Goal: Task Accomplishment & Management: Complete application form

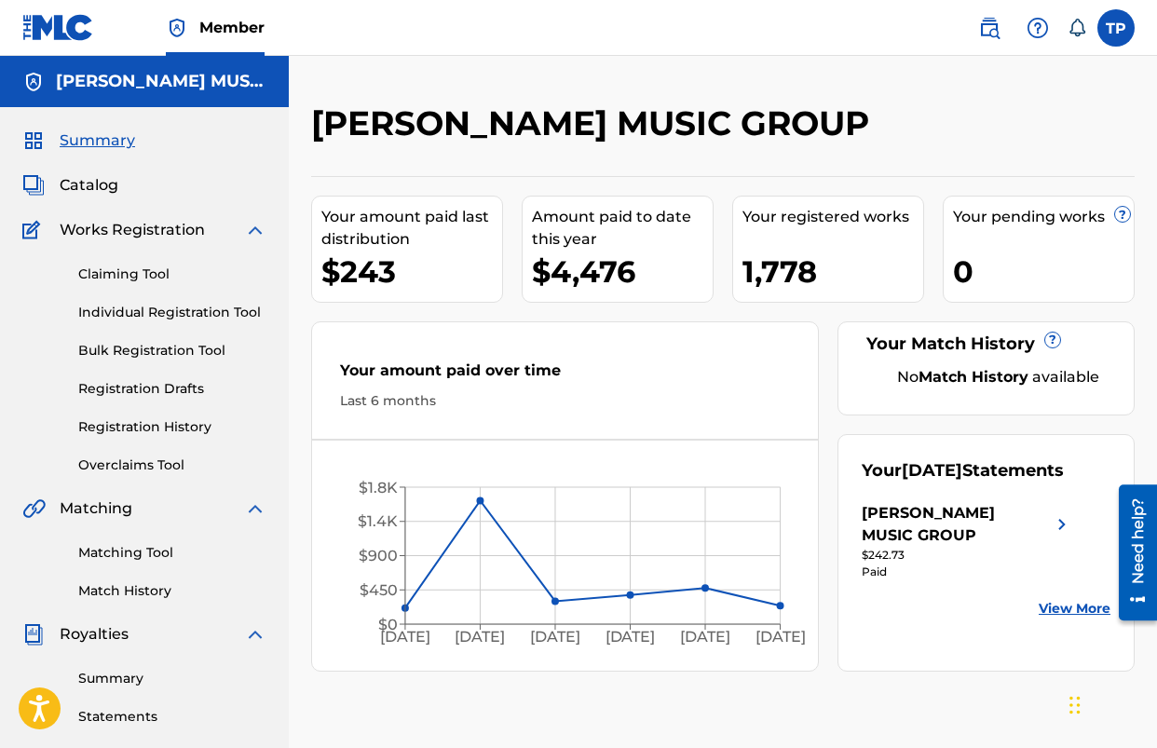
click at [122, 231] on span "Works Registration" at bounding box center [132, 230] width 145 height 22
click at [97, 185] on span "Catalog" at bounding box center [89, 185] width 59 height 22
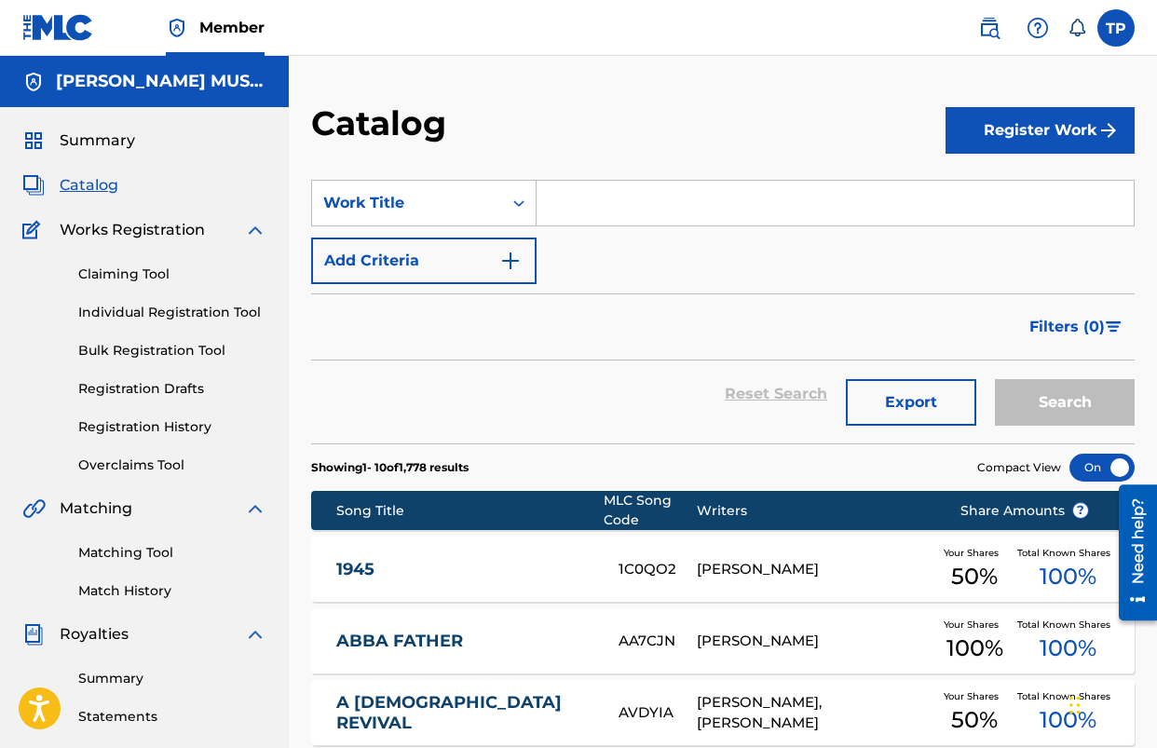
drag, startPoint x: 995, startPoint y: 135, endPoint x: 910, endPoint y: 134, distance: 85.7
click at [995, 135] on button "Register Work" at bounding box center [1040, 130] width 189 height 47
click at [972, 197] on link "Individual" at bounding box center [1040, 191] width 189 height 45
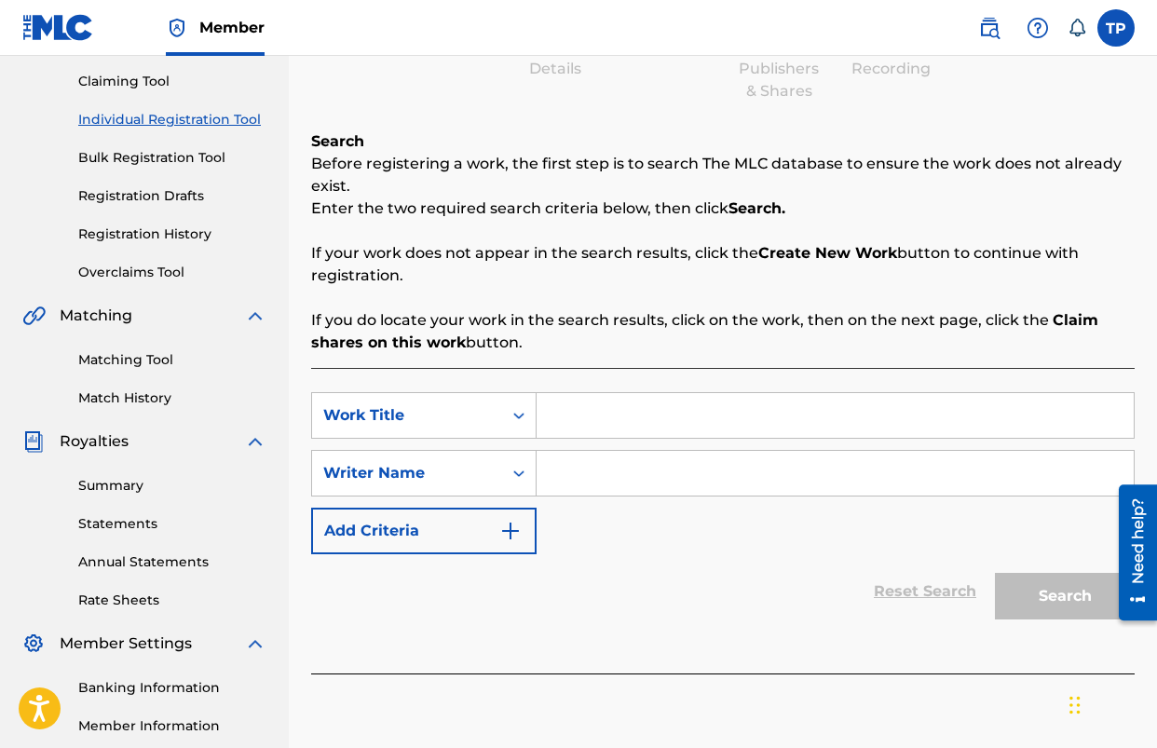
scroll to position [243, 0]
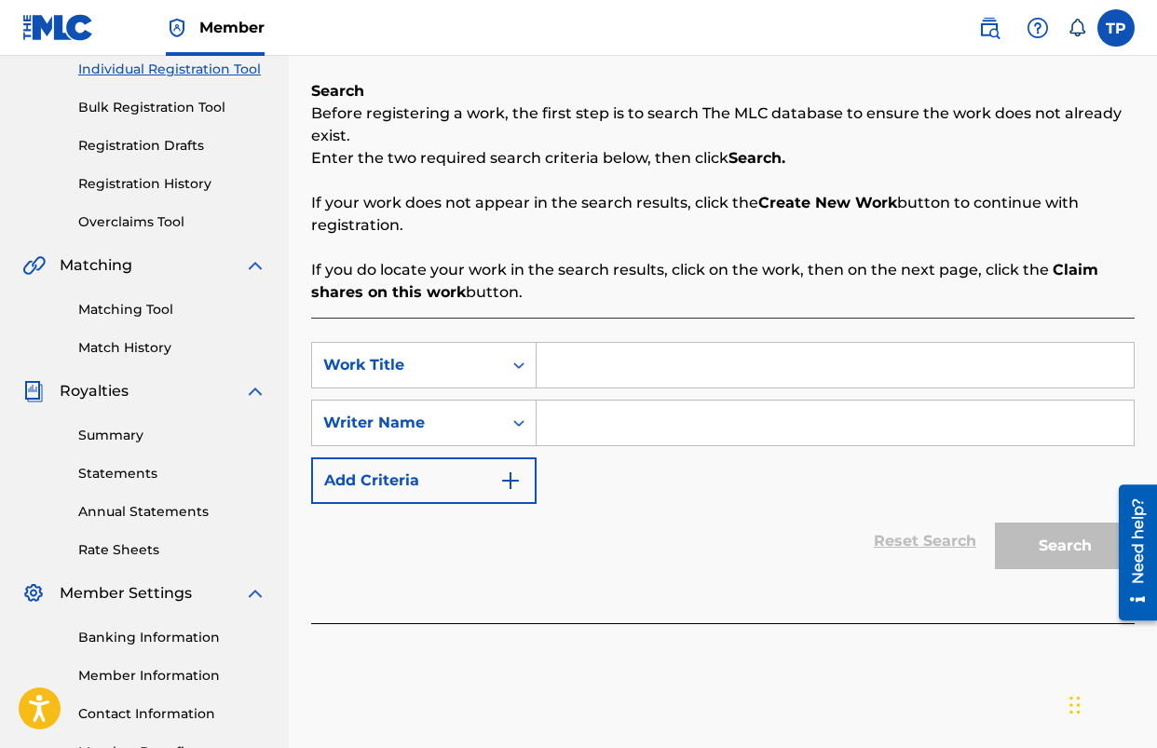
click at [567, 369] on input "Search Form" at bounding box center [835, 365] width 597 height 45
type input "I feel A Blessing Comin"
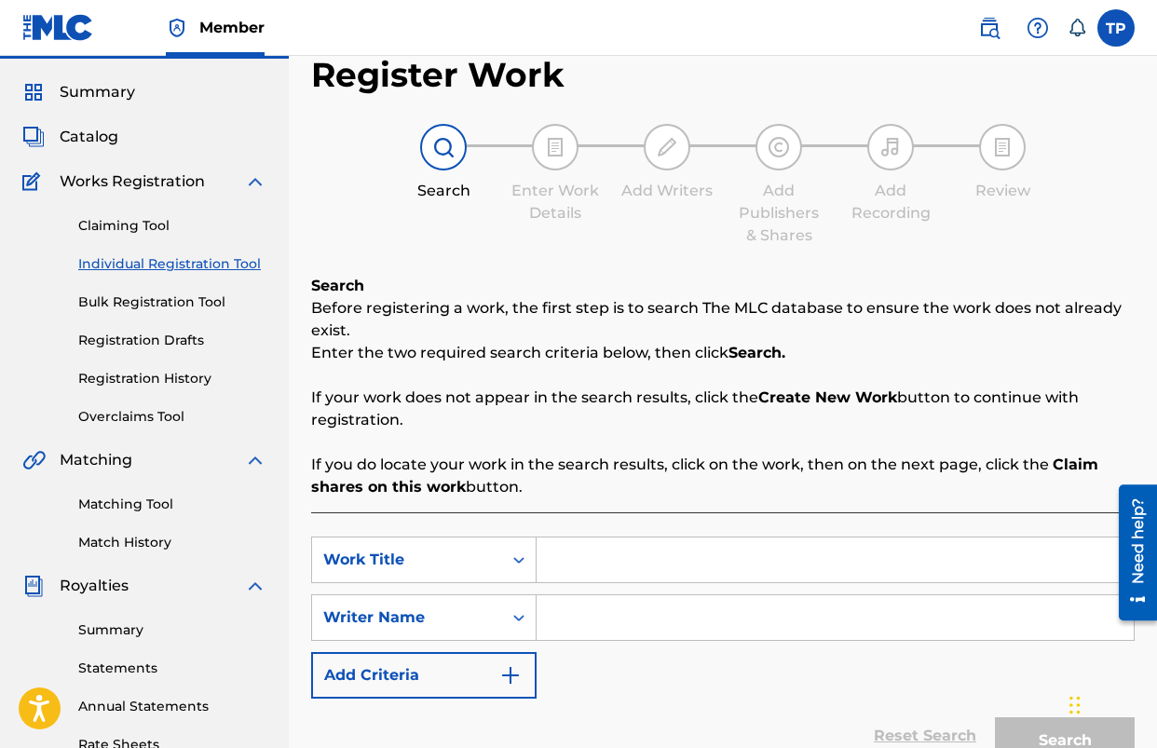
scroll to position [30, 0]
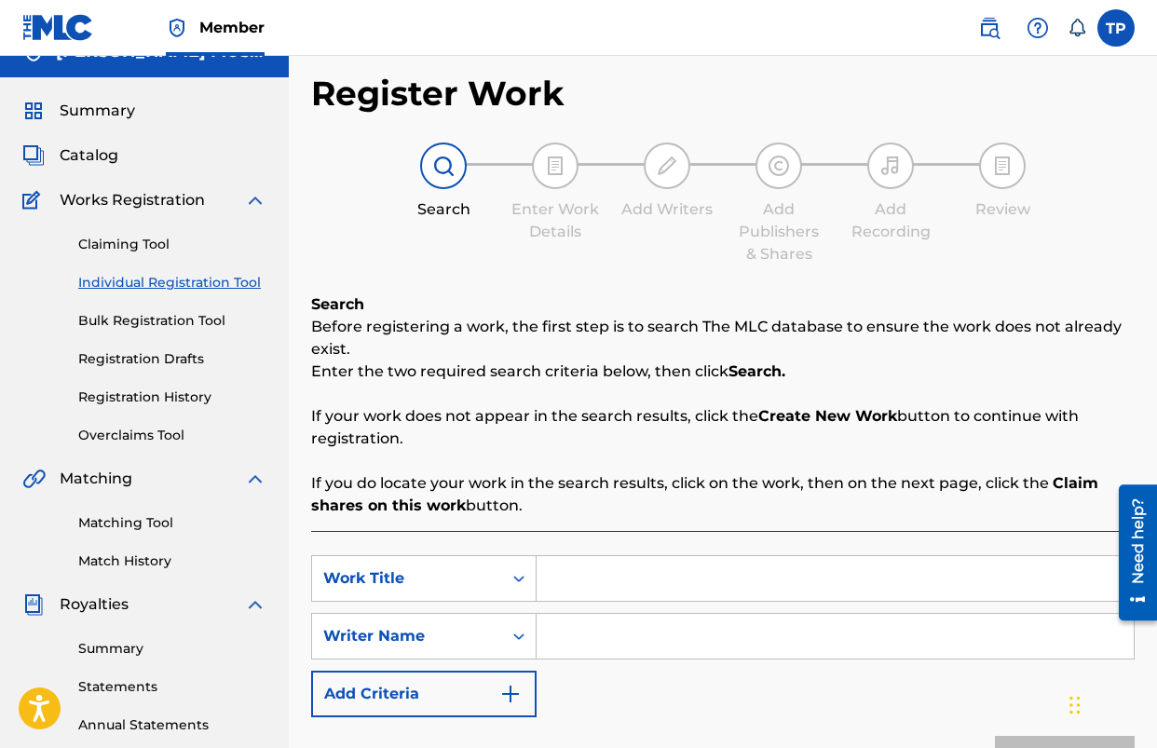
click at [99, 160] on span "Catalog" at bounding box center [89, 155] width 59 height 22
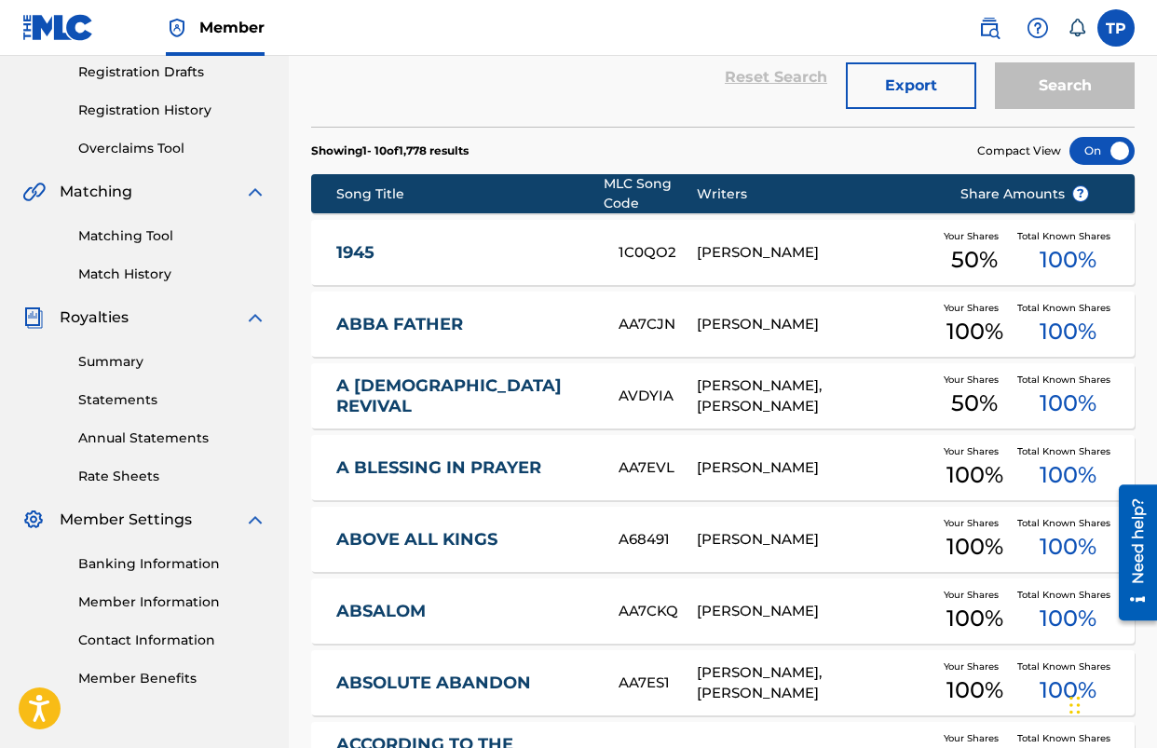
scroll to position [322, 0]
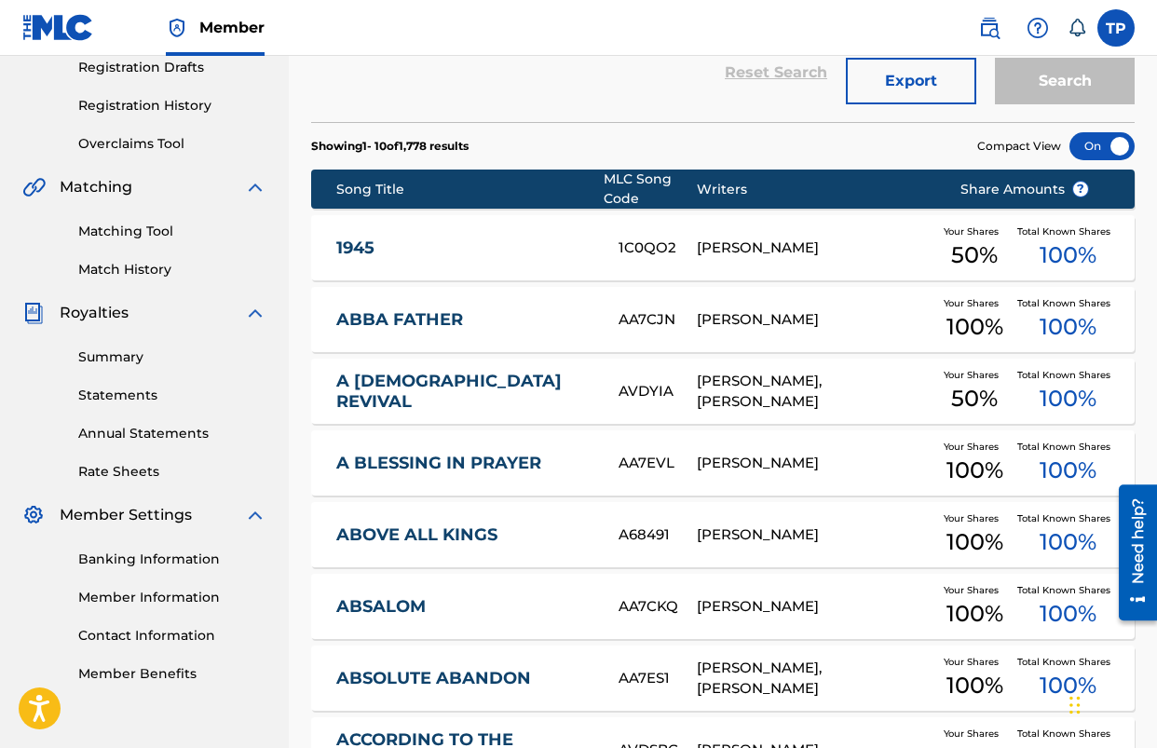
click at [424, 471] on link "A BLESSING IN PRAYER" at bounding box center [465, 463] width 258 height 21
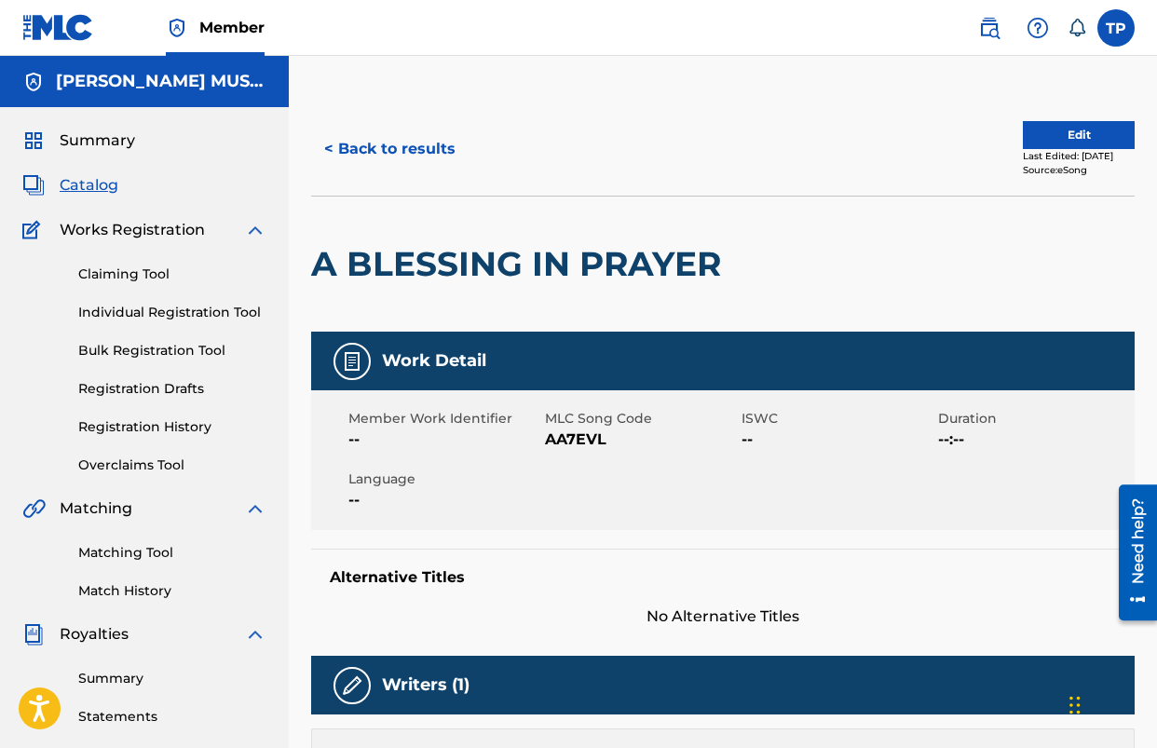
click at [94, 188] on span "Catalog" at bounding box center [89, 185] width 59 height 22
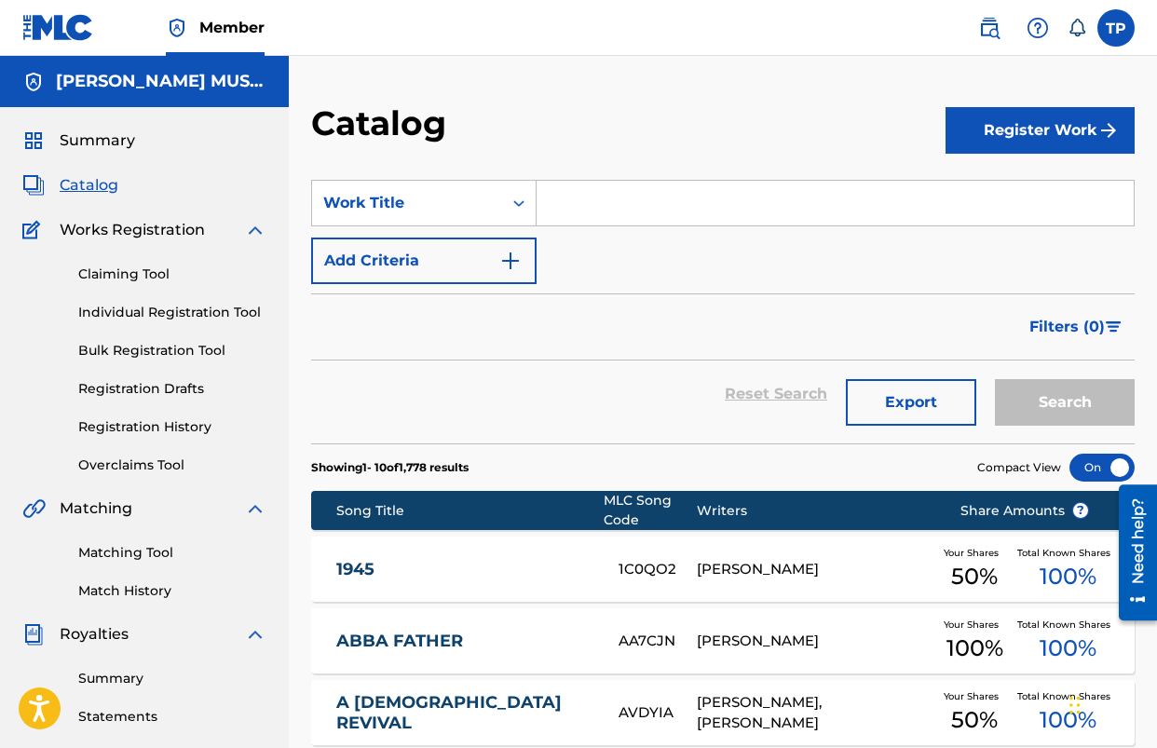
click at [1034, 136] on button "Register Work" at bounding box center [1040, 130] width 189 height 47
click at [662, 107] on div "Catalog" at bounding box center [628, 130] width 635 height 55
click at [108, 281] on link "Claiming Tool" at bounding box center [172, 275] width 188 height 20
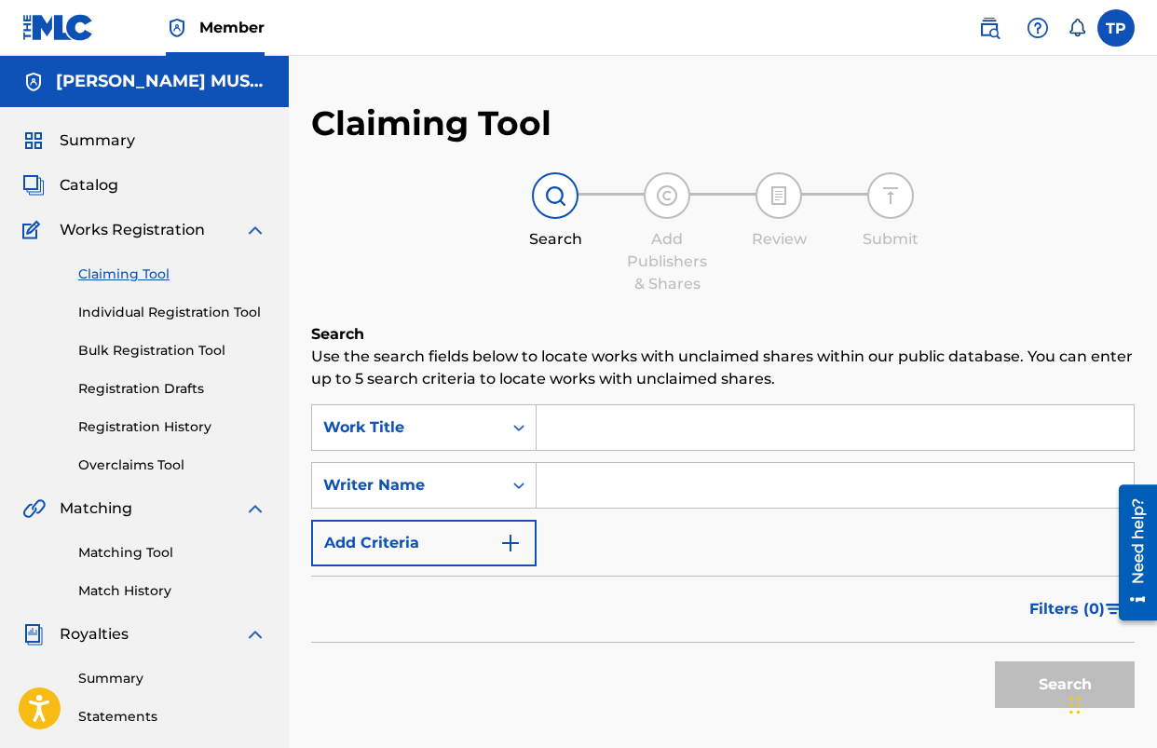
click at [563, 410] on input "Search Form" at bounding box center [835, 427] width 597 height 45
type input "i feel a blessing comin on"
click at [995, 662] on button "Search" at bounding box center [1065, 685] width 140 height 47
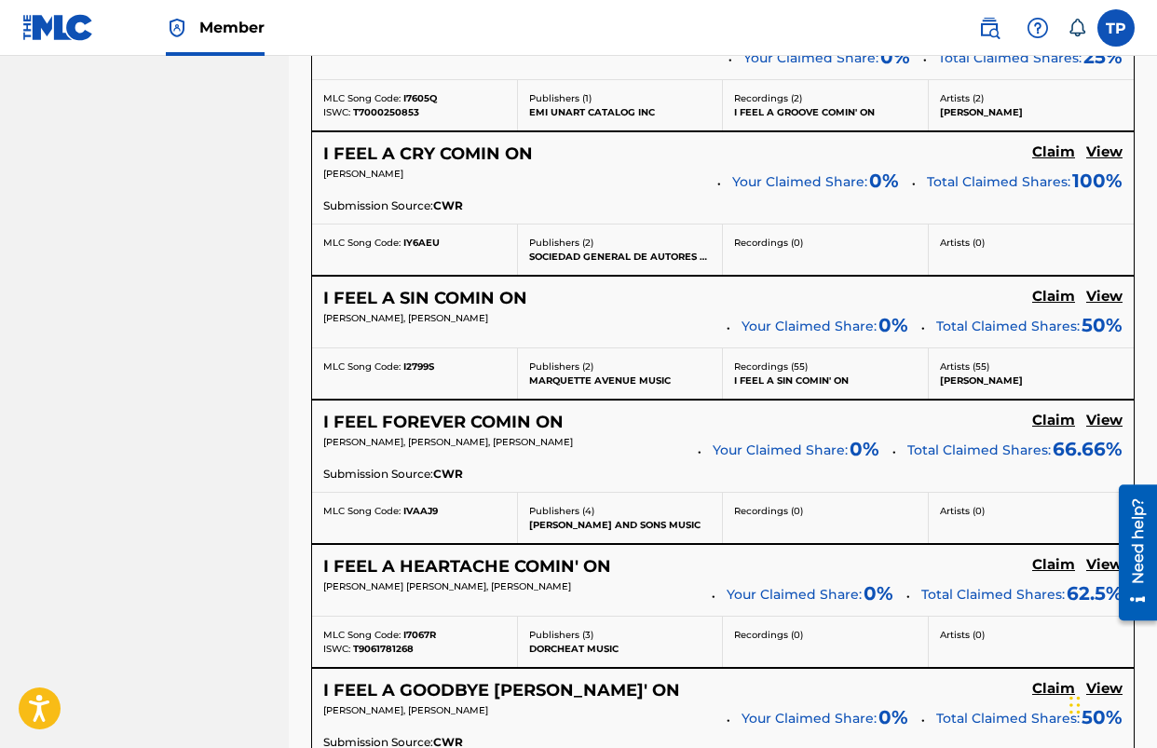
scroll to position [988, 0]
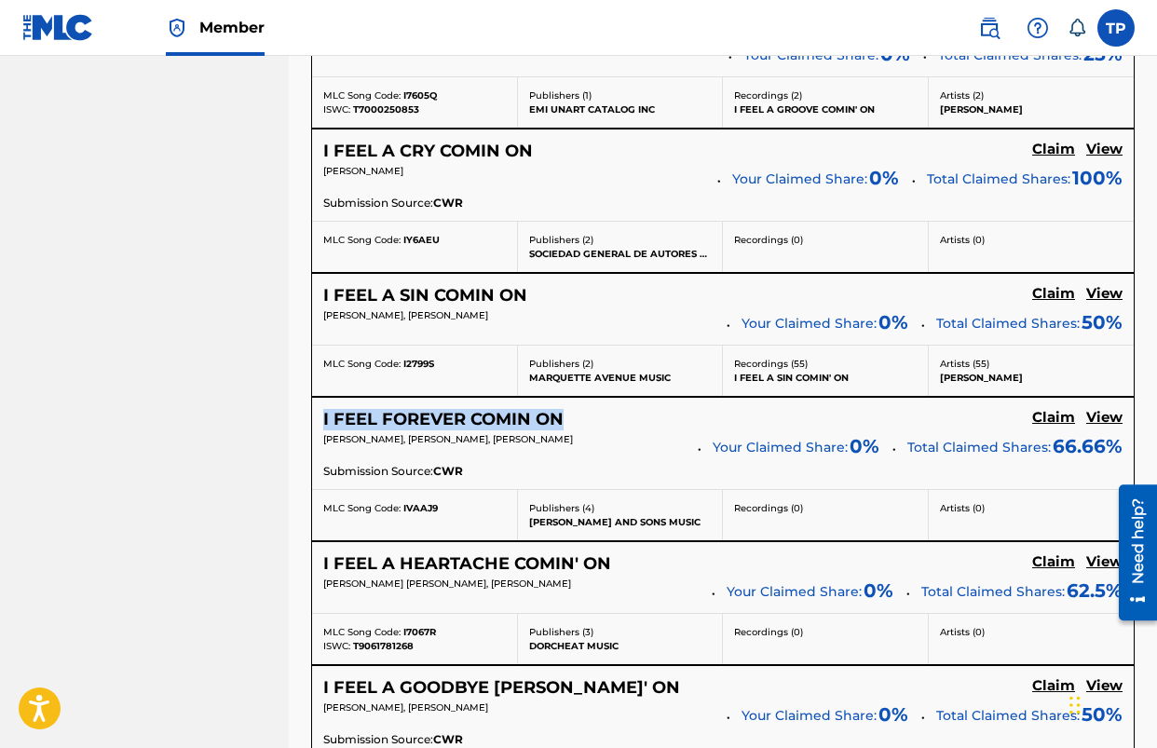
drag, startPoint x: 566, startPoint y: 414, endPoint x: 312, endPoint y: 422, distance: 253.6
click at [312, 422] on div "I FEEL FOREVER COMIN ON Claim View [PERSON_NAME], [PERSON_NAME], [PERSON_NAME] …" at bounding box center [723, 443] width 822 height 91
copy h5 "I FEEL FOREVER COMIN ON"
click at [254, 441] on nav "[PERSON_NAME] MUSIC GROUP Summary Catalog Works Registration Claiming Tool Indi…" at bounding box center [144, 178] width 289 height 2220
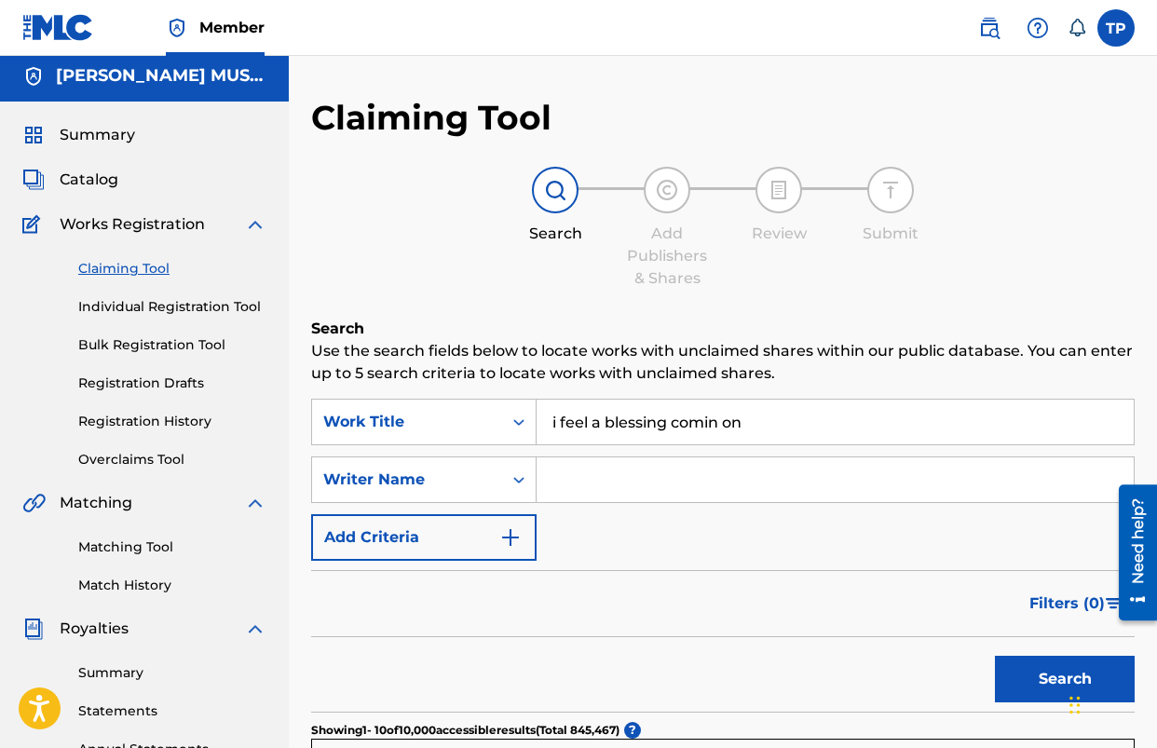
scroll to position [0, 0]
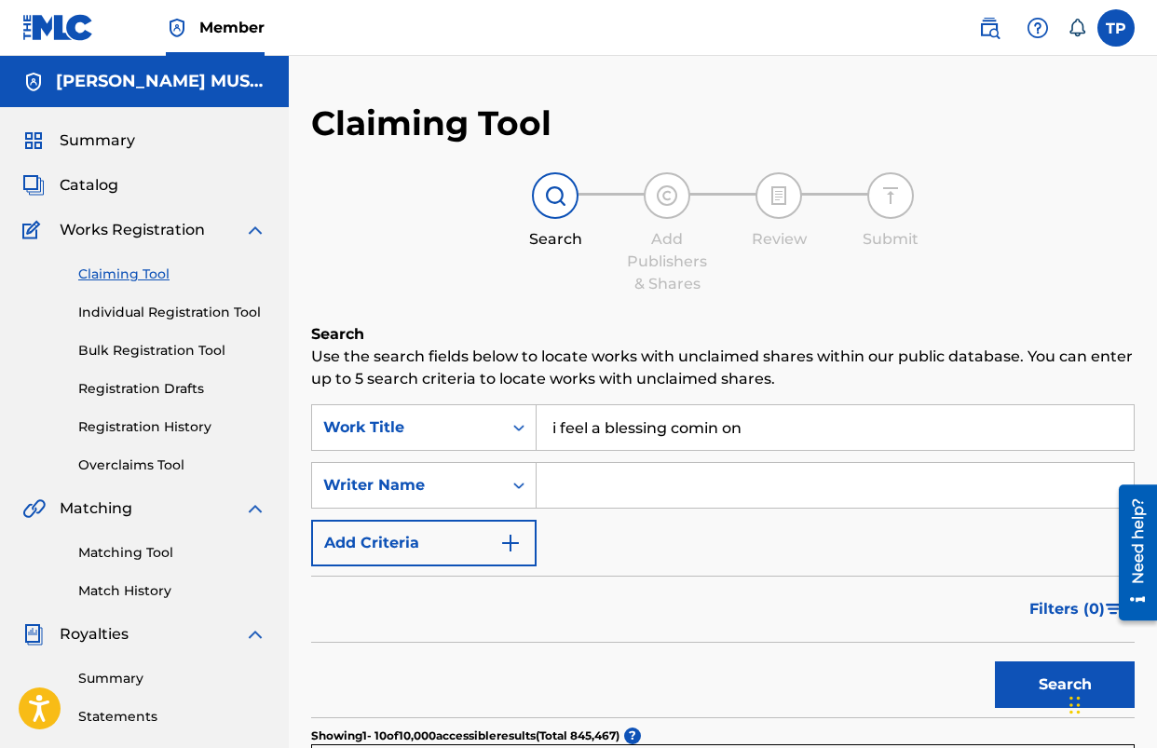
click at [105, 188] on span "Catalog" at bounding box center [89, 185] width 59 height 22
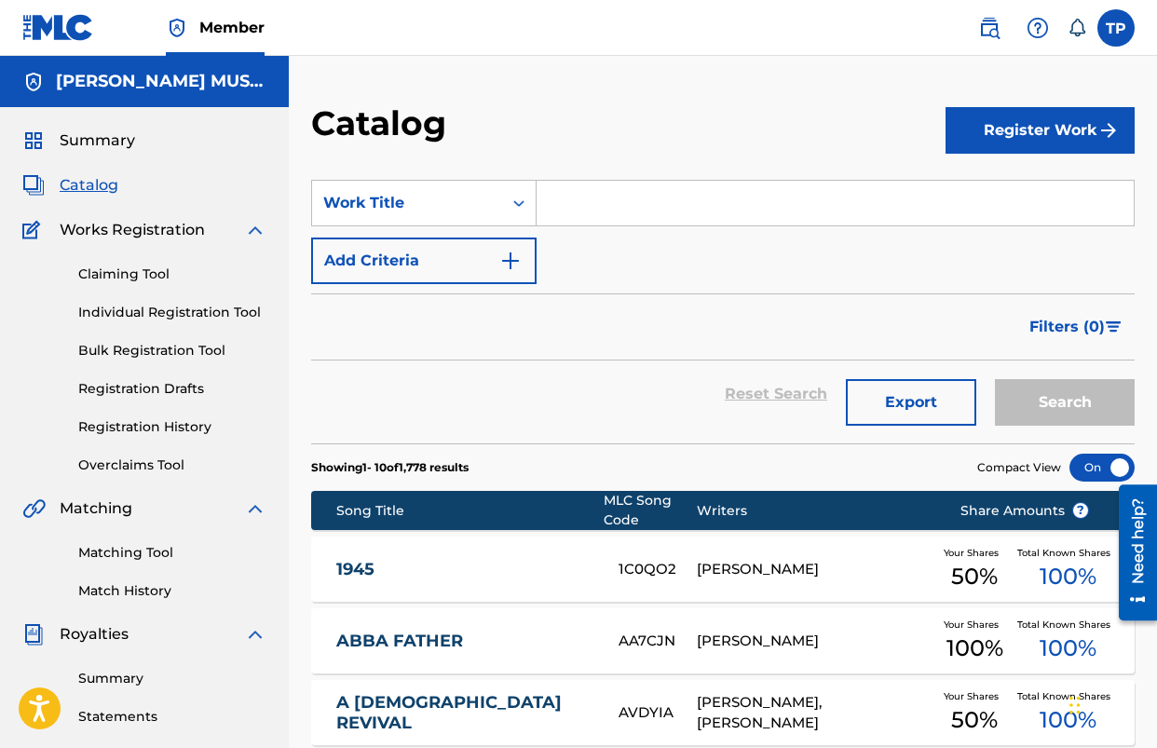
click at [790, 207] on input "Search Form" at bounding box center [835, 203] width 597 height 45
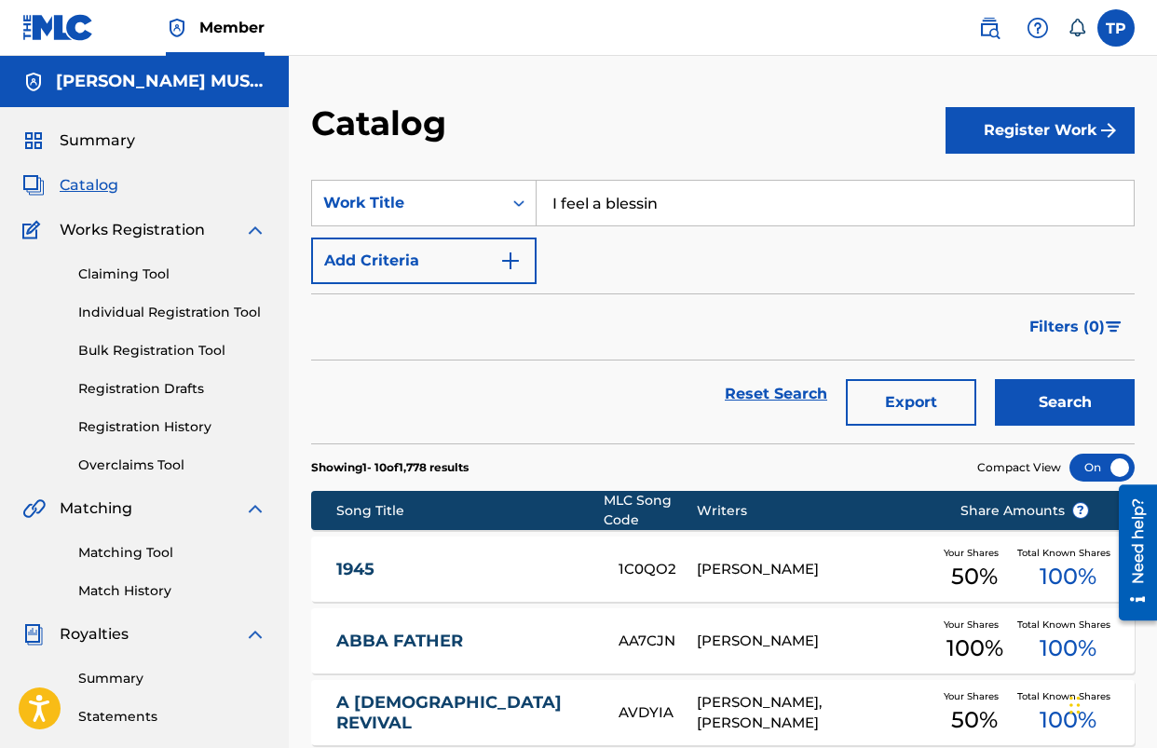
type input "I feel a blessing"
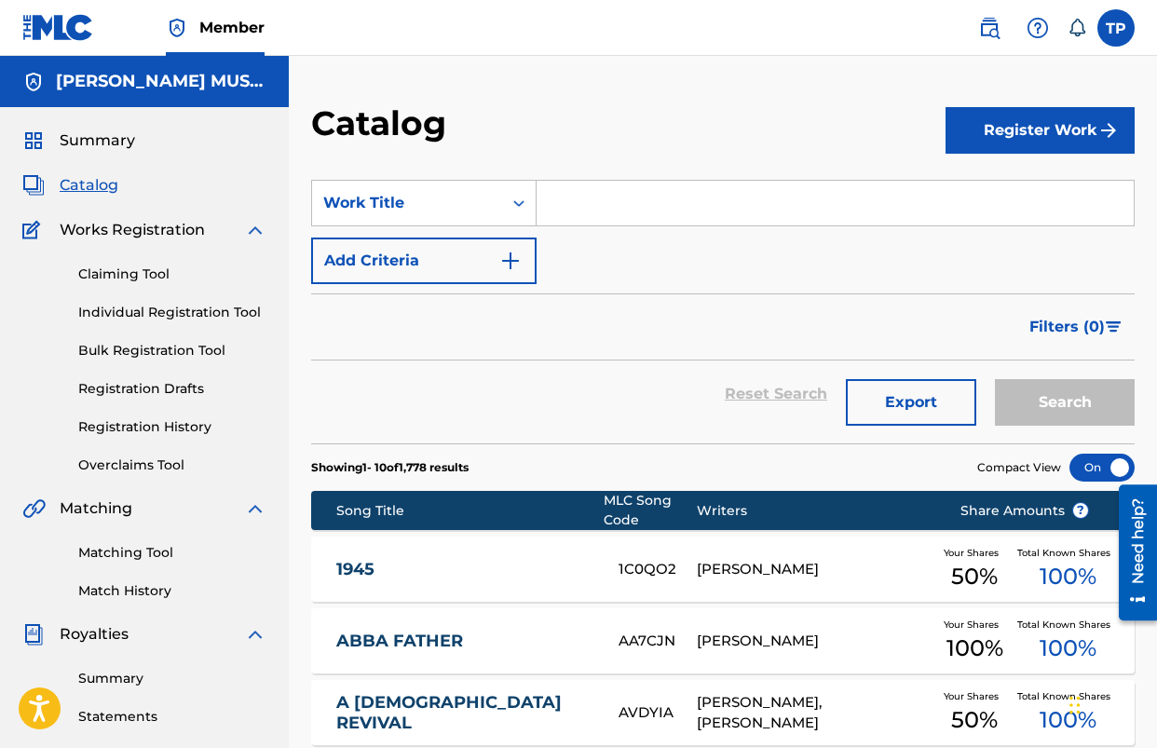
click at [1029, 118] on button "Register Work" at bounding box center [1040, 130] width 189 height 47
click at [965, 199] on link "Individual" at bounding box center [1040, 191] width 189 height 45
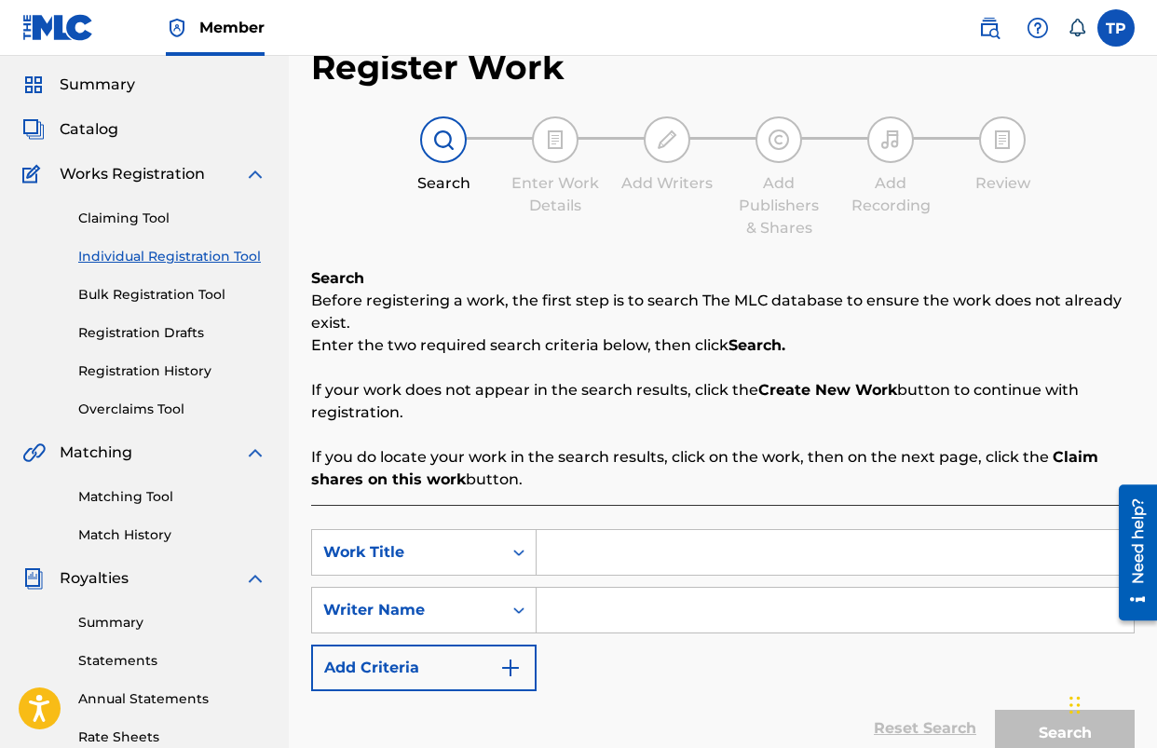
scroll to position [67, 0]
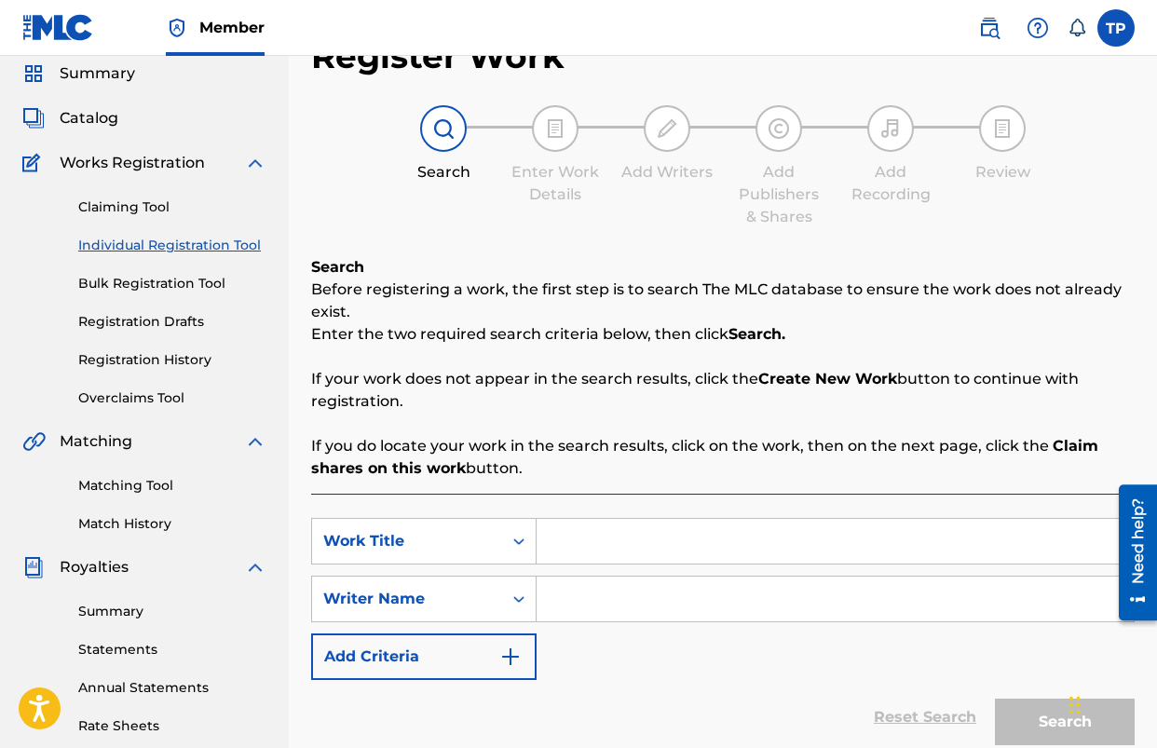
click at [599, 549] on input "Search Form" at bounding box center [835, 541] width 597 height 45
type input "I FEEL A BLESSING COMIN' ON"
click at [582, 486] on div "Search Before registering a work, the first step is to search The MLC database …" at bounding box center [723, 527] width 824 height 543
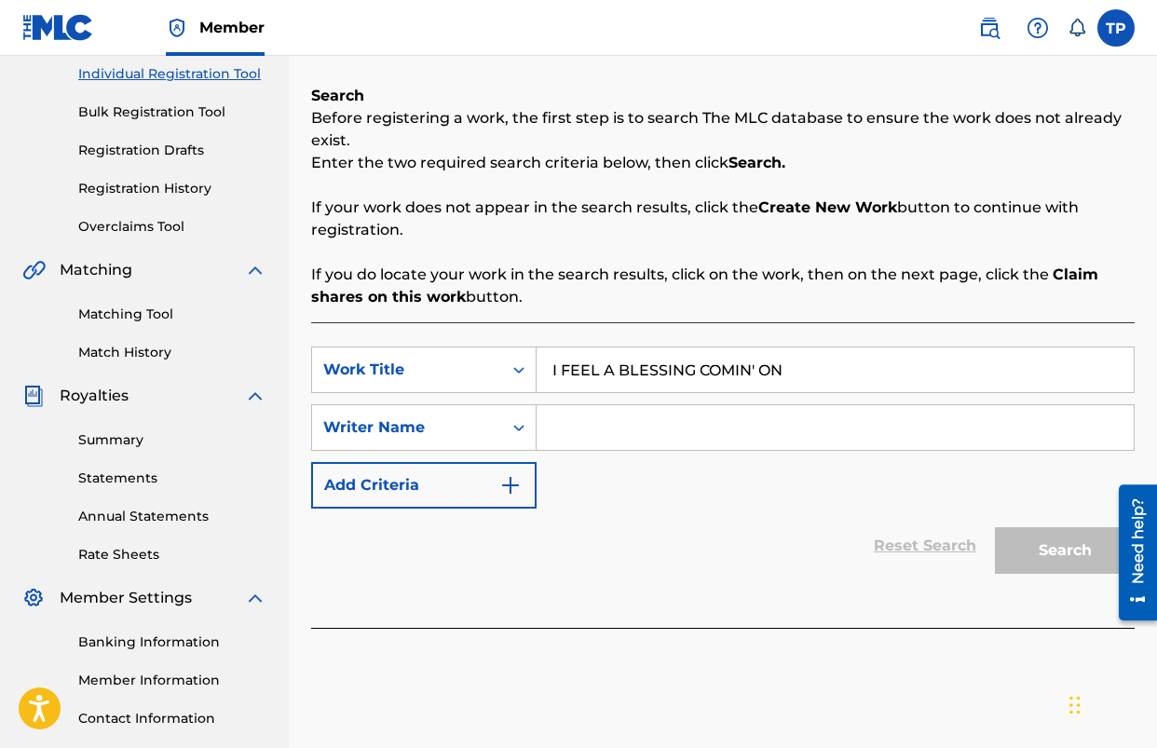
scroll to position [234, 0]
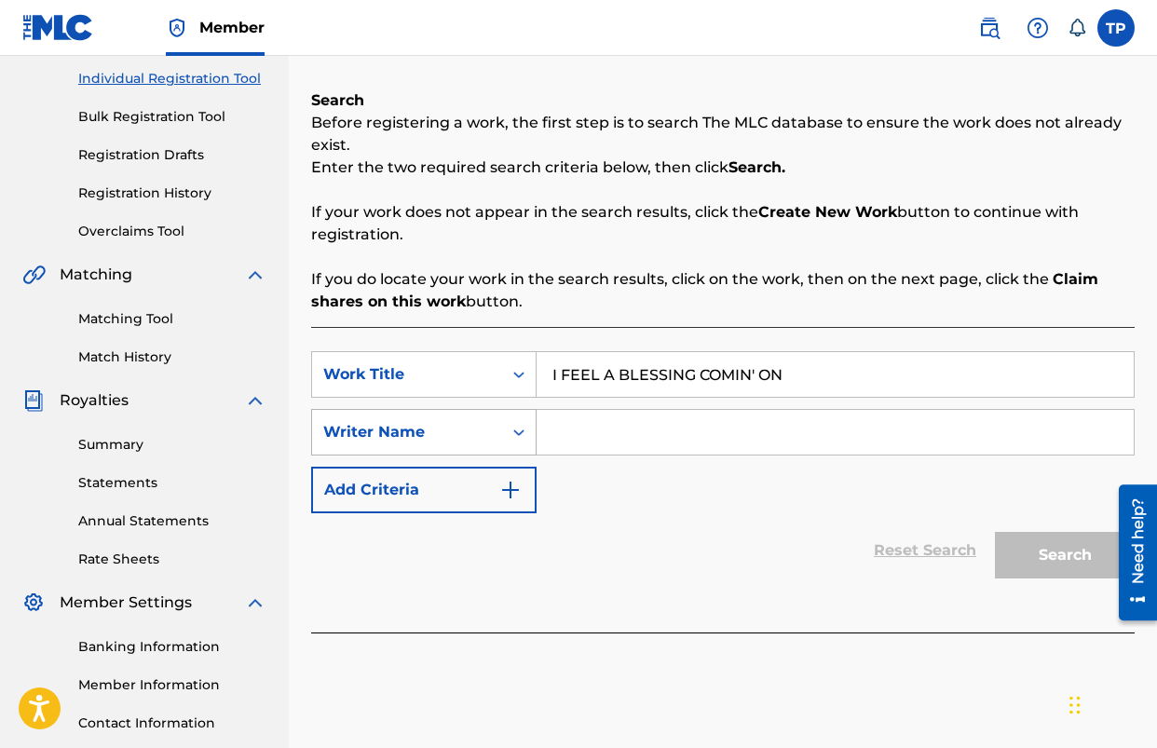
click at [496, 435] on div "Writer Name" at bounding box center [407, 432] width 190 height 35
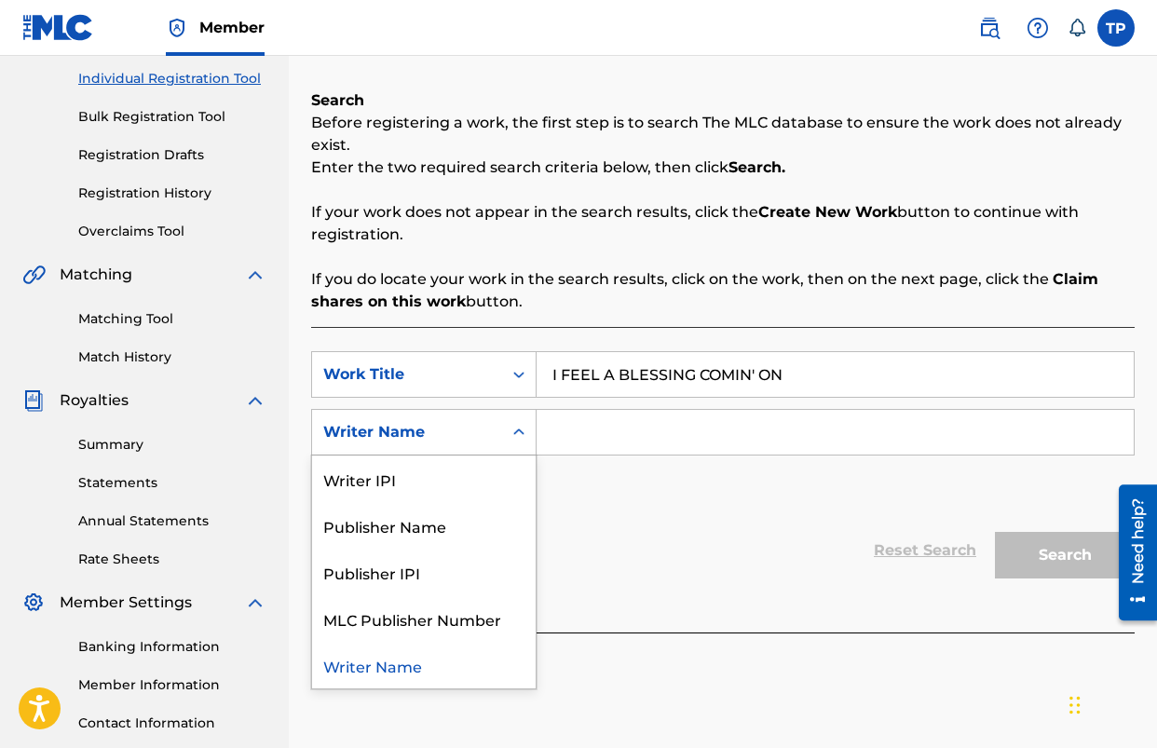
click at [496, 436] on div "Writer Name" at bounding box center [407, 432] width 190 height 35
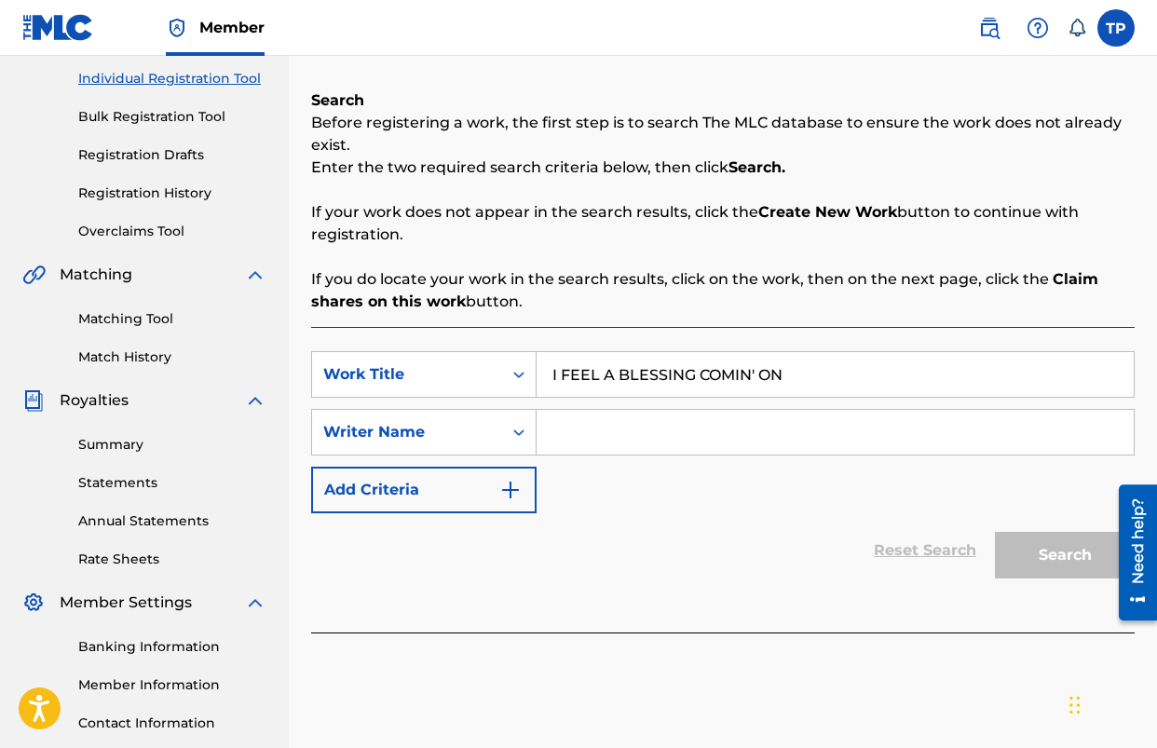
click at [636, 437] on input "Search Form" at bounding box center [835, 432] width 597 height 45
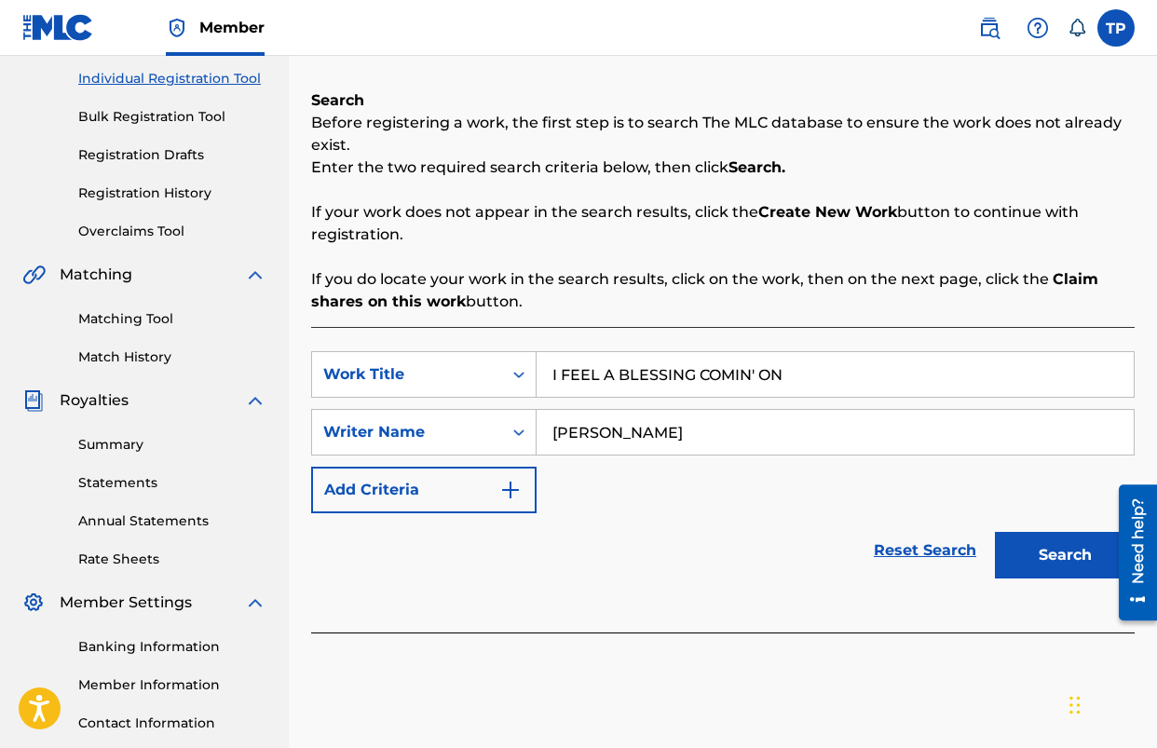
type input "[PERSON_NAME]"
drag, startPoint x: 728, startPoint y: 609, endPoint x: 843, endPoint y: 582, distance: 118.9
click at [728, 609] on div "SearchWithCriteriaca46ffaa-ceed-4972-9426-32abfa058202 Work Title I FEEL A BLES…" at bounding box center [723, 480] width 824 height 306
click at [1060, 567] on button "Search" at bounding box center [1065, 555] width 140 height 47
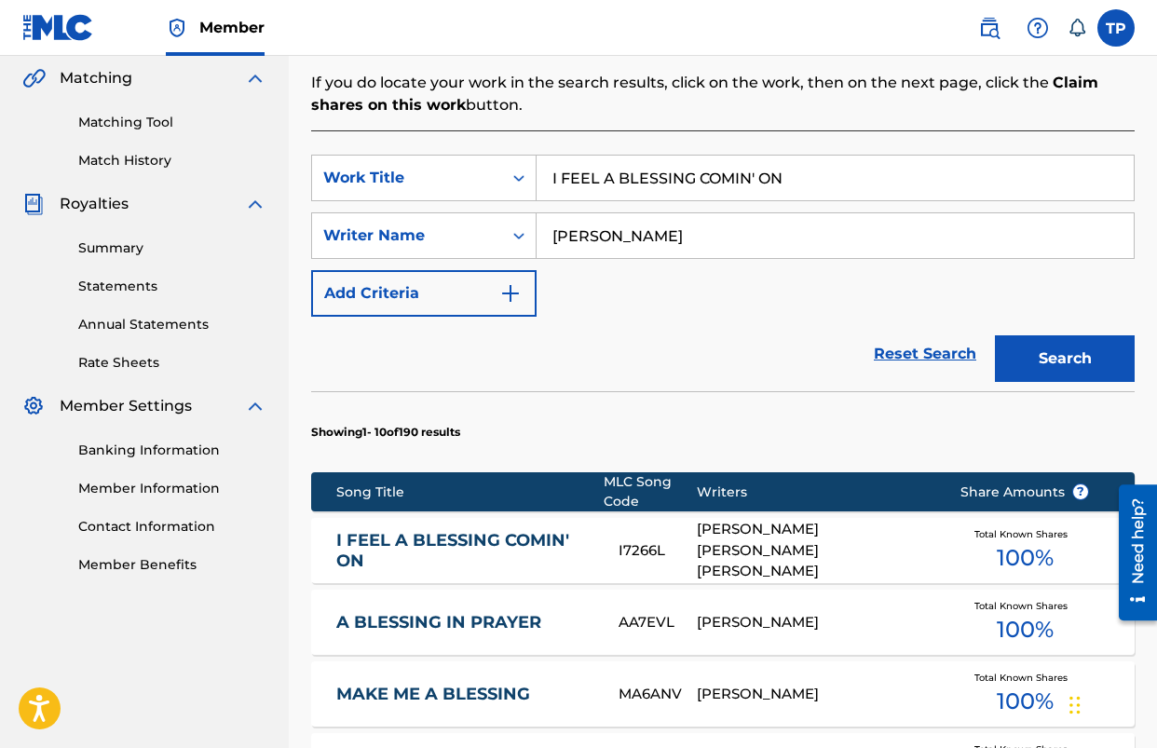
scroll to position [431, 0]
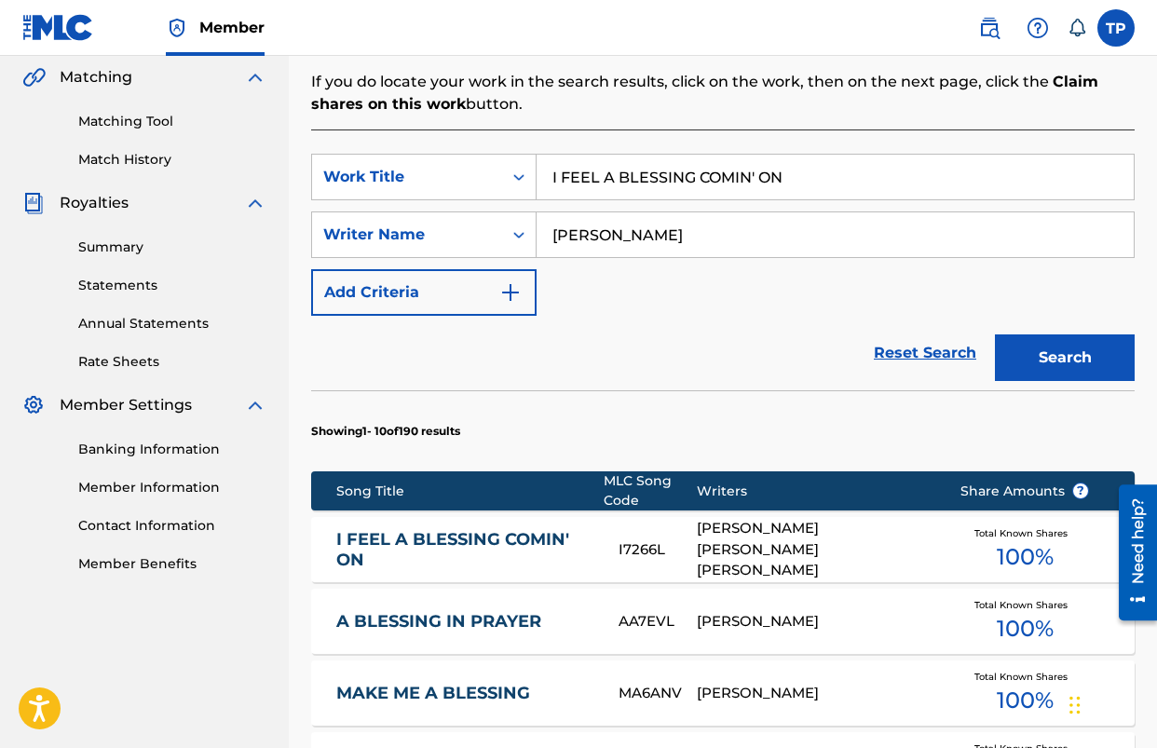
click at [488, 541] on link "I FEEL A BLESSING COMIN' ON" at bounding box center [465, 550] width 258 height 42
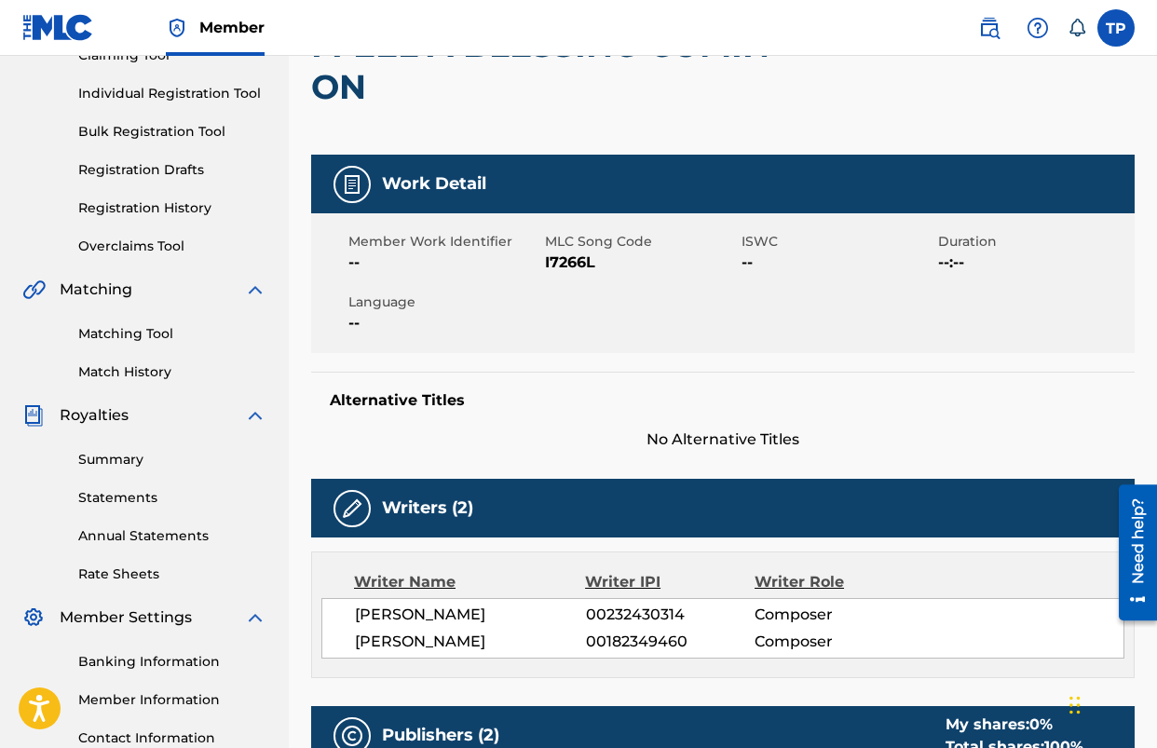
scroll to position [223, 0]
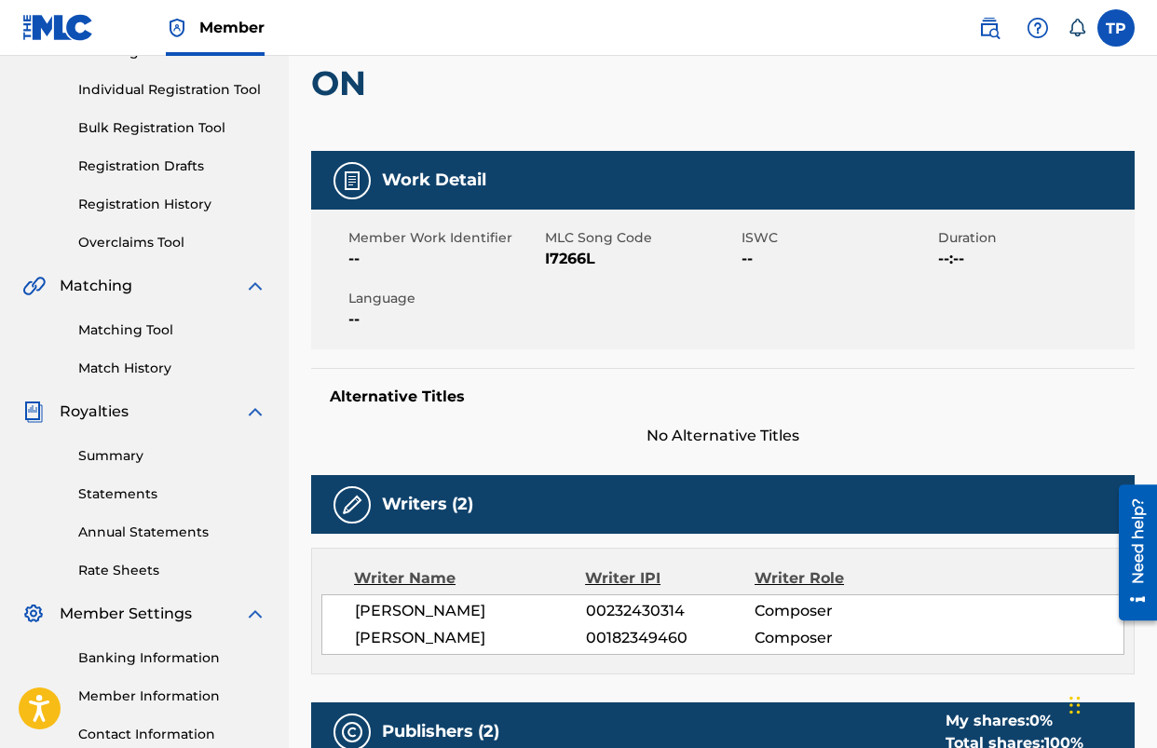
click at [577, 257] on span "I7266L" at bounding box center [641, 259] width 192 height 22
copy span "I7266L"
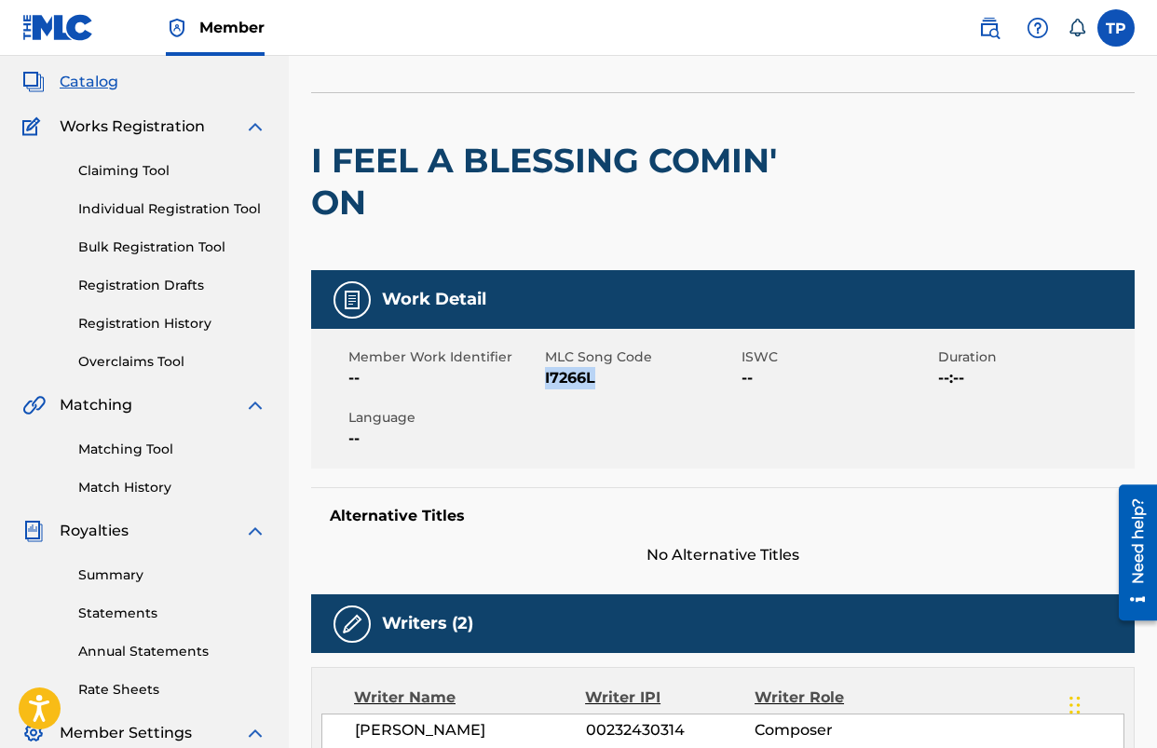
scroll to position [0, 0]
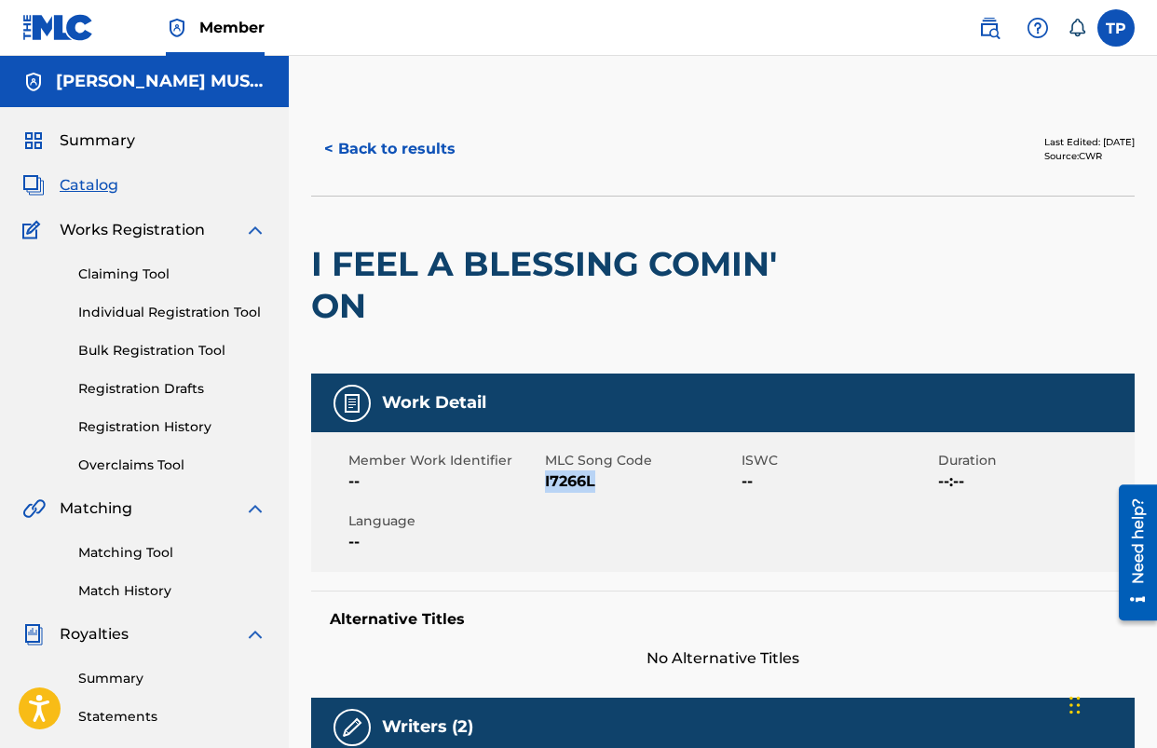
click at [88, 182] on span "Catalog" at bounding box center [89, 185] width 59 height 22
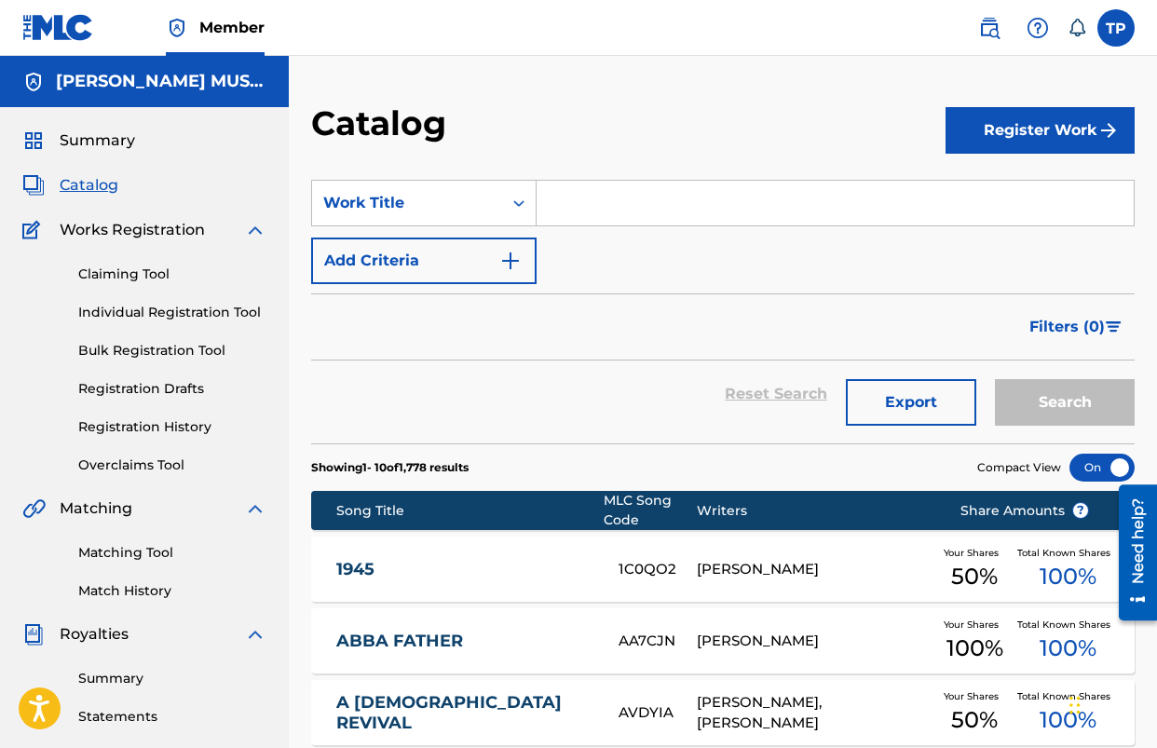
click at [902, 201] on input "Search Form" at bounding box center [835, 203] width 597 height 45
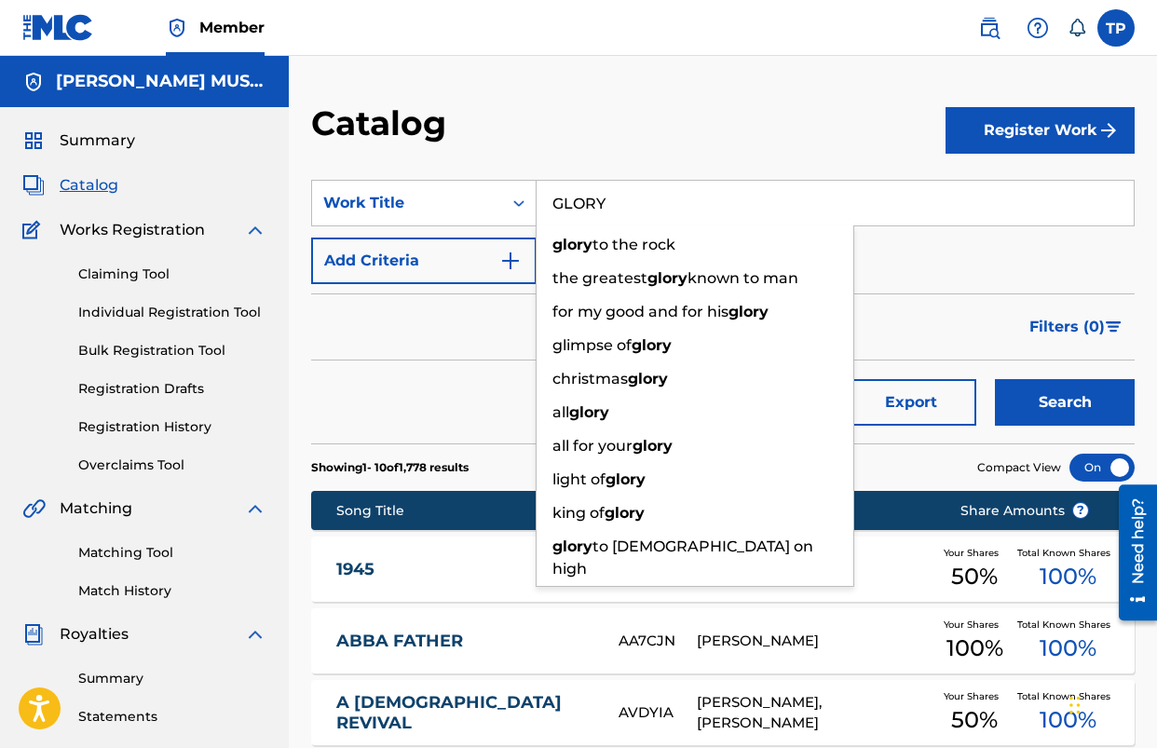
type input "GLORY"
click at [510, 306] on div "Filters ( 0 )" at bounding box center [723, 327] width 824 height 67
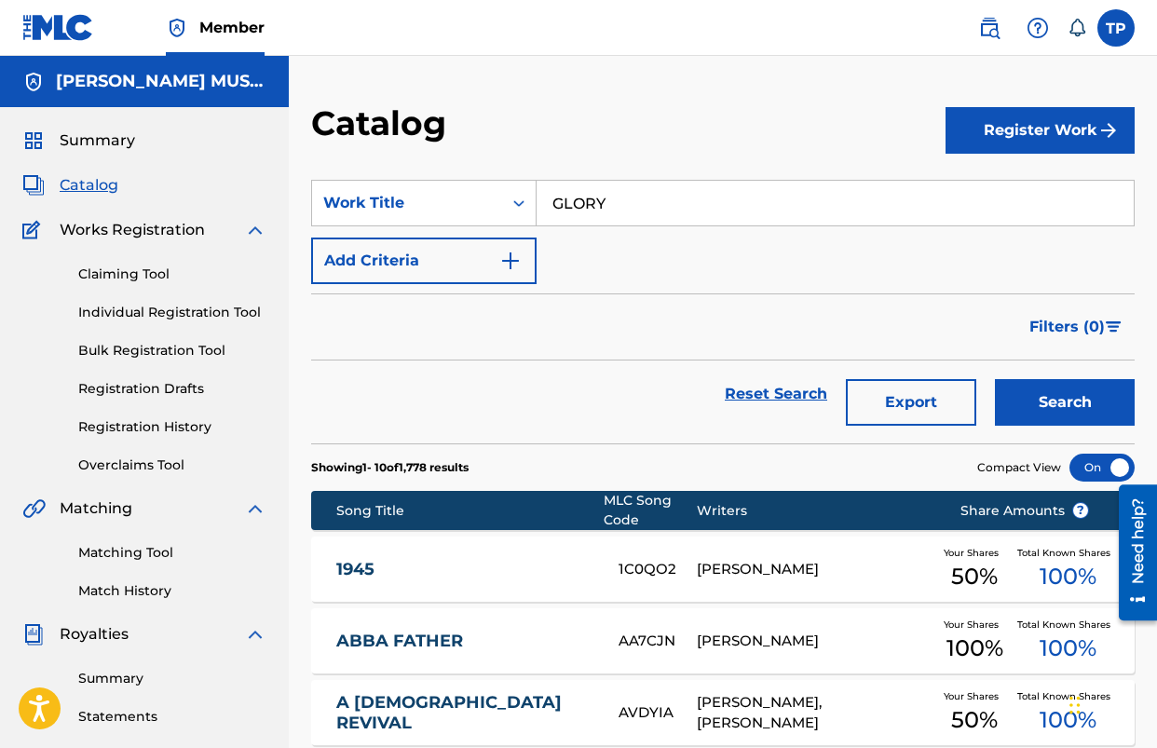
click at [974, 140] on button "Register Work" at bounding box center [1040, 130] width 189 height 47
click at [960, 197] on link "Individual" at bounding box center [1040, 191] width 189 height 45
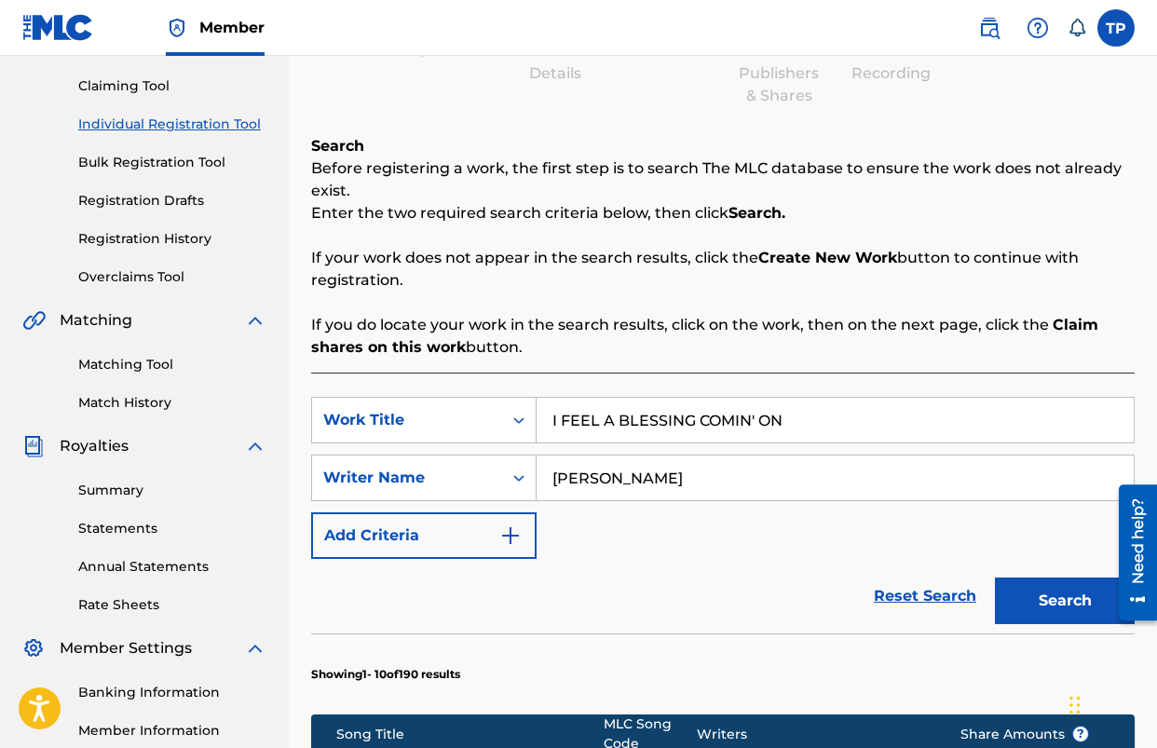
scroll to position [189, 0]
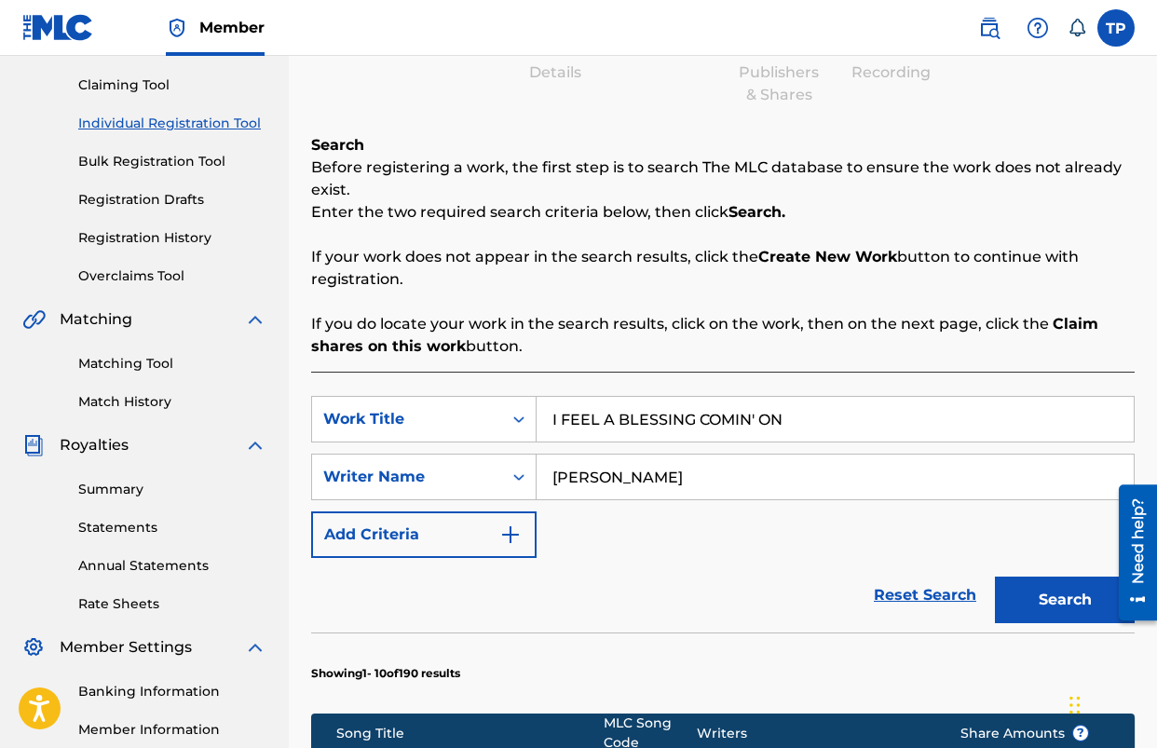
click at [674, 425] on input "I FEEL A BLESSING COMIN' ON" at bounding box center [835, 419] width 597 height 45
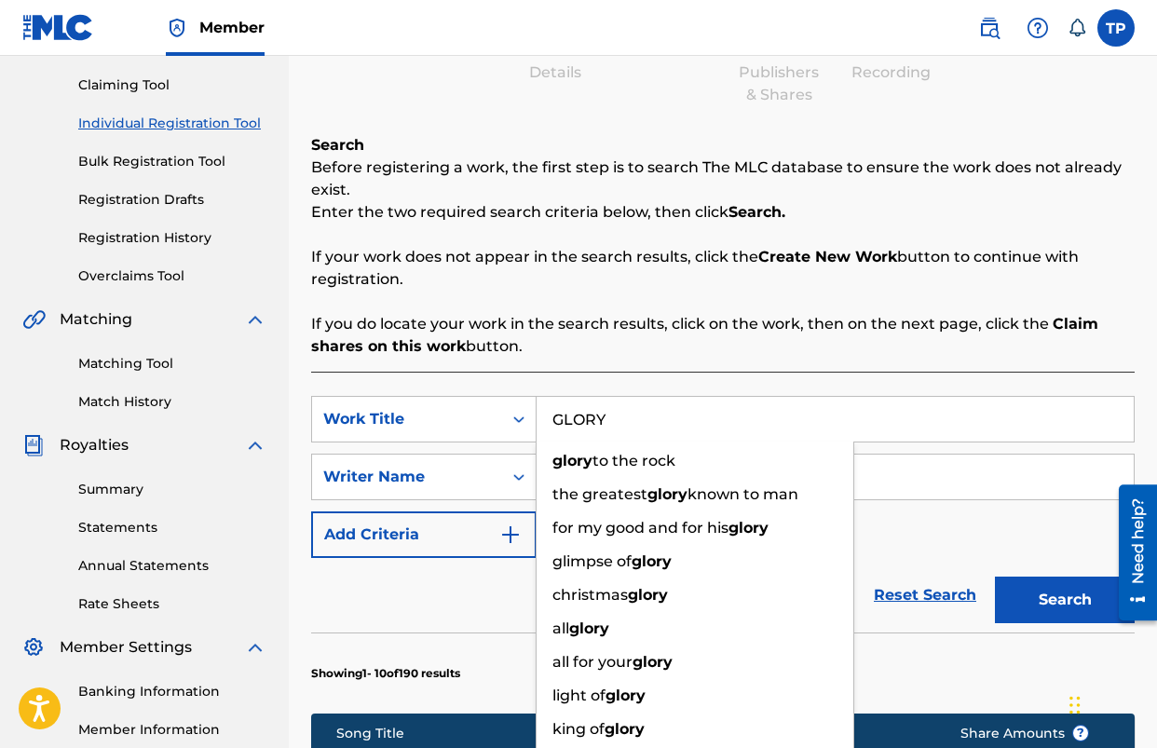
type input "GLORY"
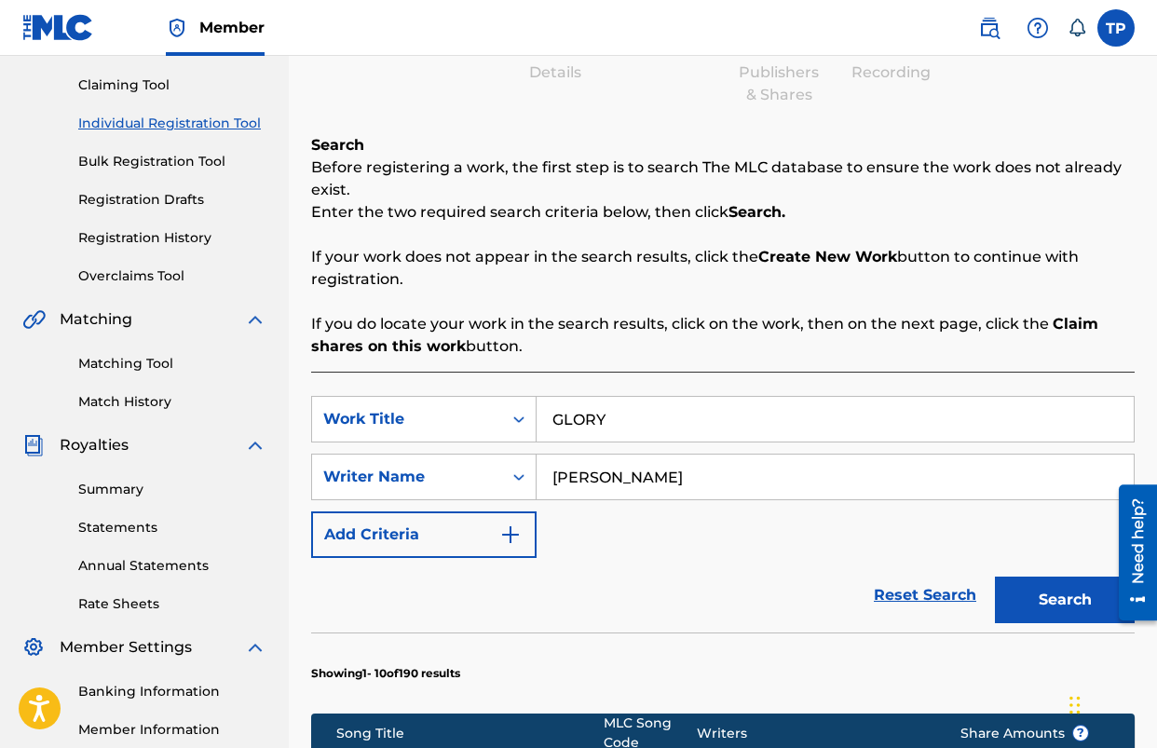
click at [675, 317] on p "If you do locate your work in the search results, click on the work, then on th…" at bounding box center [723, 335] width 824 height 45
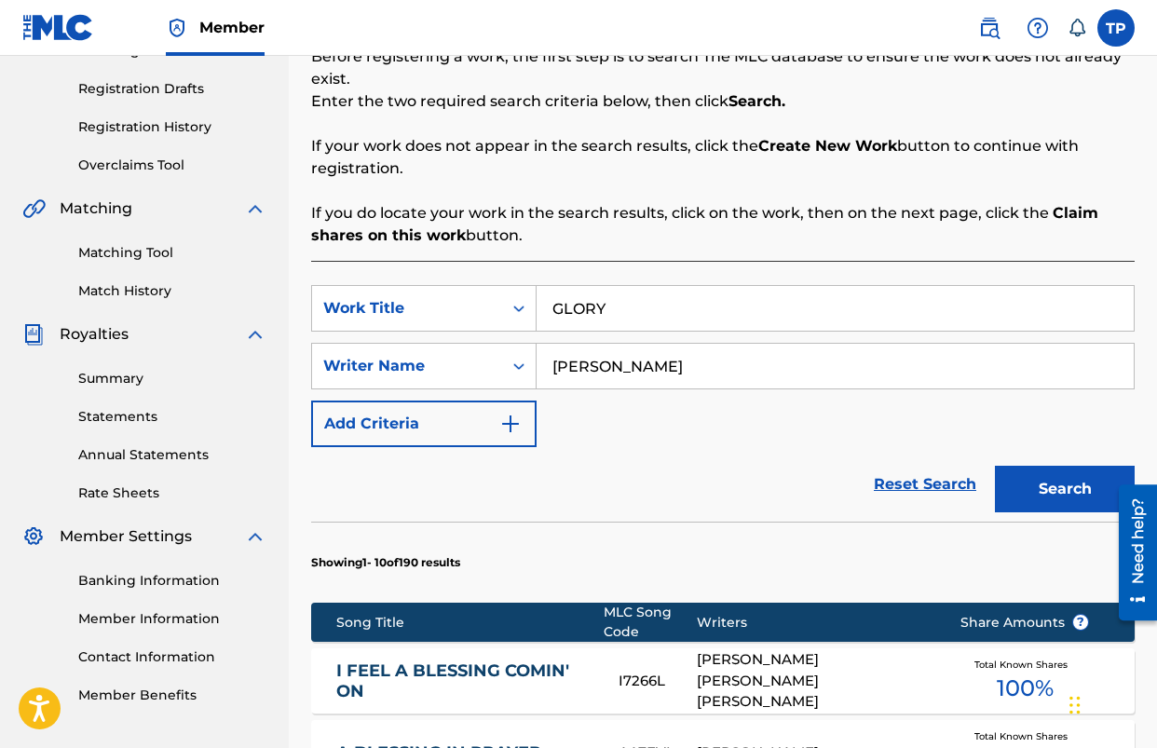
scroll to position [348, 0]
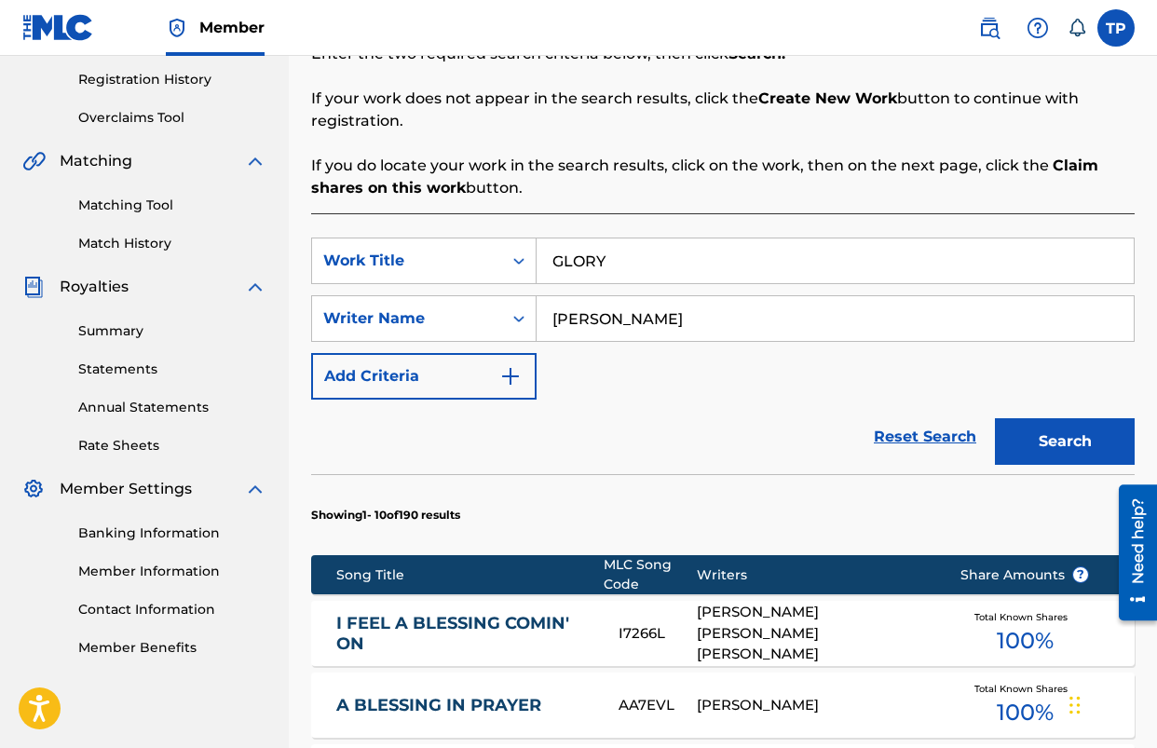
drag, startPoint x: 1047, startPoint y: 434, endPoint x: 1020, endPoint y: 434, distance: 27.0
click at [1047, 434] on button "Search" at bounding box center [1065, 441] width 140 height 47
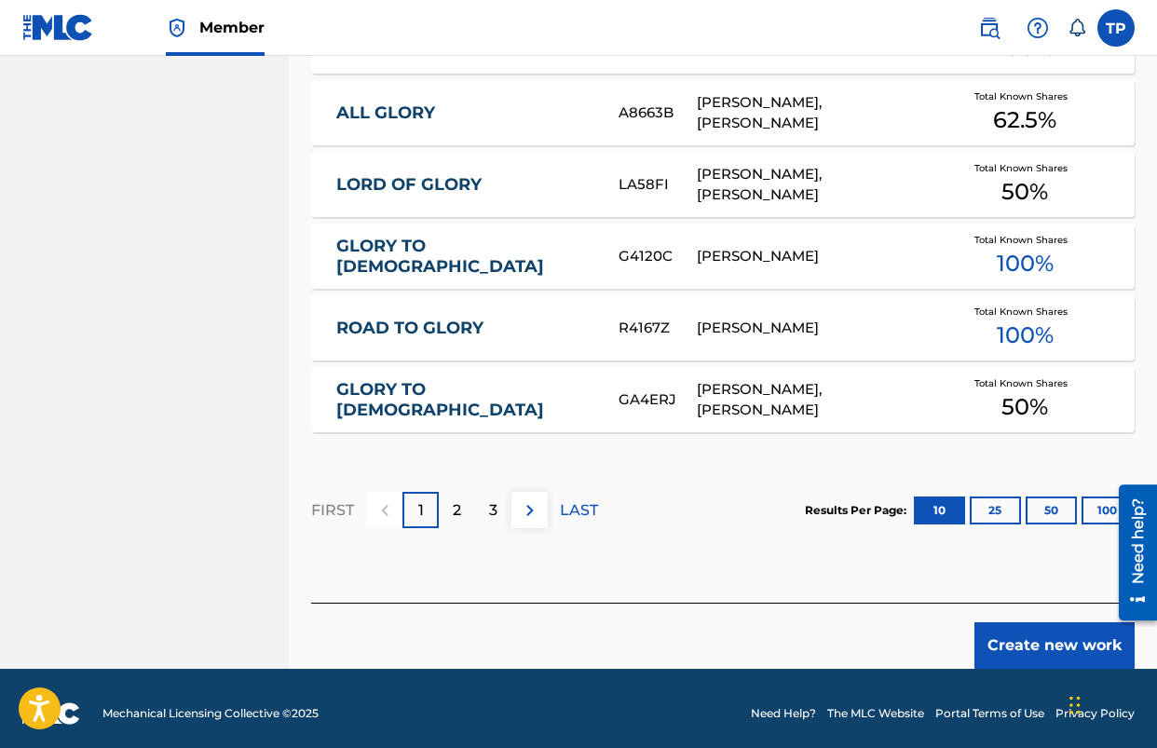
scroll to position [1238, 0]
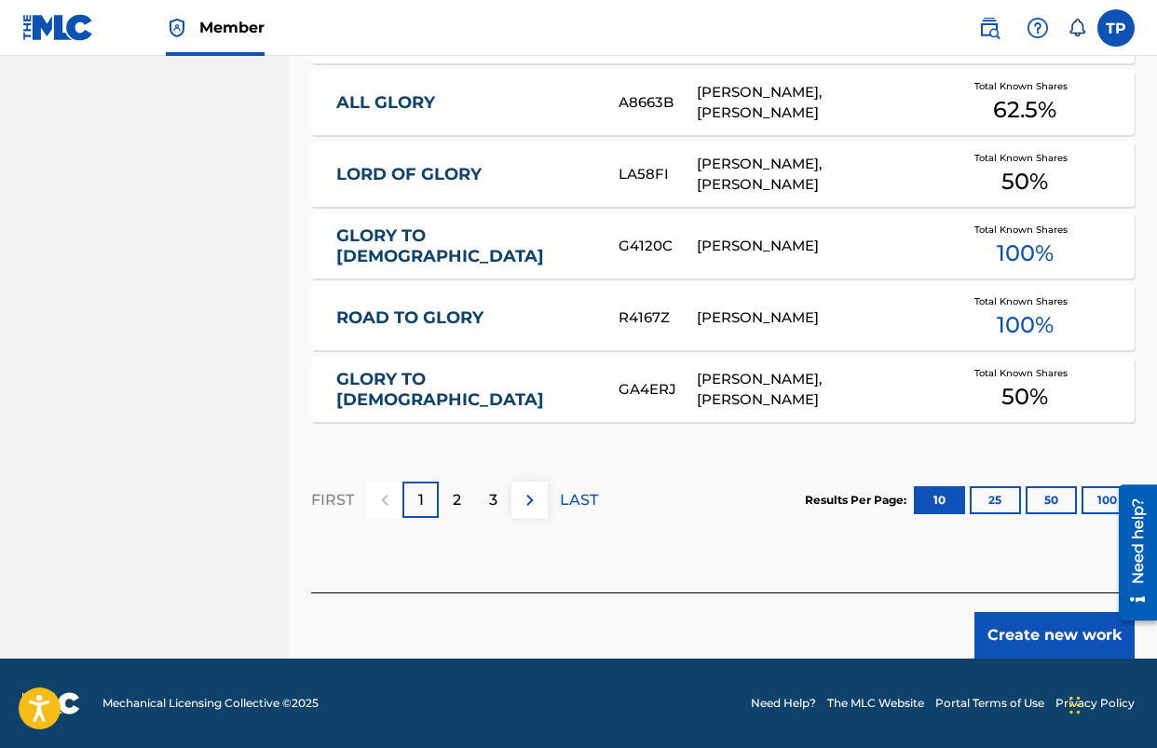
click at [1035, 622] on button "Create new work" at bounding box center [1055, 635] width 160 height 47
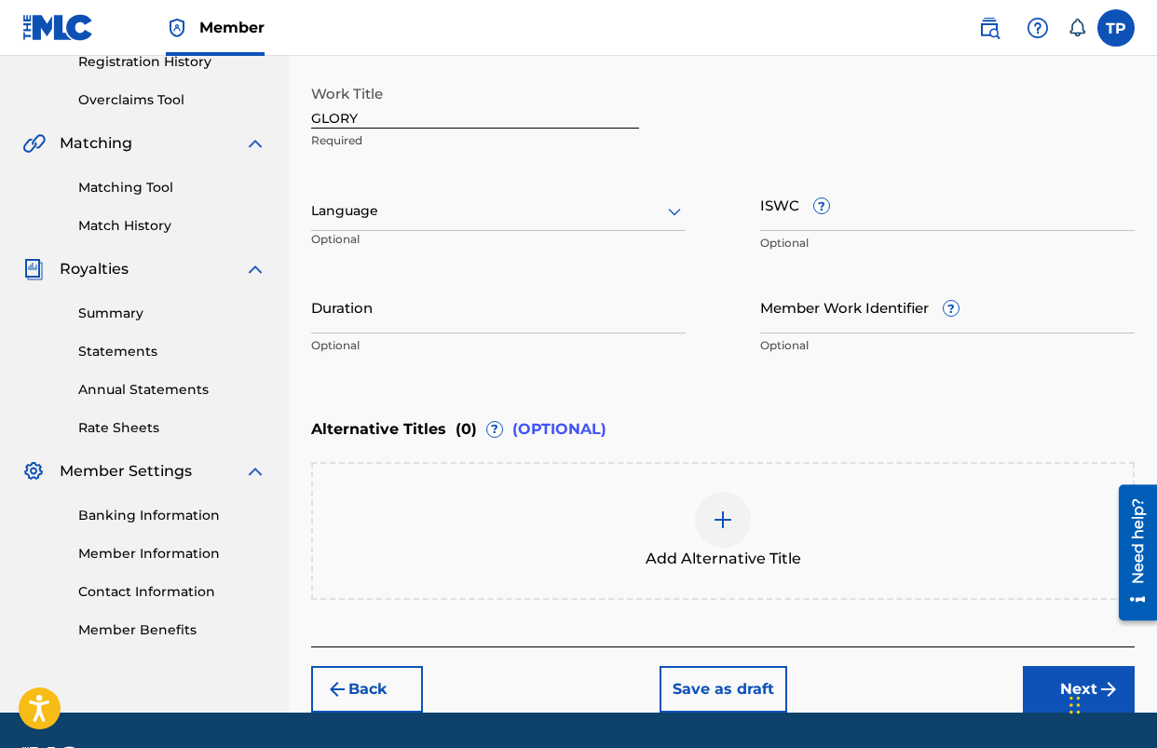
scroll to position [419, 0]
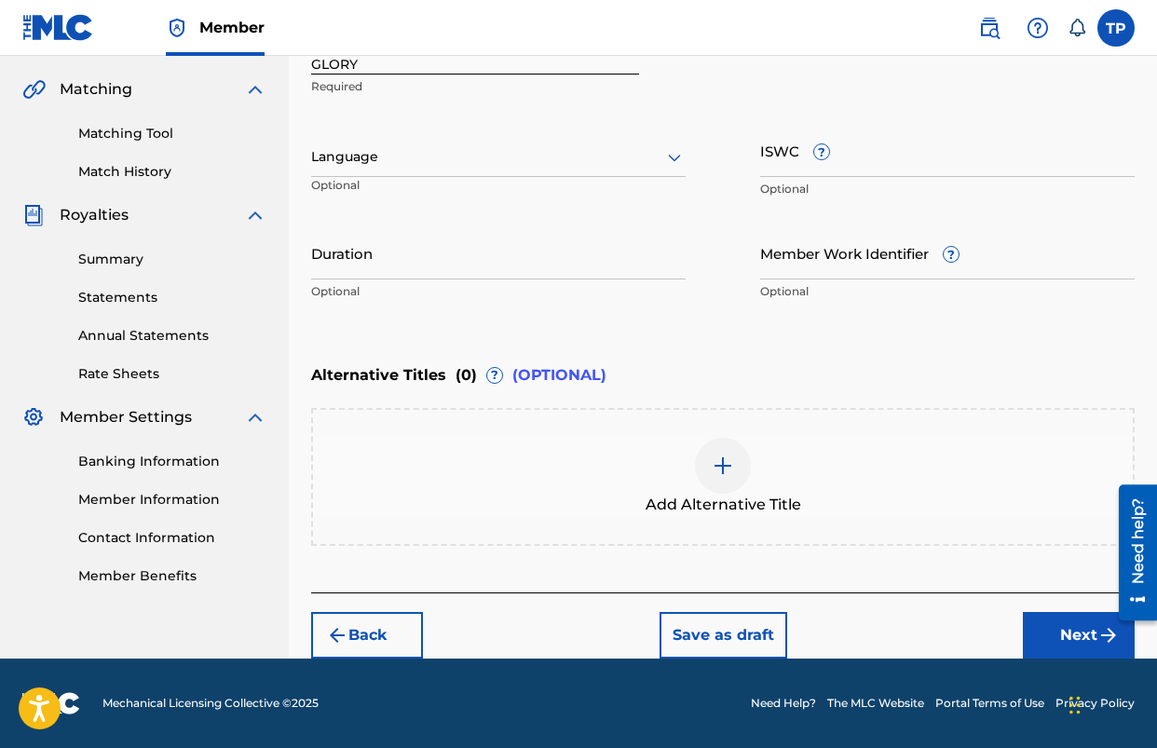
click at [390, 633] on button "Back" at bounding box center [367, 635] width 112 height 47
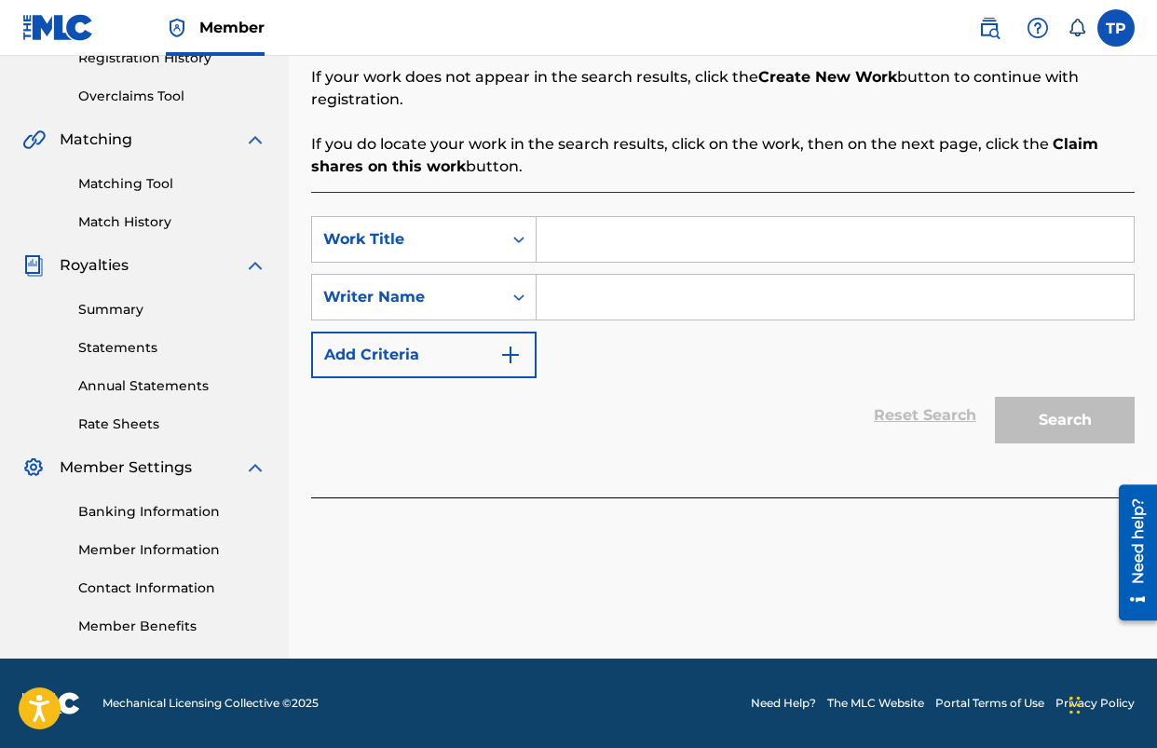
scroll to position [206, 0]
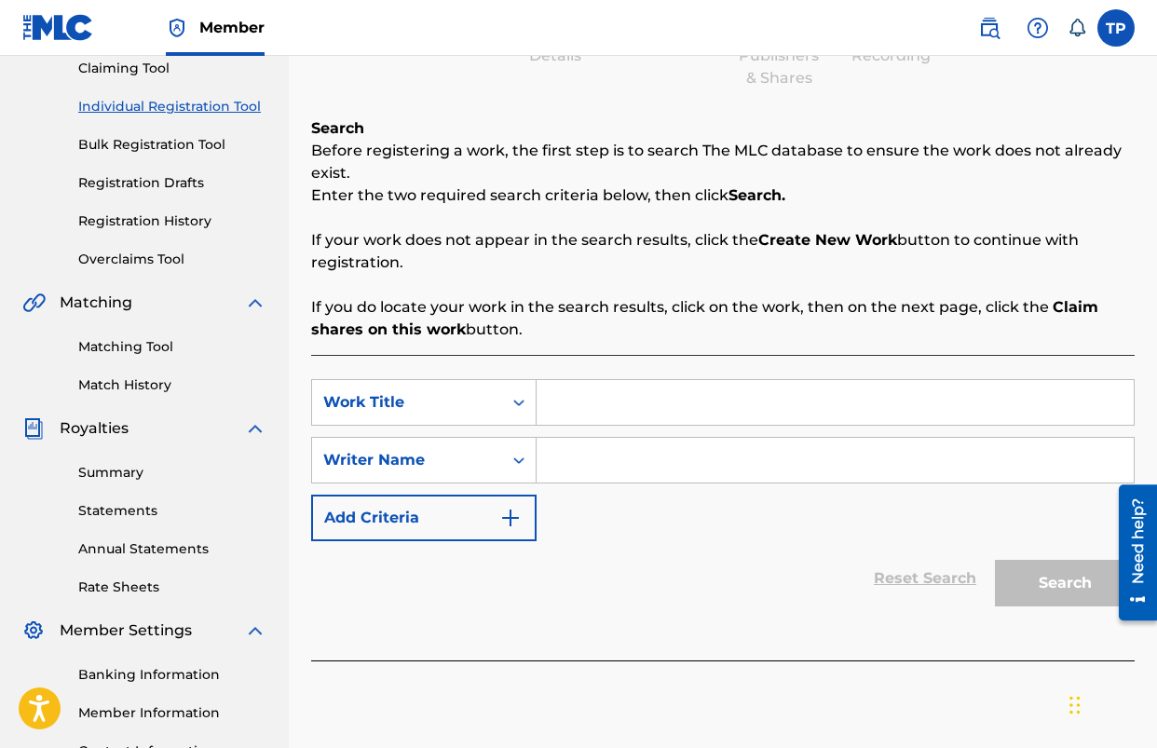
click at [608, 408] on input "Search Form" at bounding box center [835, 402] width 597 height 45
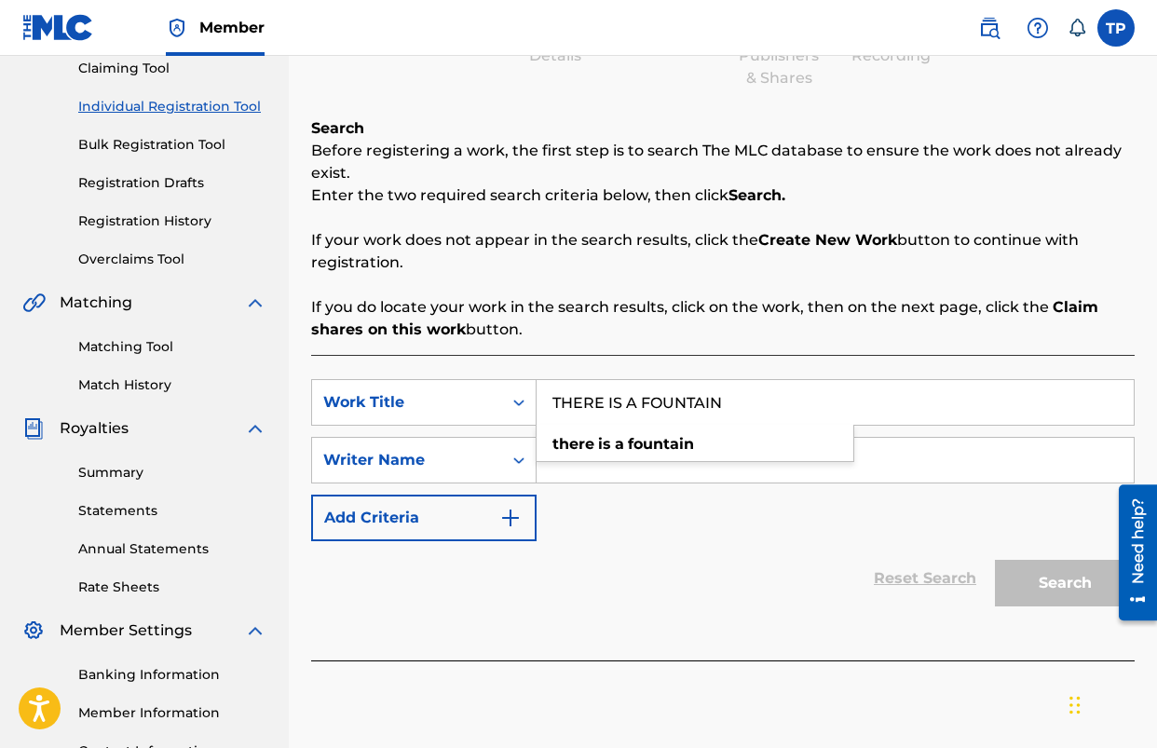
click at [603, 445] on strong "is" at bounding box center [604, 444] width 13 height 18
type input "there is a fountain"
click at [602, 461] on input "Search Form" at bounding box center [835, 460] width 597 height 45
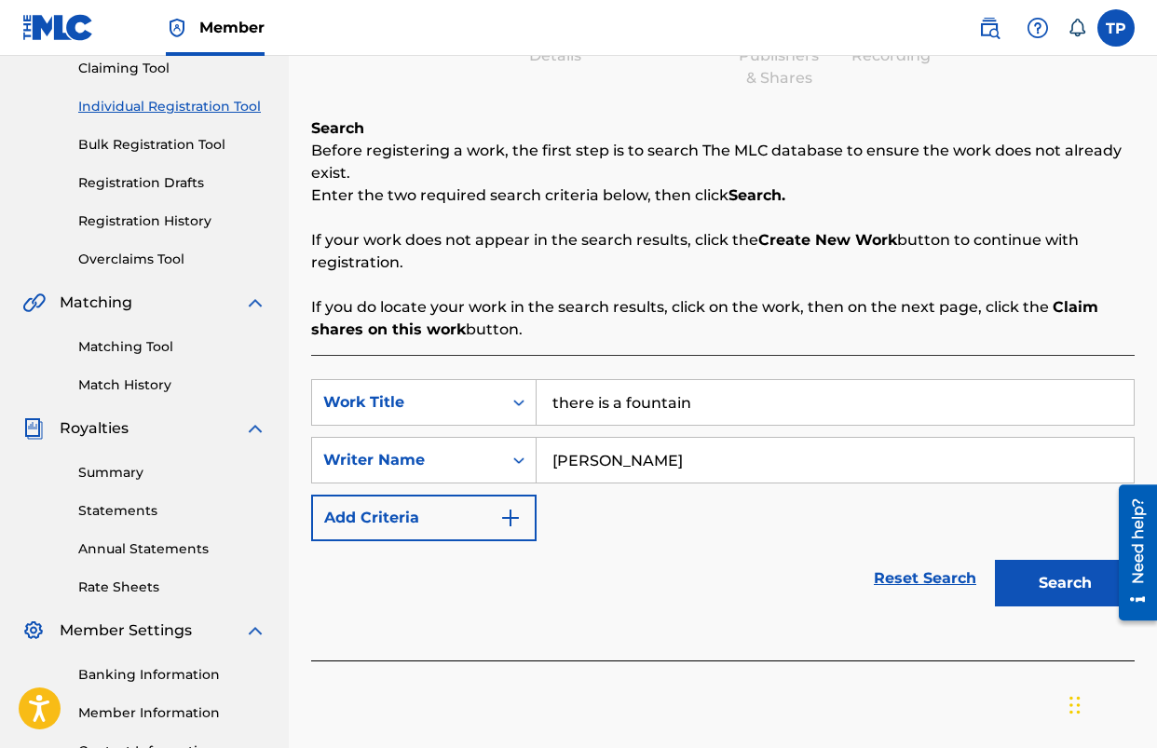
type input "[PERSON_NAME]"
click at [995, 560] on button "Search" at bounding box center [1065, 583] width 140 height 47
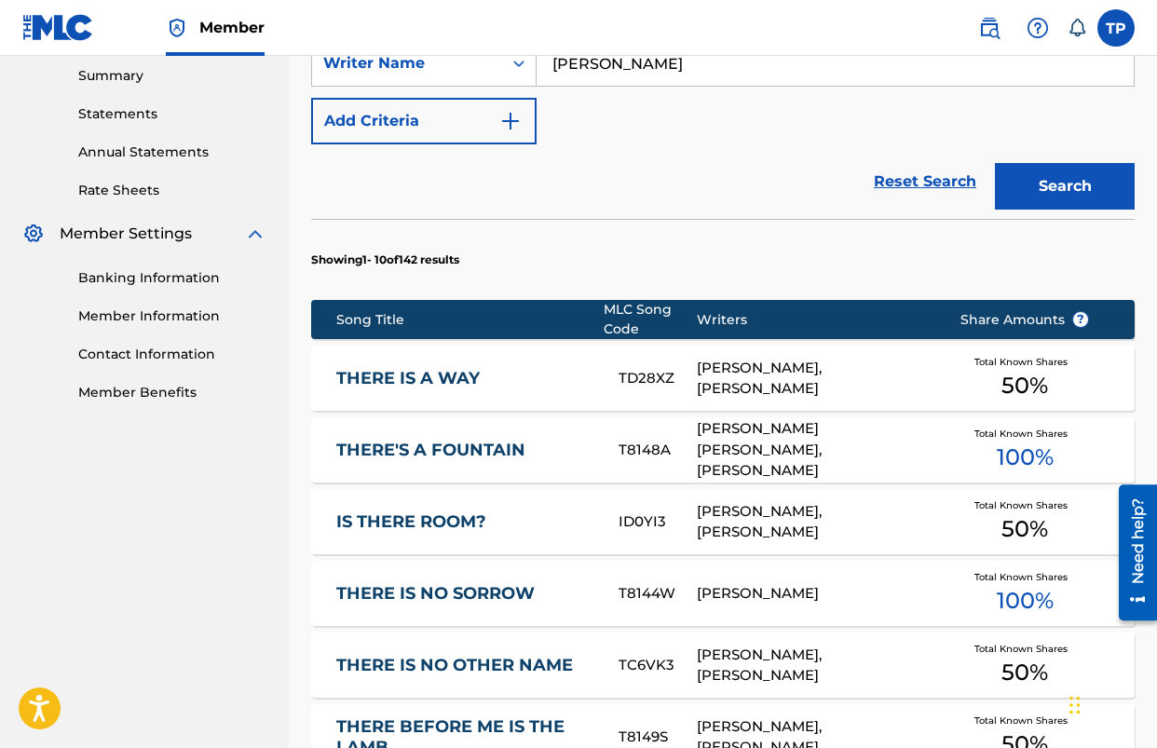
scroll to position [603, 0]
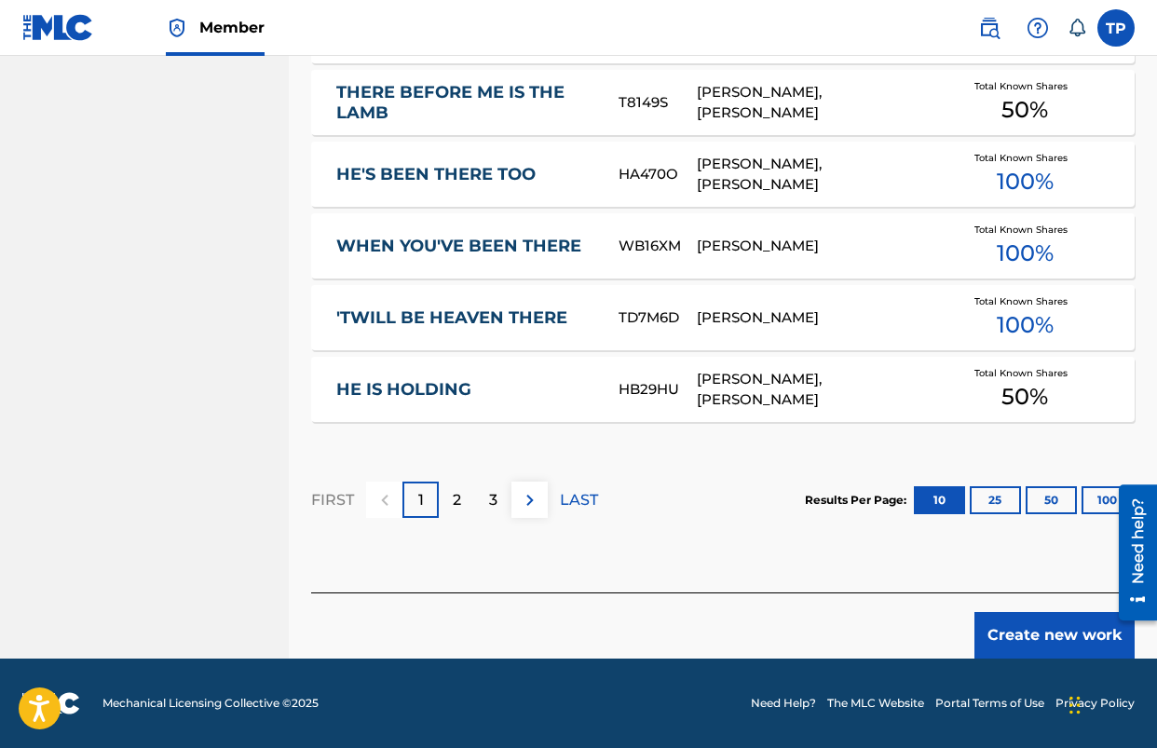
click at [1017, 623] on button "Create new work" at bounding box center [1055, 635] width 160 height 47
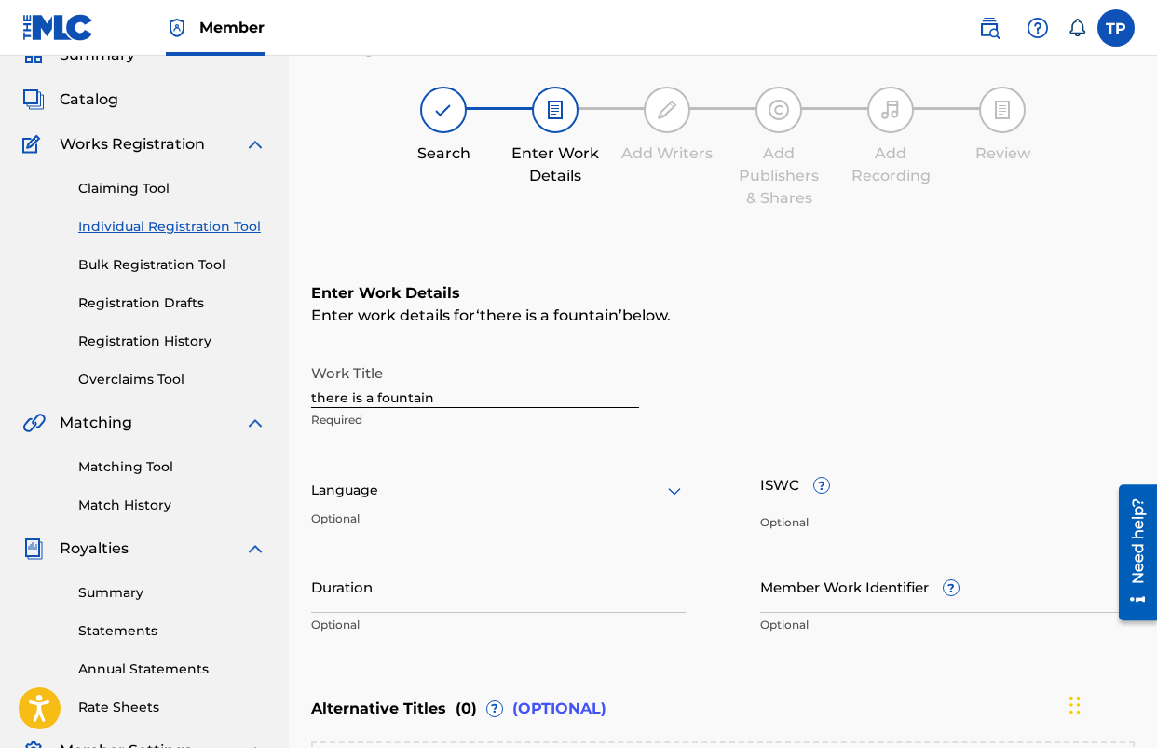
scroll to position [87, 0]
click at [472, 387] on input "there is a fountain" at bounding box center [475, 380] width 328 height 53
type input "THERE IS A FOUNTAIN"
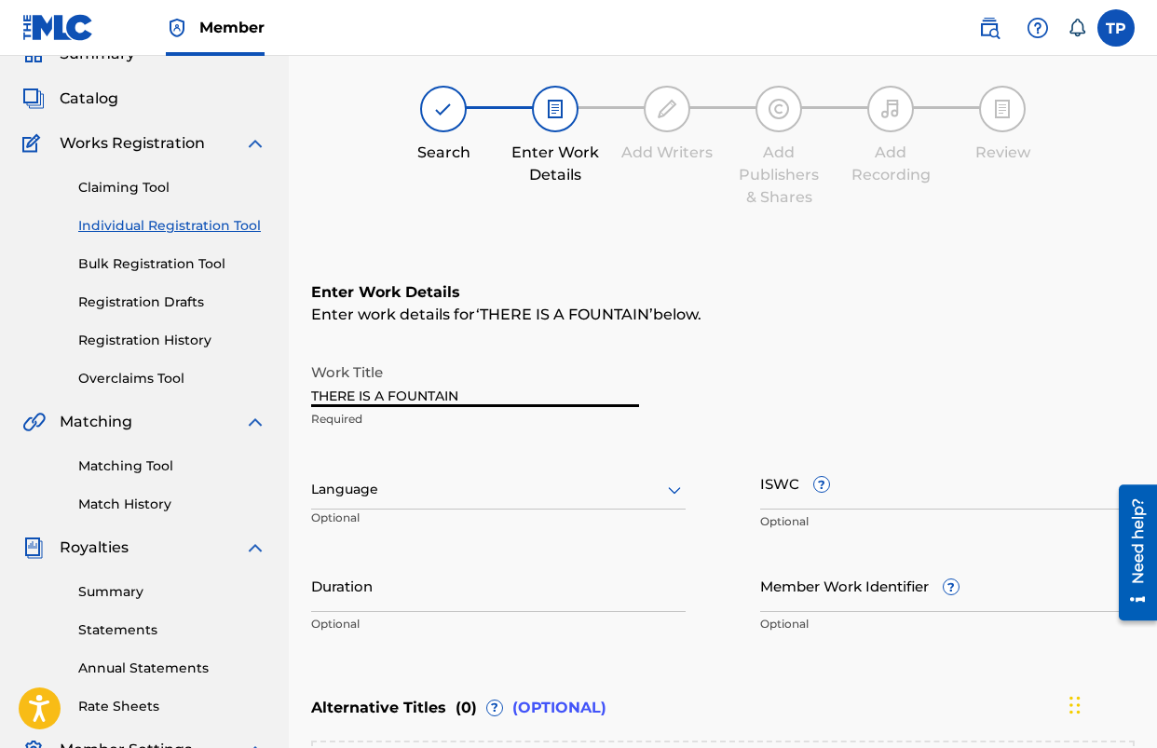
click at [472, 487] on div "Language" at bounding box center [498, 490] width 375 height 39
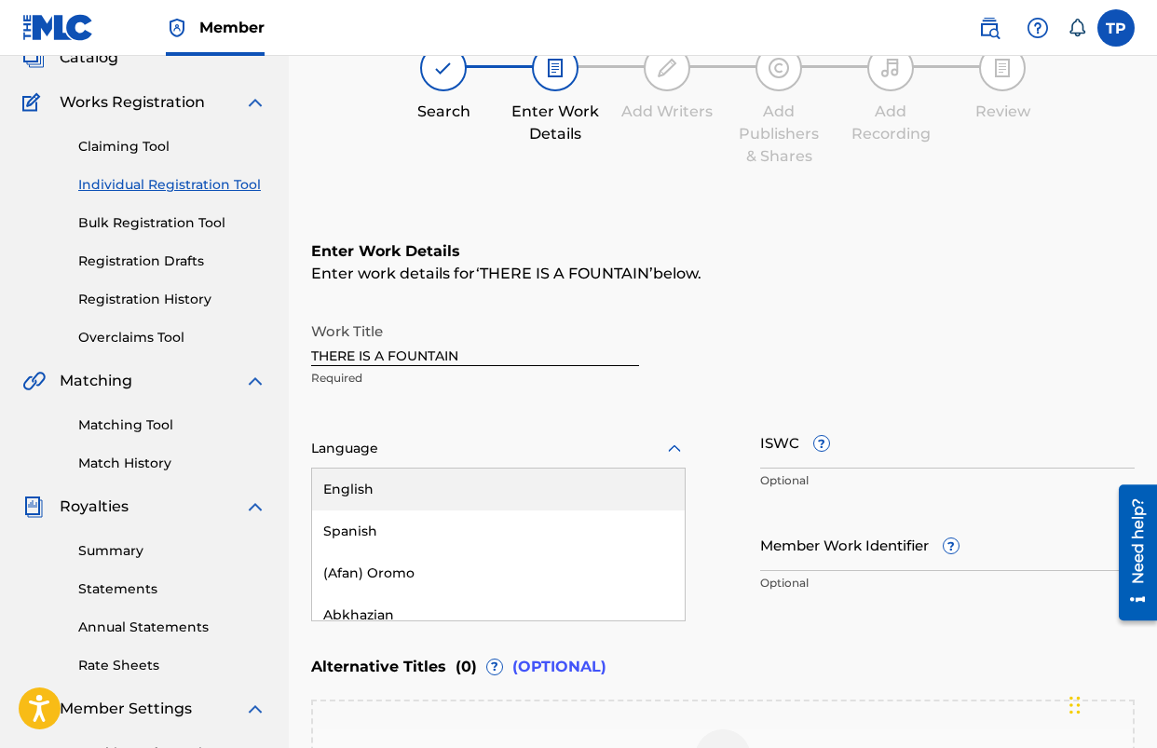
scroll to position [129, 0]
click at [472, 487] on div "English" at bounding box center [498, 489] width 373 height 42
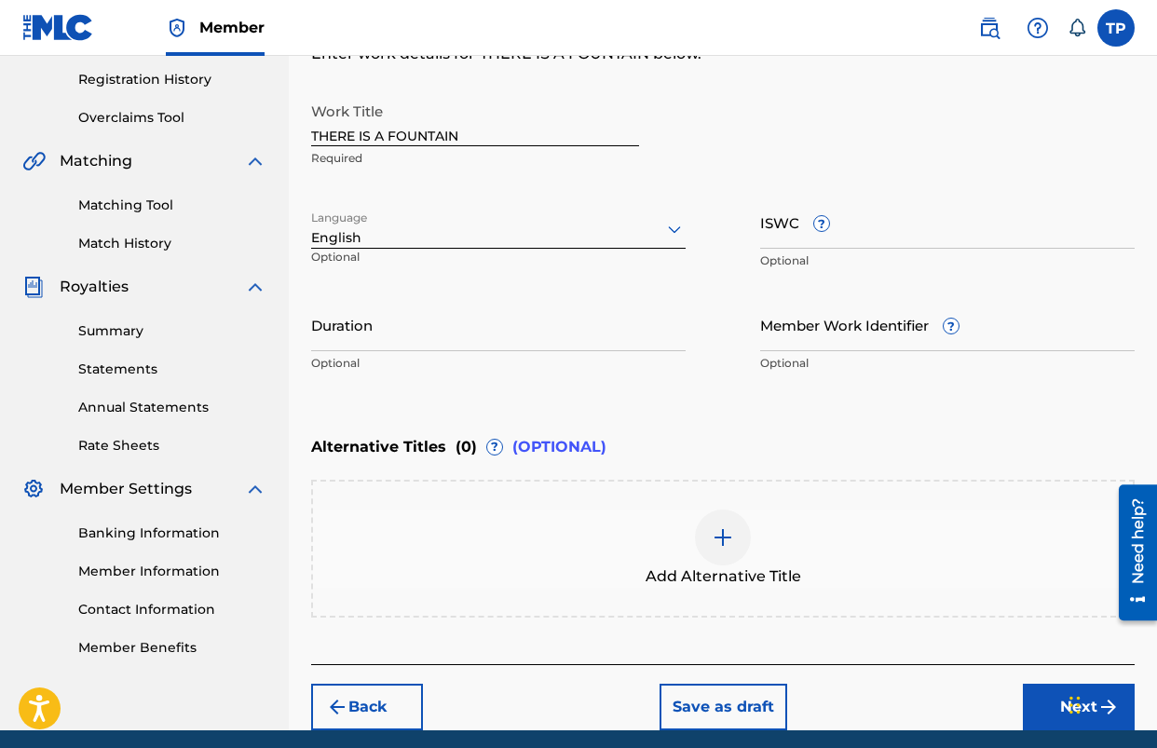
scroll to position [419, 0]
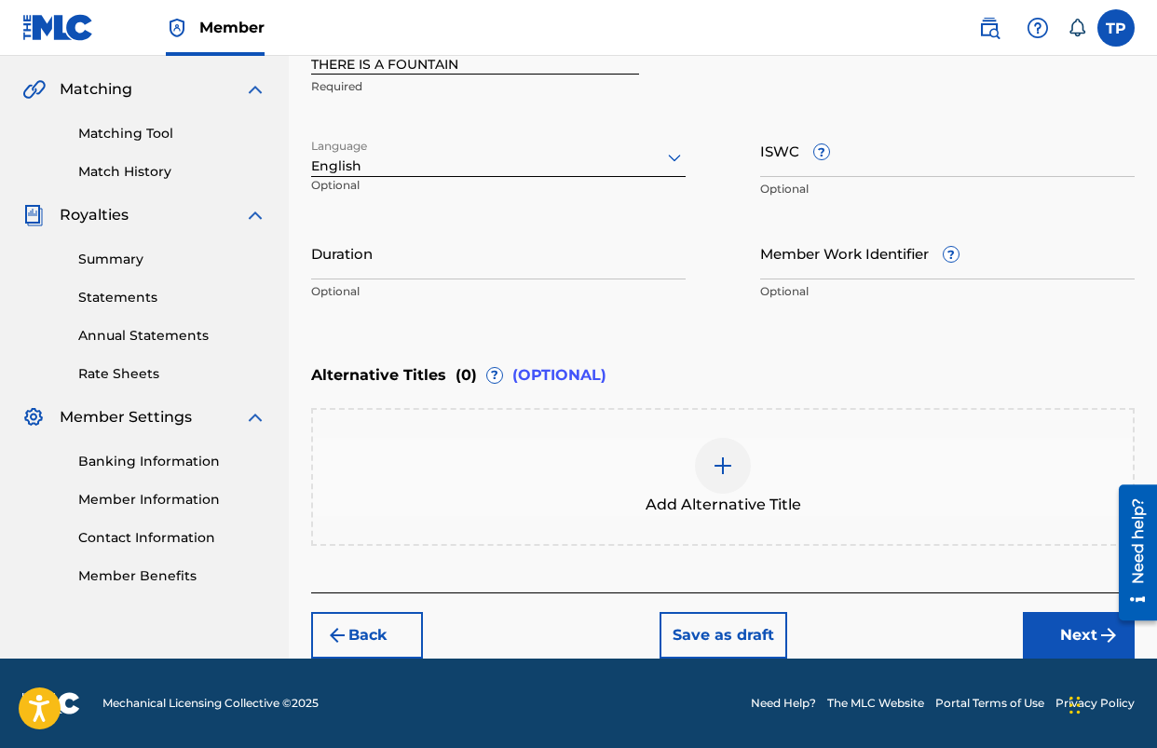
click at [703, 462] on div at bounding box center [723, 466] width 56 height 56
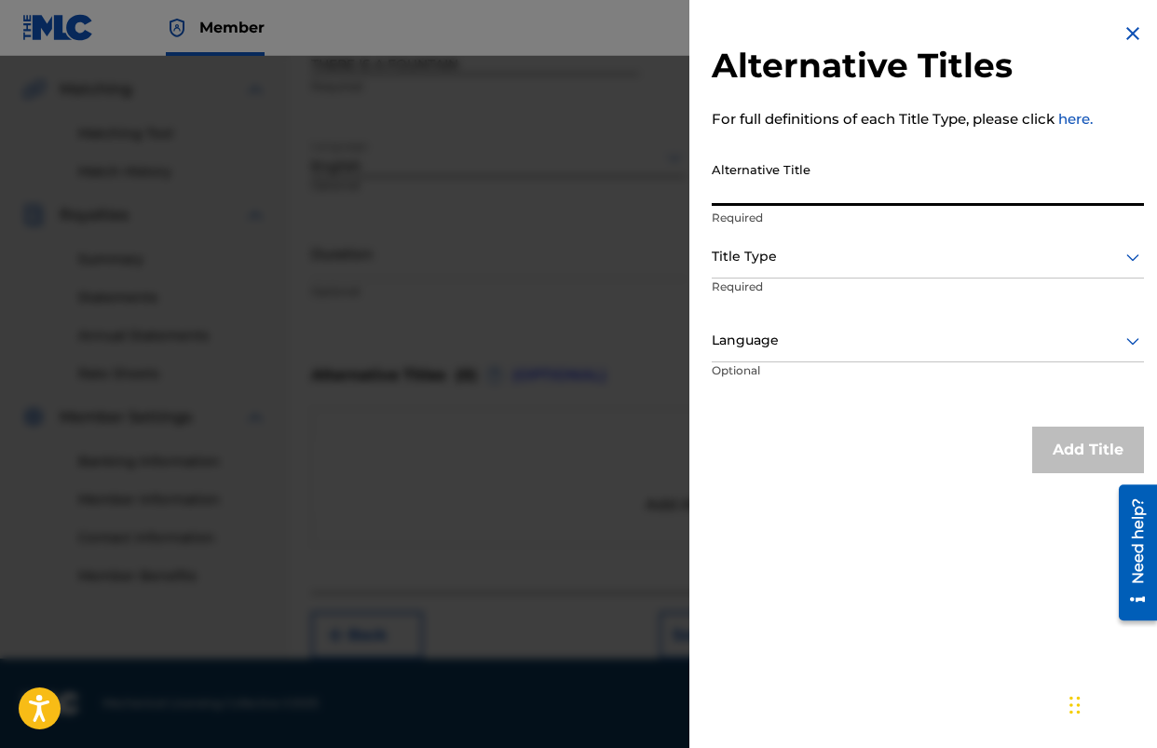
click at [804, 194] on input "Alternative Title" at bounding box center [928, 179] width 432 height 53
type input "THERE IS A FOUNTAIN FILLED WITH BLOOD"
click at [782, 268] on div "Title Type" at bounding box center [928, 258] width 432 height 42
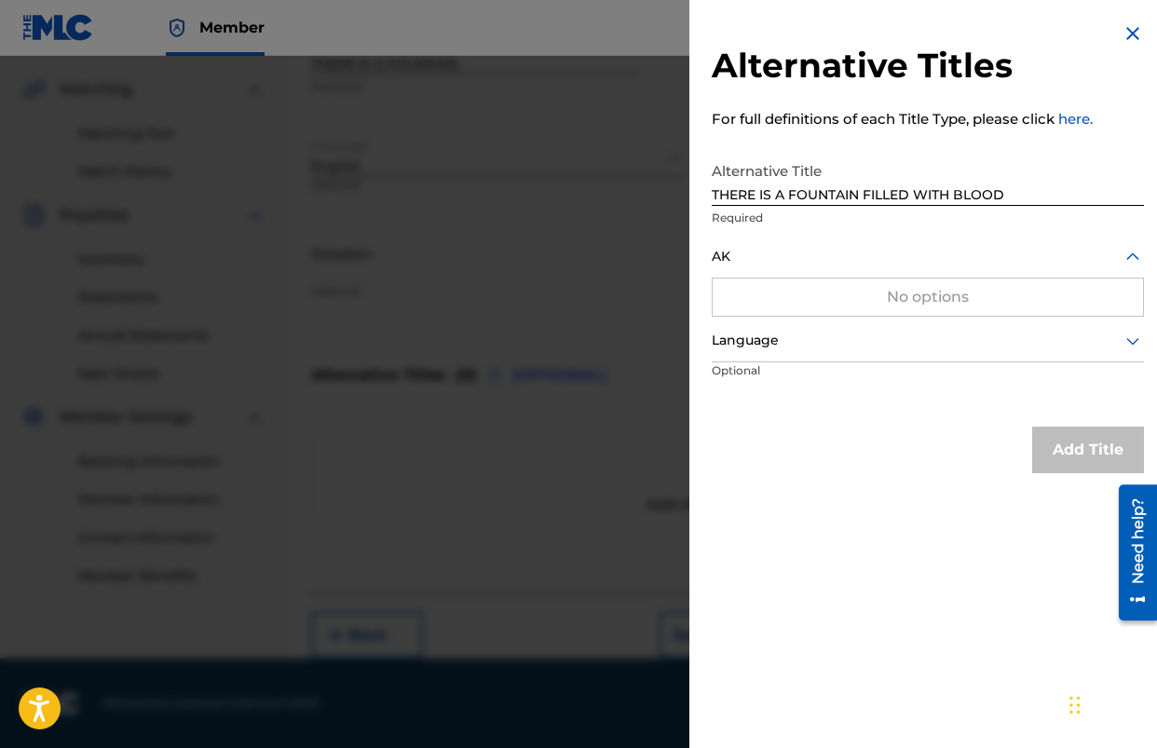
type input "A"
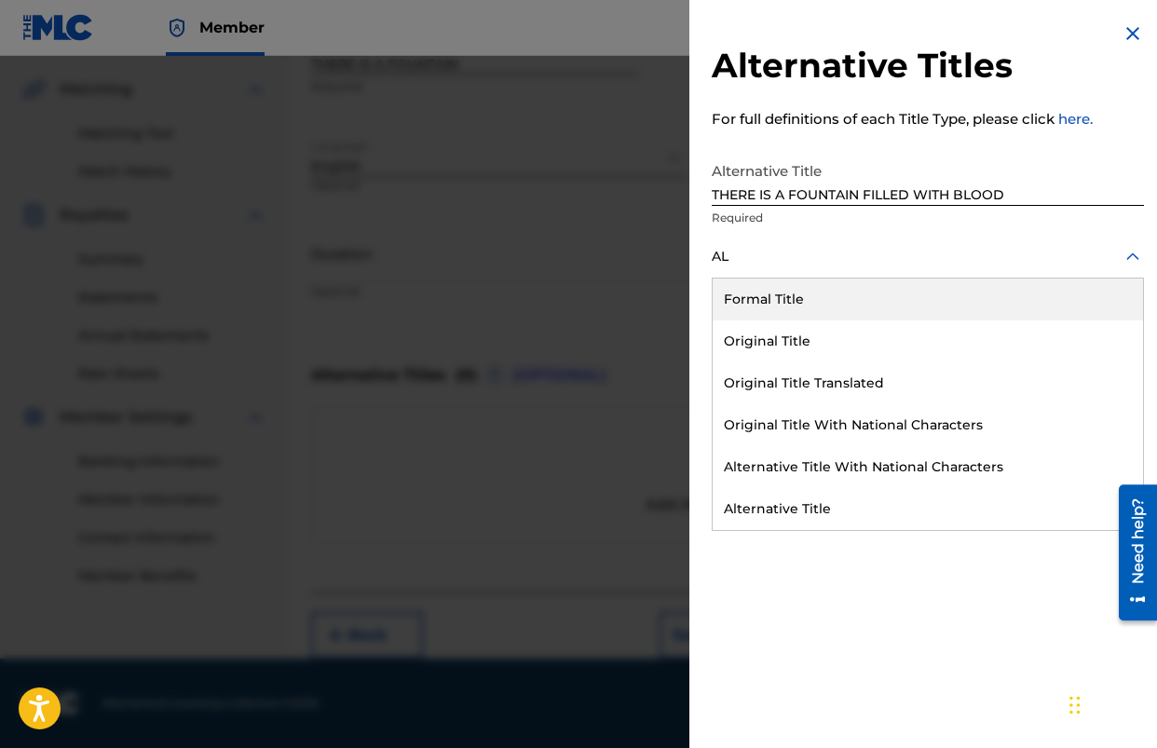
type input "A"
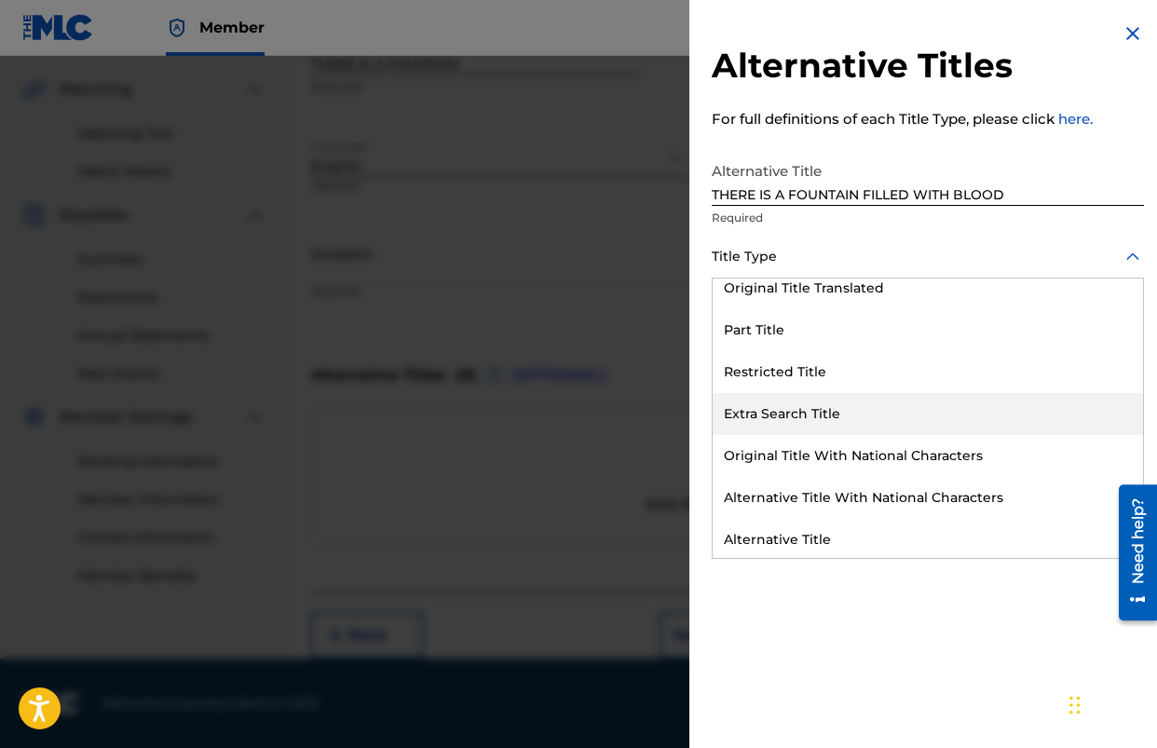
scroll to position [182, 0]
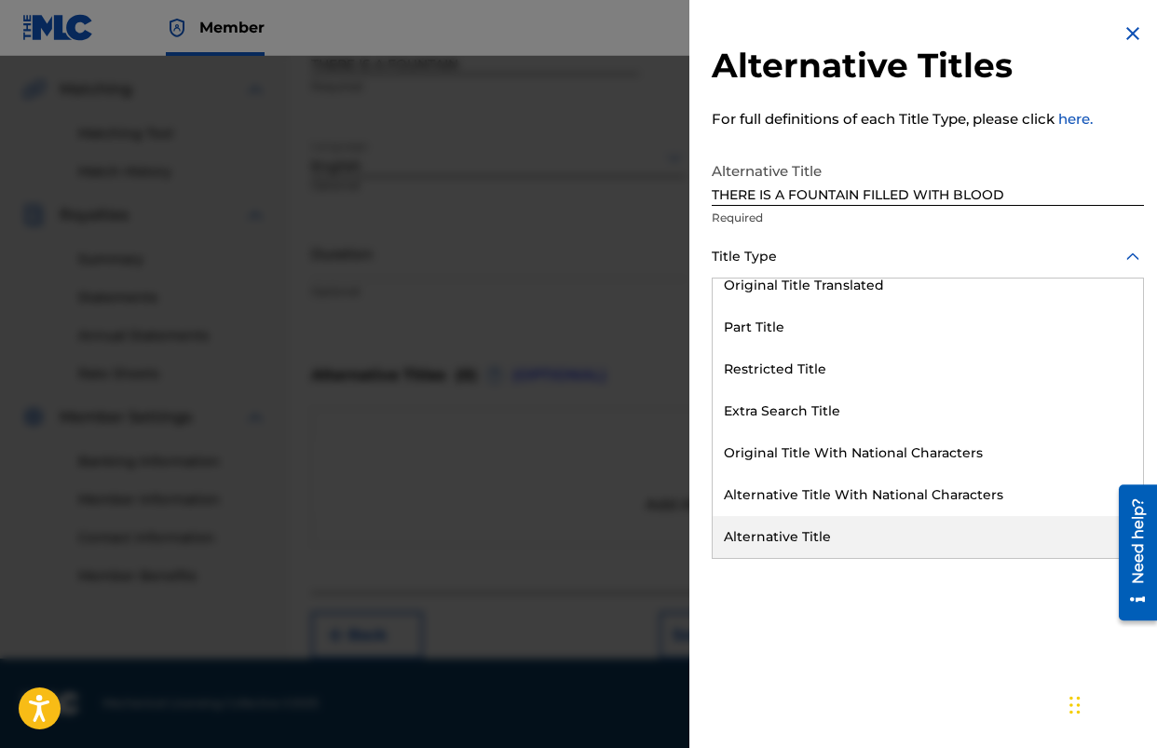
click at [779, 545] on div "Alternative Title" at bounding box center [928, 537] width 431 height 42
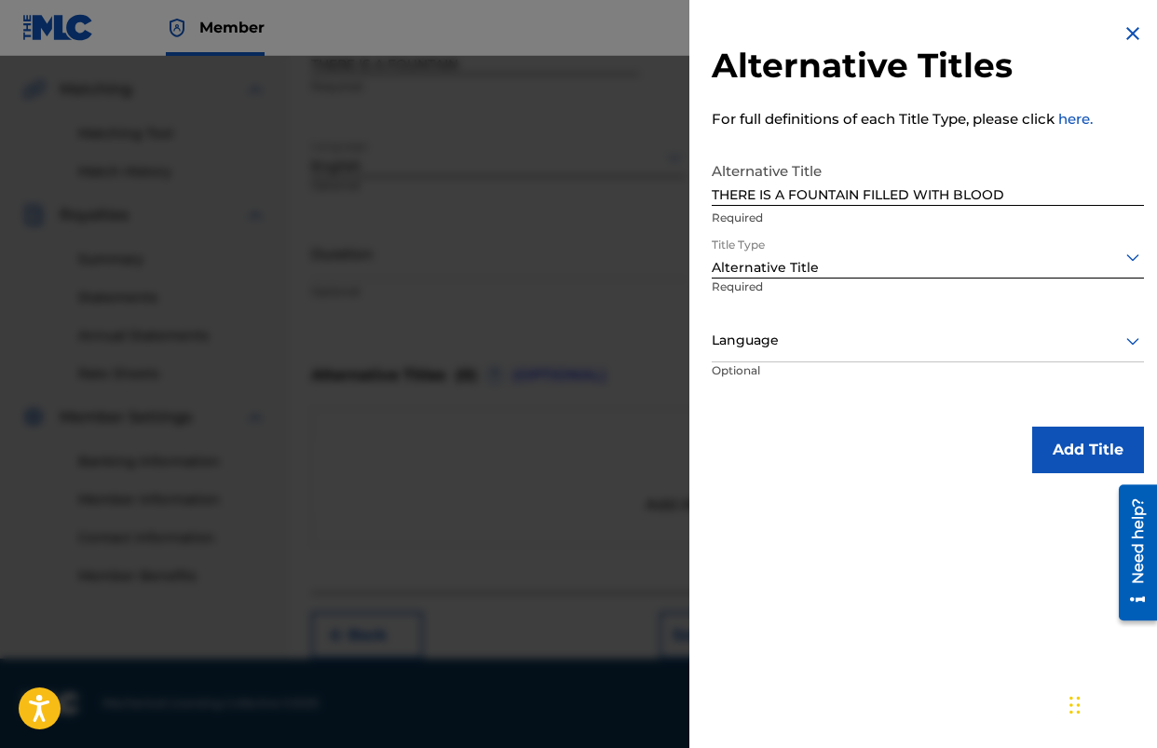
click at [846, 358] on div "Language" at bounding box center [928, 342] width 432 height 42
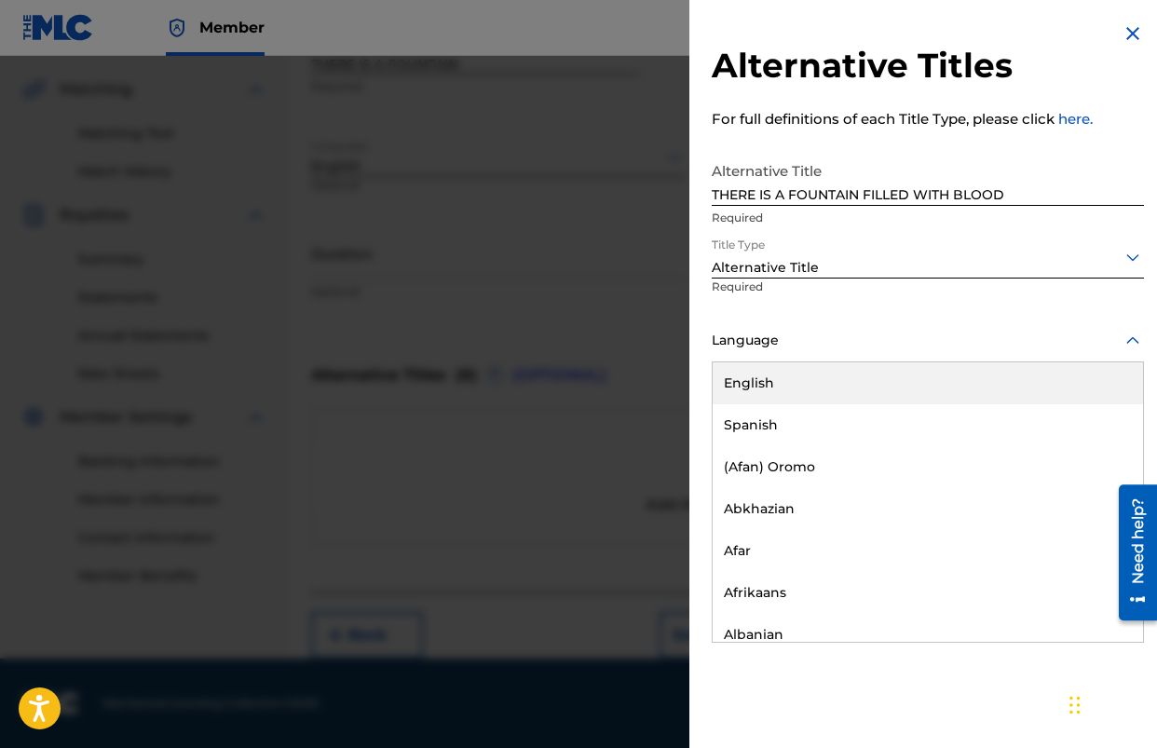
click at [822, 386] on div "English" at bounding box center [928, 384] width 431 height 42
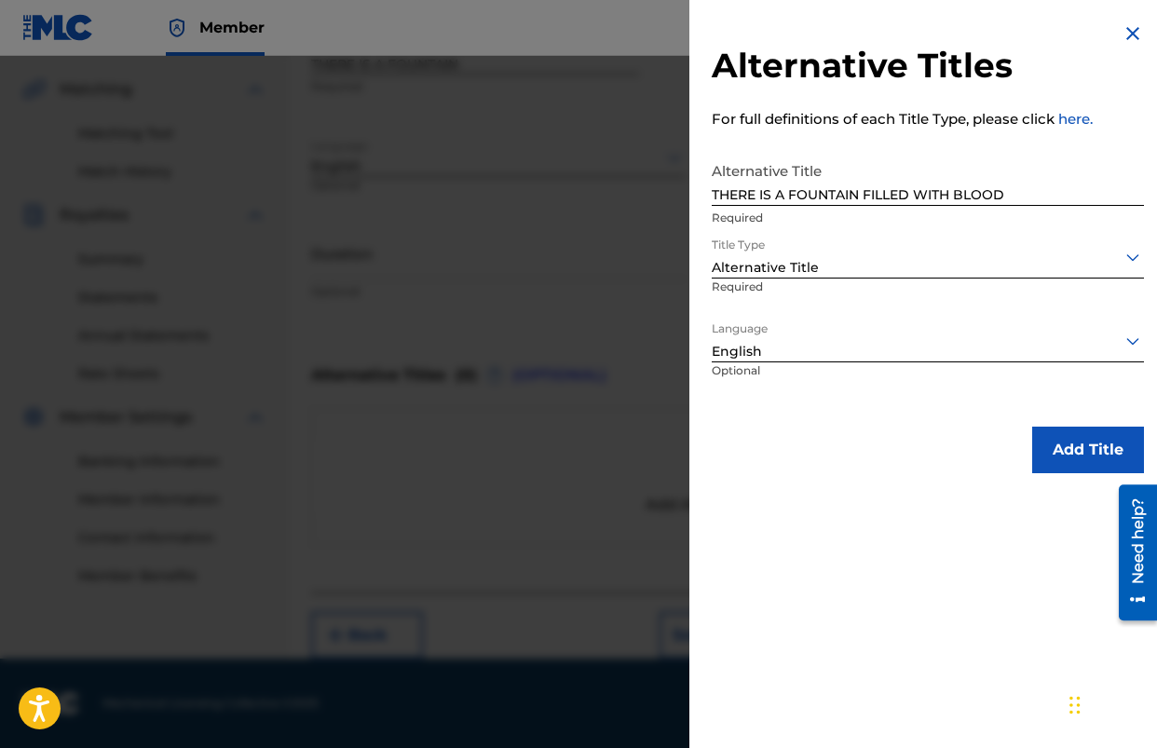
click at [1066, 439] on button "Add Title" at bounding box center [1089, 450] width 112 height 47
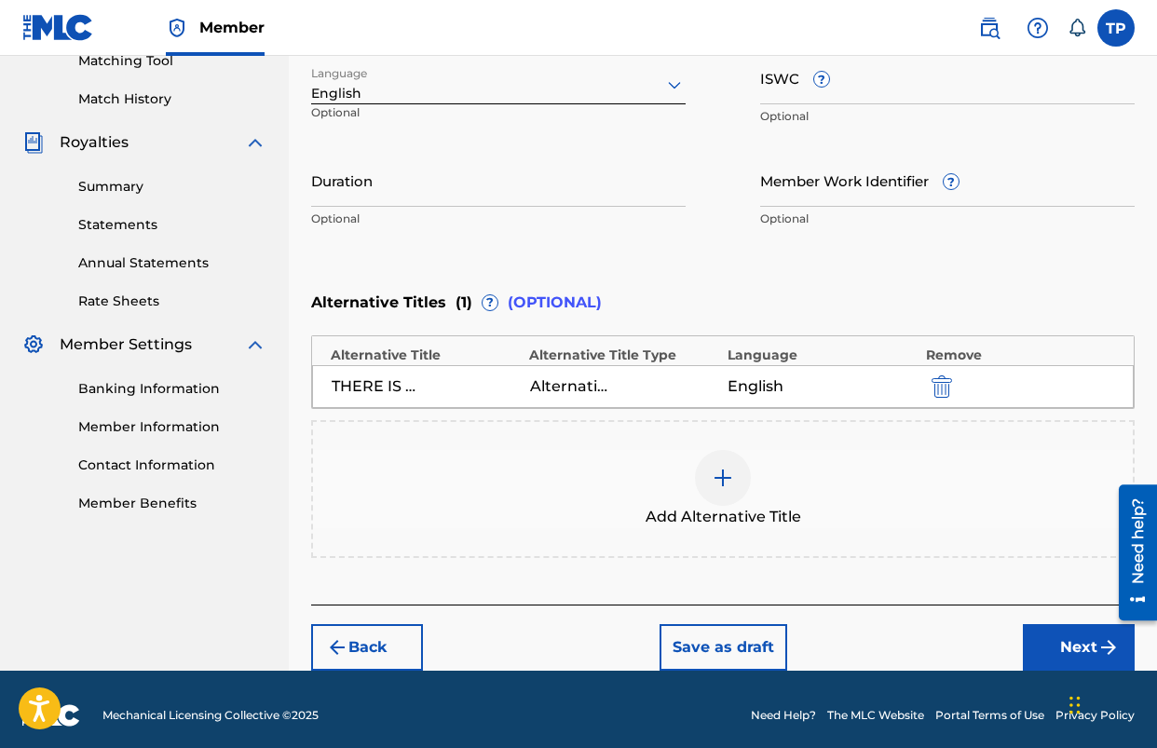
scroll to position [504, 0]
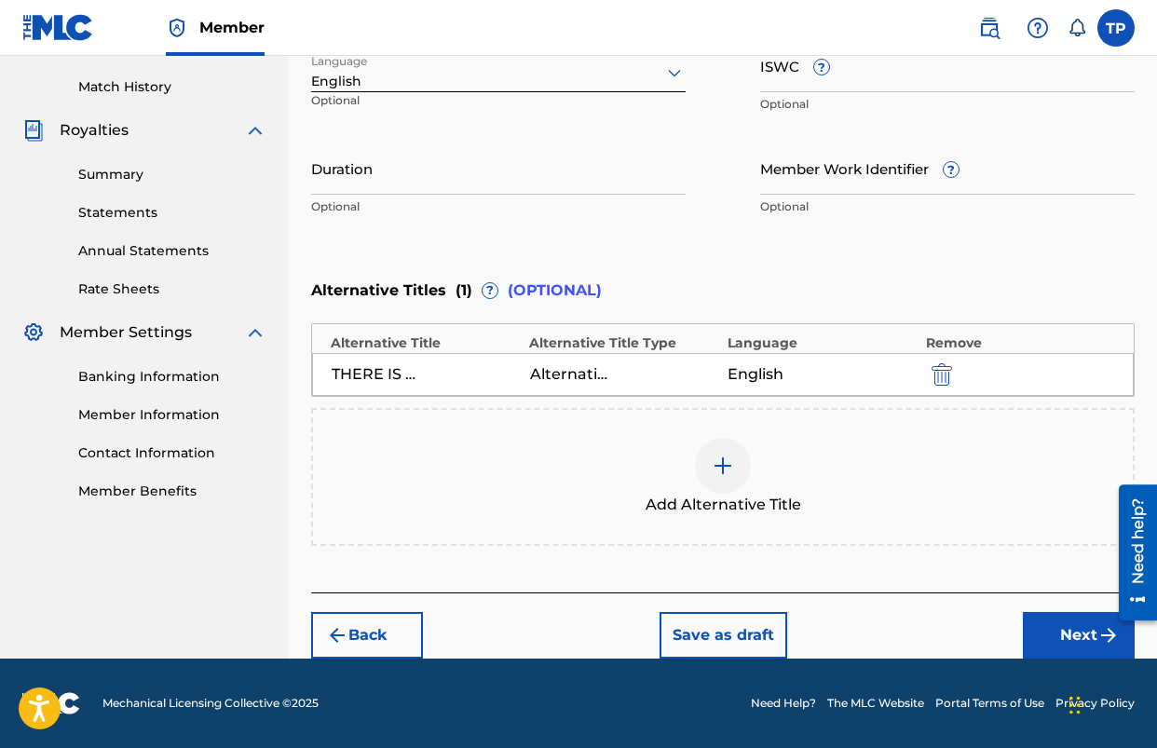
click at [1047, 632] on button "Next" at bounding box center [1079, 635] width 112 height 47
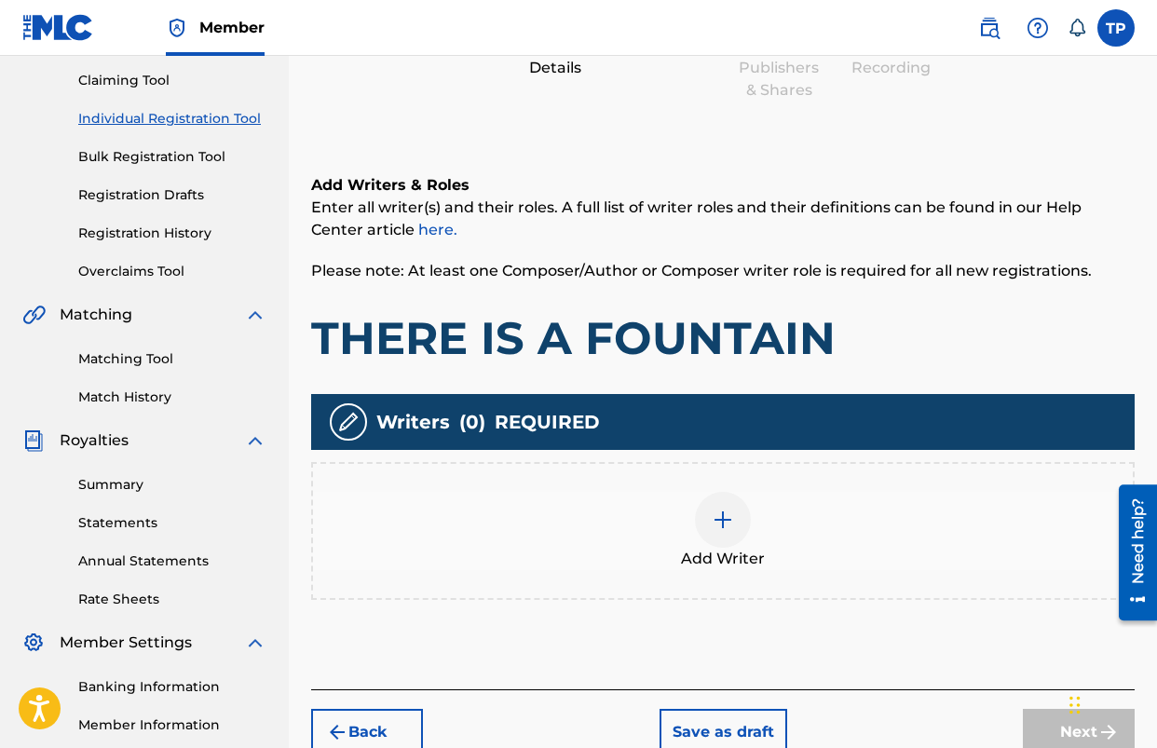
scroll to position [246, 0]
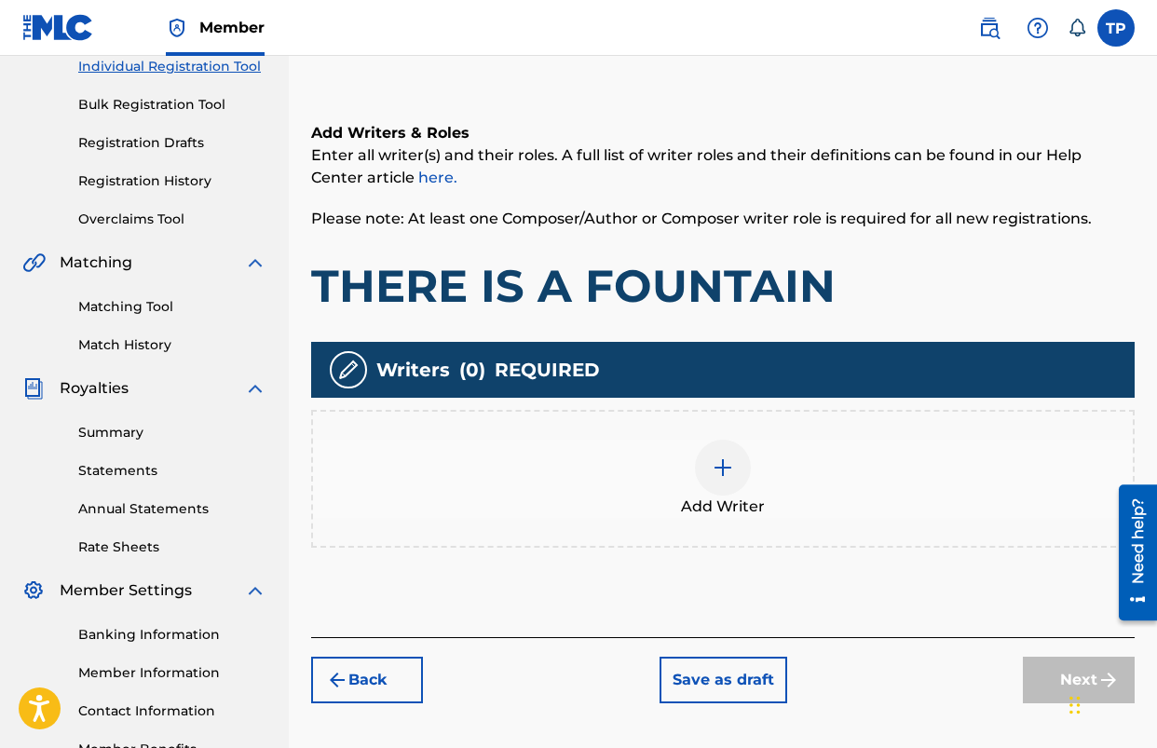
click at [717, 477] on img at bounding box center [723, 468] width 22 height 22
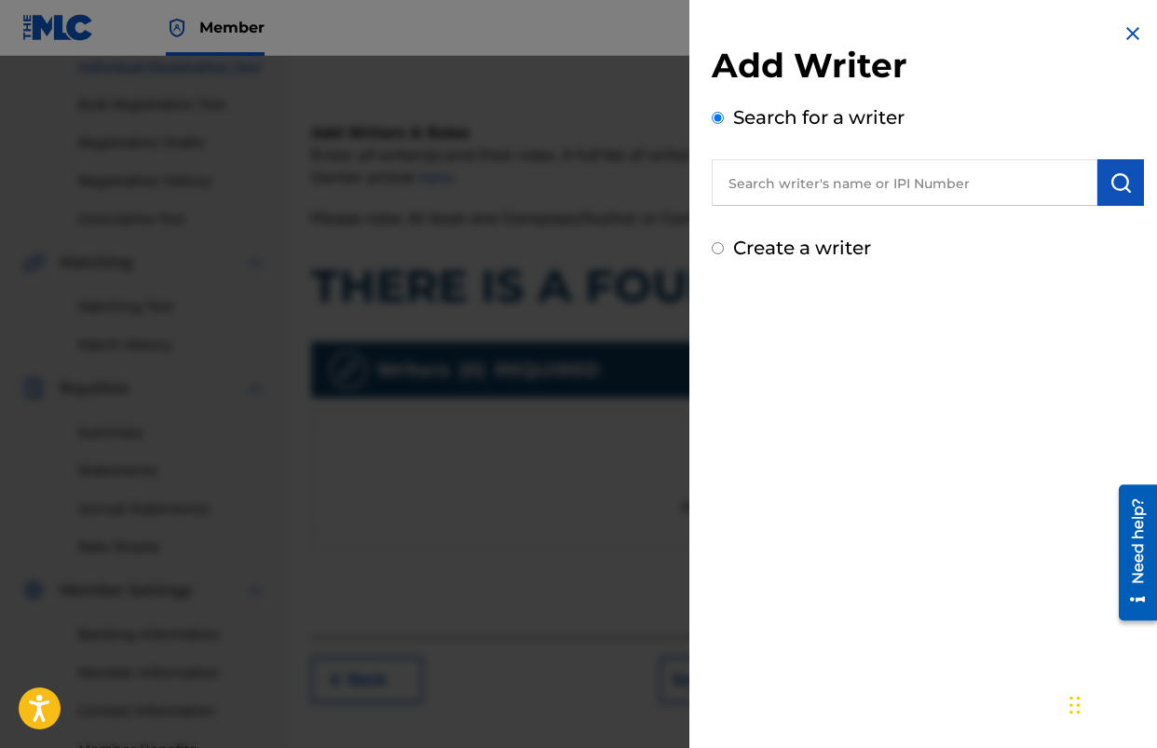
click at [847, 189] on input "text" at bounding box center [905, 182] width 386 height 47
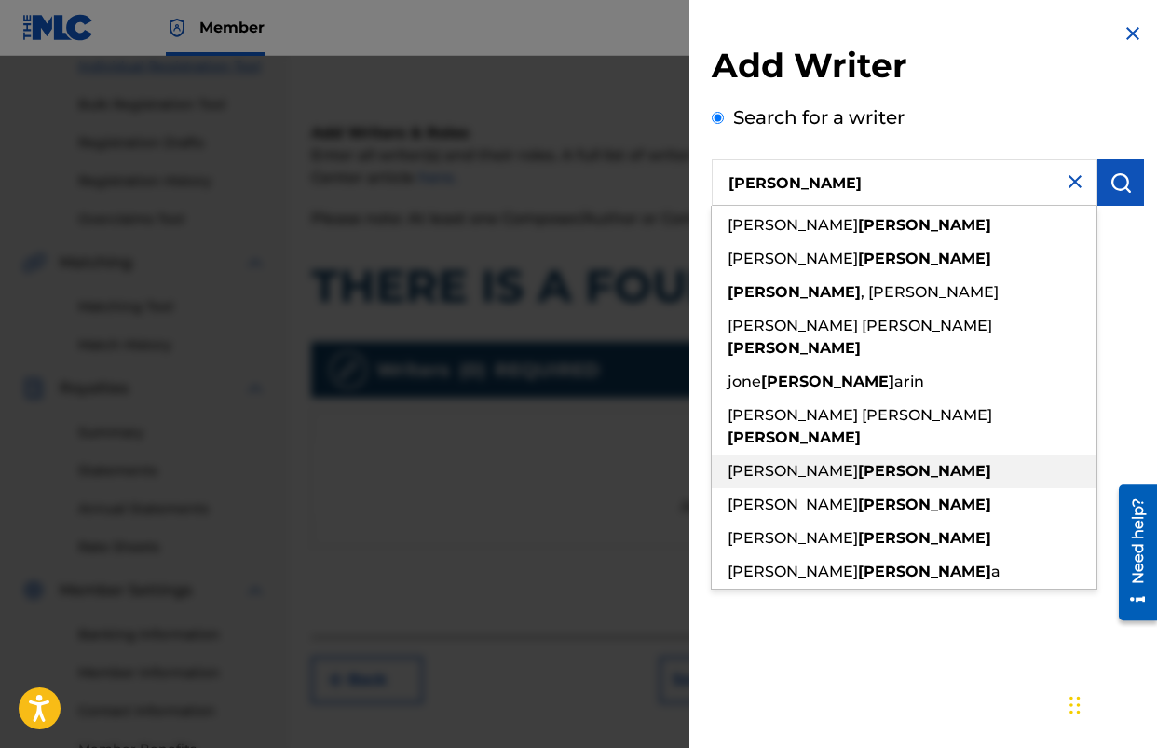
click at [792, 462] on span "[PERSON_NAME]" at bounding box center [793, 471] width 130 height 18
type input "[PERSON_NAME]"
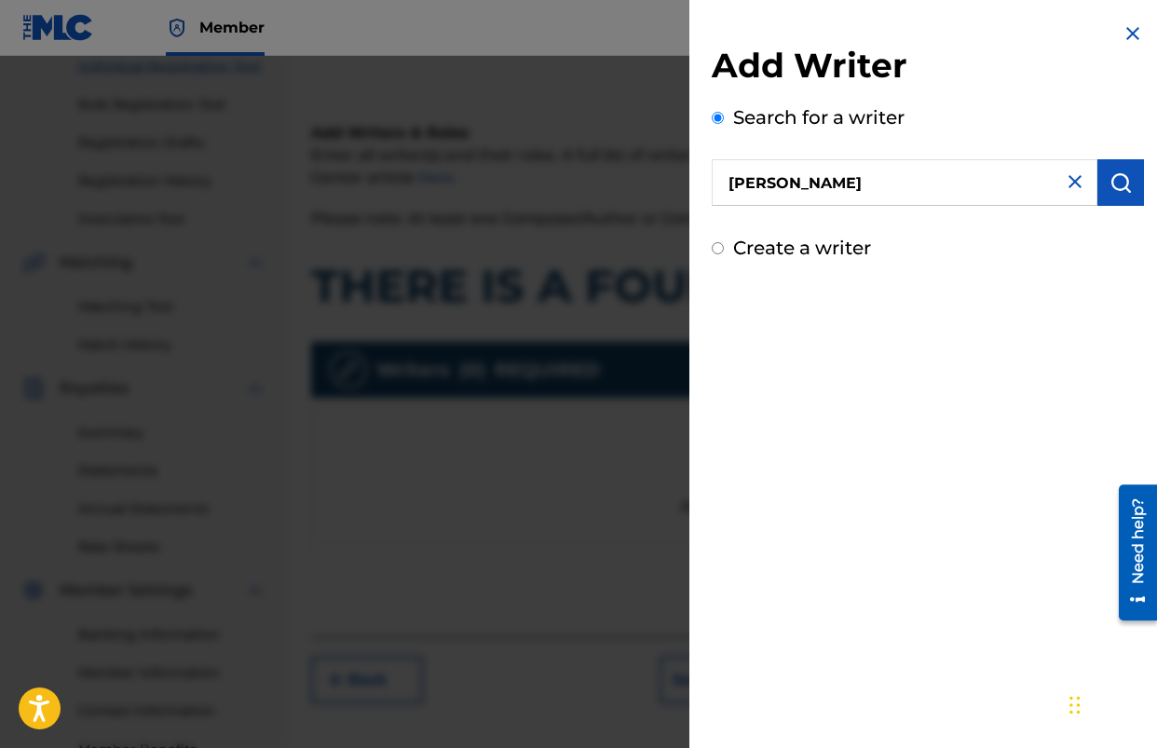
drag, startPoint x: 1126, startPoint y: 180, endPoint x: 1074, endPoint y: 202, distance: 56.8
click at [1125, 180] on button "submit" at bounding box center [1121, 182] width 47 height 47
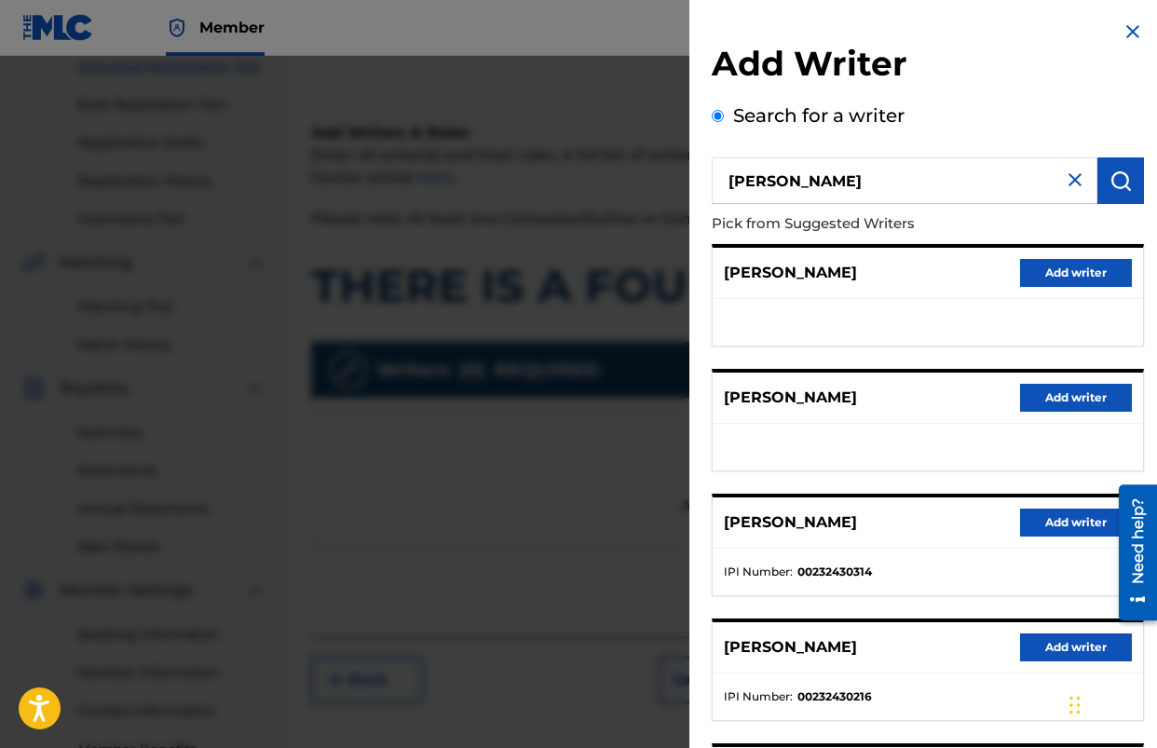
scroll to position [255, 0]
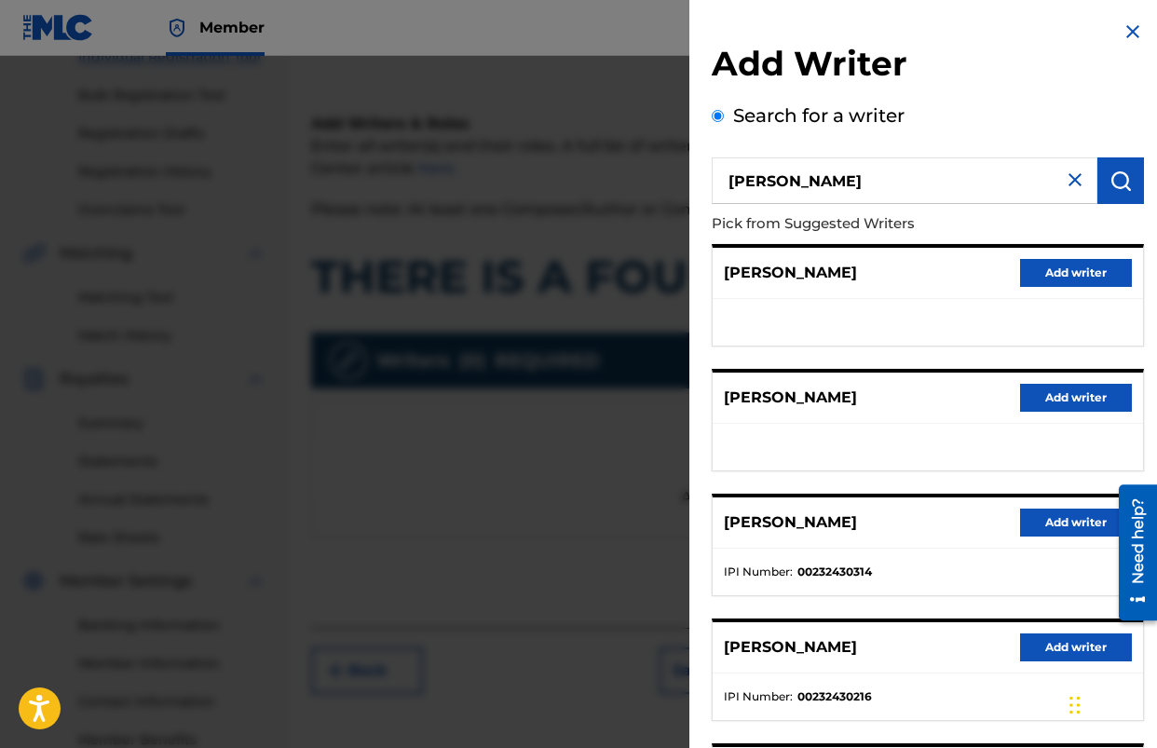
click at [1030, 523] on button "Add writer" at bounding box center [1076, 523] width 112 height 28
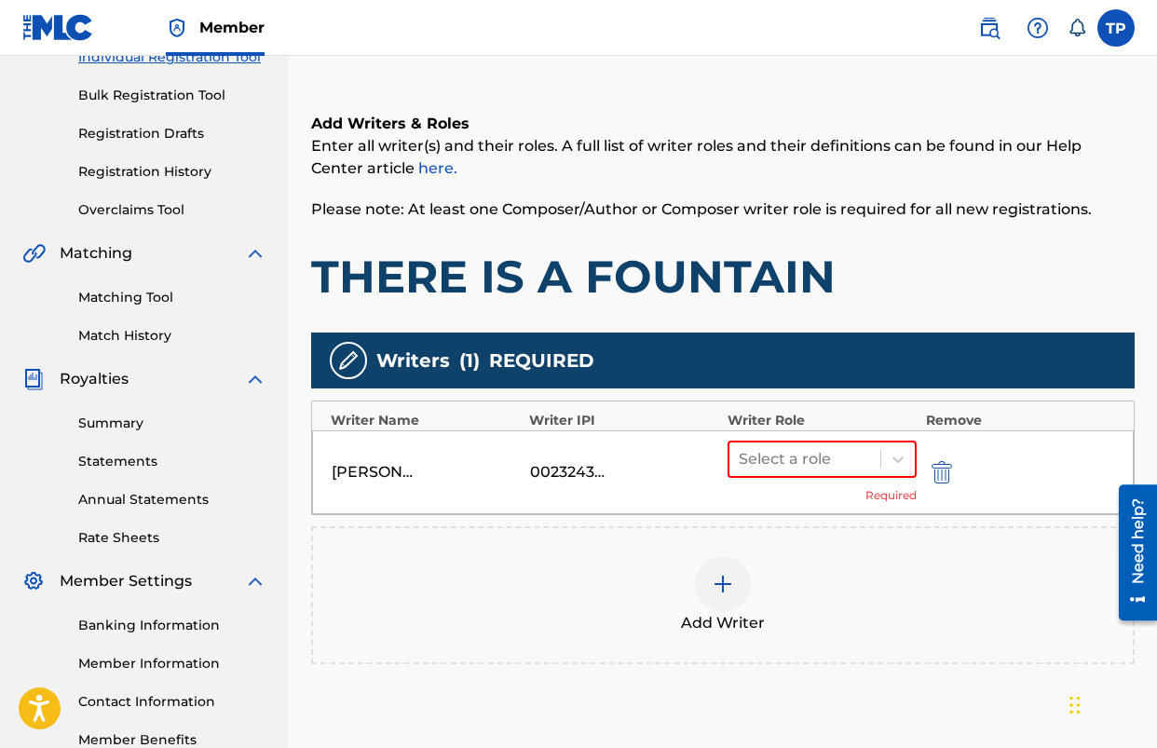
click at [716, 596] on div at bounding box center [723, 584] width 56 height 56
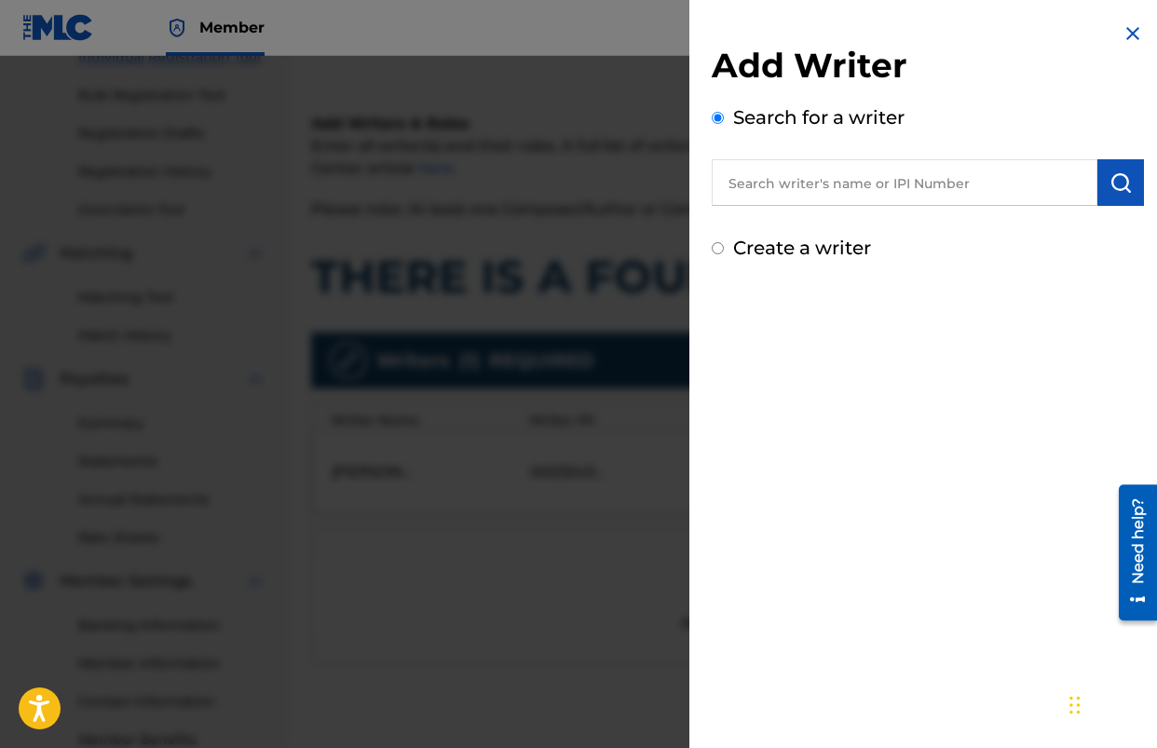
click at [843, 183] on input "text" at bounding box center [905, 182] width 386 height 47
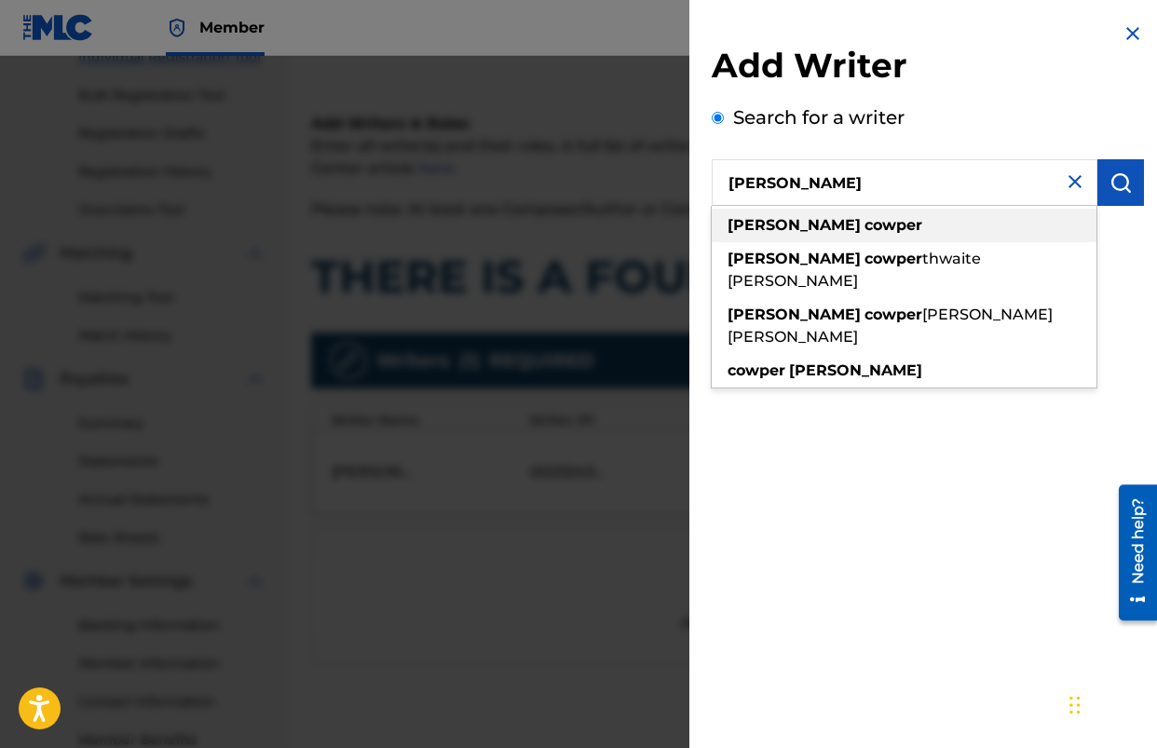
click at [865, 222] on strong "cowper" at bounding box center [894, 225] width 58 height 18
type input "[PERSON_NAME]"
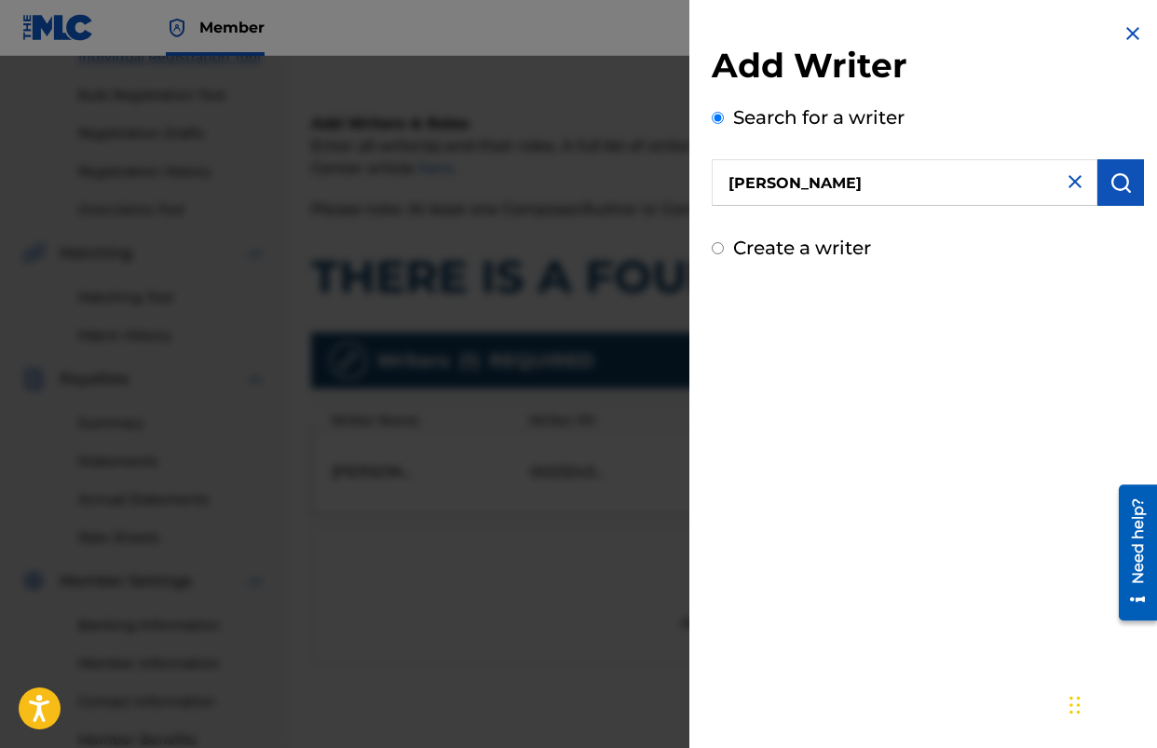
click at [1120, 195] on button "submit" at bounding box center [1121, 182] width 47 height 47
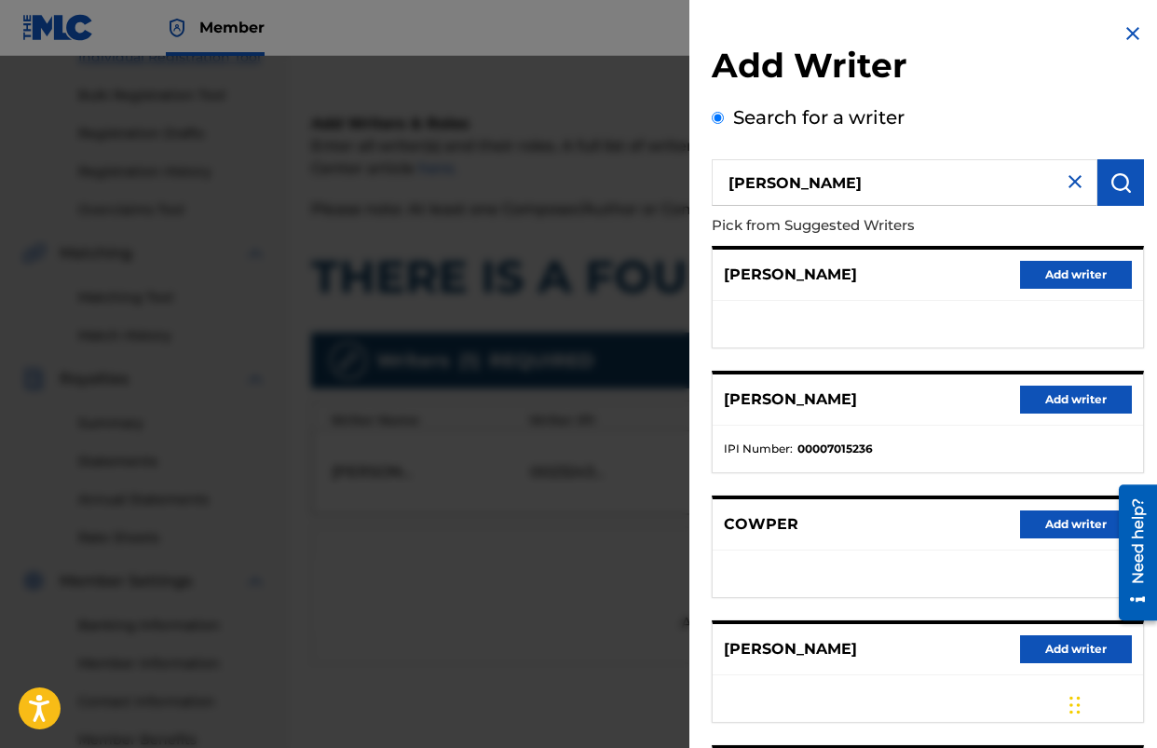
click at [1026, 275] on button "Add writer" at bounding box center [1076, 275] width 112 height 28
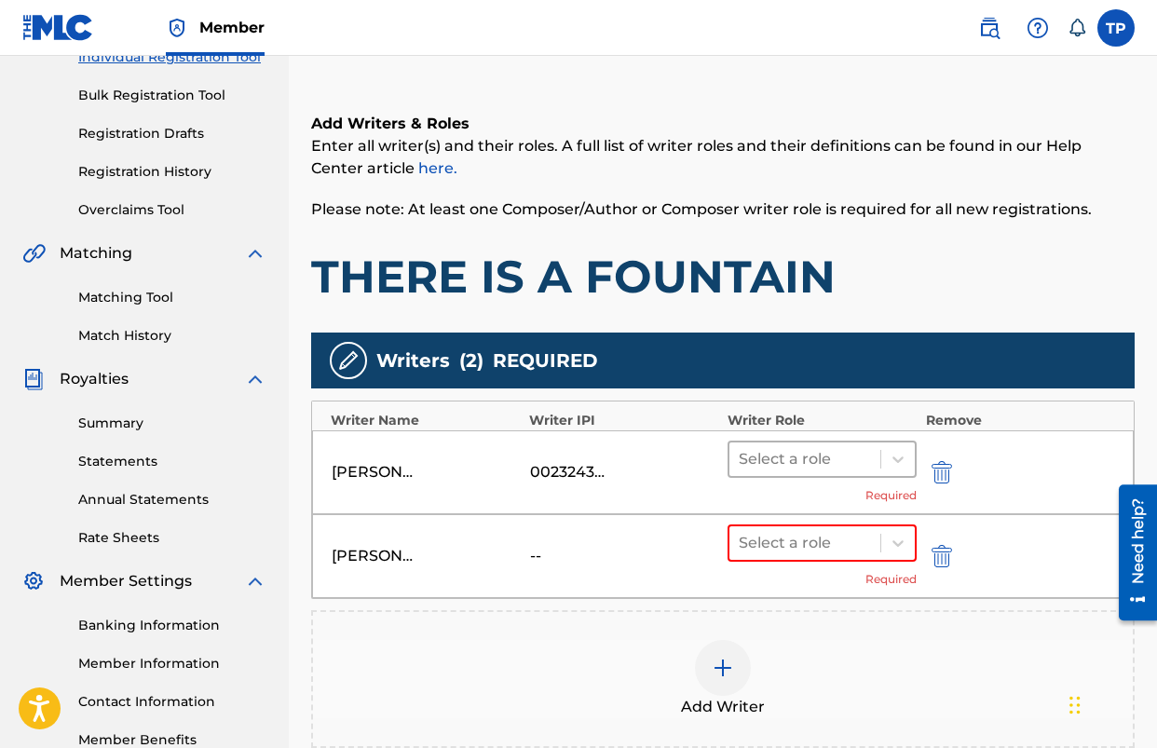
click at [839, 463] on div at bounding box center [805, 459] width 132 height 26
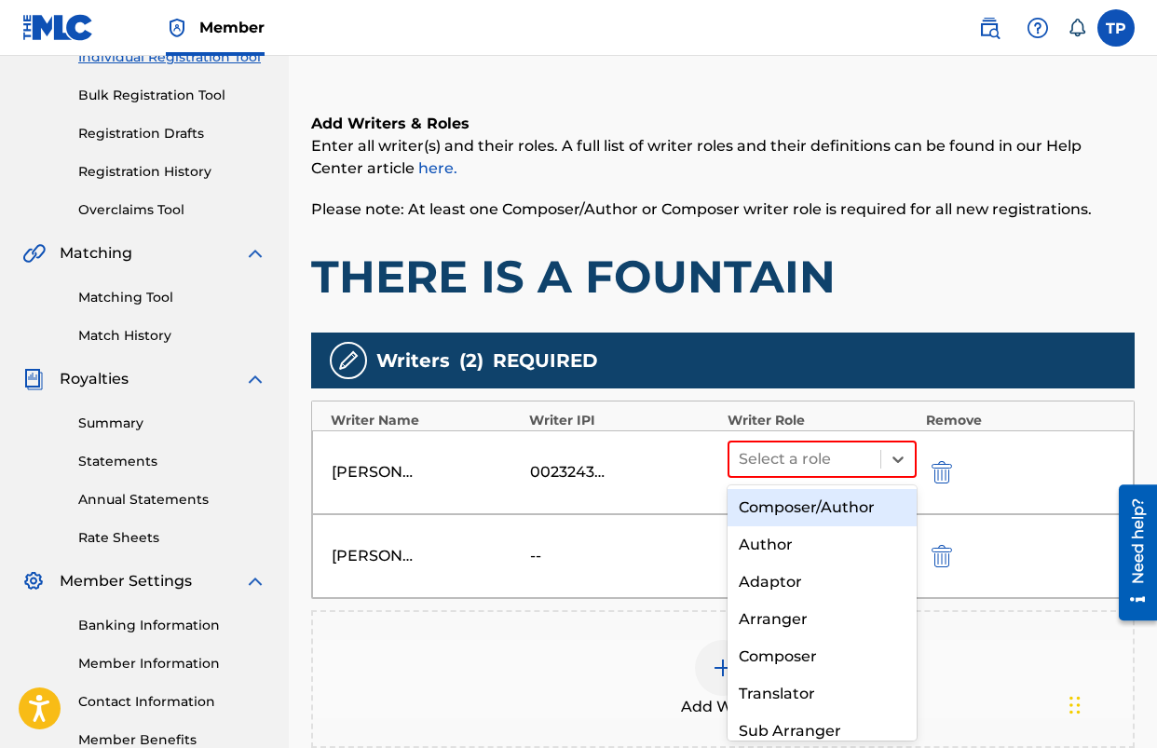
click at [820, 496] on div "Composer/Author" at bounding box center [822, 507] width 189 height 37
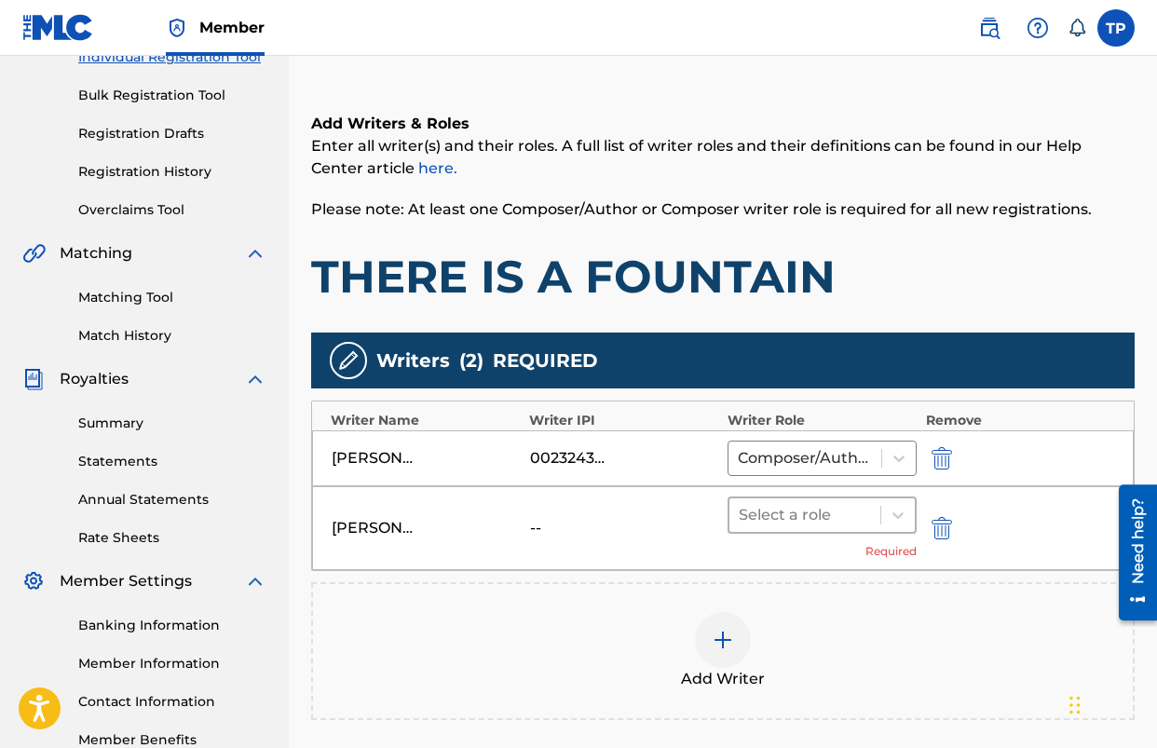
click at [799, 497] on div "Select a role" at bounding box center [822, 515] width 189 height 37
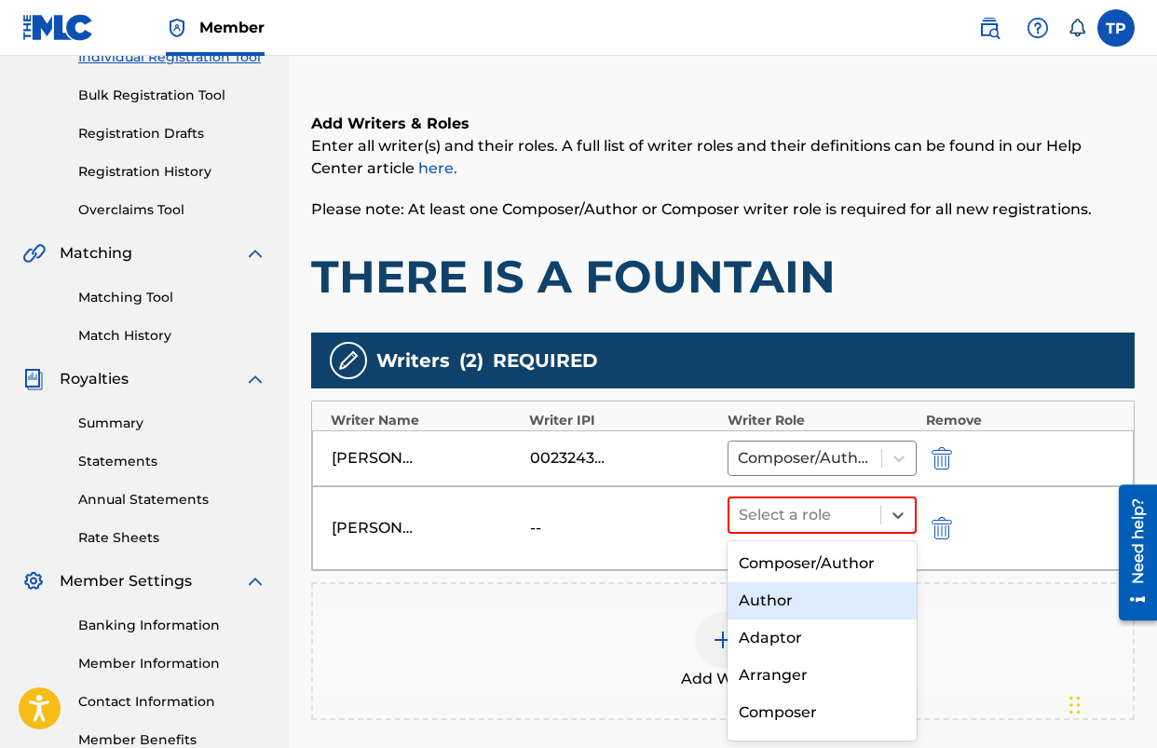
click at [775, 605] on div "Author" at bounding box center [822, 600] width 189 height 37
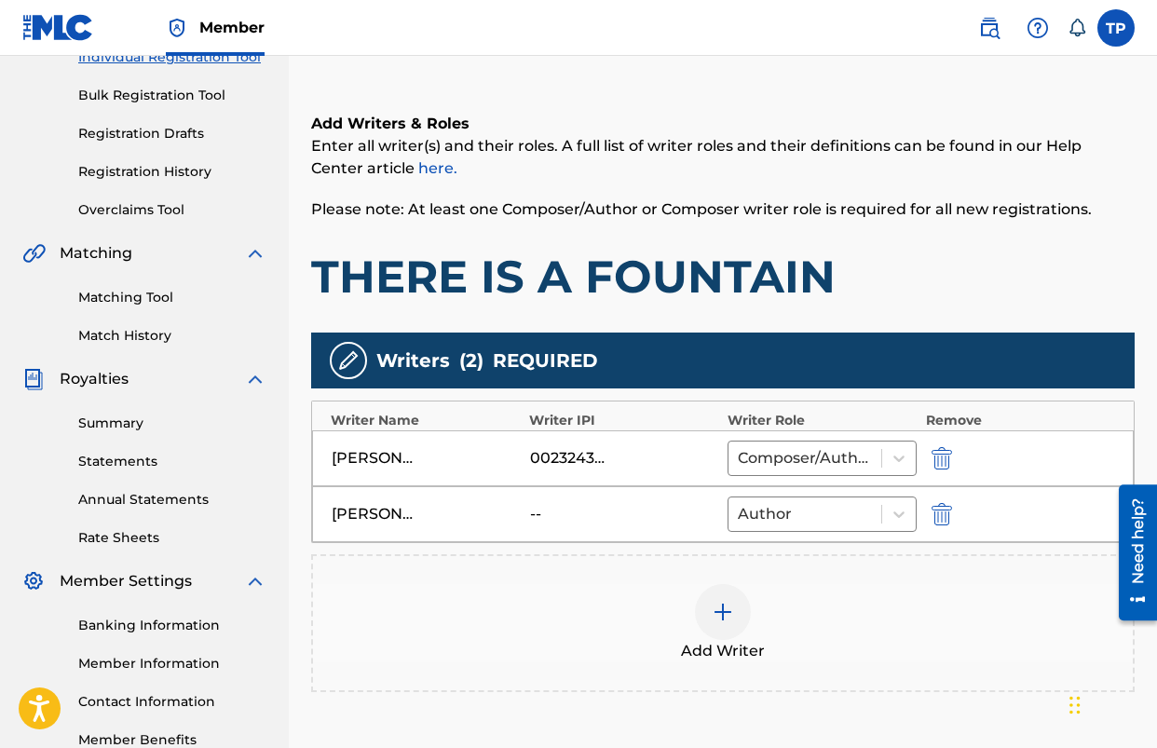
click at [682, 274] on h1 "THERE IS A FOUNTAIN" at bounding box center [723, 277] width 824 height 56
click at [828, 464] on div at bounding box center [805, 458] width 134 height 26
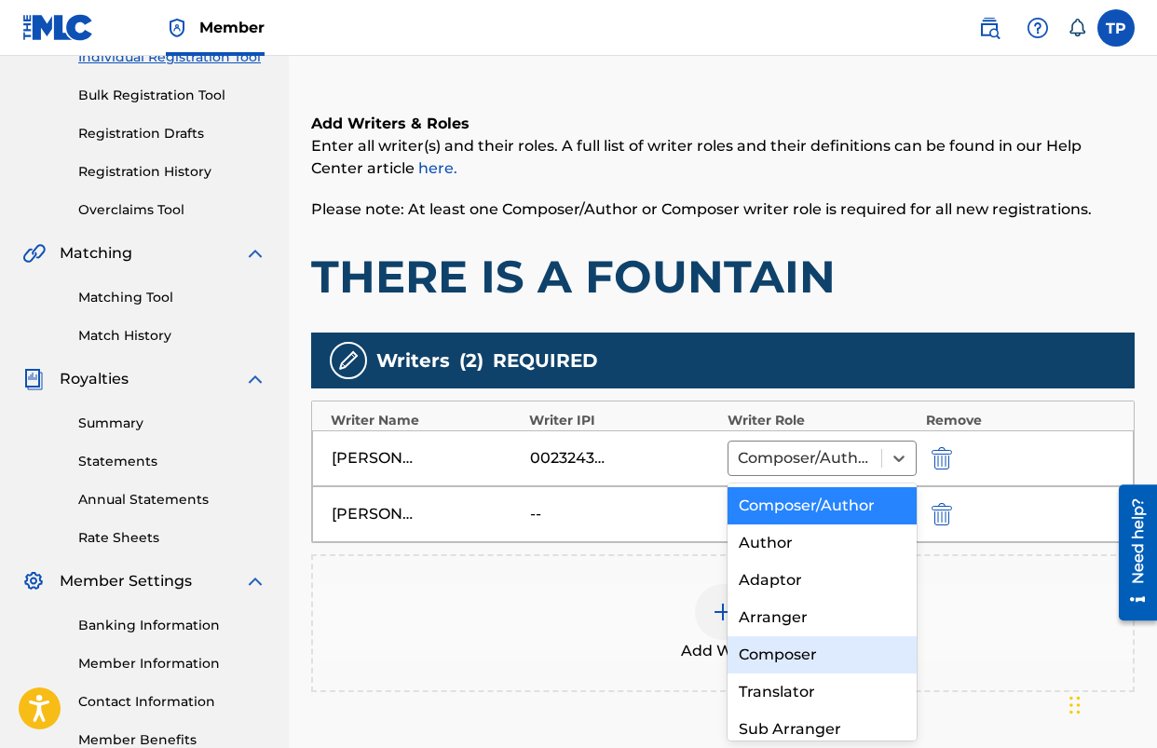
click at [774, 644] on div "Composer" at bounding box center [822, 655] width 189 height 37
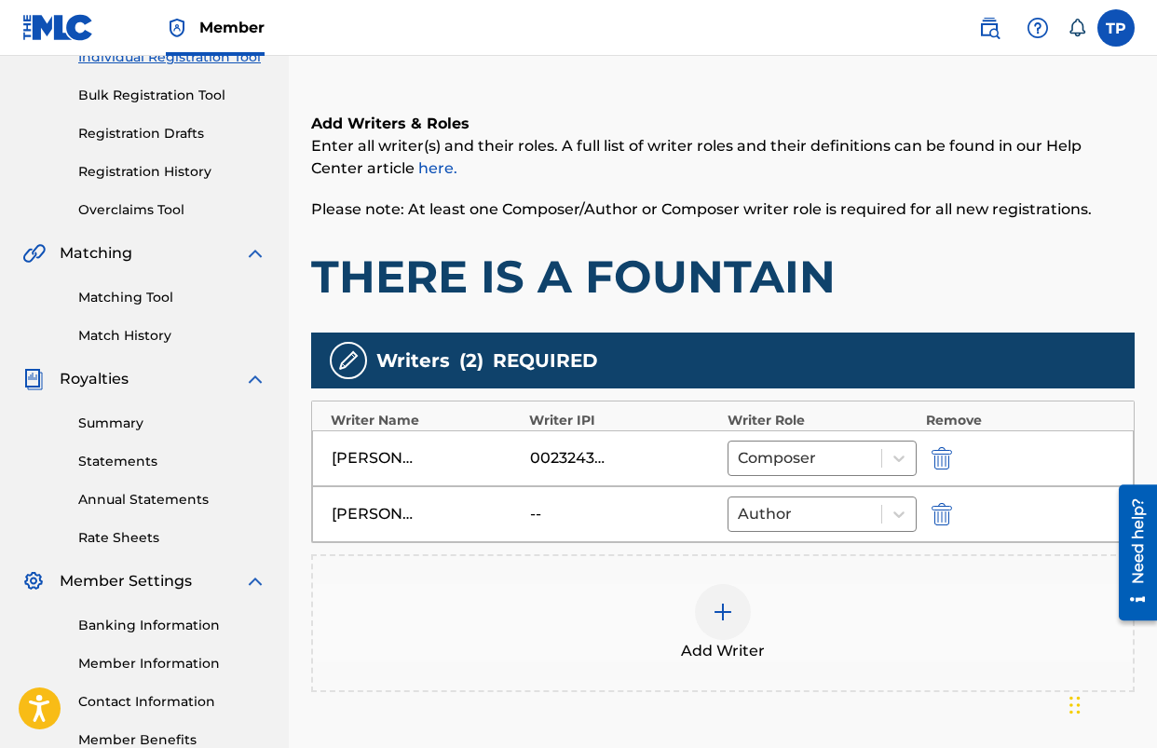
click at [825, 571] on div "Add Writer" at bounding box center [723, 624] width 824 height 138
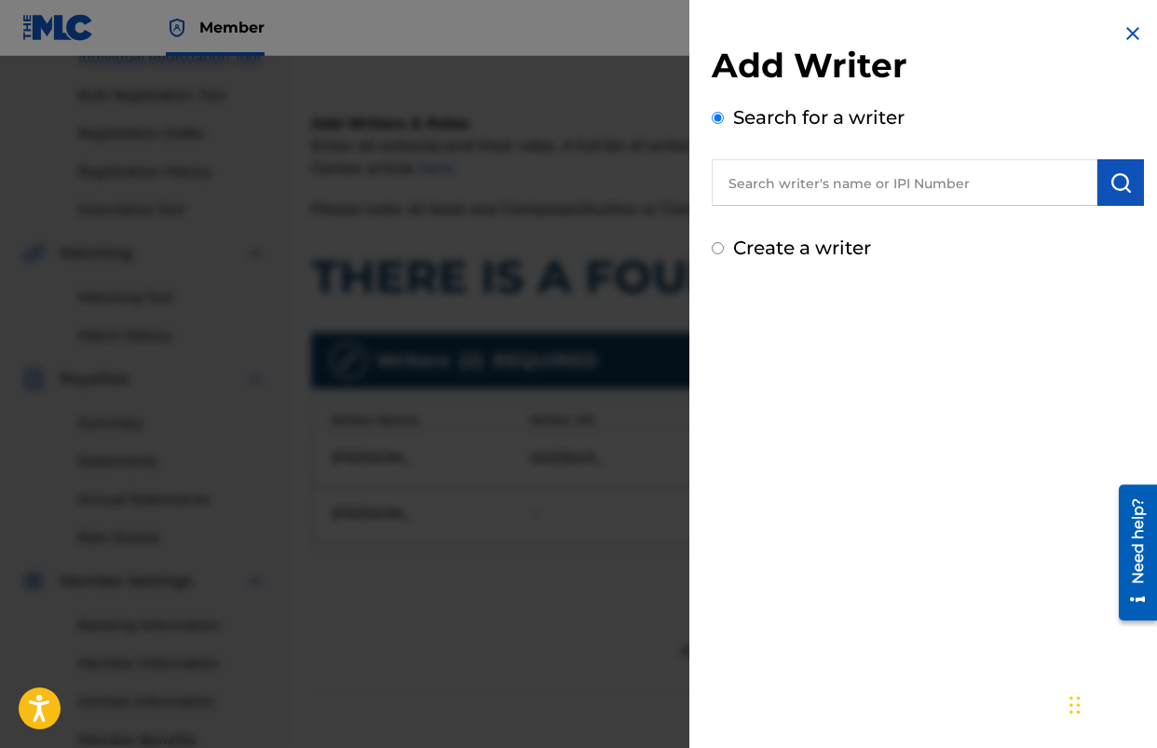
click at [1122, 32] on img at bounding box center [1133, 33] width 22 height 22
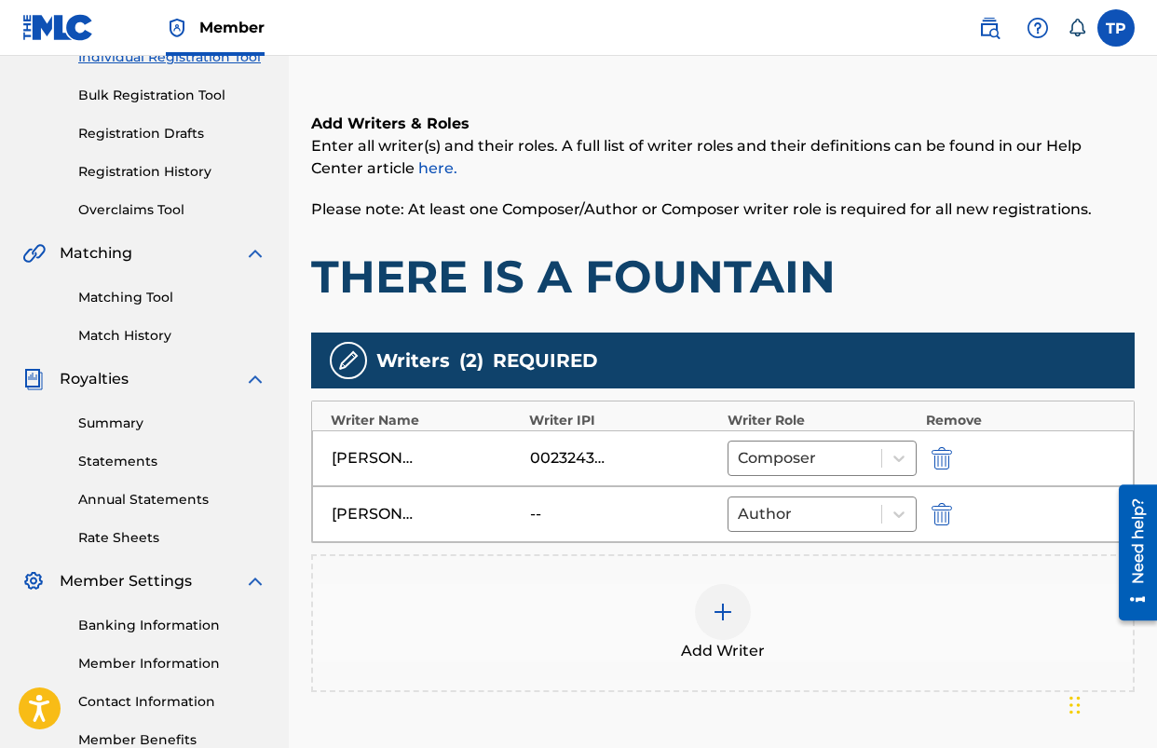
click at [829, 172] on p "Enter all writer(s) and their roles. A full list of writer roles and their defi…" at bounding box center [723, 157] width 824 height 45
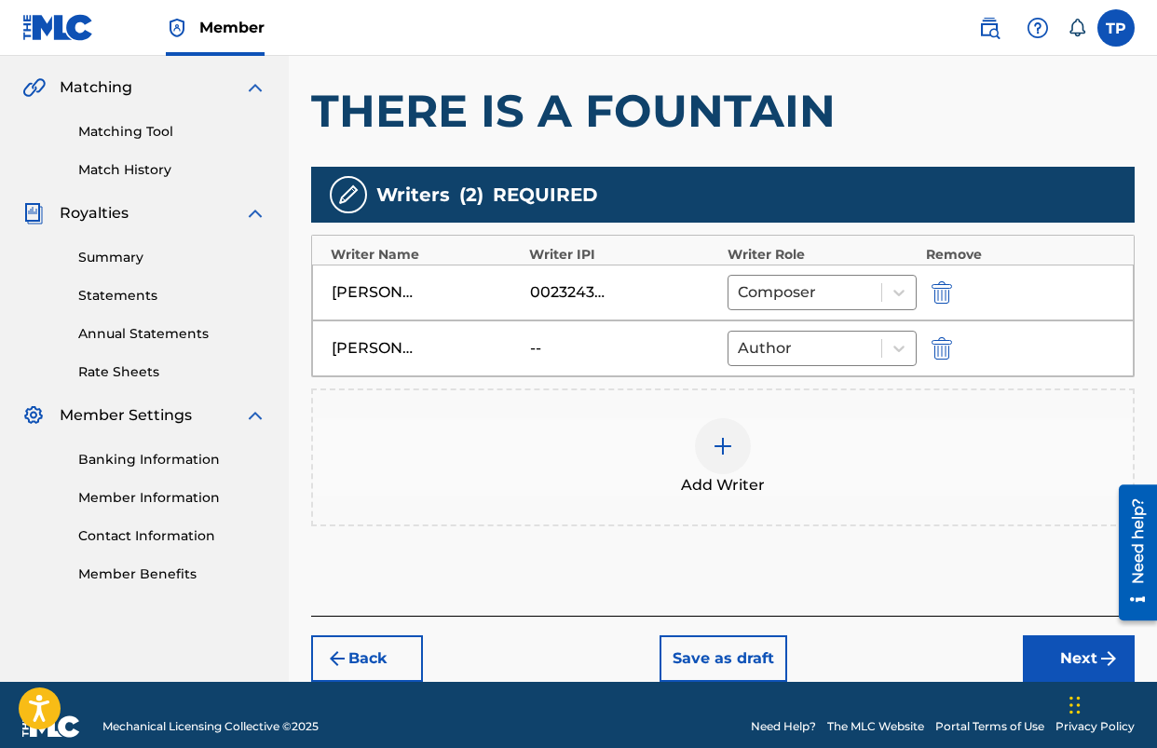
scroll to position [445, 0]
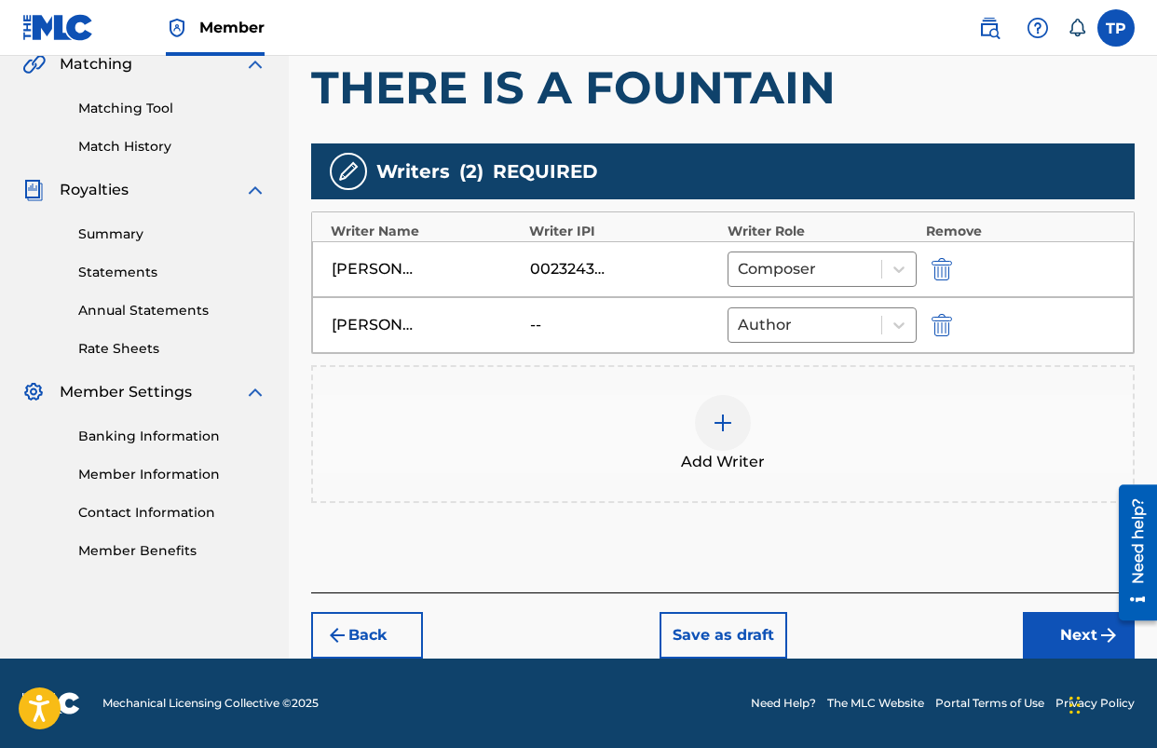
click at [1076, 641] on button "Next" at bounding box center [1079, 635] width 112 height 47
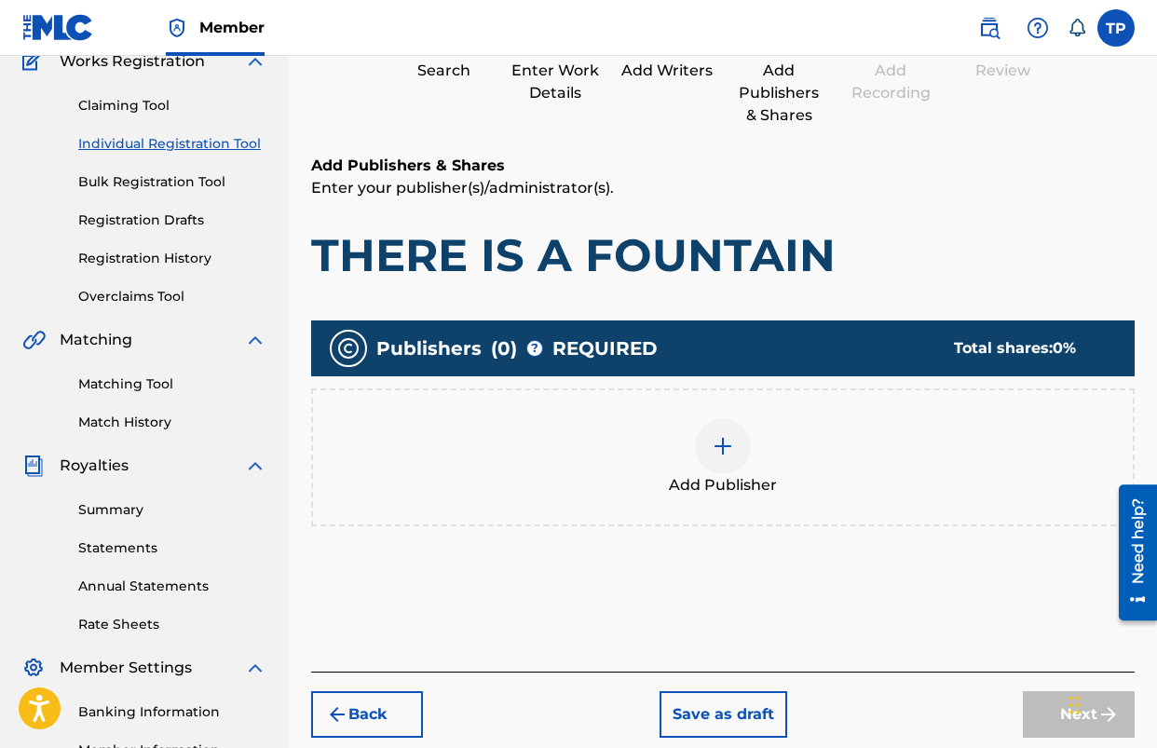
scroll to position [171, 0]
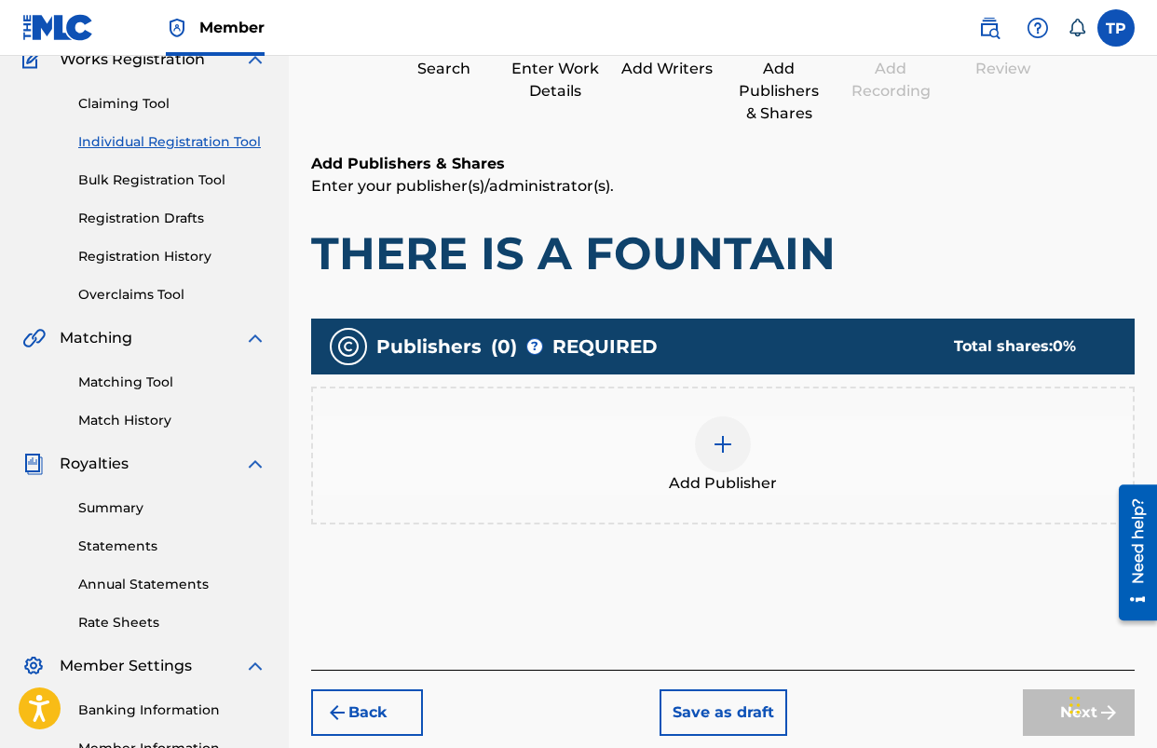
click at [717, 451] on img at bounding box center [723, 444] width 22 height 22
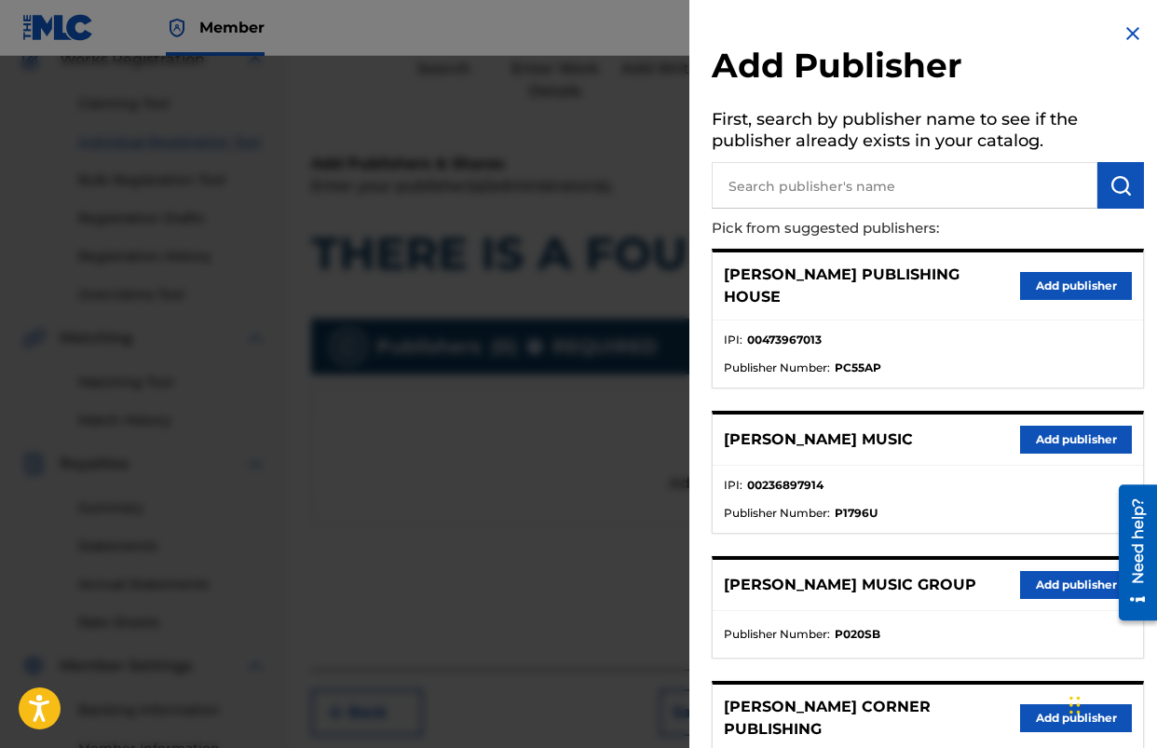
click at [1048, 426] on button "Add publisher" at bounding box center [1076, 440] width 112 height 28
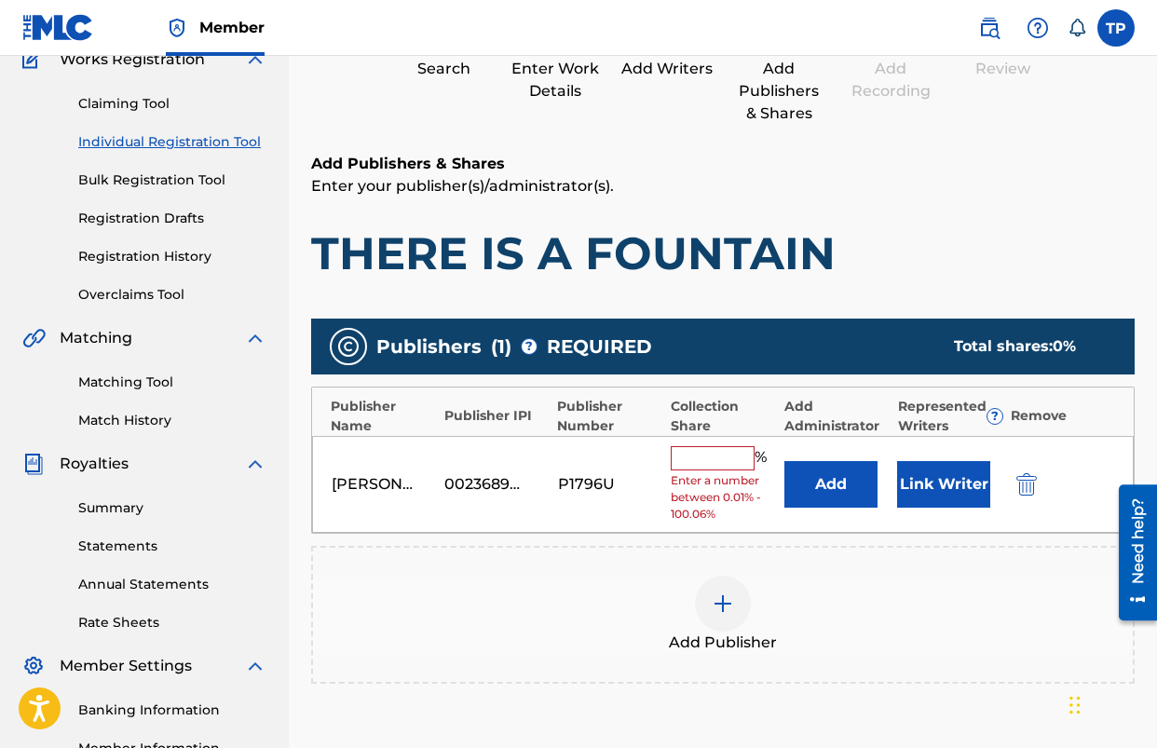
click at [710, 463] on input "text" at bounding box center [713, 458] width 84 height 24
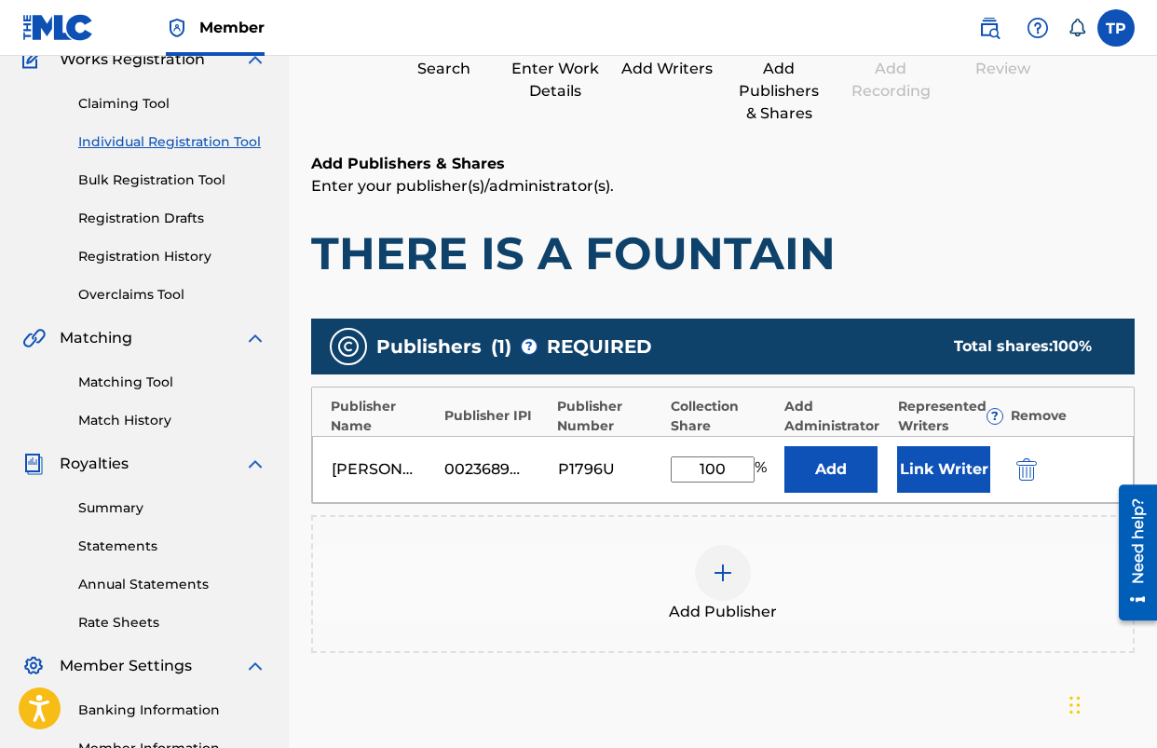
type input "100"
click at [726, 326] on div "Publishers ( 1 ) ? REQUIRED Total shares: 100 %" at bounding box center [723, 347] width 824 height 56
click at [1019, 465] on img "submit" at bounding box center [1027, 470] width 21 height 22
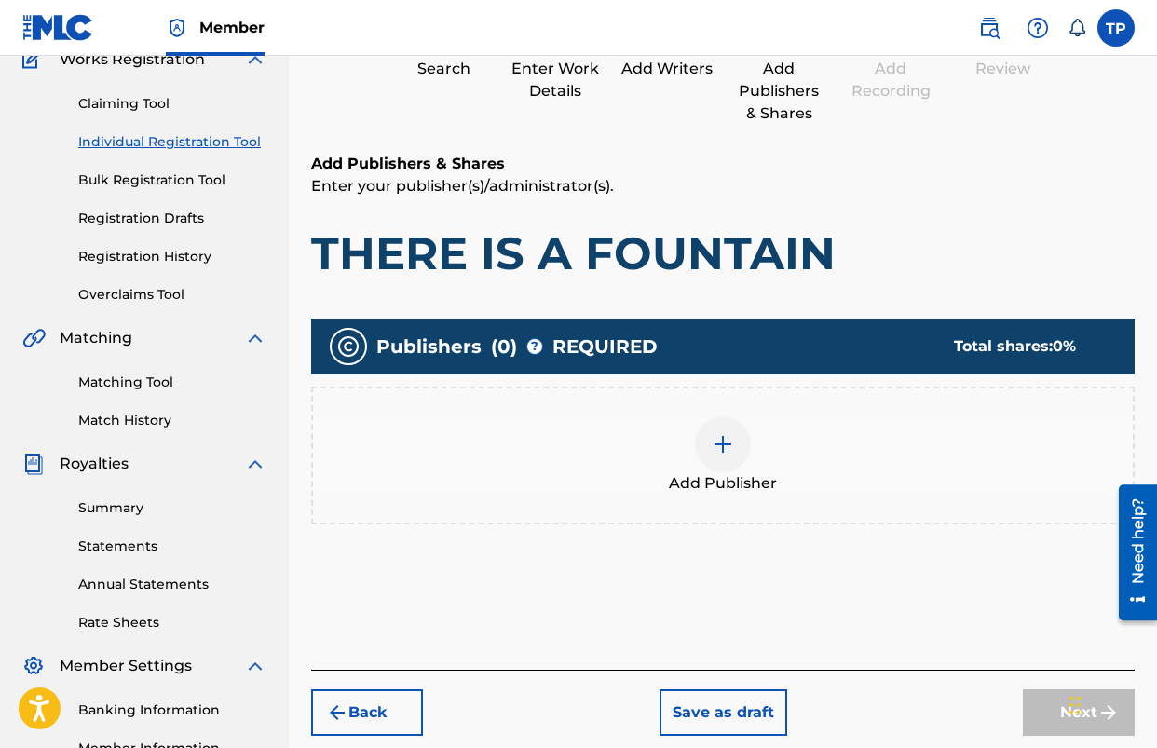
click at [724, 447] on img at bounding box center [723, 444] width 22 height 22
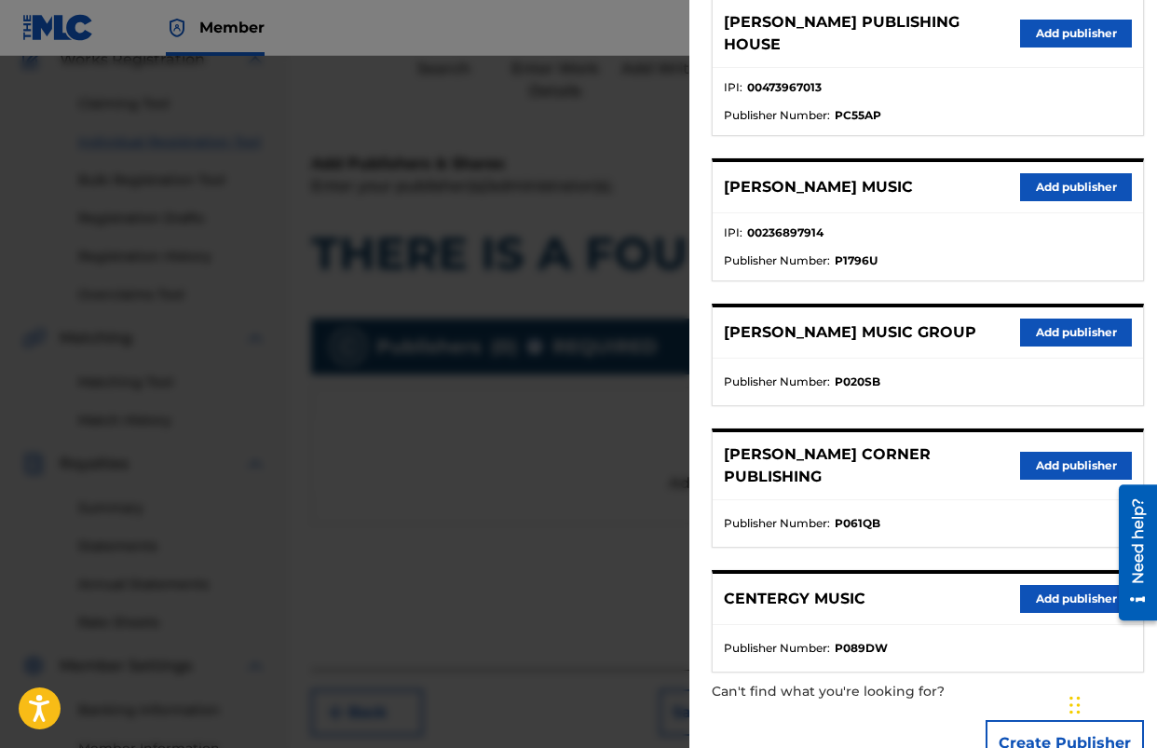
scroll to position [0, 0]
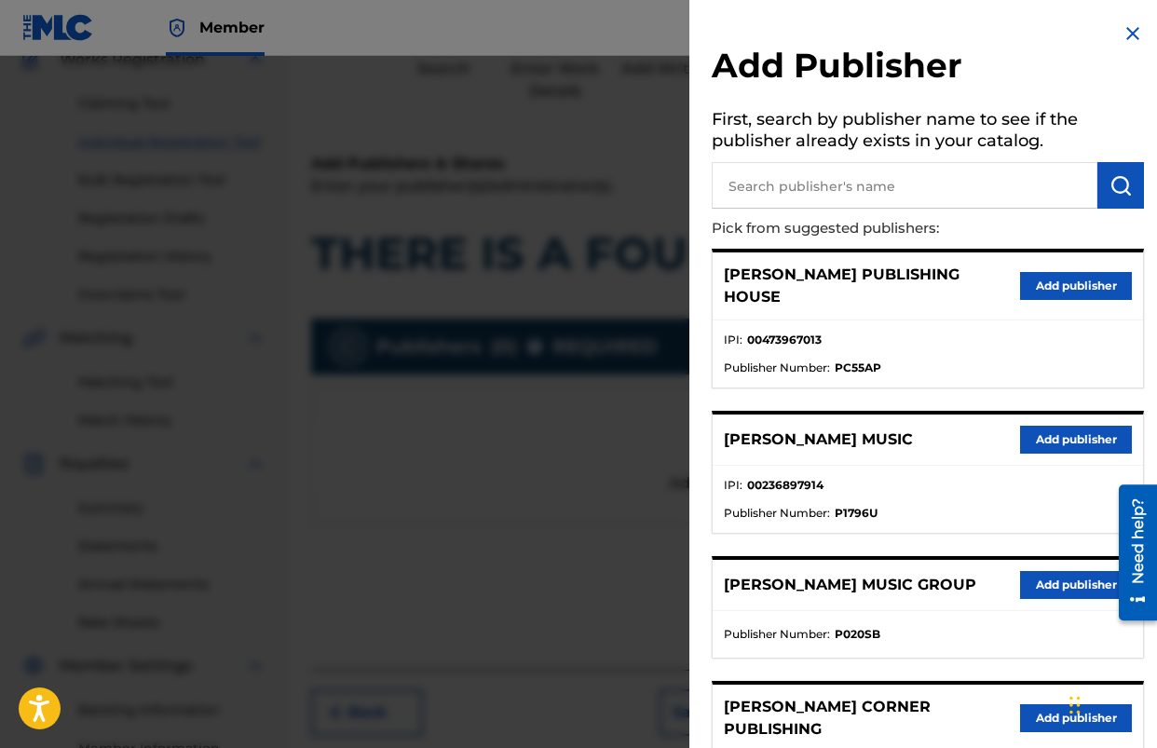
click at [1062, 429] on button "Add publisher" at bounding box center [1076, 440] width 112 height 28
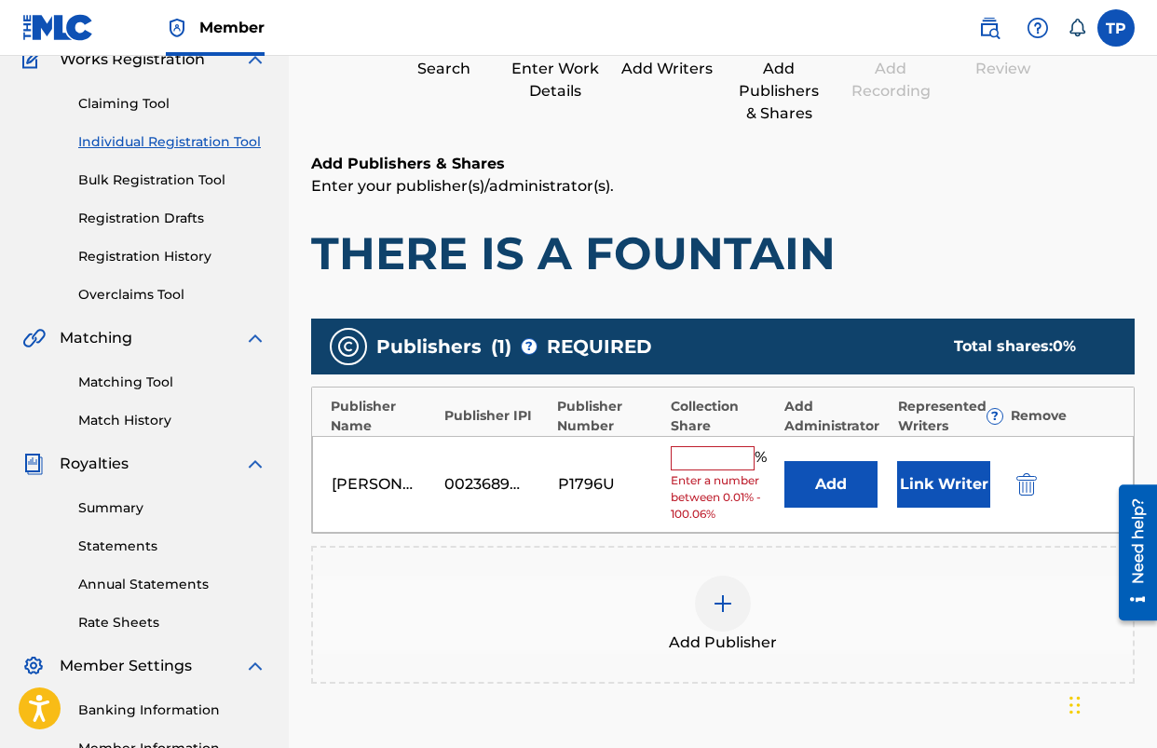
click at [708, 464] on input "text" at bounding box center [713, 458] width 84 height 24
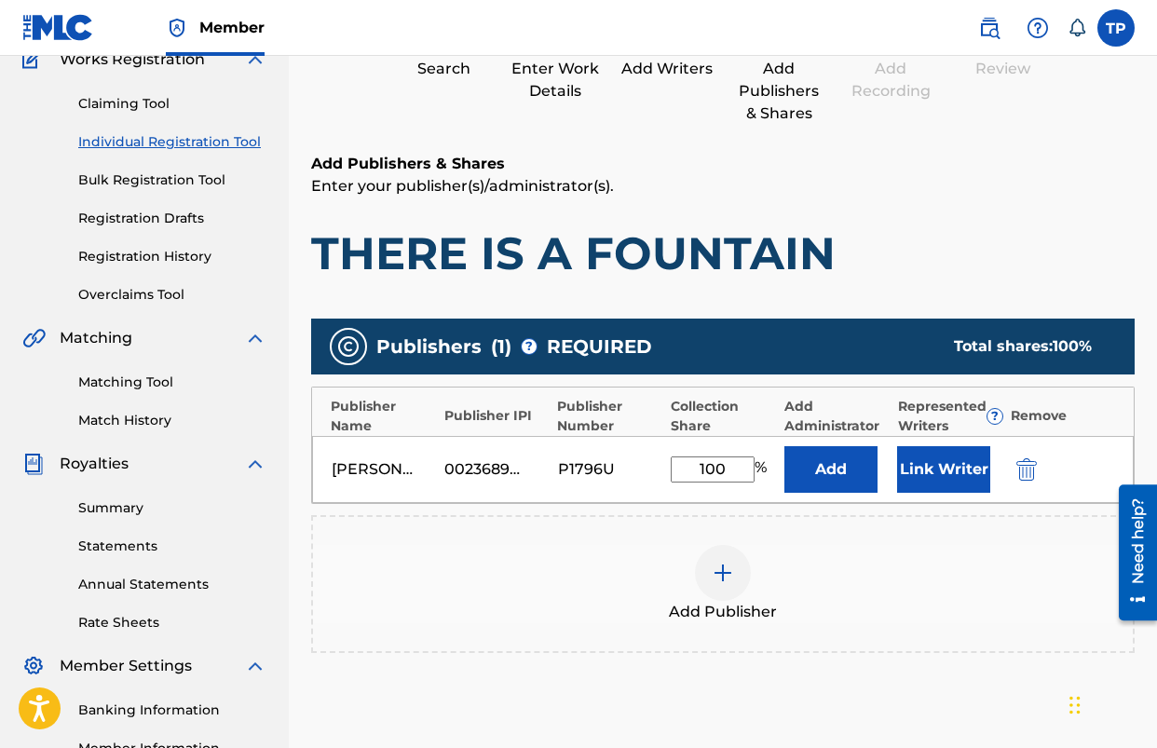
type input "100"
click at [803, 573] on div "Add Publisher" at bounding box center [723, 584] width 820 height 78
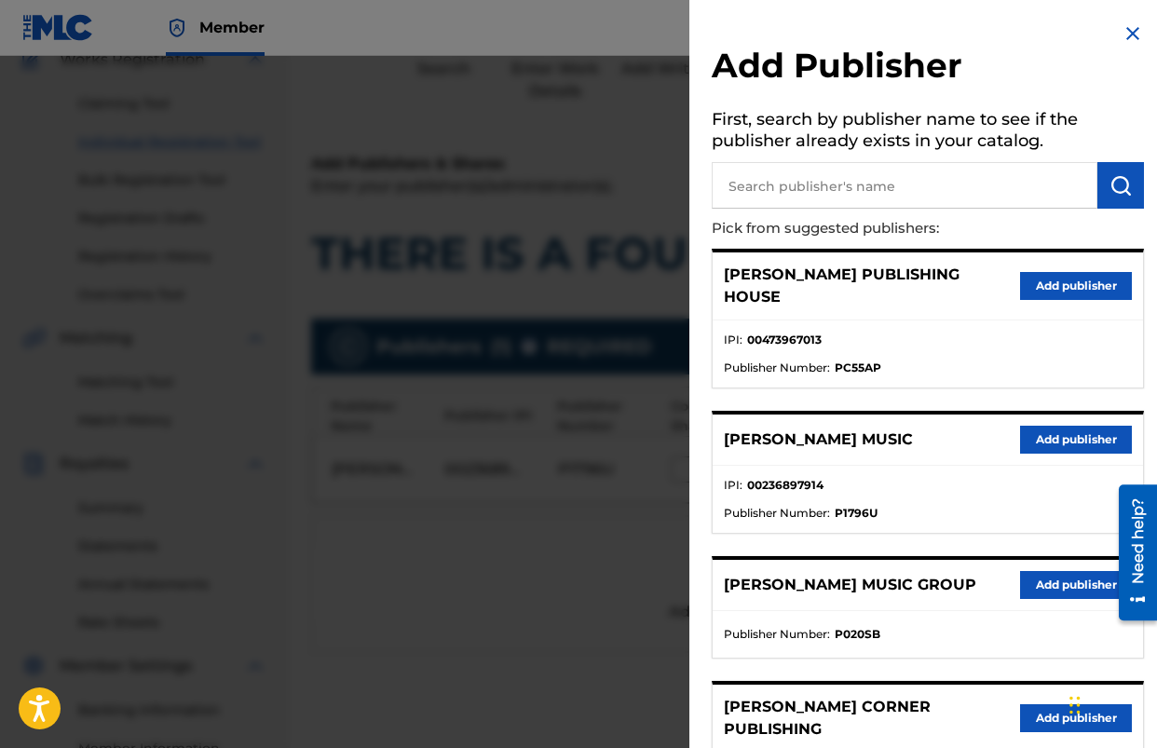
click at [583, 541] on div at bounding box center [578, 430] width 1157 height 748
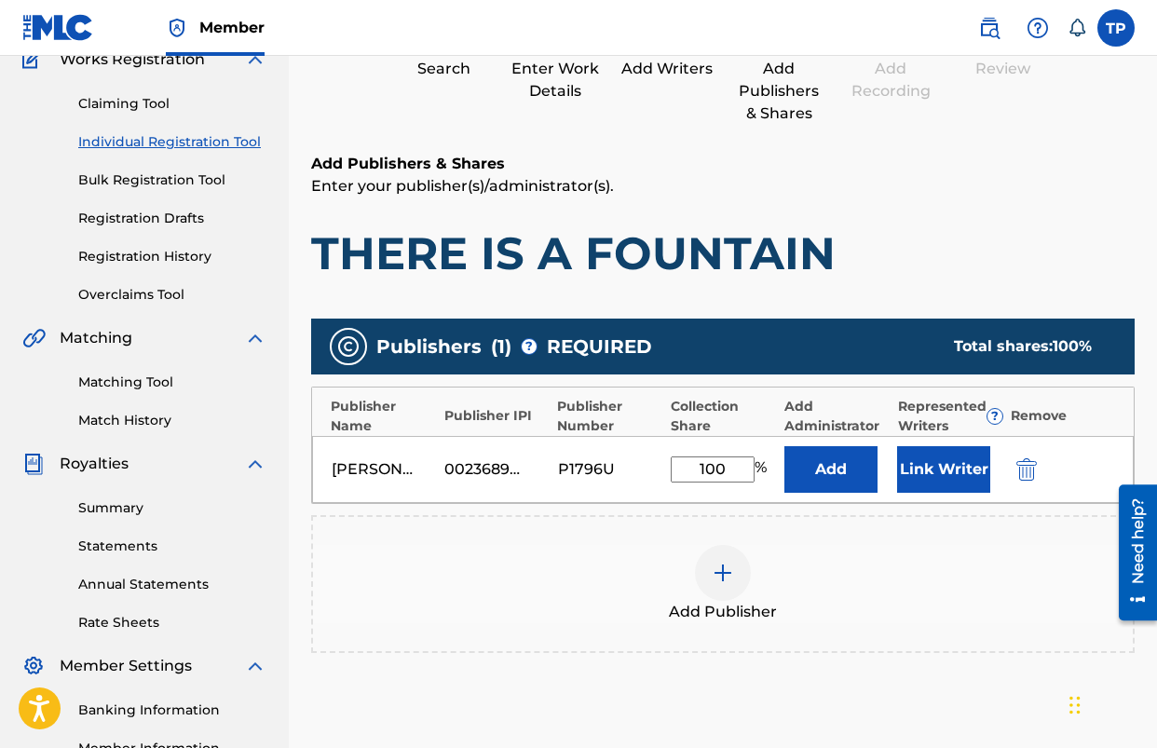
click at [824, 478] on button "Add" at bounding box center [831, 469] width 93 height 47
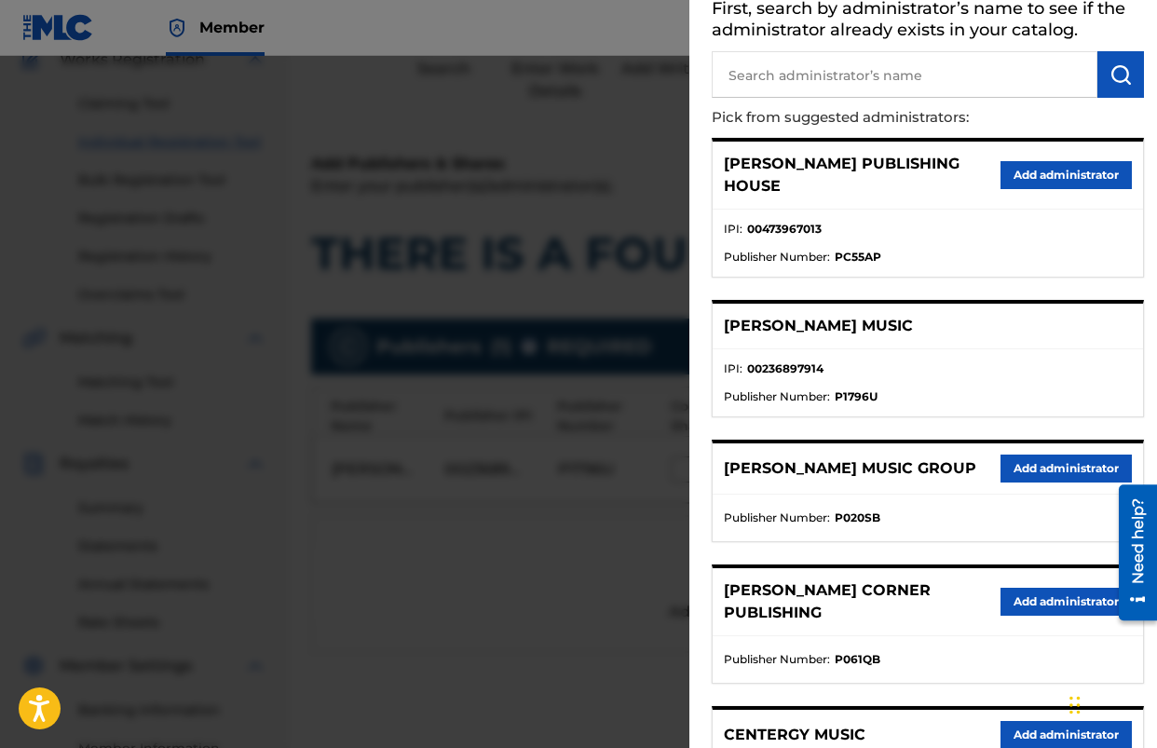
scroll to position [118, 0]
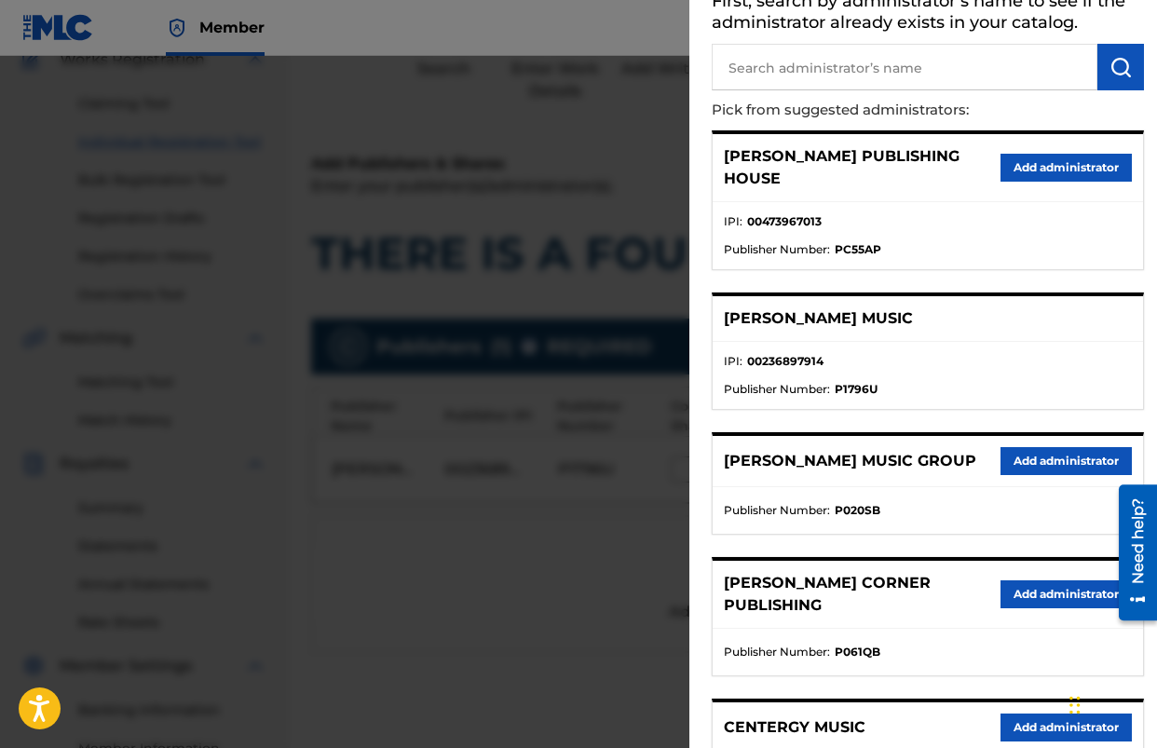
click at [1002, 456] on button "Add administrator" at bounding box center [1066, 461] width 131 height 28
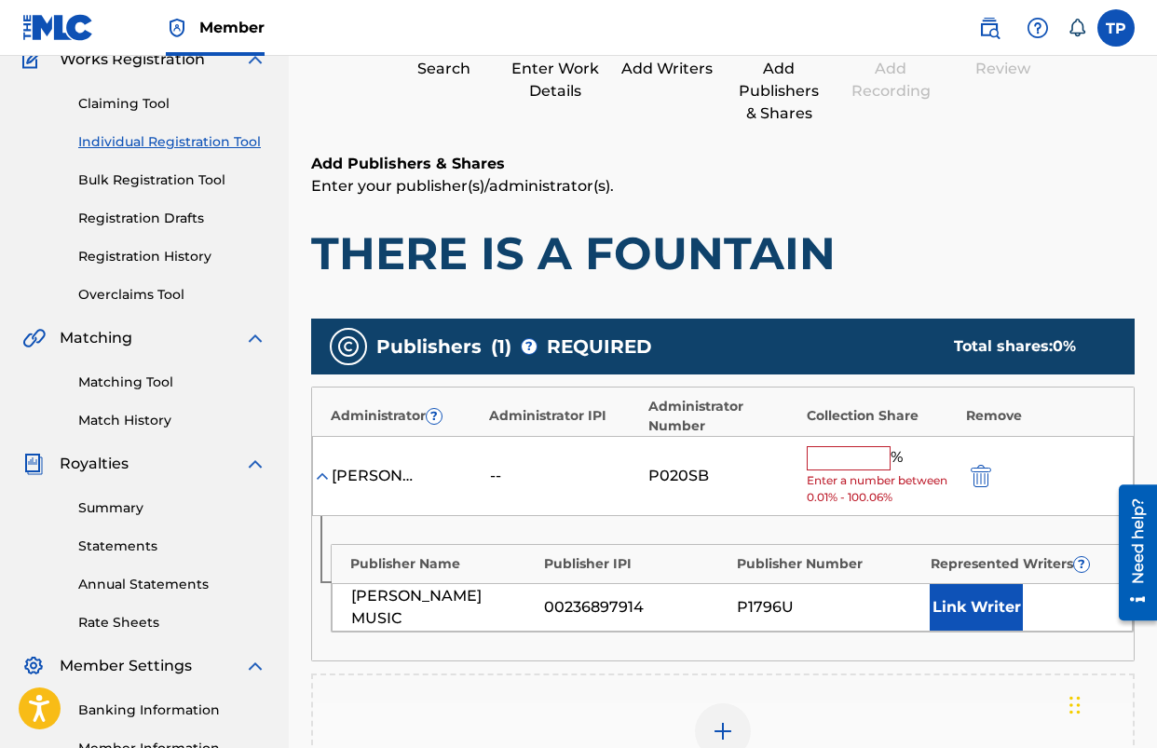
click at [858, 465] on input "text" at bounding box center [849, 458] width 84 height 24
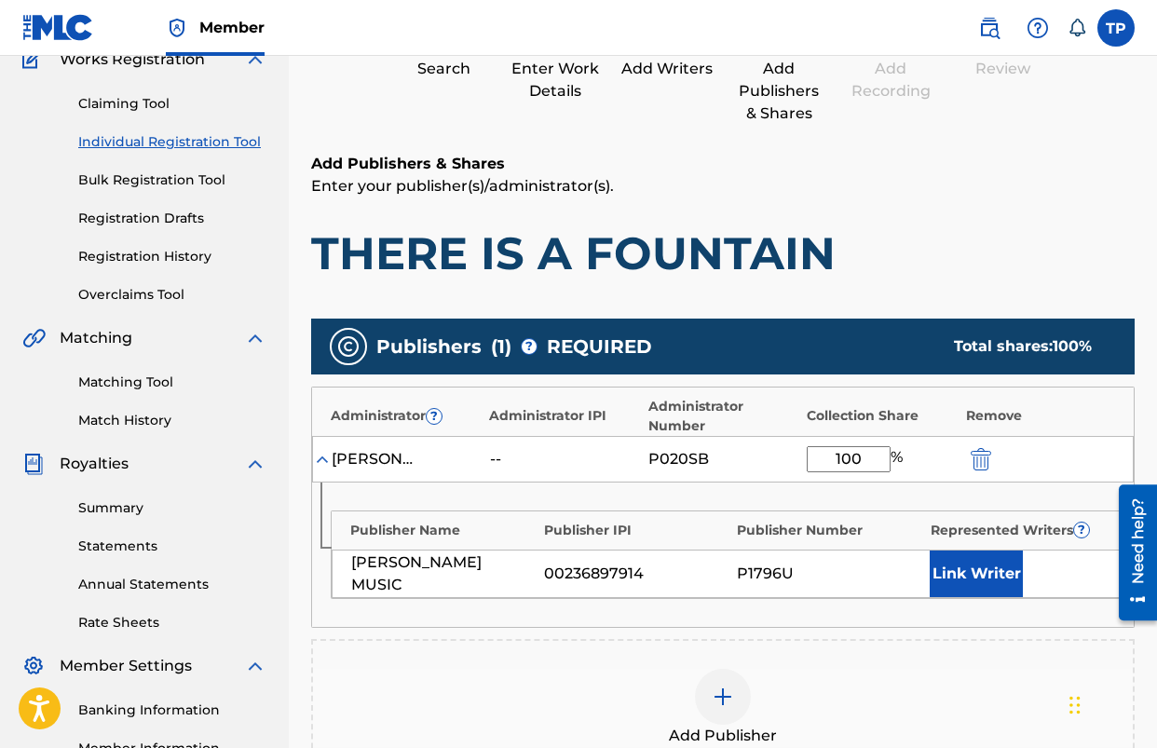
type input "100"
click at [798, 243] on h1 "THERE IS A FOUNTAIN" at bounding box center [723, 254] width 824 height 56
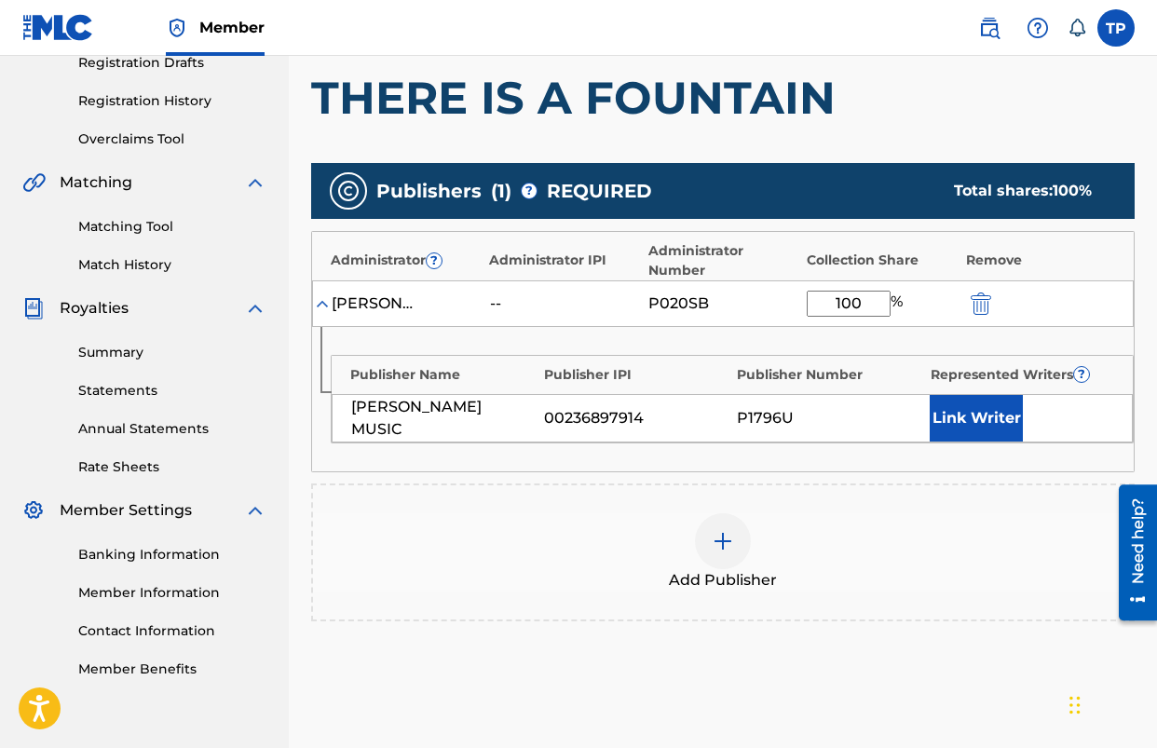
scroll to position [335, 0]
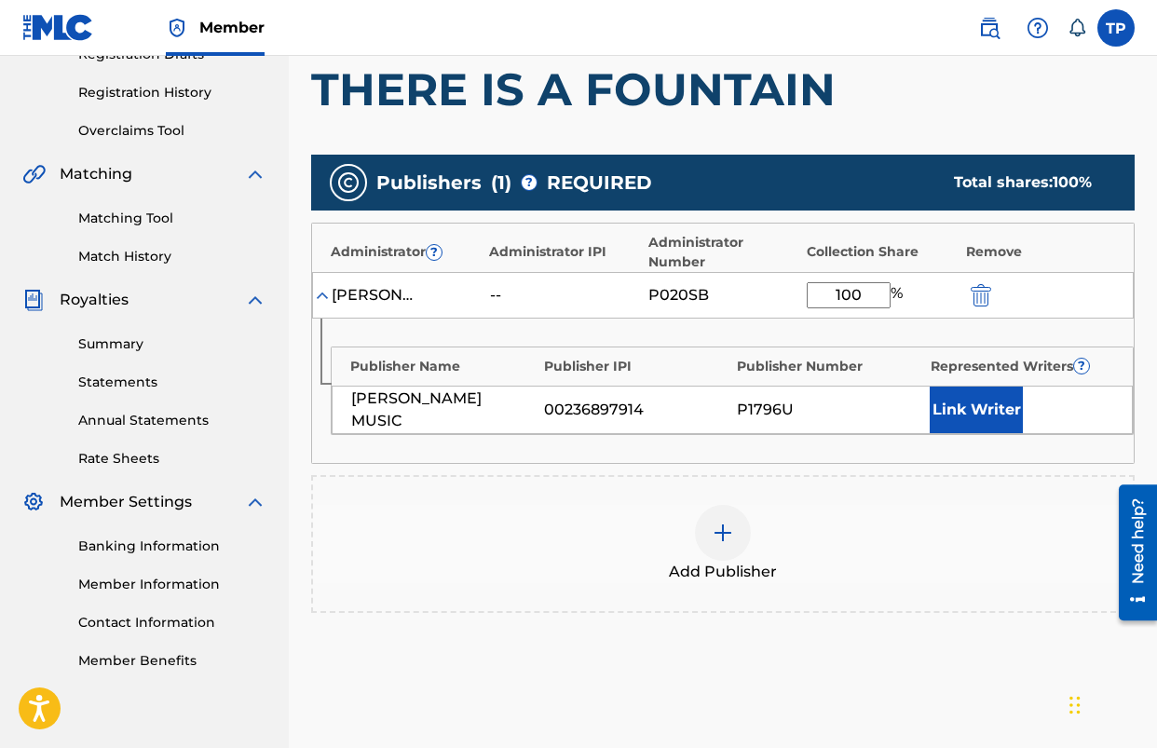
click at [967, 410] on button "Link Writer" at bounding box center [976, 410] width 93 height 47
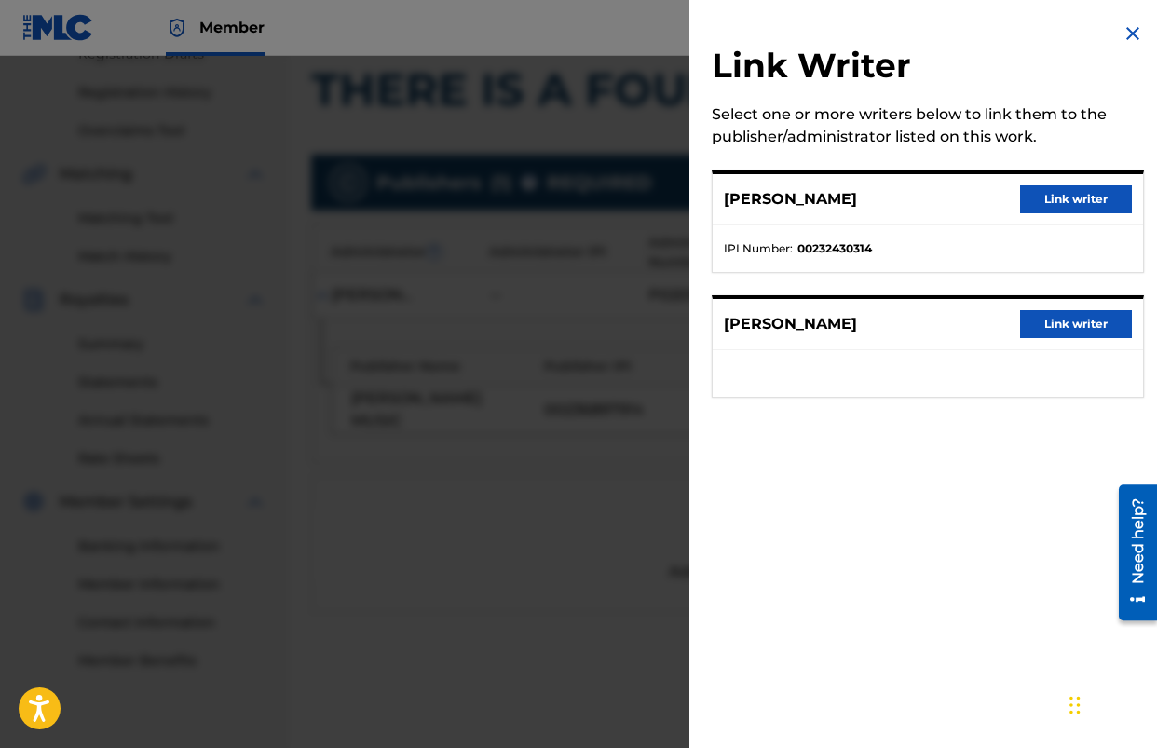
click at [1065, 196] on button "Link writer" at bounding box center [1076, 199] width 112 height 28
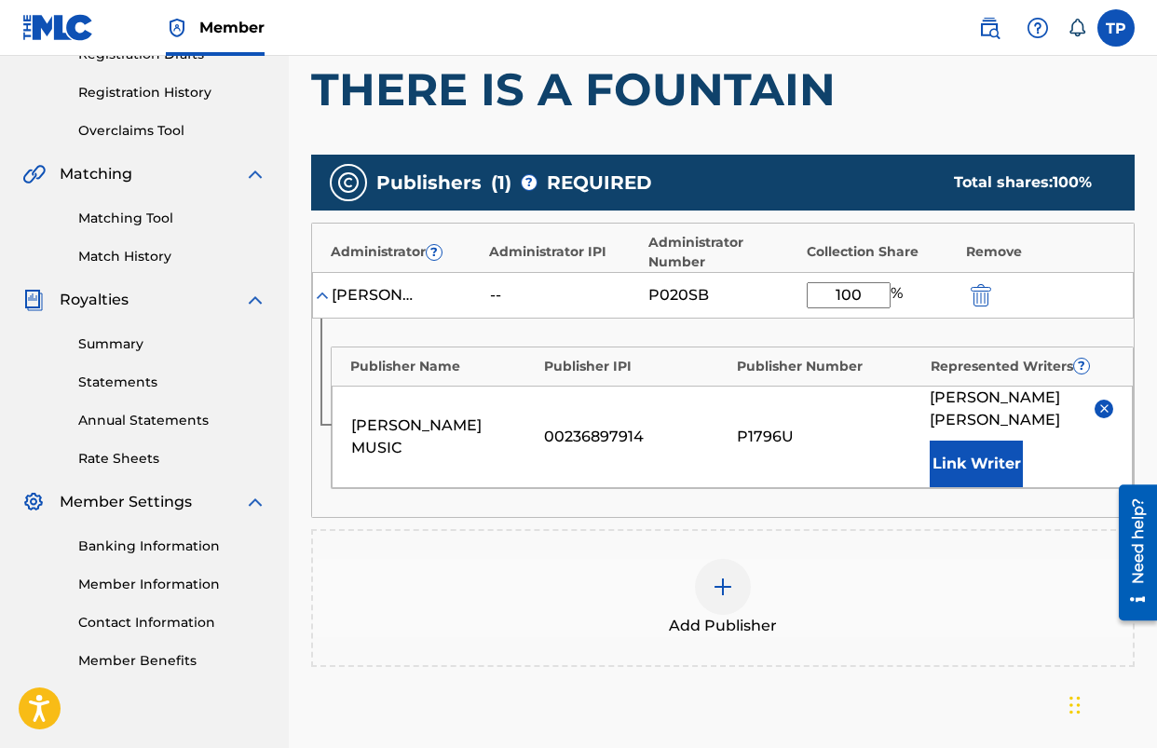
click at [944, 529] on div "Add Publisher" at bounding box center [723, 598] width 824 height 138
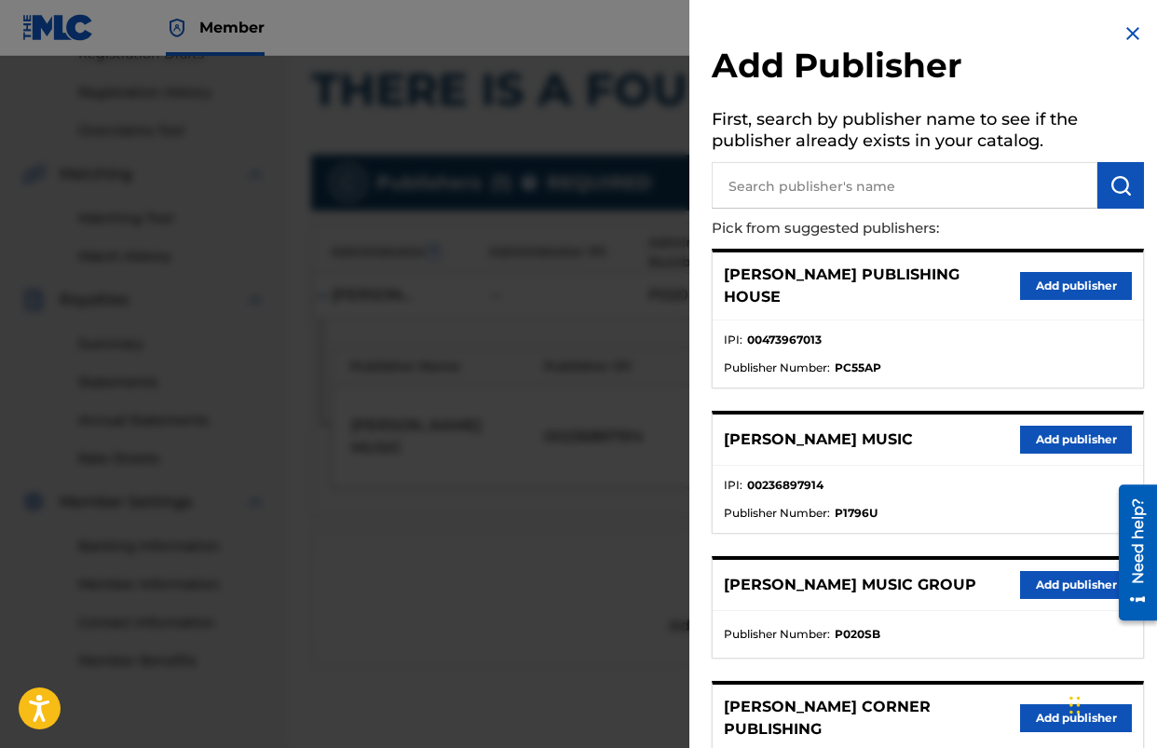
click at [1123, 34] on img at bounding box center [1133, 33] width 22 height 22
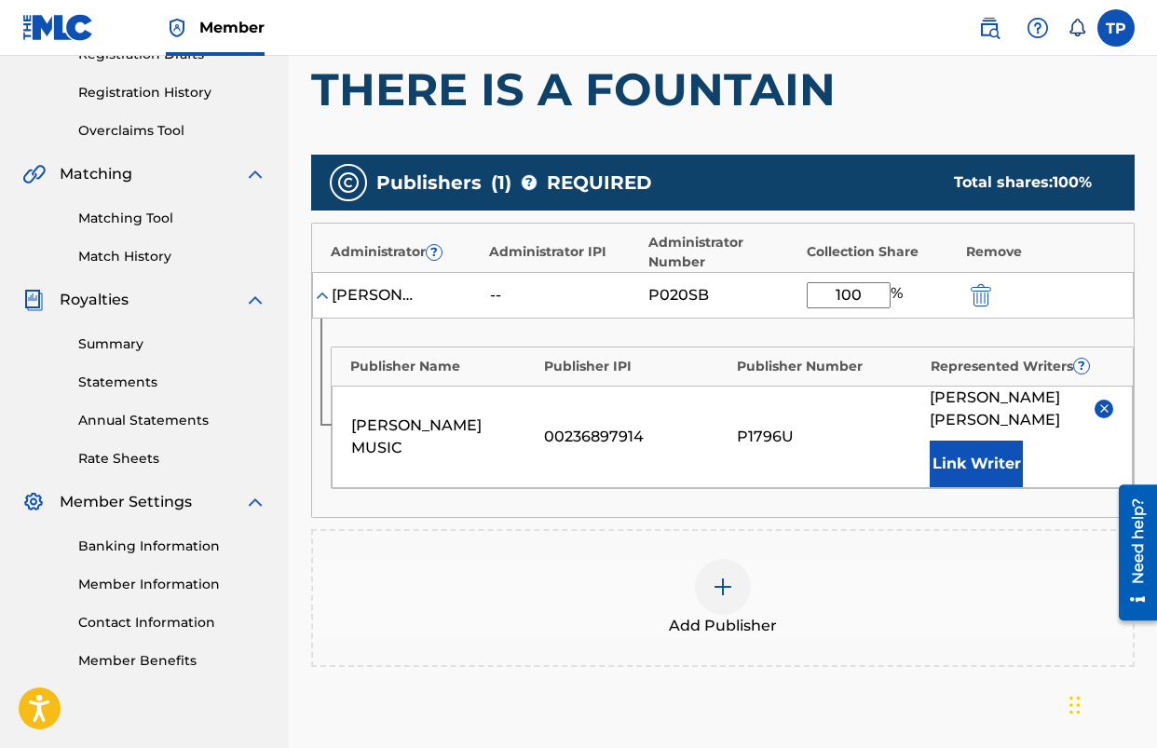
click at [904, 97] on h1 "THERE IS A FOUNTAIN" at bounding box center [723, 90] width 824 height 56
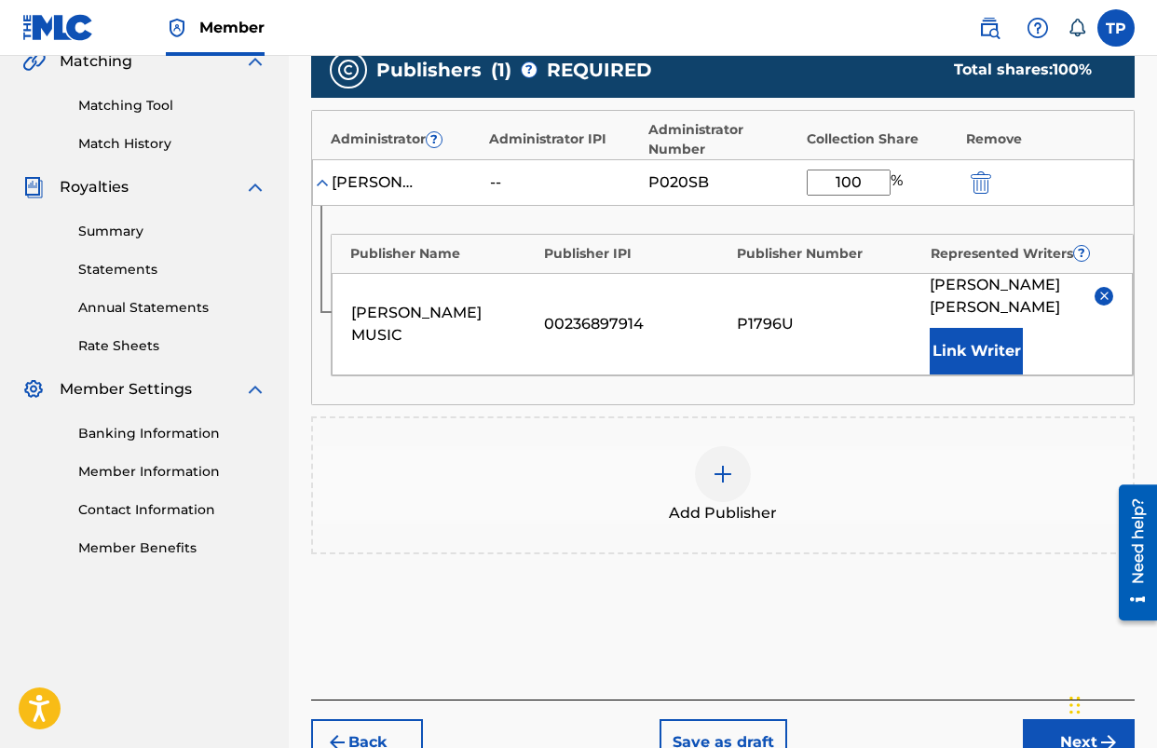
scroll to position [532, 0]
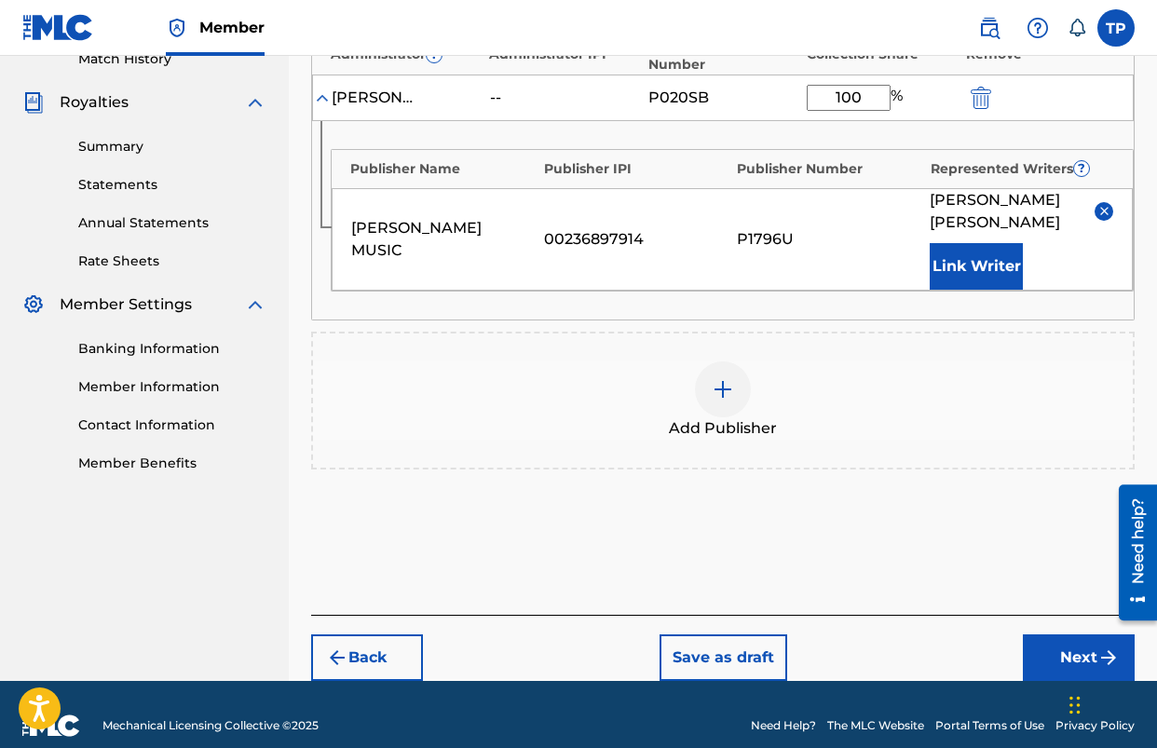
click at [1061, 639] on button "Next" at bounding box center [1079, 658] width 112 height 47
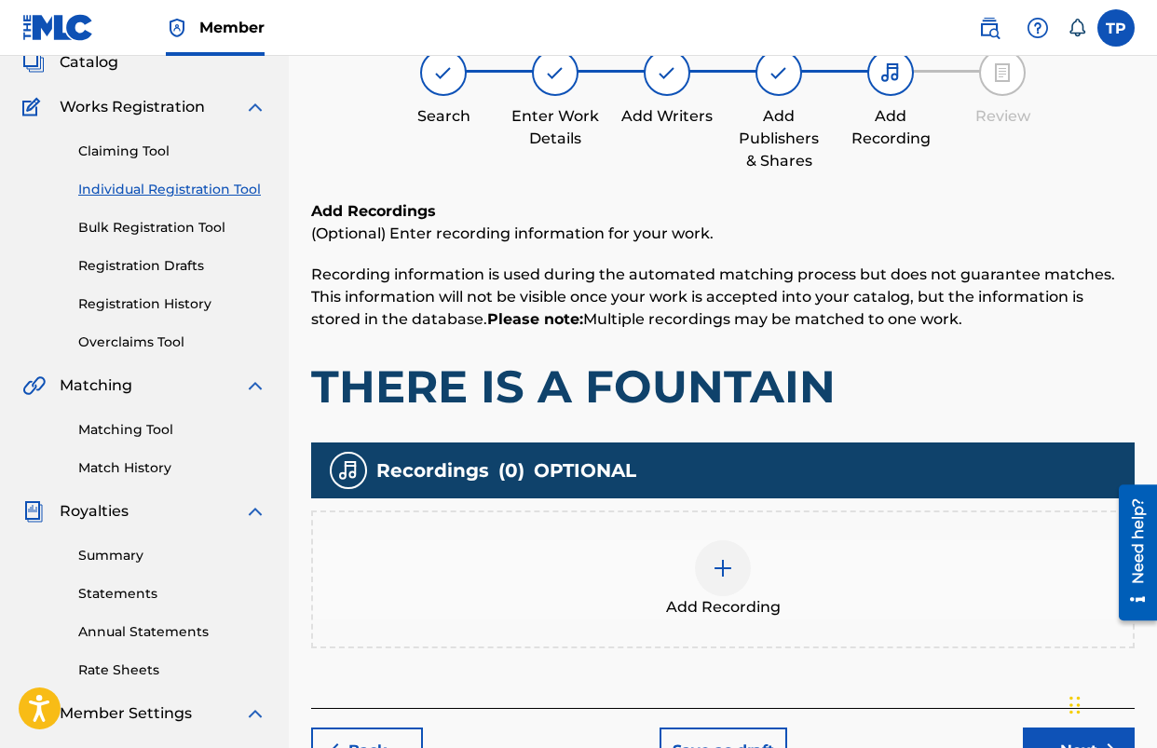
scroll to position [84, 0]
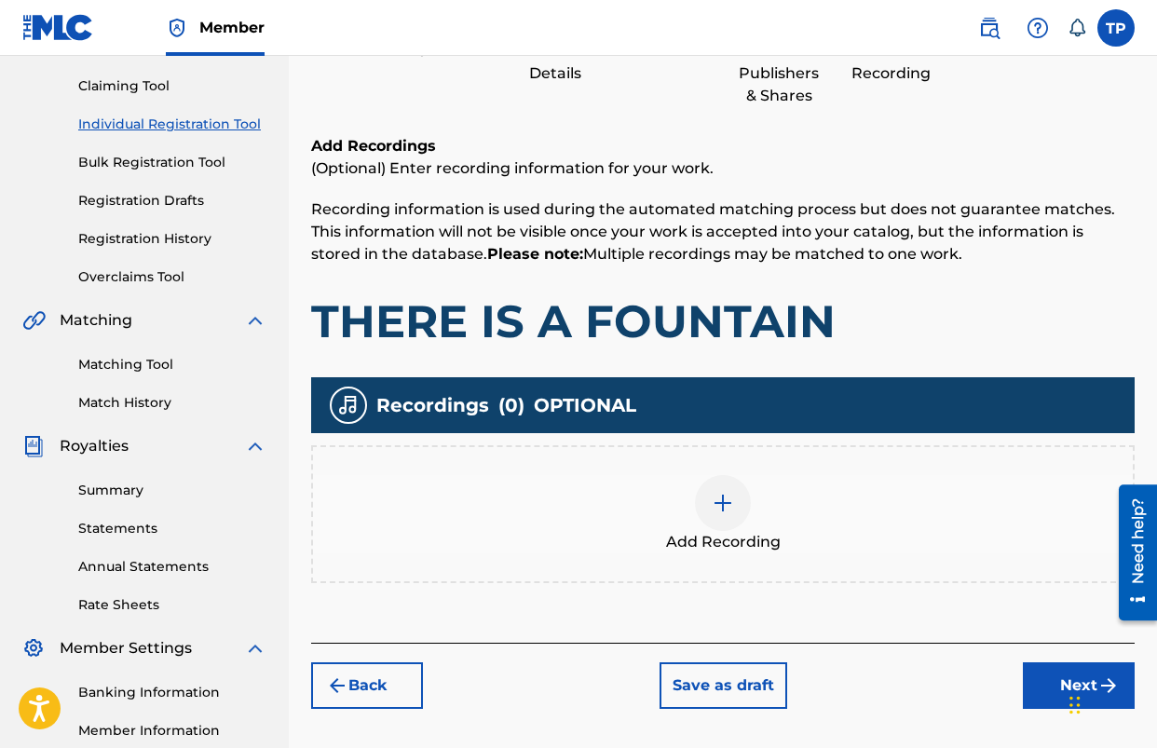
click at [1043, 684] on button "Next" at bounding box center [1079, 686] width 112 height 47
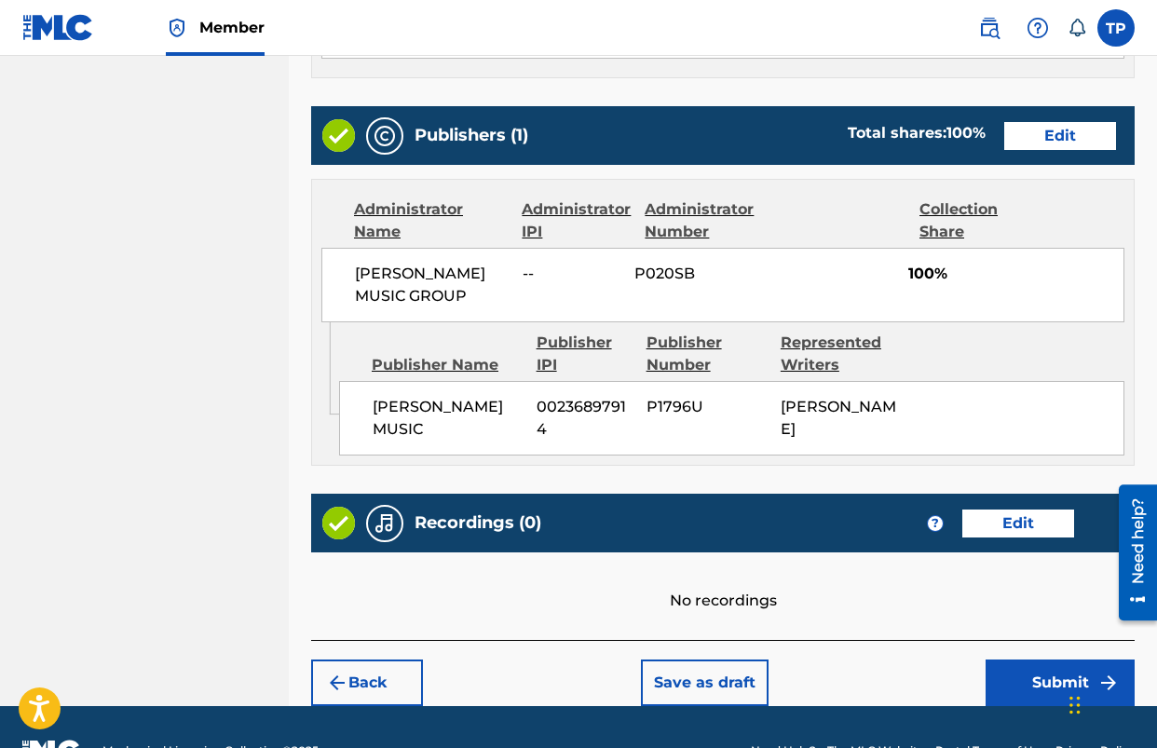
scroll to position [1097, 0]
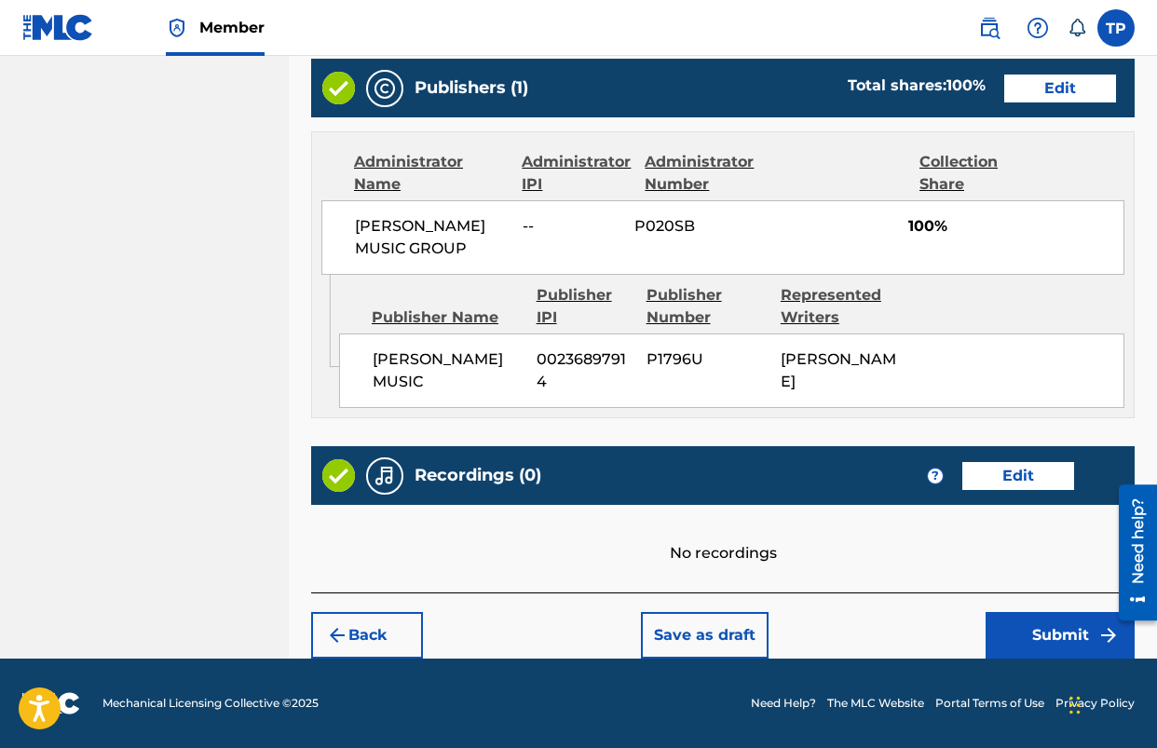
click at [1042, 625] on button "Submit" at bounding box center [1060, 635] width 149 height 47
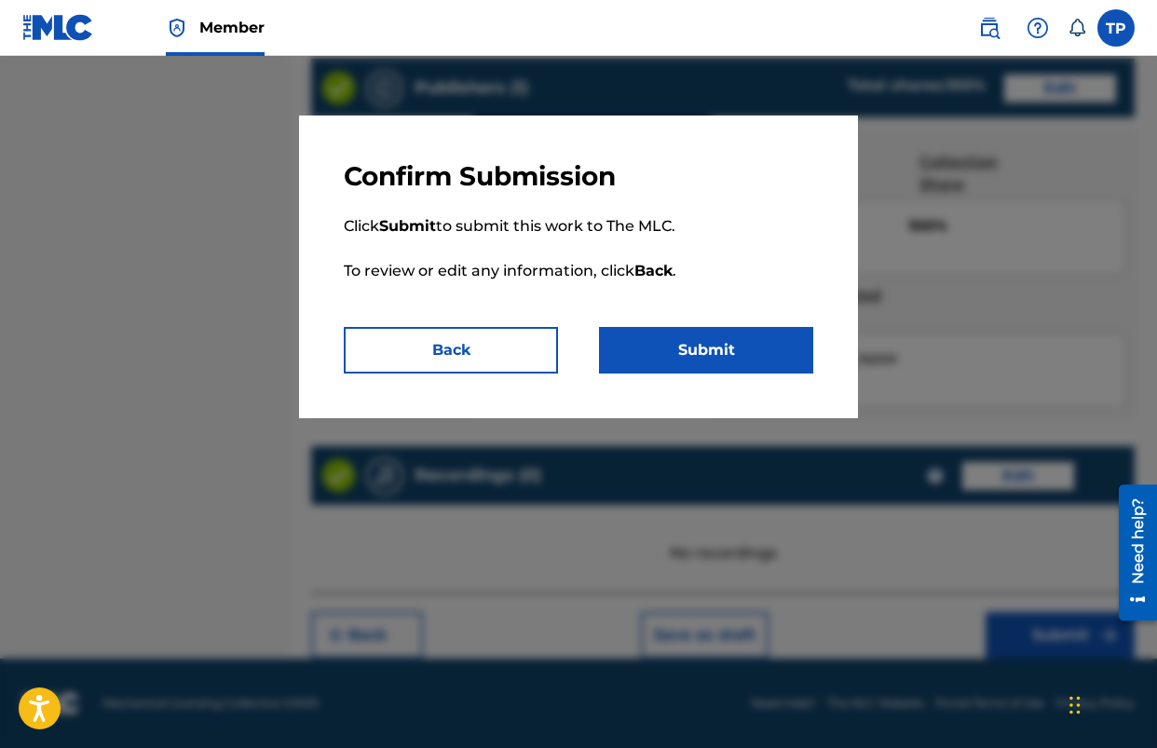
click at [671, 355] on button "Submit" at bounding box center [706, 350] width 214 height 47
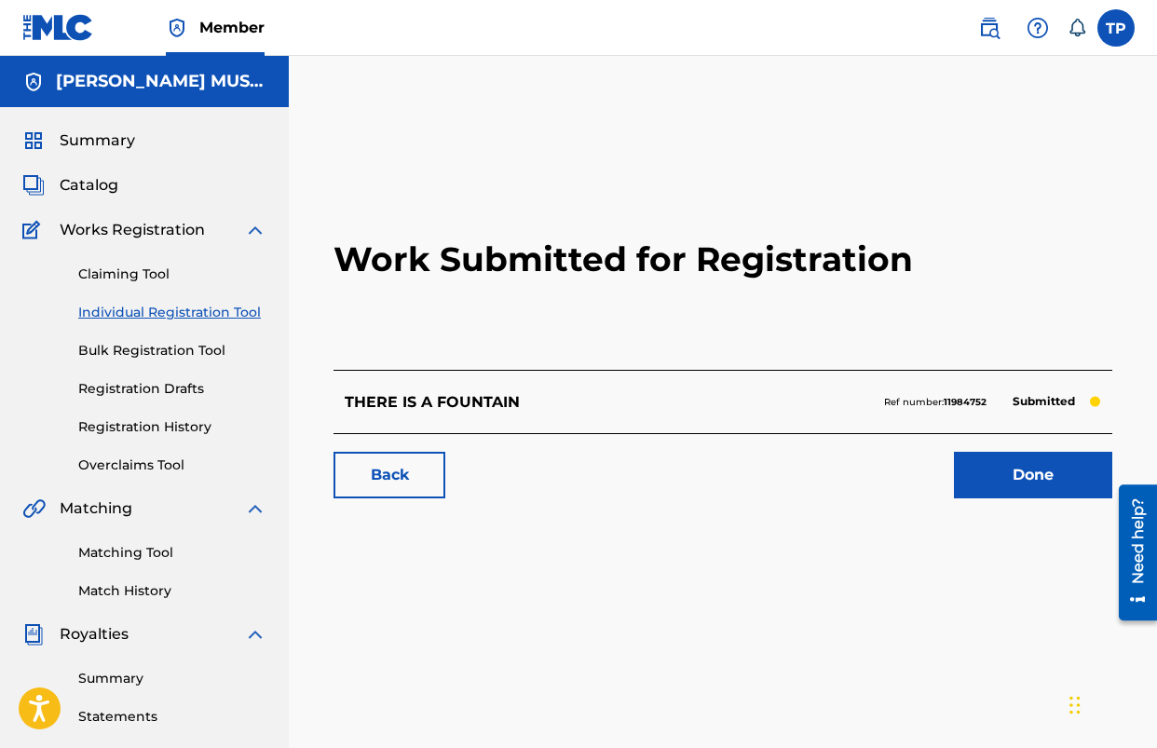
click at [103, 193] on span "Catalog" at bounding box center [89, 185] width 59 height 22
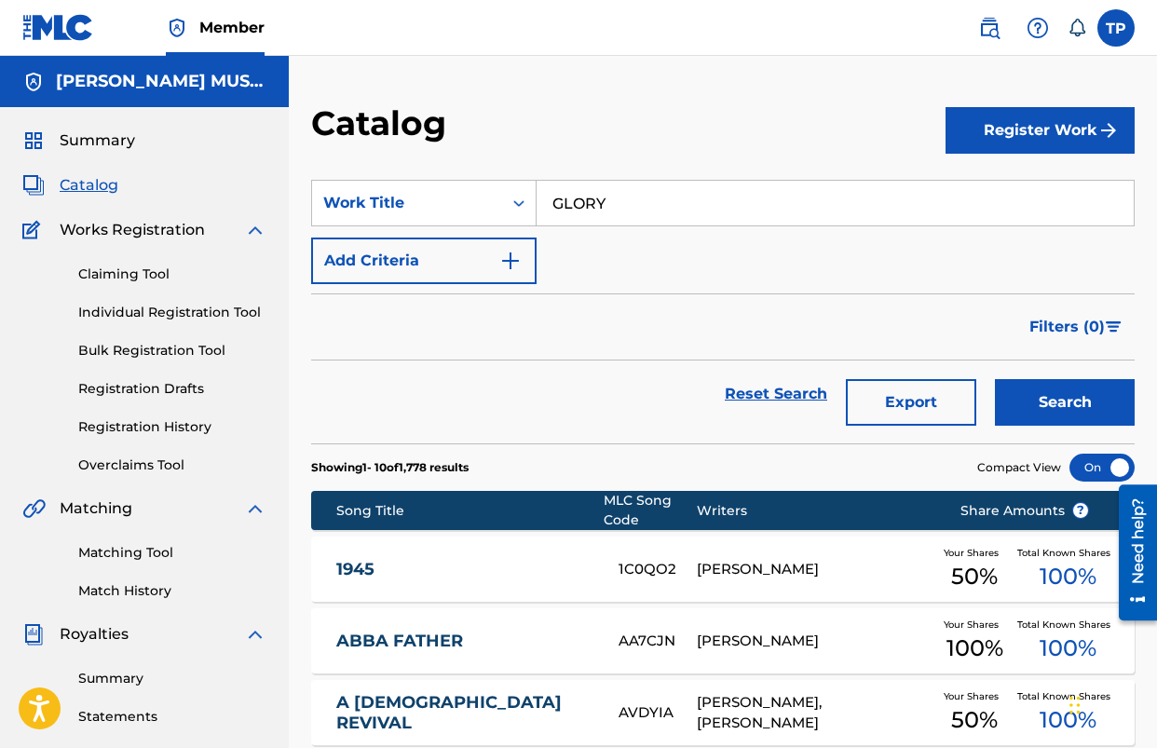
click at [672, 207] on input "GLORY" at bounding box center [835, 203] width 597 height 45
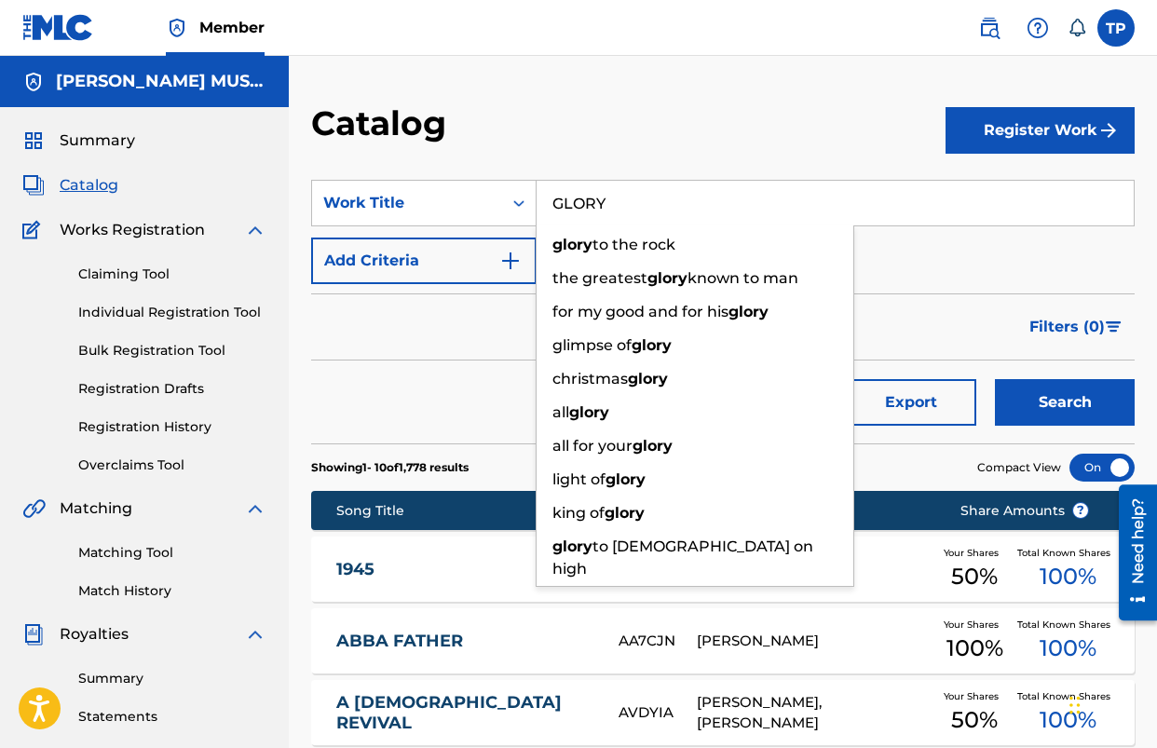
click at [671, 207] on input "GLORY" at bounding box center [835, 203] width 597 height 45
type input "t"
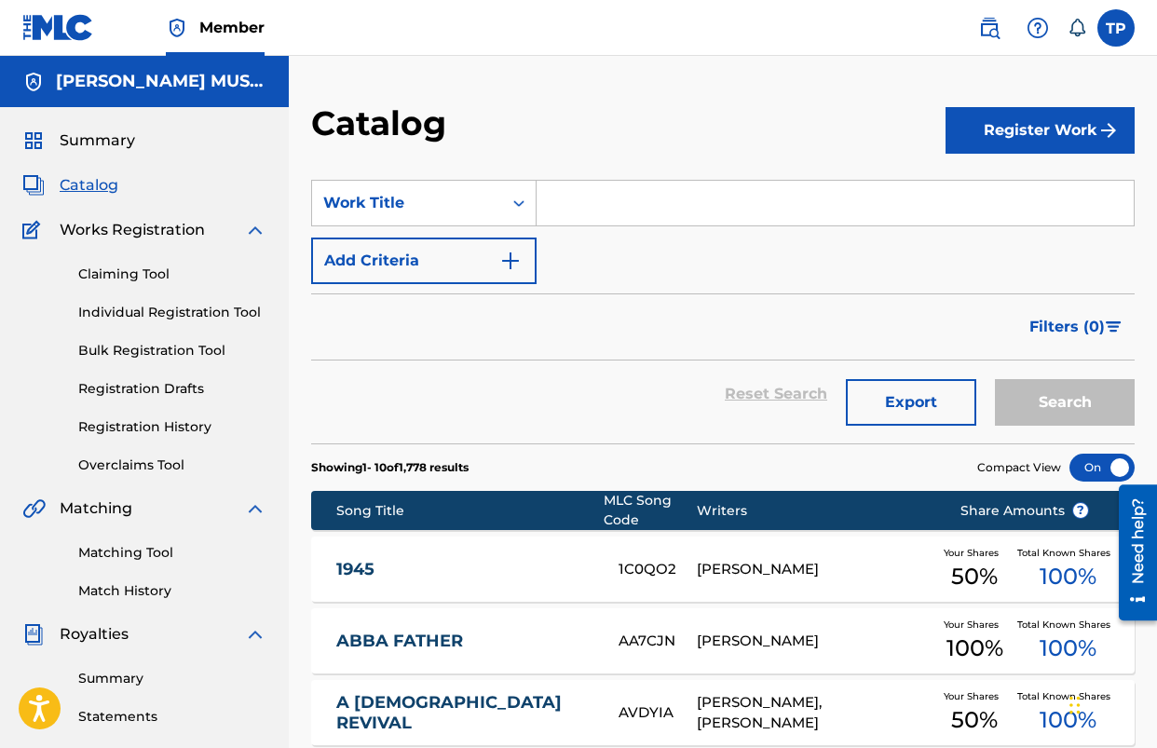
click at [1082, 149] on button "Register Work" at bounding box center [1040, 130] width 189 height 47
click at [1028, 206] on link "Individual" at bounding box center [1040, 191] width 189 height 45
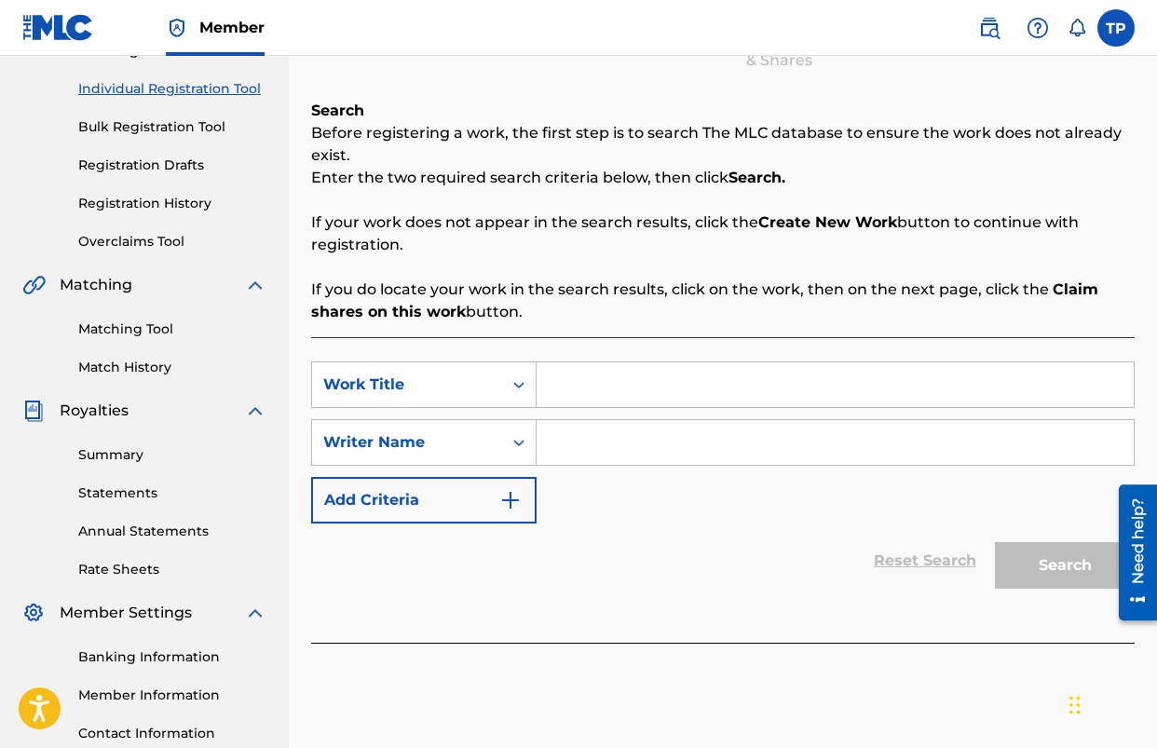
scroll to position [230, 0]
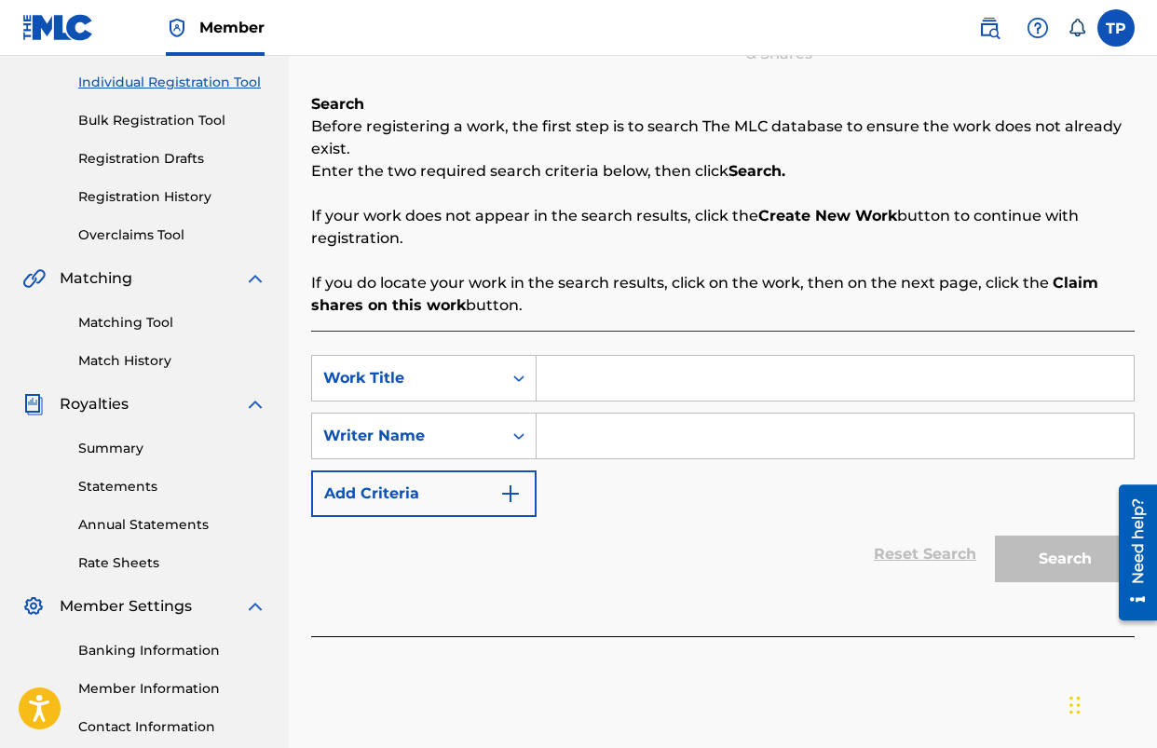
click at [579, 383] on input "Search Form" at bounding box center [835, 378] width 597 height 45
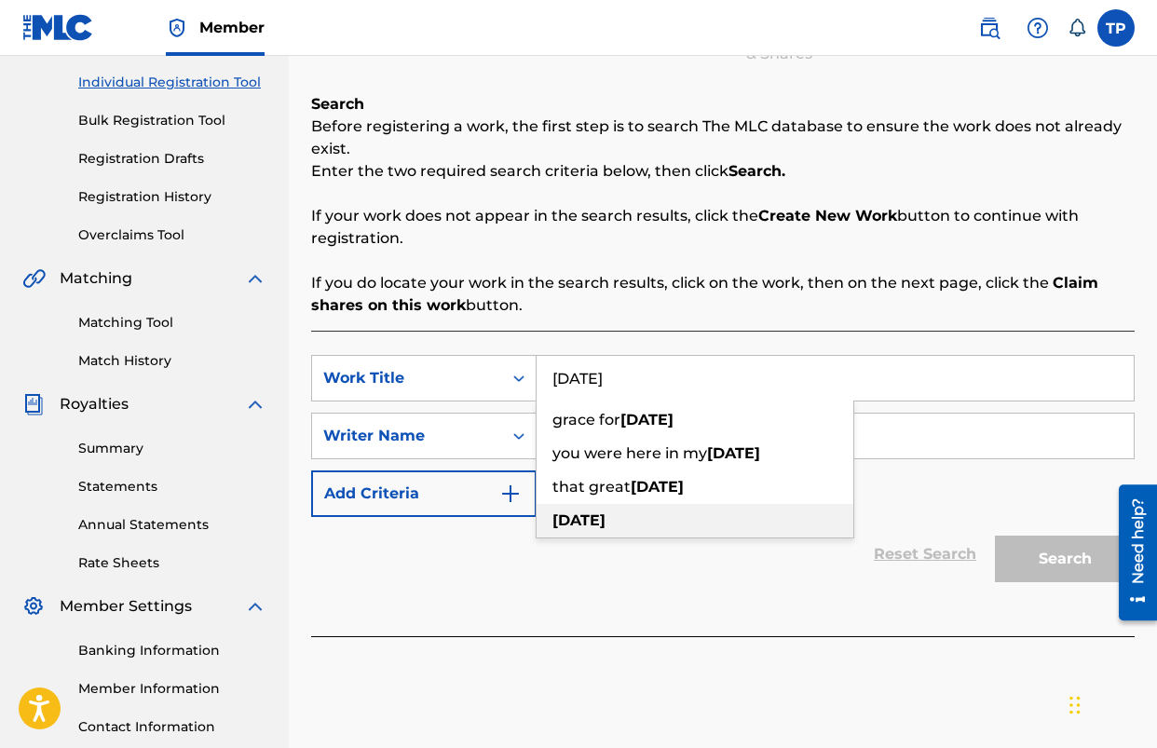
type input "[DATE]"
click at [569, 513] on strong "[DATE]" at bounding box center [579, 521] width 53 height 18
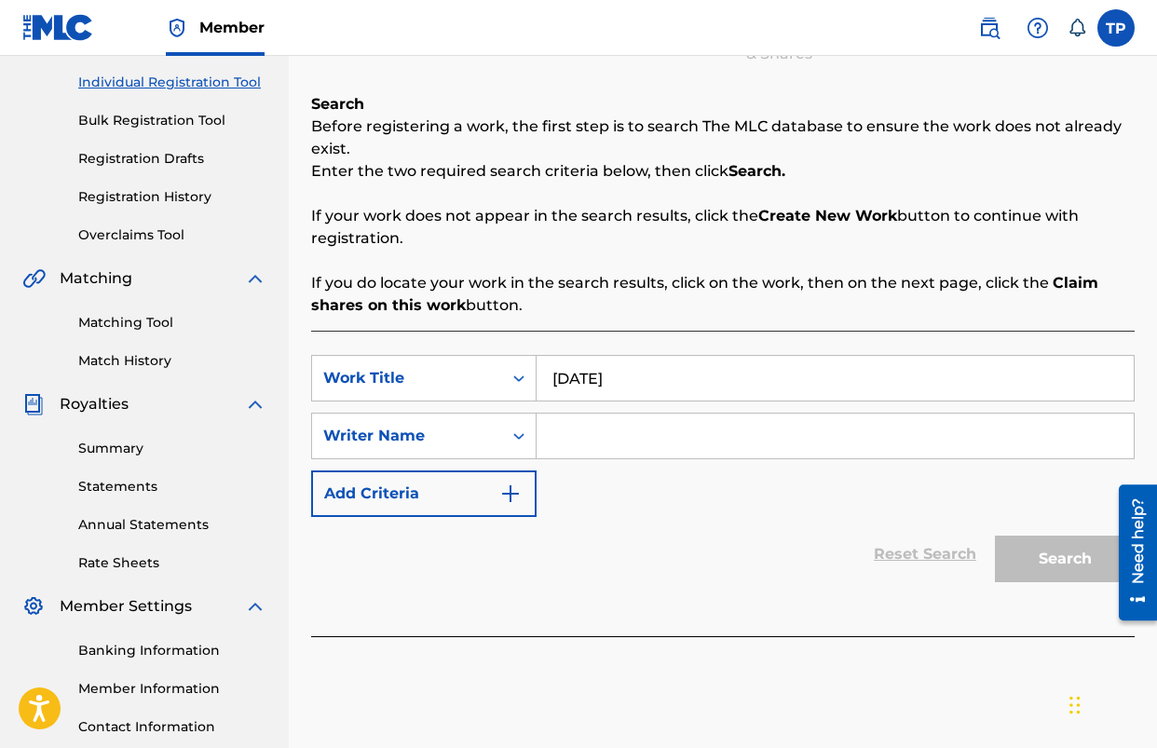
click at [611, 444] on input "Search Form" at bounding box center [835, 436] width 597 height 45
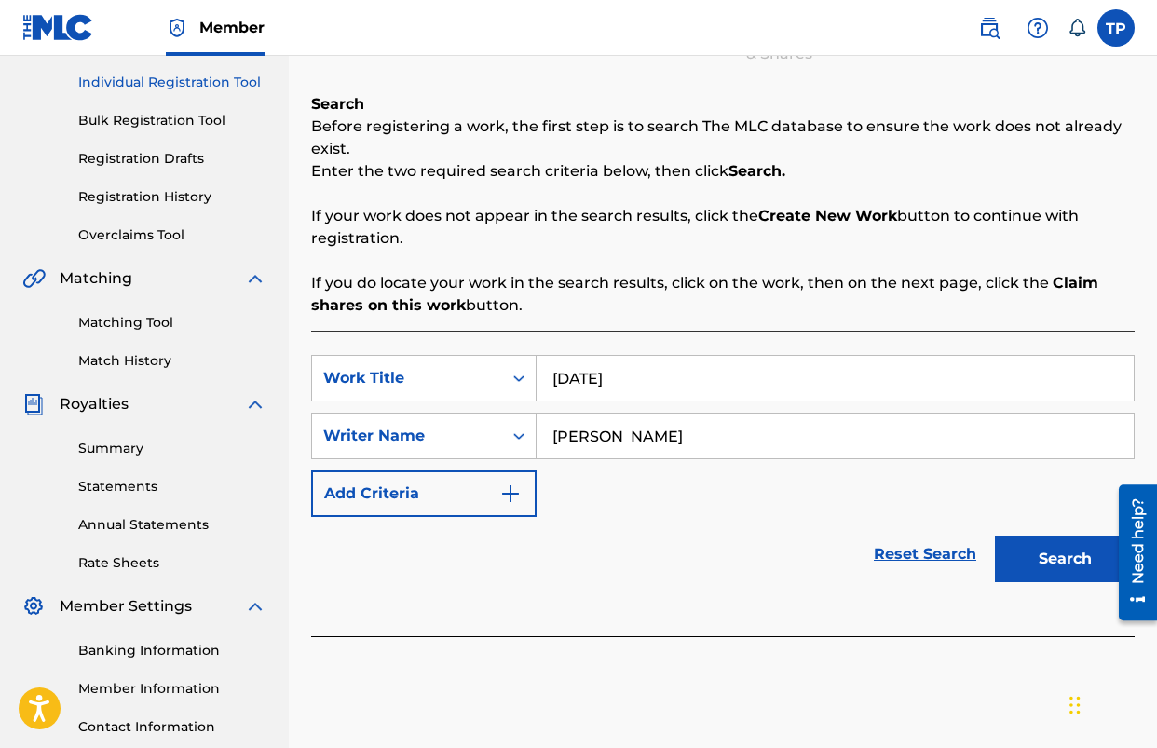
click at [995, 536] on button "Search" at bounding box center [1065, 559] width 140 height 47
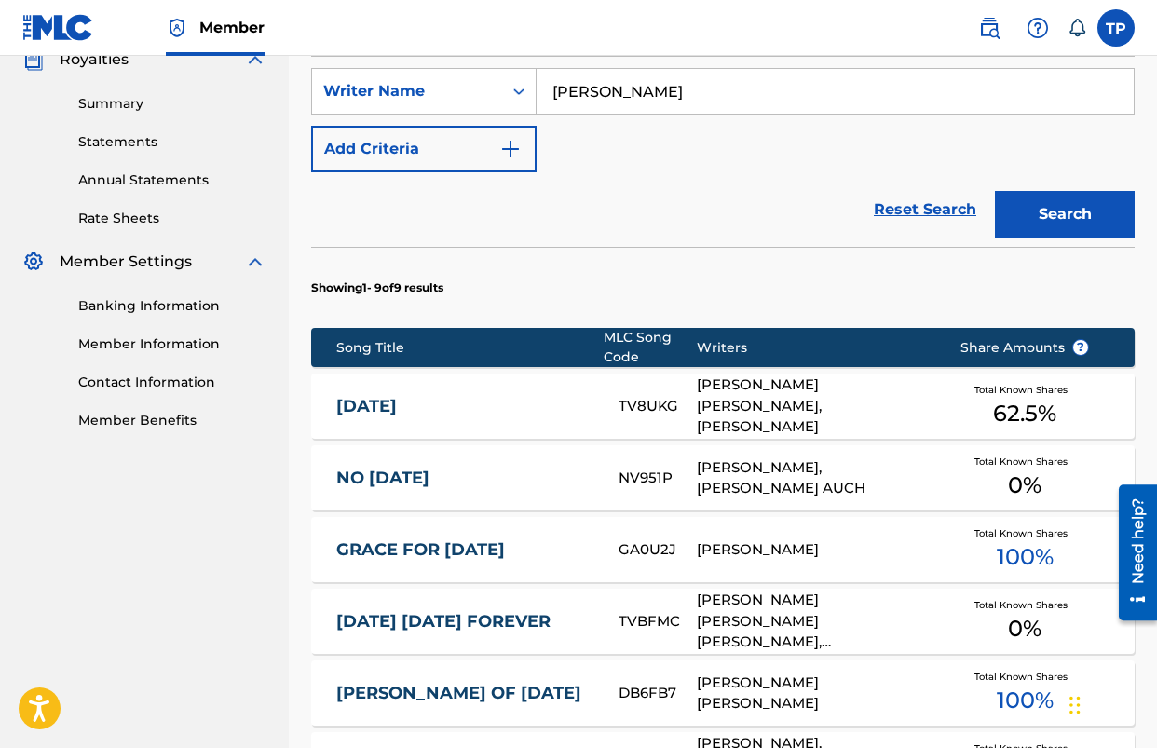
scroll to position [531, 0]
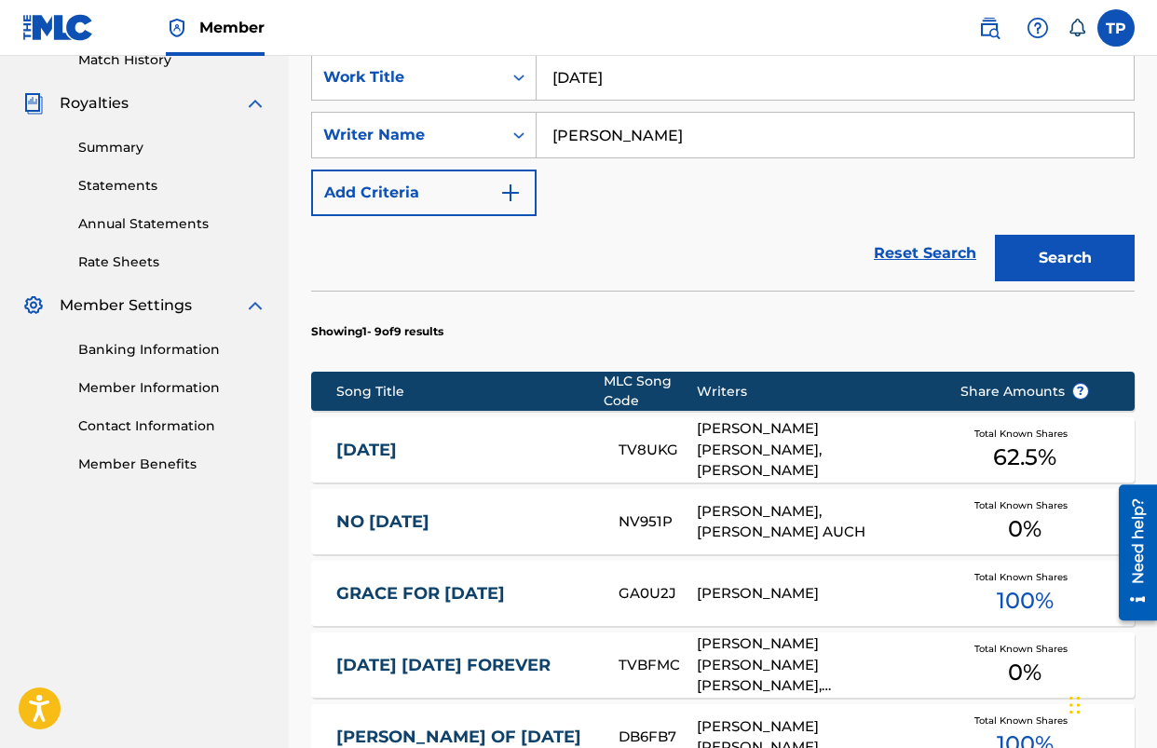
click at [633, 148] on input "[PERSON_NAME]" at bounding box center [835, 135] width 597 height 45
type input "[PERSON_NAME]"
click at [995, 235] on button "Search" at bounding box center [1065, 258] width 140 height 47
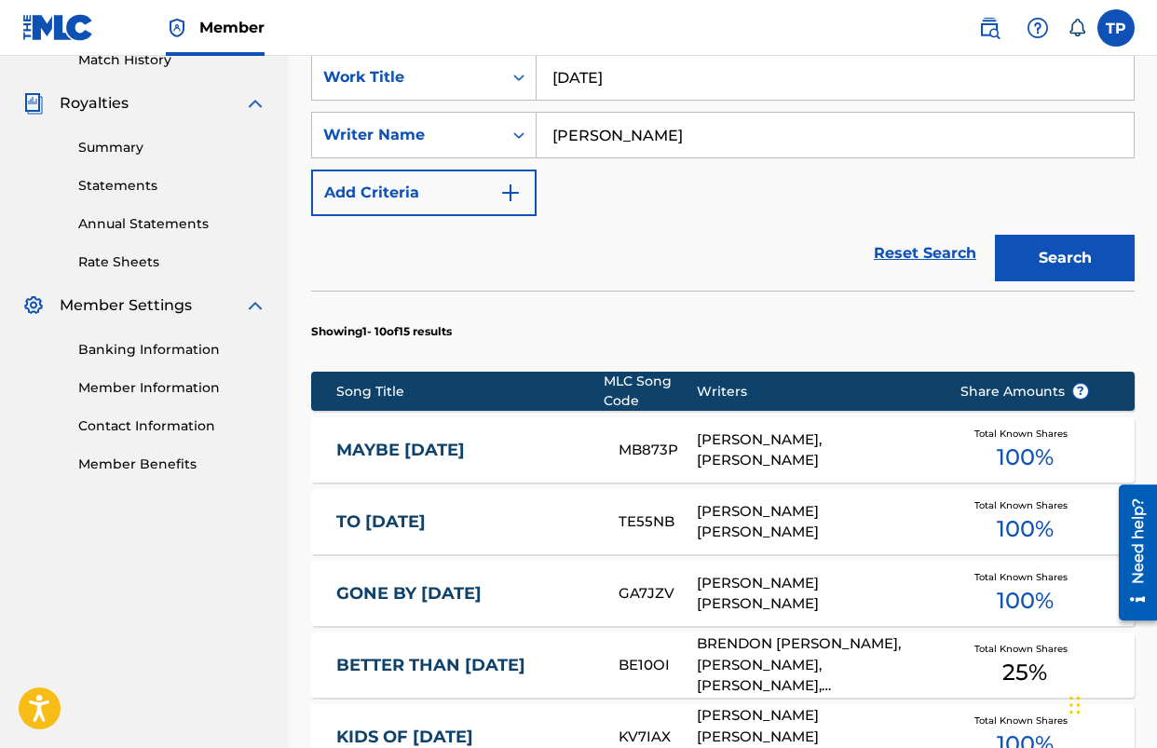
scroll to position [455, 0]
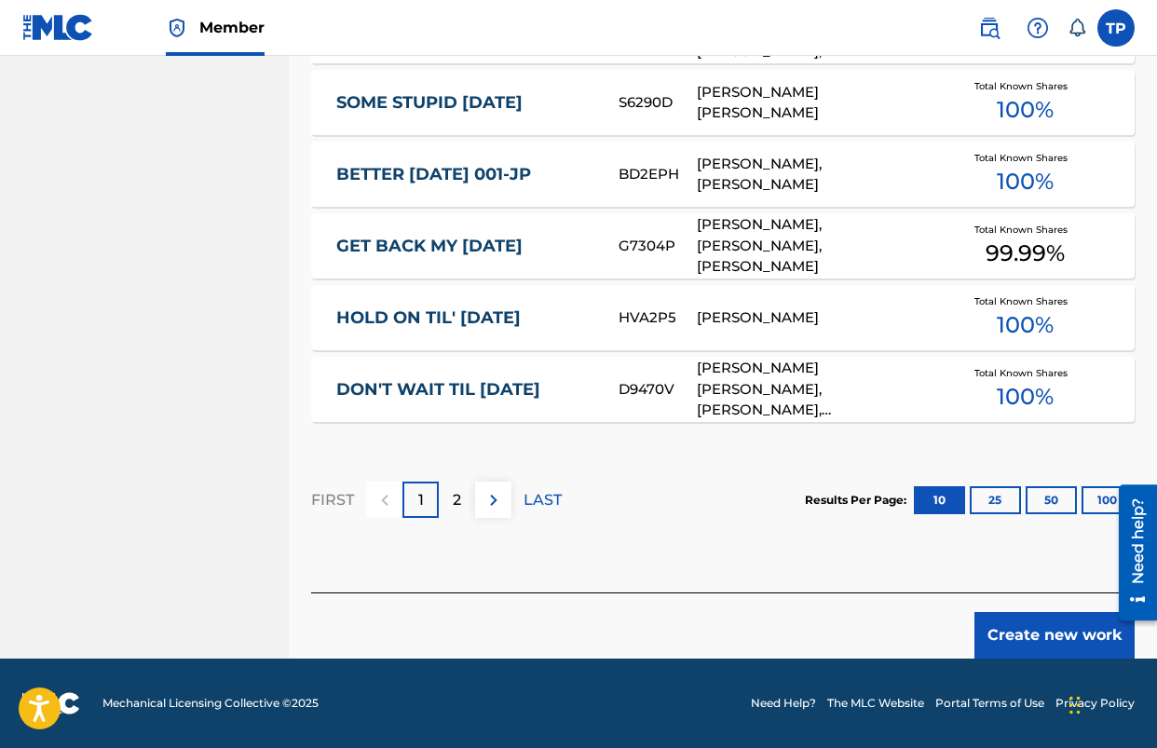
click at [1020, 650] on button "Create new work" at bounding box center [1055, 635] width 160 height 47
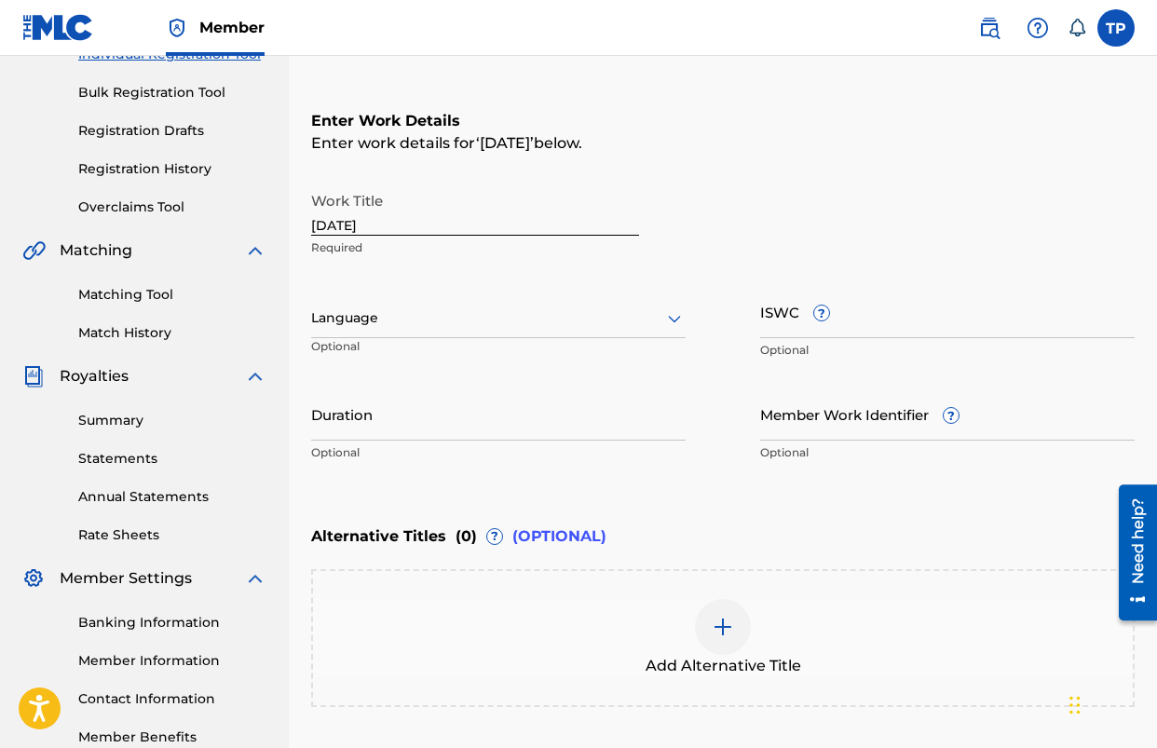
scroll to position [129, 0]
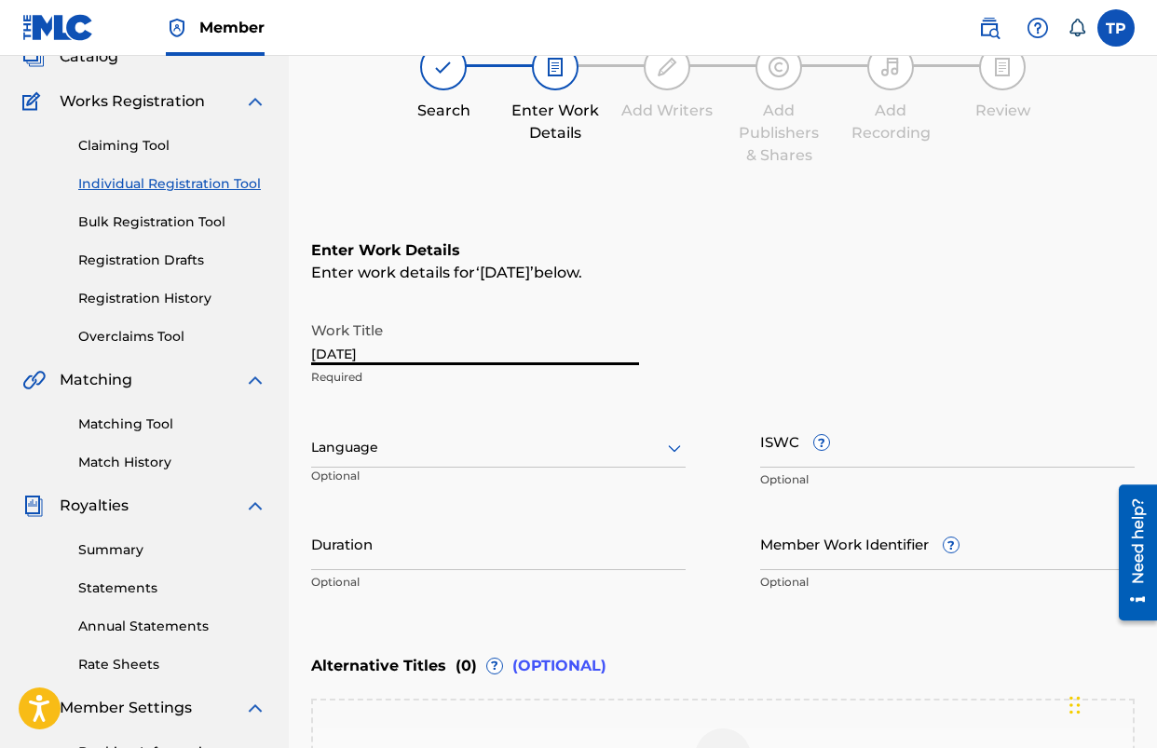
click at [459, 359] on input "[DATE]" at bounding box center [475, 338] width 328 height 53
type input "[DATE]"
click at [463, 433] on div "Language" at bounding box center [498, 448] width 375 height 39
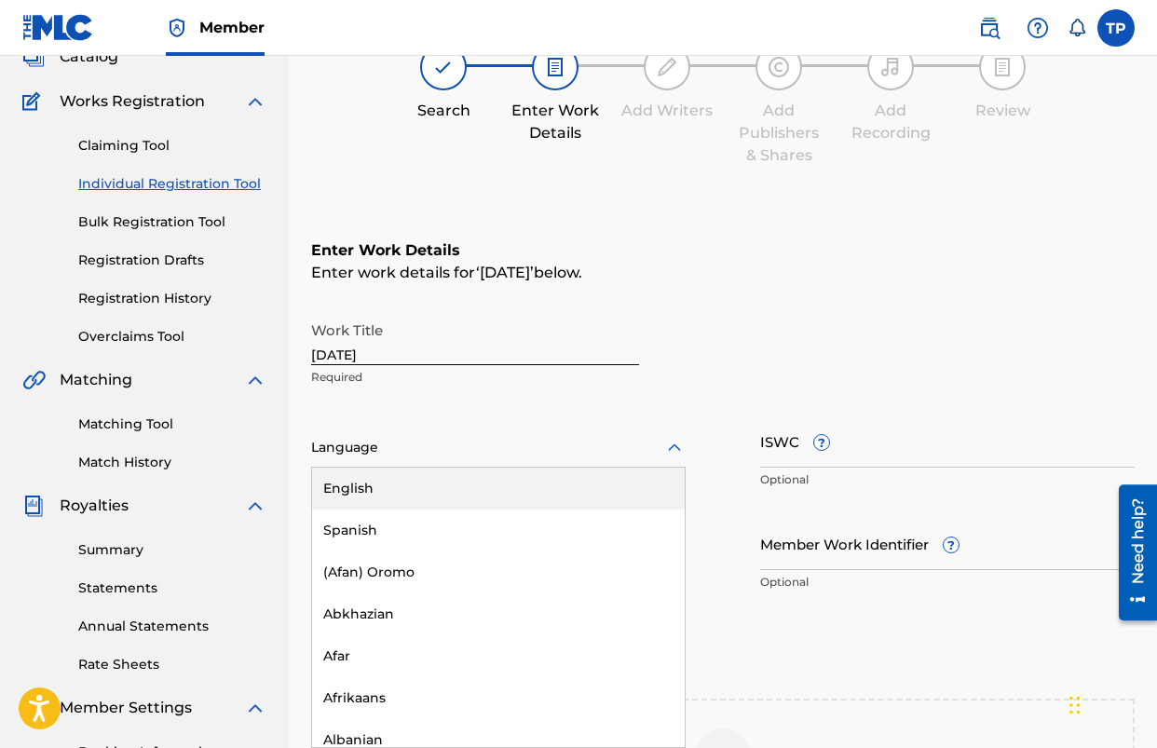
click at [446, 488] on div "English" at bounding box center [498, 489] width 373 height 42
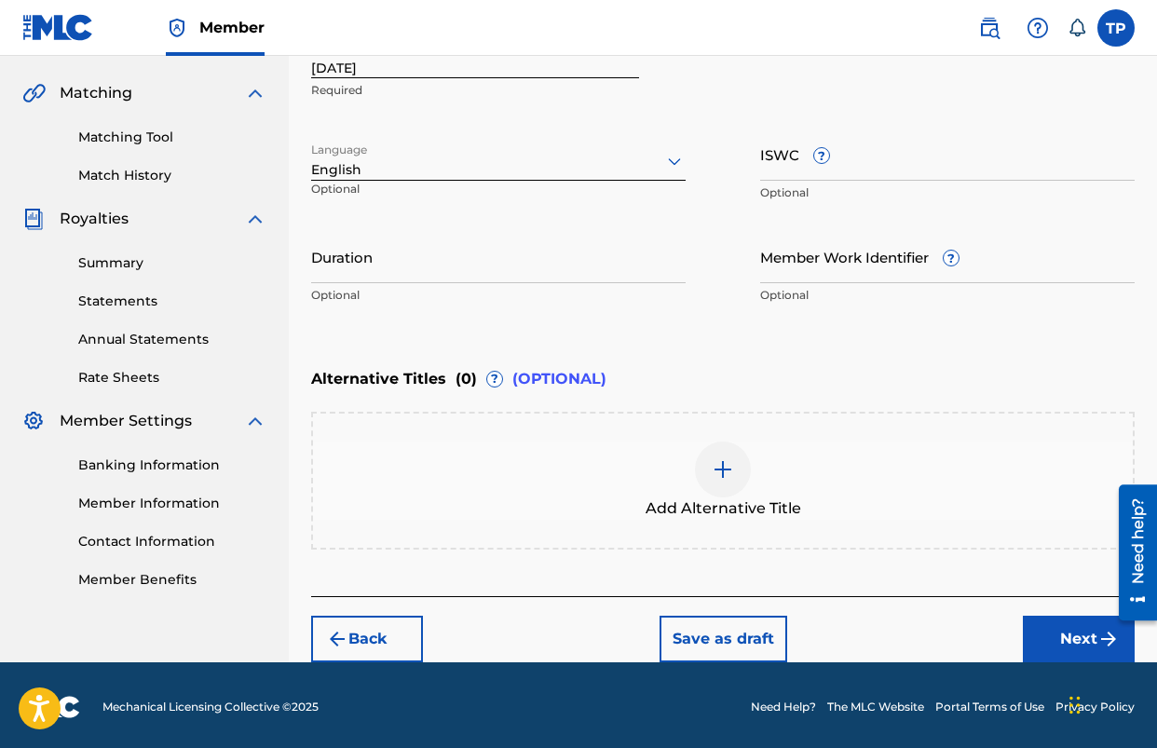
scroll to position [419, 0]
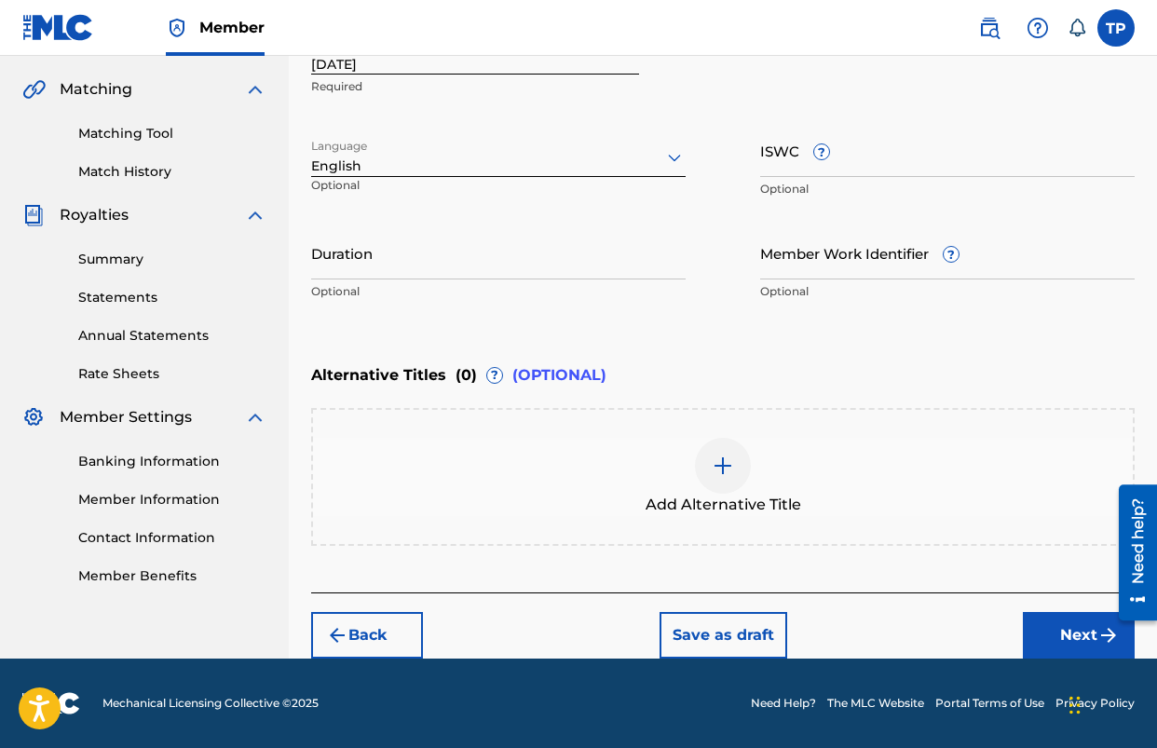
click at [1083, 633] on button "Next" at bounding box center [1079, 635] width 112 height 47
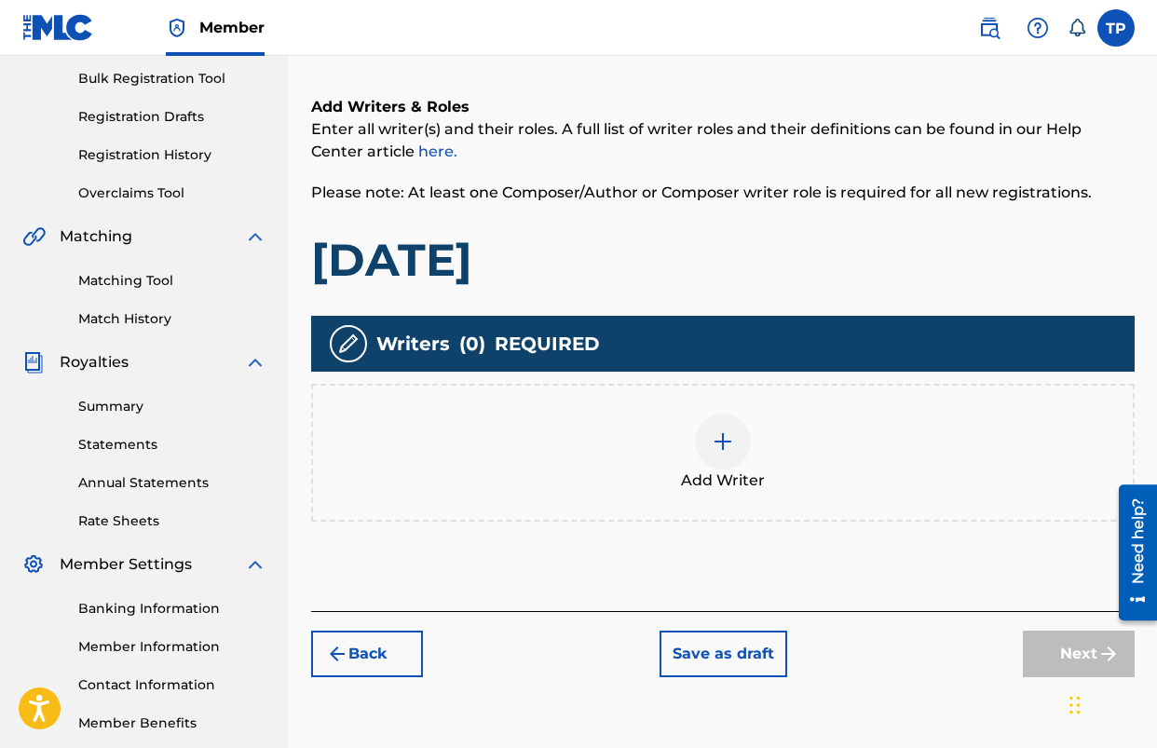
scroll to position [249, 0]
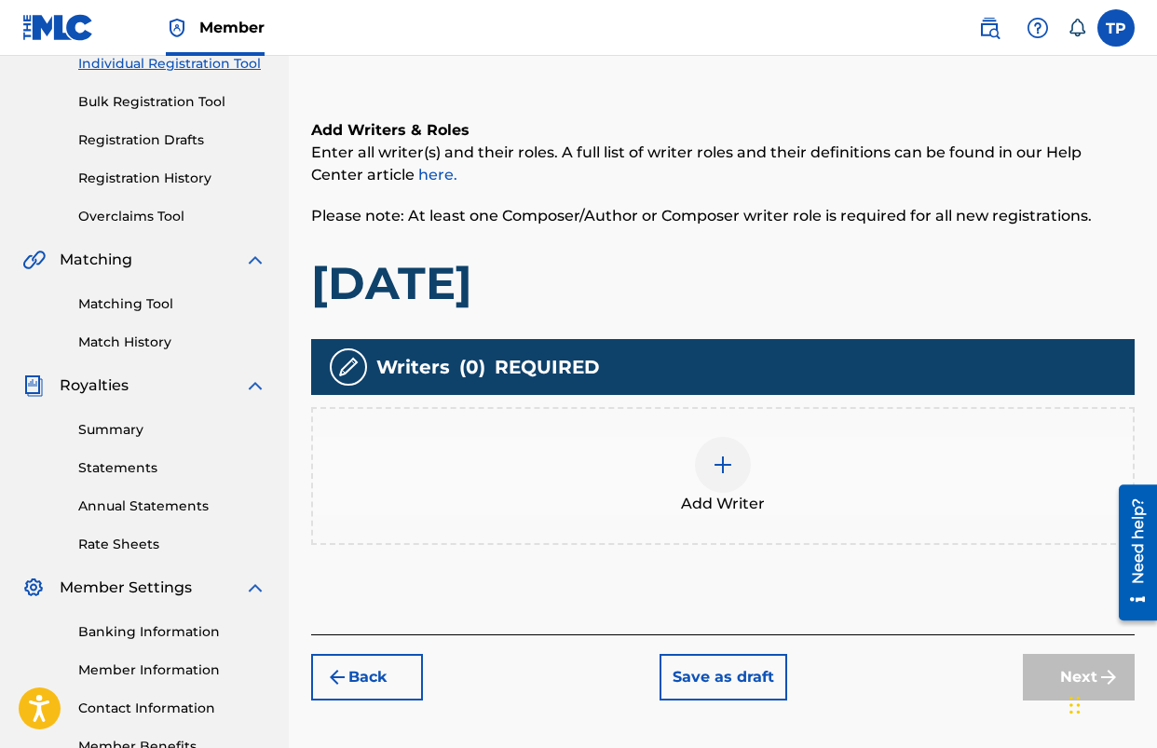
click at [710, 474] on div at bounding box center [723, 465] width 56 height 56
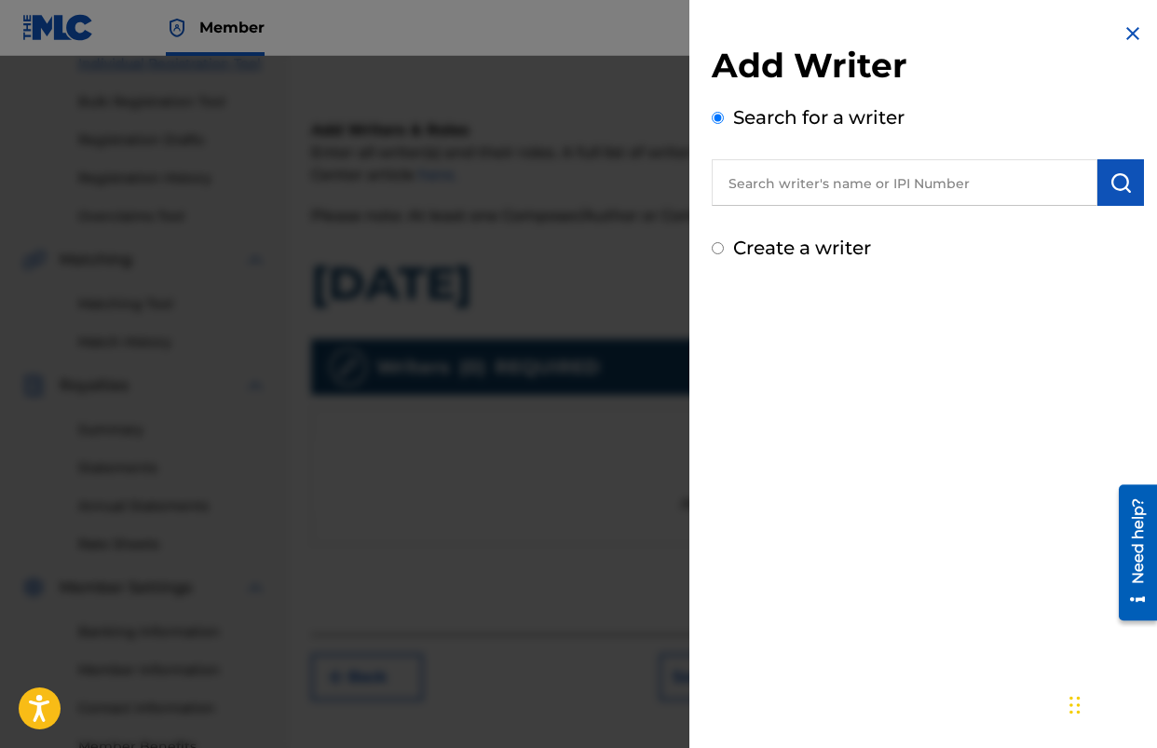
click at [852, 197] on input "text" at bounding box center [905, 182] width 386 height 47
type input "[PERSON_NAME]"
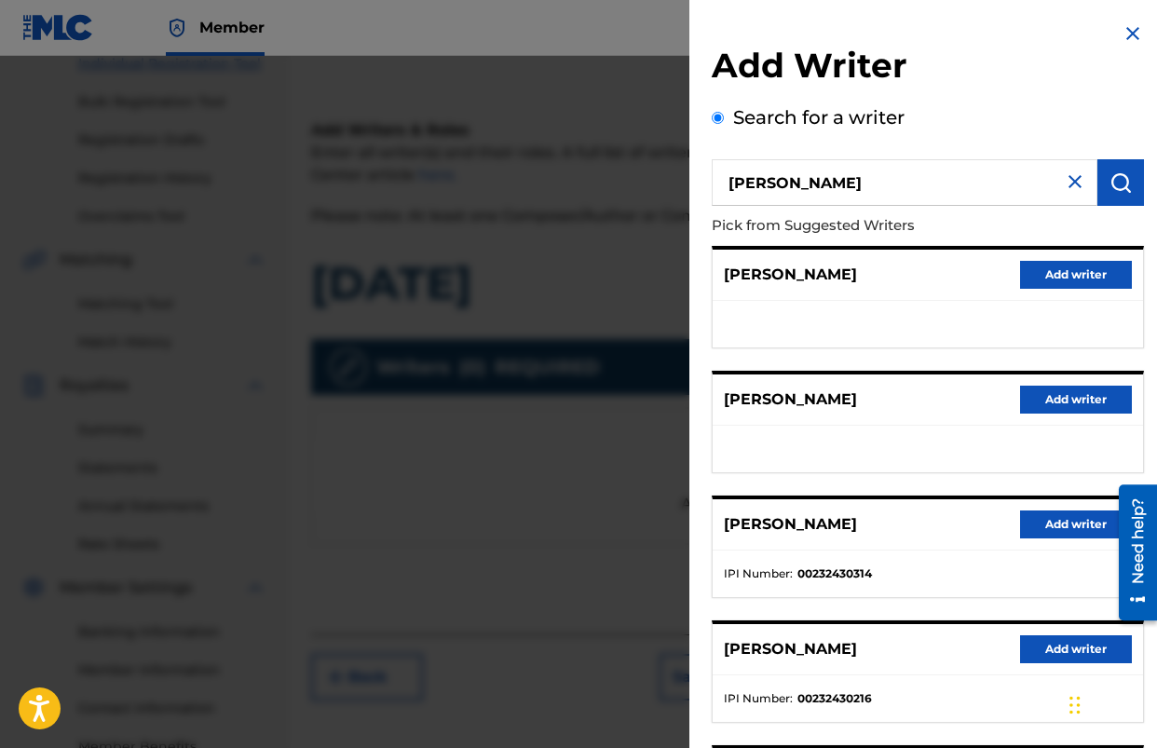
click at [1030, 518] on button "Add writer" at bounding box center [1076, 525] width 112 height 28
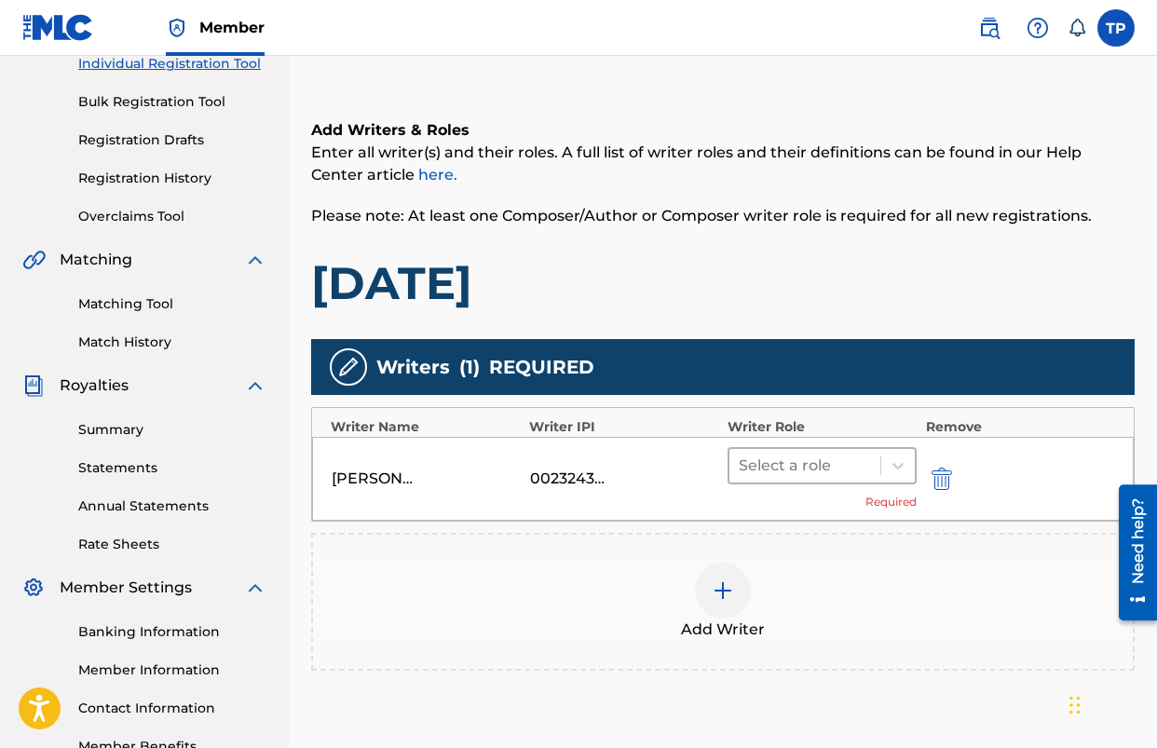
click at [808, 476] on div at bounding box center [805, 466] width 132 height 26
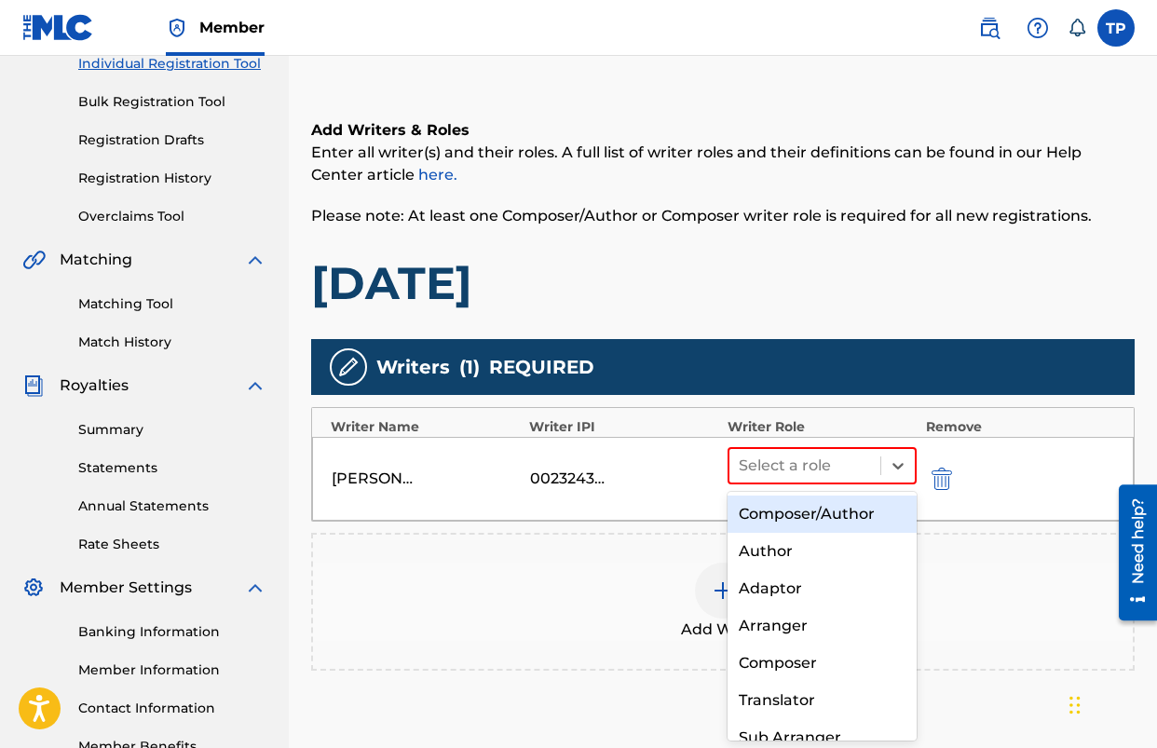
click at [781, 507] on div "Composer/Author" at bounding box center [822, 514] width 189 height 37
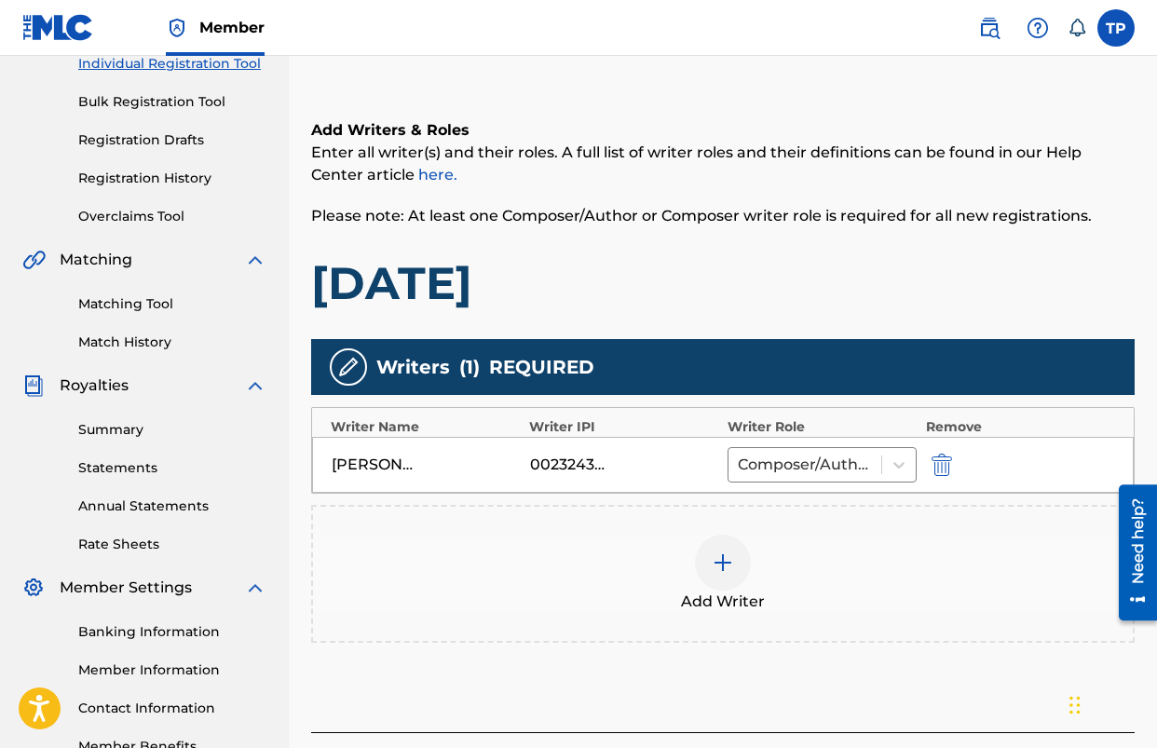
click at [702, 555] on div at bounding box center [723, 563] width 56 height 56
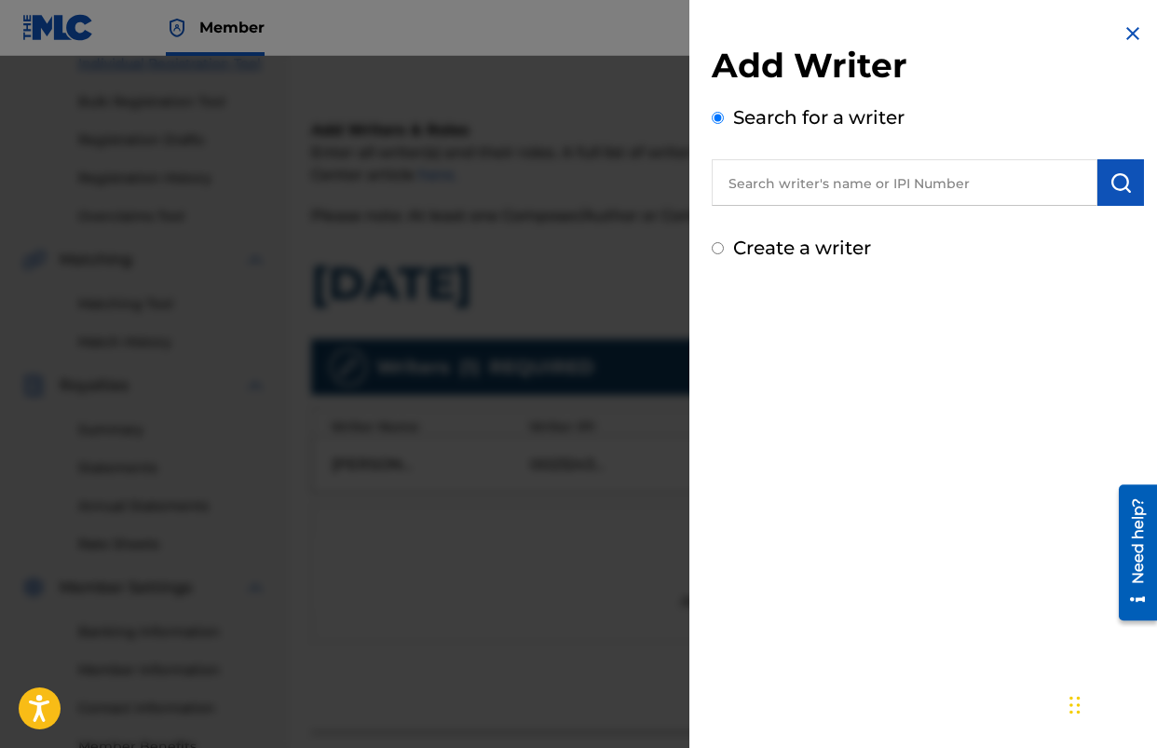
click at [826, 180] on input "text" at bounding box center [905, 182] width 386 height 47
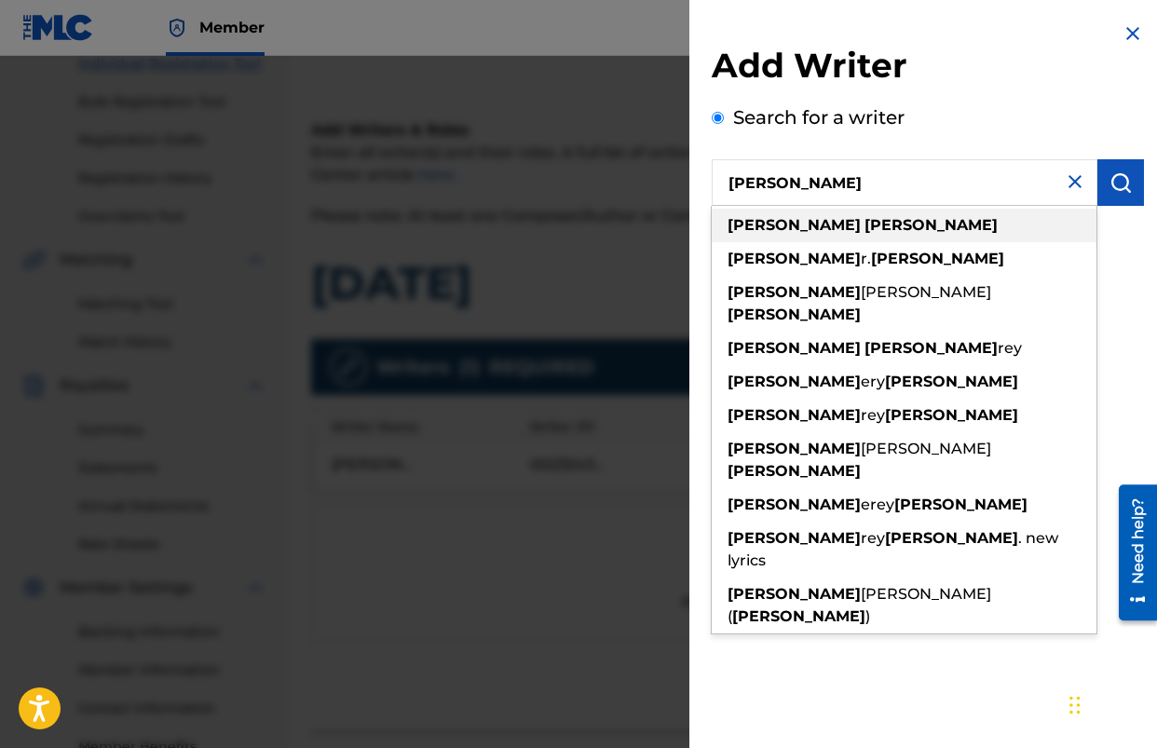
click at [817, 230] on div "[PERSON_NAME]" at bounding box center [904, 226] width 385 height 34
type input "[PERSON_NAME]"
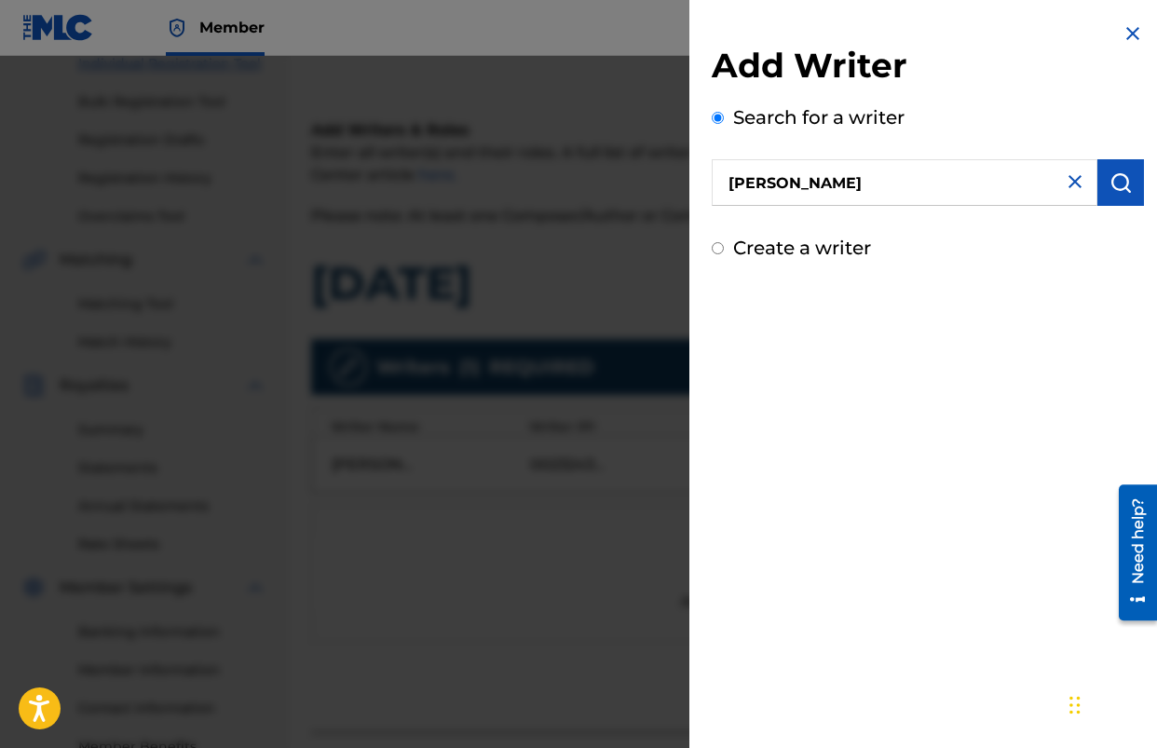
click at [1110, 177] on img "submit" at bounding box center [1121, 182] width 22 height 22
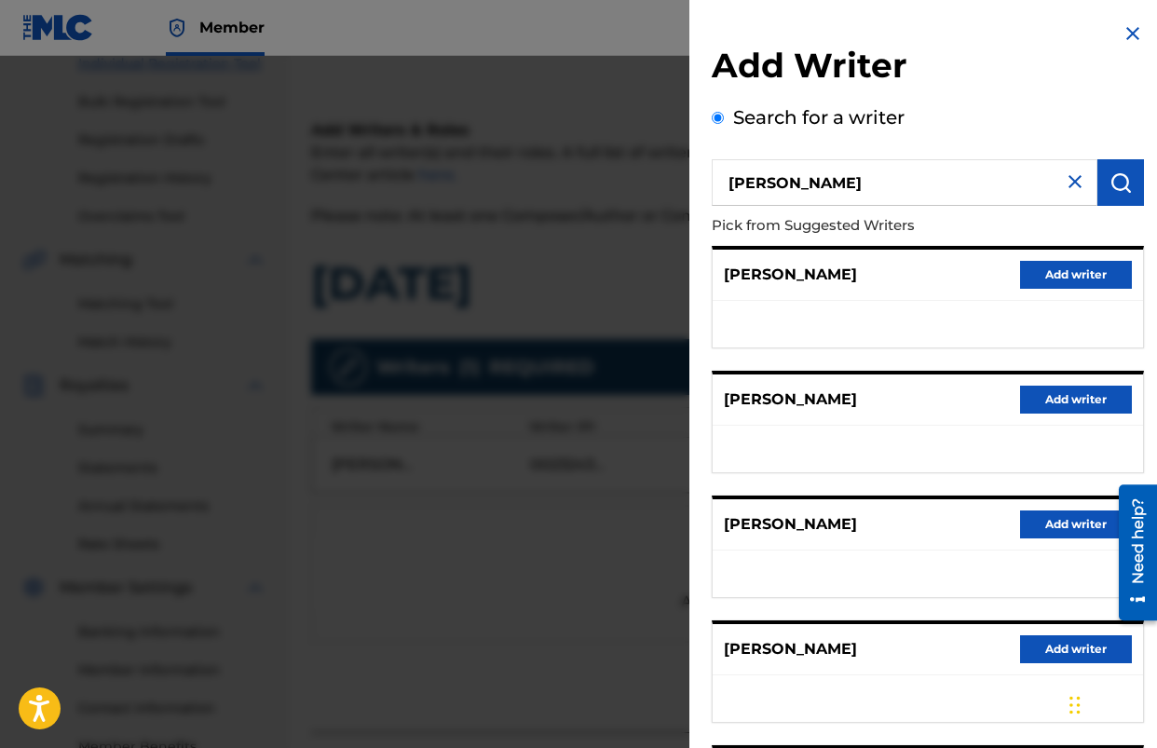
click at [1031, 277] on button "Add writer" at bounding box center [1076, 275] width 112 height 28
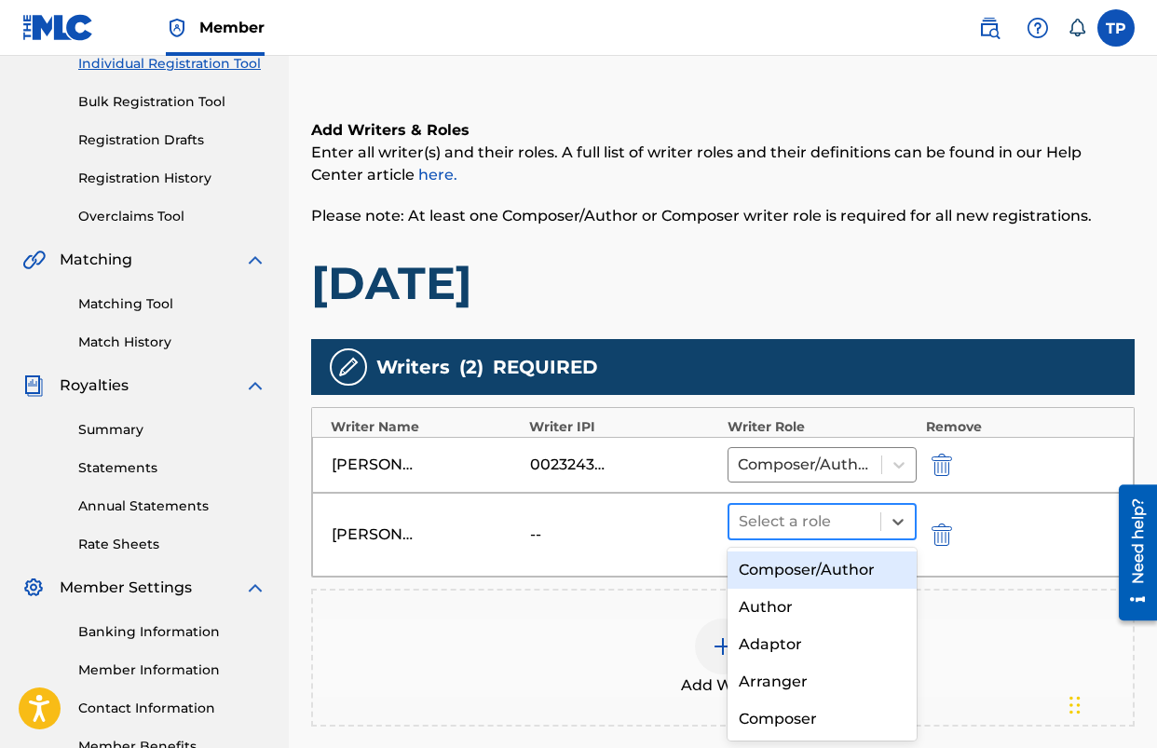
click at [836, 528] on div at bounding box center [805, 522] width 132 height 26
click at [809, 575] on div "Composer/Author" at bounding box center [822, 570] width 189 height 37
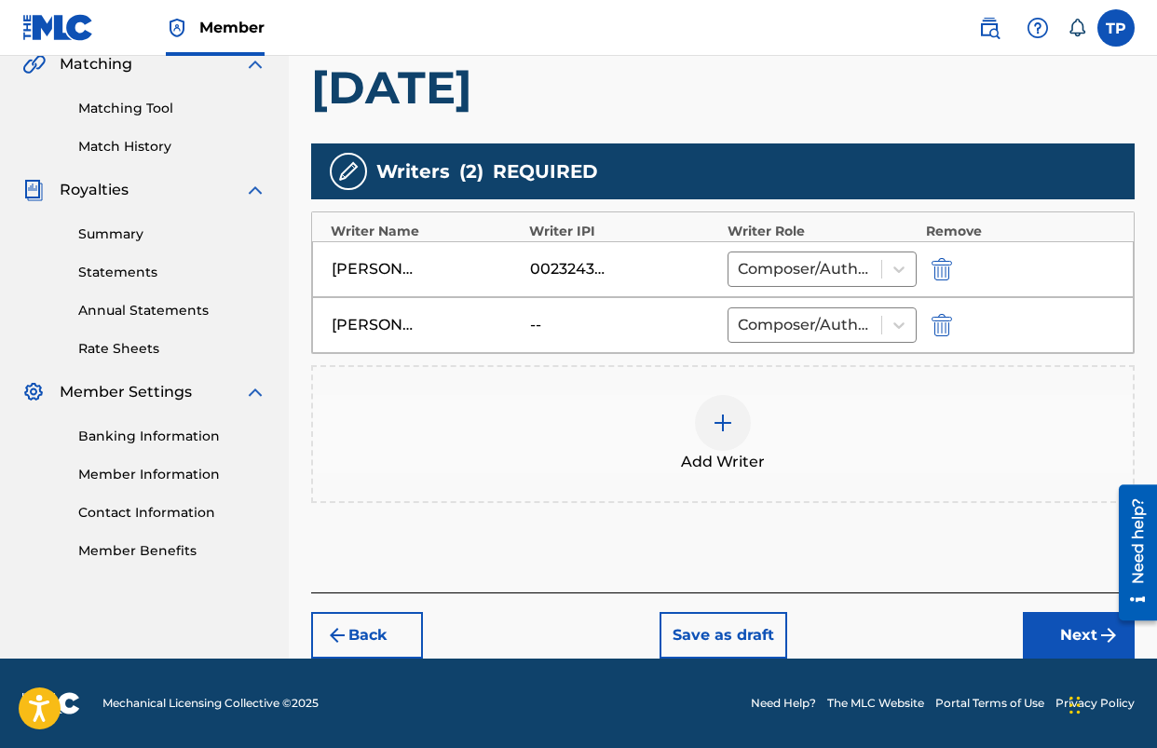
drag, startPoint x: 1052, startPoint y: 623, endPoint x: 860, endPoint y: 596, distance: 193.9
click at [1052, 623] on button "Next" at bounding box center [1079, 635] width 112 height 47
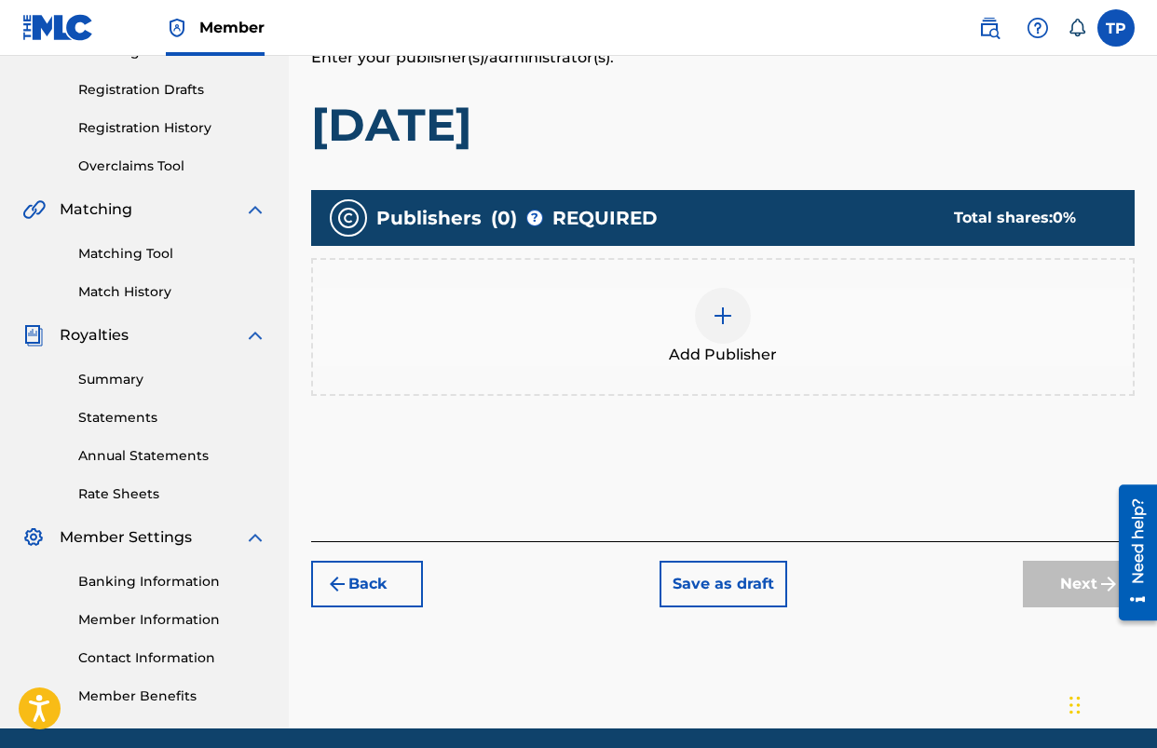
scroll to position [84, 0]
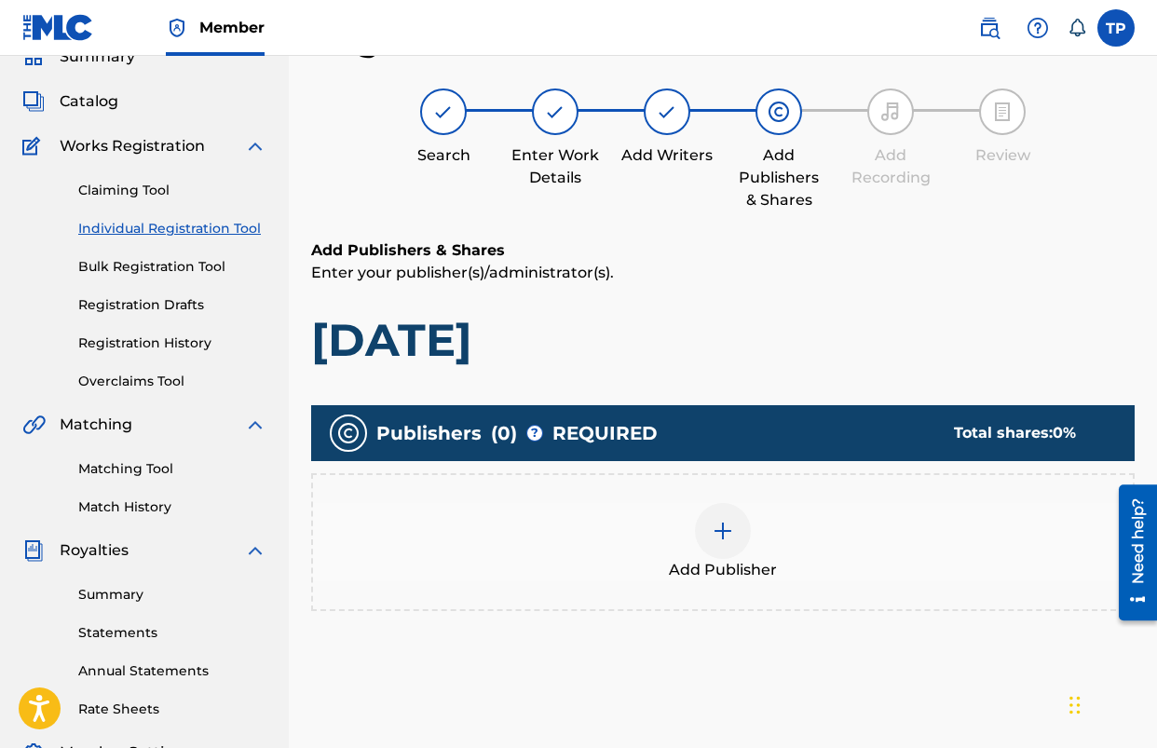
click at [691, 540] on div "Add Publisher" at bounding box center [723, 542] width 820 height 78
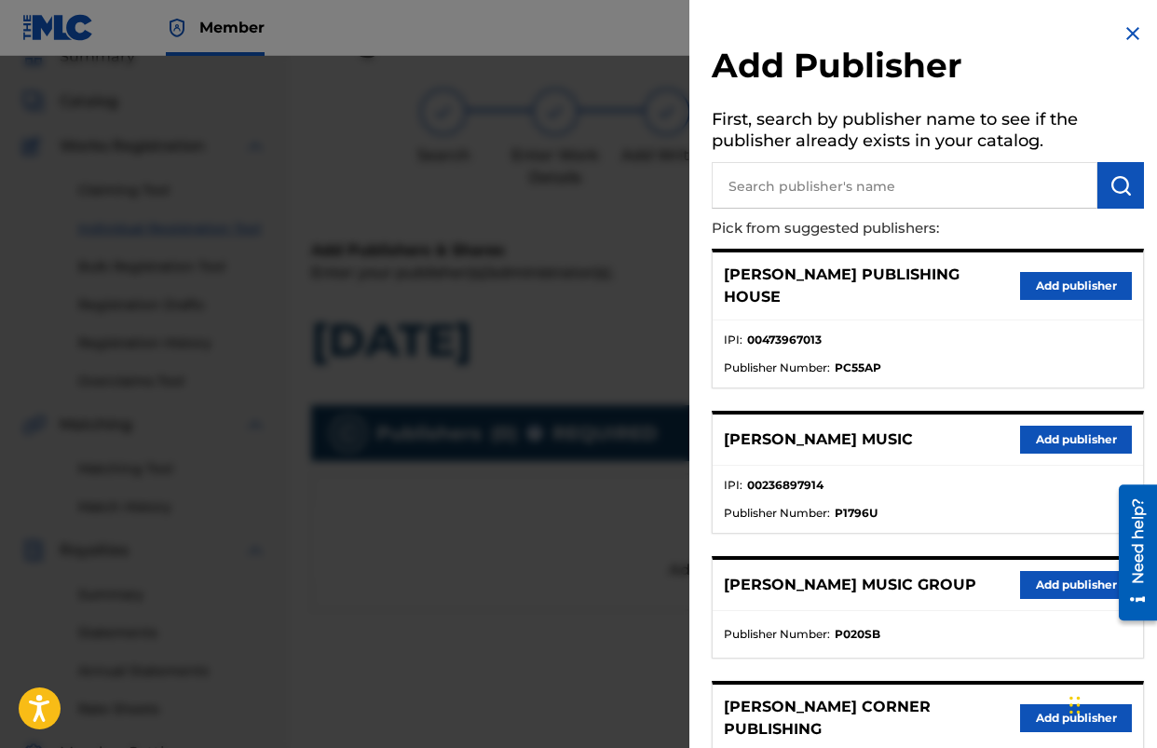
click at [903, 201] on input "text" at bounding box center [905, 185] width 386 height 47
click at [1041, 429] on button "Add publisher" at bounding box center [1076, 440] width 112 height 28
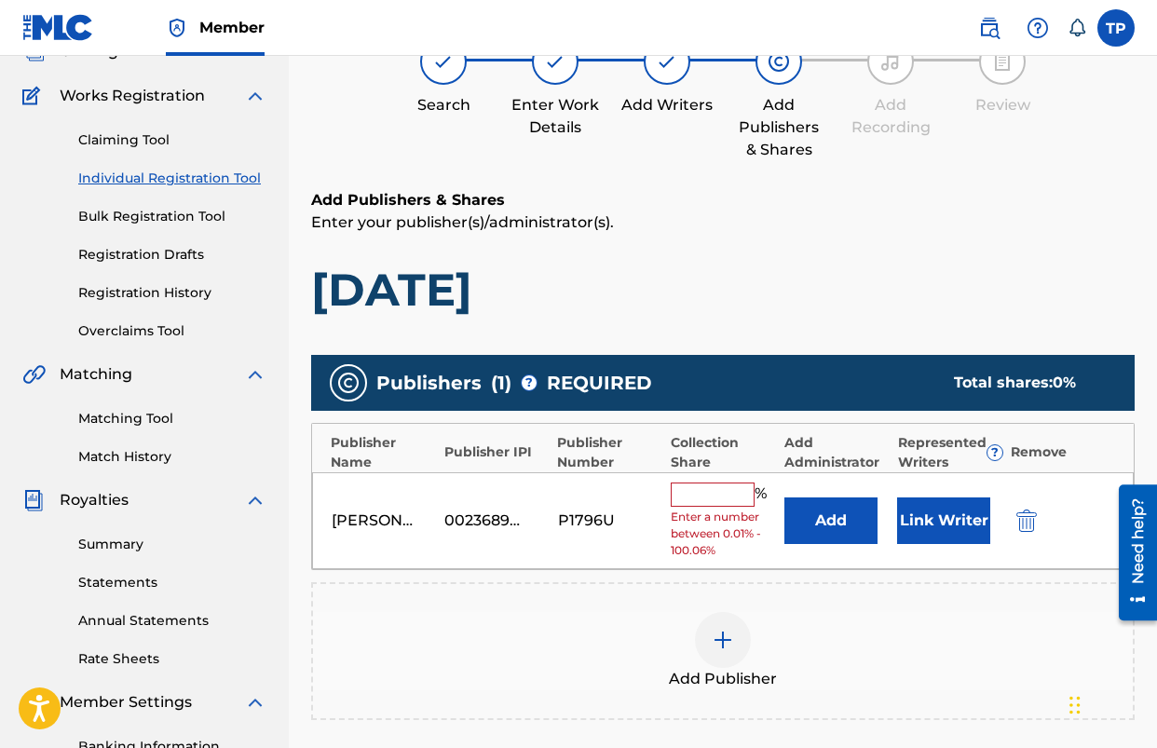
scroll to position [141, 0]
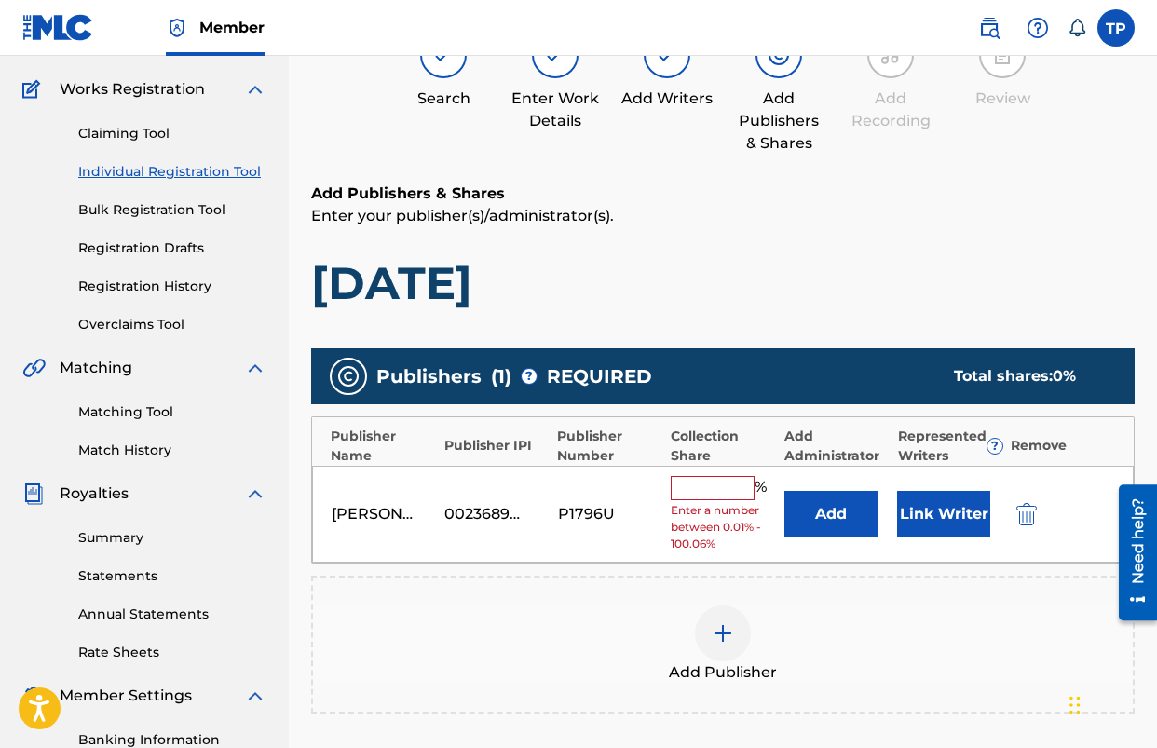
click at [725, 486] on input "text" at bounding box center [713, 488] width 84 height 24
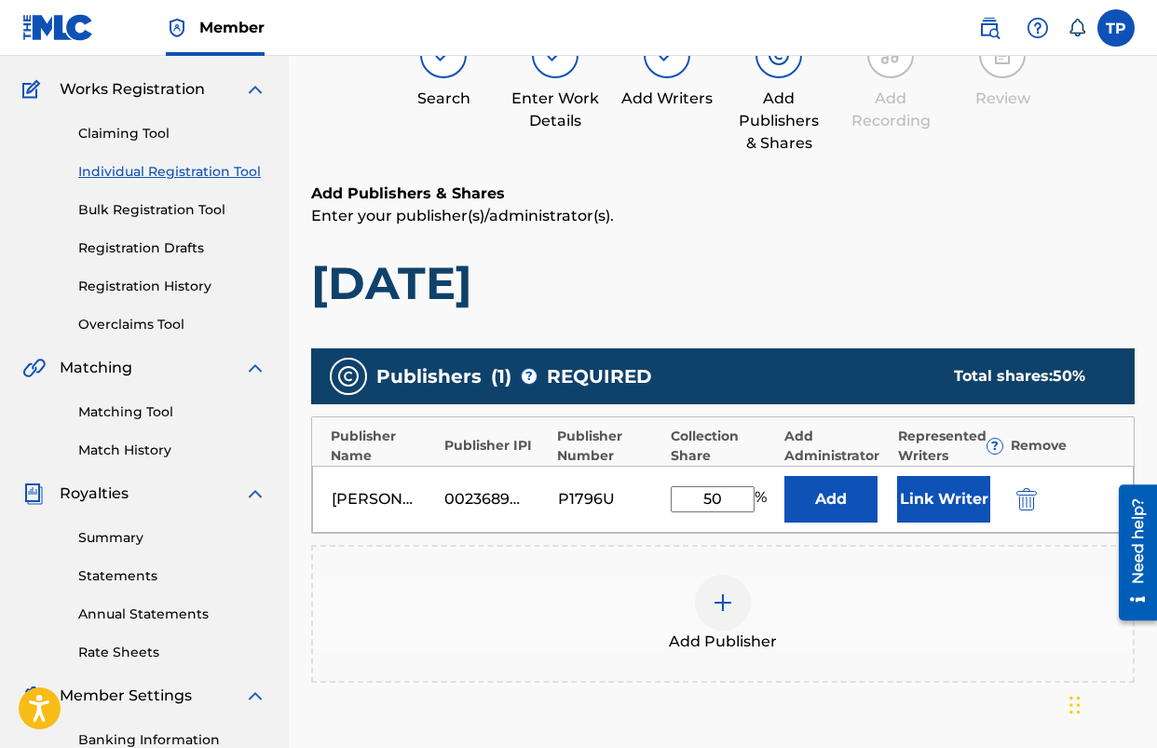
type input "50"
click at [843, 493] on button "Add" at bounding box center [831, 499] width 93 height 47
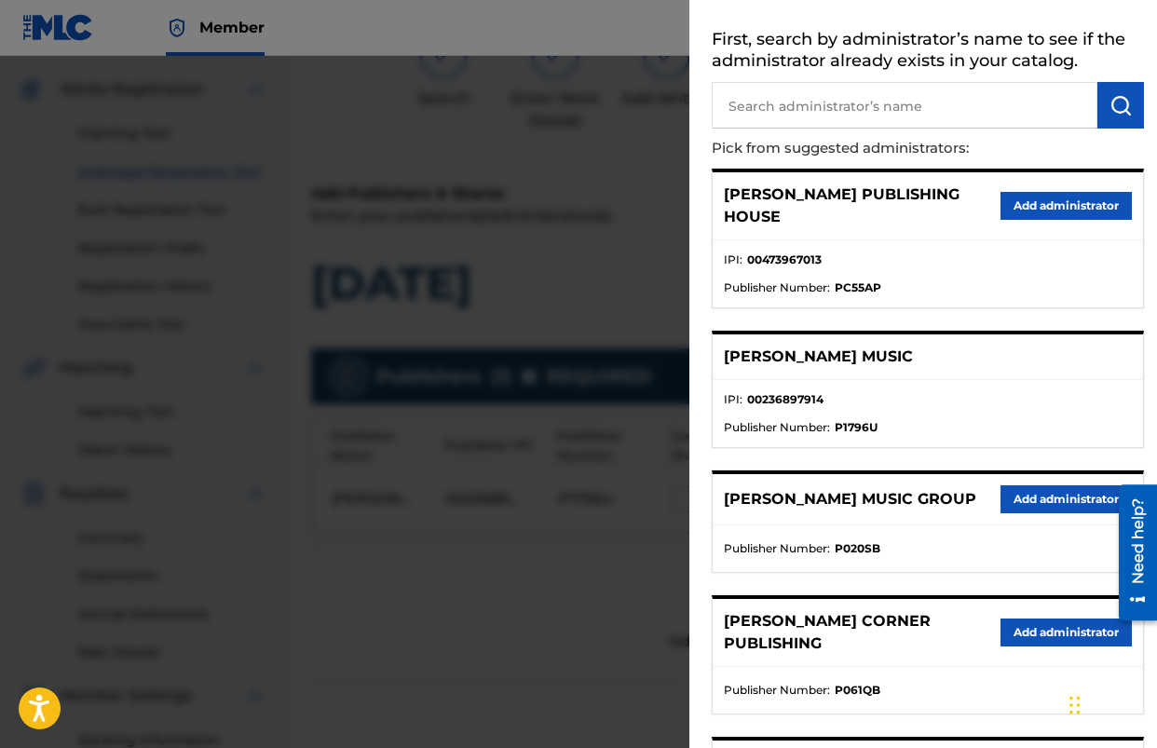
scroll to position [81, 0]
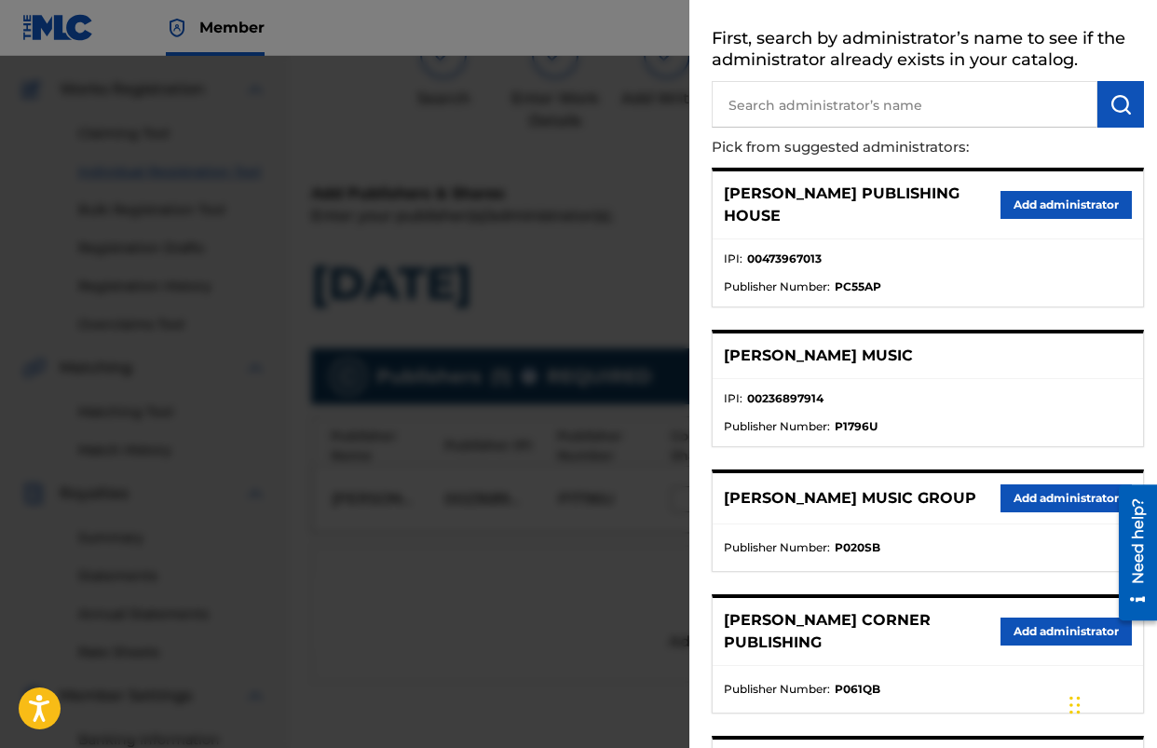
click at [1020, 485] on button "Add administrator" at bounding box center [1066, 499] width 131 height 28
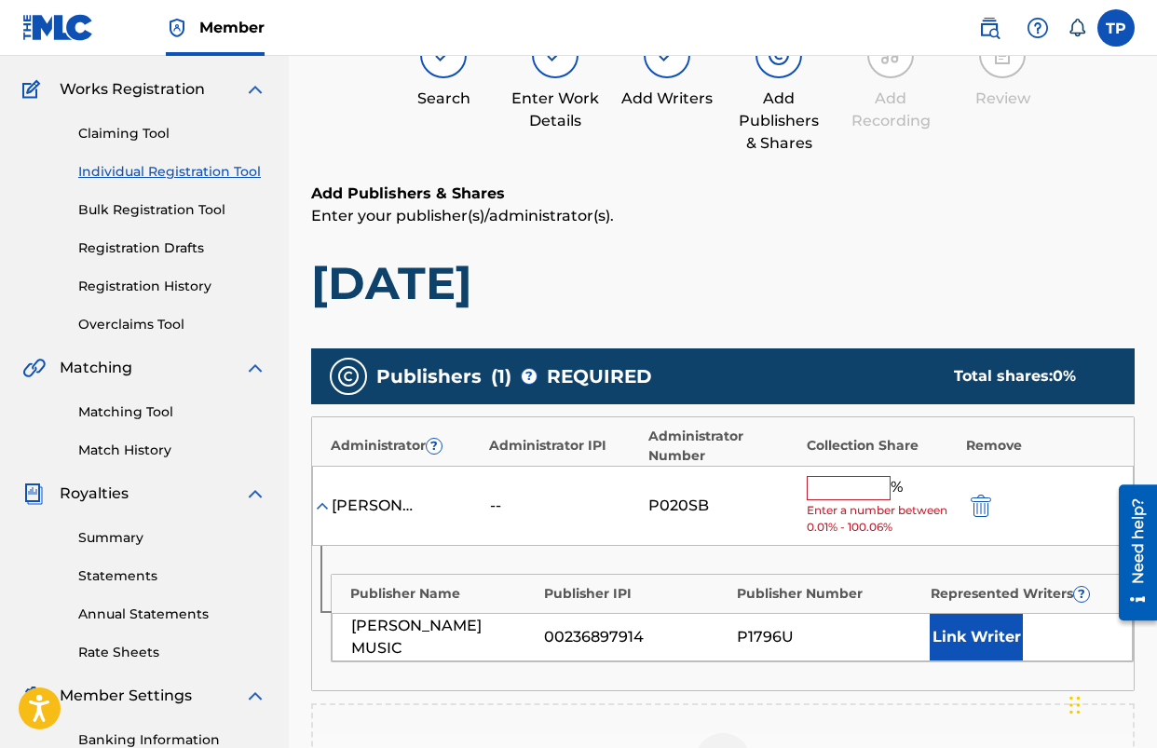
click at [816, 499] on input "text" at bounding box center [849, 488] width 84 height 24
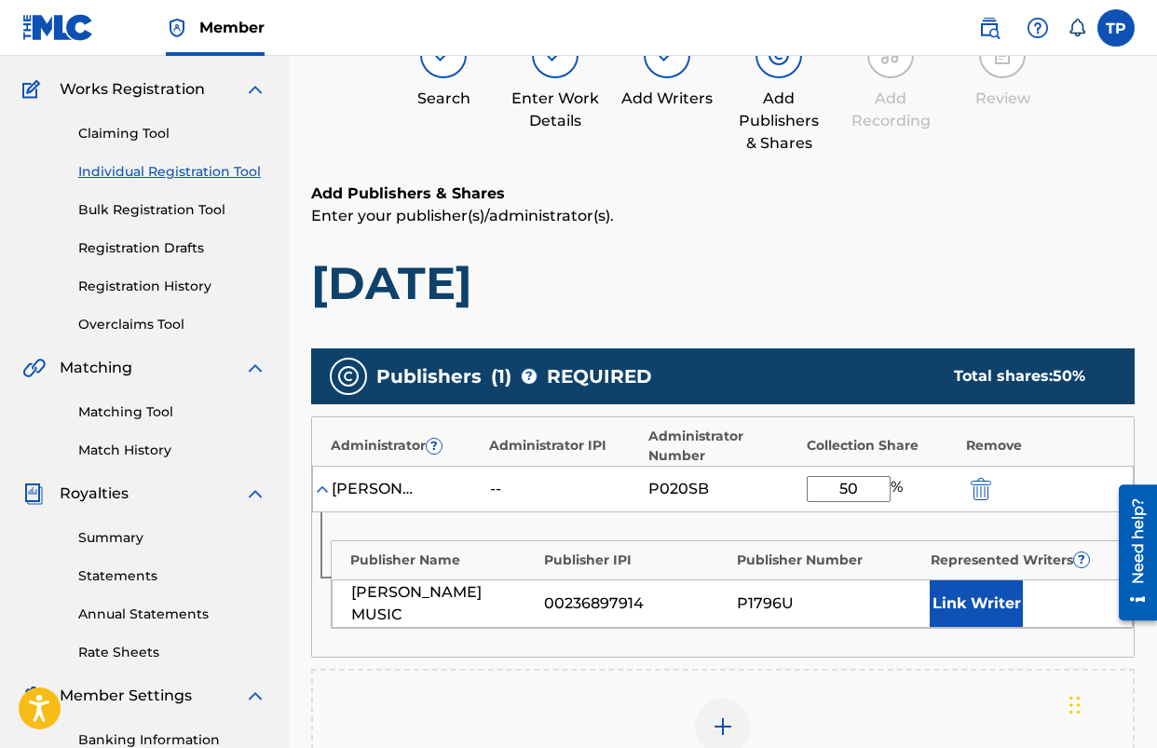
type input "50"
click at [986, 613] on button "Link Writer" at bounding box center [976, 604] width 93 height 47
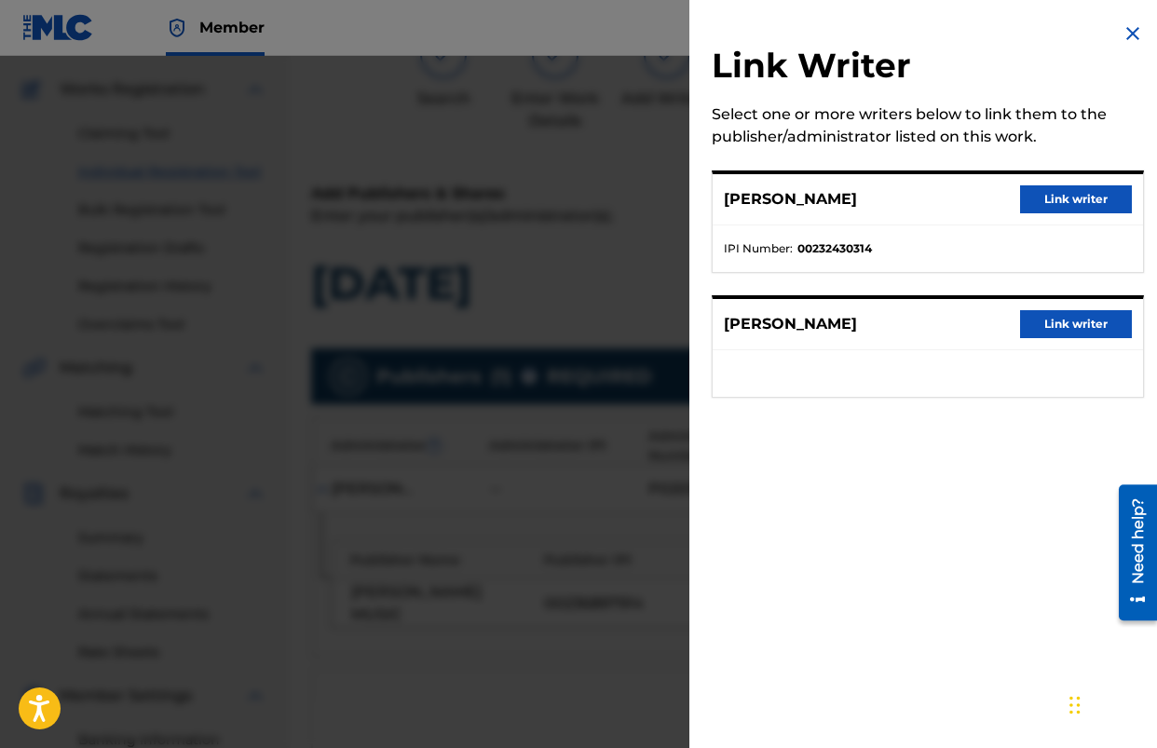
click at [1035, 204] on button "Link writer" at bounding box center [1076, 199] width 112 height 28
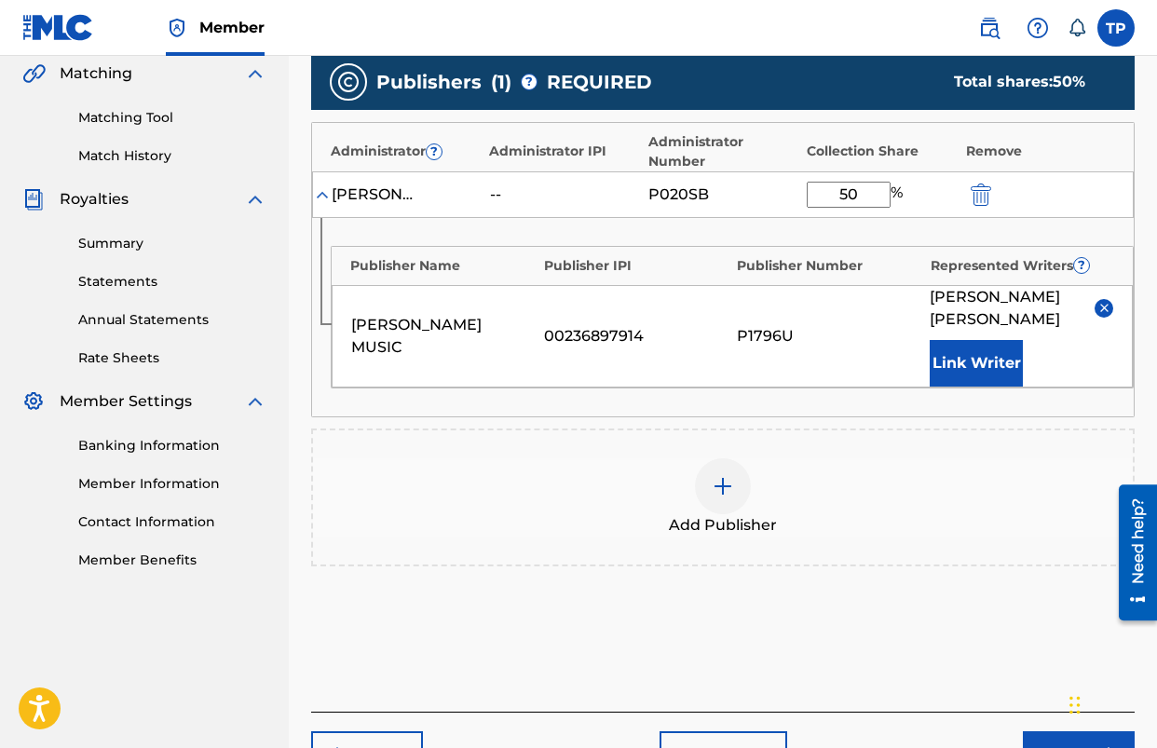
scroll to position [532, 0]
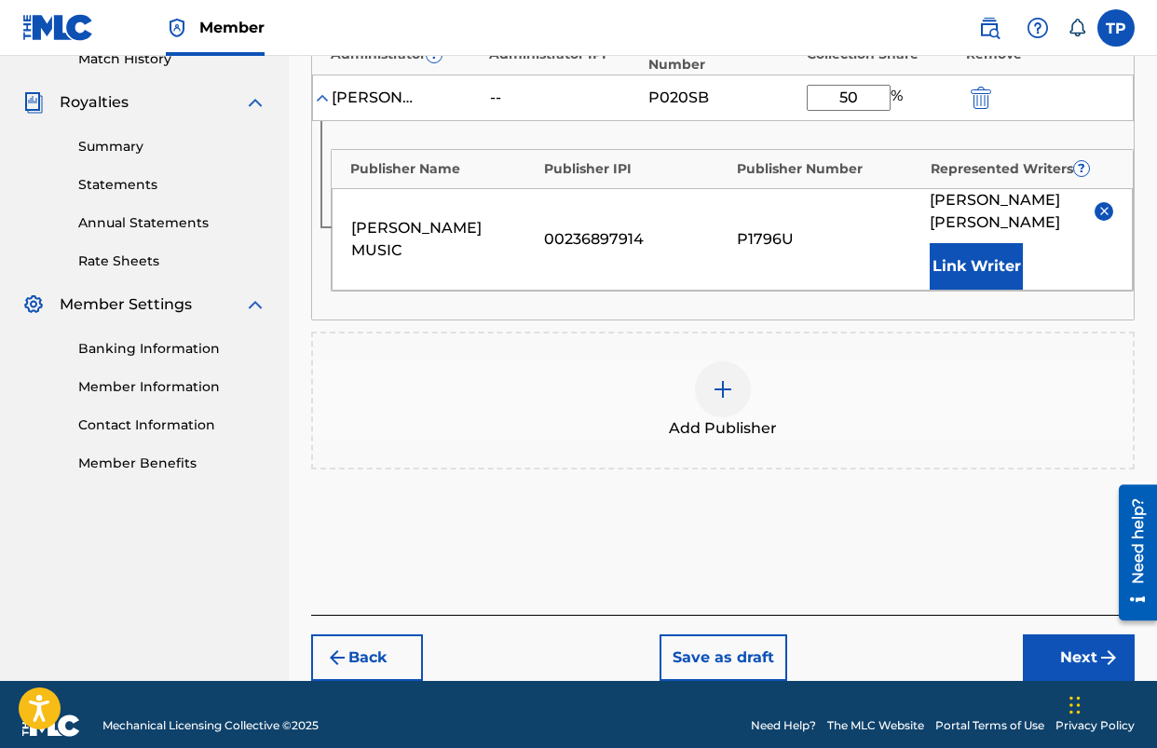
click at [1051, 645] on button "Next" at bounding box center [1079, 658] width 112 height 47
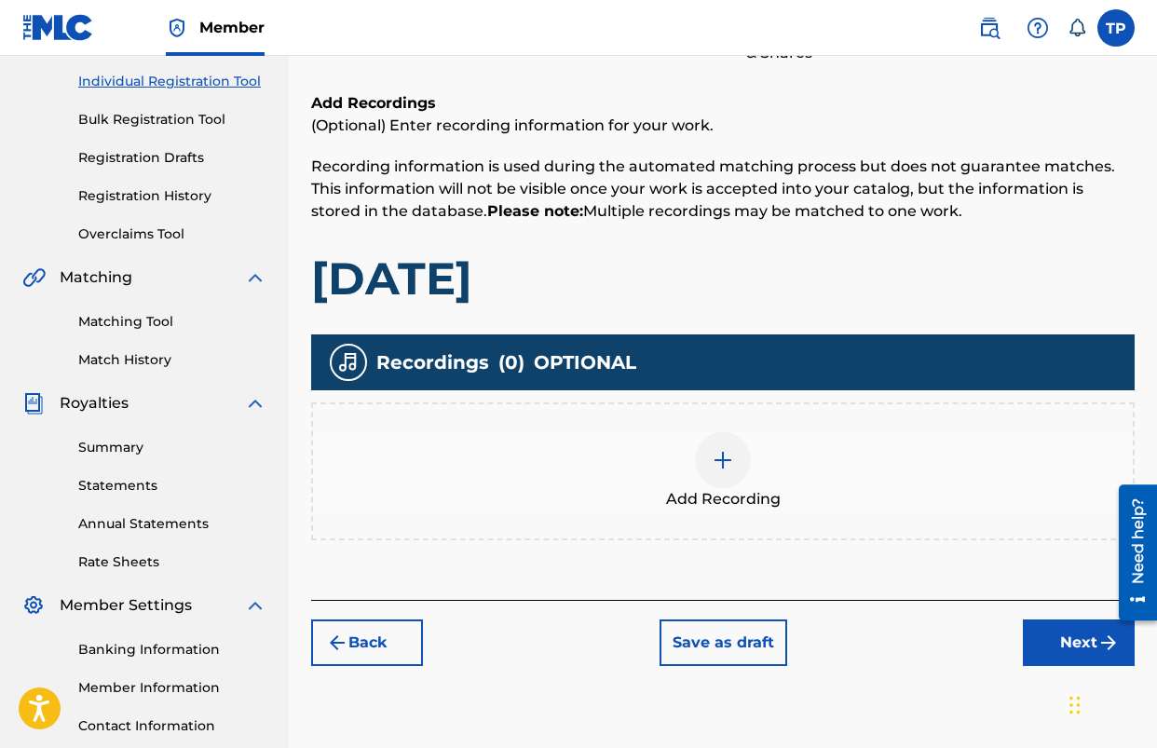
click at [1060, 643] on button "Next" at bounding box center [1079, 643] width 112 height 47
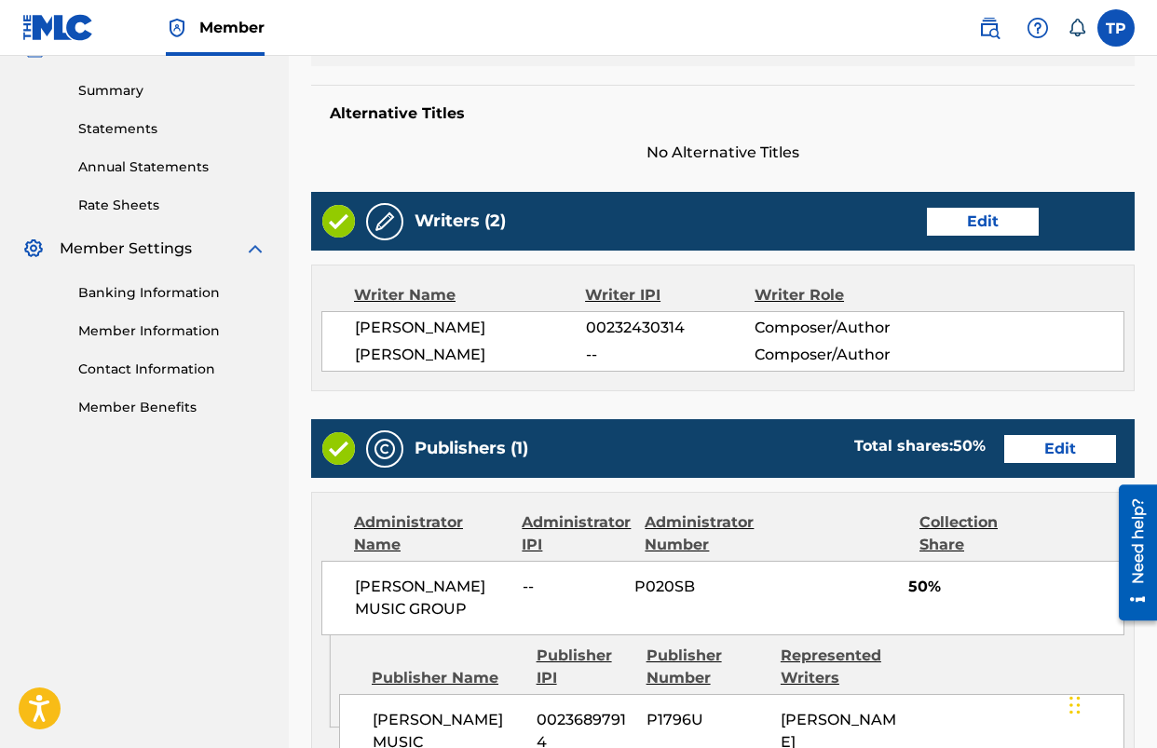
scroll to position [949, 0]
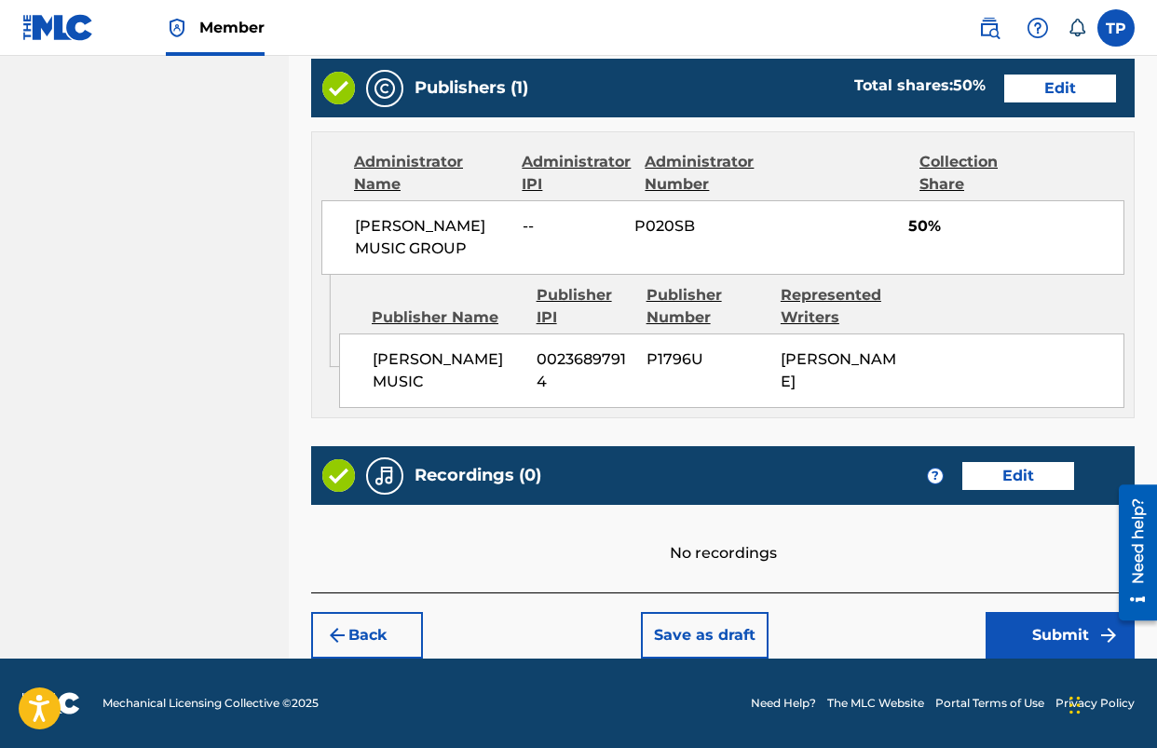
click at [1044, 640] on button "Submit" at bounding box center [1060, 635] width 149 height 47
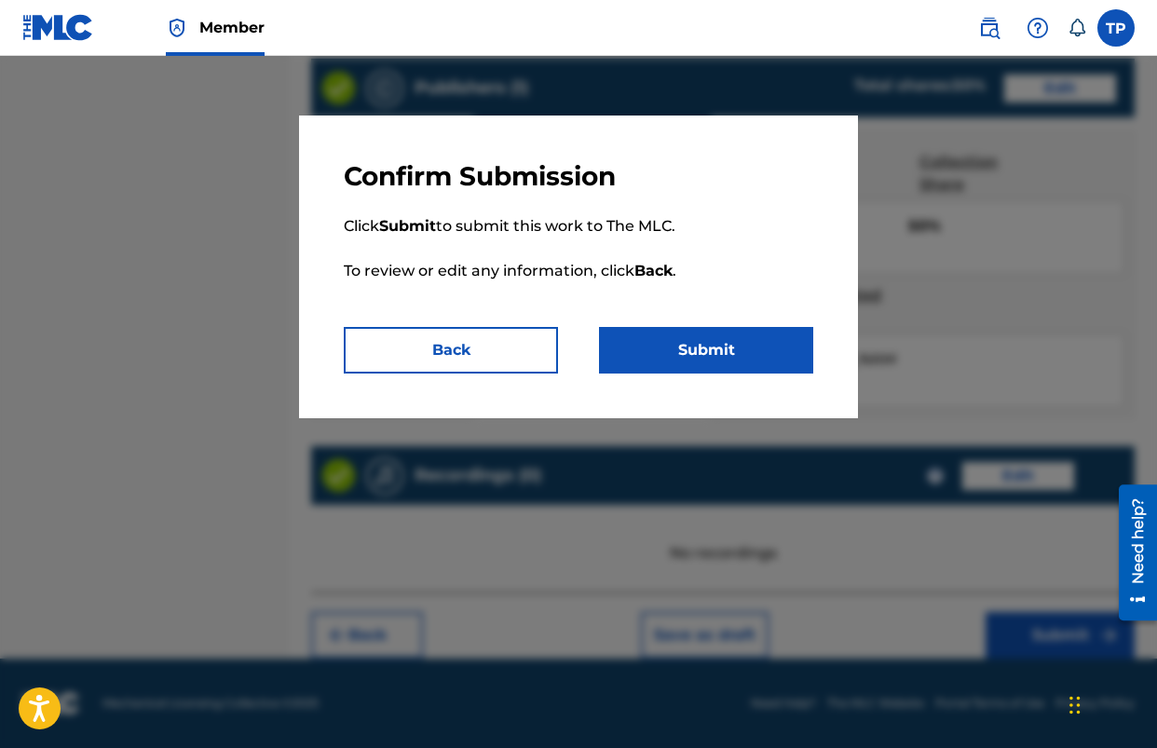
click at [713, 363] on button "Submit" at bounding box center [706, 350] width 214 height 47
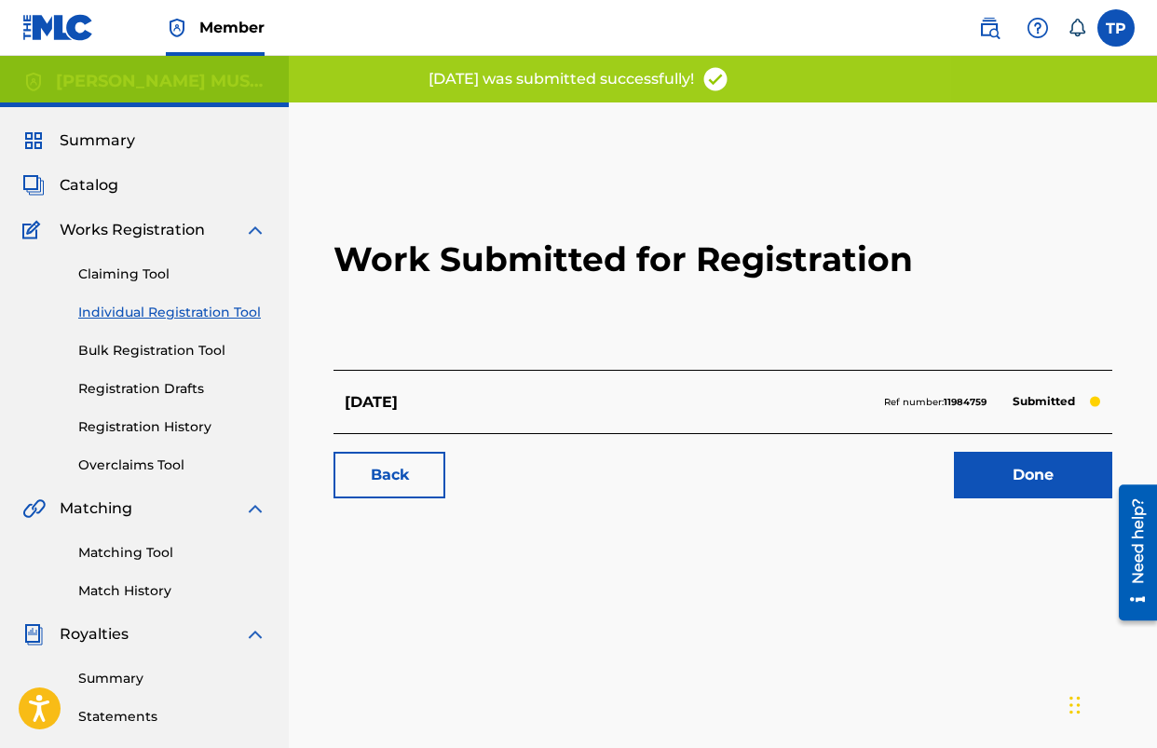
click at [1012, 482] on link "Done" at bounding box center [1033, 475] width 158 height 47
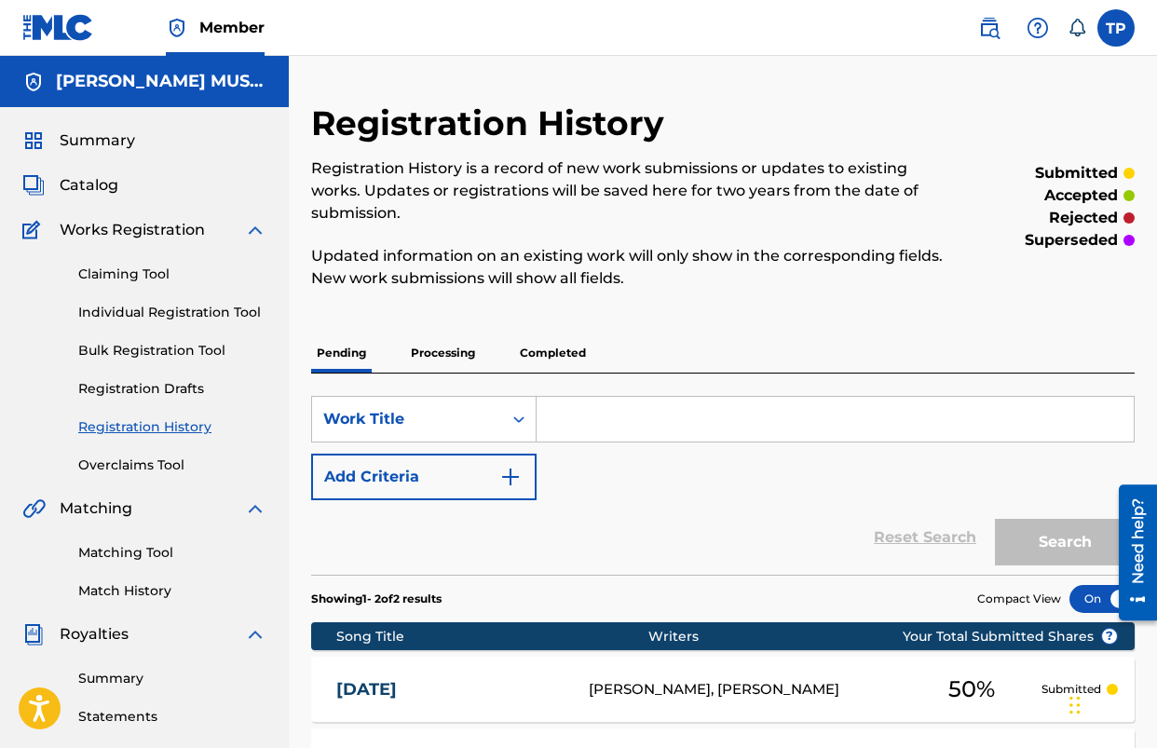
click at [120, 379] on link "Registration Drafts" at bounding box center [172, 389] width 188 height 20
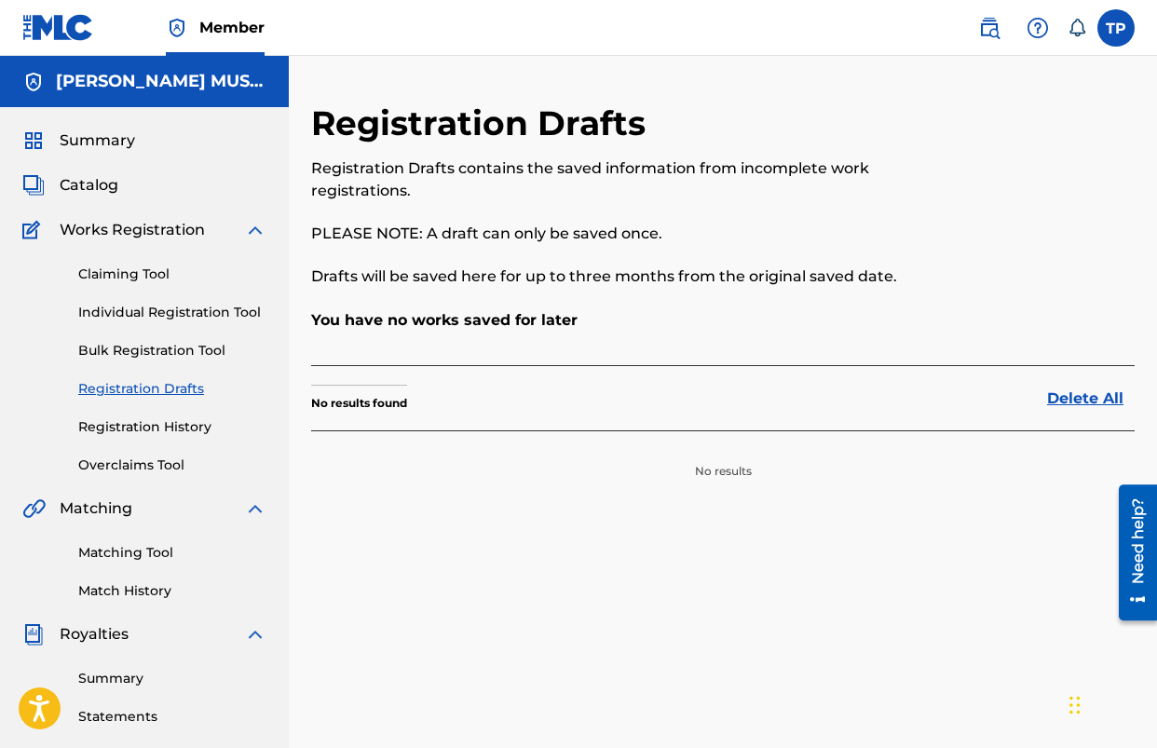
click at [132, 467] on link "Overclaims Tool" at bounding box center [172, 466] width 188 height 20
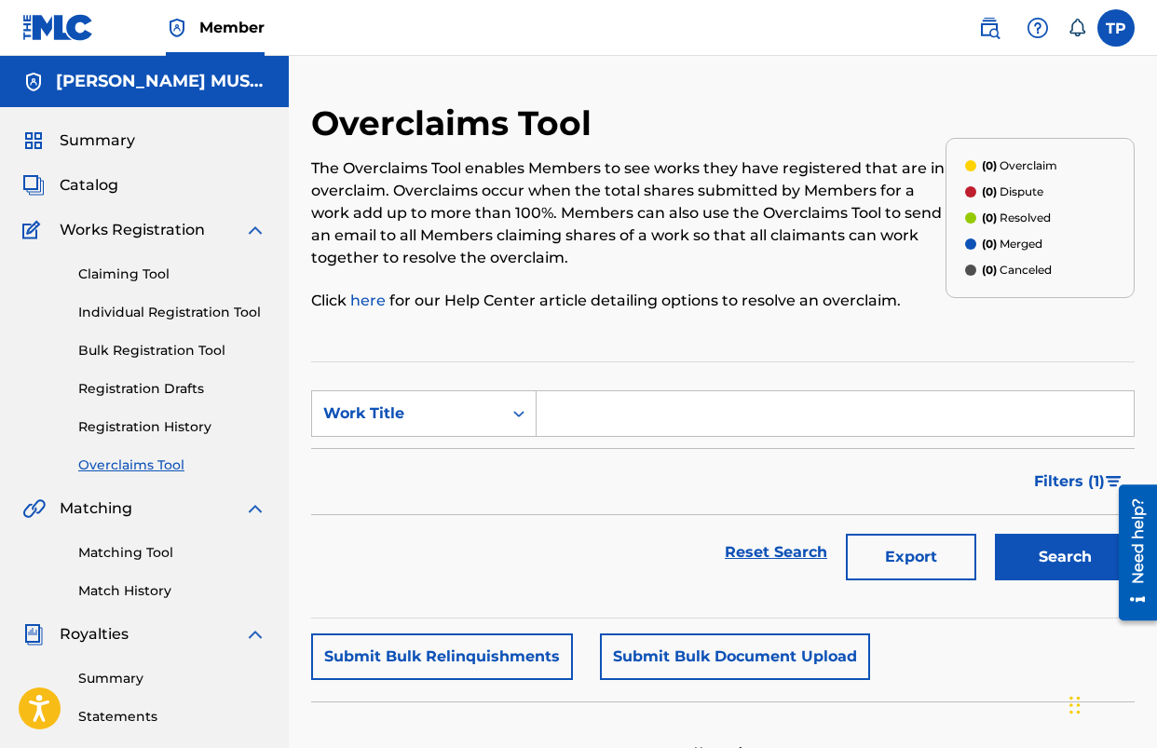
click at [130, 274] on link "Claiming Tool" at bounding box center [172, 275] width 188 height 20
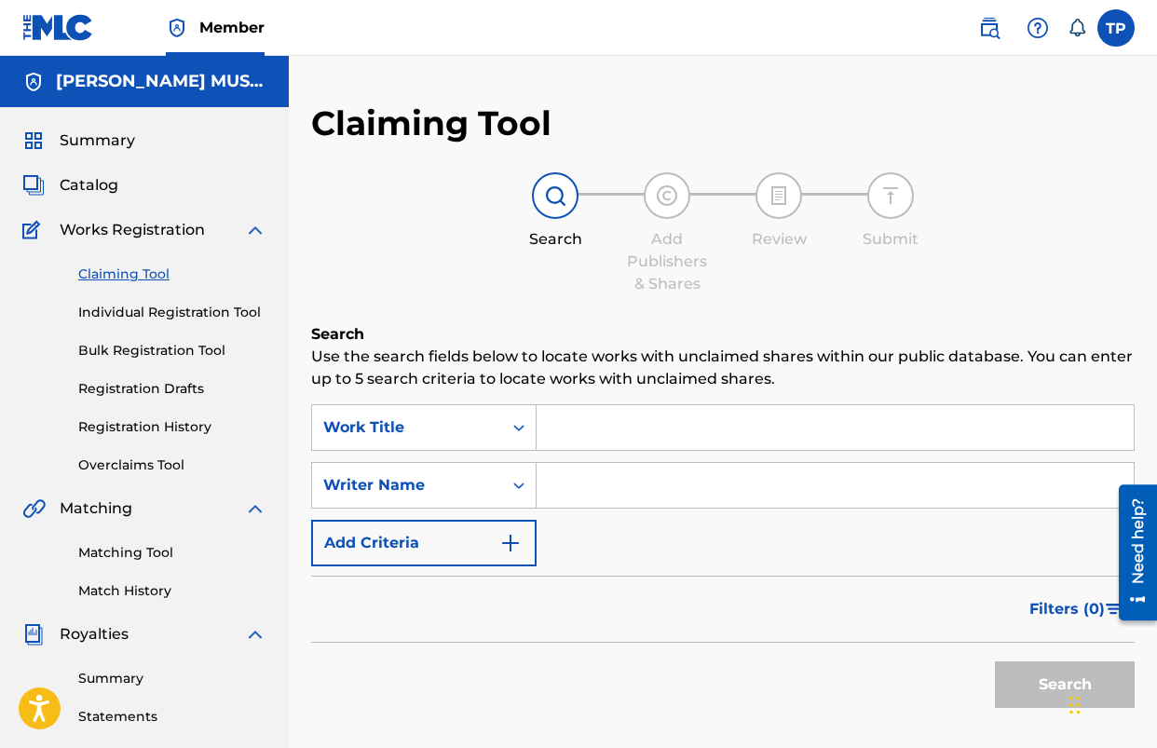
drag, startPoint x: 96, startPoint y: 185, endPoint x: 110, endPoint y: 190, distance: 14.7
click at [96, 185] on span "Catalog" at bounding box center [89, 185] width 59 height 22
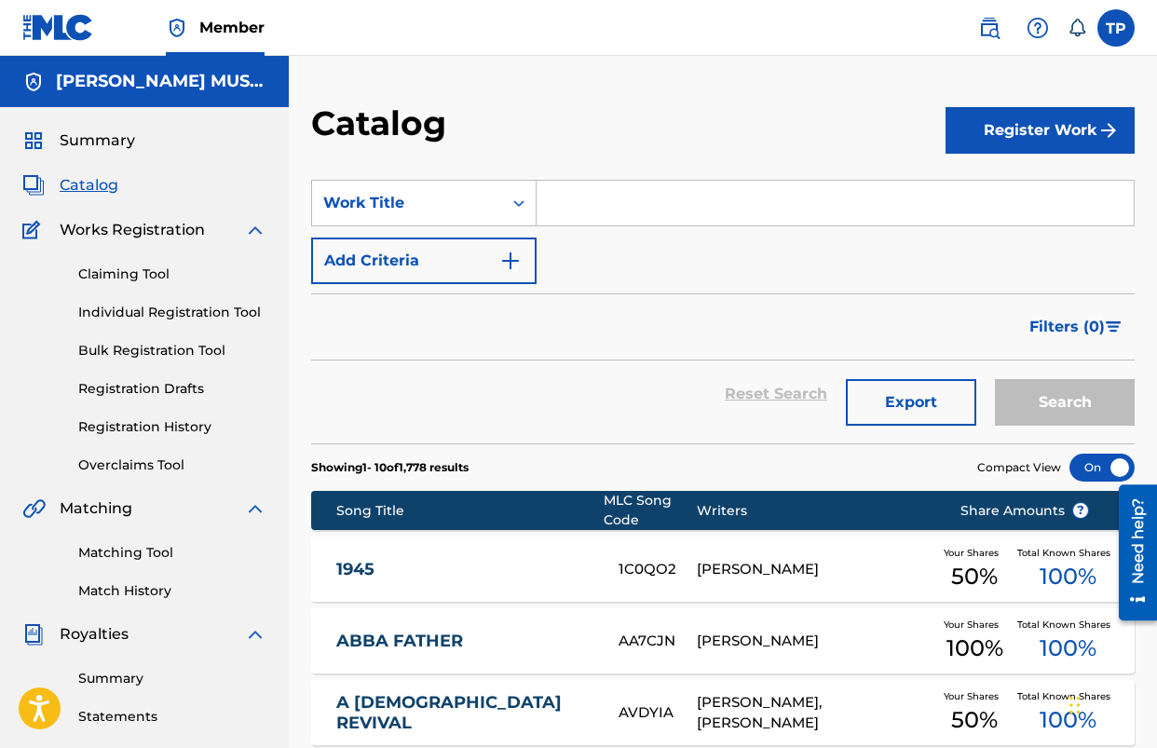
click at [136, 421] on link "Registration History" at bounding box center [172, 428] width 188 height 20
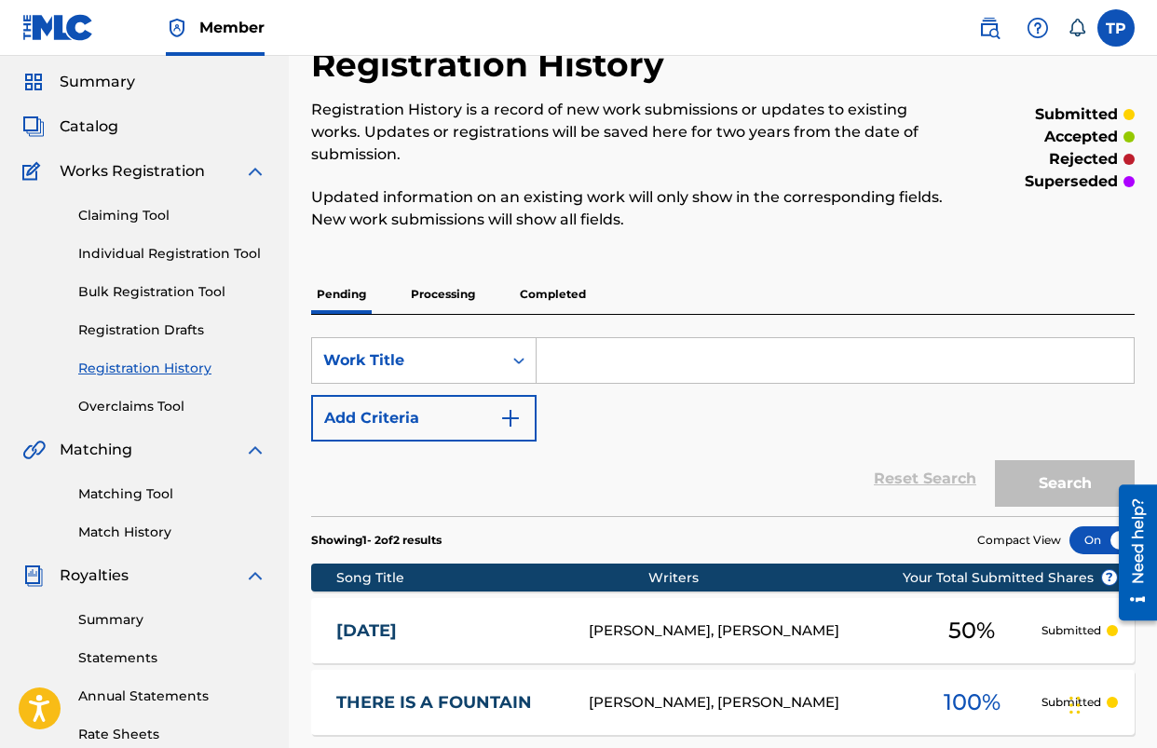
scroll to position [52, 0]
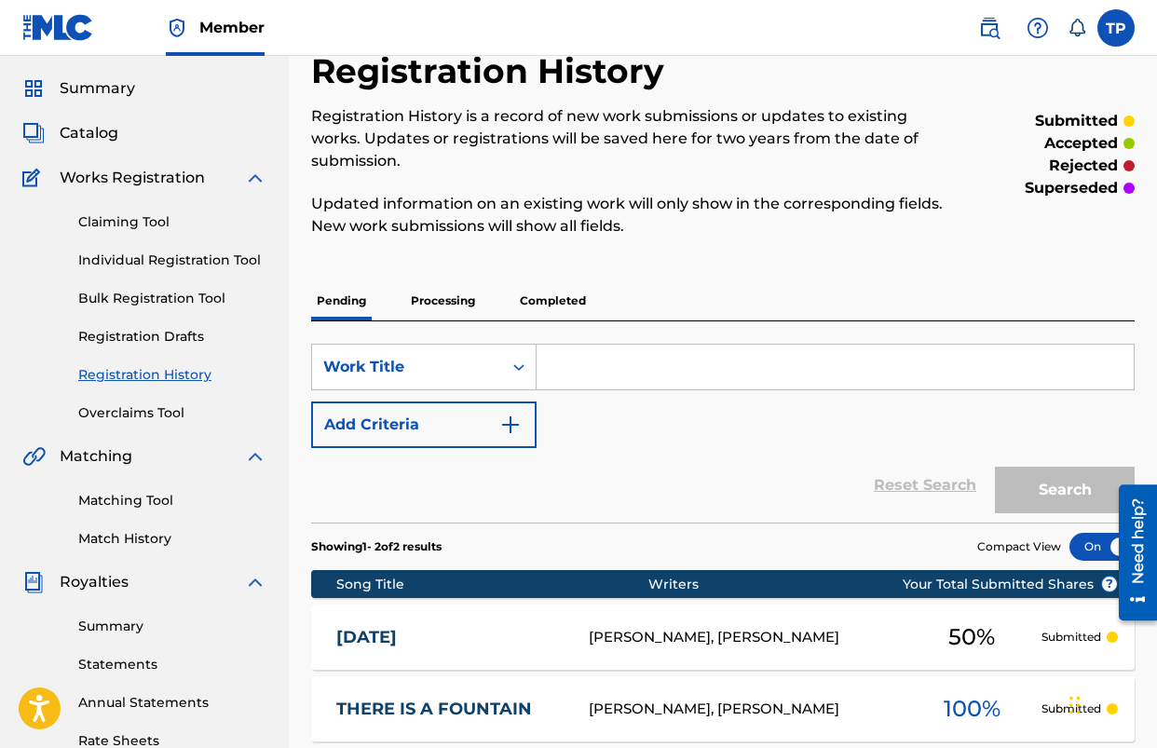
click at [88, 126] on span "Catalog" at bounding box center [89, 133] width 59 height 22
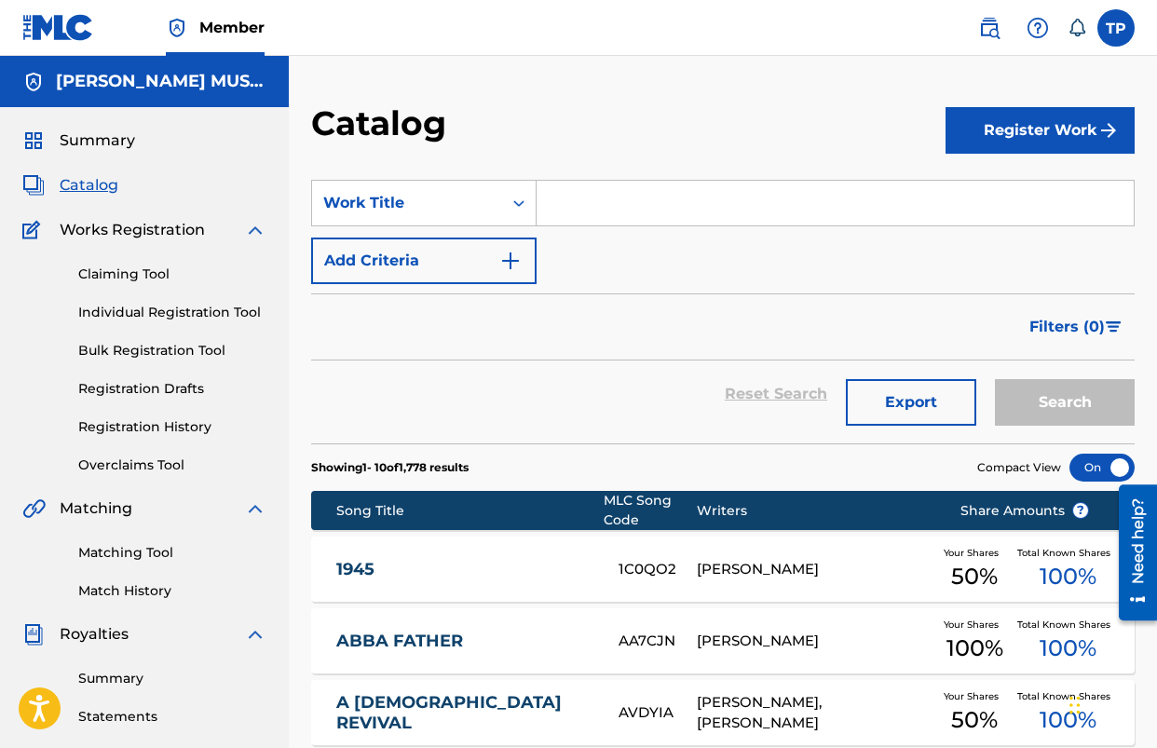
click at [573, 212] on input "Search Form" at bounding box center [835, 203] width 597 height 45
drag, startPoint x: 999, startPoint y: 130, endPoint x: 708, endPoint y: 246, distance: 312.9
click at [999, 130] on button "Register Work" at bounding box center [1040, 130] width 189 height 47
click at [993, 205] on link "Individual" at bounding box center [1040, 191] width 189 height 45
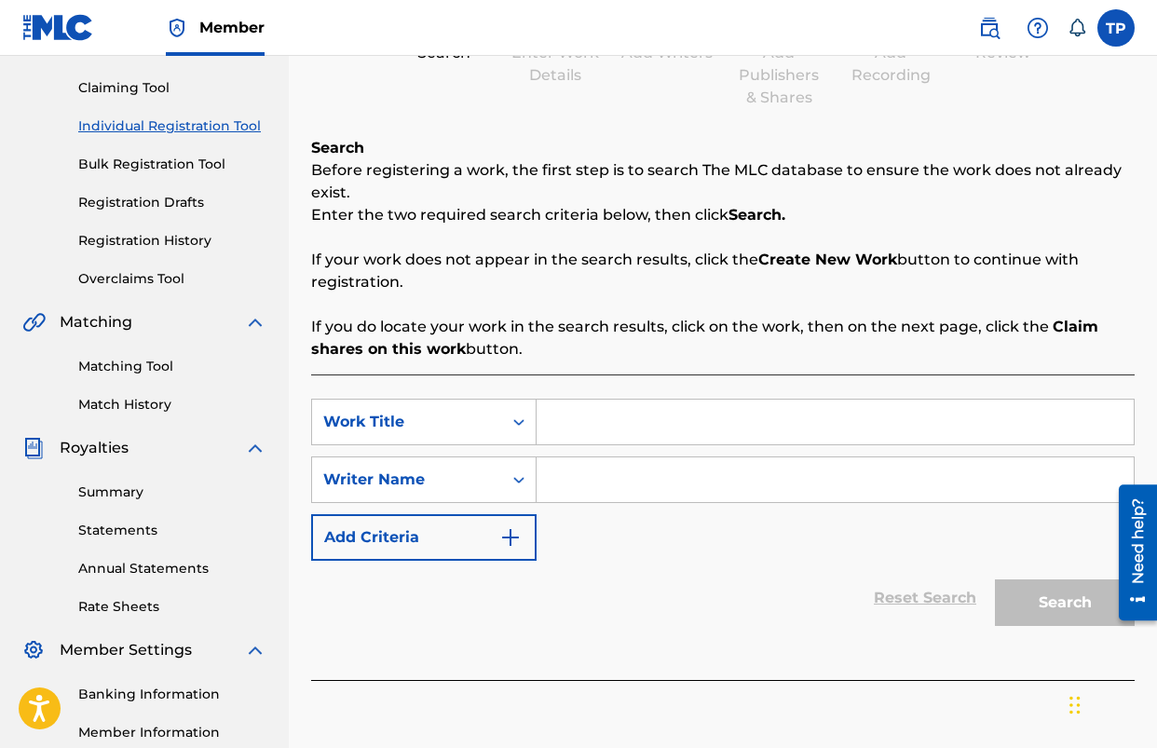
scroll to position [187, 0]
click at [641, 415] on input "Search Form" at bounding box center [835, 421] width 597 height 45
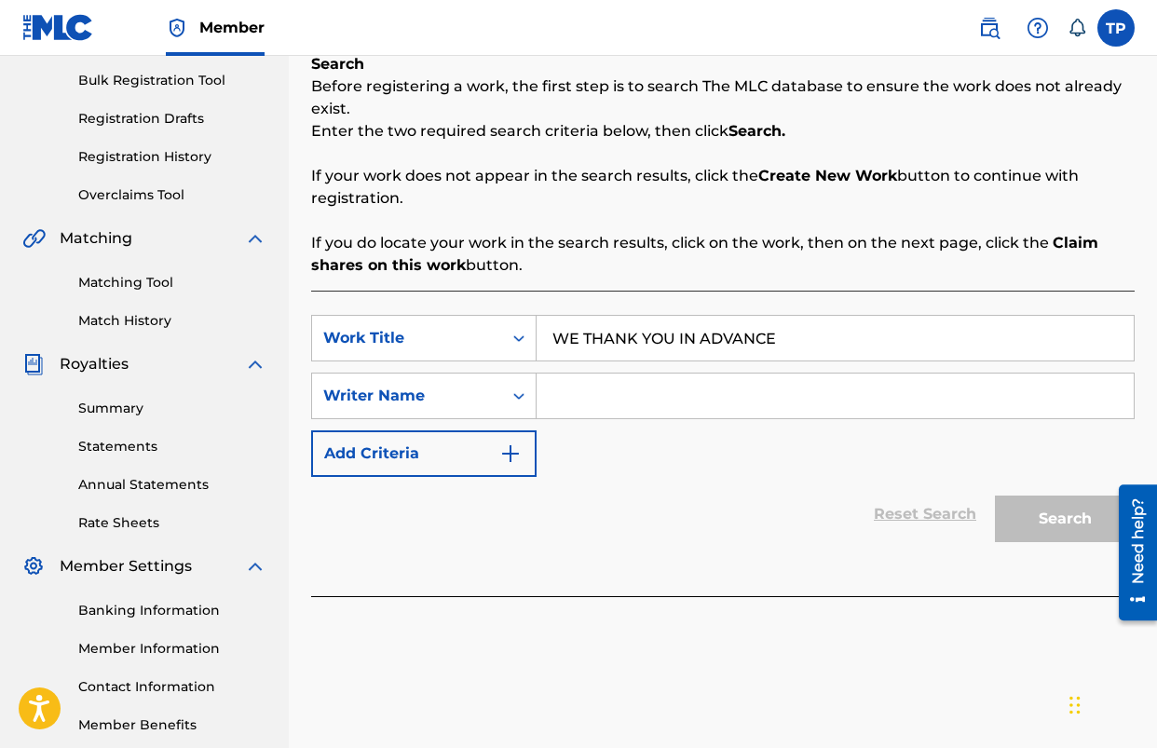
scroll to position [295, 0]
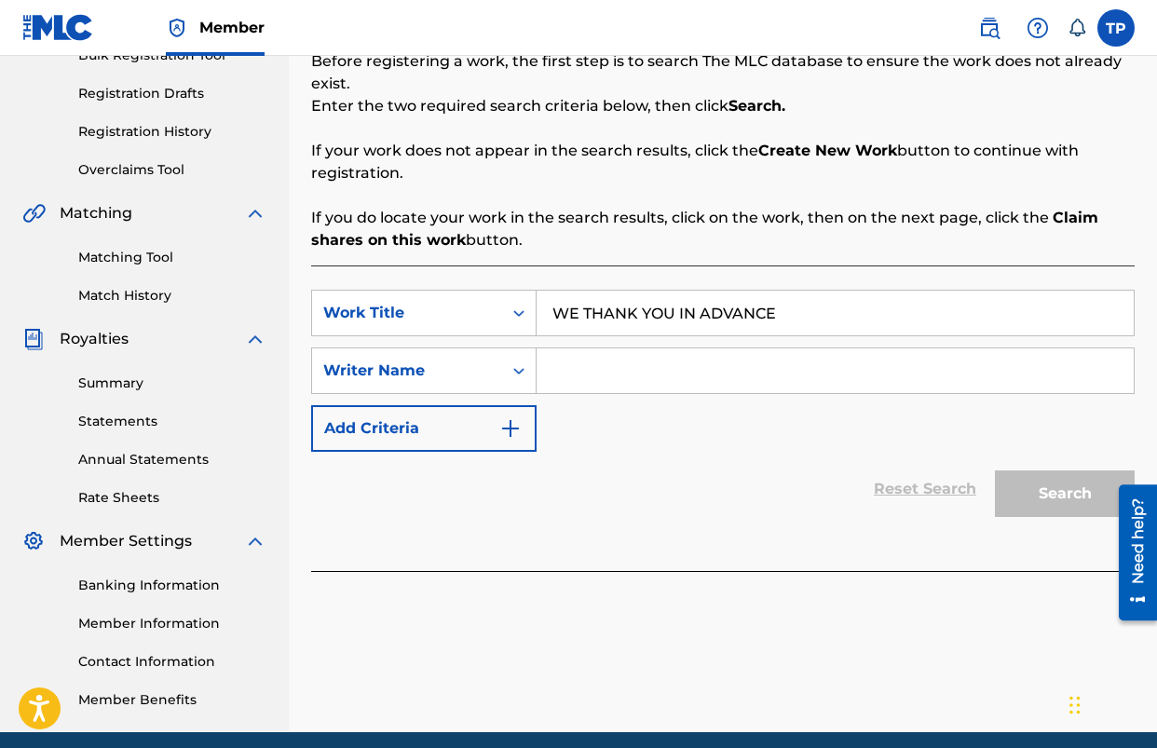
type input "WE THANK YOU IN ADVANCE"
click at [647, 387] on input "Search Form" at bounding box center [835, 371] width 597 height 45
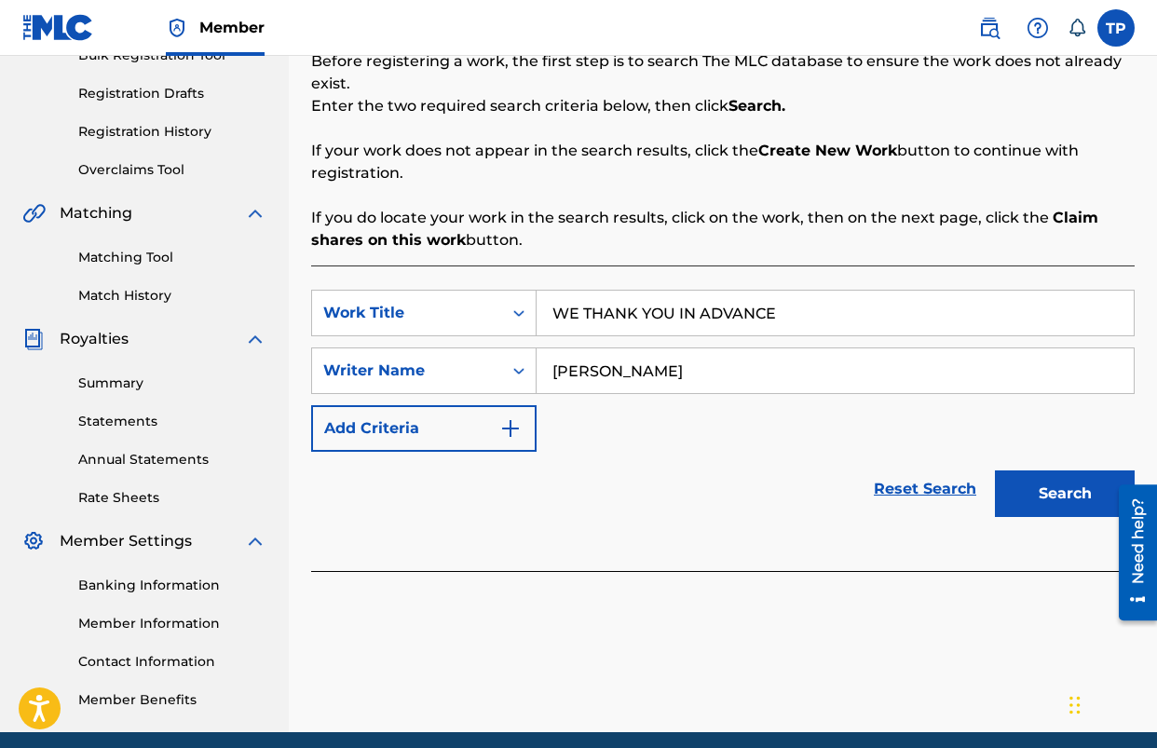
type input "[PERSON_NAME]"
click at [1019, 493] on button "Search" at bounding box center [1065, 494] width 140 height 47
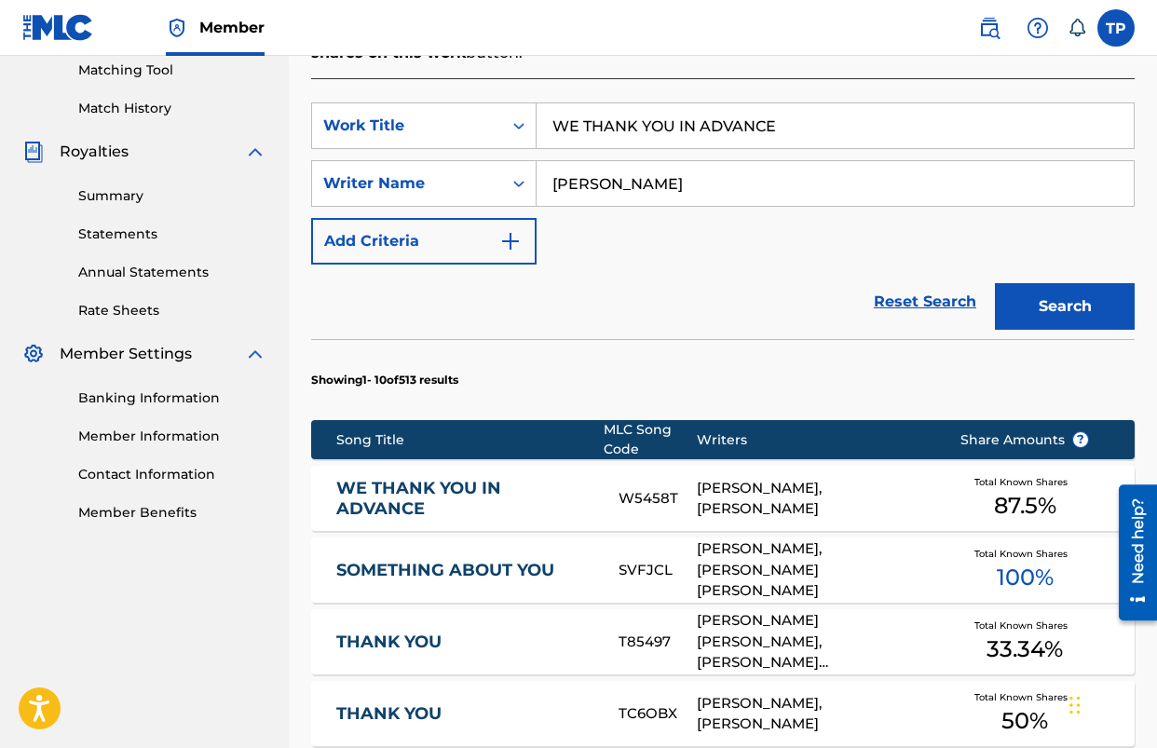
scroll to position [493, 0]
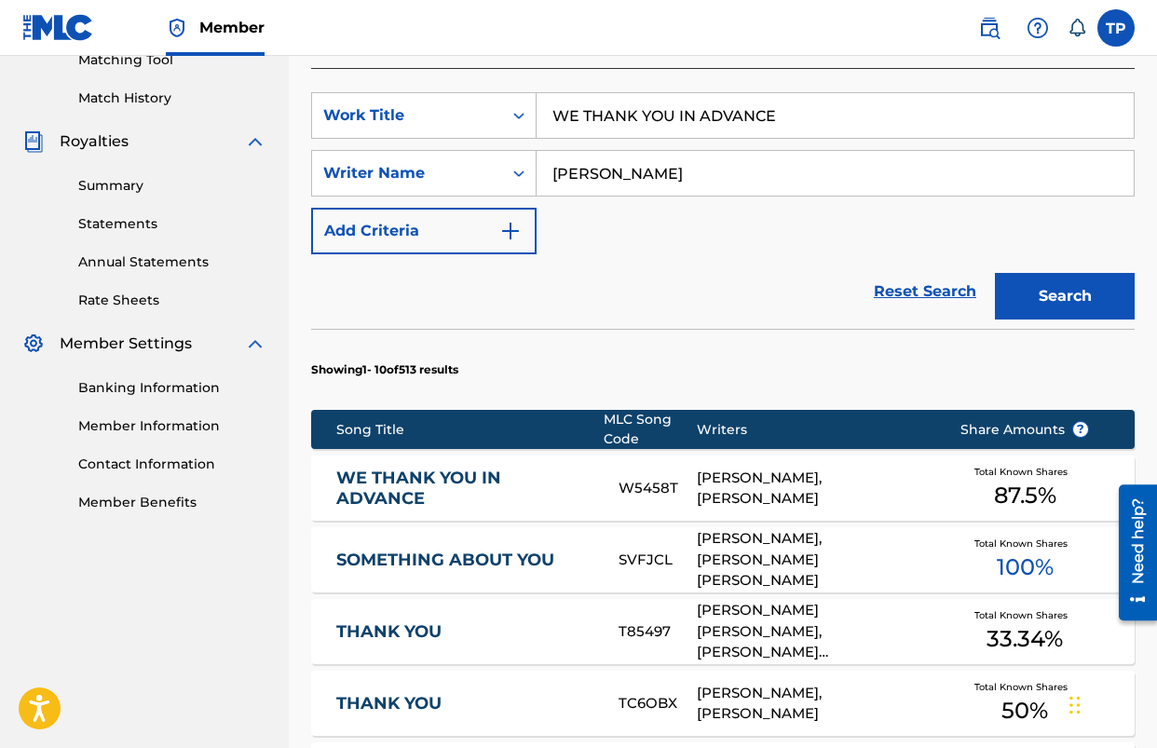
click at [566, 487] on link "WE THANK YOU IN ADVANCE" at bounding box center [465, 489] width 258 height 42
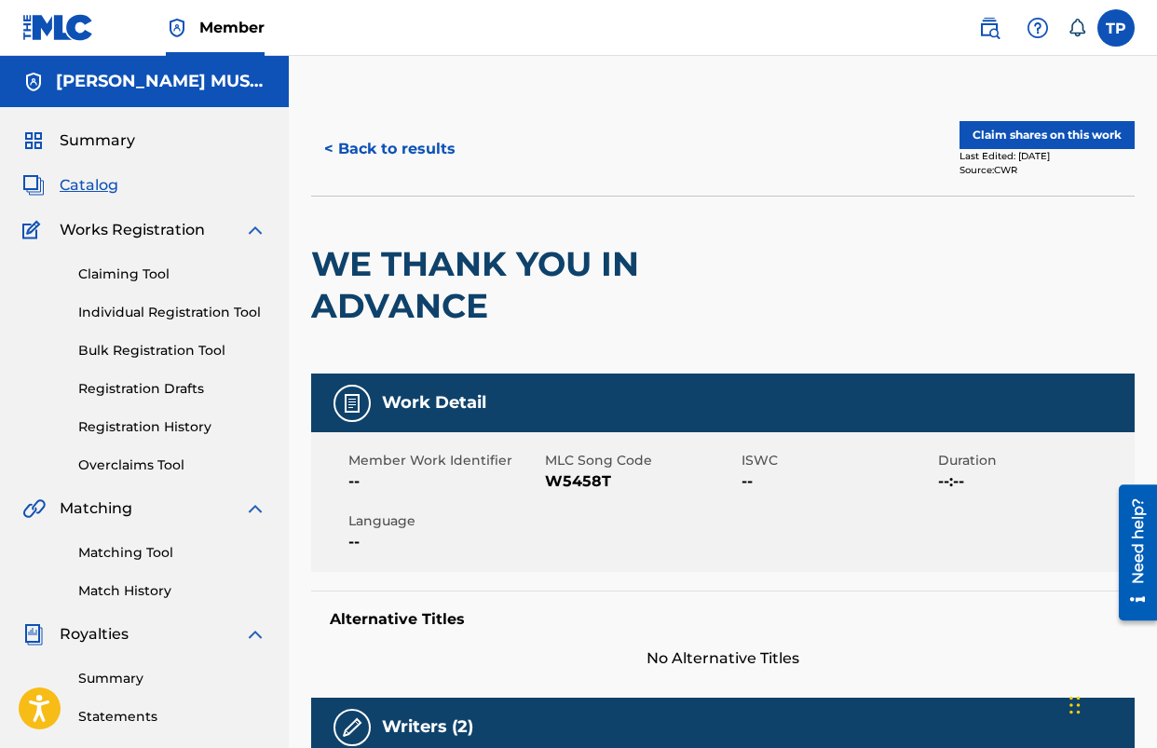
scroll to position [30, 0]
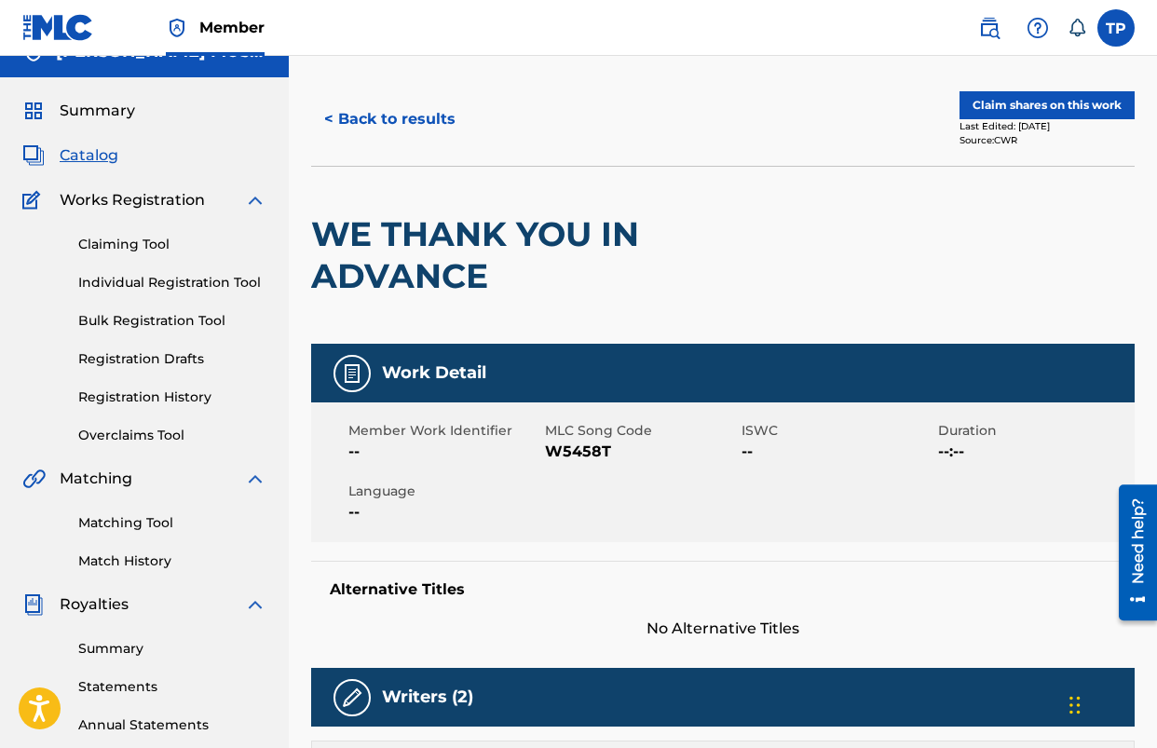
click at [579, 456] on span "W5458T" at bounding box center [641, 452] width 192 height 22
click at [578, 456] on span "W5458T" at bounding box center [641, 452] width 192 height 22
copy span "W5458T"
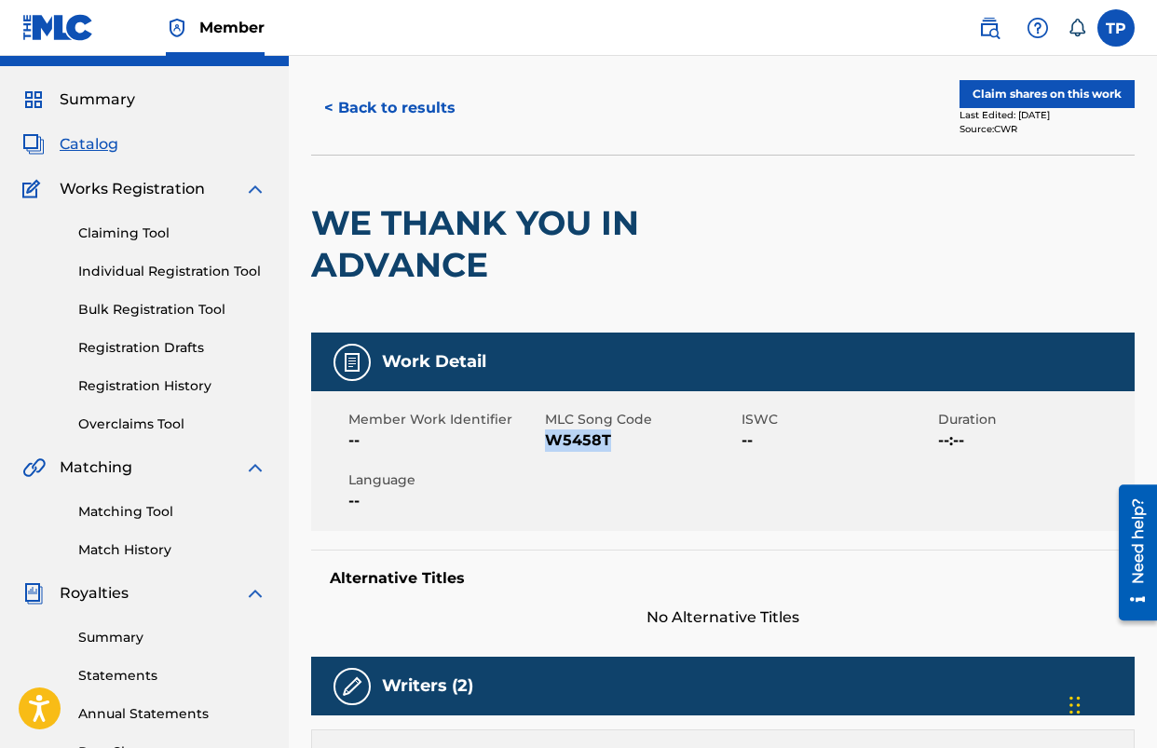
scroll to position [0, 0]
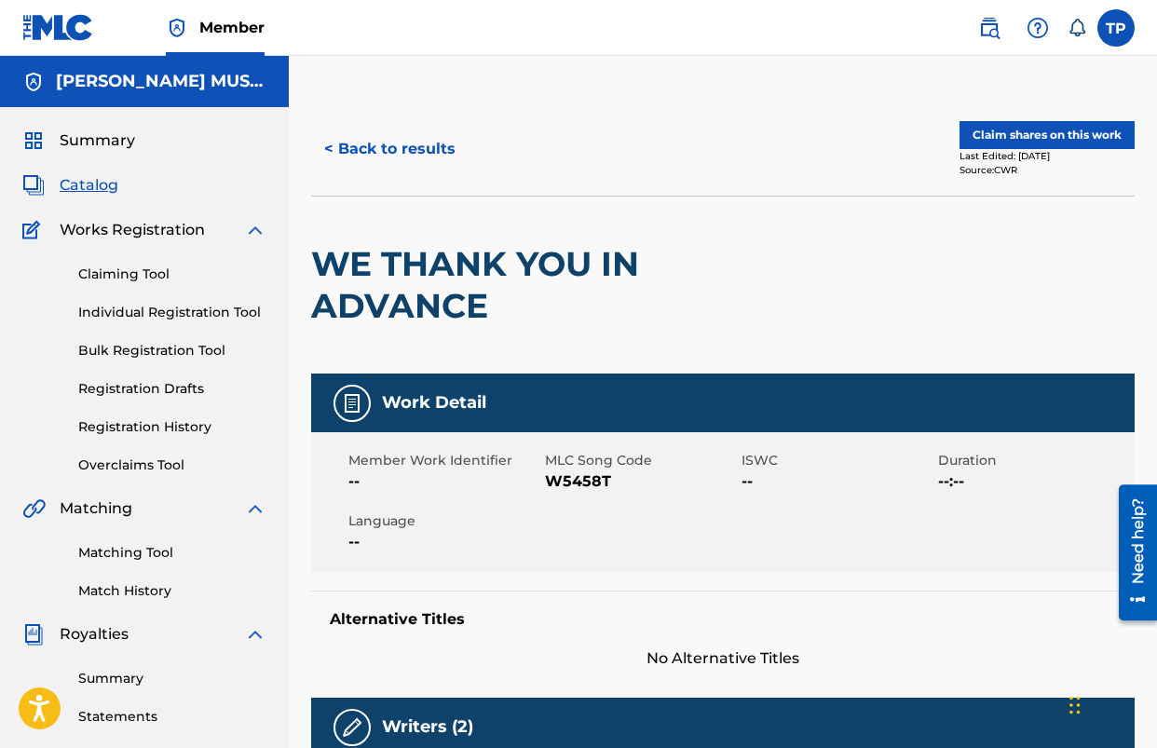
click at [1006, 140] on button "Claim shares on this work" at bounding box center [1047, 135] width 175 height 28
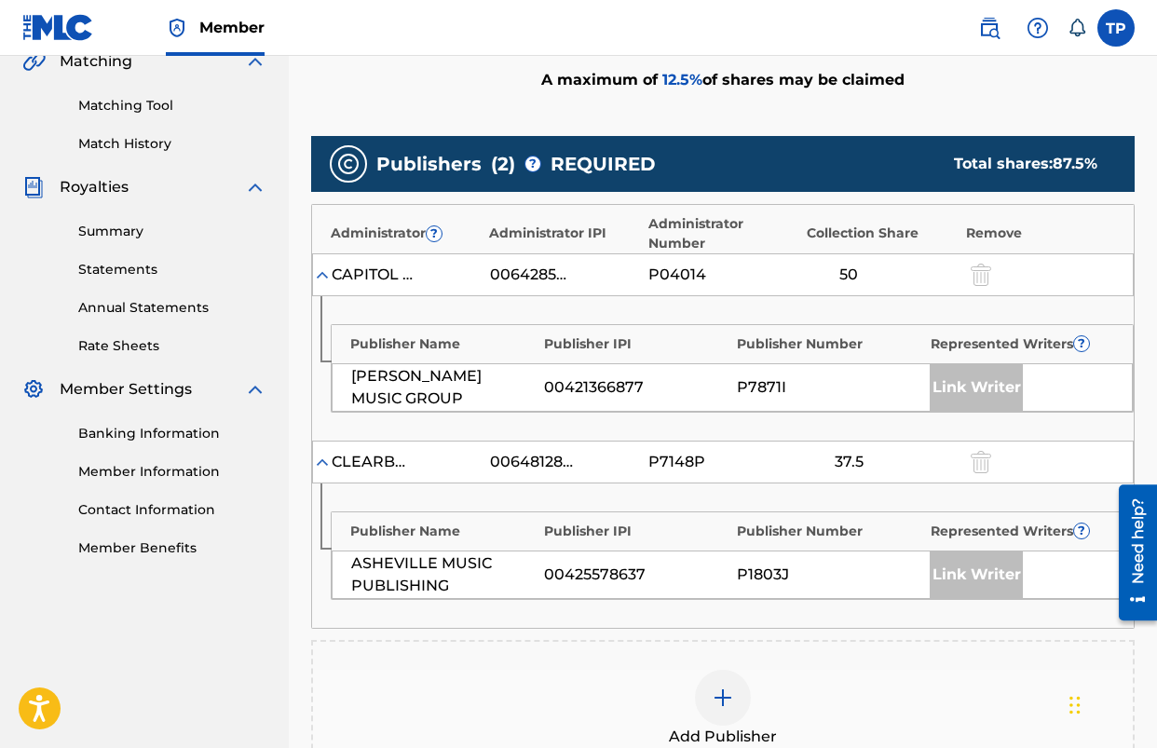
scroll to position [637, 0]
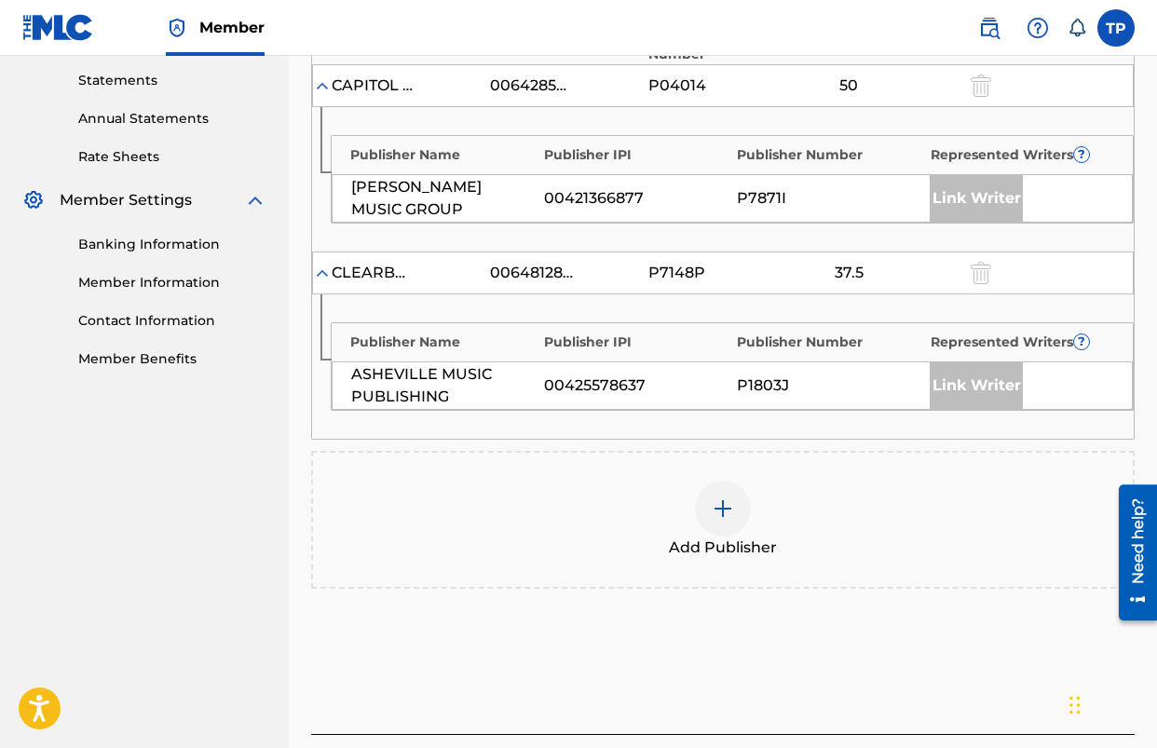
click at [727, 509] on img at bounding box center [723, 509] width 22 height 22
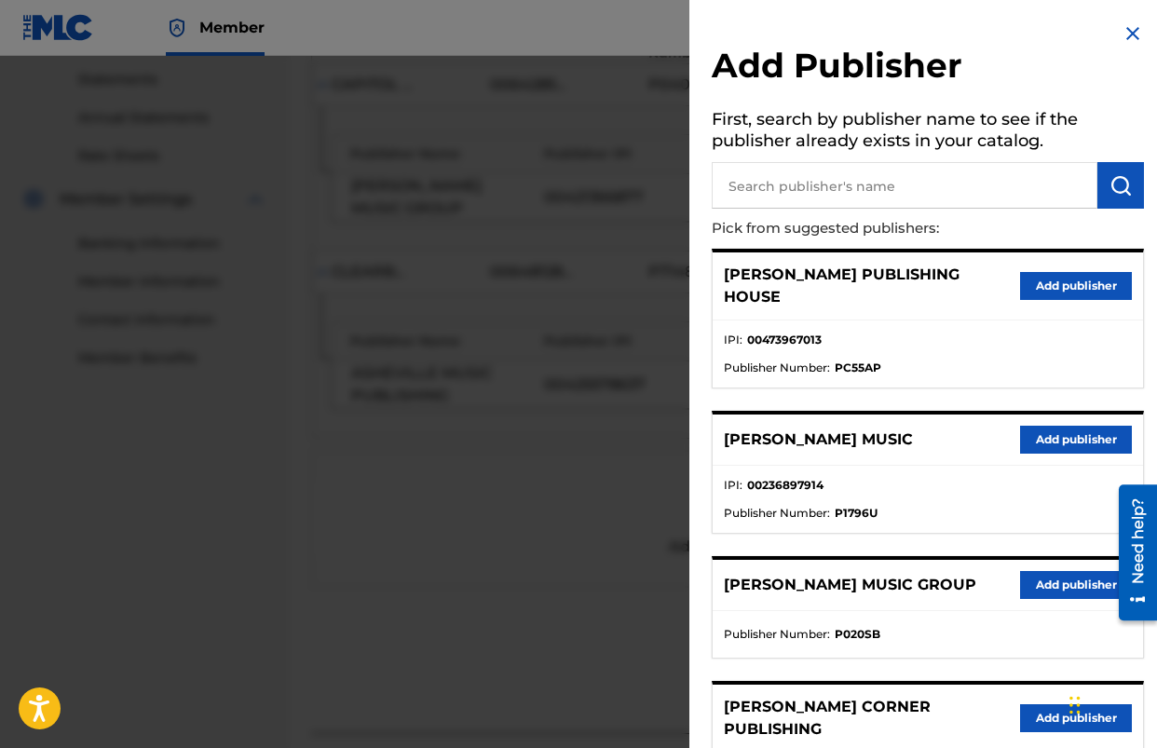
click at [1083, 426] on button "Add publisher" at bounding box center [1076, 440] width 112 height 28
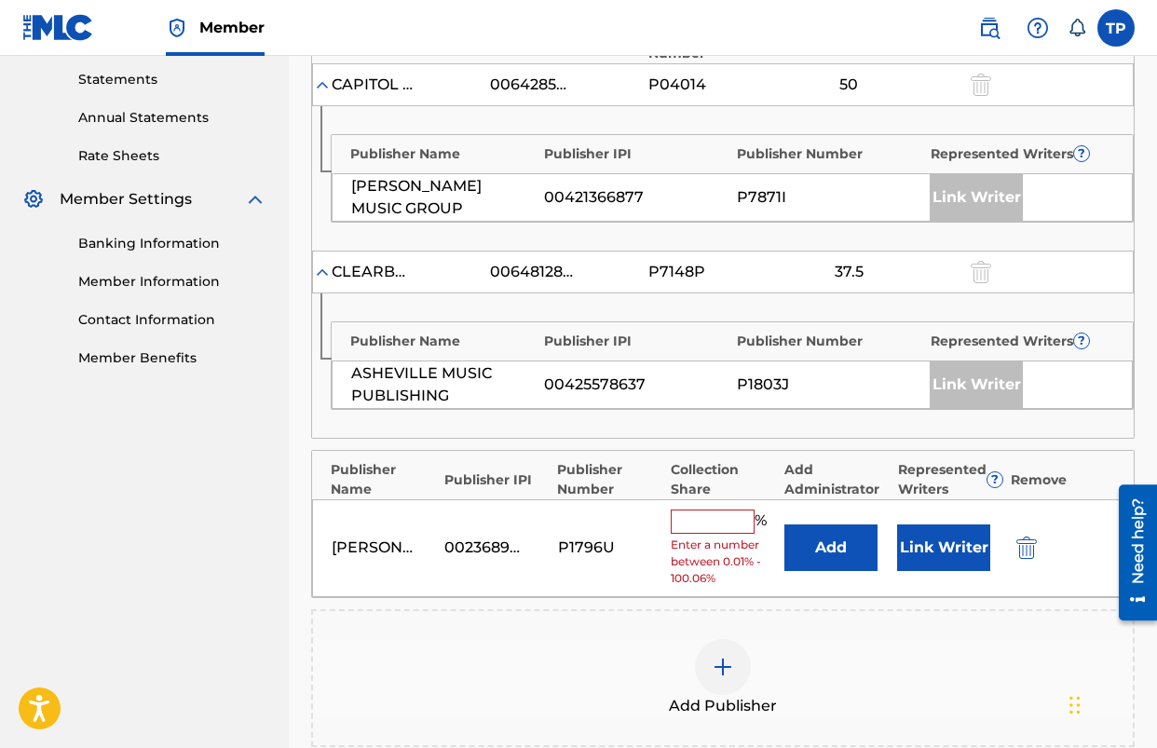
click at [715, 527] on input "text" at bounding box center [713, 522] width 84 height 24
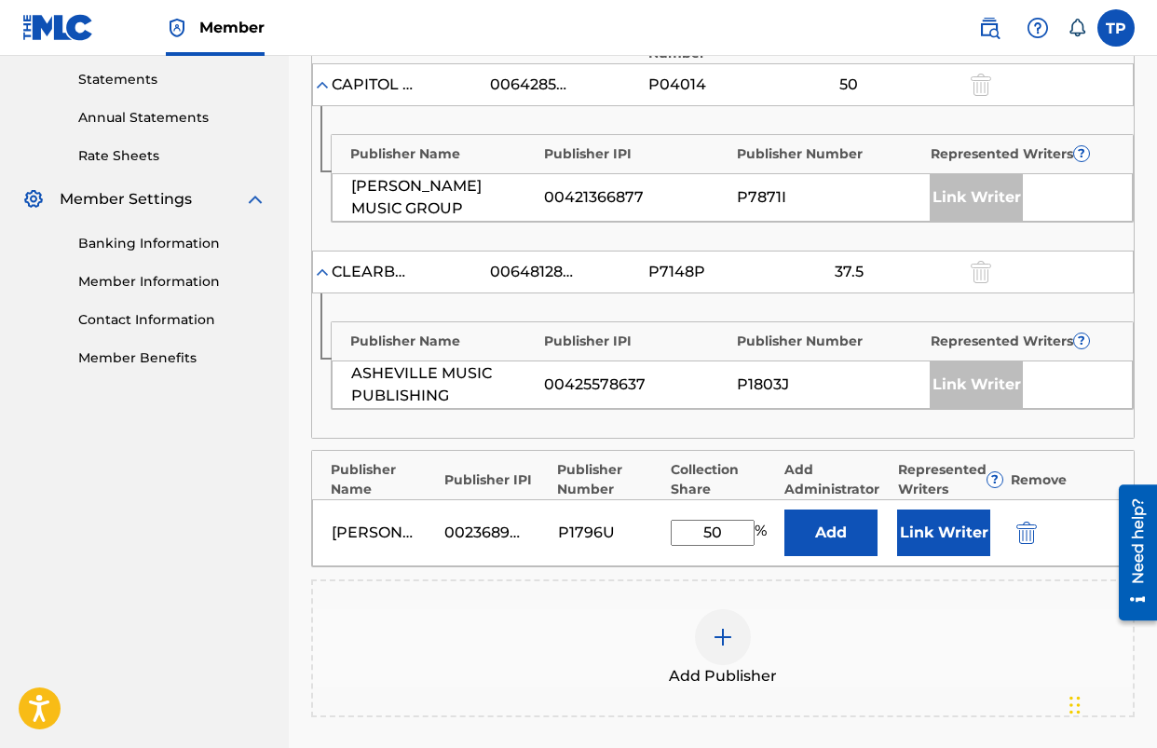
type input "50"
click at [386, 573] on div "Publishers ( 3 ) ? REQUIRED Total shares: 137.5 % Administrator ? Administrator…" at bounding box center [723, 361] width 824 height 831
click at [815, 546] on button "Add" at bounding box center [831, 533] width 93 height 47
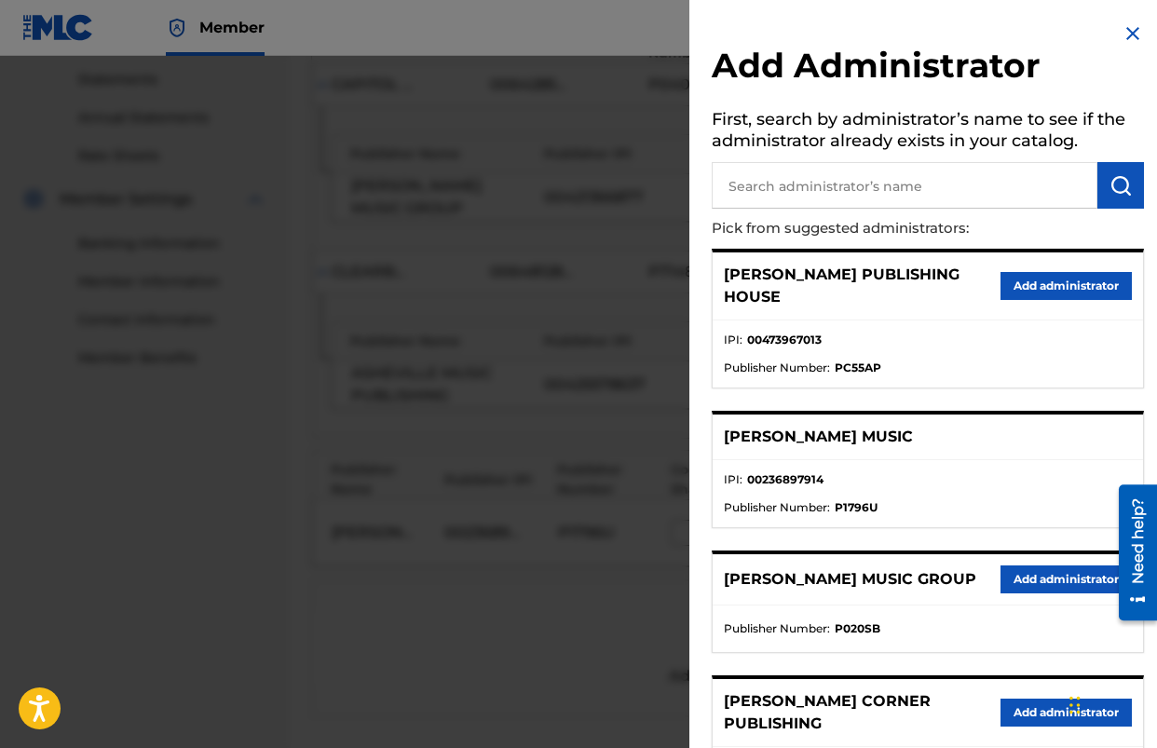
click at [1041, 566] on button "Add administrator" at bounding box center [1066, 580] width 131 height 28
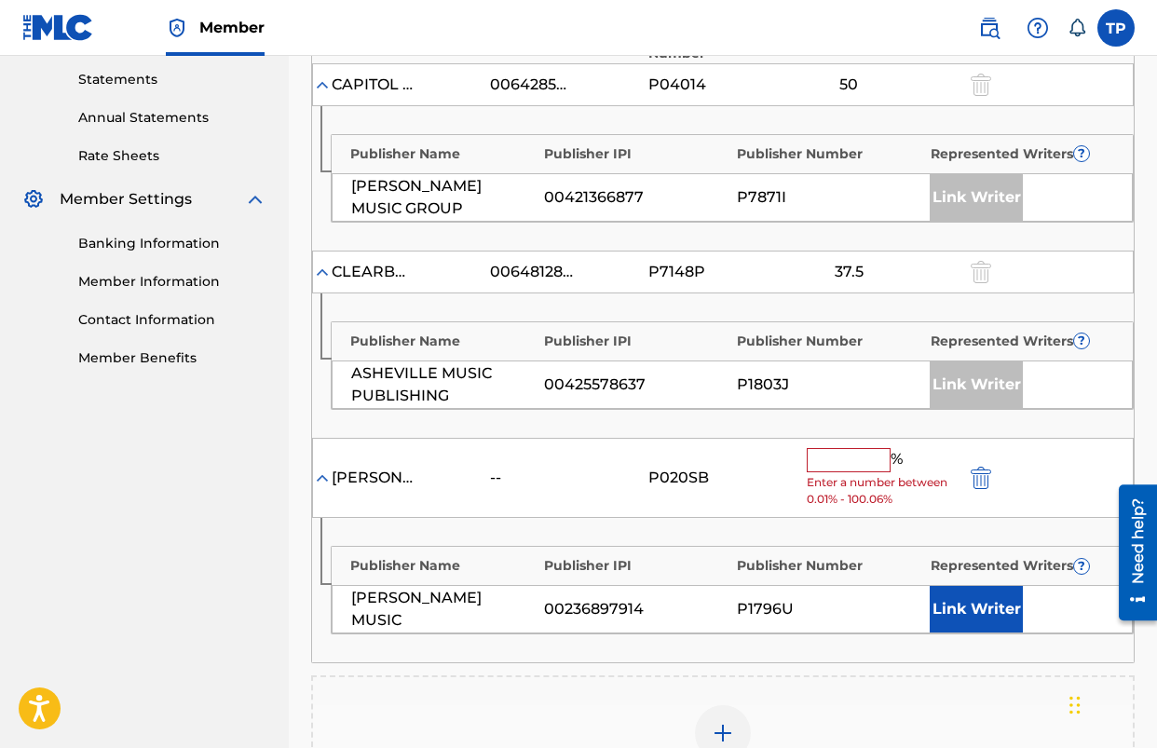
click at [839, 463] on input "text" at bounding box center [849, 460] width 84 height 24
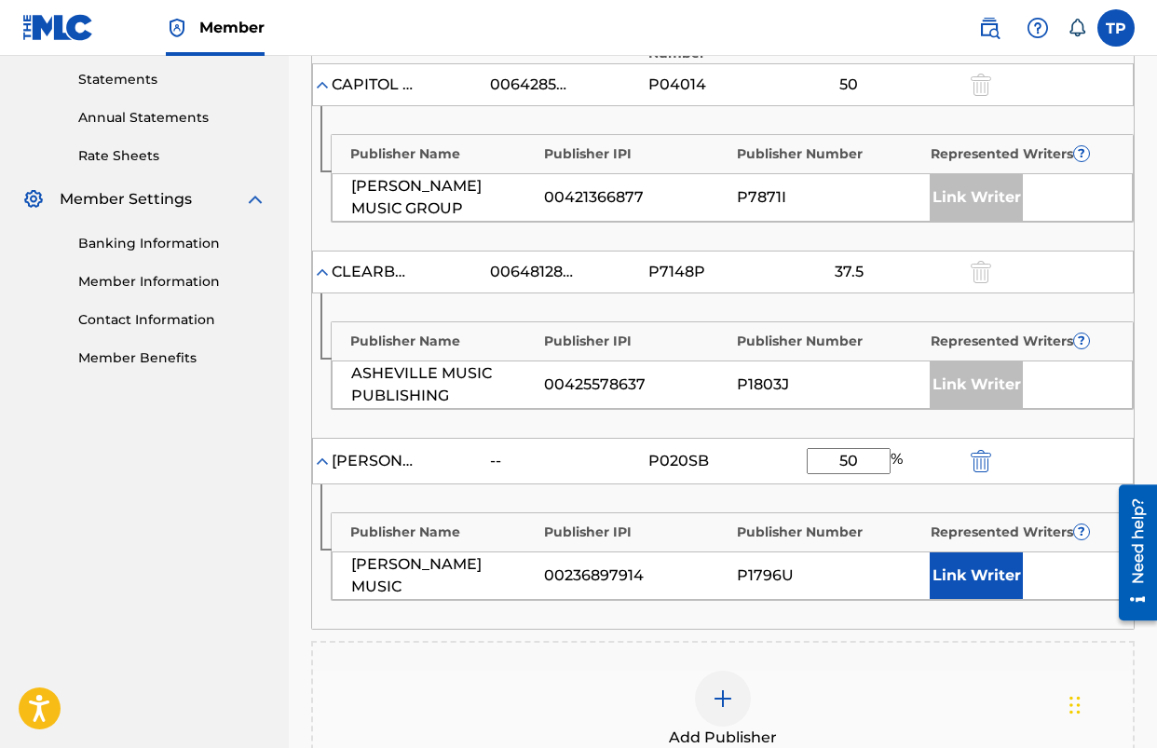
type input "50"
click at [805, 428] on div "Publisher Name Publisher IPI Publisher Number Represented Writers ? ASHEVILLE M…" at bounding box center [723, 366] width 822 height 144
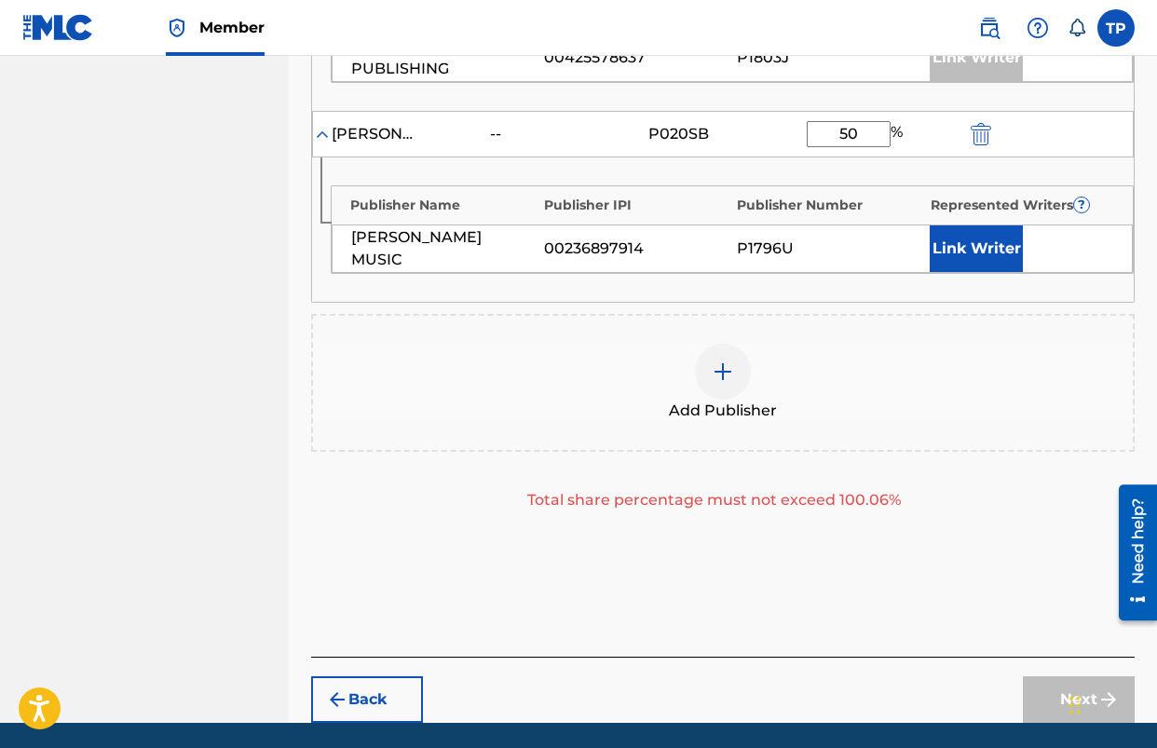
scroll to position [1029, 0]
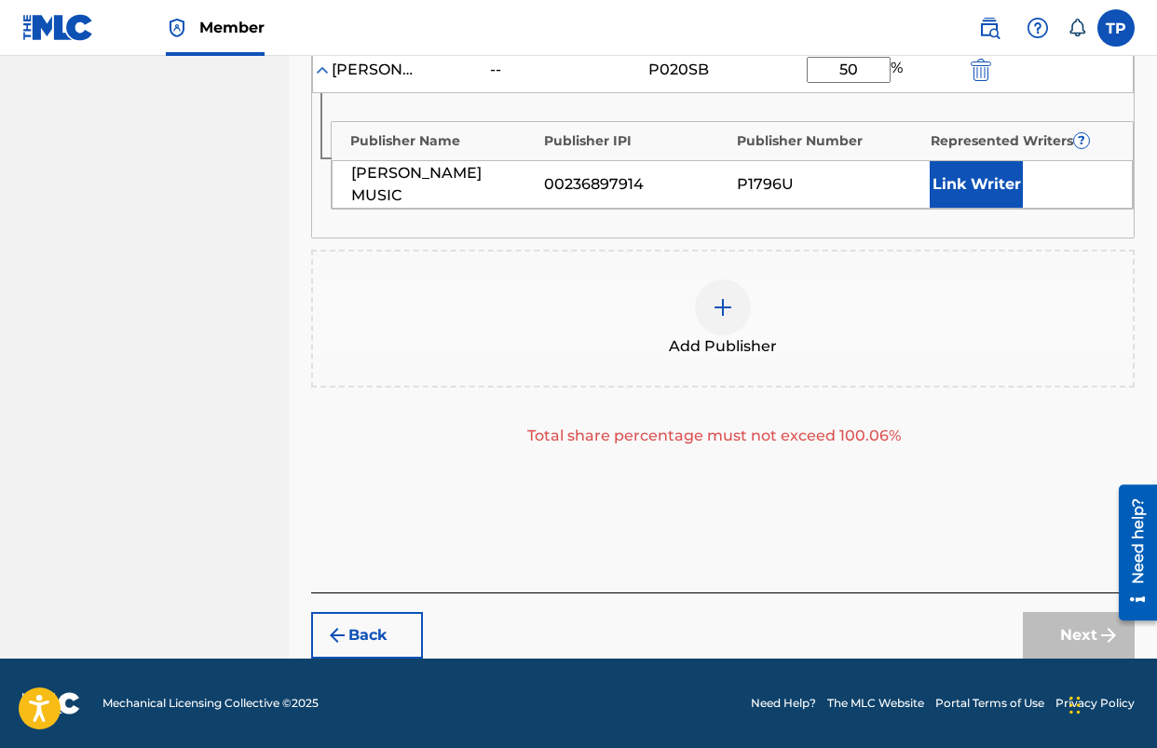
click at [883, 459] on div "Publishers ( 3 ) ? REQUIRED Total shares: 137.5 % Administrator ? Administrator…" at bounding box center [723, 10] width 824 height 911
click at [363, 638] on button "Back" at bounding box center [367, 635] width 112 height 47
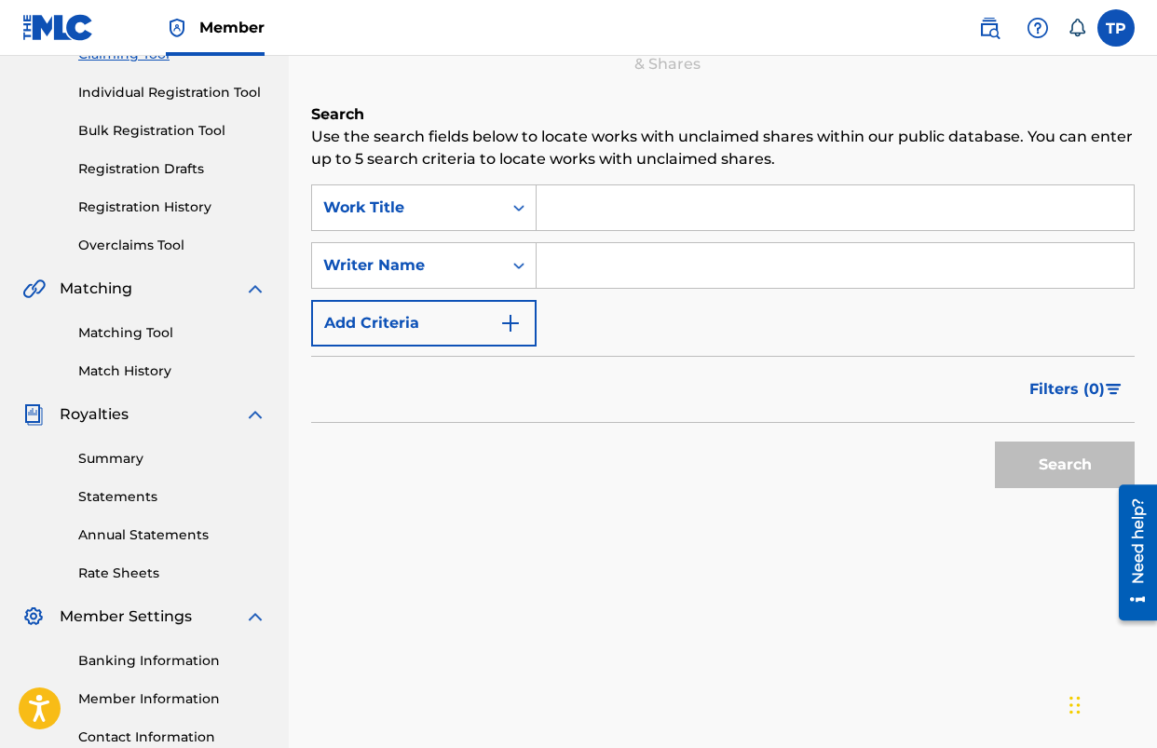
scroll to position [0, 0]
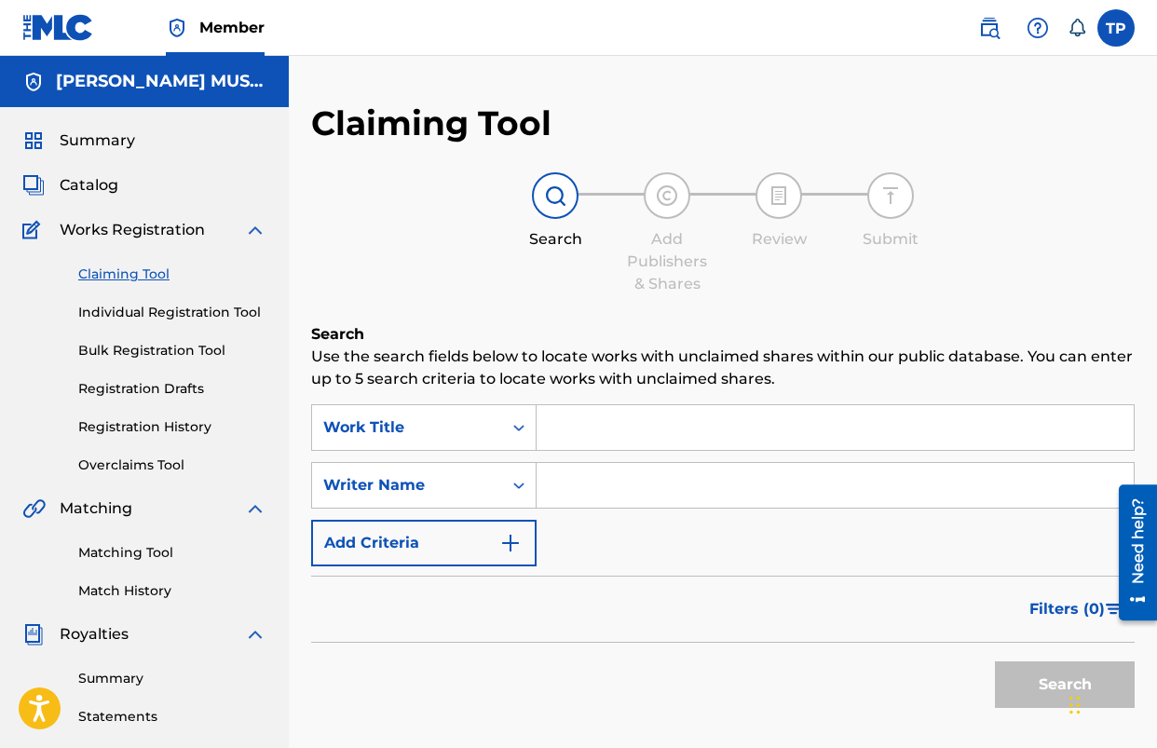
click at [616, 440] on input "Search Form" at bounding box center [835, 427] width 597 height 45
type input "we thank you in advance"
click at [995, 662] on button "Search" at bounding box center [1065, 685] width 140 height 47
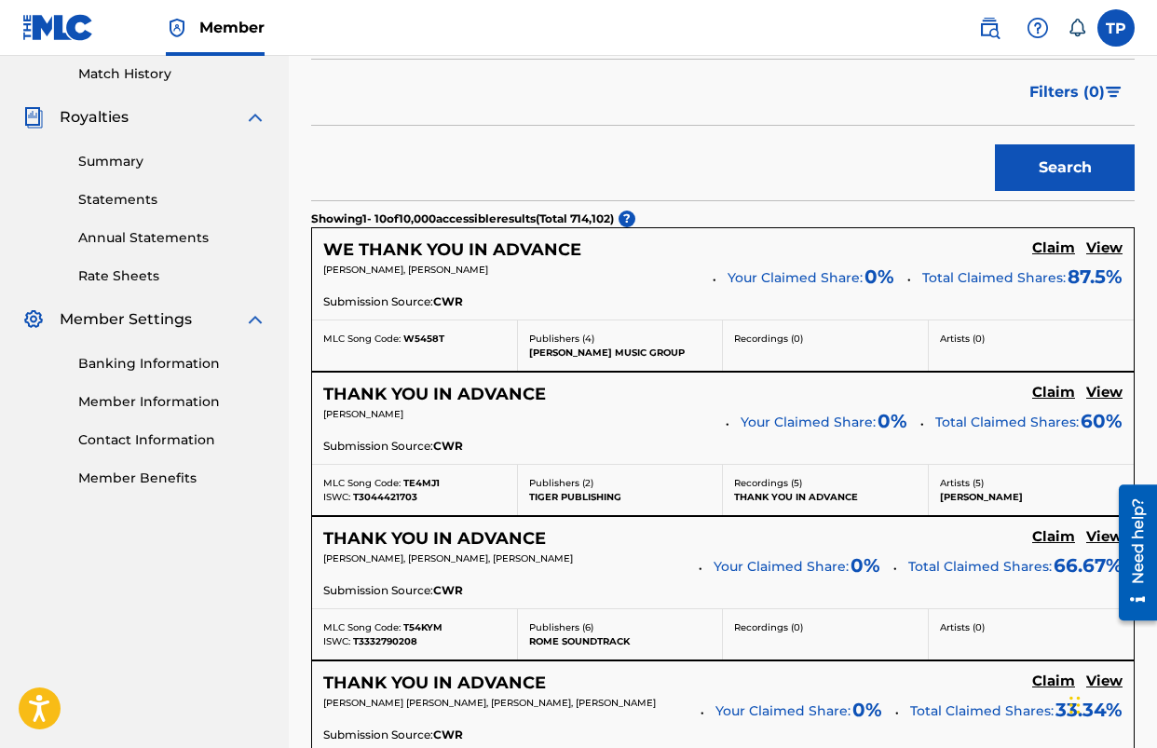
scroll to position [541, 0]
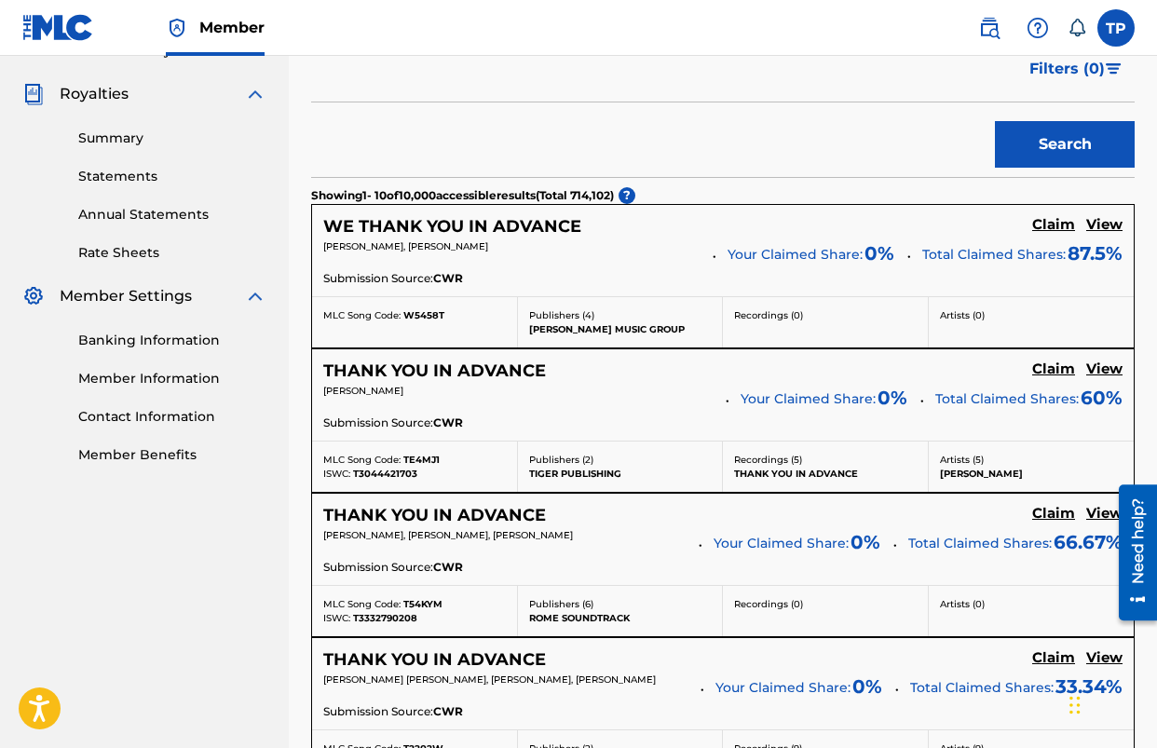
click at [556, 227] on h5 "WE THANK YOU IN ADVANCE" at bounding box center [452, 226] width 258 height 21
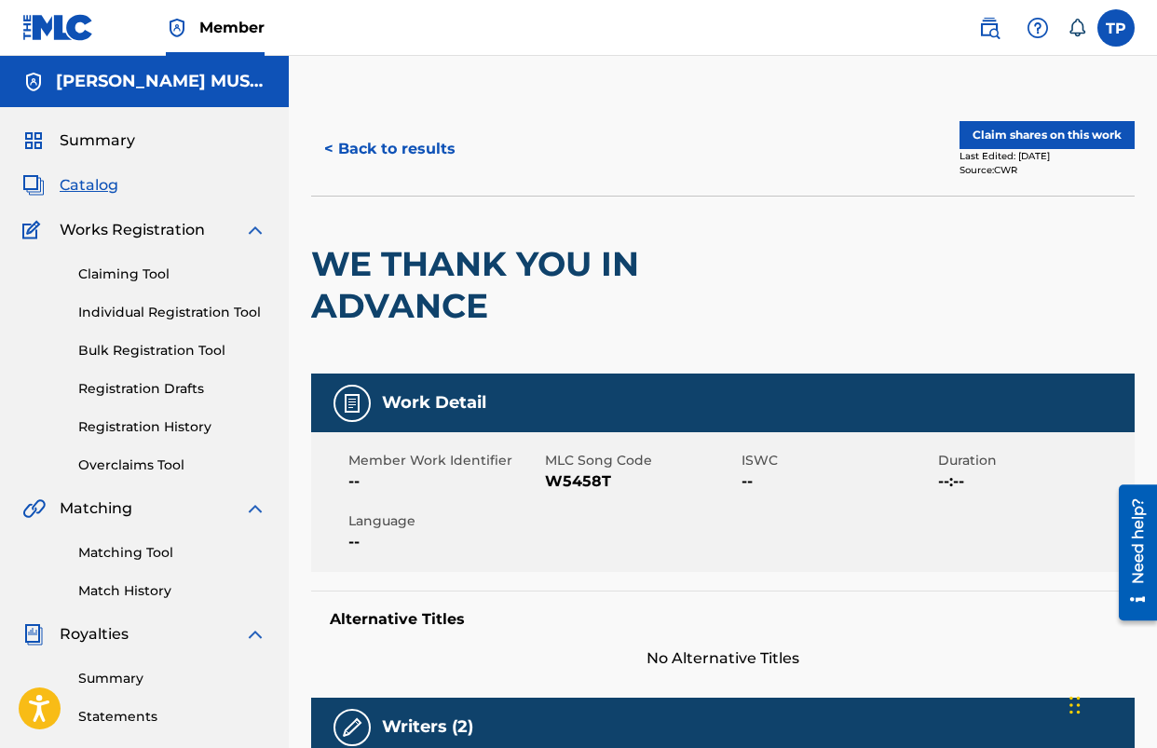
click at [582, 490] on span "W5458T" at bounding box center [641, 482] width 192 height 22
copy span "W5458T"
click at [442, 143] on button "< Back to results" at bounding box center [389, 149] width 157 height 47
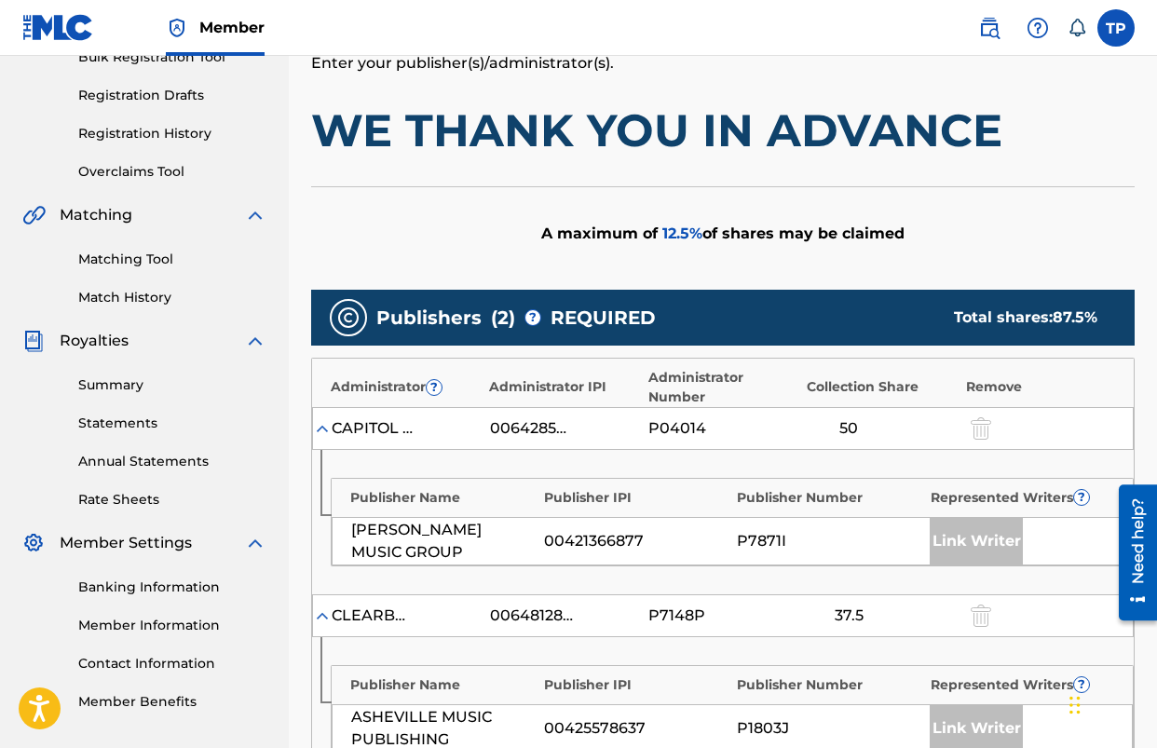
scroll to position [778, 0]
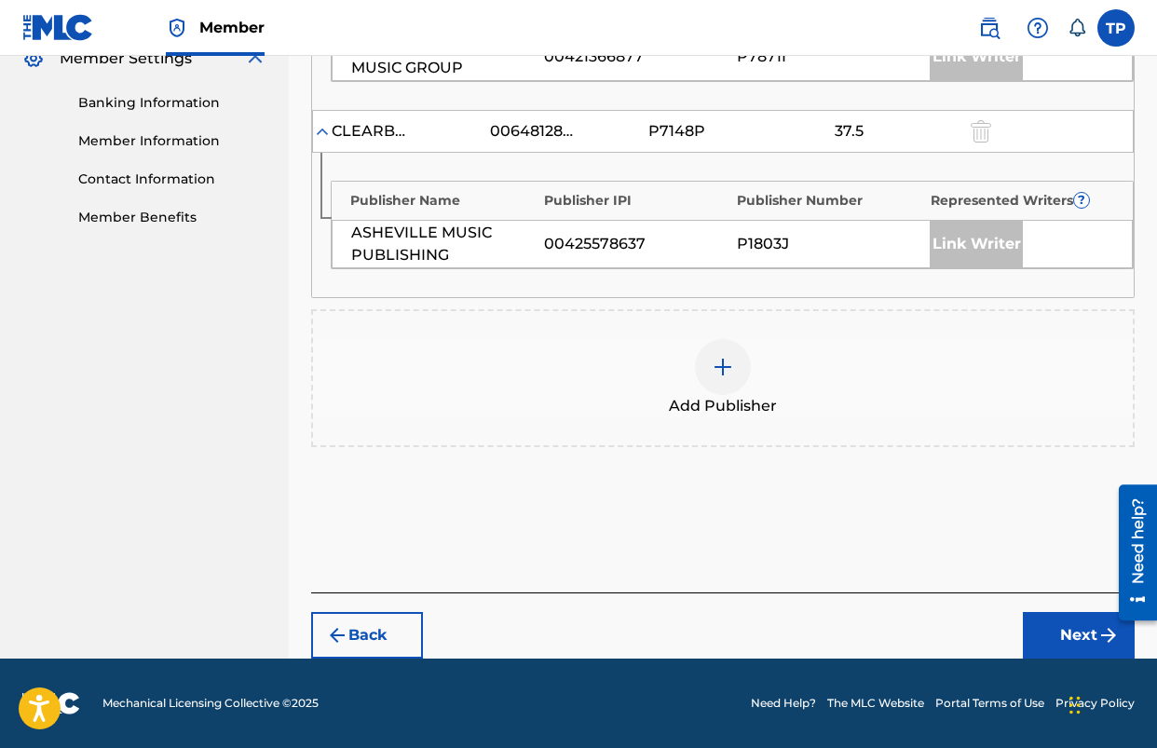
click at [377, 624] on button "Back" at bounding box center [367, 635] width 112 height 47
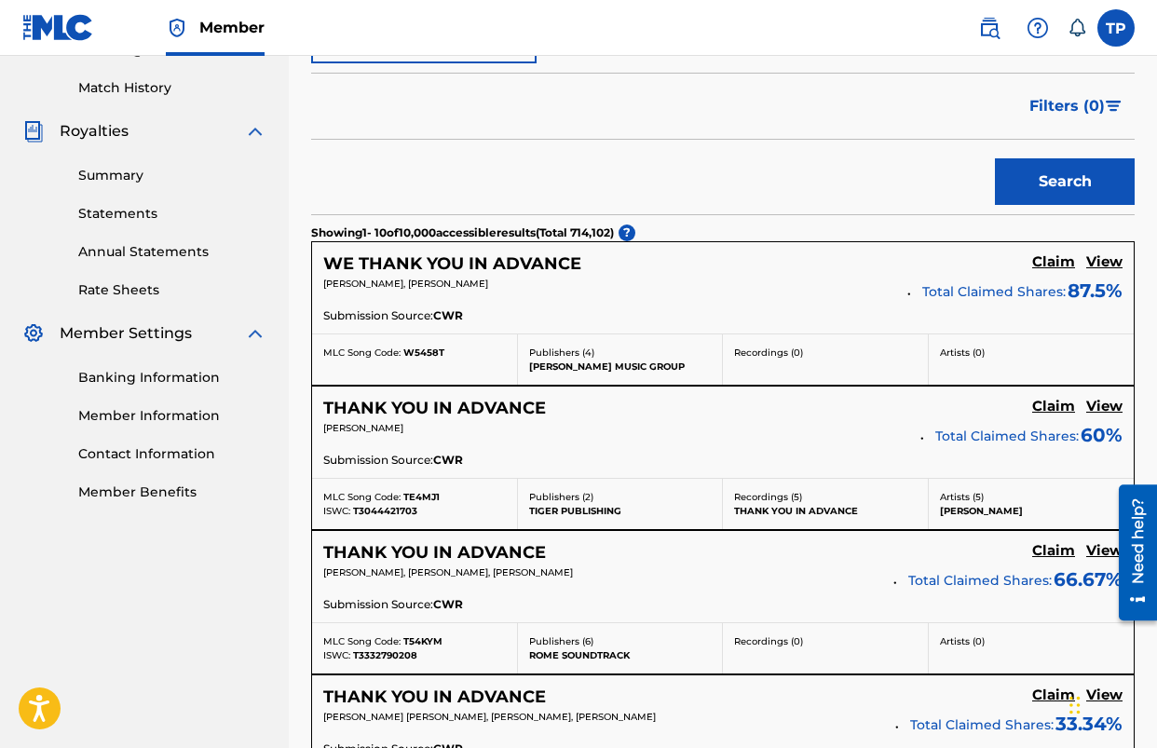
scroll to position [0, 0]
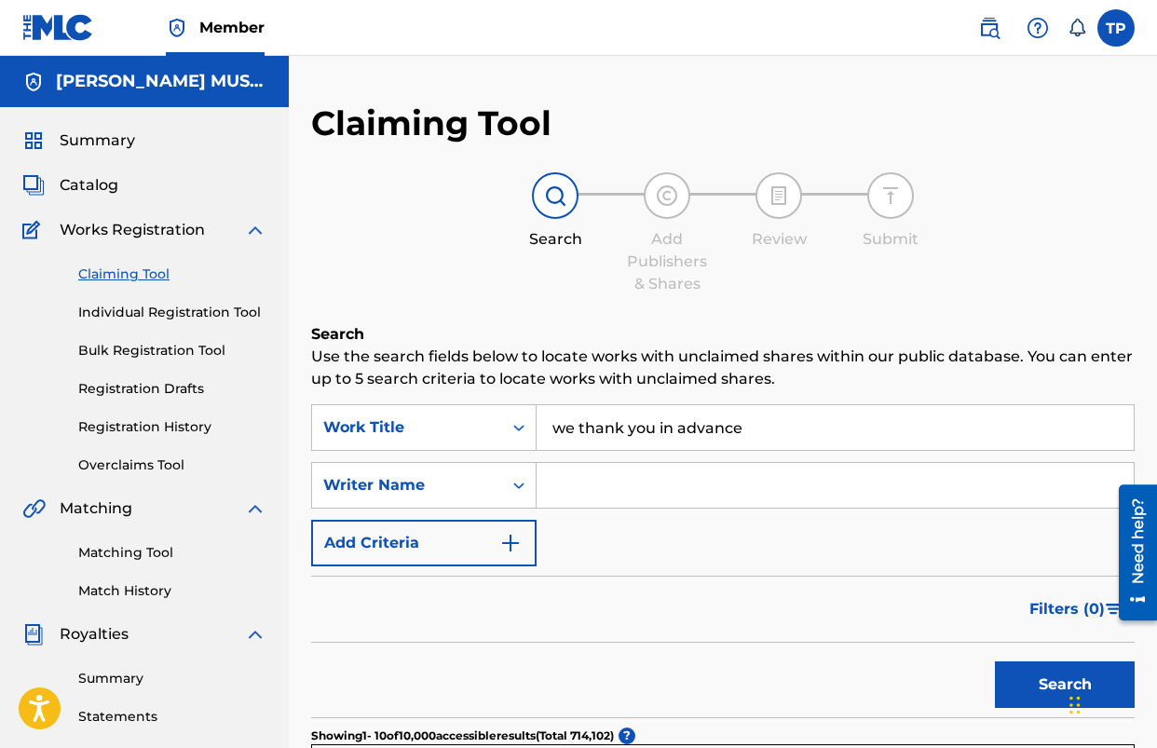
click at [677, 429] on input "we thank you in advance" at bounding box center [835, 427] width 597 height 45
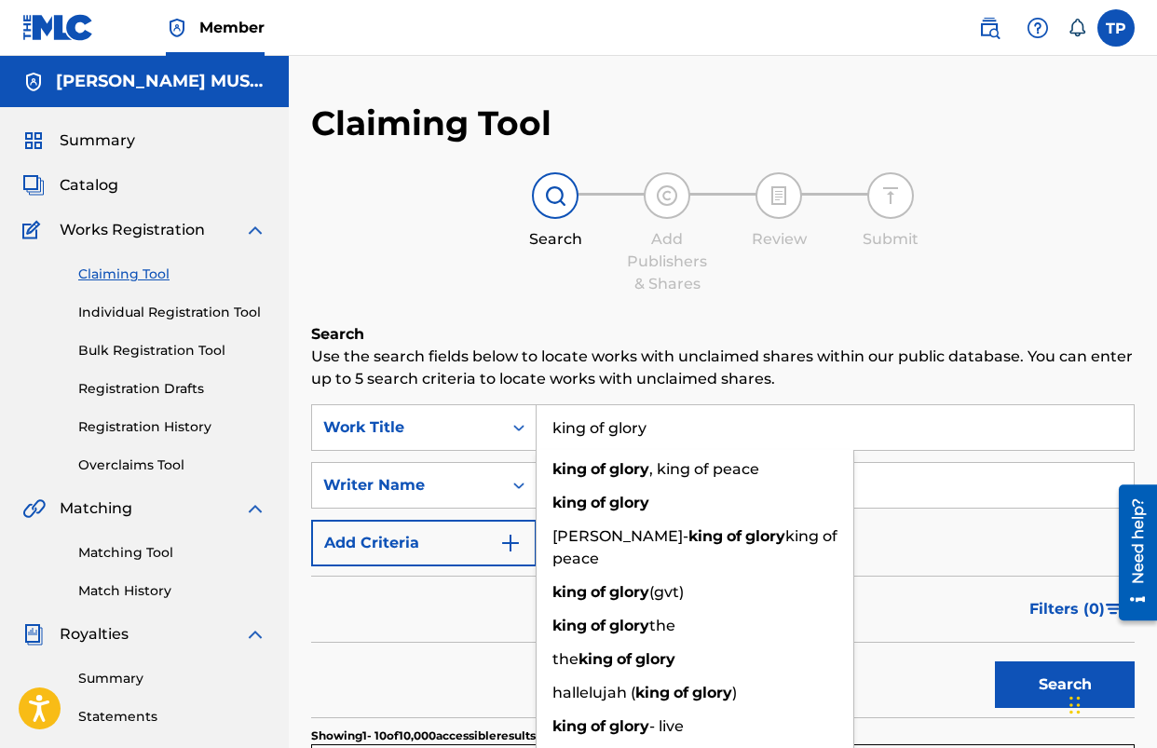
type input "king of glory"
click at [944, 475] on input "Search Form" at bounding box center [835, 485] width 597 height 45
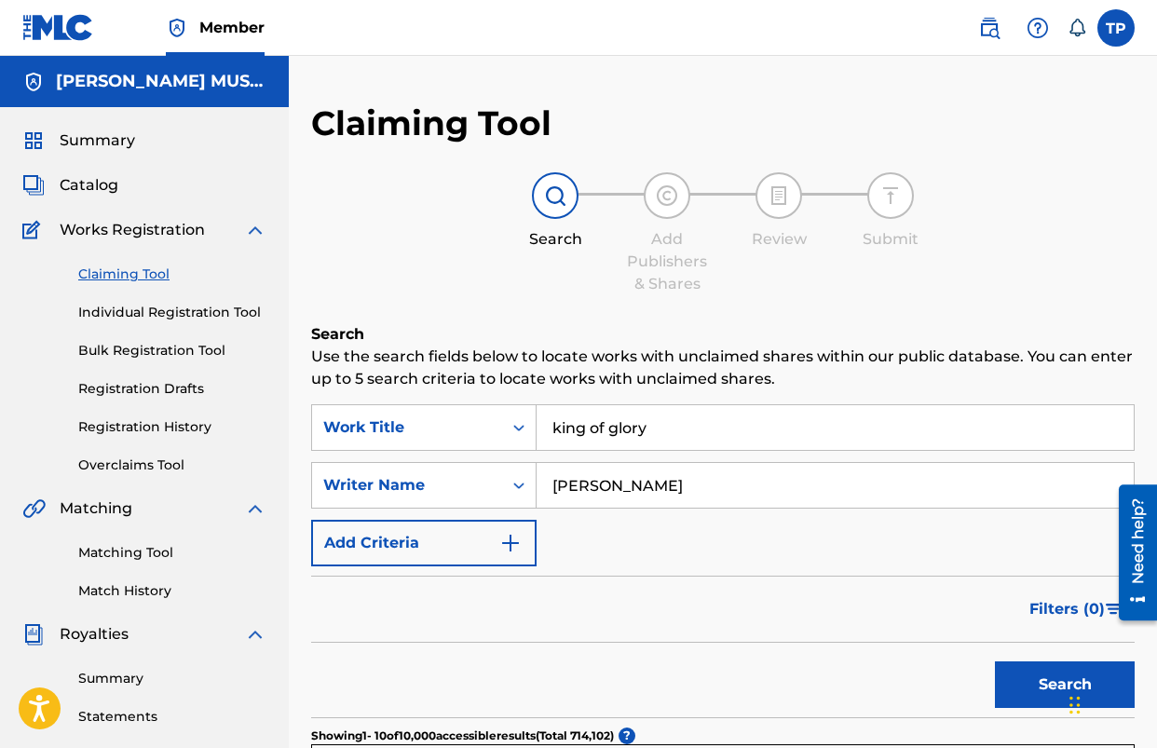
type input "[PERSON_NAME]"
click at [995, 662] on button "Search" at bounding box center [1065, 685] width 140 height 47
click at [83, 185] on span "Catalog" at bounding box center [89, 185] width 59 height 22
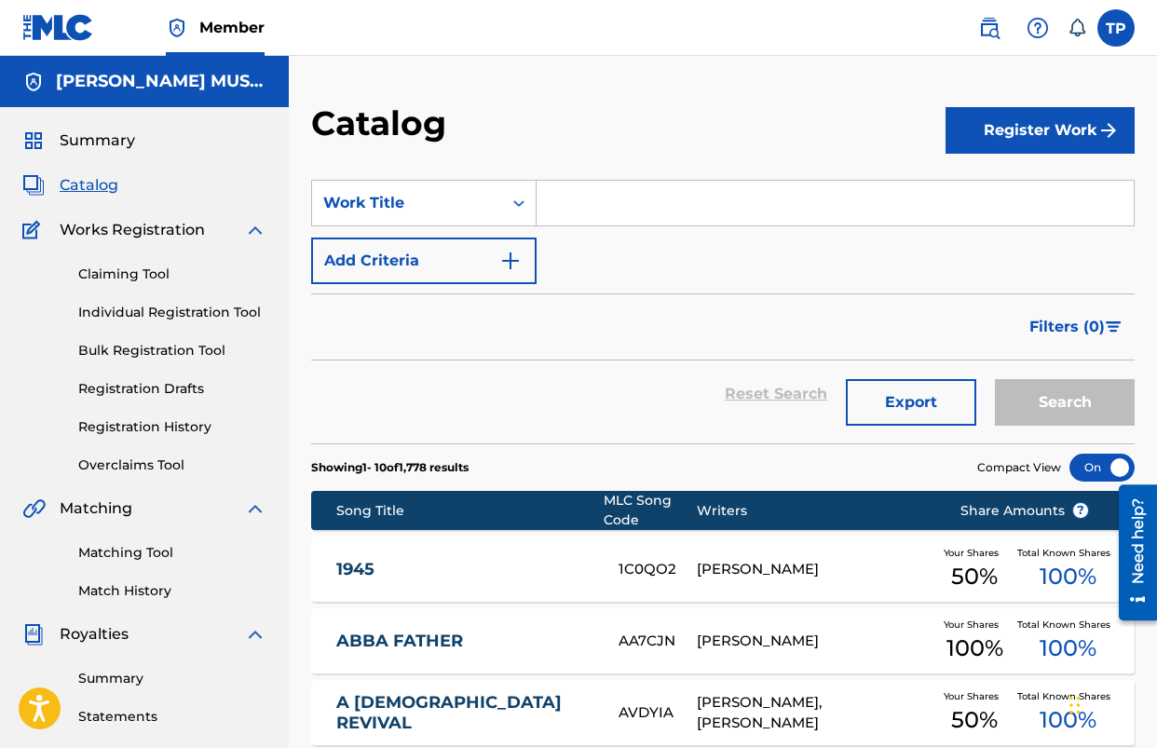
click at [692, 221] on input "Search Form" at bounding box center [835, 203] width 597 height 45
click at [1075, 110] on button "Register Work" at bounding box center [1040, 130] width 189 height 47
click at [961, 198] on link "Individual" at bounding box center [1040, 191] width 189 height 45
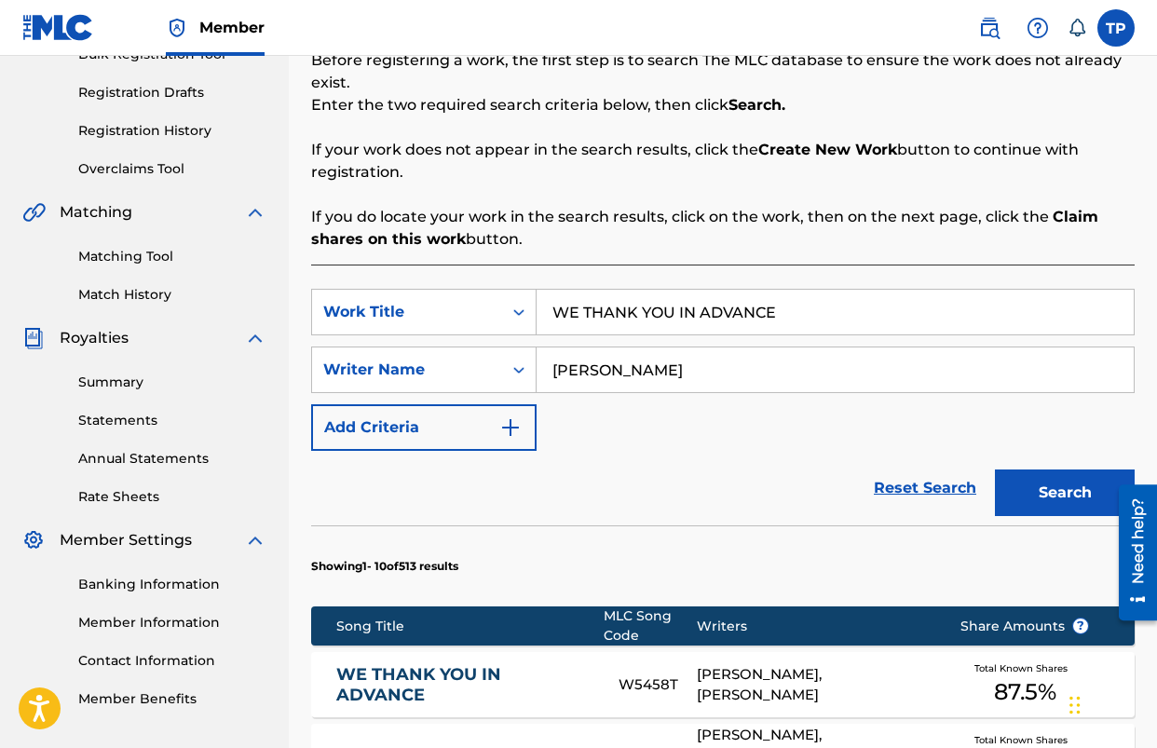
scroll to position [276, 0]
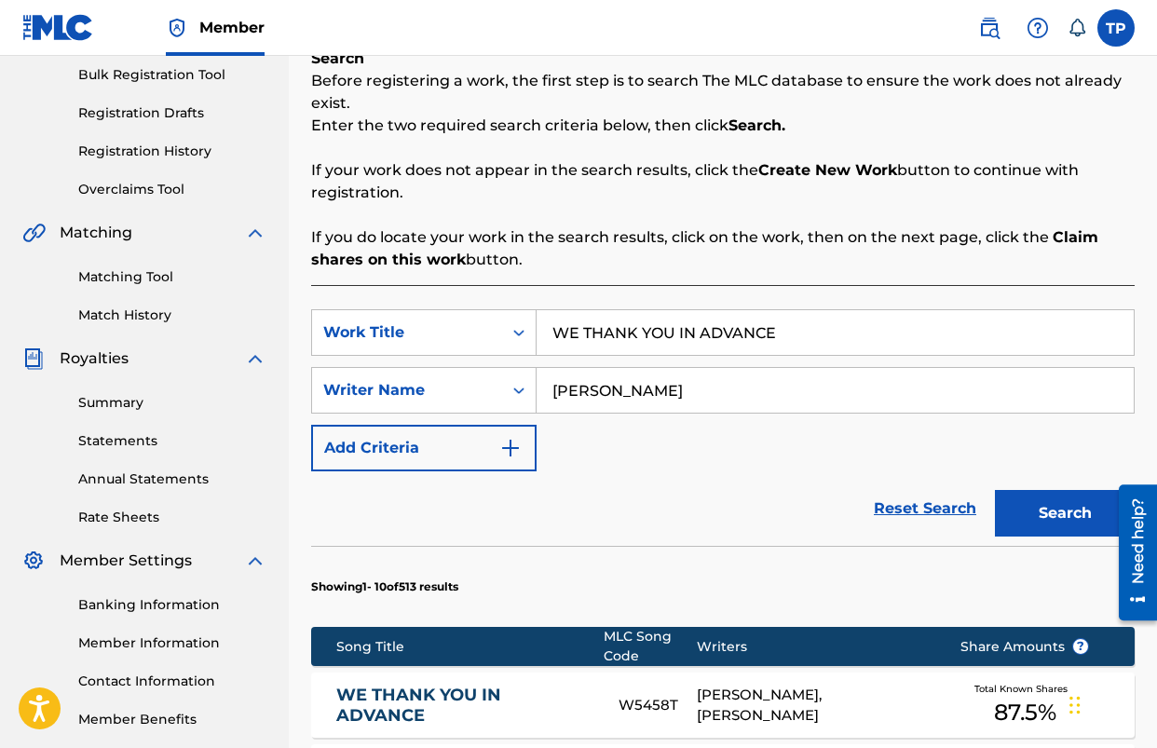
click at [717, 324] on input "WE THANK YOU IN ADVANCE" at bounding box center [835, 332] width 597 height 45
type input "KING OF GLORY"
click at [995, 490] on button "Search" at bounding box center [1065, 513] width 140 height 47
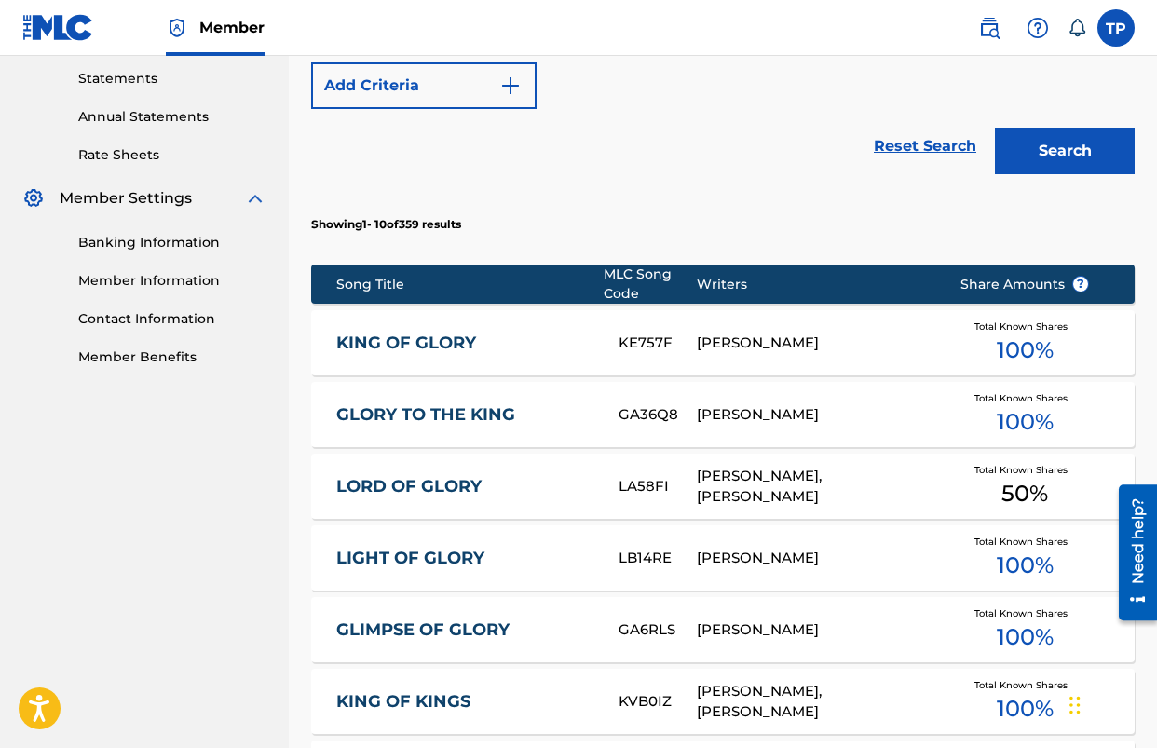
scroll to position [624, 0]
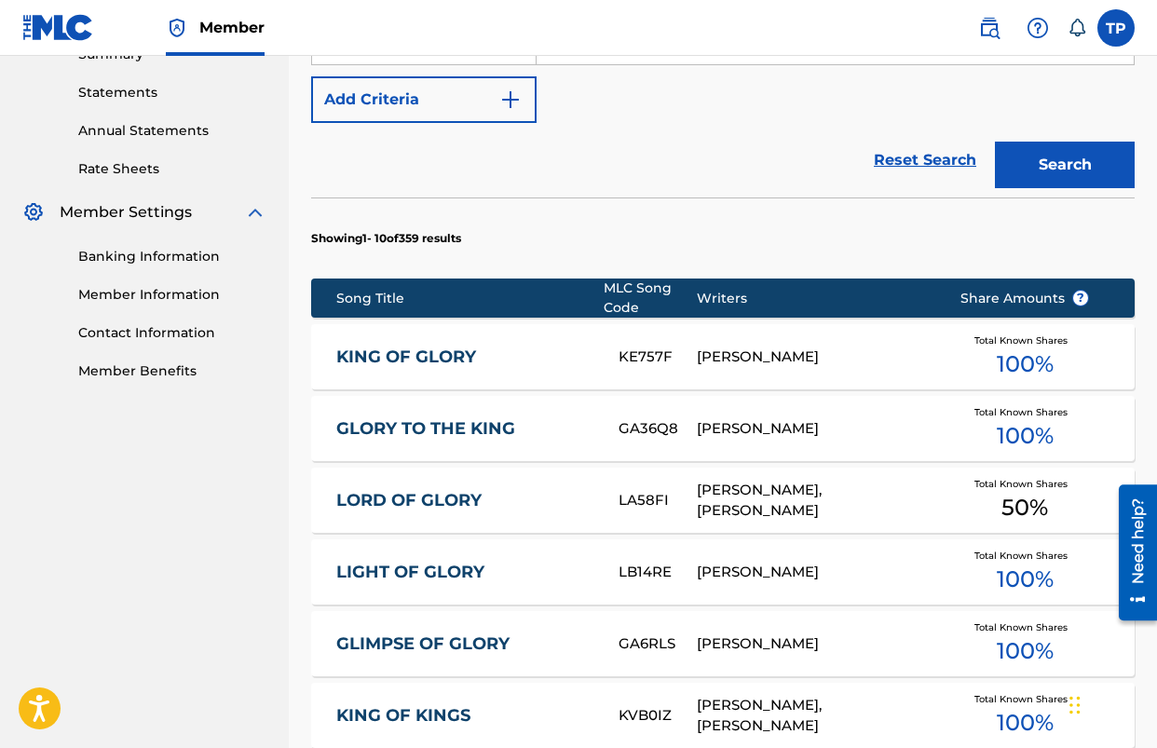
click at [379, 363] on link "KING OF GLORY" at bounding box center [465, 357] width 258 height 21
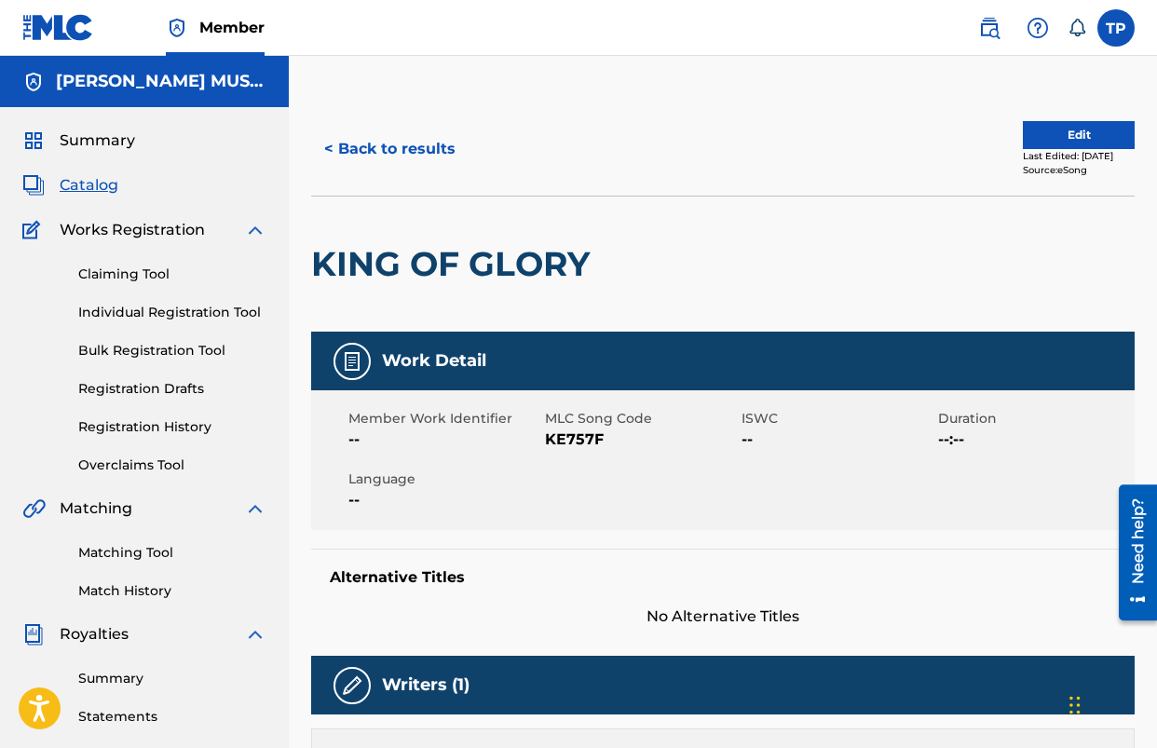
click at [397, 140] on button "< Back to results" at bounding box center [389, 149] width 157 height 47
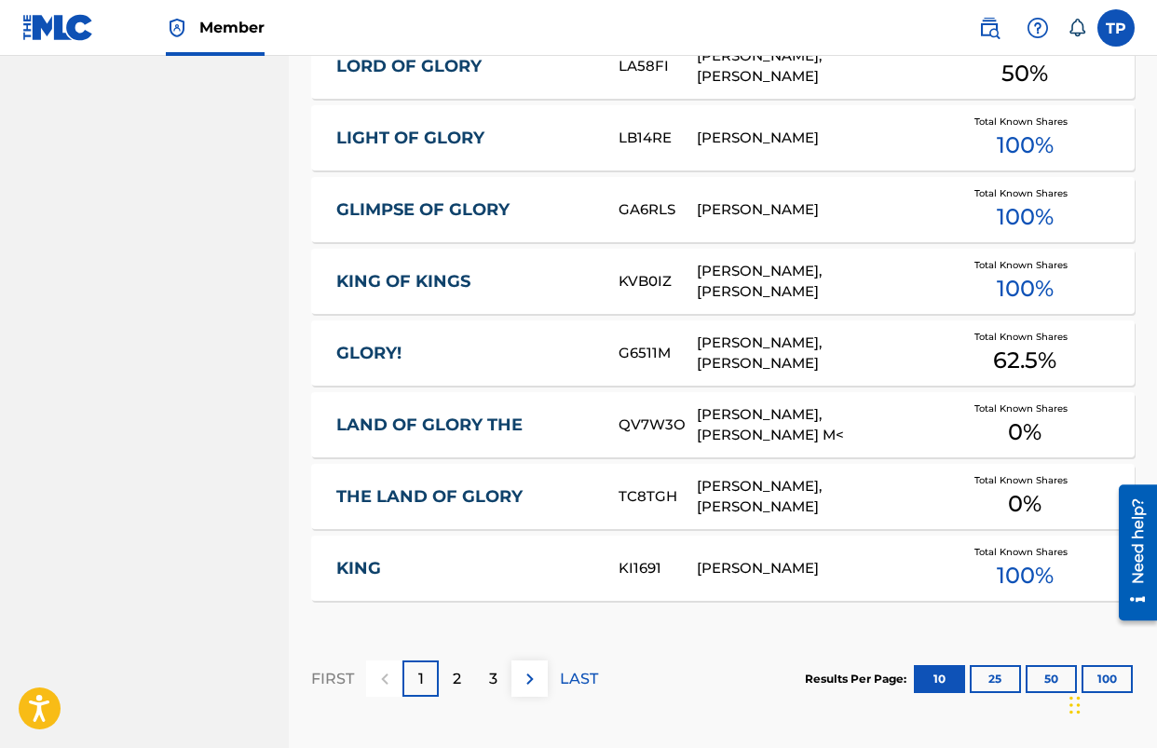
scroll to position [1238, 0]
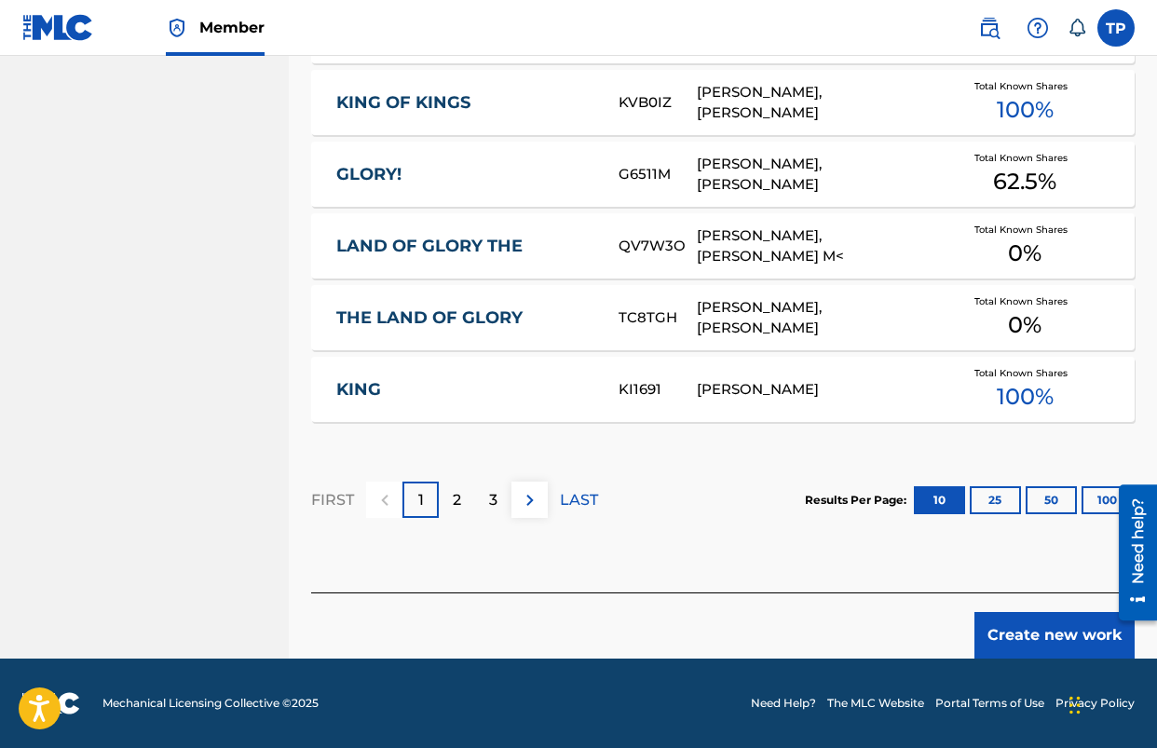
click at [1017, 640] on button "Create new work" at bounding box center [1055, 635] width 160 height 47
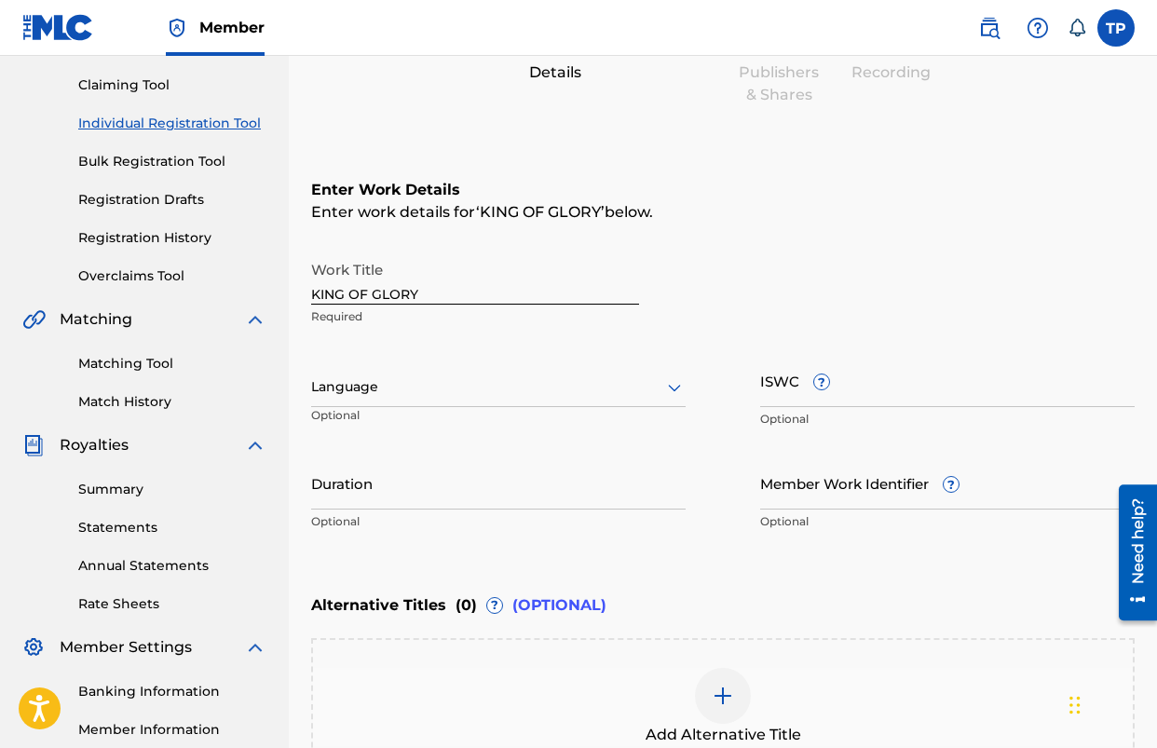
scroll to position [190, 0]
click at [589, 385] on div at bounding box center [498, 386] width 375 height 23
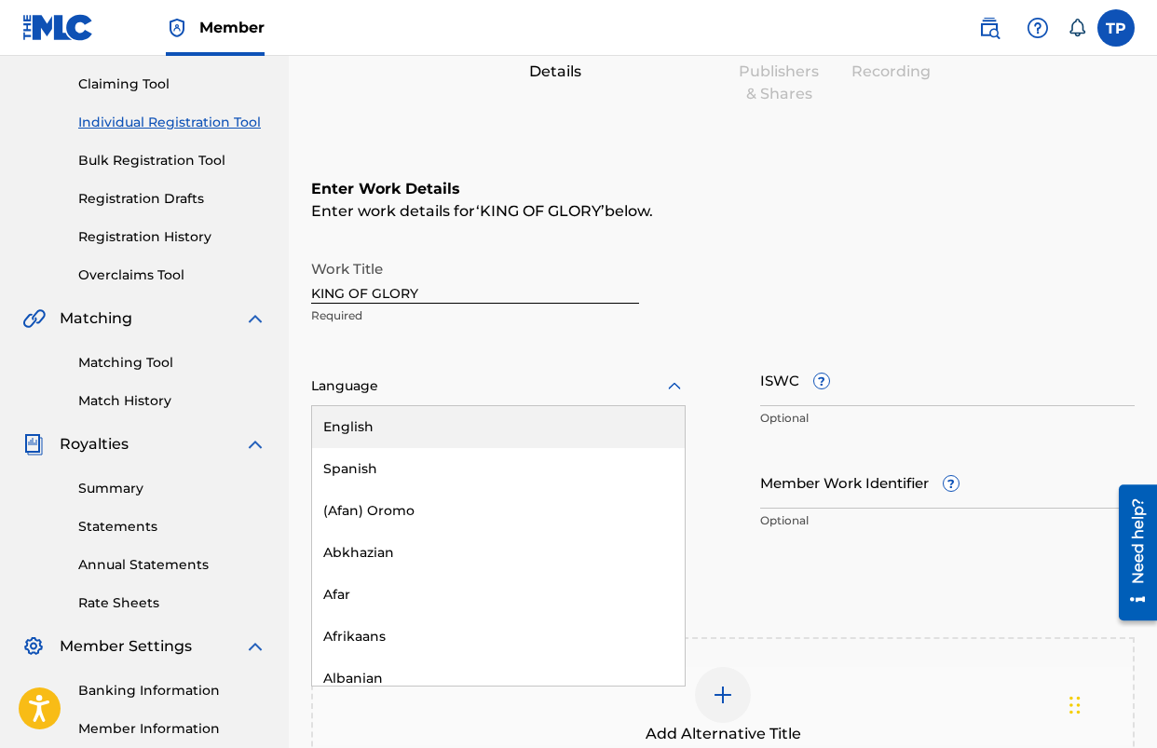
click at [508, 428] on div "English" at bounding box center [498, 427] width 373 height 42
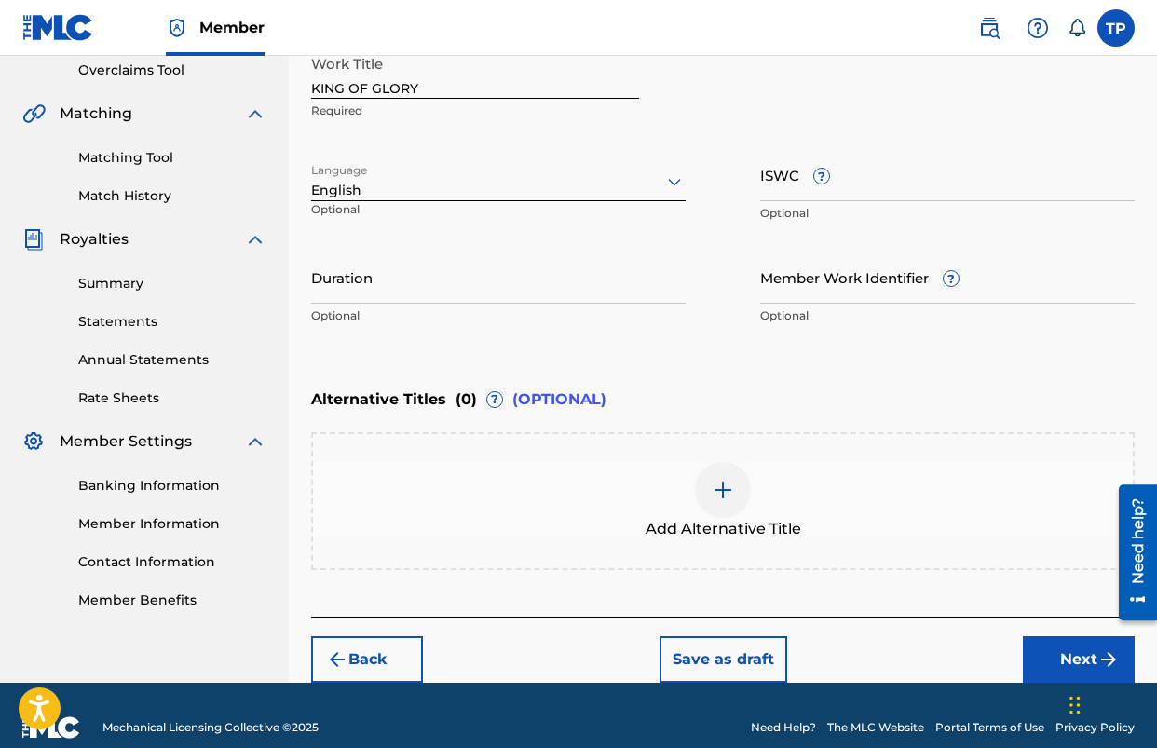
scroll to position [419, 0]
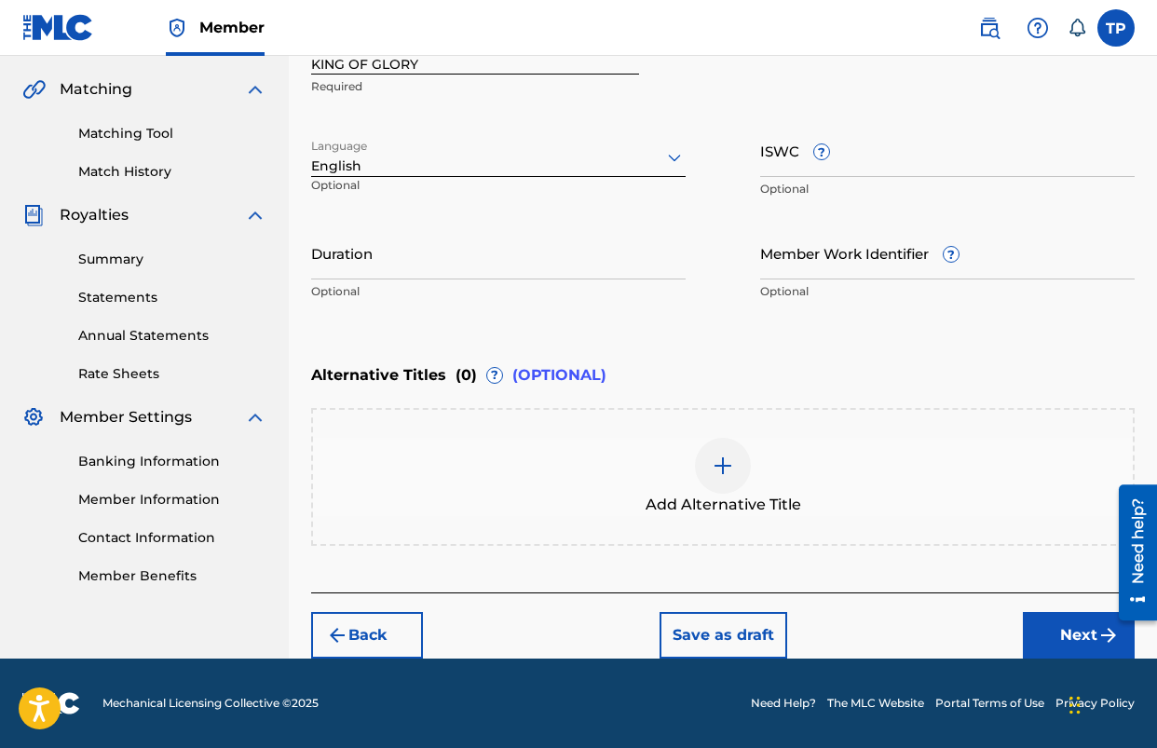
click at [1064, 632] on button "Next" at bounding box center [1079, 635] width 112 height 47
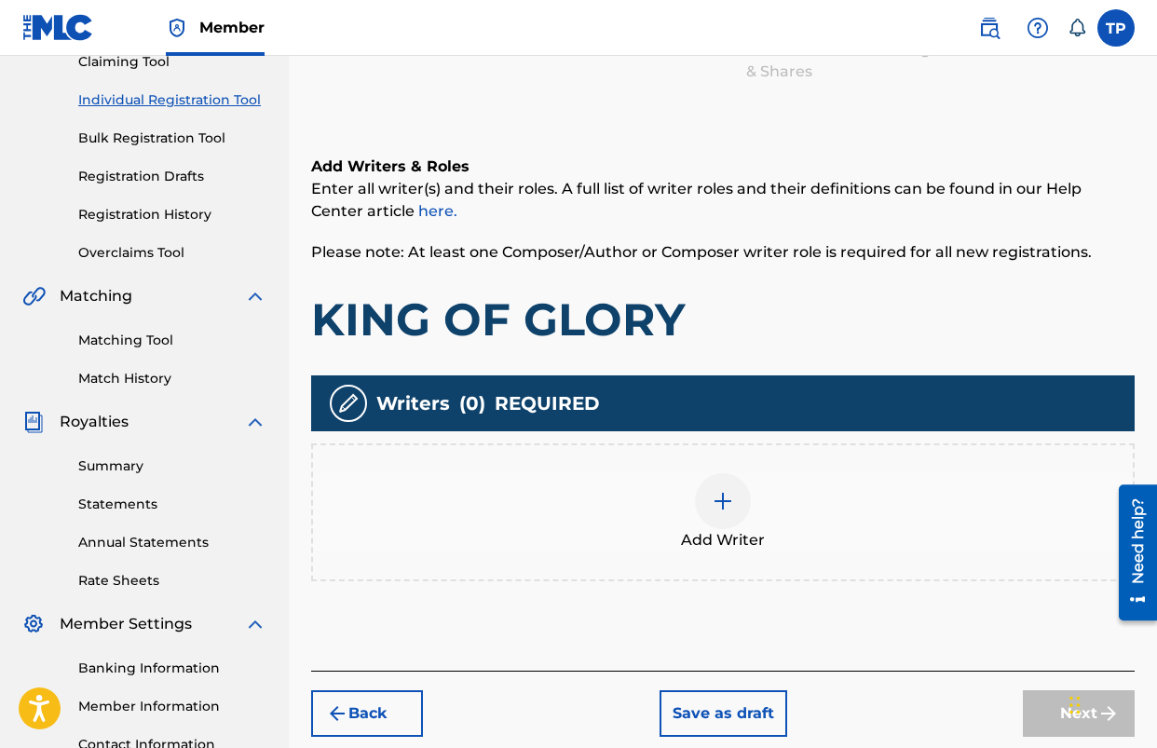
scroll to position [213, 0]
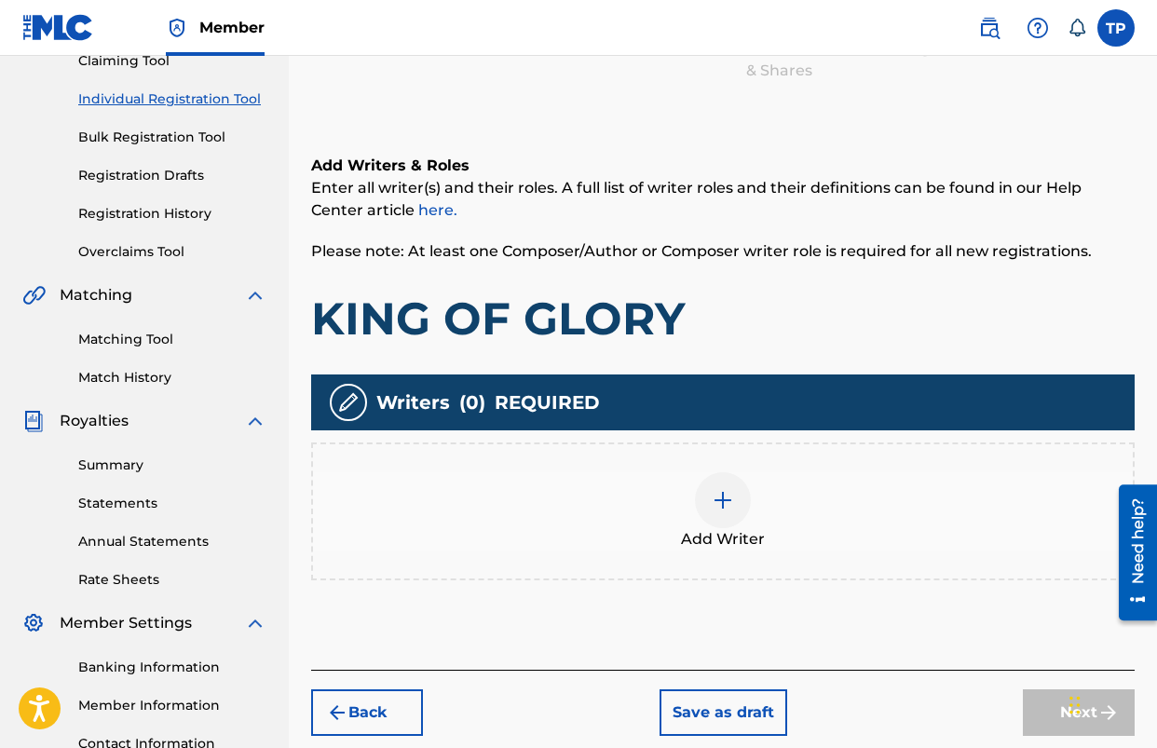
click at [712, 508] on img at bounding box center [723, 500] width 22 height 22
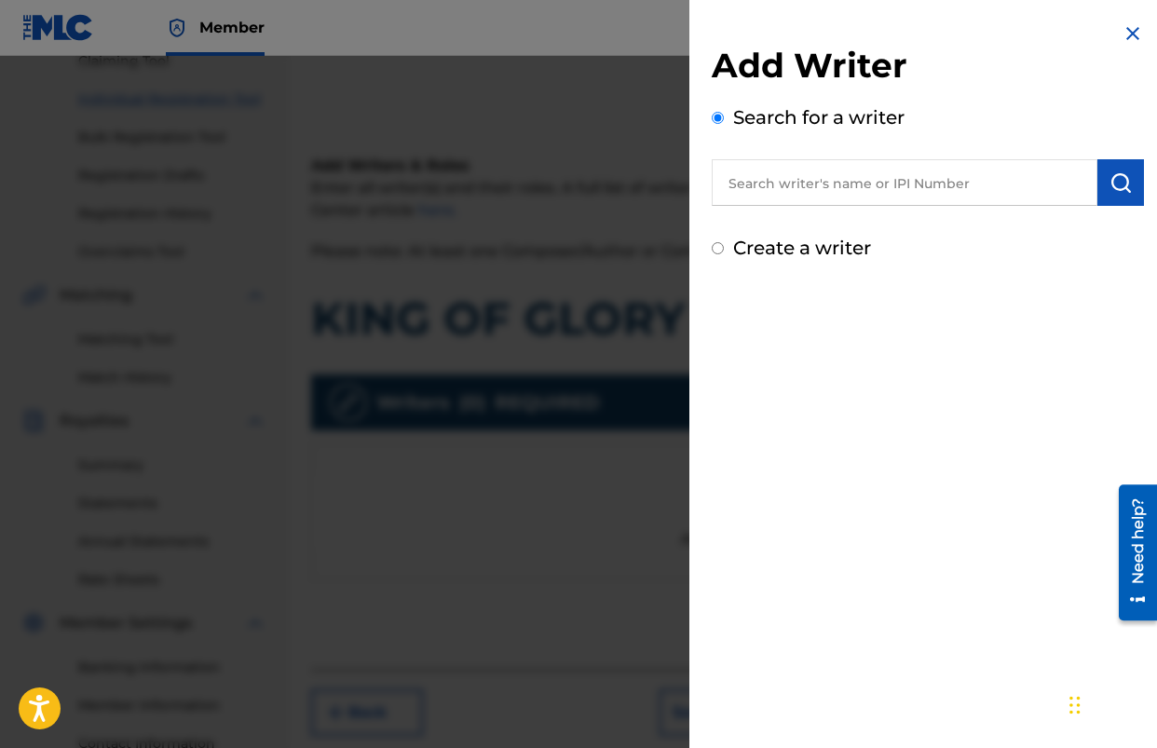
click at [930, 193] on input "text" at bounding box center [905, 182] width 386 height 47
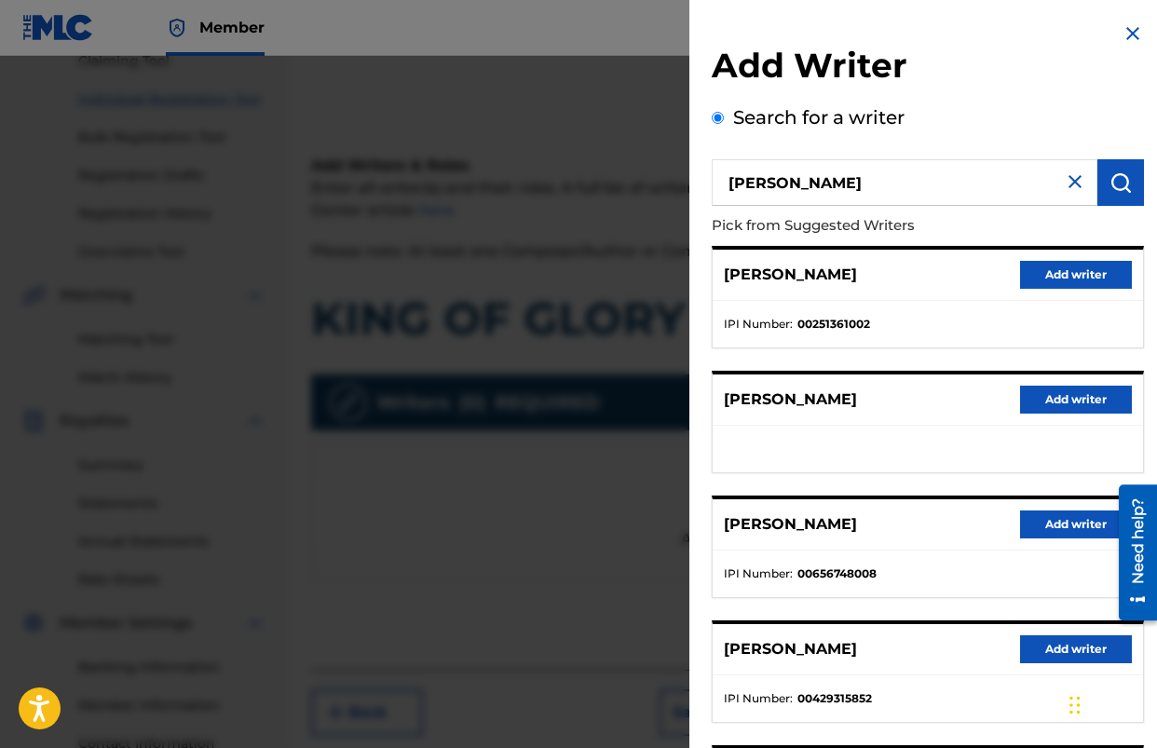
click at [779, 184] on input "[PERSON_NAME]" at bounding box center [905, 182] width 386 height 47
type input "[PERSON_NAME]"
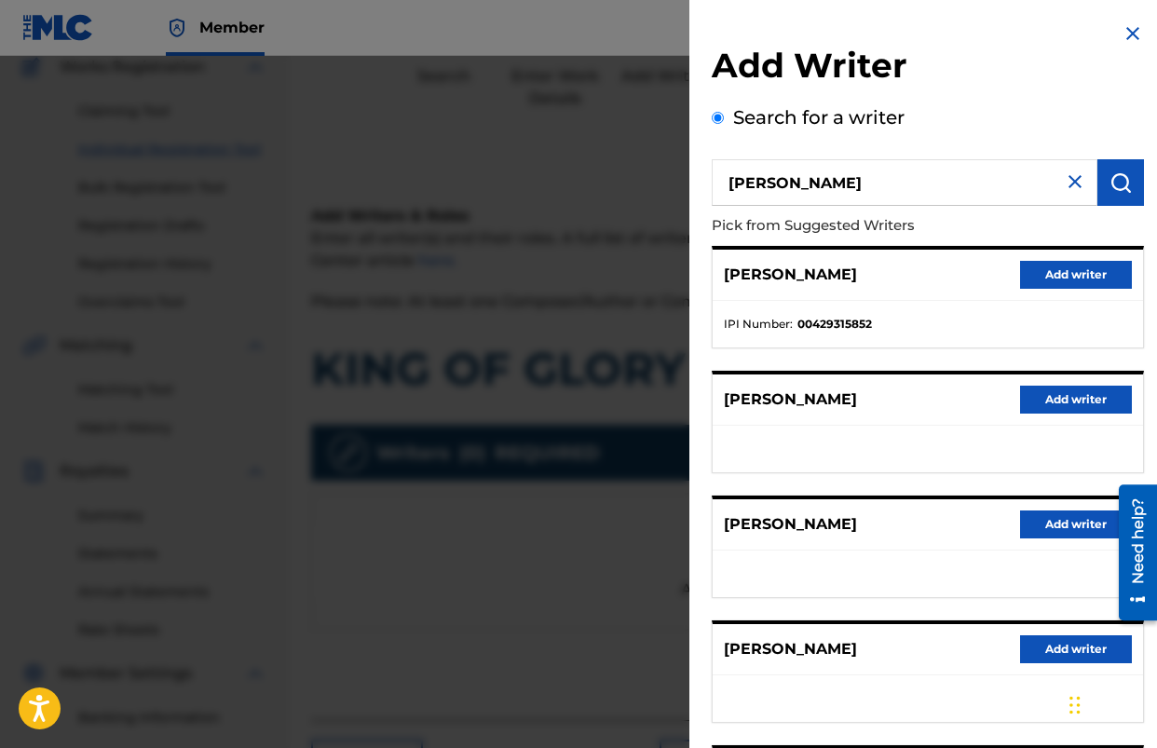
scroll to position [159, 0]
drag, startPoint x: 1014, startPoint y: 274, endPoint x: 957, endPoint y: 290, distance: 59.0
click at [1020, 274] on button "Add writer" at bounding box center [1076, 275] width 112 height 28
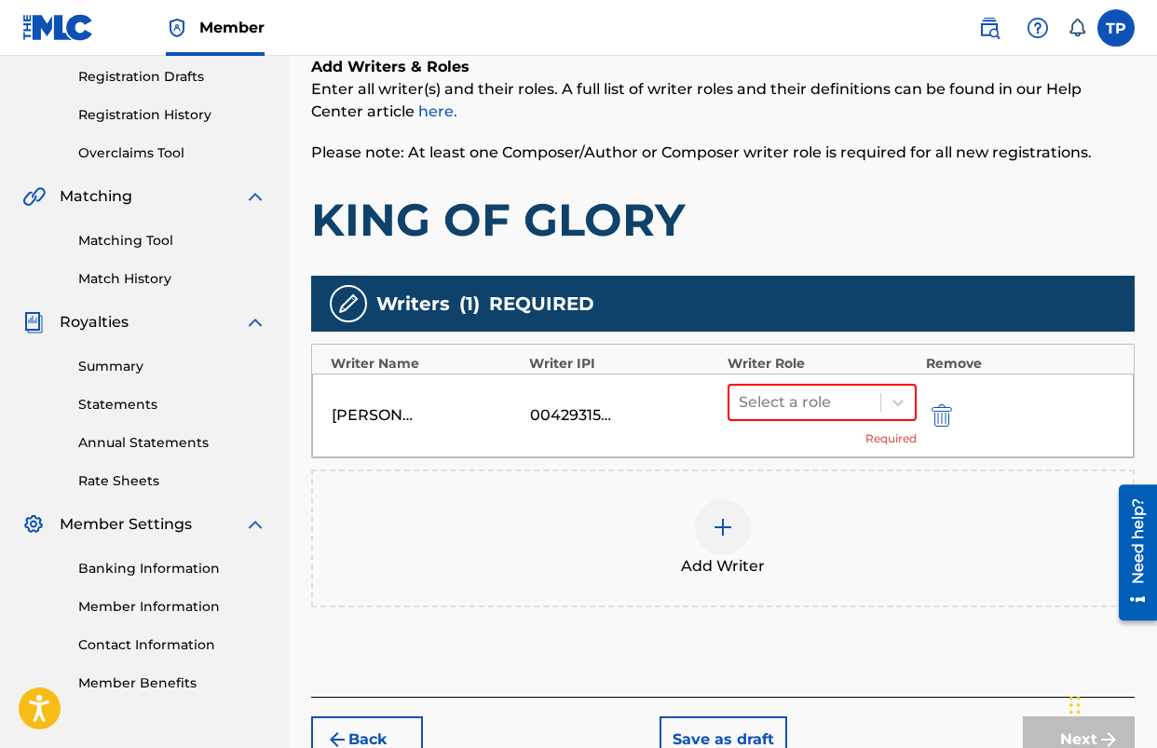
scroll to position [322, 0]
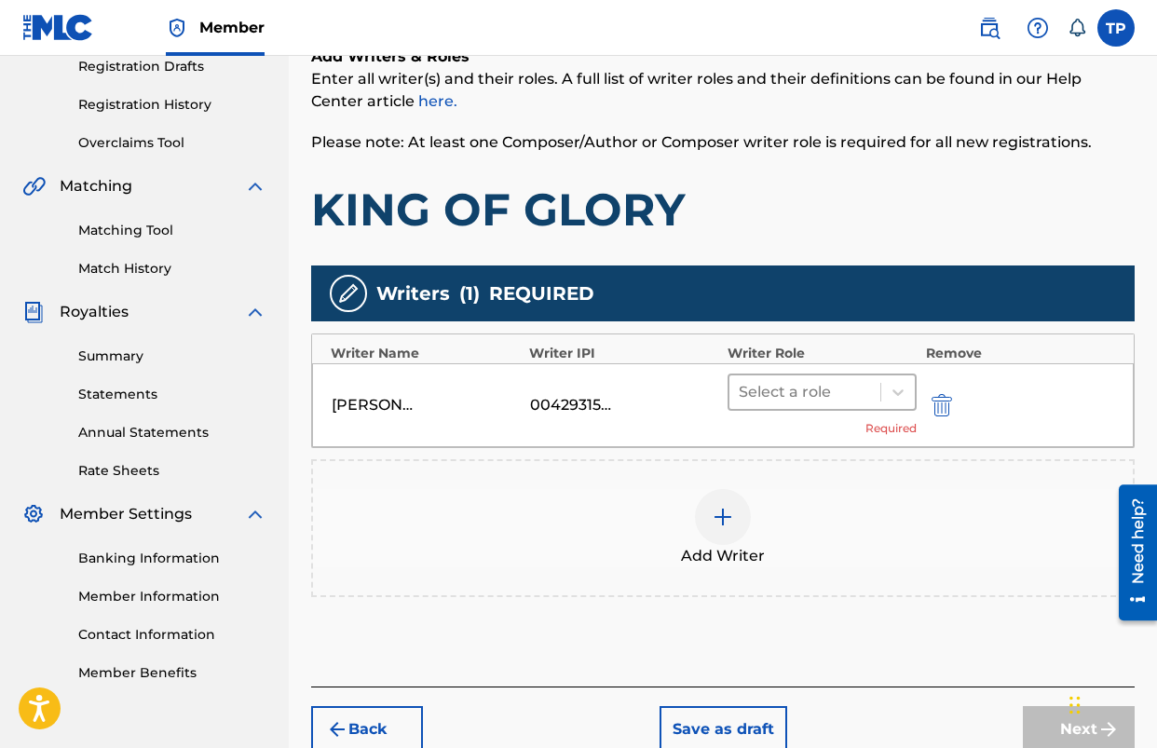
click at [797, 382] on div at bounding box center [805, 392] width 132 height 26
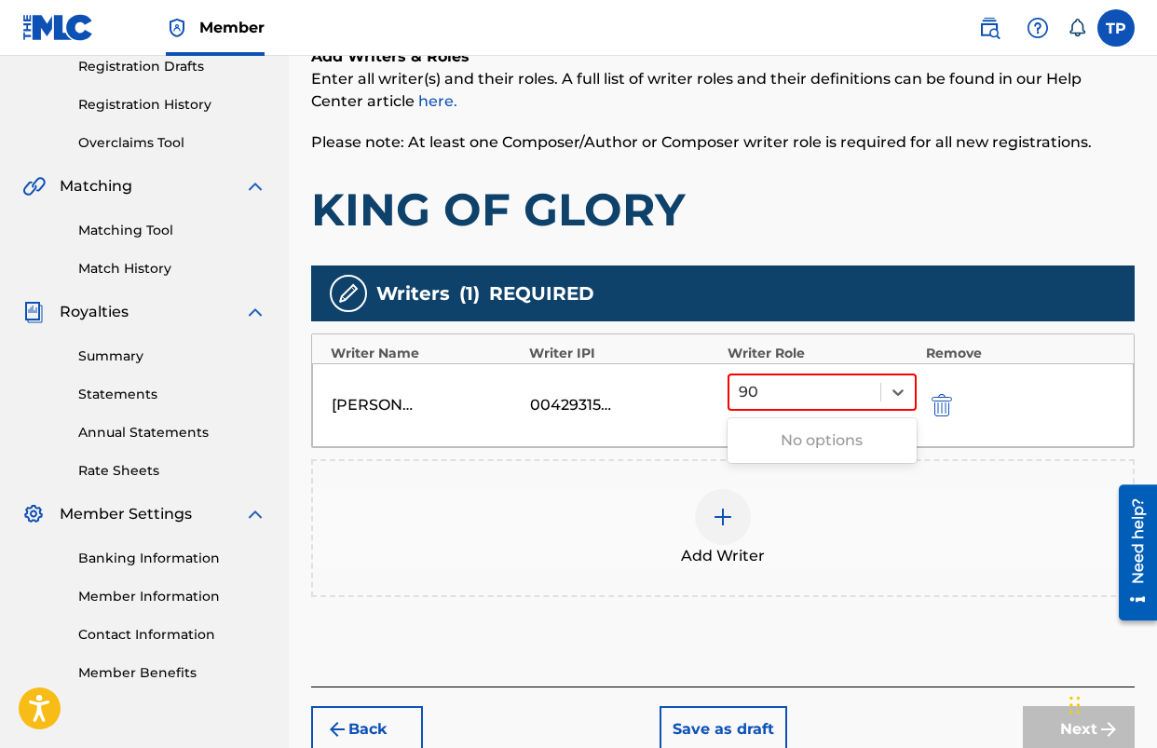
type input "90"
click at [807, 289] on div "Writers ( 1 ) REQUIRED" at bounding box center [723, 294] width 824 height 56
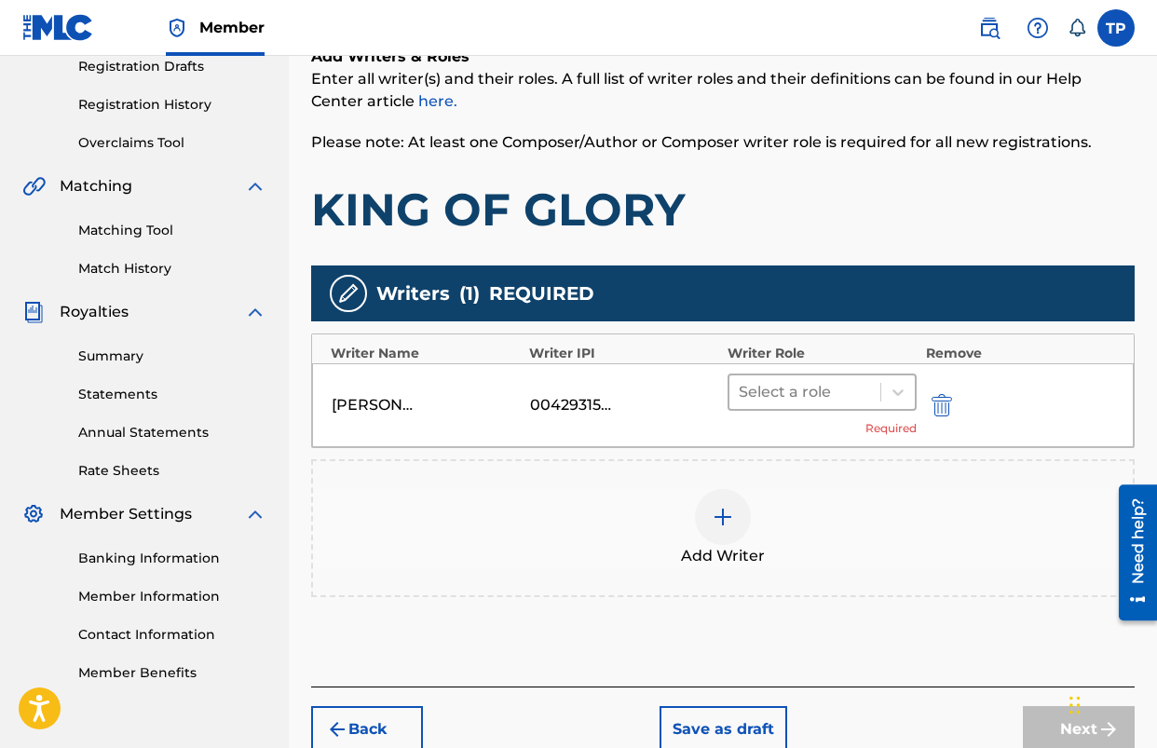
click at [800, 397] on div at bounding box center [805, 392] width 132 height 26
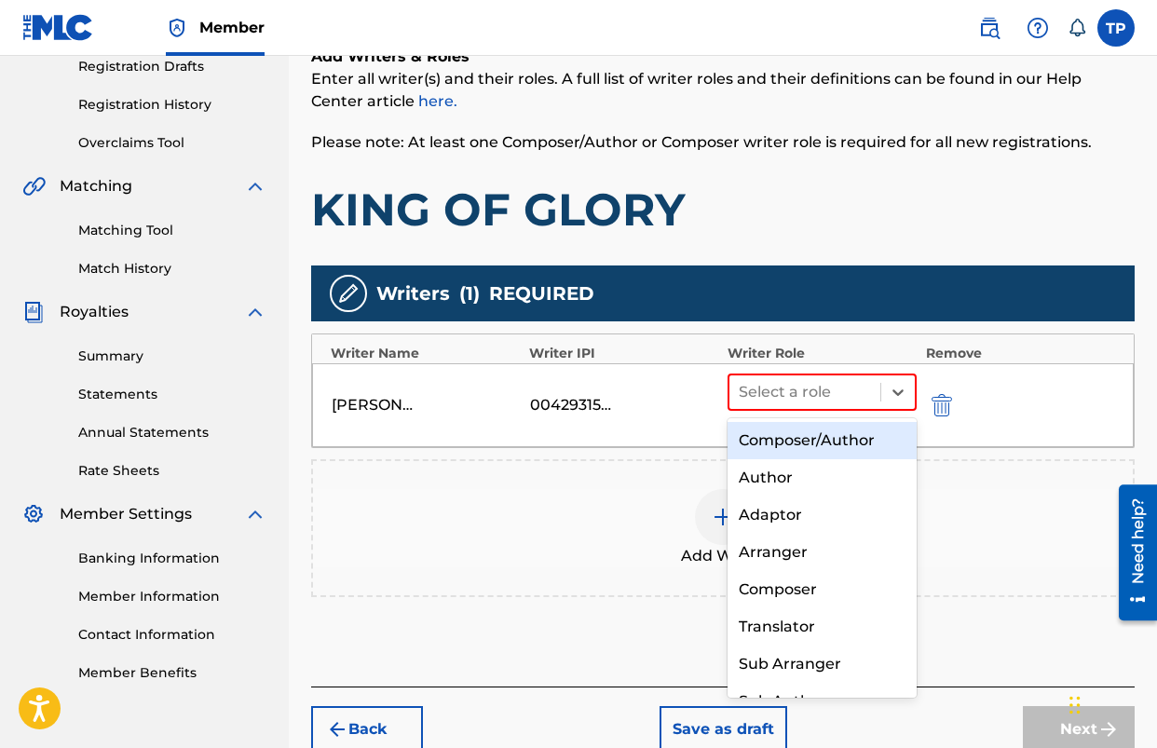
click at [788, 430] on div "Composer/Author" at bounding box center [822, 440] width 189 height 37
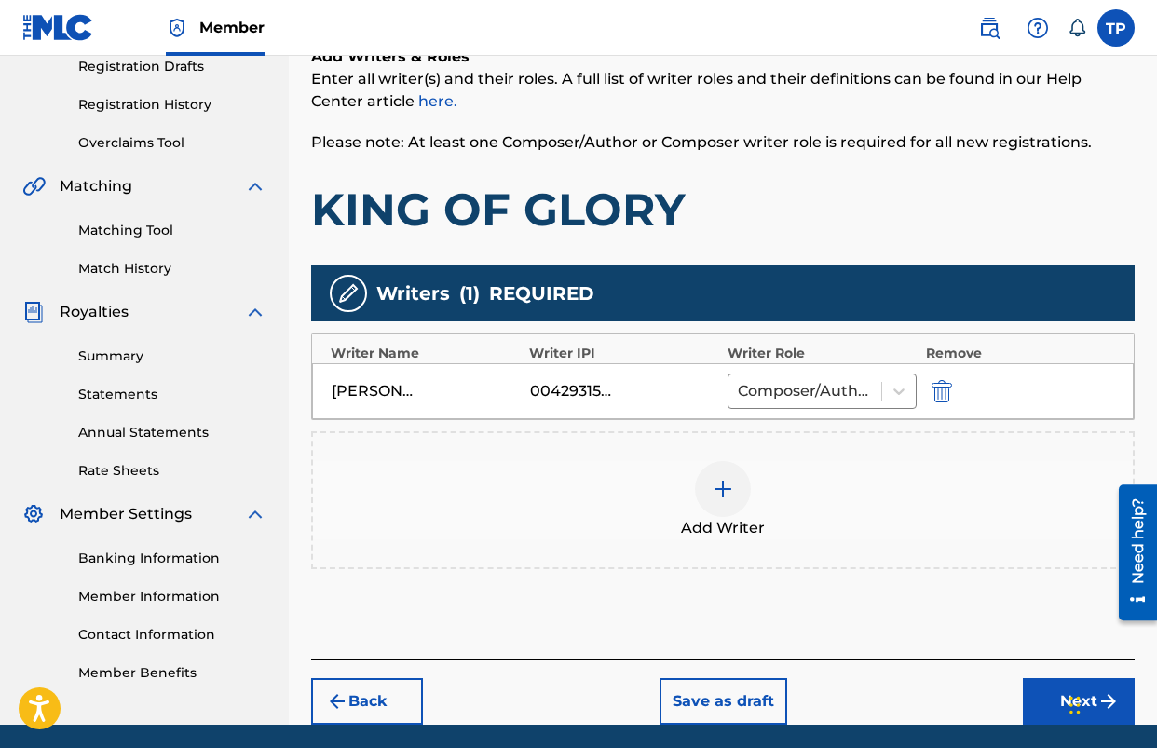
click at [699, 491] on div at bounding box center [723, 489] width 56 height 56
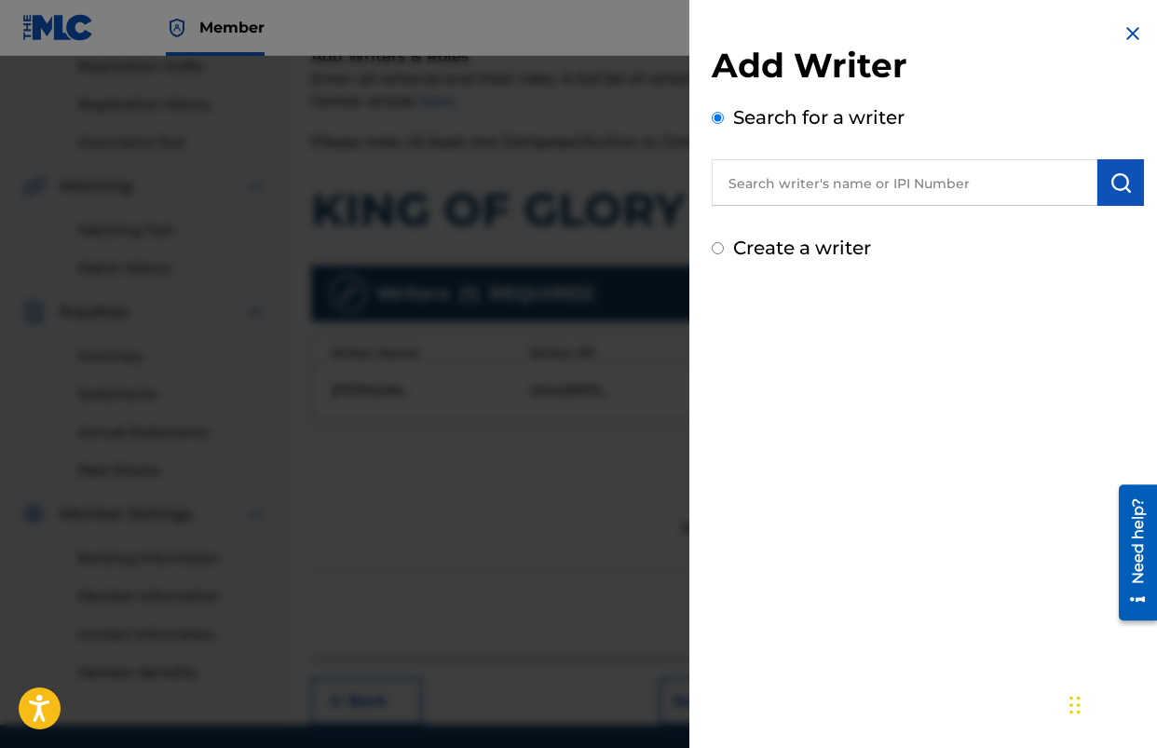
click at [883, 194] on input "text" at bounding box center [905, 182] width 386 height 47
type input "[PERSON_NAME]"
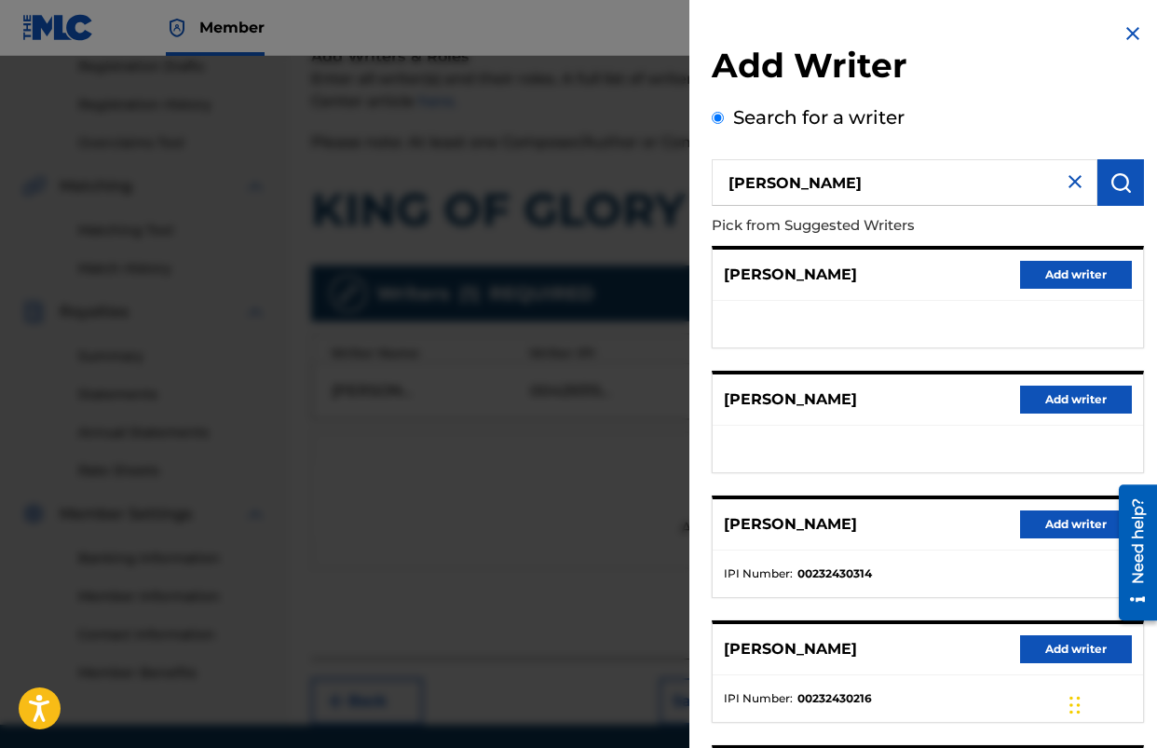
click at [1044, 516] on button "Add writer" at bounding box center [1076, 525] width 112 height 28
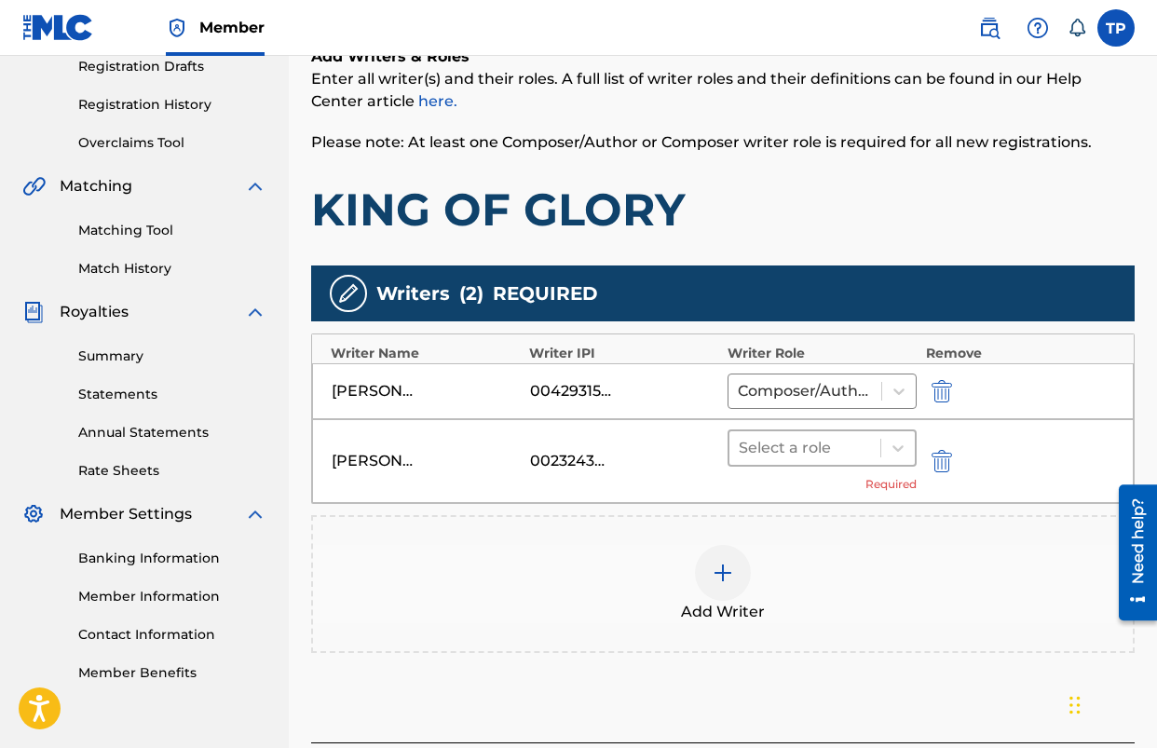
click at [835, 452] on div at bounding box center [805, 448] width 132 height 26
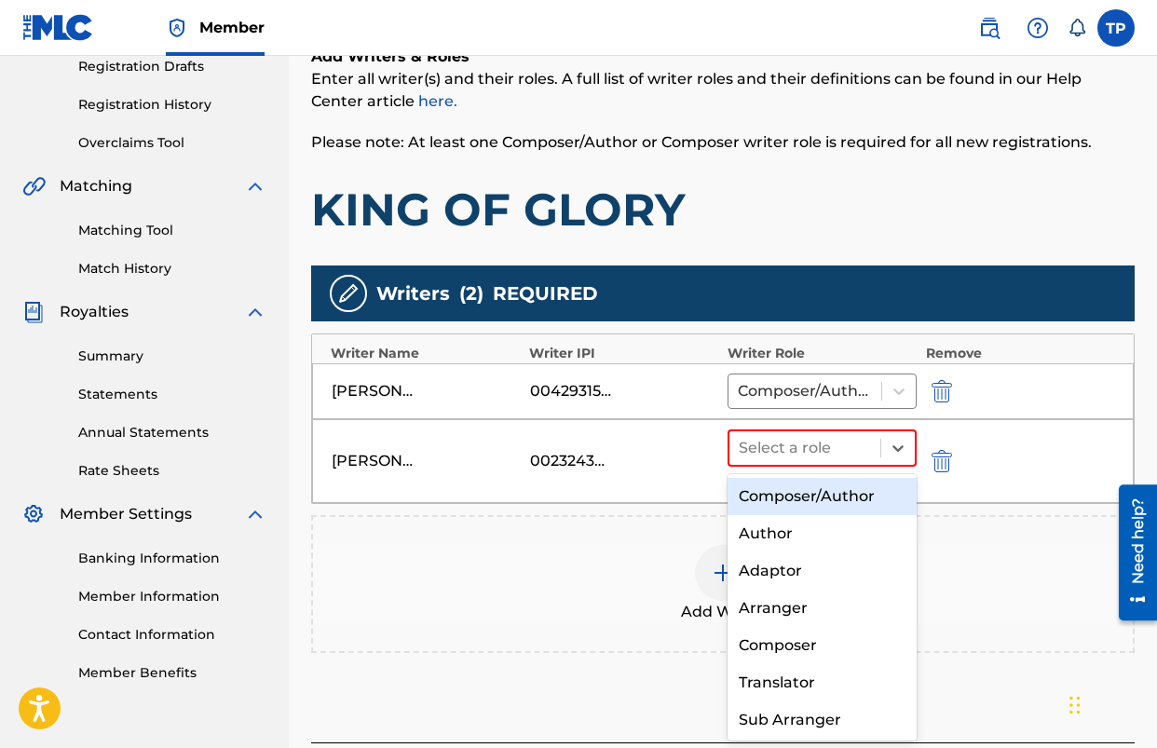
click at [807, 495] on div "Composer/Author" at bounding box center [822, 496] width 189 height 37
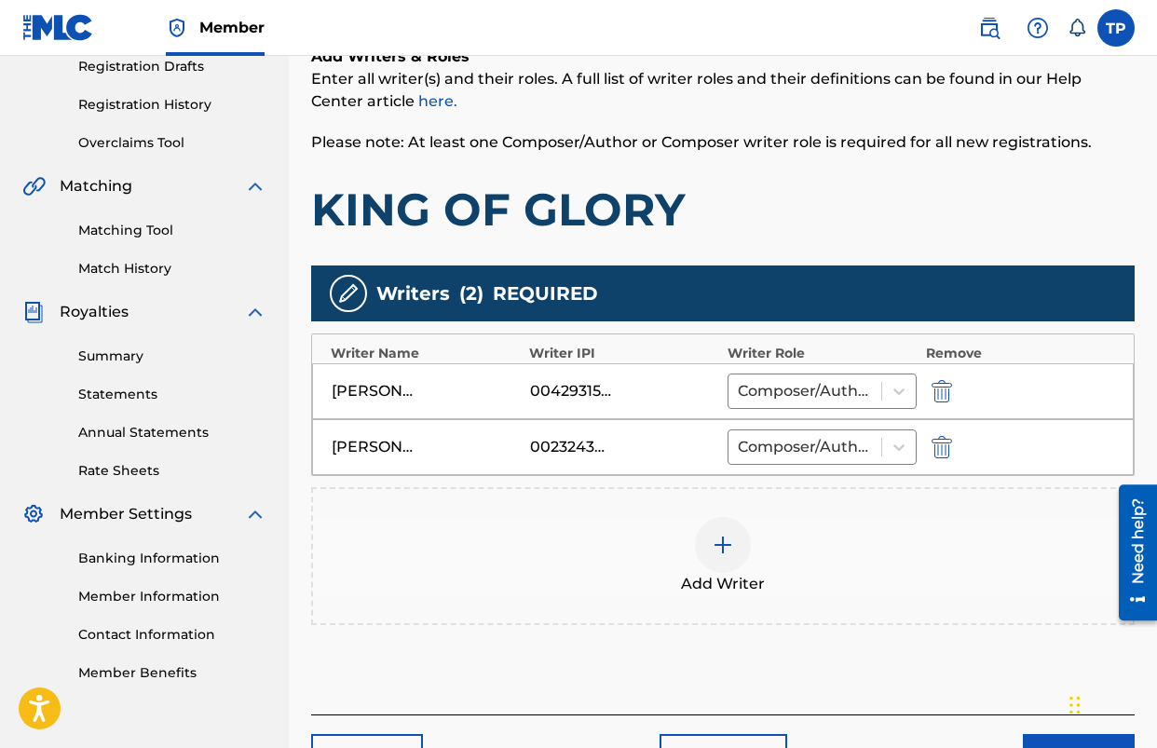
click at [910, 563] on div "Add Writer" at bounding box center [723, 556] width 820 height 78
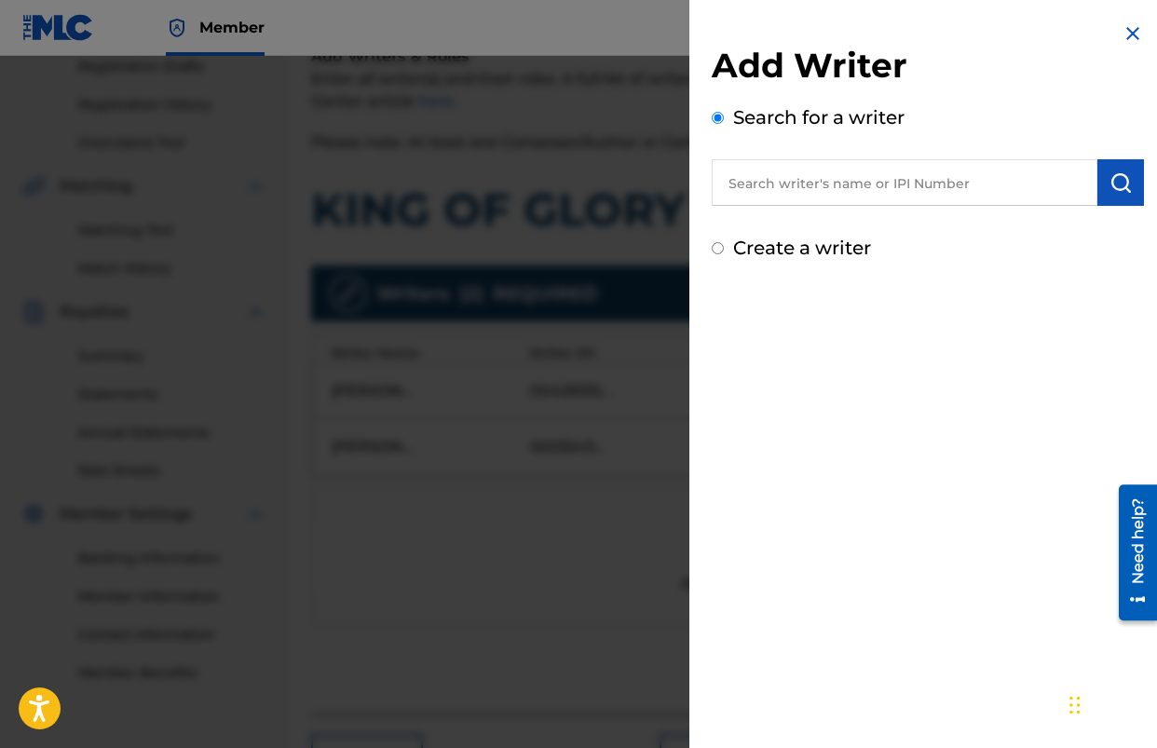
click at [1123, 33] on img at bounding box center [1133, 33] width 22 height 22
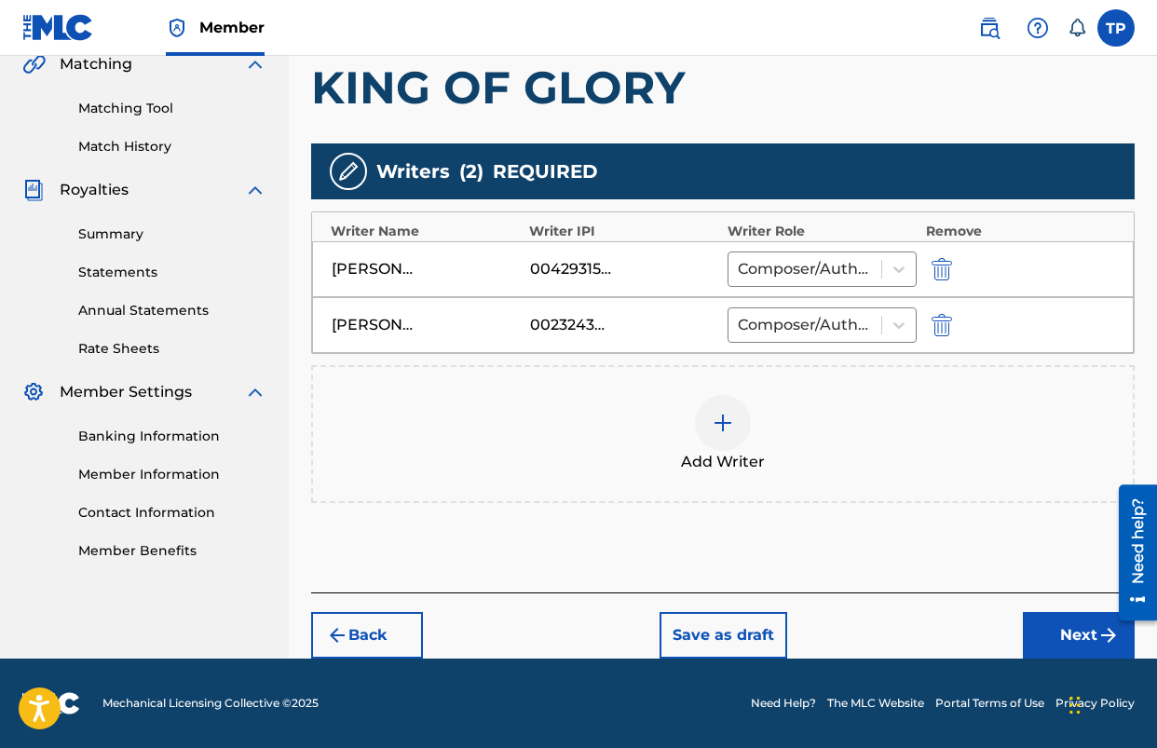
click at [1048, 621] on button "Next" at bounding box center [1079, 635] width 112 height 47
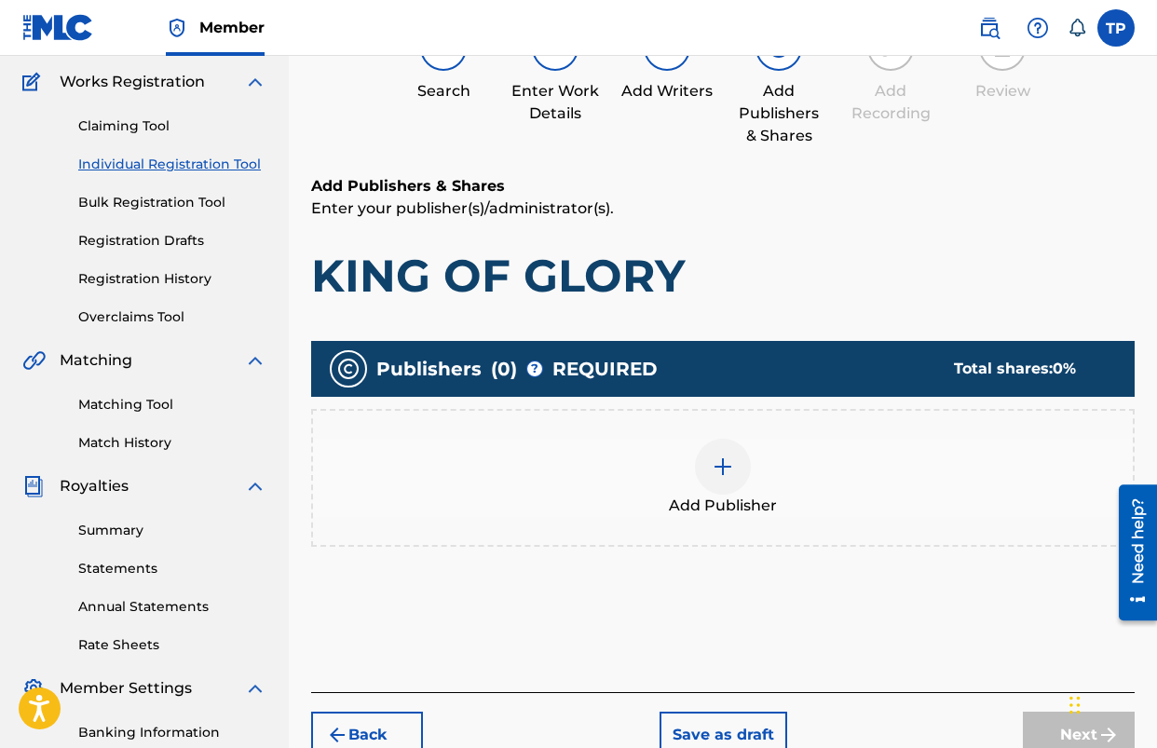
scroll to position [149, 0]
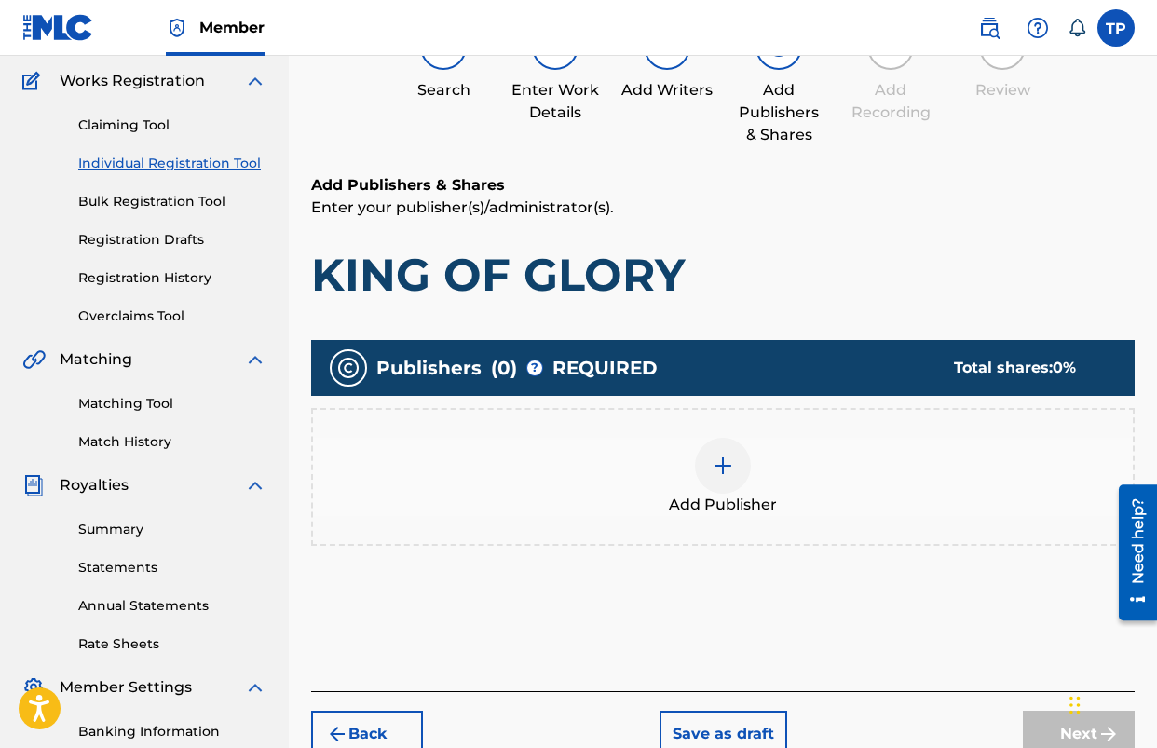
click at [734, 482] on div at bounding box center [723, 466] width 56 height 56
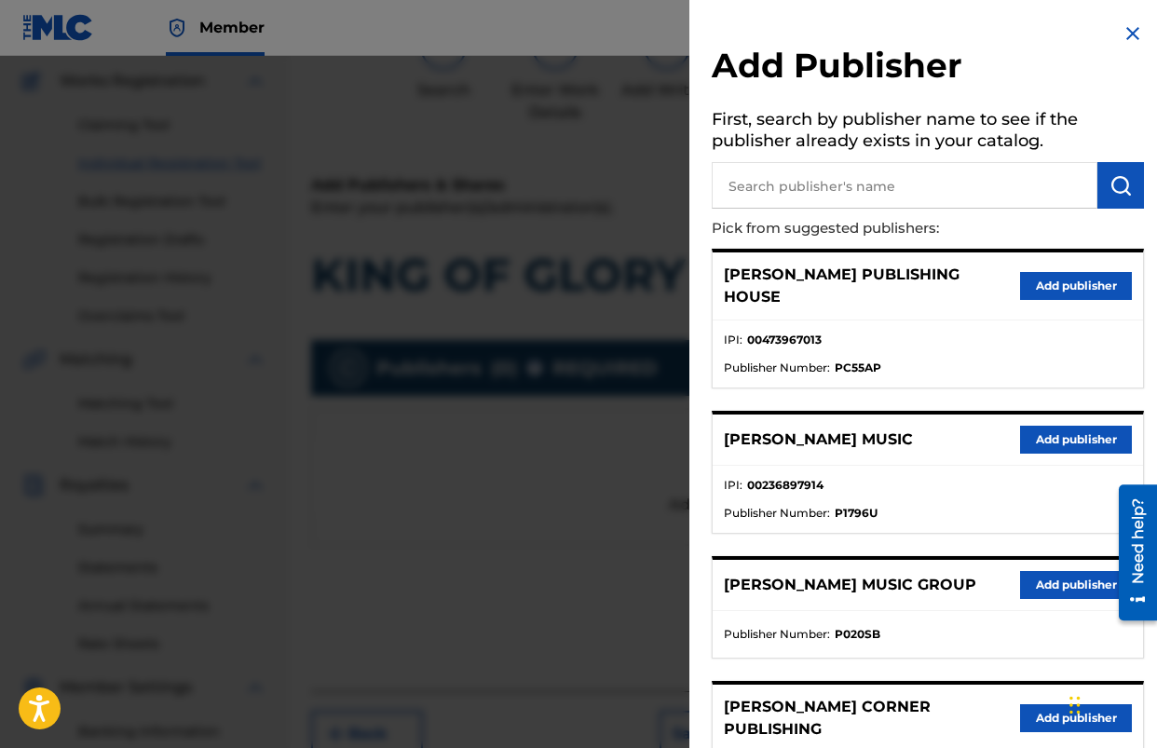
click at [1062, 426] on button "Add publisher" at bounding box center [1076, 440] width 112 height 28
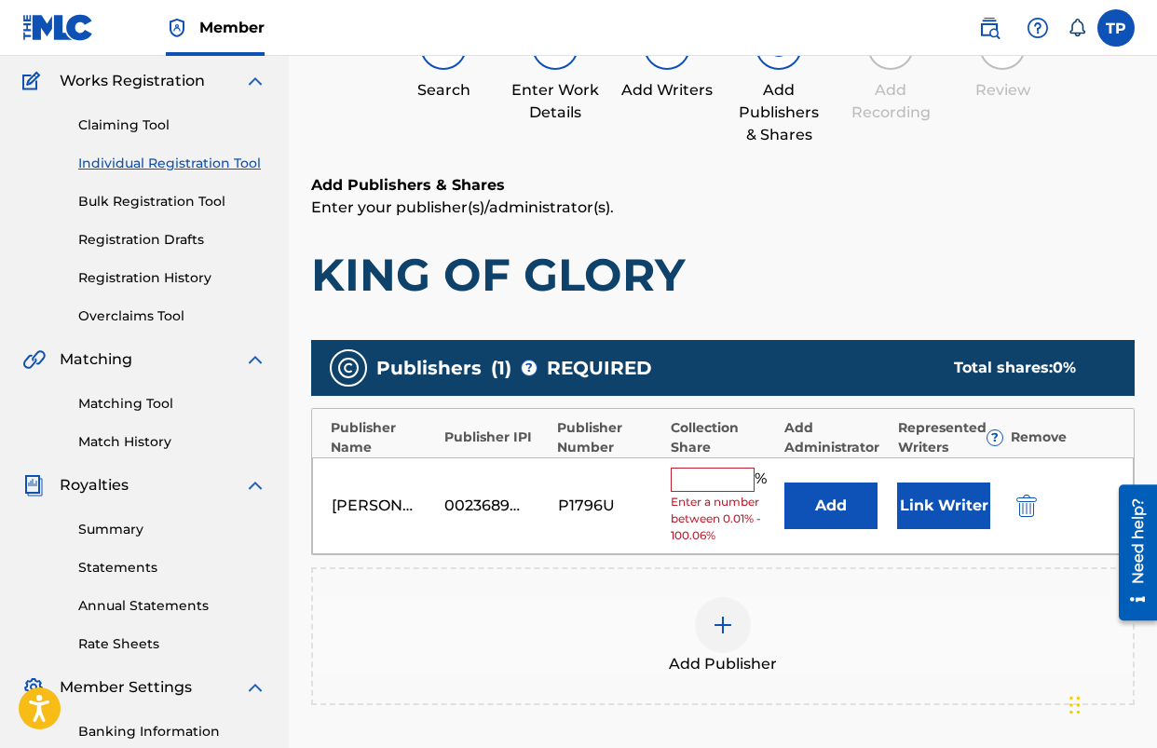
click at [796, 489] on button "Add" at bounding box center [831, 506] width 93 height 47
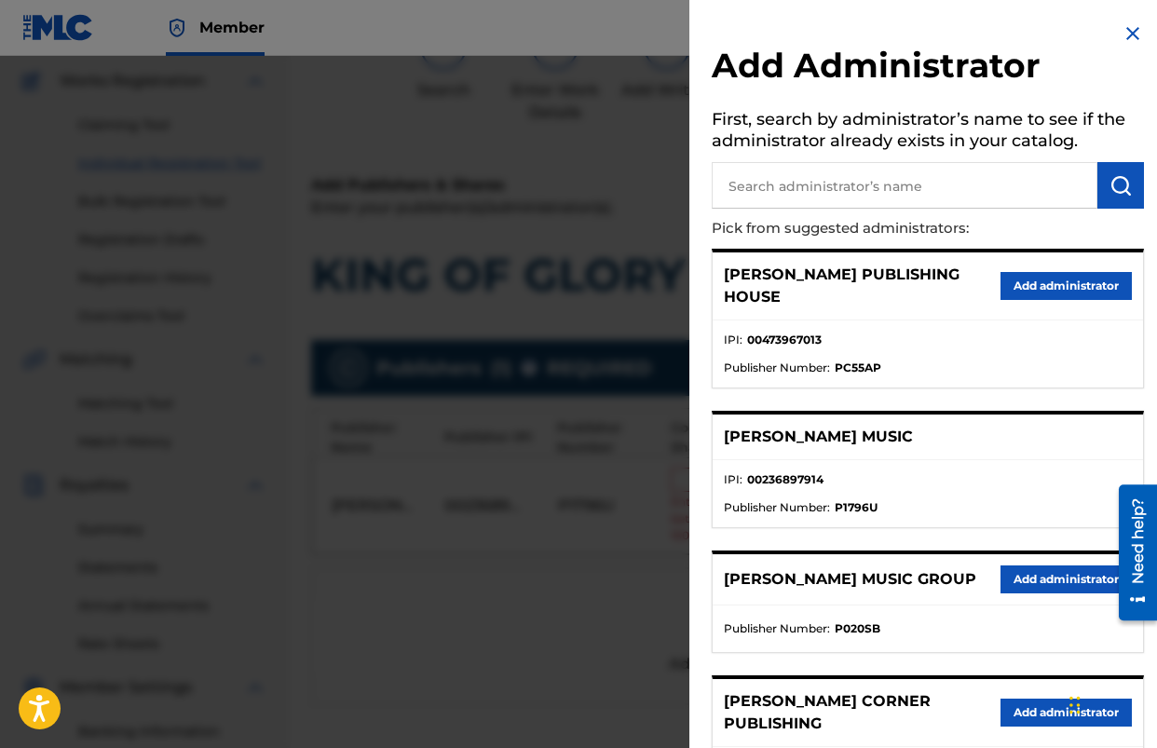
click at [1029, 566] on button "Add administrator" at bounding box center [1066, 580] width 131 height 28
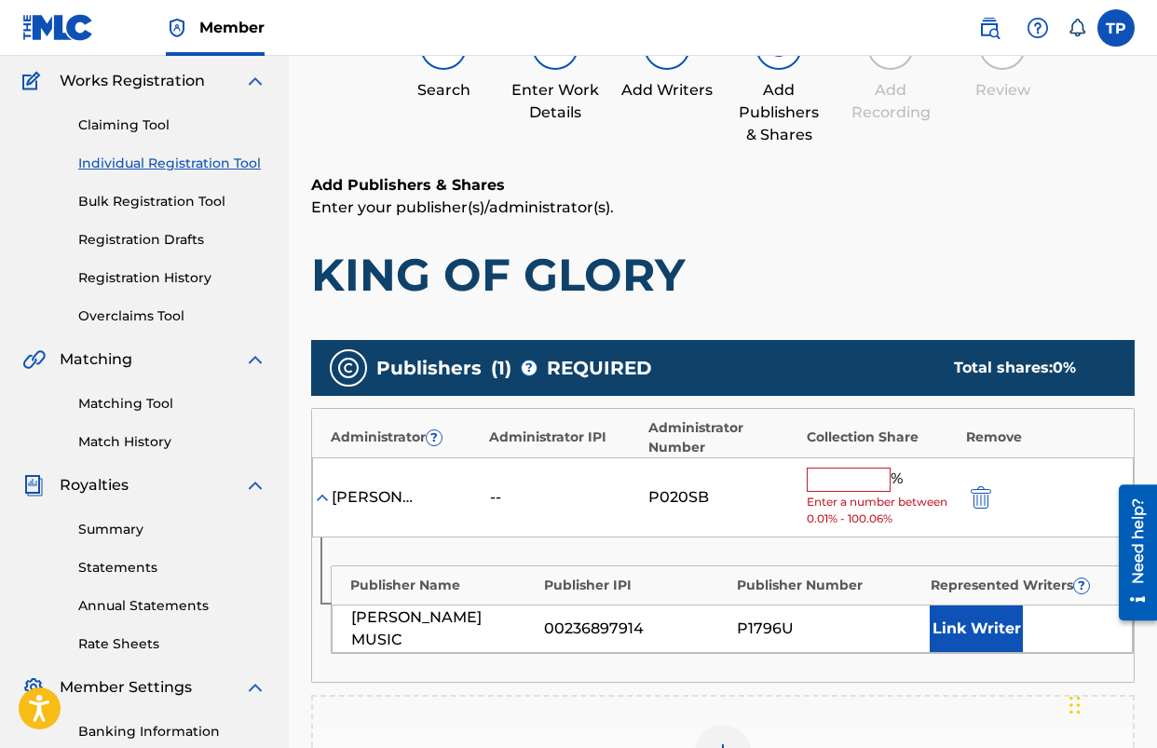
click at [835, 494] on span "Enter a number between 0.01% - 100.06%" at bounding box center [881, 511] width 149 height 34
click at [838, 486] on input "text" at bounding box center [849, 480] width 84 height 24
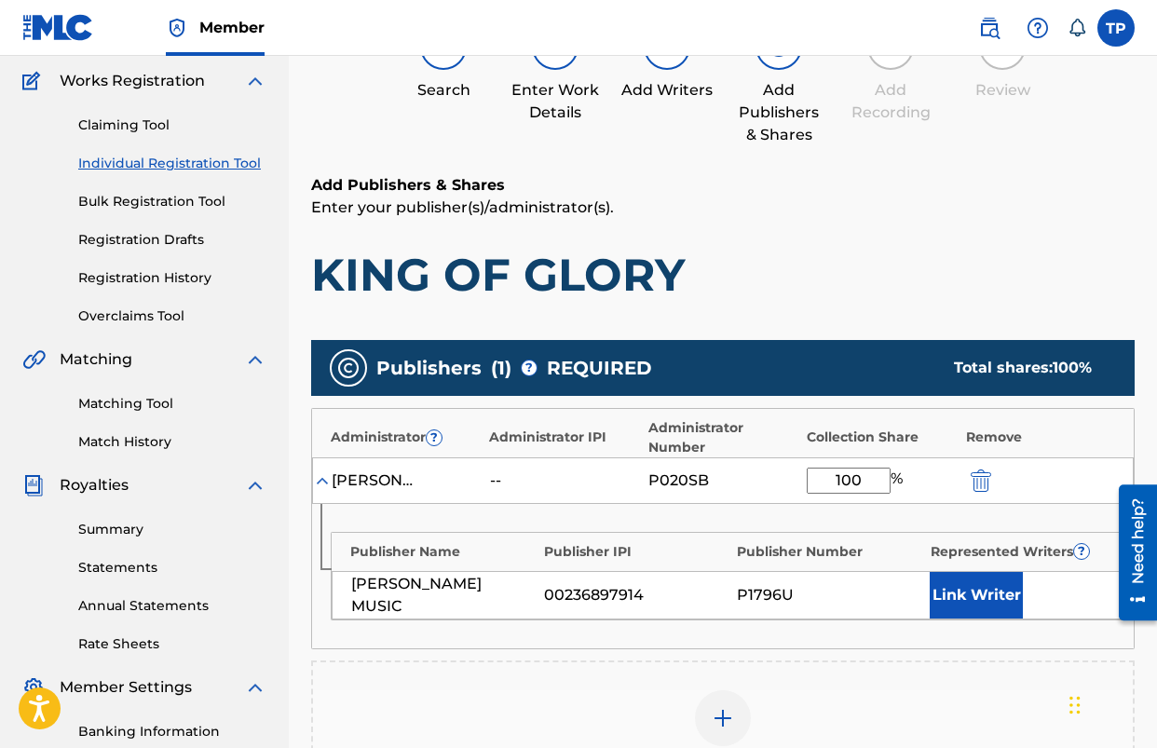
type input "100"
click at [862, 296] on h1 "KING OF GLORY" at bounding box center [723, 275] width 824 height 56
click at [989, 593] on button "Link Writer" at bounding box center [976, 595] width 93 height 47
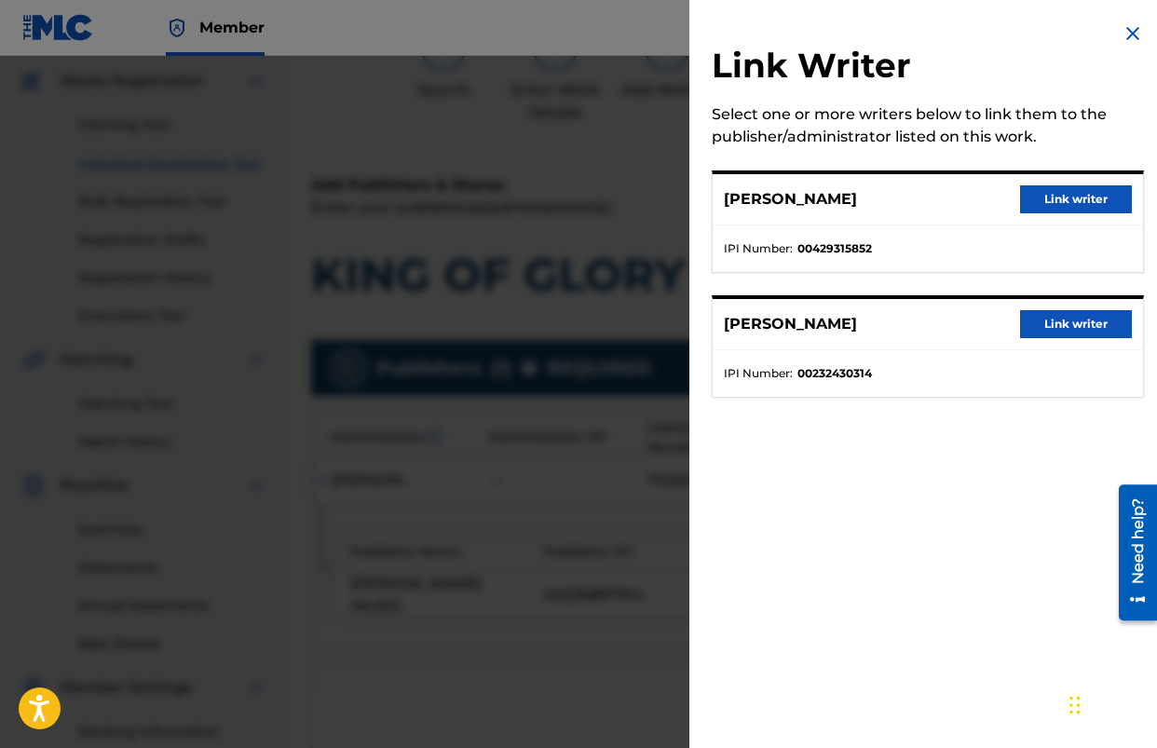
drag, startPoint x: 1077, startPoint y: 199, endPoint x: 1067, endPoint y: 278, distance: 79.9
click at [1077, 199] on button "Link writer" at bounding box center [1076, 199] width 112 height 28
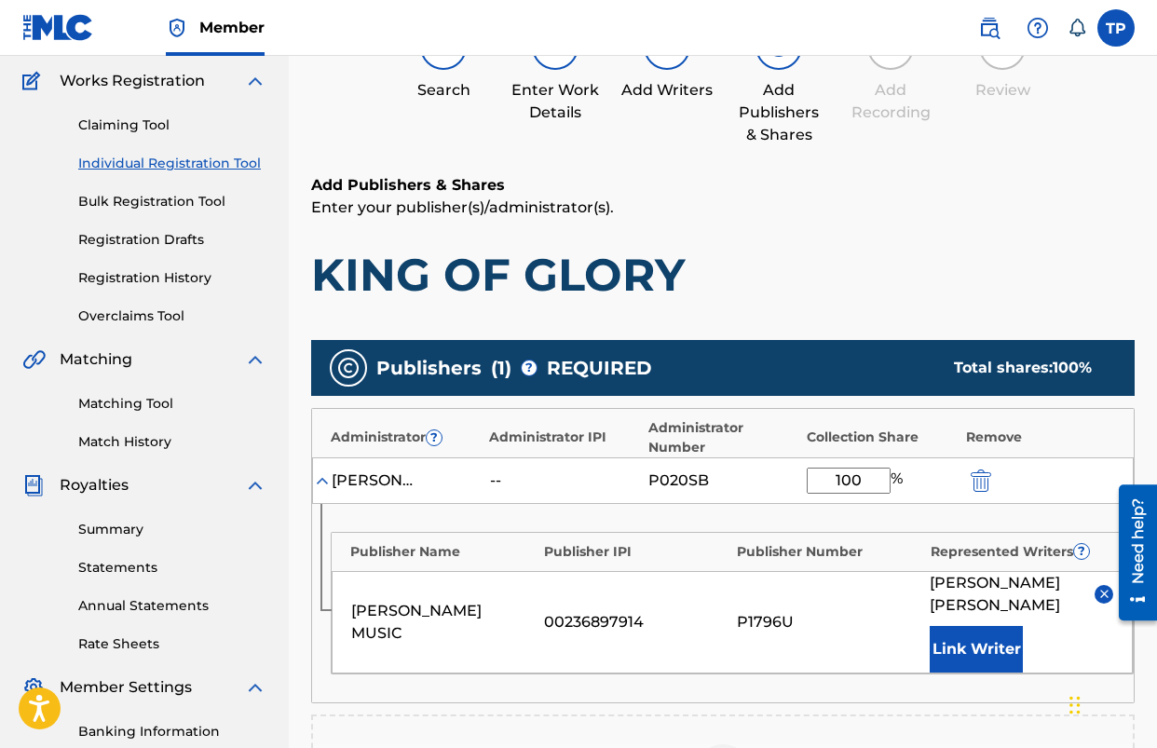
click at [970, 633] on button "Link Writer" at bounding box center [976, 649] width 93 height 47
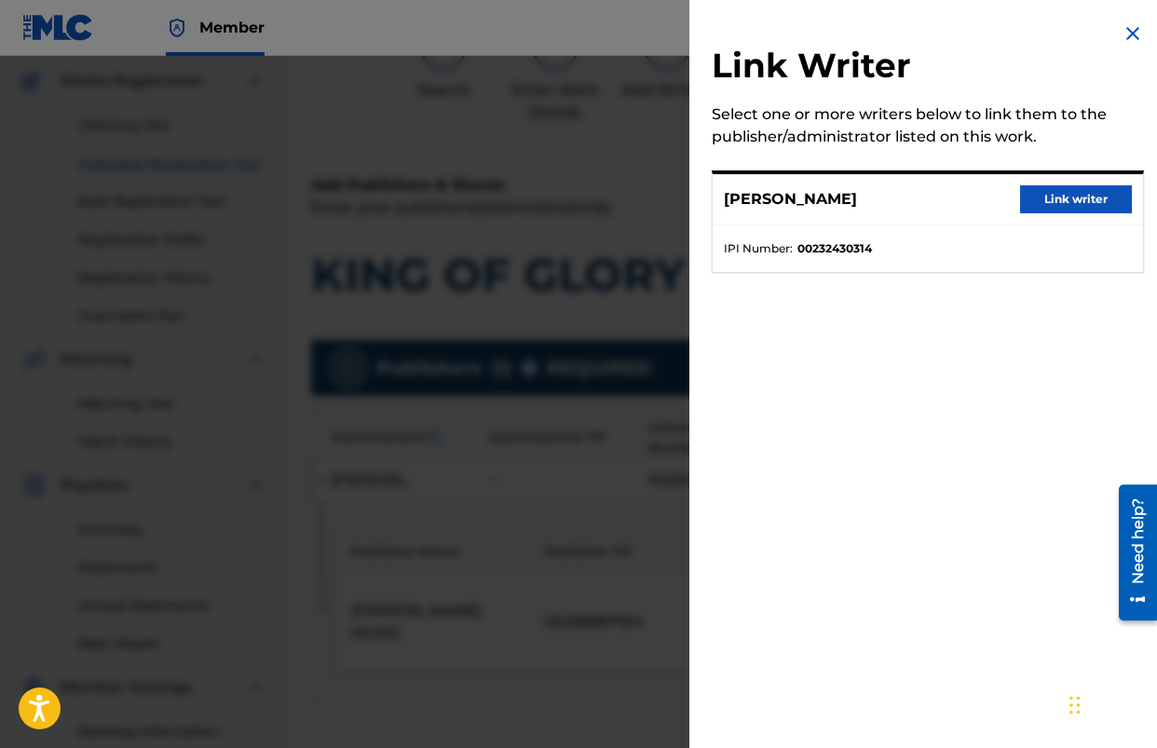
click at [1086, 201] on button "Link writer" at bounding box center [1076, 199] width 112 height 28
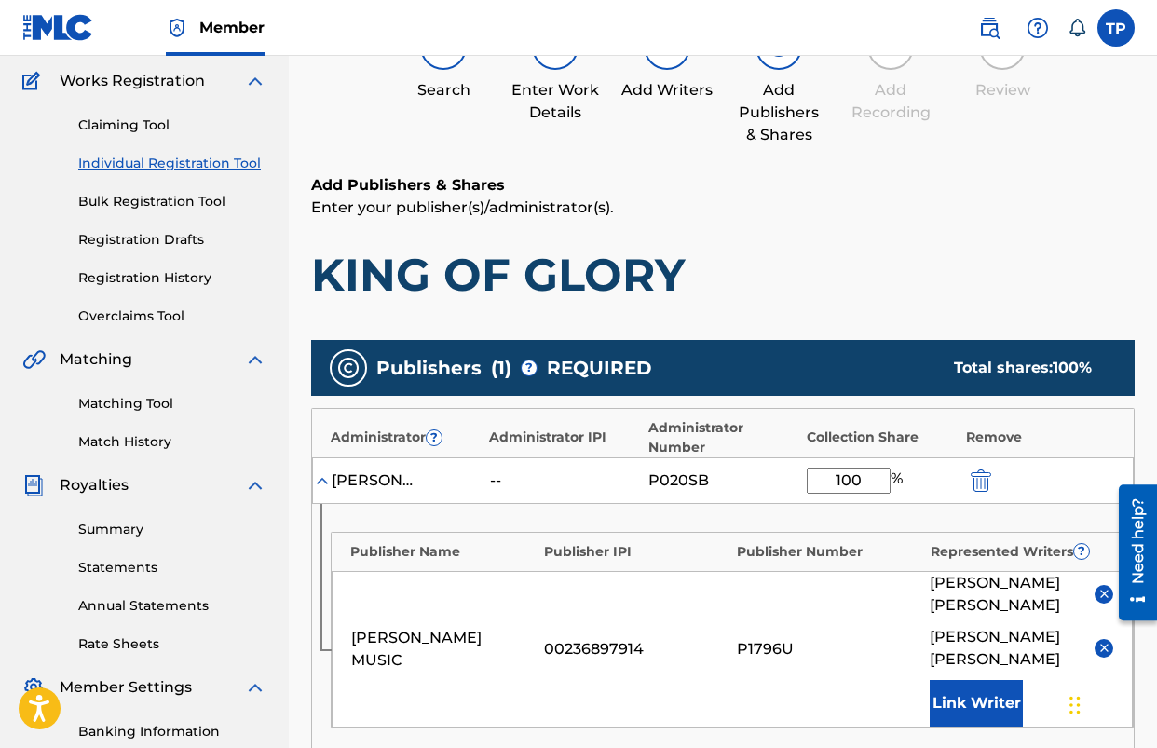
click at [881, 256] on h1 "KING OF GLORY" at bounding box center [723, 275] width 824 height 56
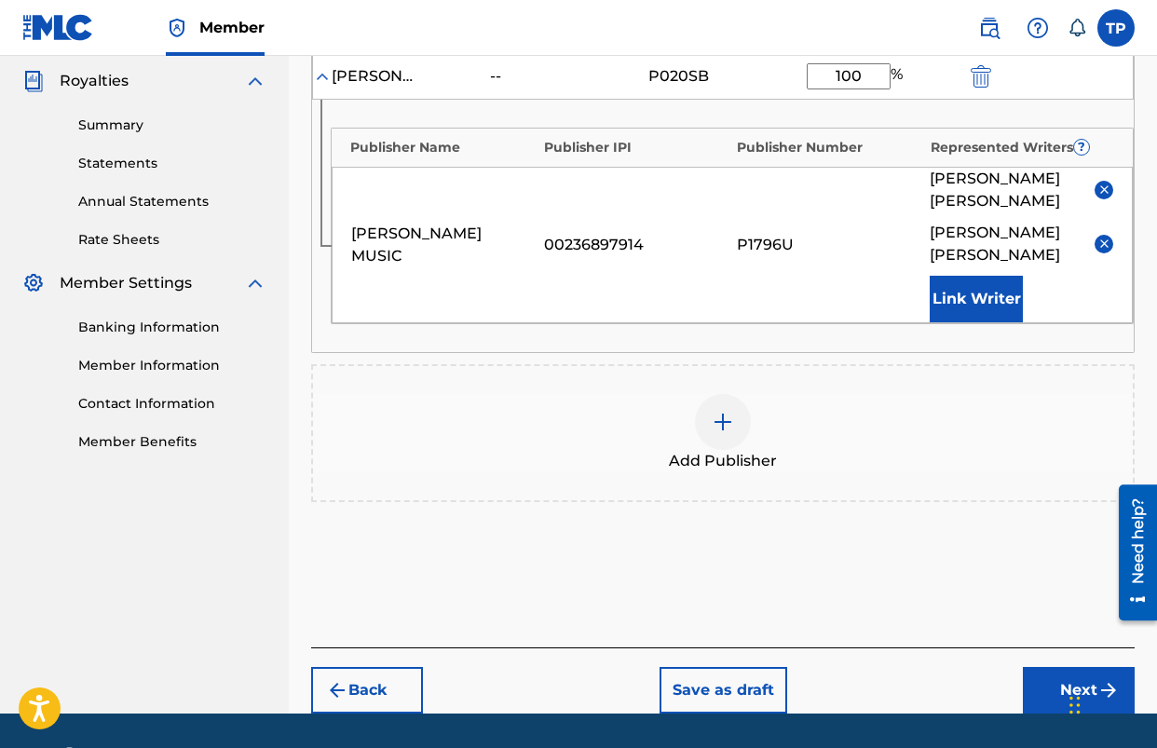
click at [1094, 667] on button "Next" at bounding box center [1079, 690] width 112 height 47
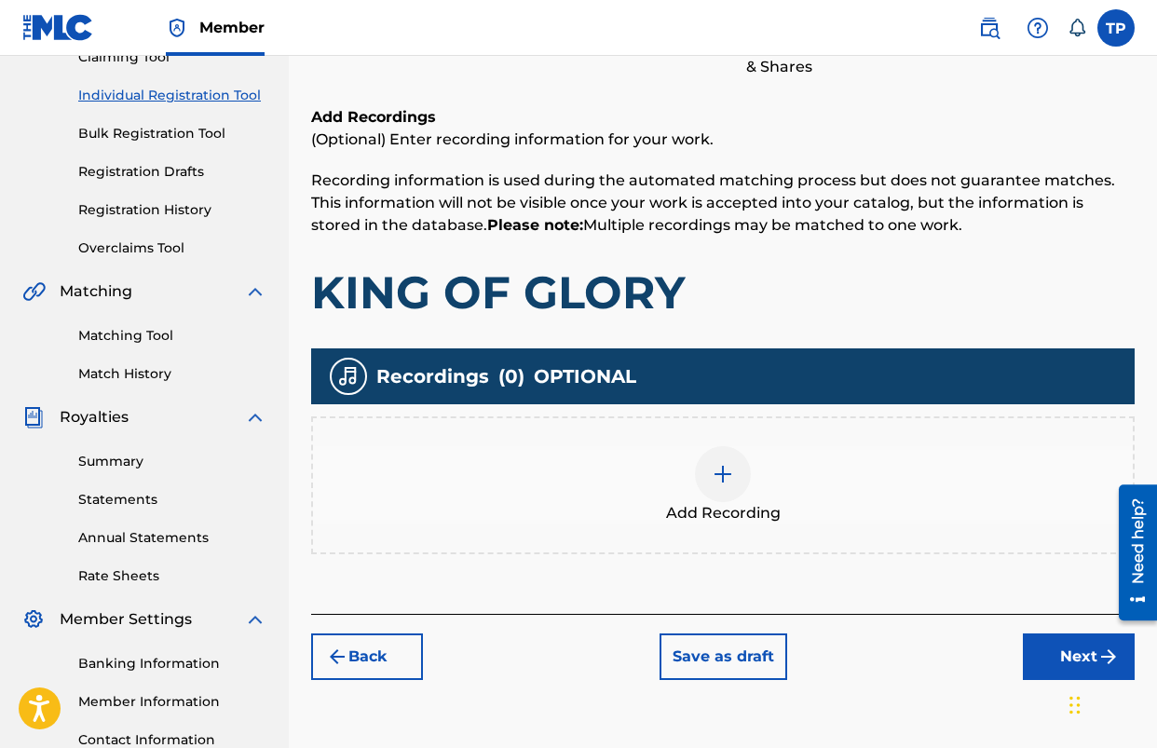
click at [1070, 648] on button "Next" at bounding box center [1079, 657] width 112 height 47
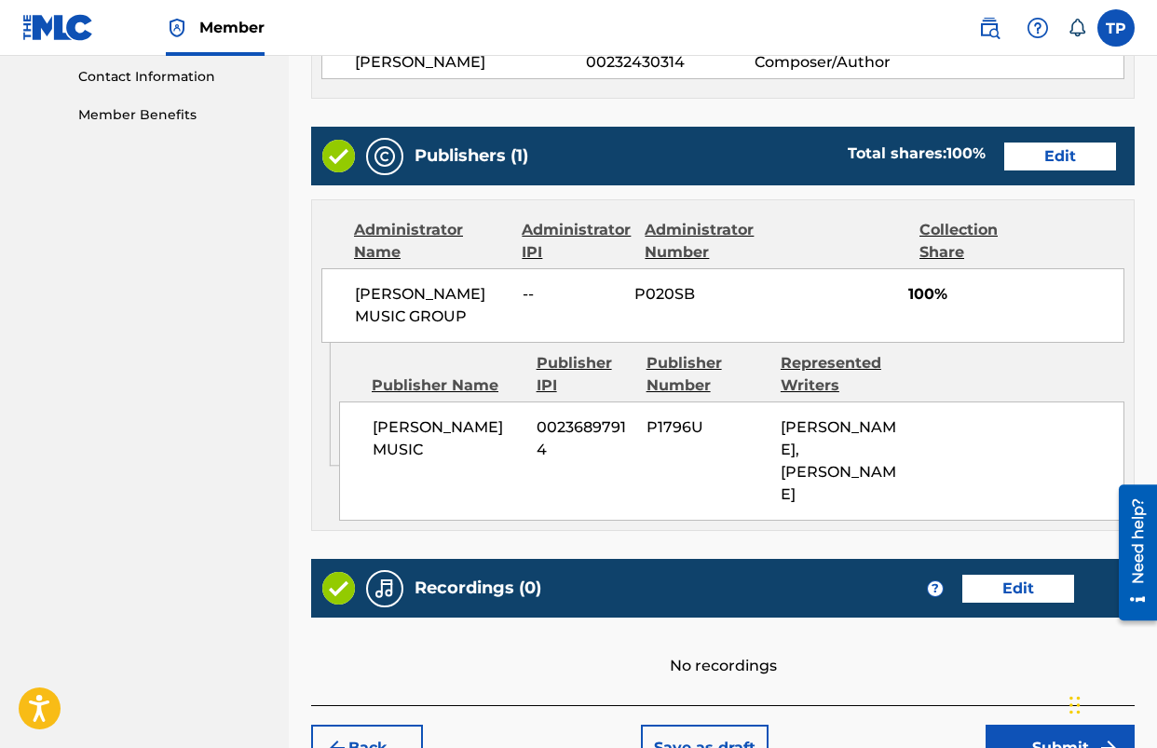
scroll to position [993, 0]
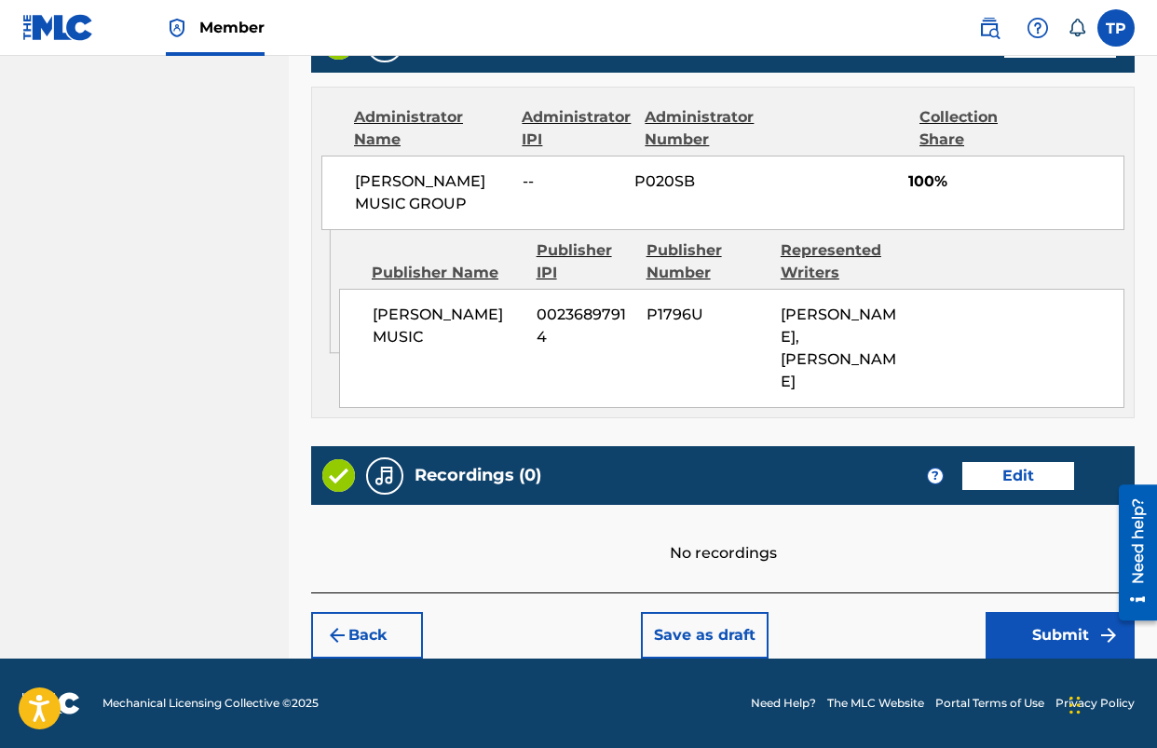
click at [1063, 655] on button "Submit" at bounding box center [1060, 635] width 149 height 47
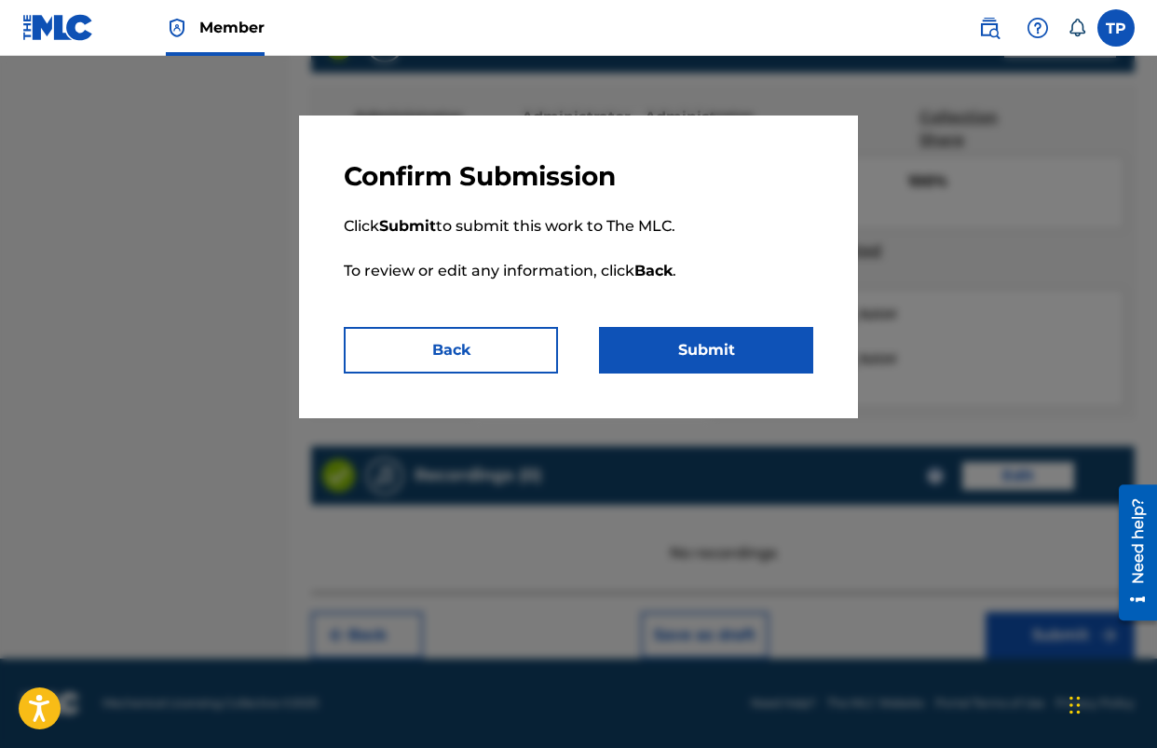
click at [692, 362] on button "Submit" at bounding box center [706, 350] width 214 height 47
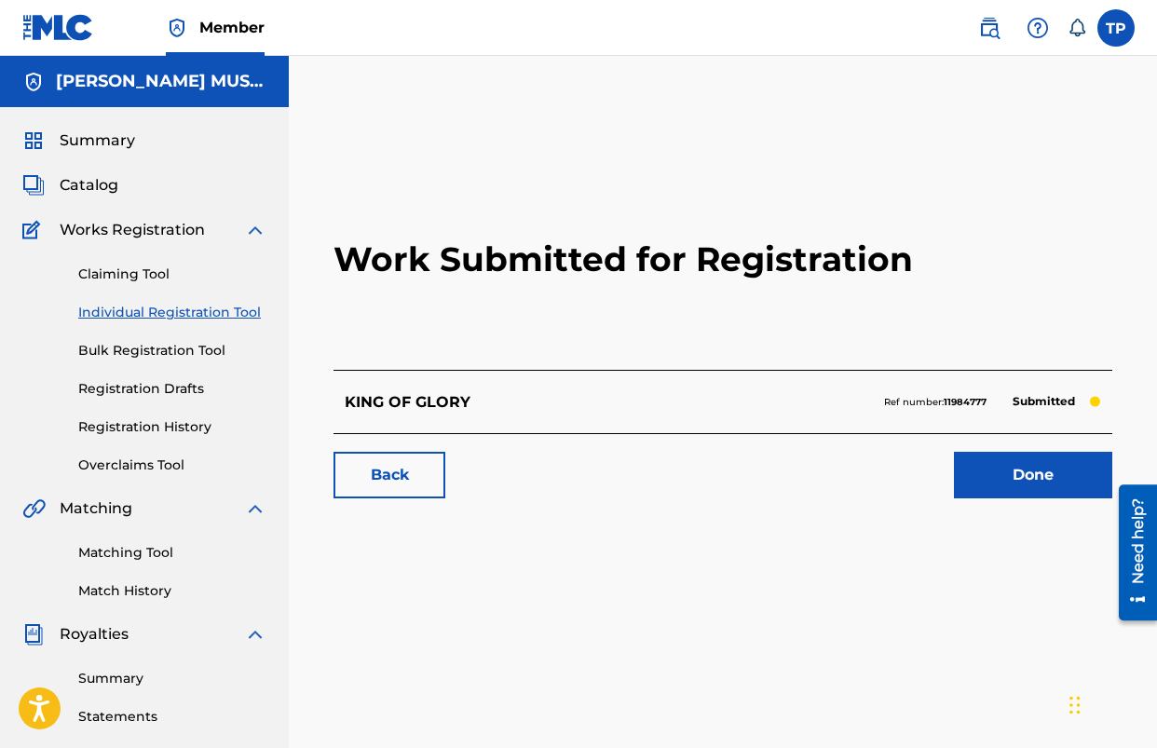
click at [85, 185] on span "Catalog" at bounding box center [89, 185] width 59 height 22
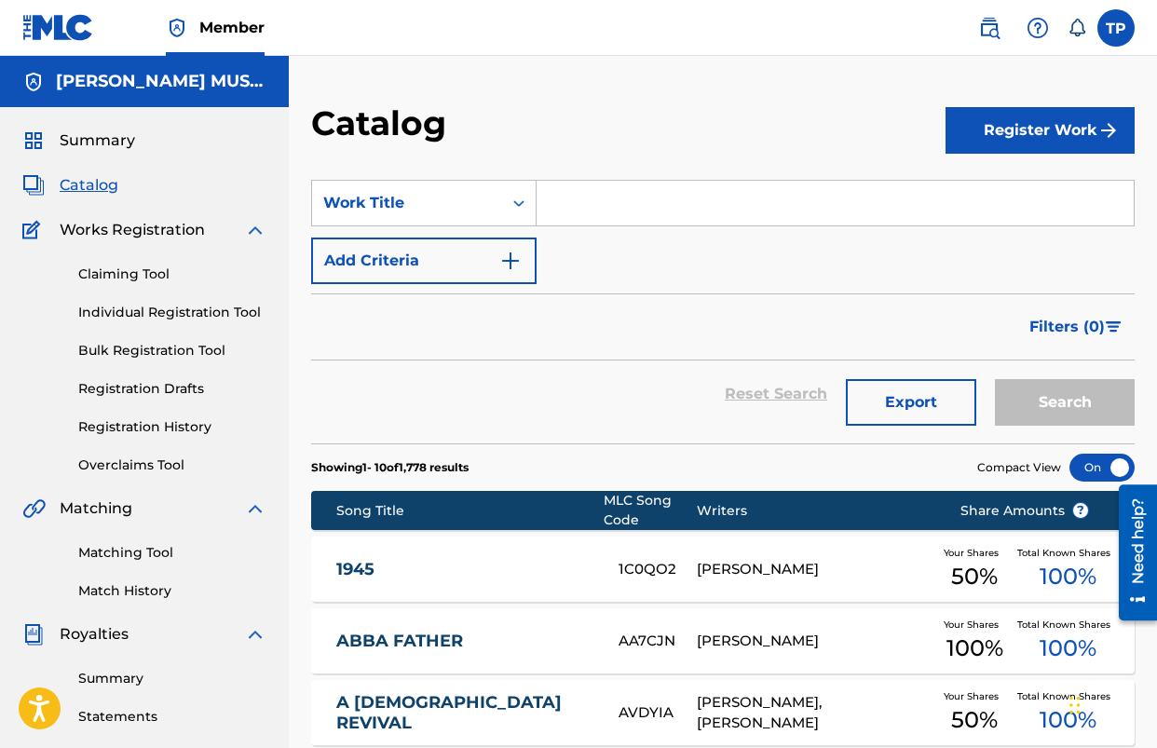
click at [654, 210] on input "Search Form" at bounding box center [835, 203] width 597 height 45
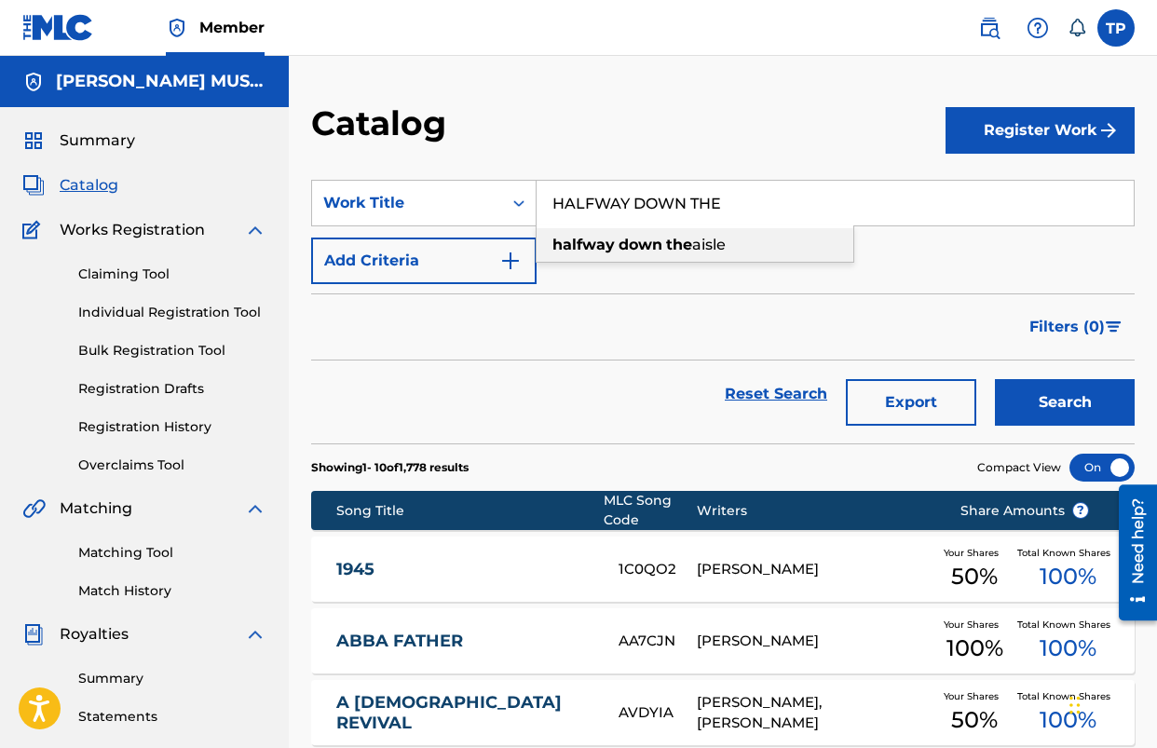
click at [630, 250] on strong "down" at bounding box center [641, 245] width 44 height 18
type input "halfway down the aisle"
drag, startPoint x: 1028, startPoint y: 397, endPoint x: 888, endPoint y: 388, distance: 140.1
click at [1028, 397] on button "Search" at bounding box center [1065, 402] width 140 height 47
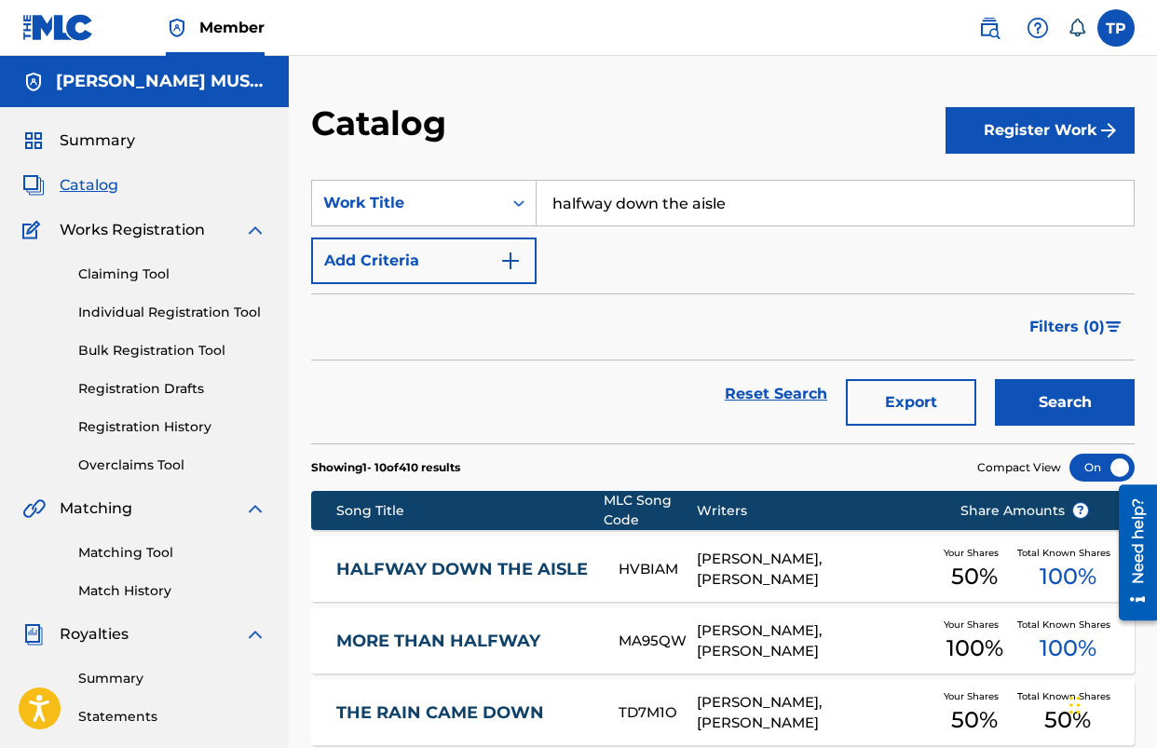
click at [1021, 144] on button "Register Work" at bounding box center [1040, 130] width 189 height 47
click at [988, 185] on link "Individual" at bounding box center [1040, 191] width 189 height 45
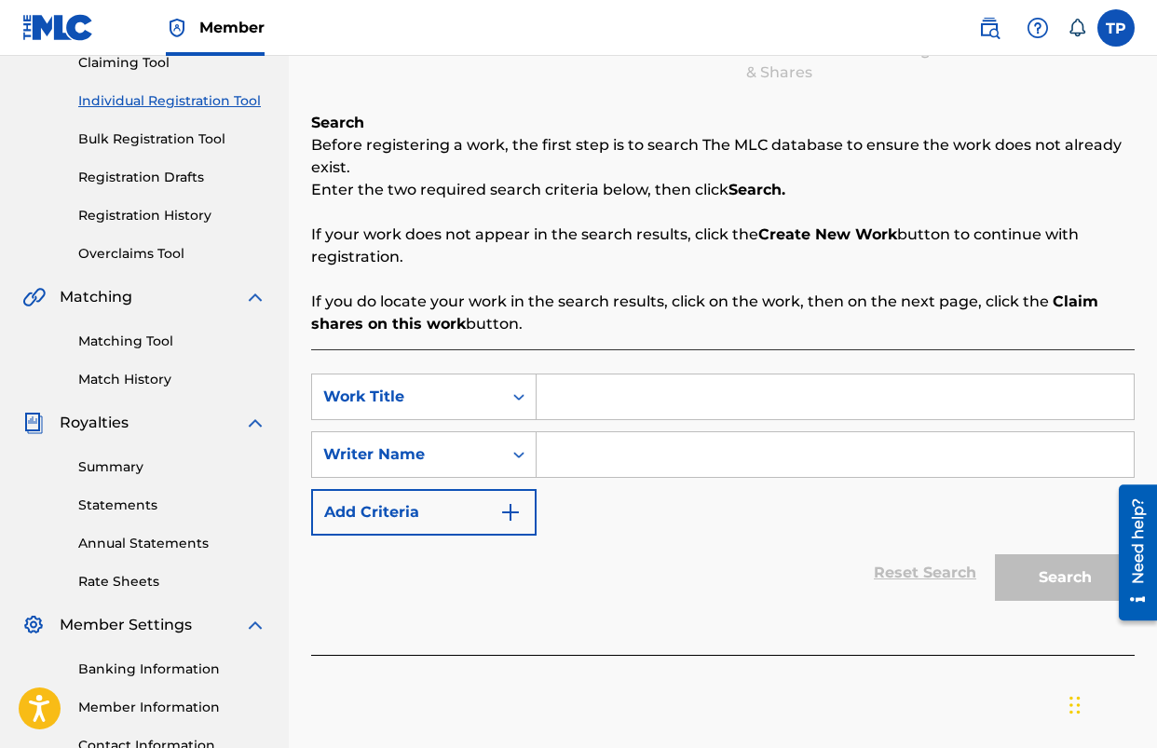
scroll to position [211, 0]
click at [659, 392] on input "Search Form" at bounding box center [835, 398] width 597 height 45
type input "HALFWAY DOWN THE AISLE"
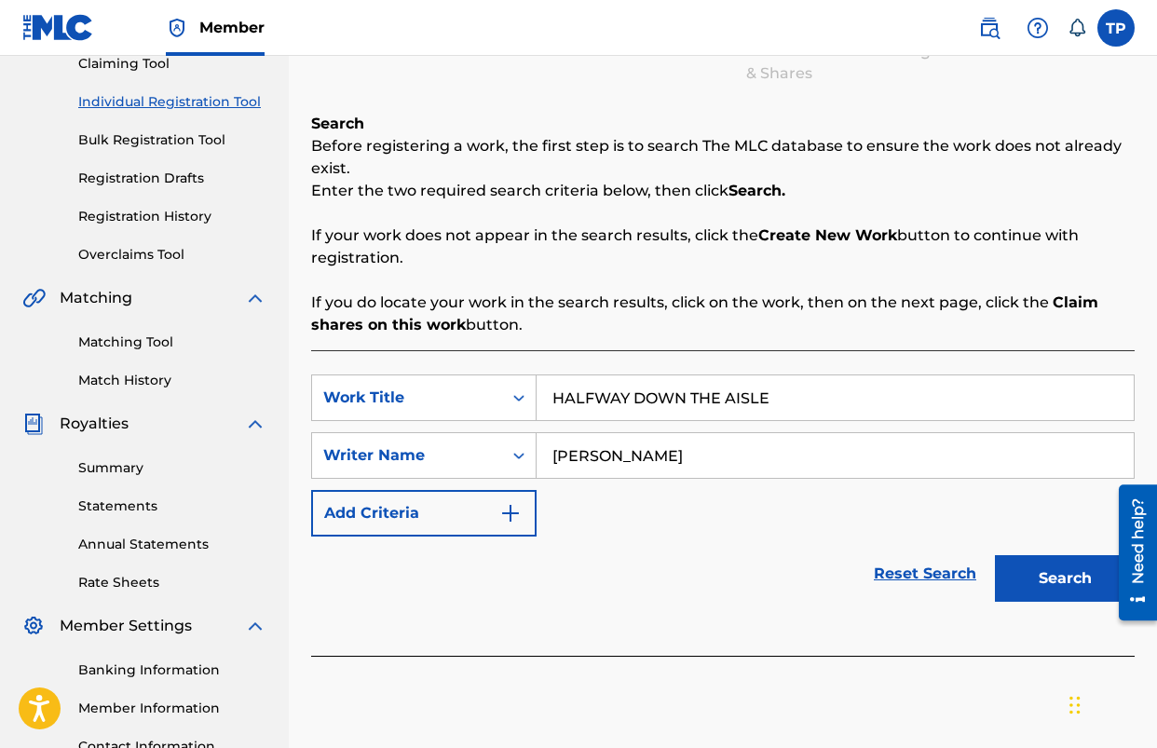
type input "[PERSON_NAME]"
click at [995, 555] on button "Search" at bounding box center [1065, 578] width 140 height 47
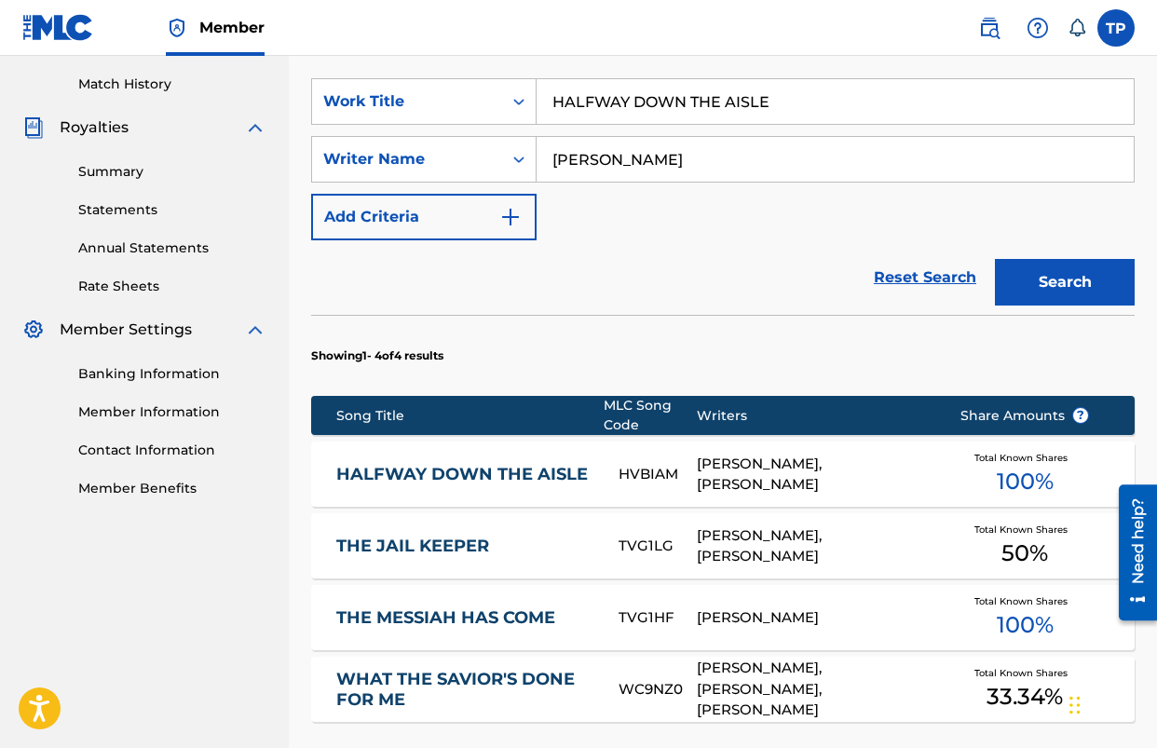
scroll to position [799, 0]
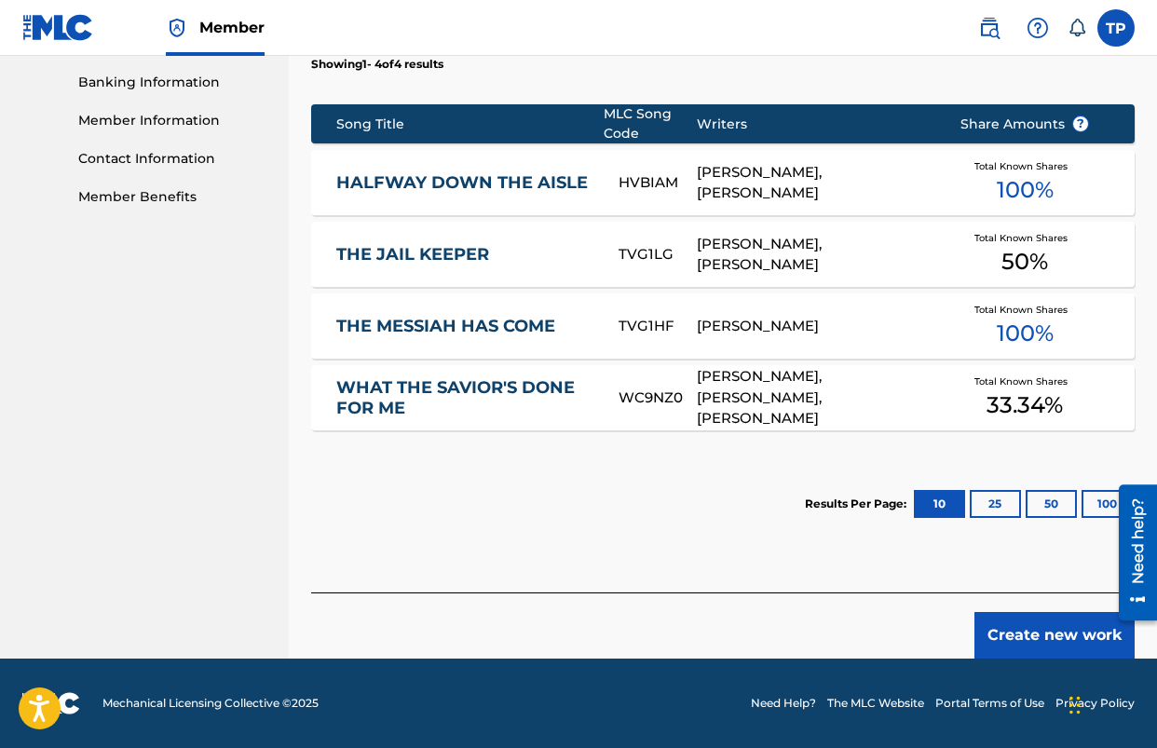
click at [1036, 639] on button "Create new work" at bounding box center [1055, 635] width 160 height 47
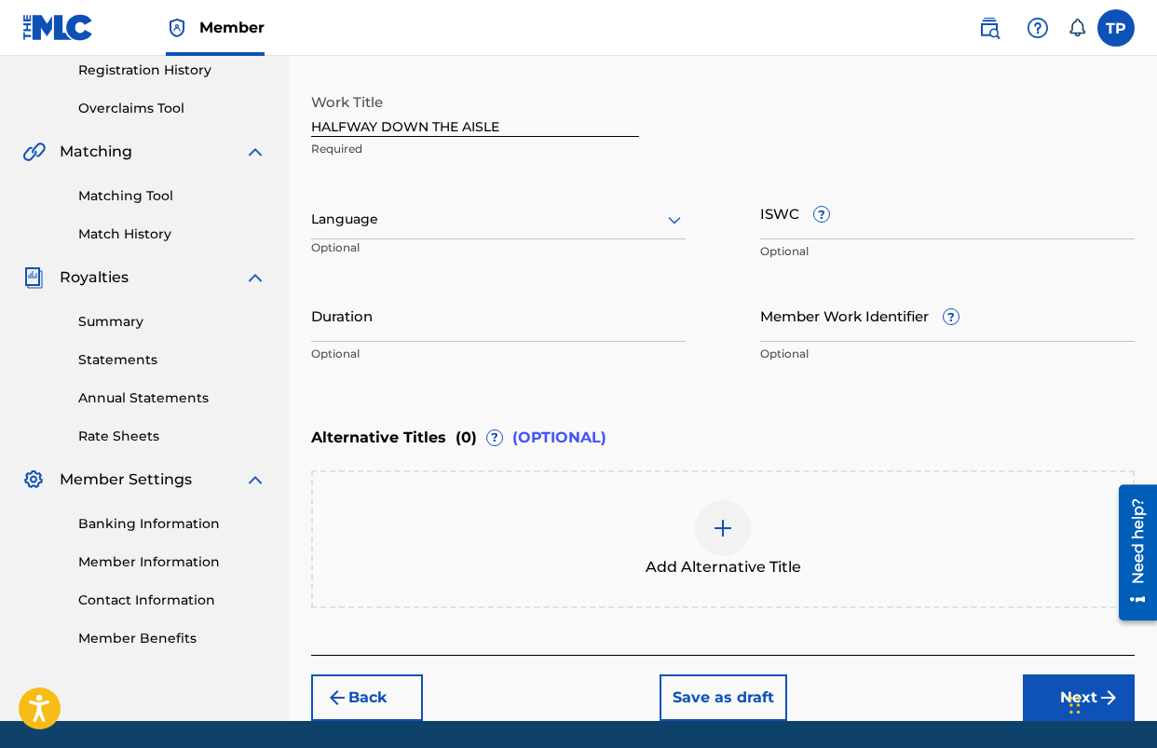
scroll to position [419, 0]
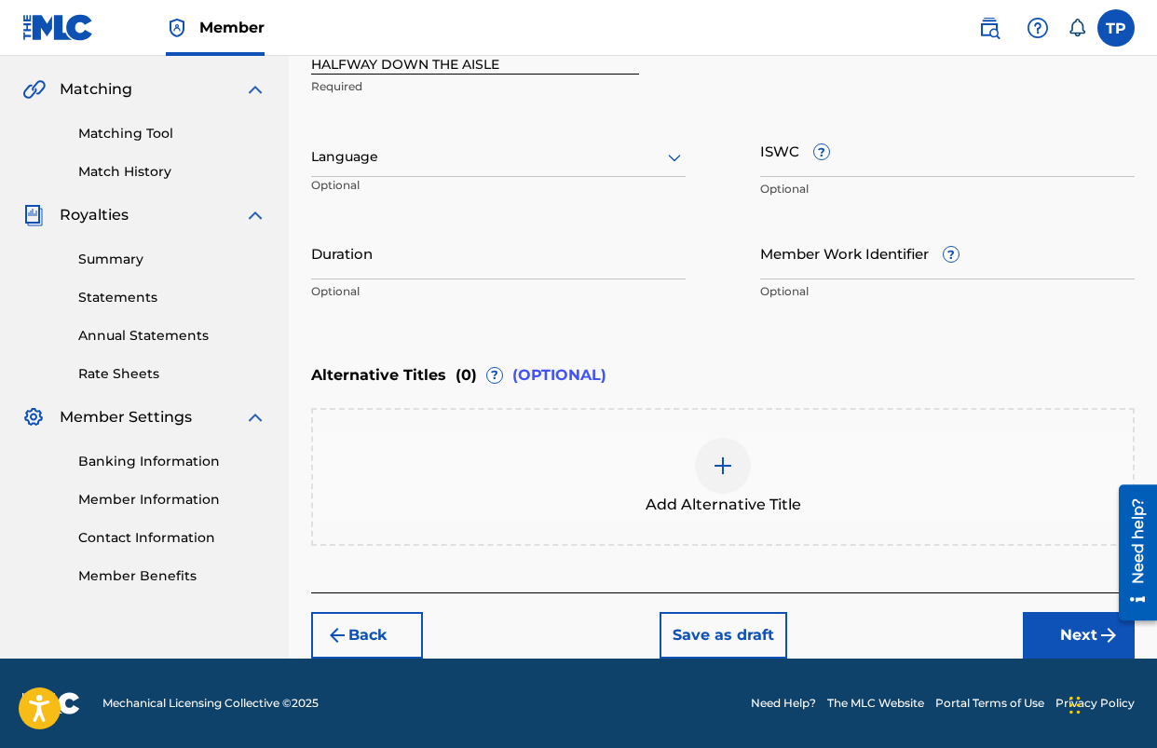
click at [1048, 607] on div "Back Save as draft Next" at bounding box center [723, 626] width 824 height 66
click at [1051, 623] on button "Next" at bounding box center [1079, 635] width 112 height 47
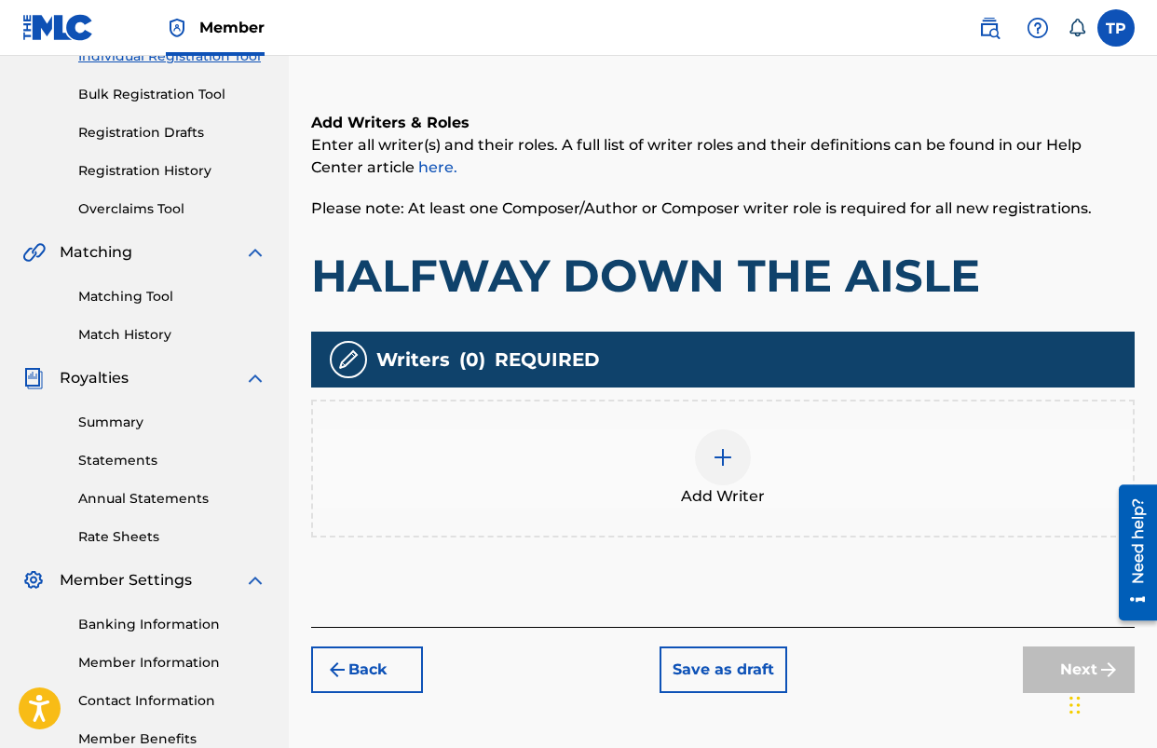
scroll to position [257, 0]
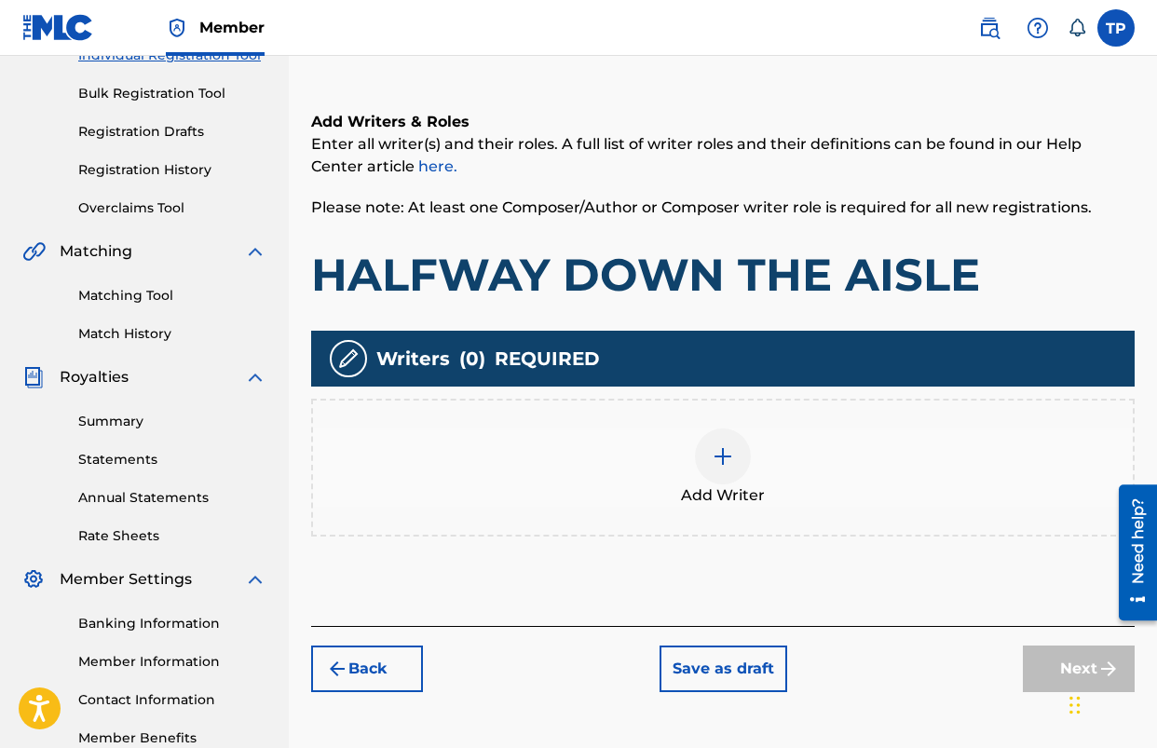
click at [700, 451] on div at bounding box center [723, 457] width 56 height 56
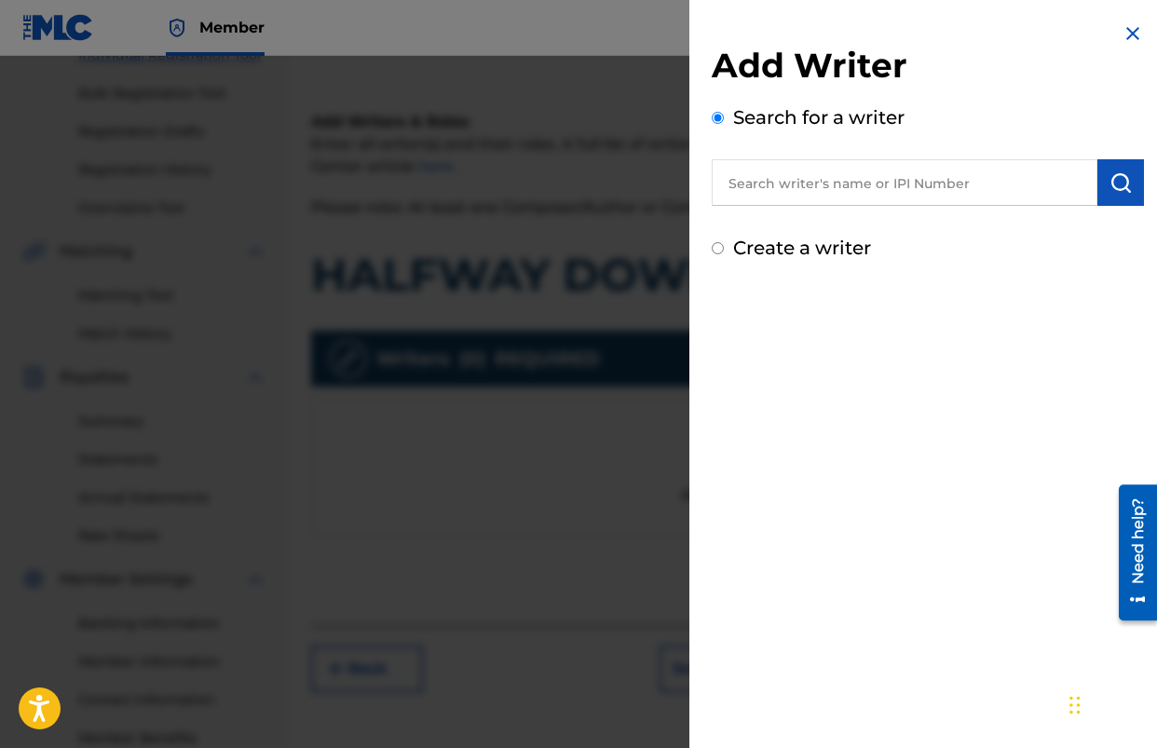
click at [806, 185] on input "text" at bounding box center [905, 182] width 386 height 47
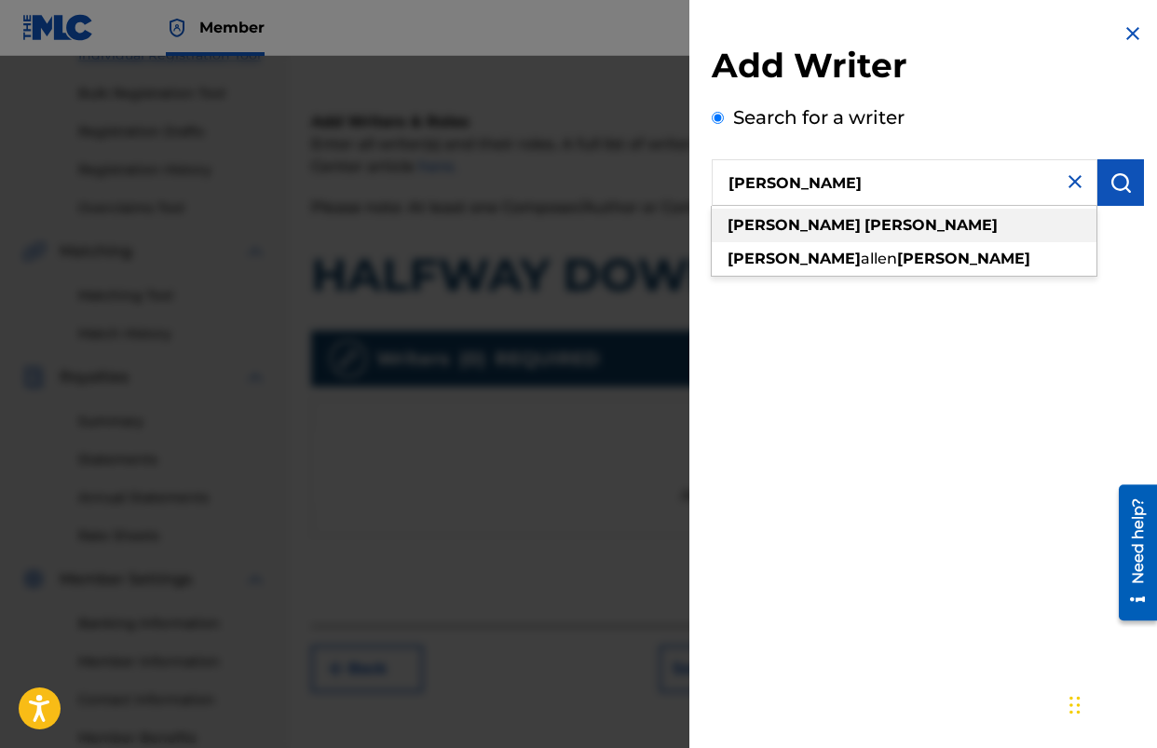
click at [772, 227] on strong "[PERSON_NAME]" at bounding box center [794, 225] width 133 height 18
type input "[PERSON_NAME]"
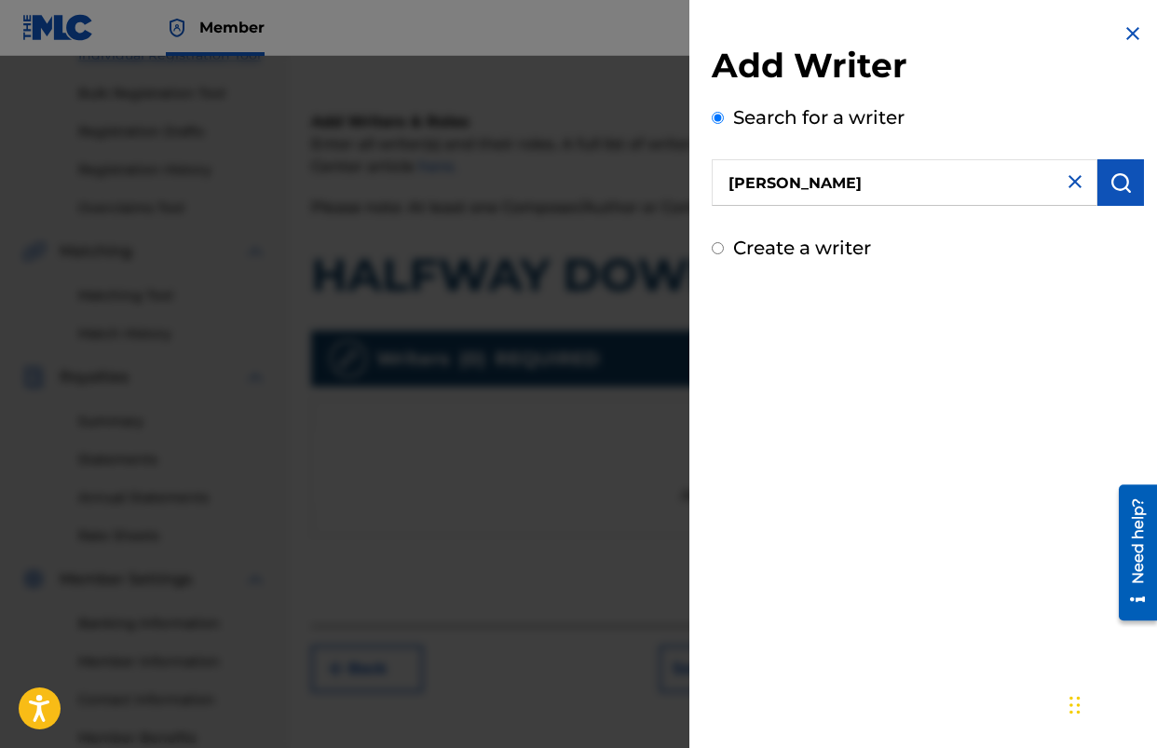
drag, startPoint x: 1111, startPoint y: 178, endPoint x: 1076, endPoint y: 281, distance: 109.0
click at [1111, 178] on img "submit" at bounding box center [1121, 182] width 22 height 22
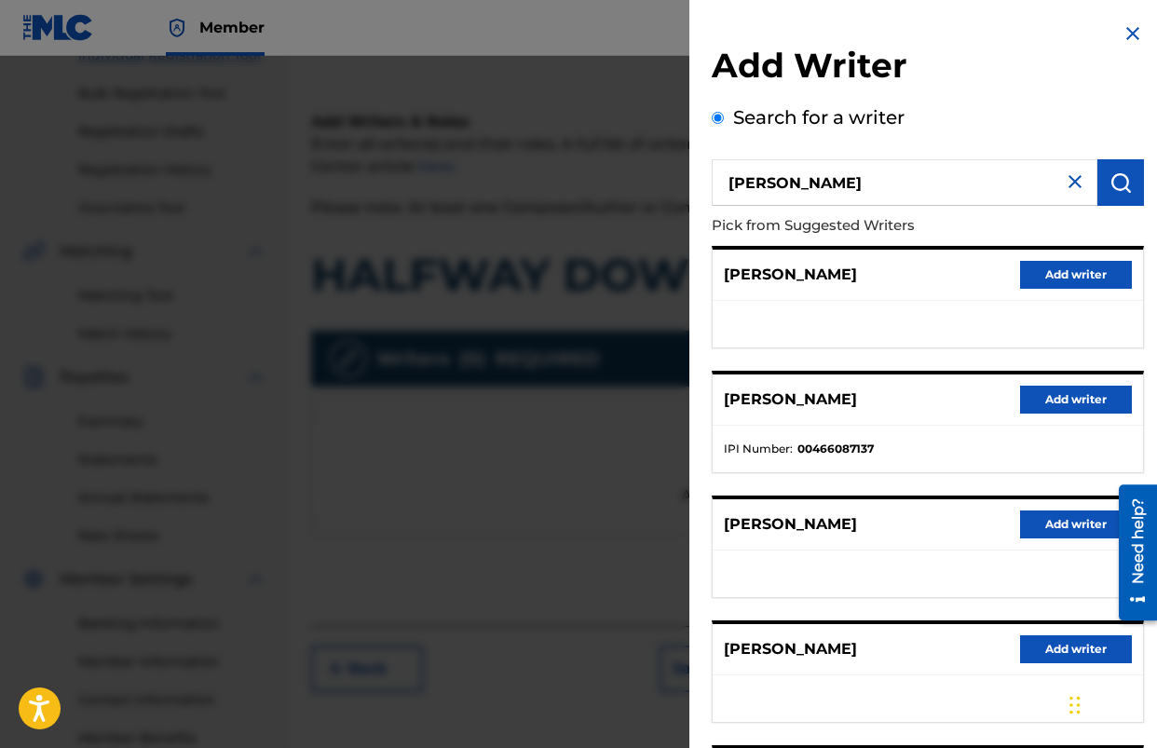
click at [1040, 398] on button "Add writer" at bounding box center [1076, 400] width 112 height 28
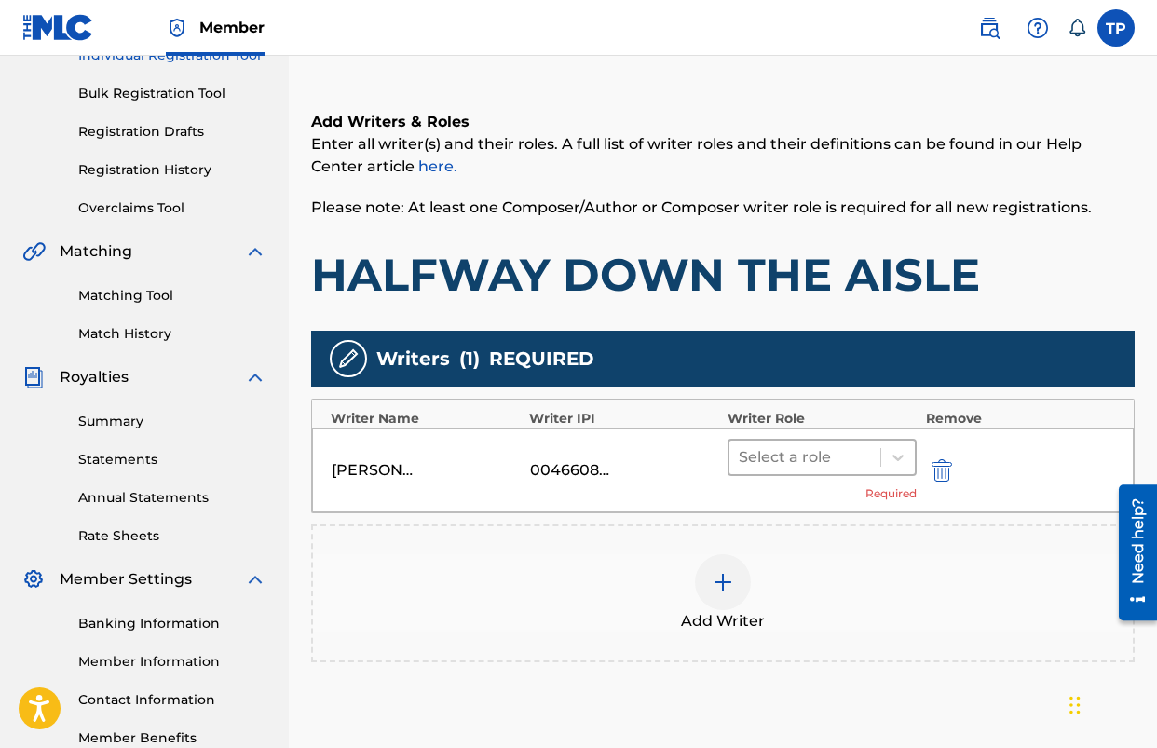
click at [784, 446] on div at bounding box center [805, 458] width 132 height 26
type input "1"
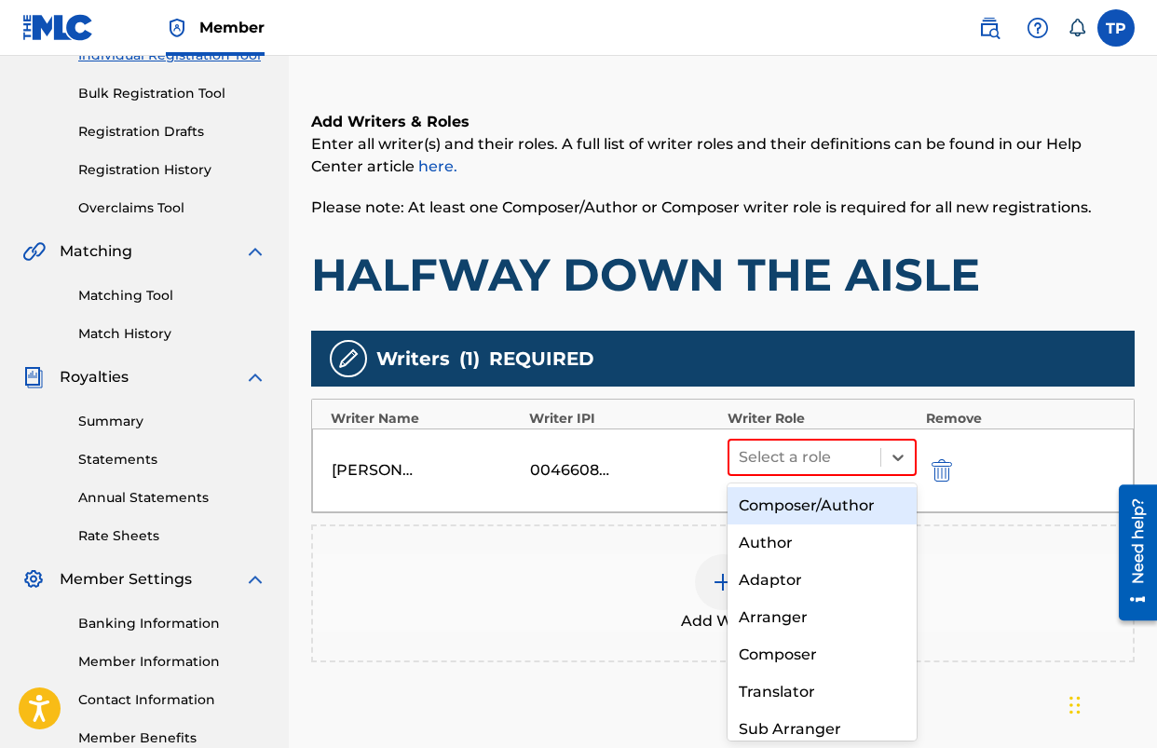
drag, startPoint x: 770, startPoint y: 499, endPoint x: 778, endPoint y: 513, distance: 16.3
click at [770, 499] on div "Composer/Author" at bounding box center [822, 505] width 189 height 37
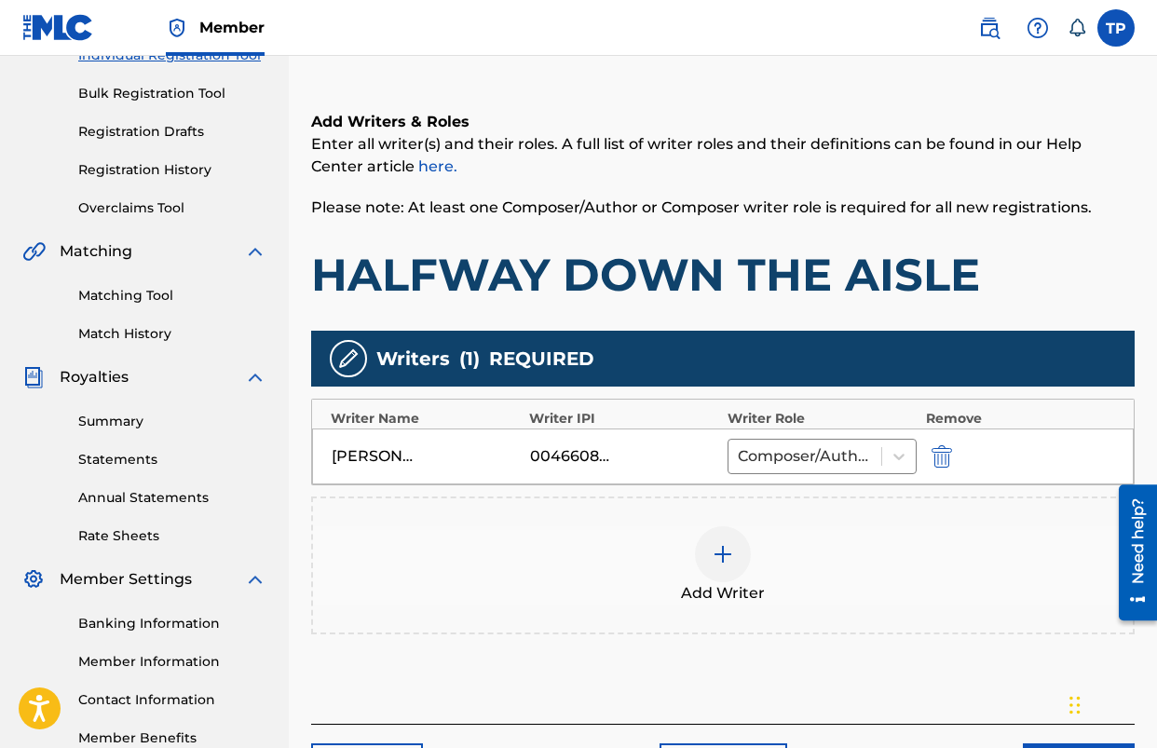
click at [914, 555] on div "Add Writer" at bounding box center [723, 566] width 820 height 78
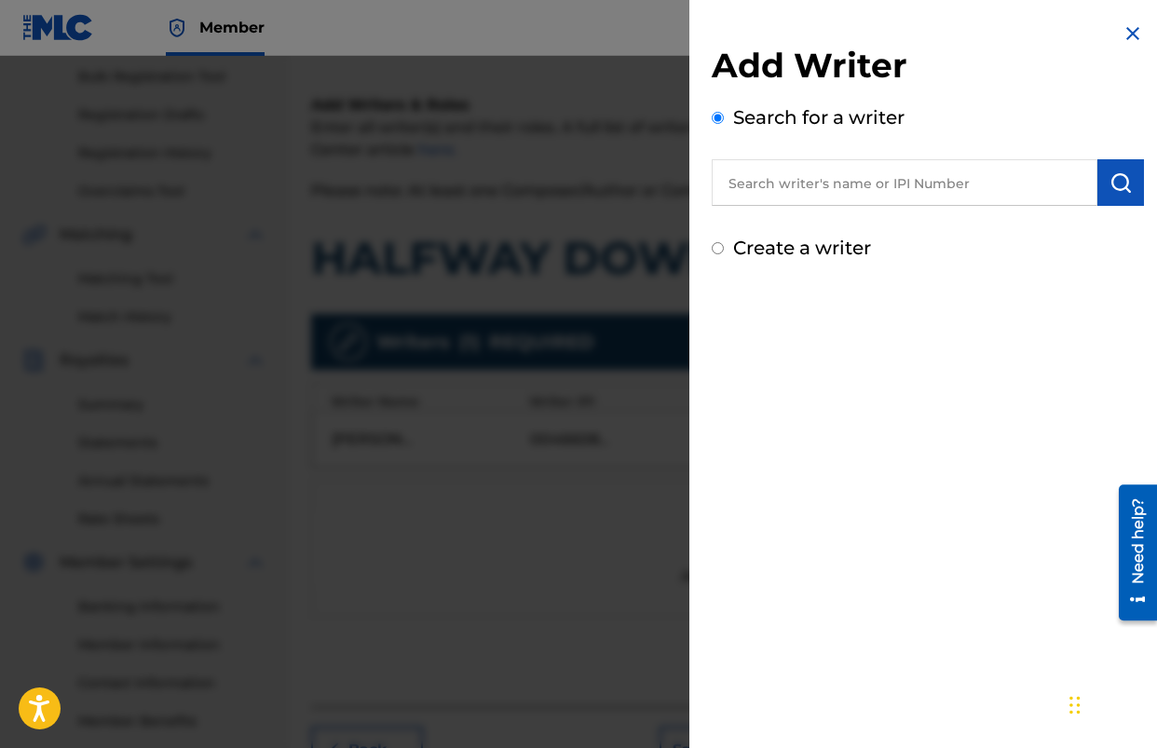
scroll to position [290, 0]
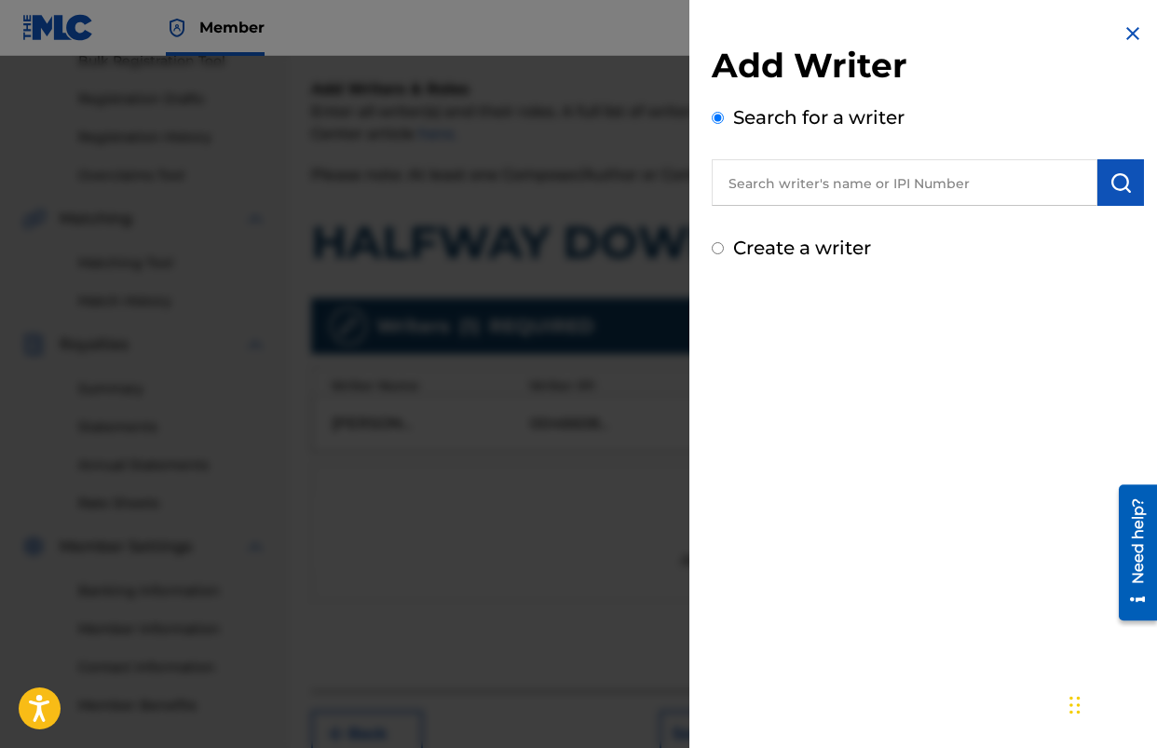
click at [625, 459] on div at bounding box center [578, 430] width 1157 height 748
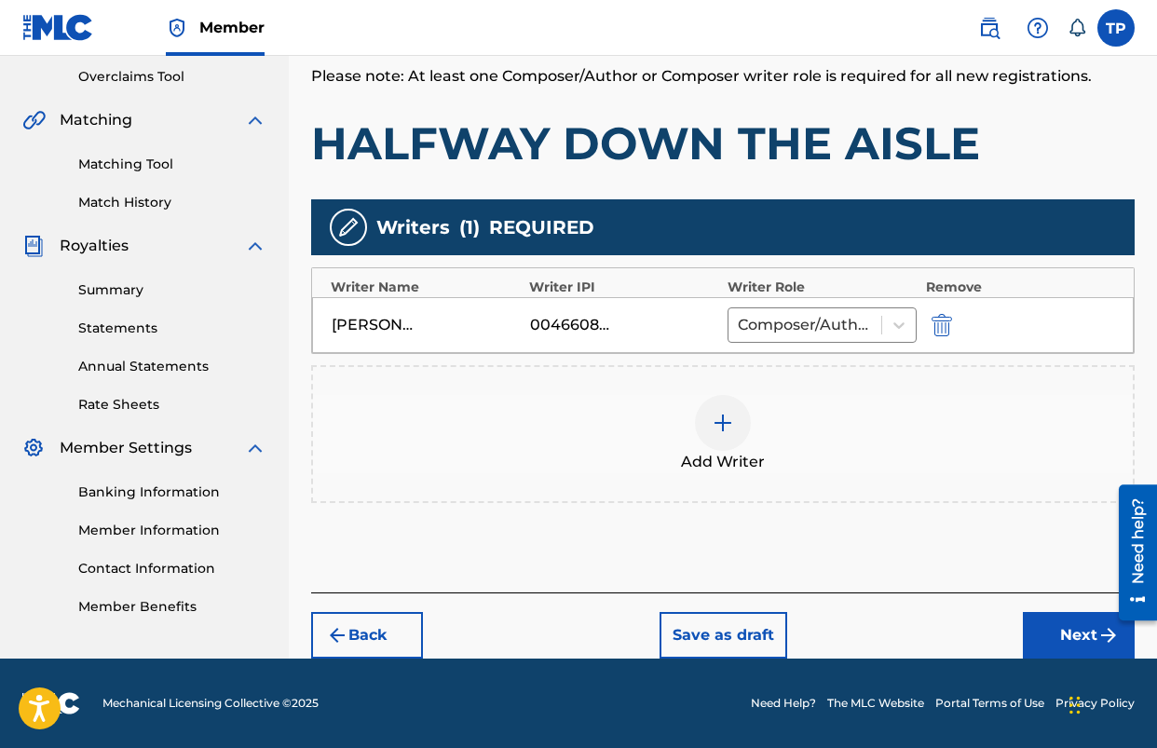
click at [1056, 649] on button "Next" at bounding box center [1079, 635] width 112 height 47
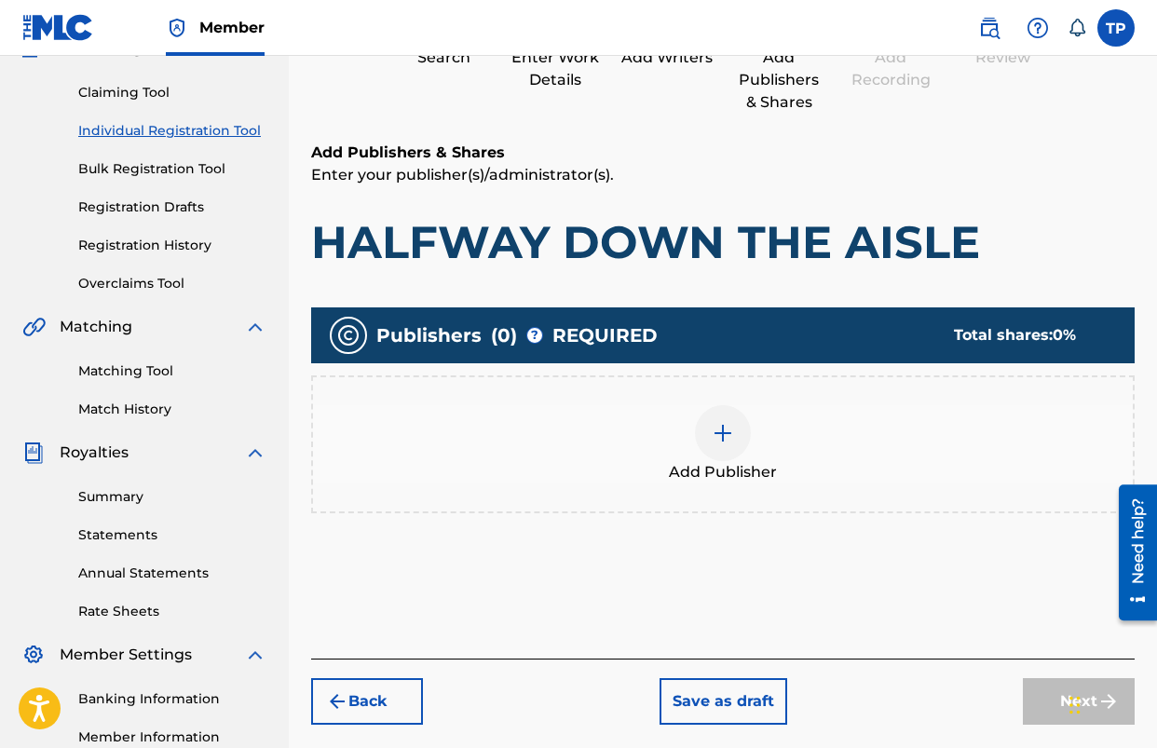
scroll to position [185, 0]
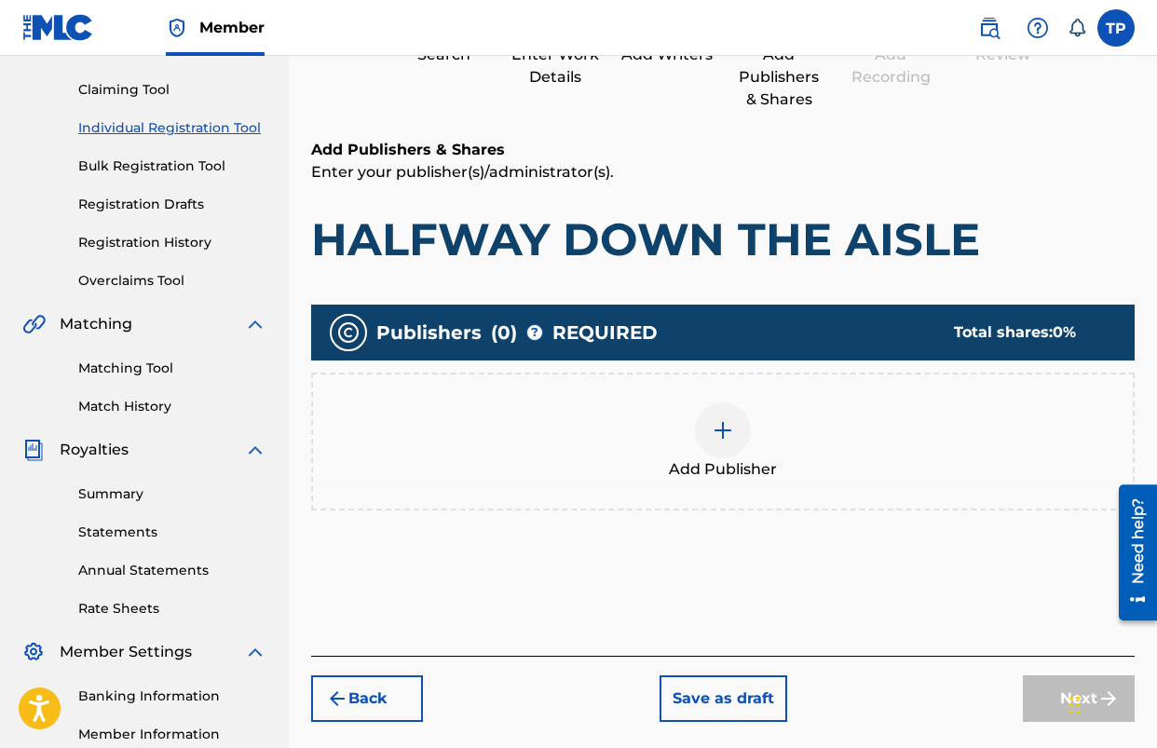
click at [691, 428] on div "Add Publisher" at bounding box center [723, 442] width 820 height 78
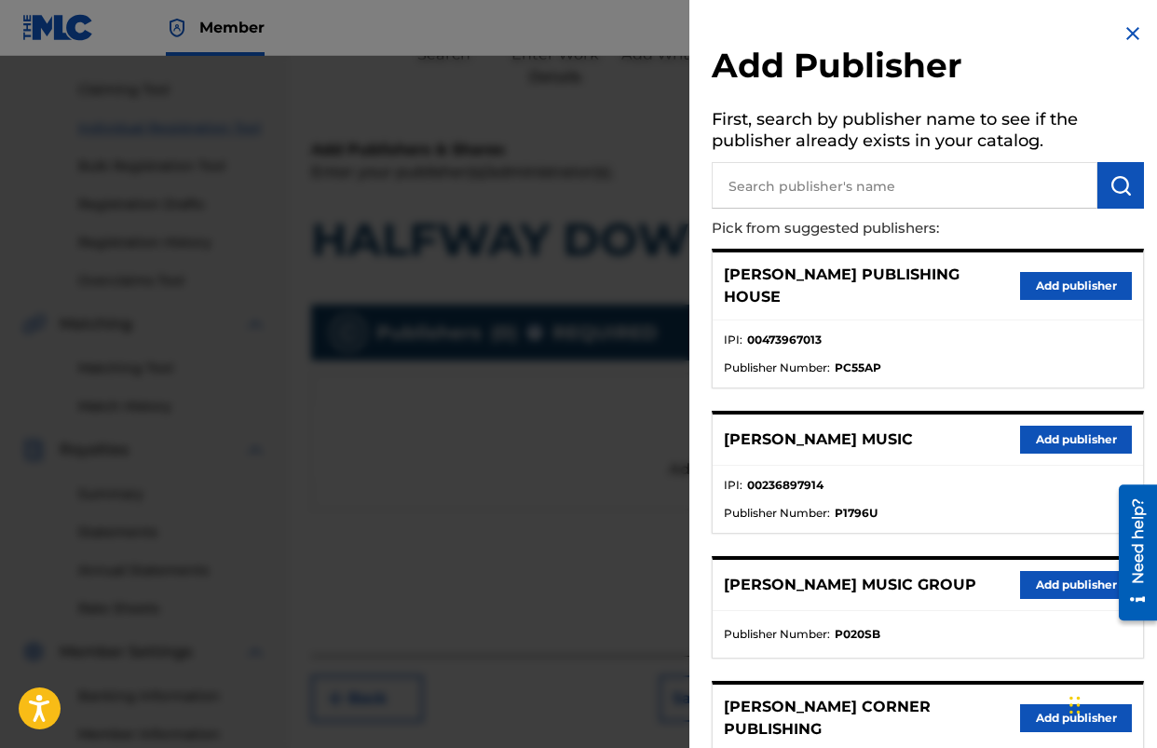
click at [1043, 426] on button "Add publisher" at bounding box center [1076, 440] width 112 height 28
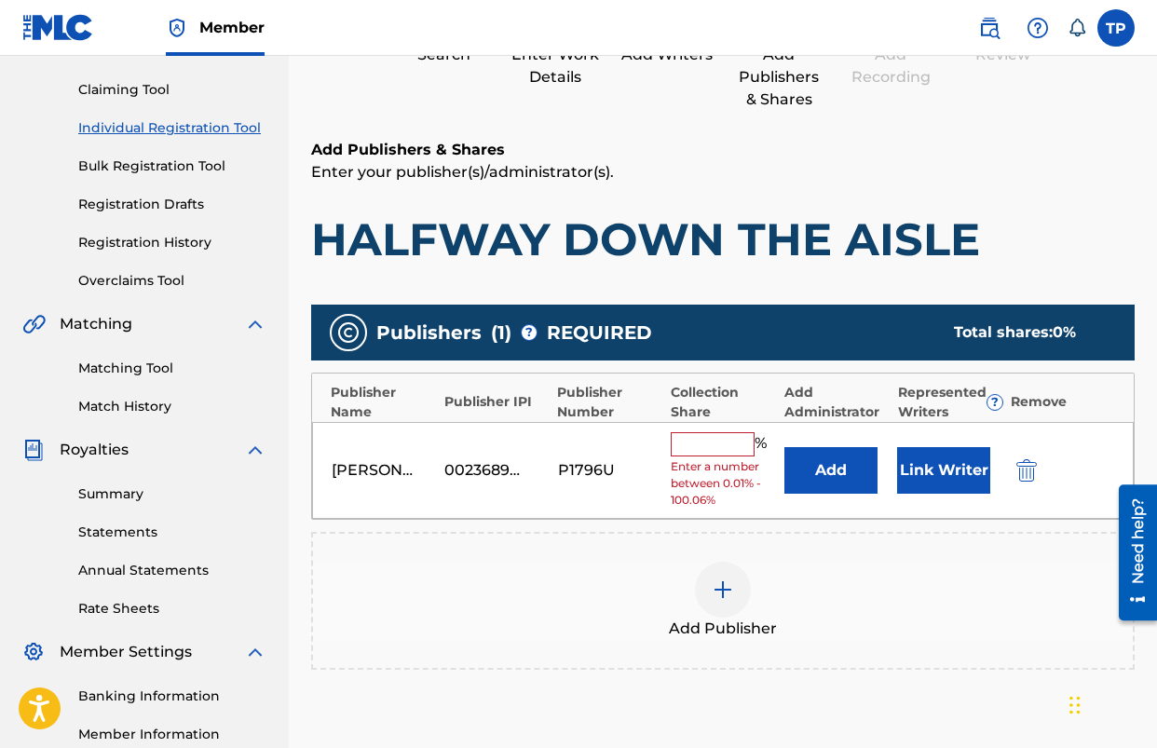
click at [816, 464] on button "Add" at bounding box center [831, 470] width 93 height 47
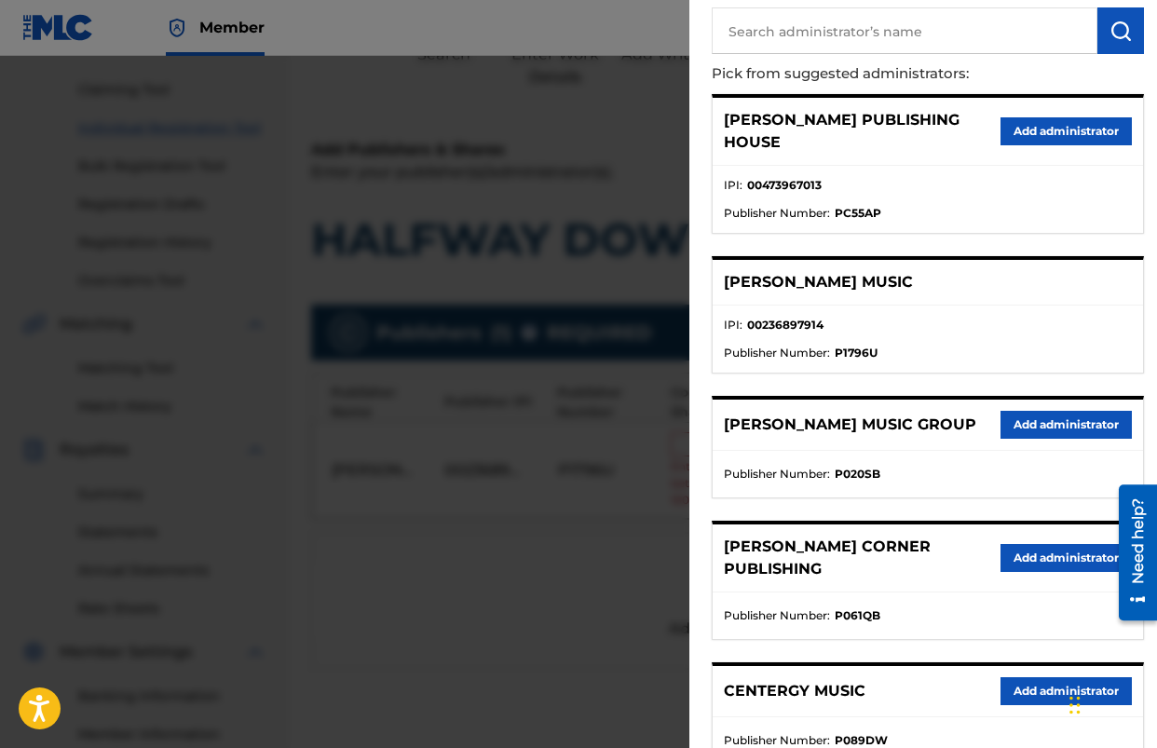
scroll to position [161, 0]
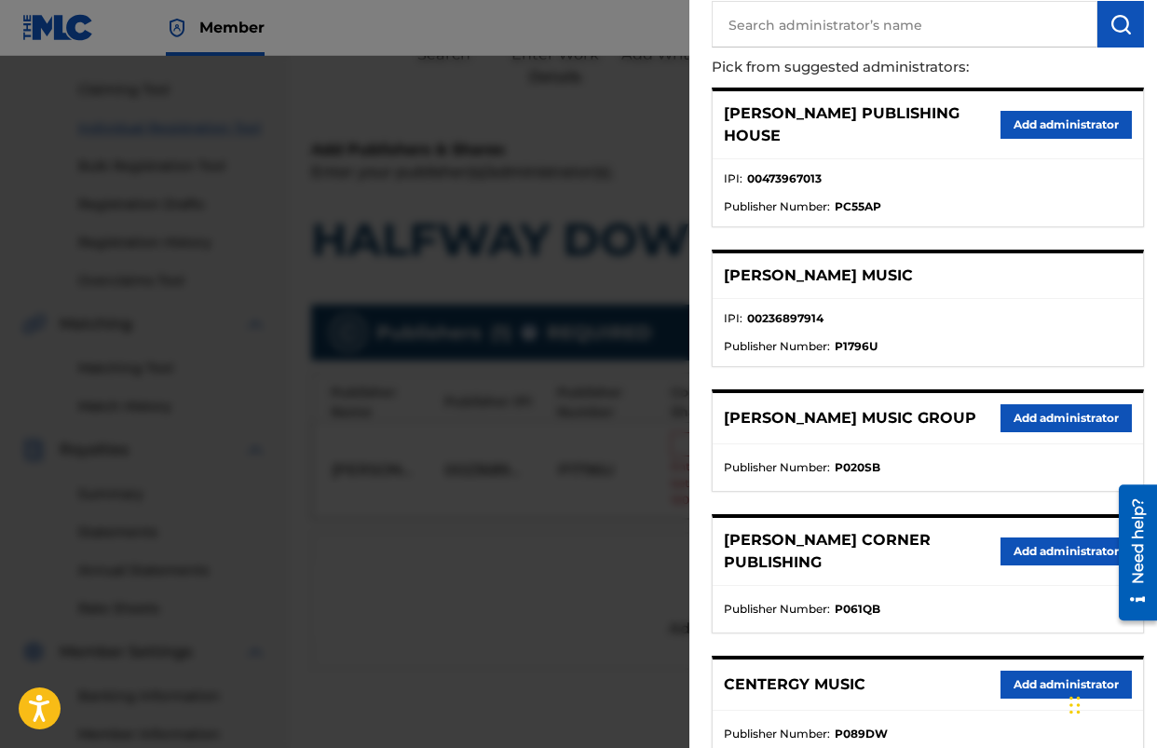
click at [1019, 405] on button "Add administrator" at bounding box center [1066, 418] width 131 height 28
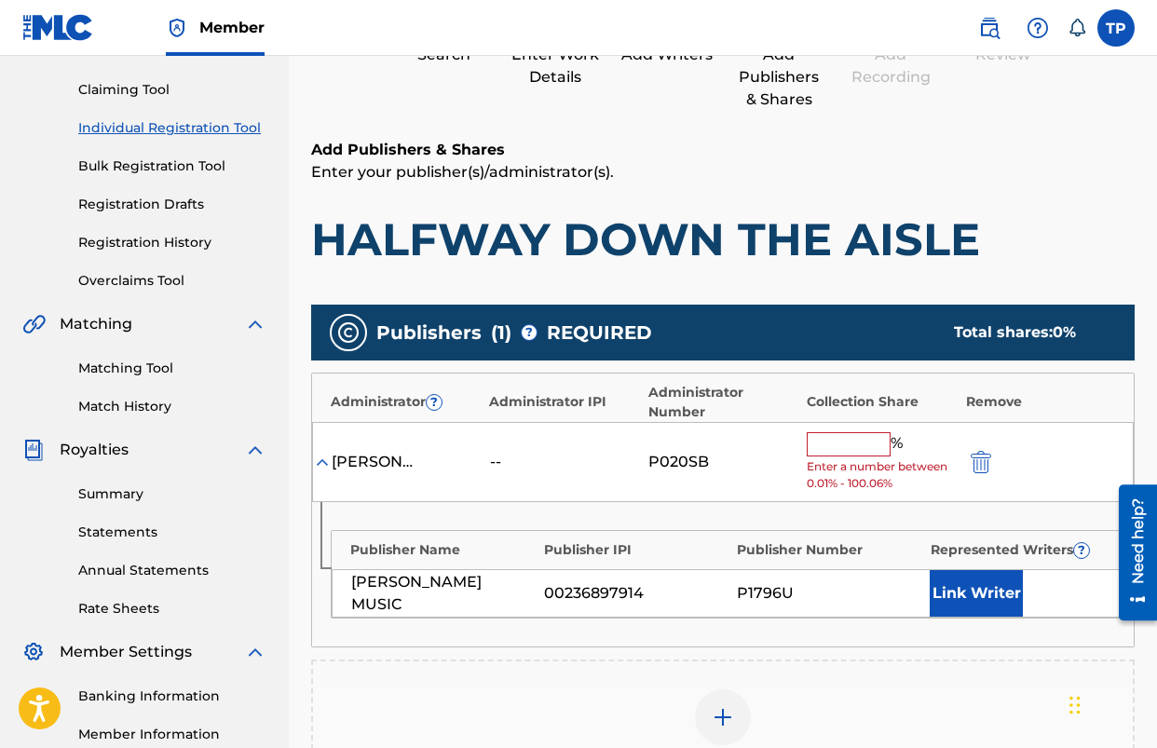
click at [842, 448] on input "text" at bounding box center [849, 444] width 84 height 24
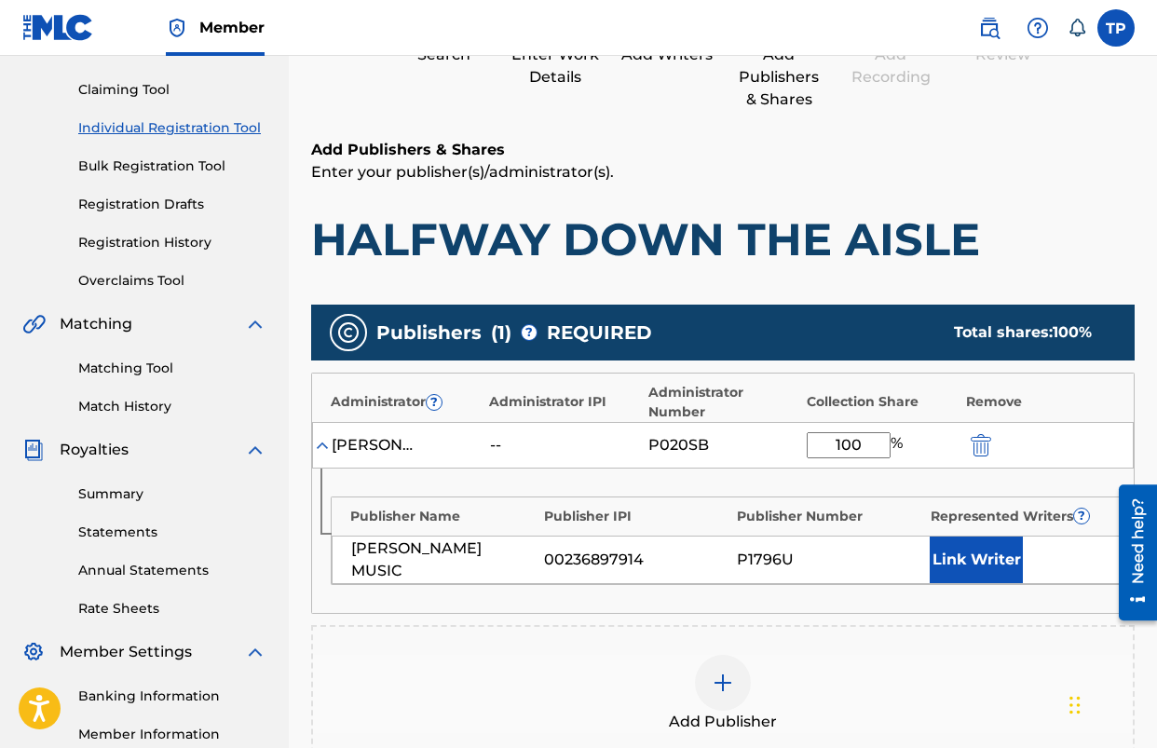
type input "100"
click at [823, 279] on div "Add Publishers & Shares Enter your publisher(s)/administrator(s). HALFWAY DOWN …" at bounding box center [723, 524] width 824 height 770
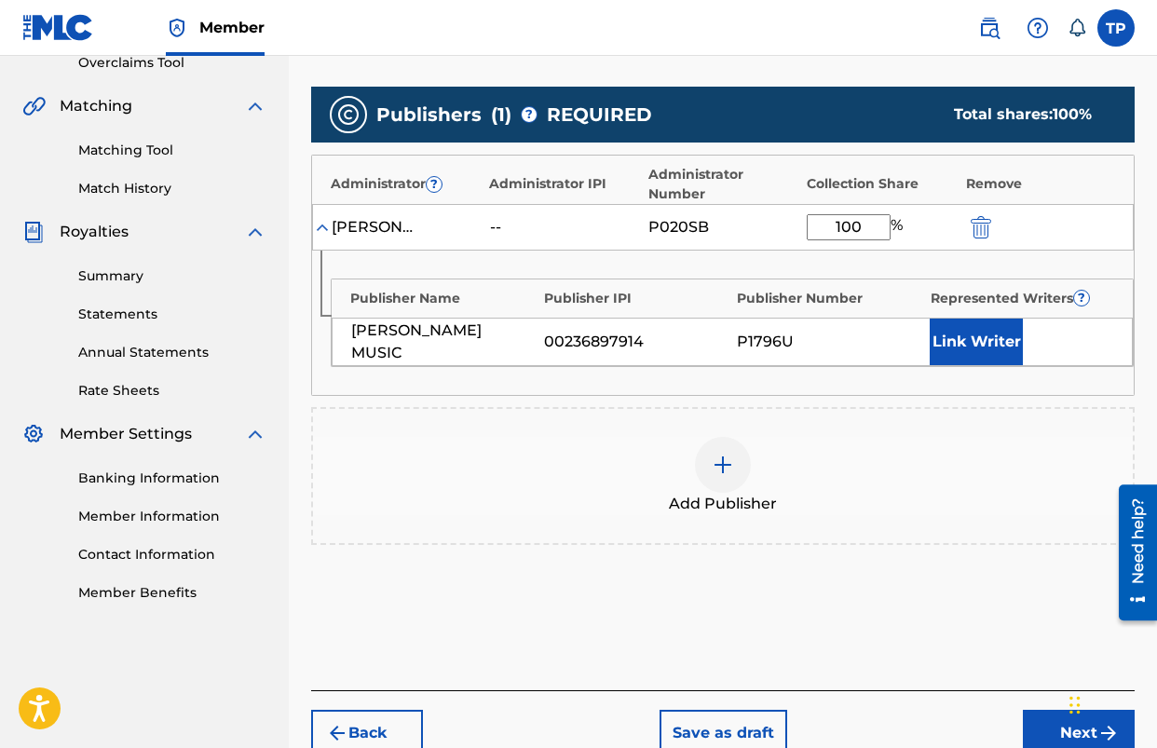
scroll to position [411, 0]
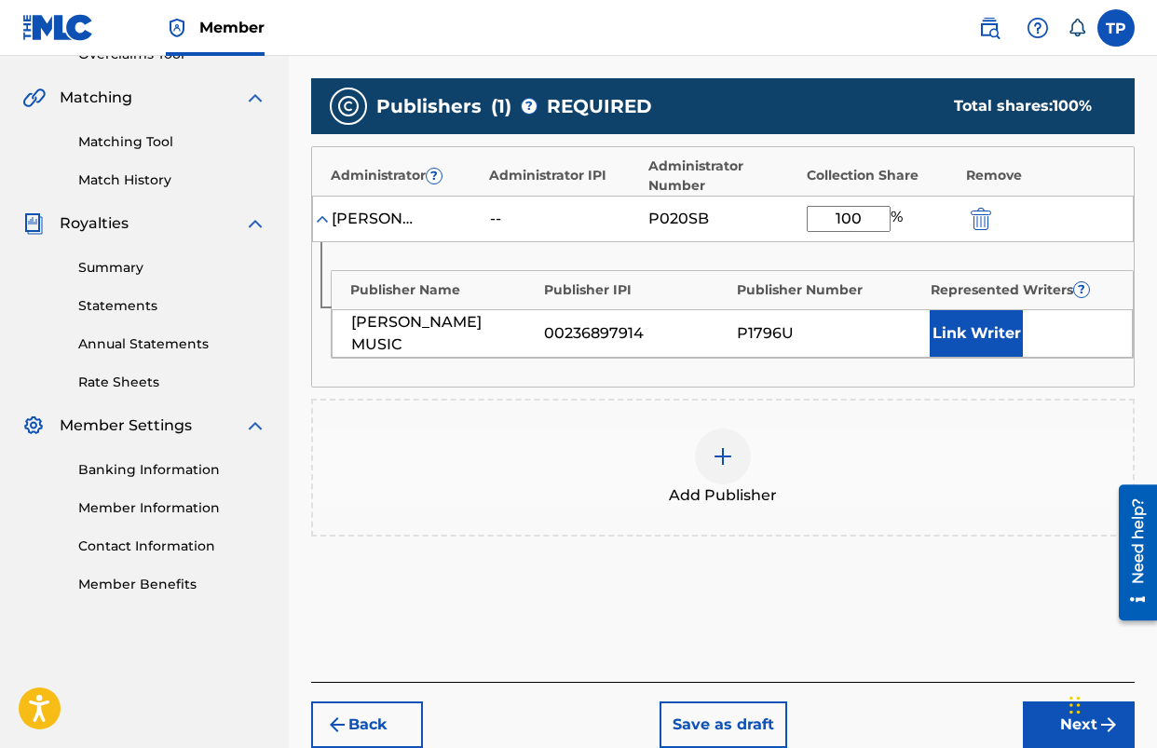
click at [953, 343] on button "Link Writer" at bounding box center [976, 333] width 93 height 47
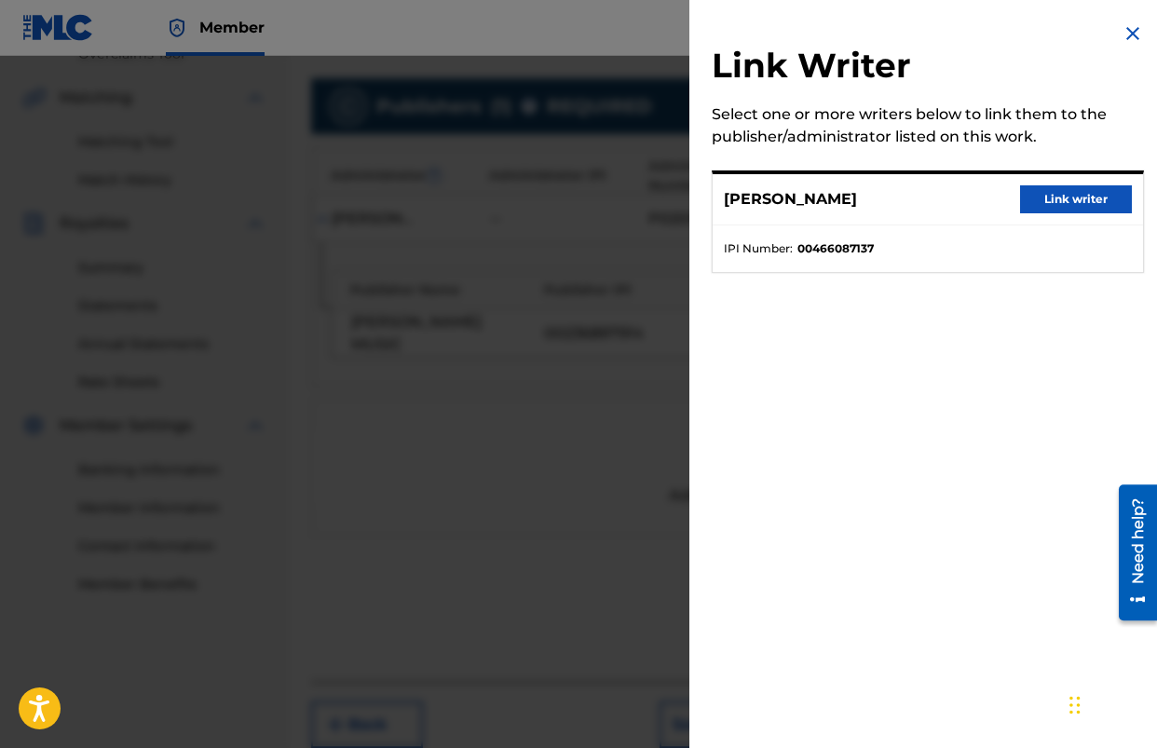
drag, startPoint x: 1034, startPoint y: 207, endPoint x: 1023, endPoint y: 212, distance: 11.3
click at [1034, 207] on button "Link writer" at bounding box center [1076, 199] width 112 height 28
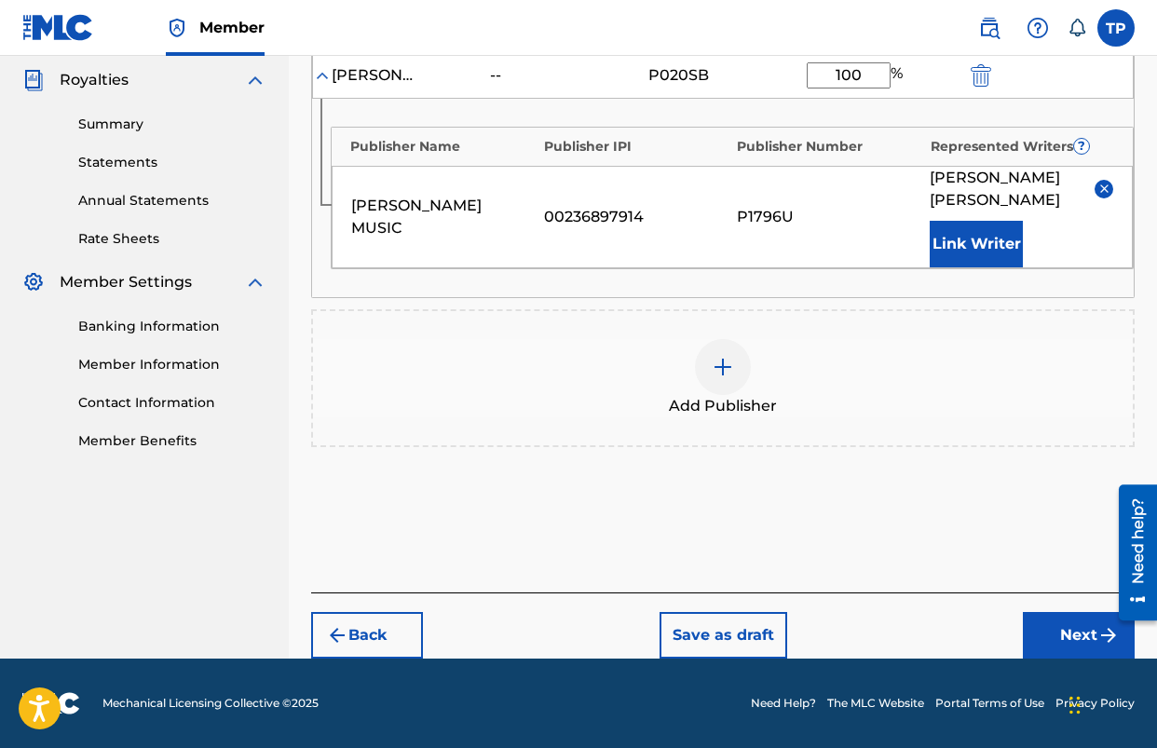
click at [1053, 640] on button "Next" at bounding box center [1079, 635] width 112 height 47
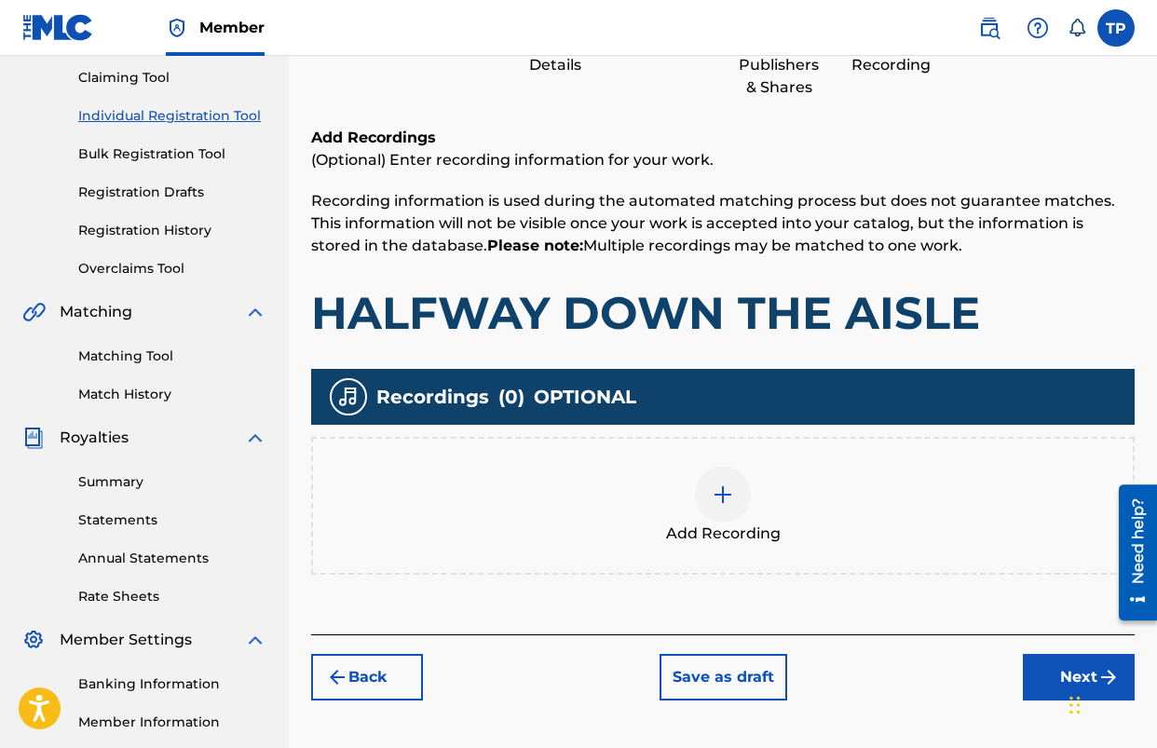
scroll to position [309, 0]
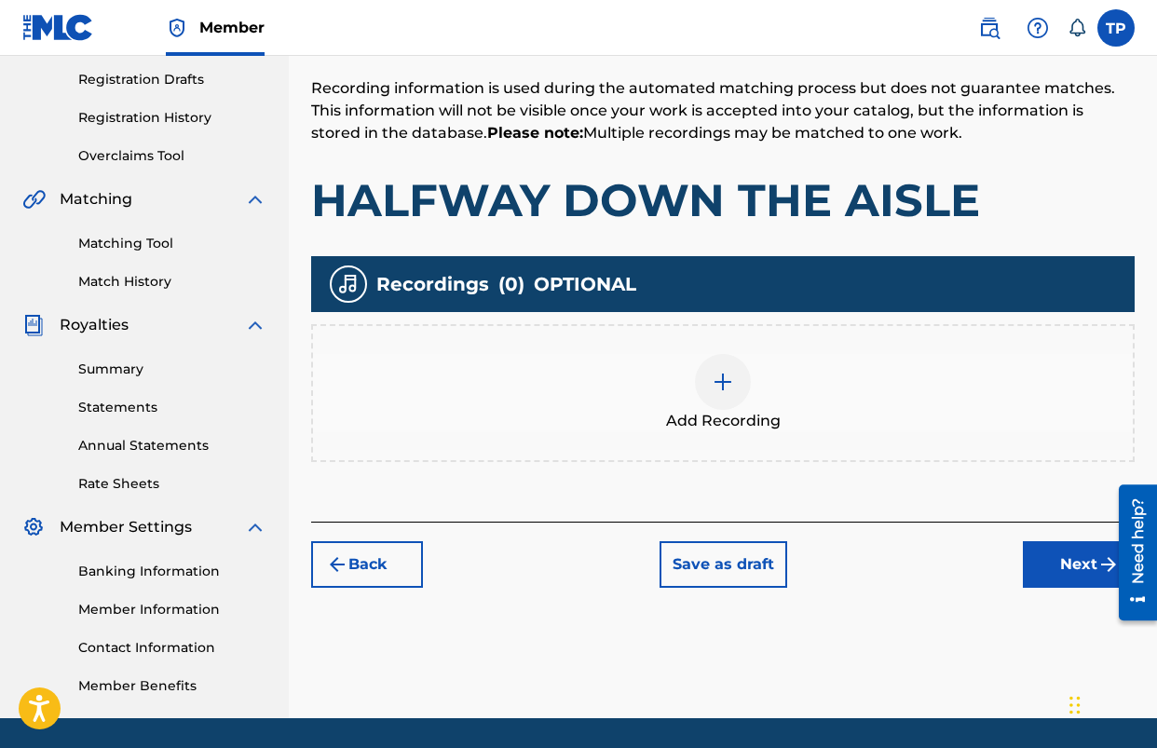
click at [741, 406] on div "Add Recording" at bounding box center [723, 393] width 820 height 78
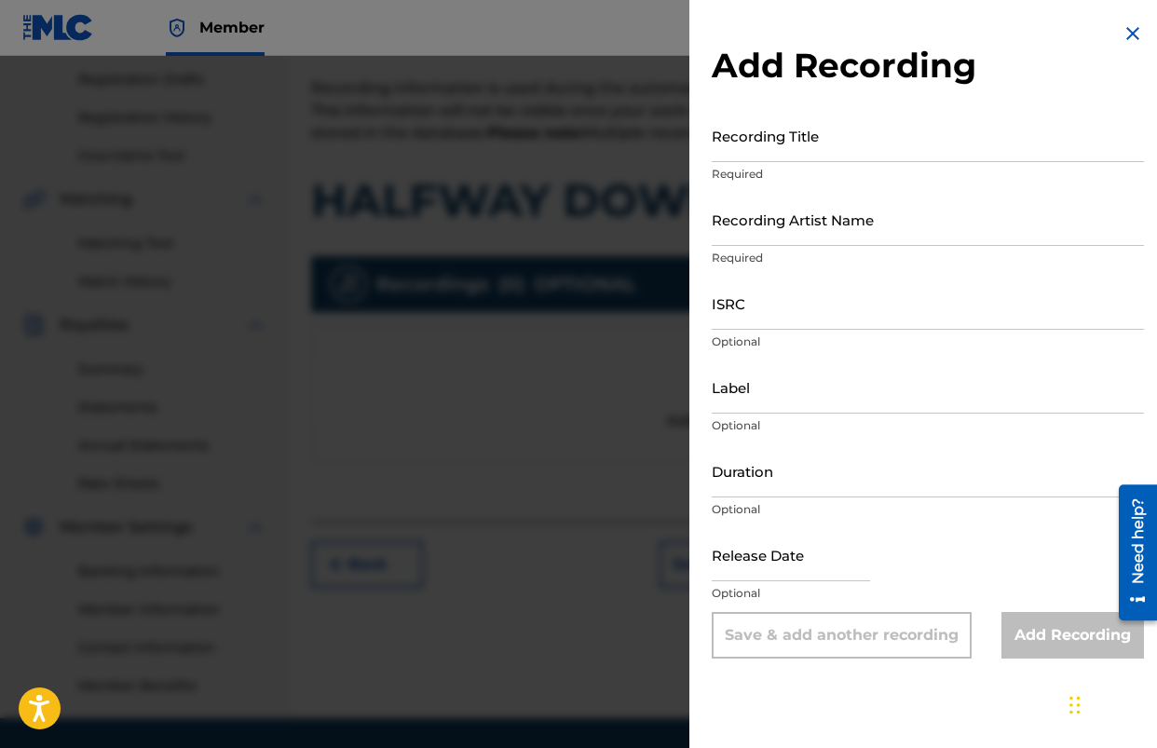
click at [851, 234] on input "Recording Artist Name" at bounding box center [928, 219] width 432 height 53
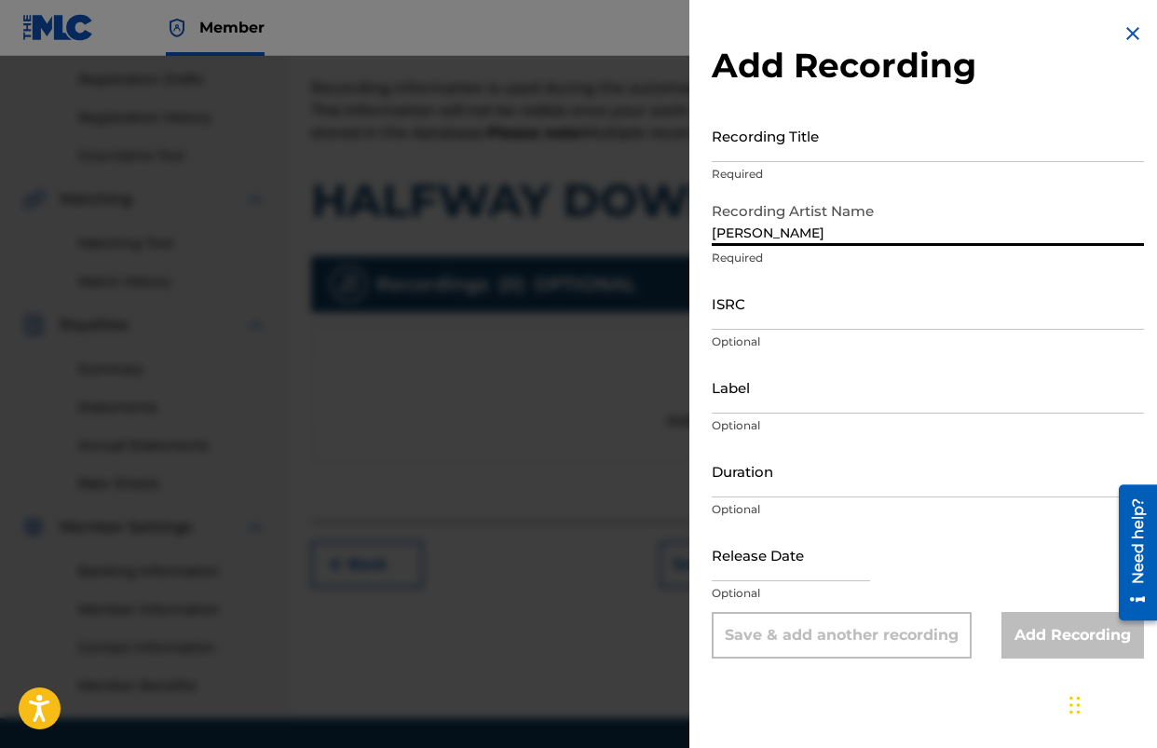
type input "[PERSON_NAME]"
click at [1002, 573] on div "Release Date Optional" at bounding box center [928, 570] width 432 height 84
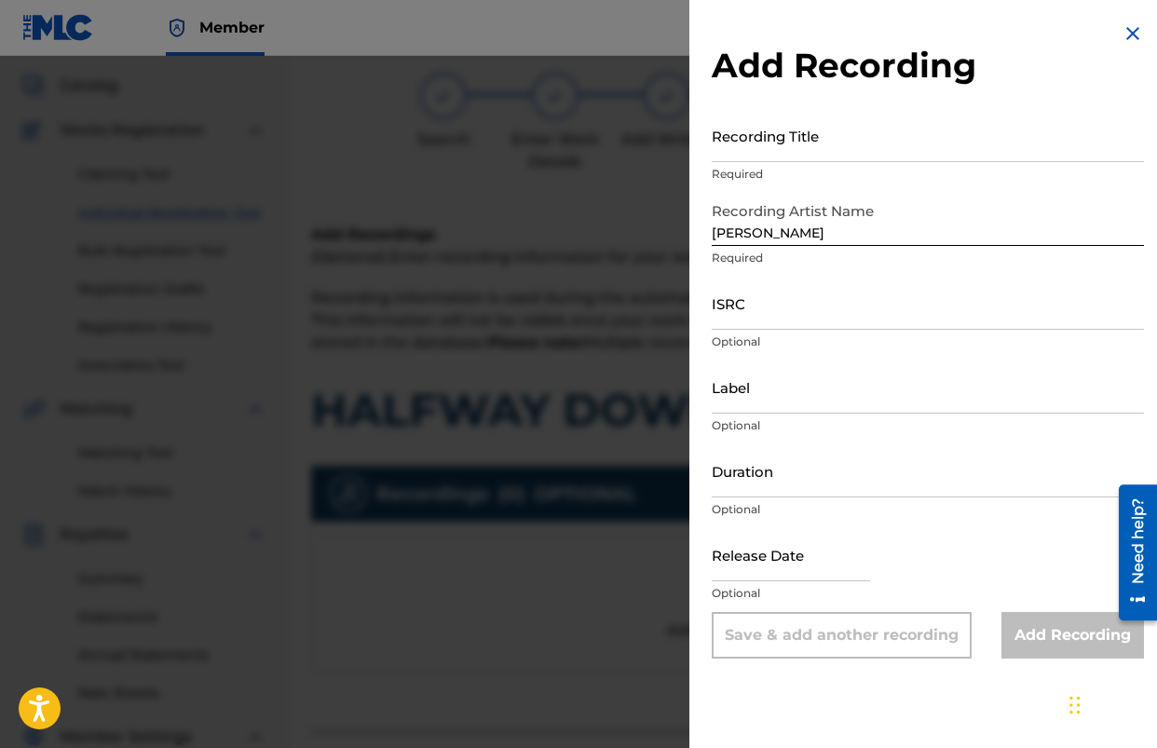
scroll to position [356, 0]
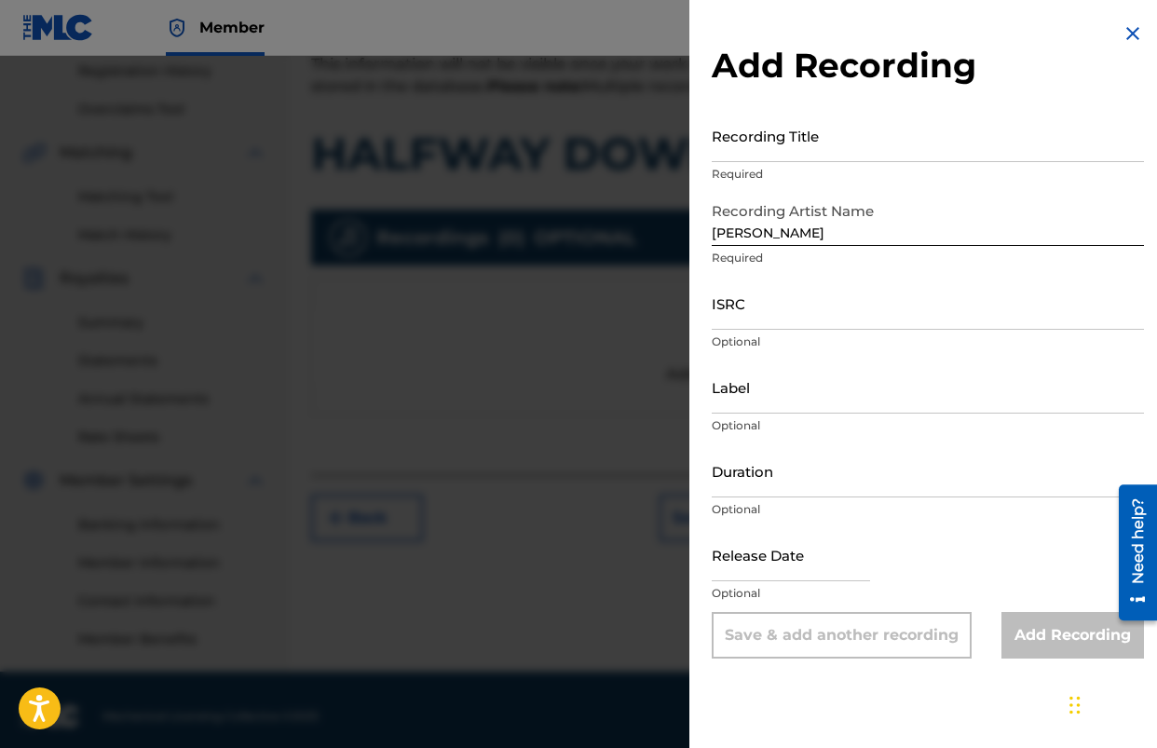
click at [804, 168] on p "Required" at bounding box center [928, 174] width 432 height 17
click at [799, 157] on input "Recording Title" at bounding box center [928, 135] width 432 height 53
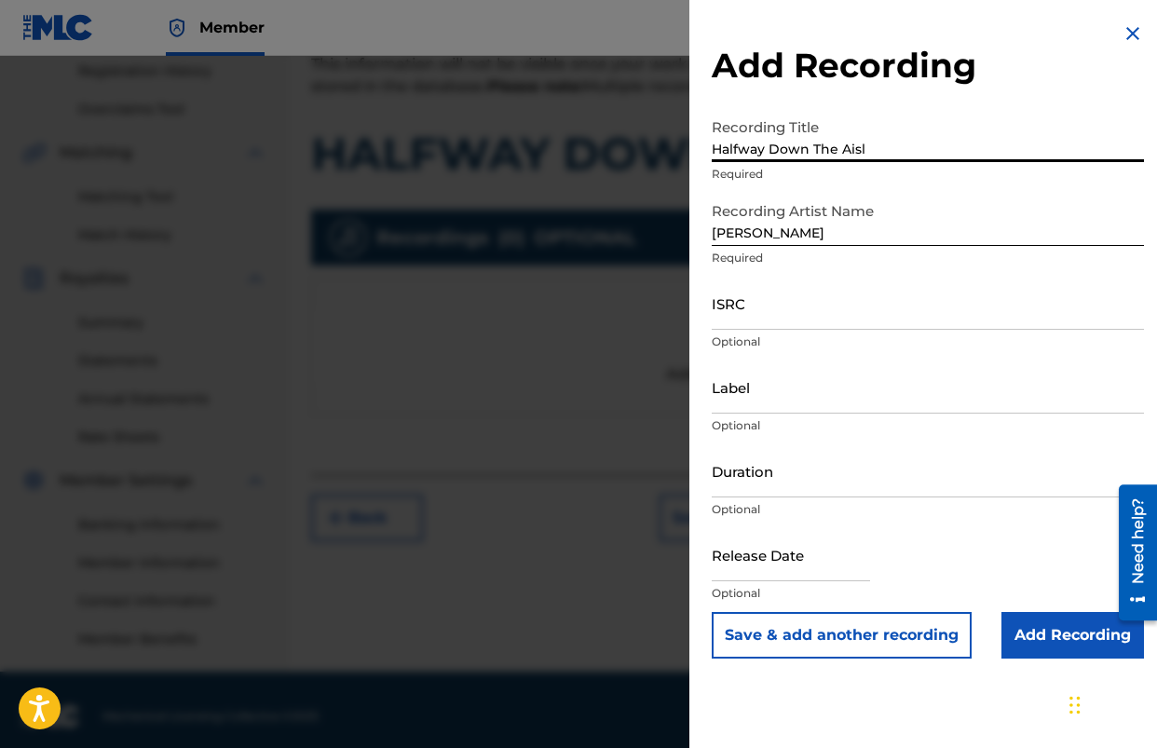
type input "Halfway Down The Aisle"
click at [1070, 639] on input "Add Recording" at bounding box center [1073, 635] width 143 height 47
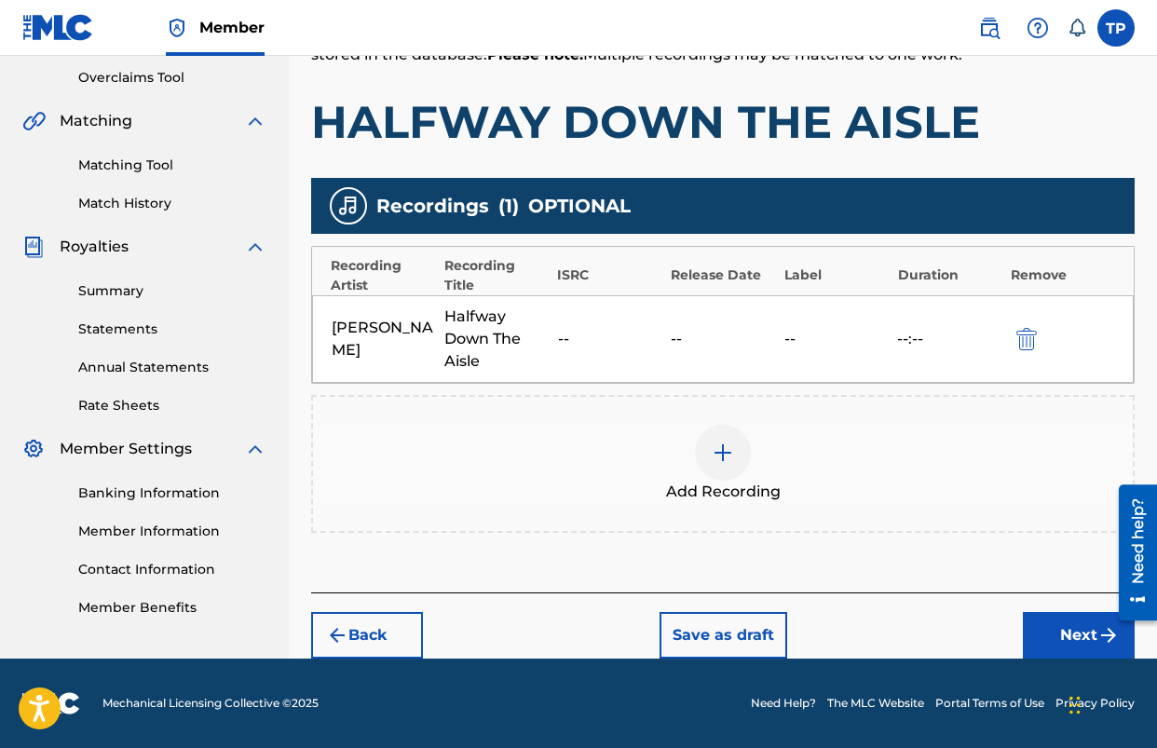
click at [1085, 639] on button "Next" at bounding box center [1079, 635] width 112 height 47
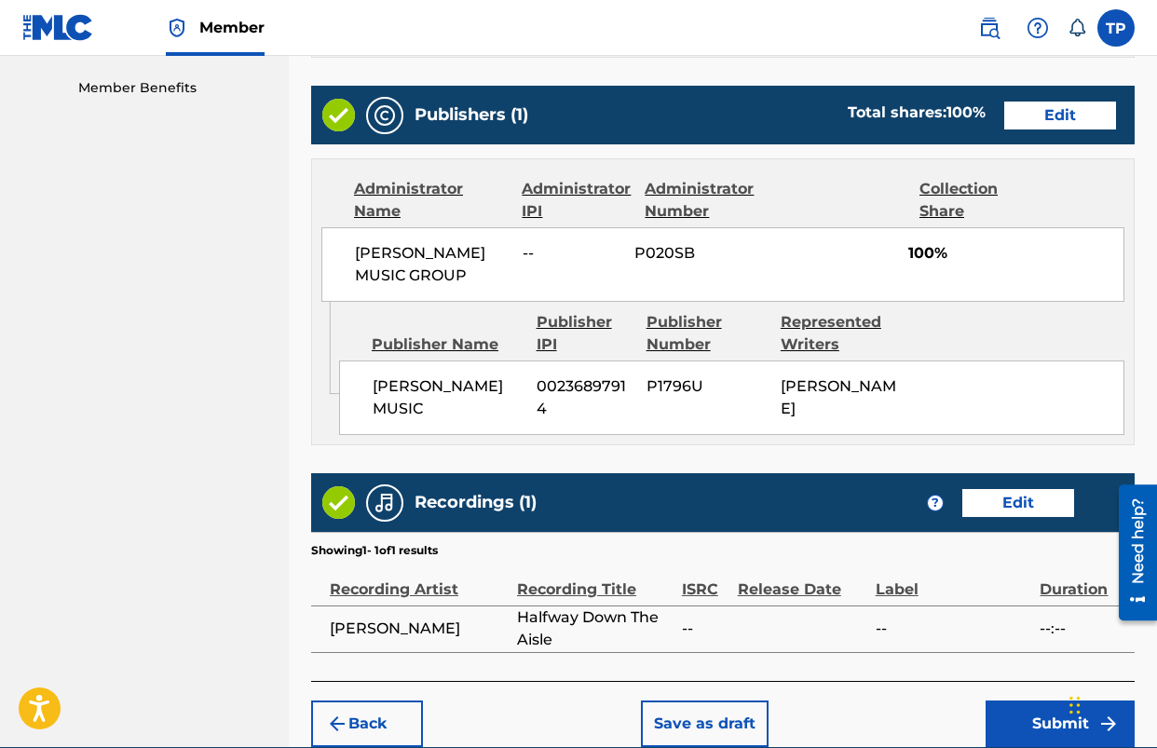
scroll to position [1019, 0]
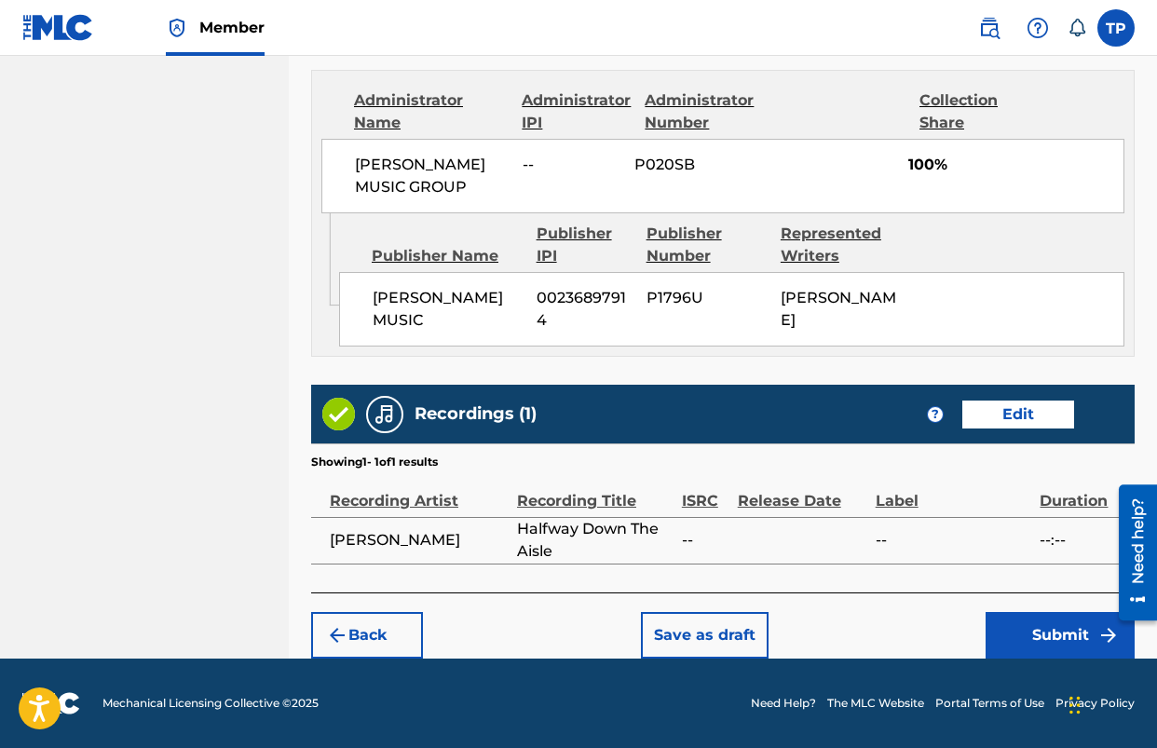
click at [1040, 648] on button "Submit" at bounding box center [1060, 635] width 149 height 47
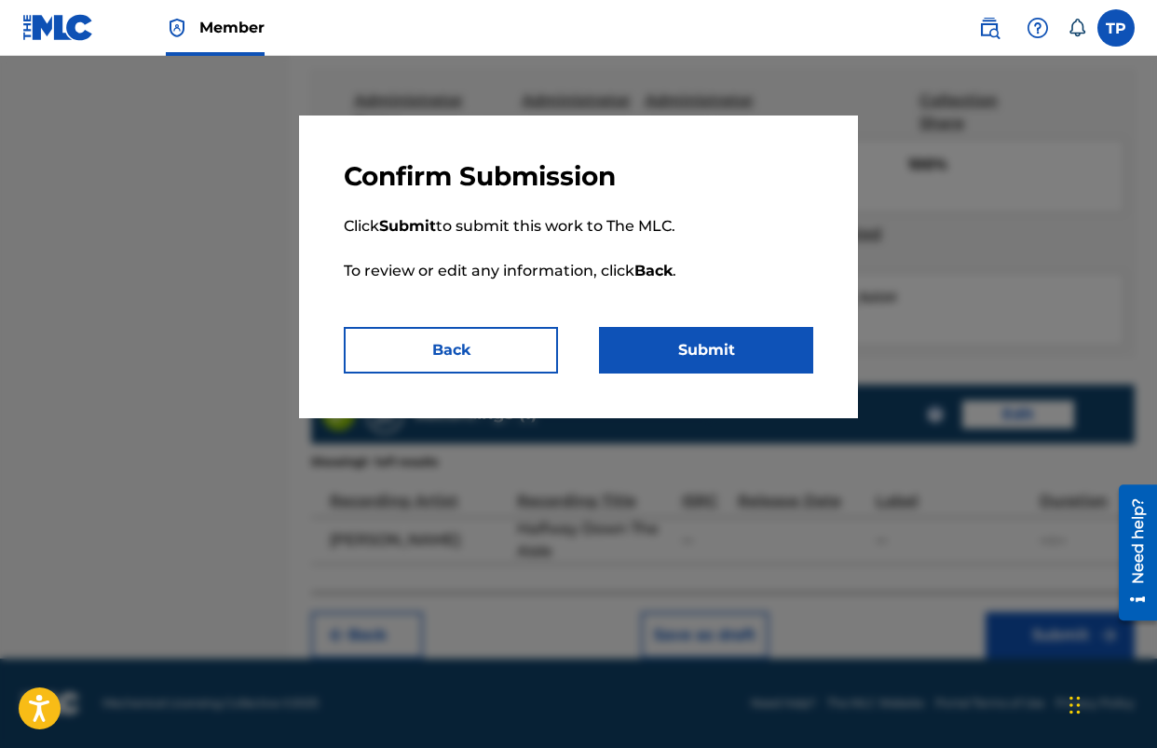
click at [661, 355] on button "Submit" at bounding box center [706, 350] width 214 height 47
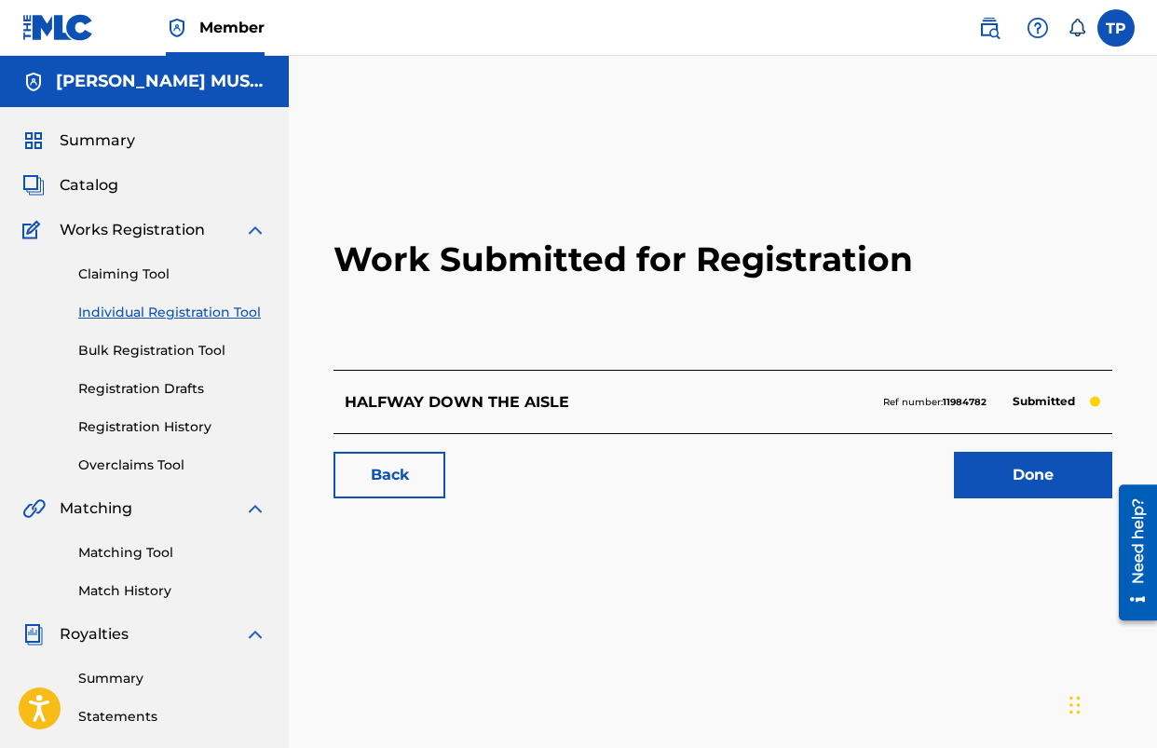
click at [1016, 495] on link "Done" at bounding box center [1033, 475] width 158 height 47
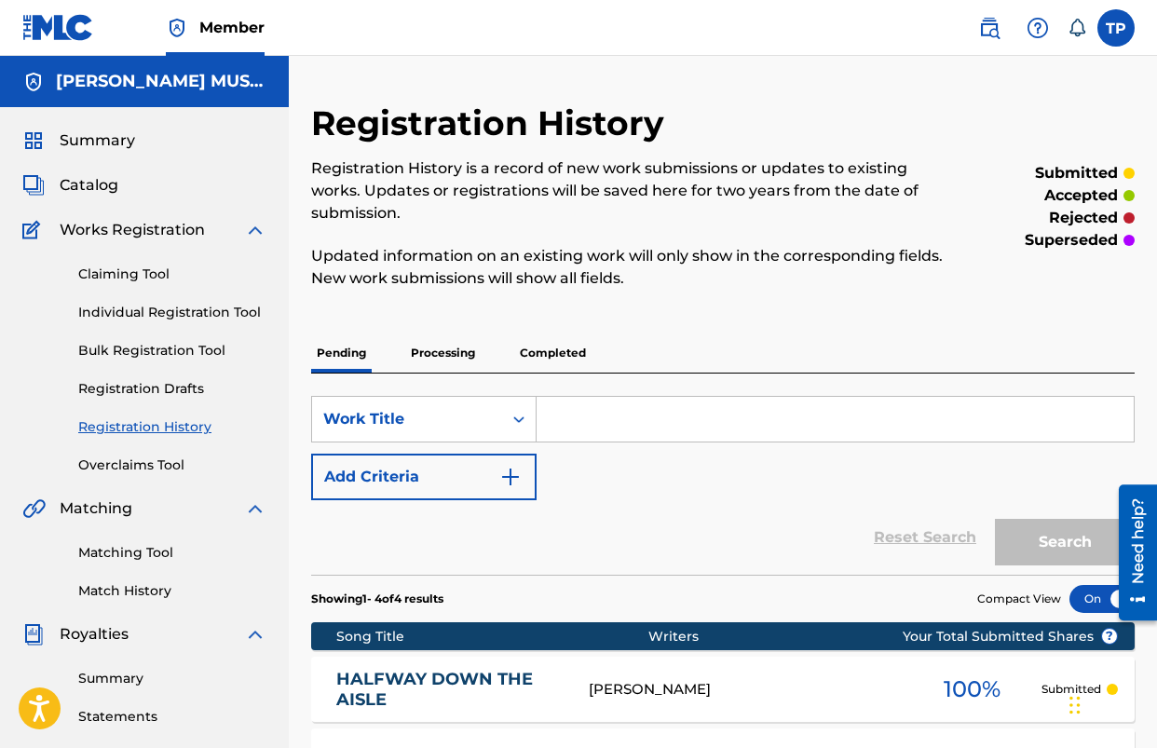
click at [103, 184] on span "Catalog" at bounding box center [89, 185] width 59 height 22
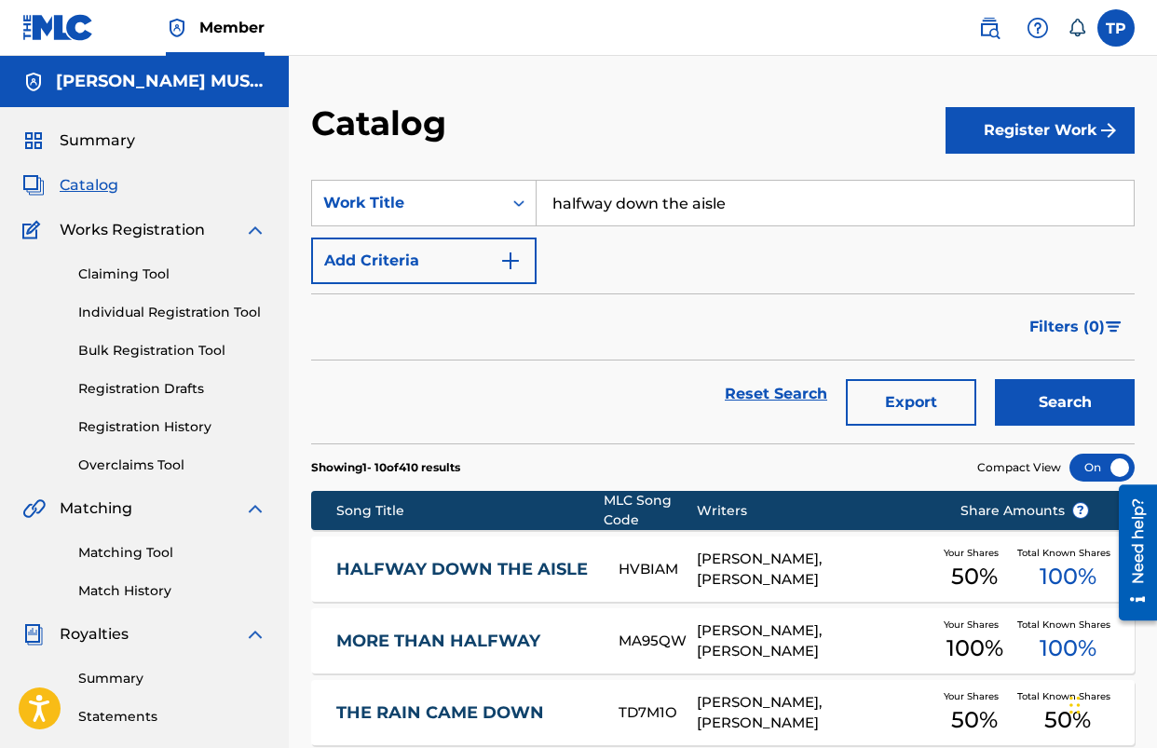
click at [98, 237] on span "Works Registration" at bounding box center [132, 230] width 145 height 22
click at [1048, 122] on button "Register Work" at bounding box center [1040, 130] width 189 height 47
click at [1025, 192] on link "Individual" at bounding box center [1040, 191] width 189 height 45
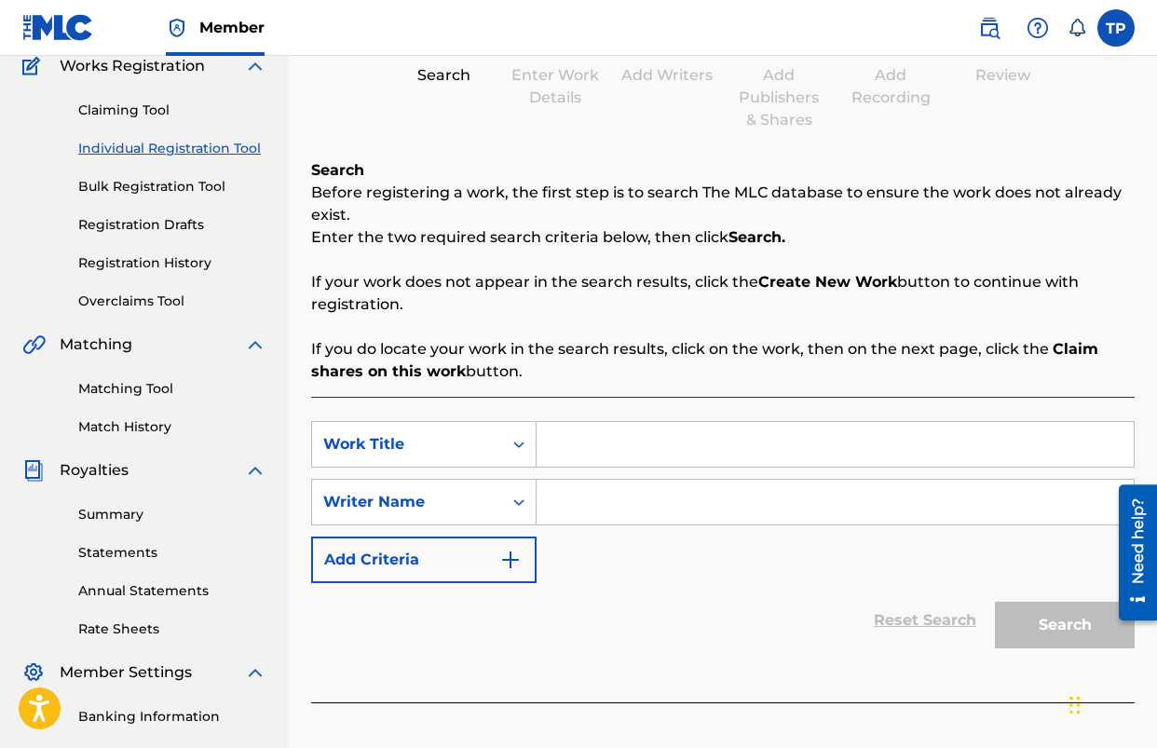
scroll to position [166, 0]
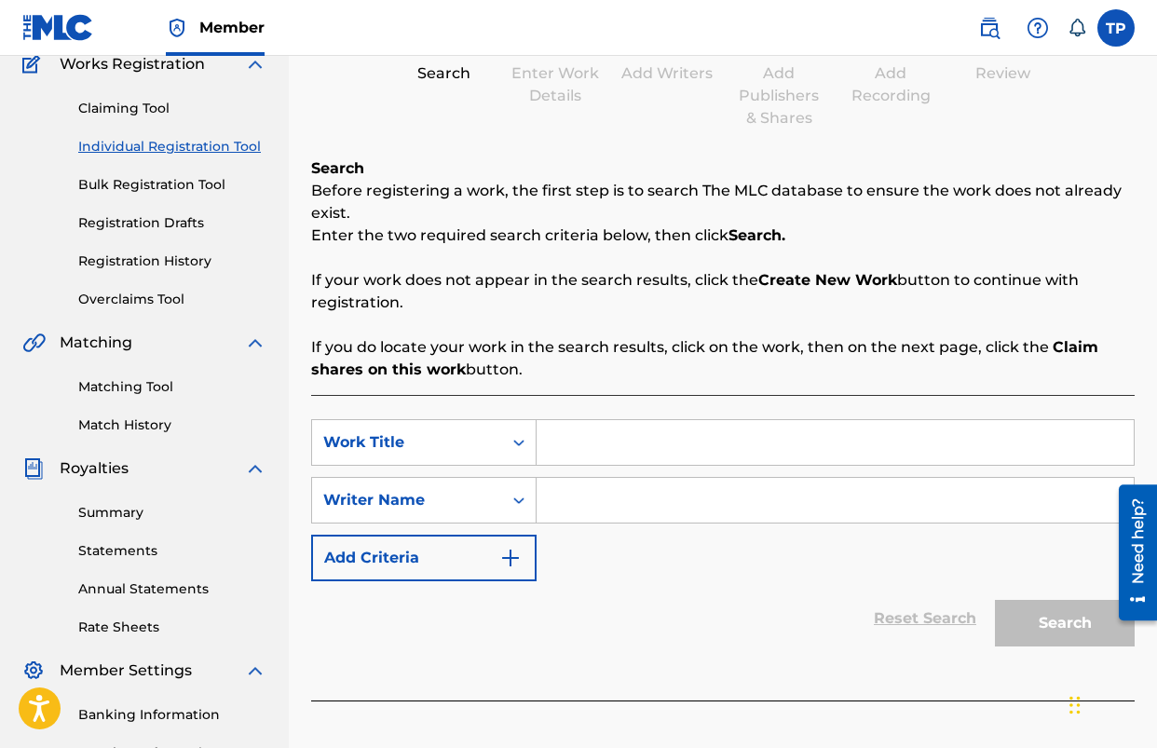
click at [743, 444] on input "Search Form" at bounding box center [835, 442] width 597 height 45
type input "SONG OF JOY"
click at [754, 378] on p "If you do locate your work in the search results, click on the work, then on th…" at bounding box center [723, 358] width 824 height 45
click at [673, 500] on input "Search Form" at bounding box center [835, 500] width 597 height 45
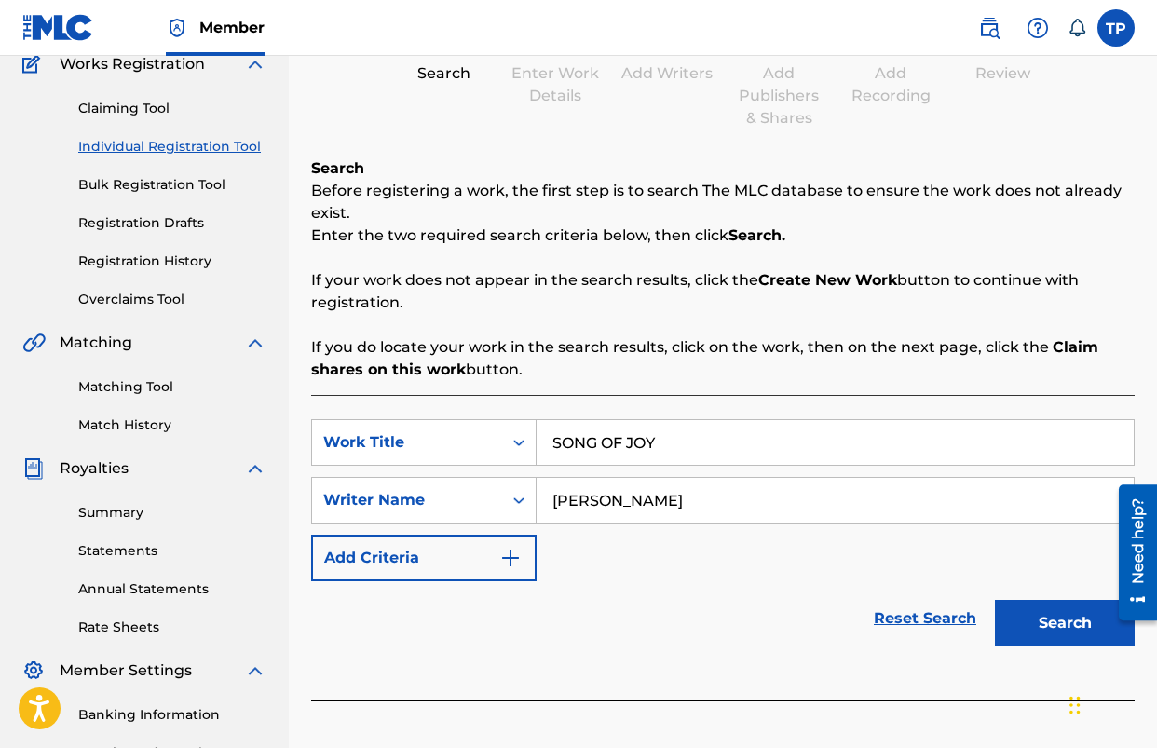
type input "[PERSON_NAME]"
click at [1029, 618] on button "Search" at bounding box center [1065, 623] width 140 height 47
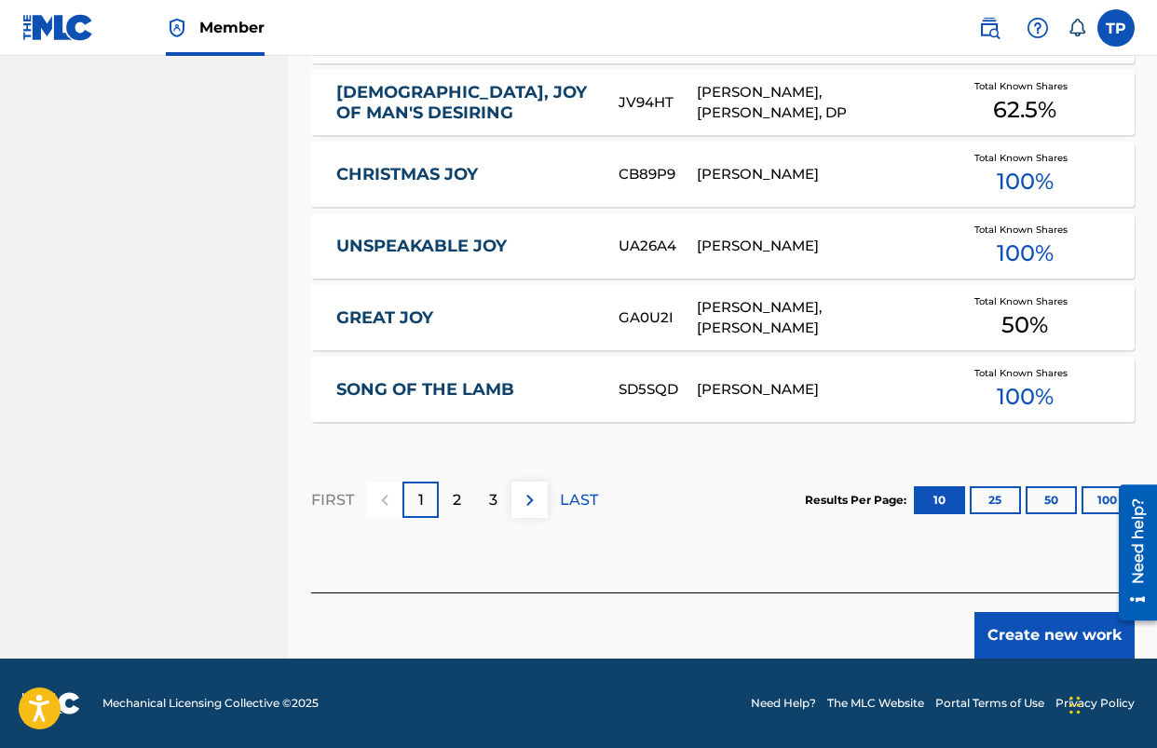
click at [1016, 637] on button "Create new work" at bounding box center [1055, 635] width 160 height 47
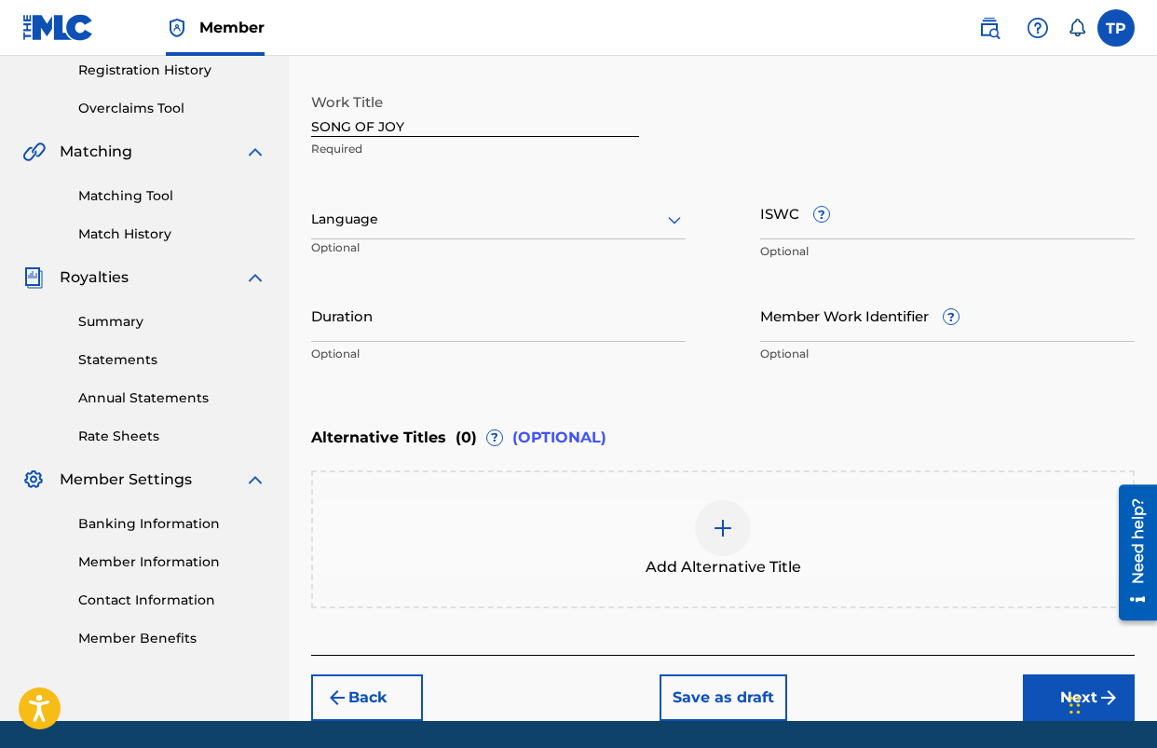
scroll to position [419, 0]
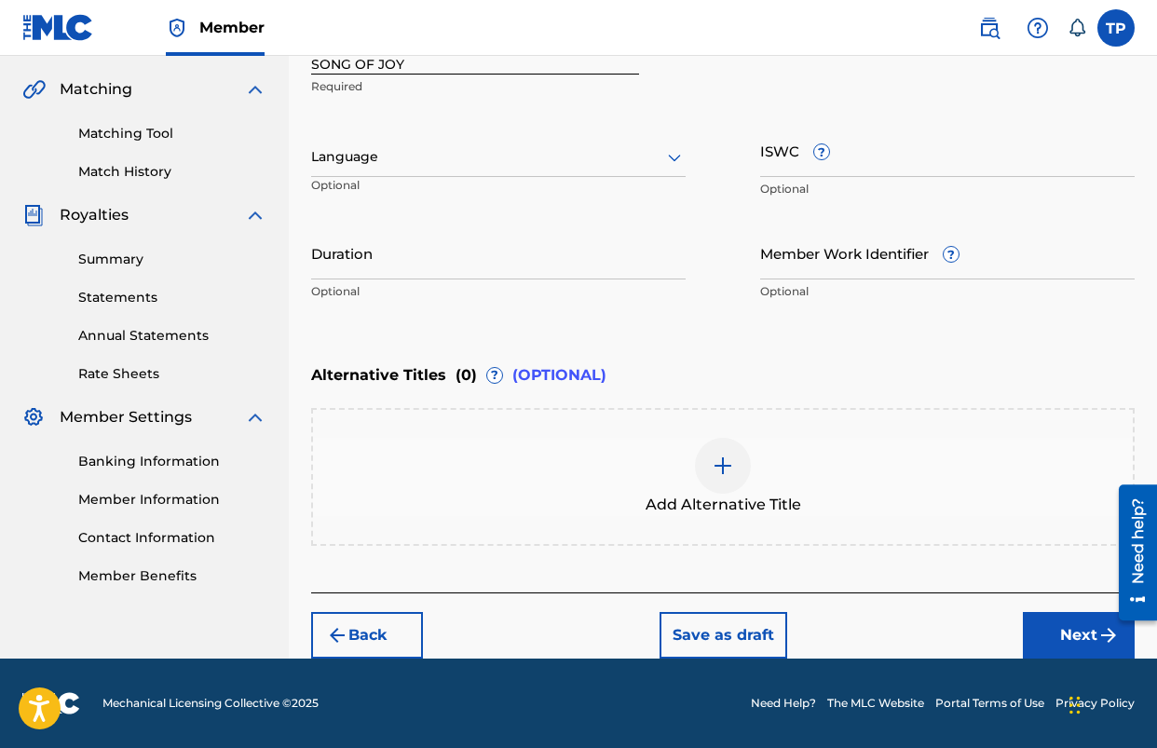
drag, startPoint x: 1061, startPoint y: 636, endPoint x: 938, endPoint y: 630, distance: 123.1
click at [1061, 636] on button "Next" at bounding box center [1079, 635] width 112 height 47
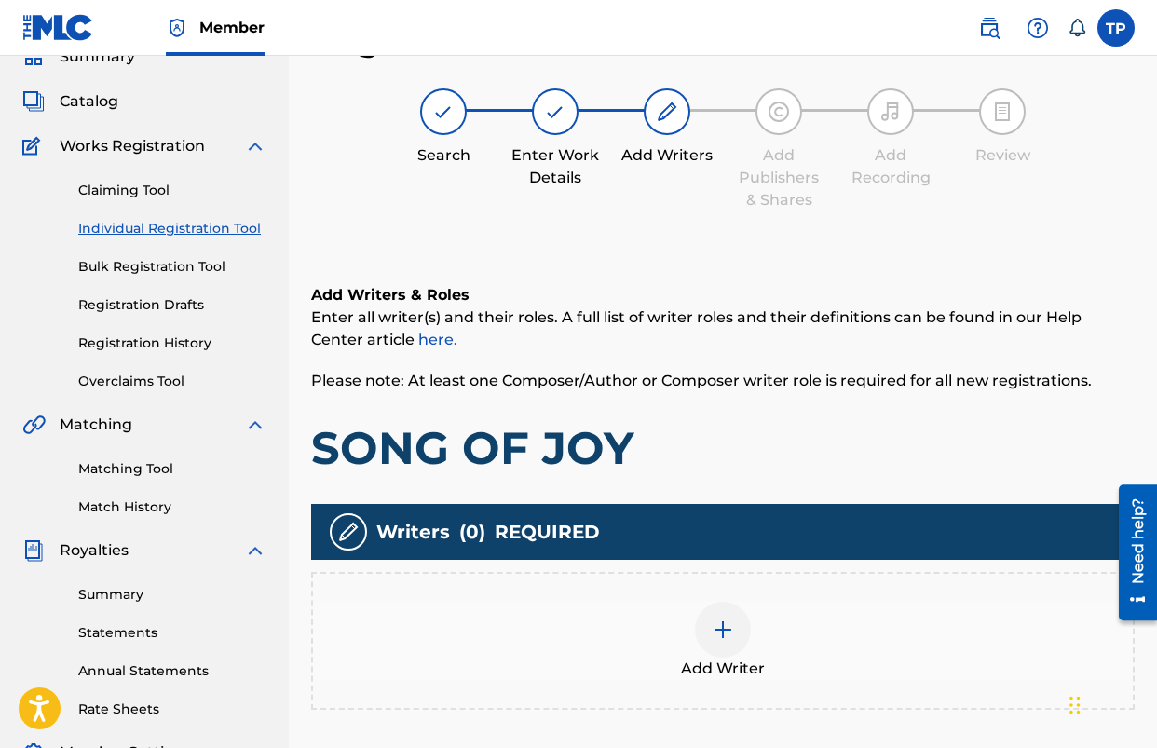
scroll to position [212, 0]
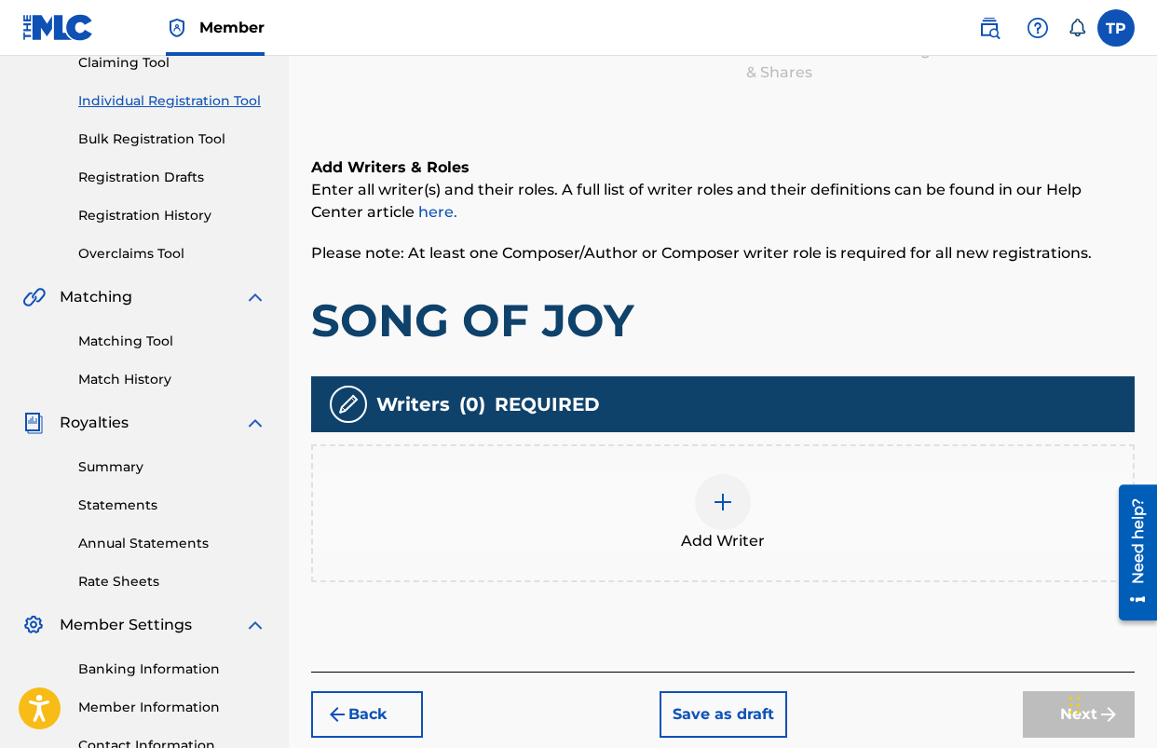
click at [733, 500] on img at bounding box center [723, 502] width 22 height 22
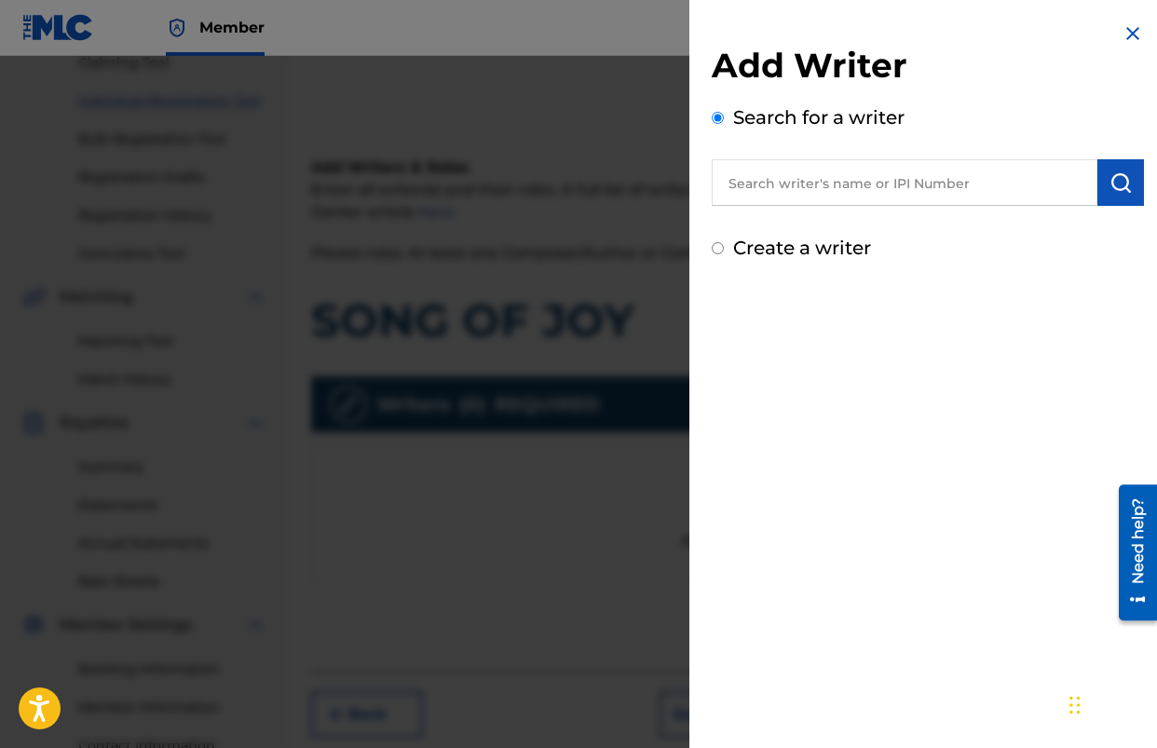
click at [833, 179] on input "text" at bounding box center [905, 182] width 386 height 47
type input "[PERSON_NAME]"
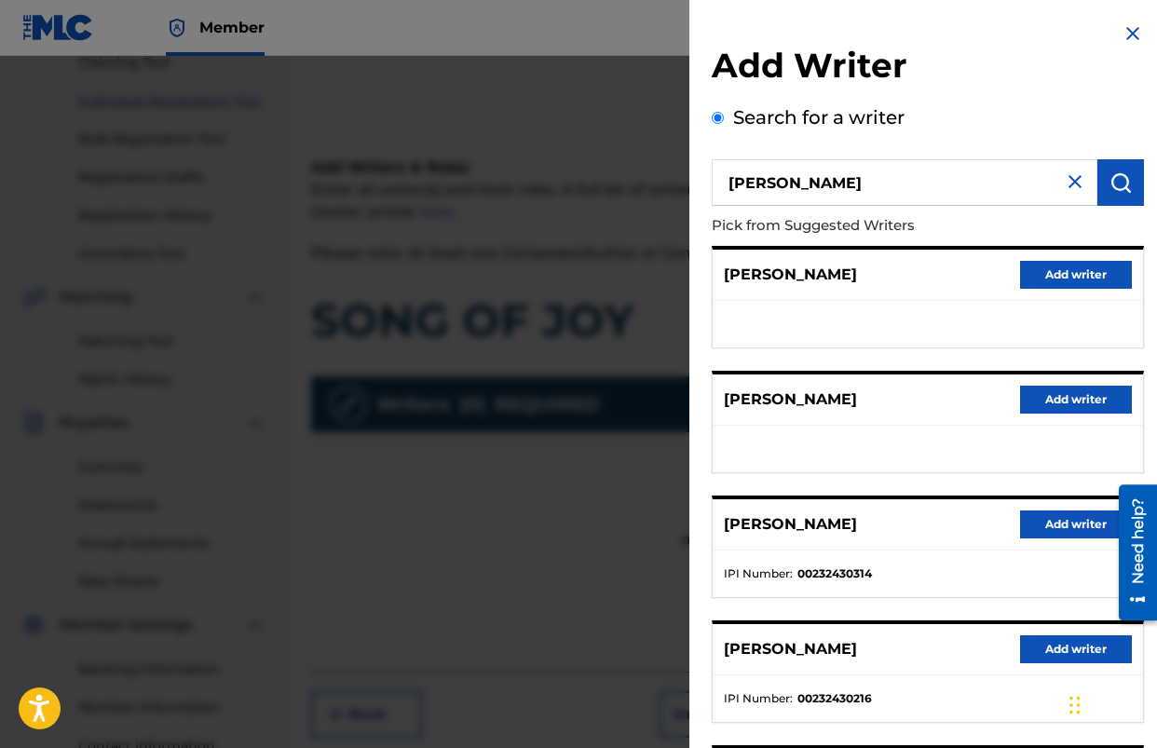
click at [1076, 524] on button "Add writer" at bounding box center [1076, 525] width 112 height 28
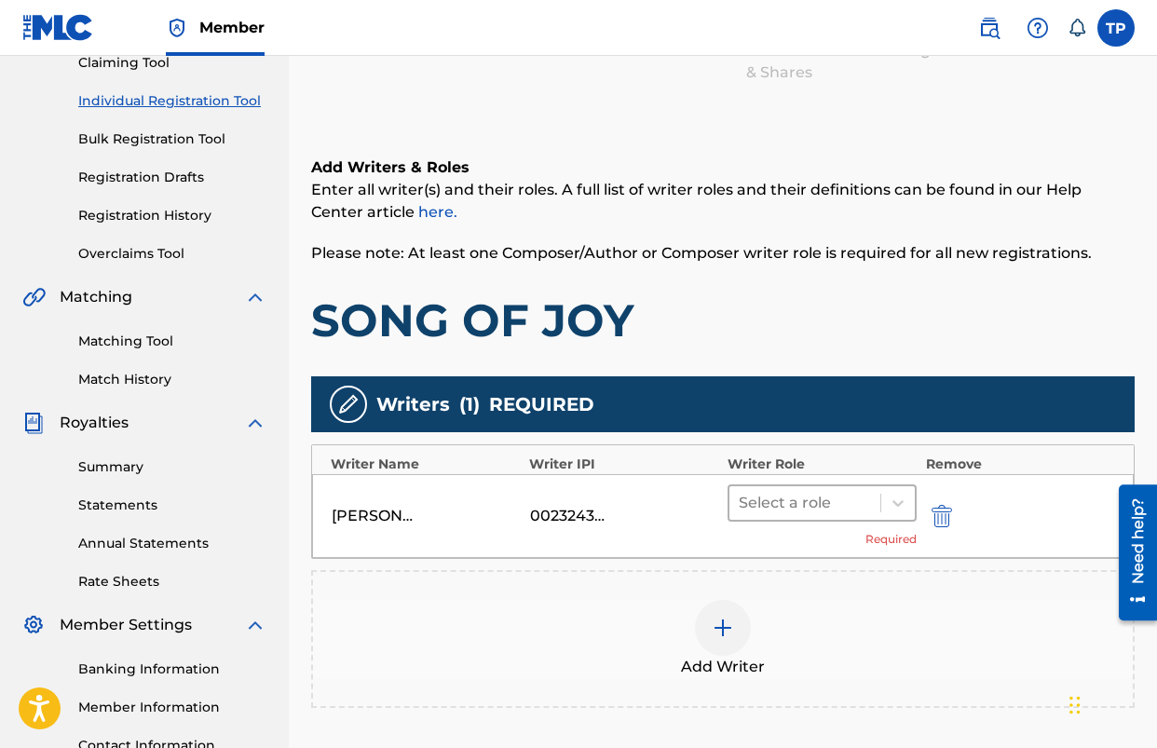
click at [815, 495] on div at bounding box center [805, 503] width 132 height 26
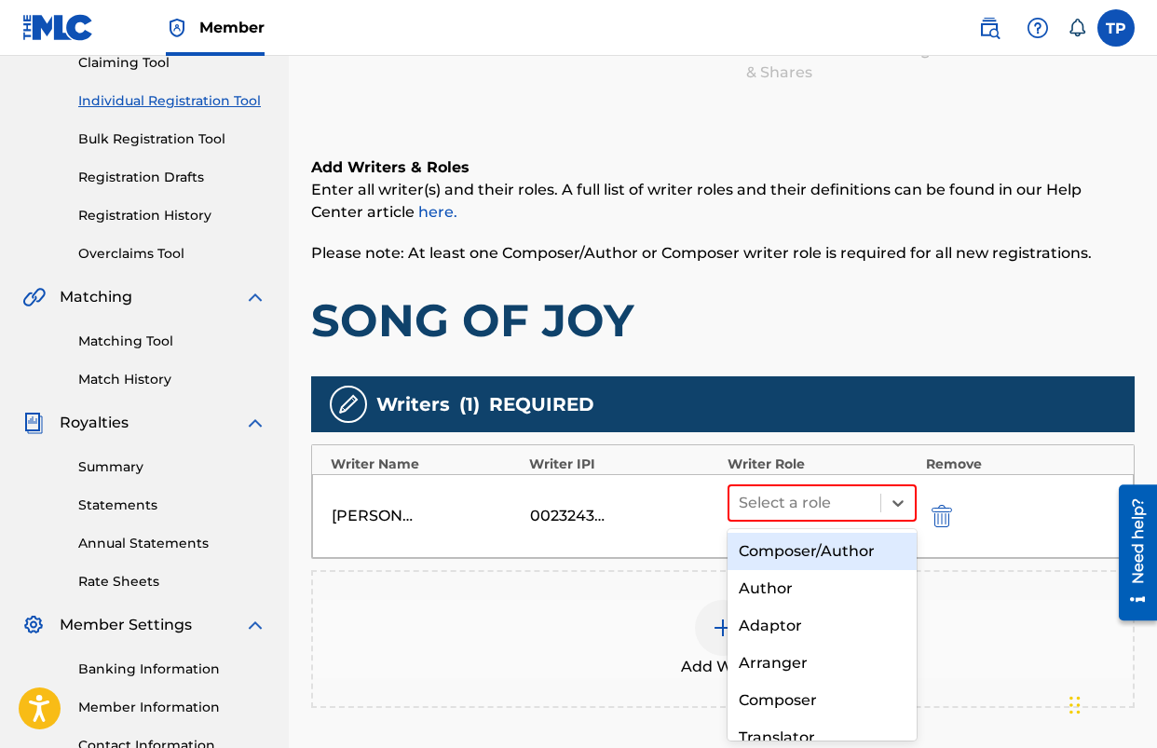
drag, startPoint x: 812, startPoint y: 535, endPoint x: 807, endPoint y: 544, distance: 10.4
click at [812, 535] on div "Composer/Author" at bounding box center [822, 551] width 189 height 37
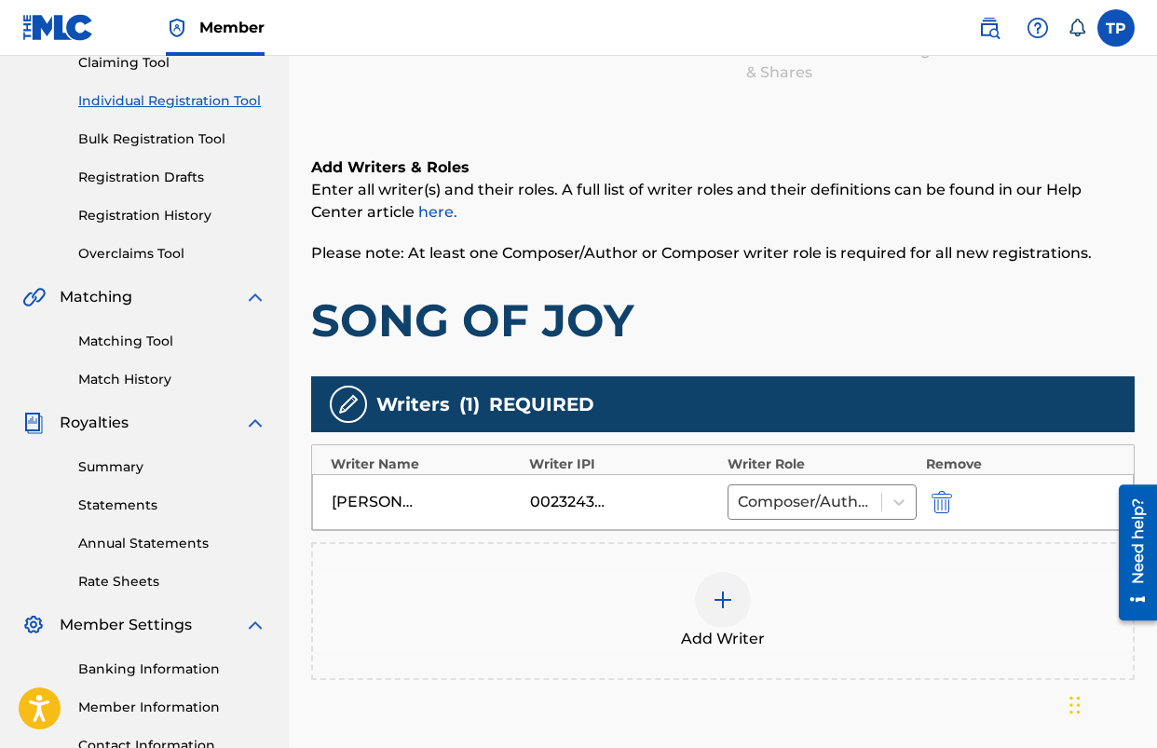
click at [727, 595] on img at bounding box center [723, 600] width 22 height 22
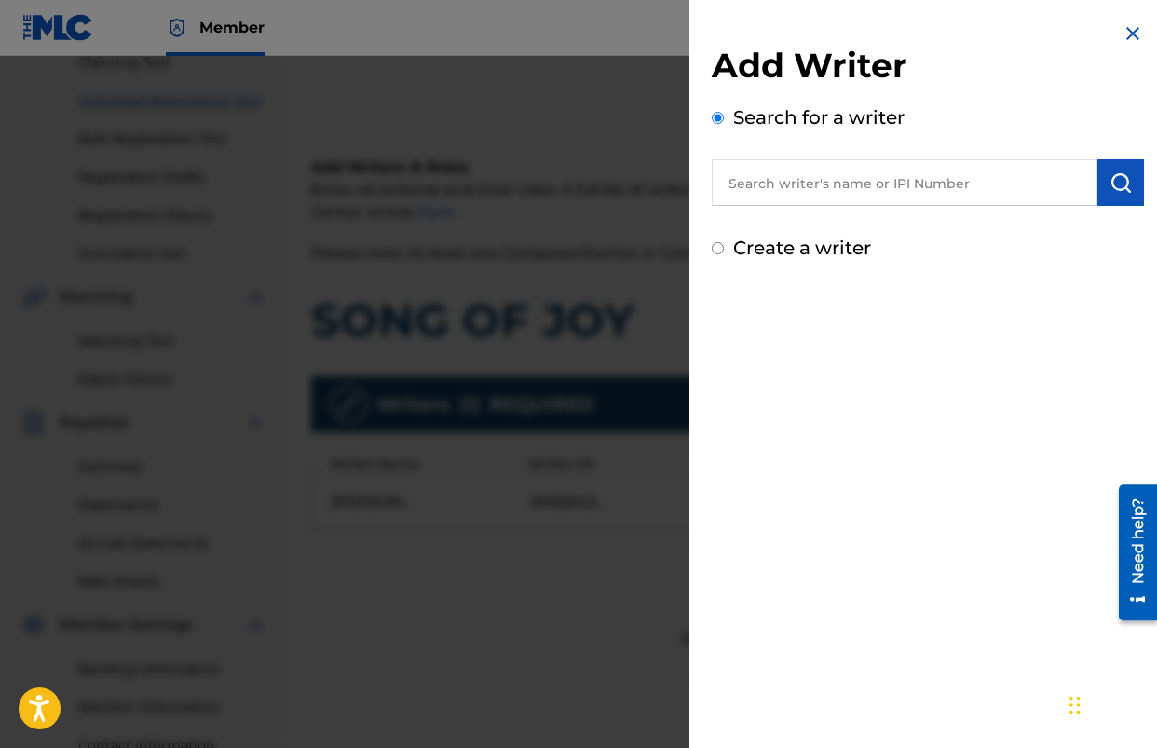
click at [803, 185] on input "text" at bounding box center [905, 182] width 386 height 47
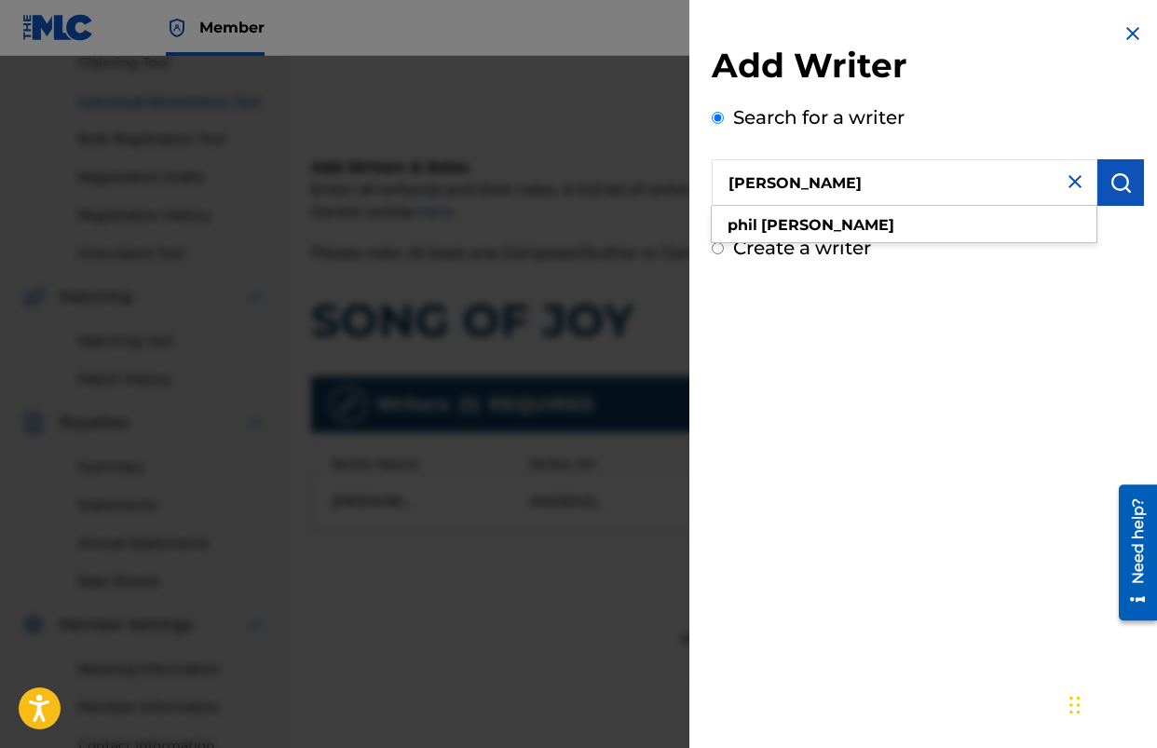
type input "[PERSON_NAME]"
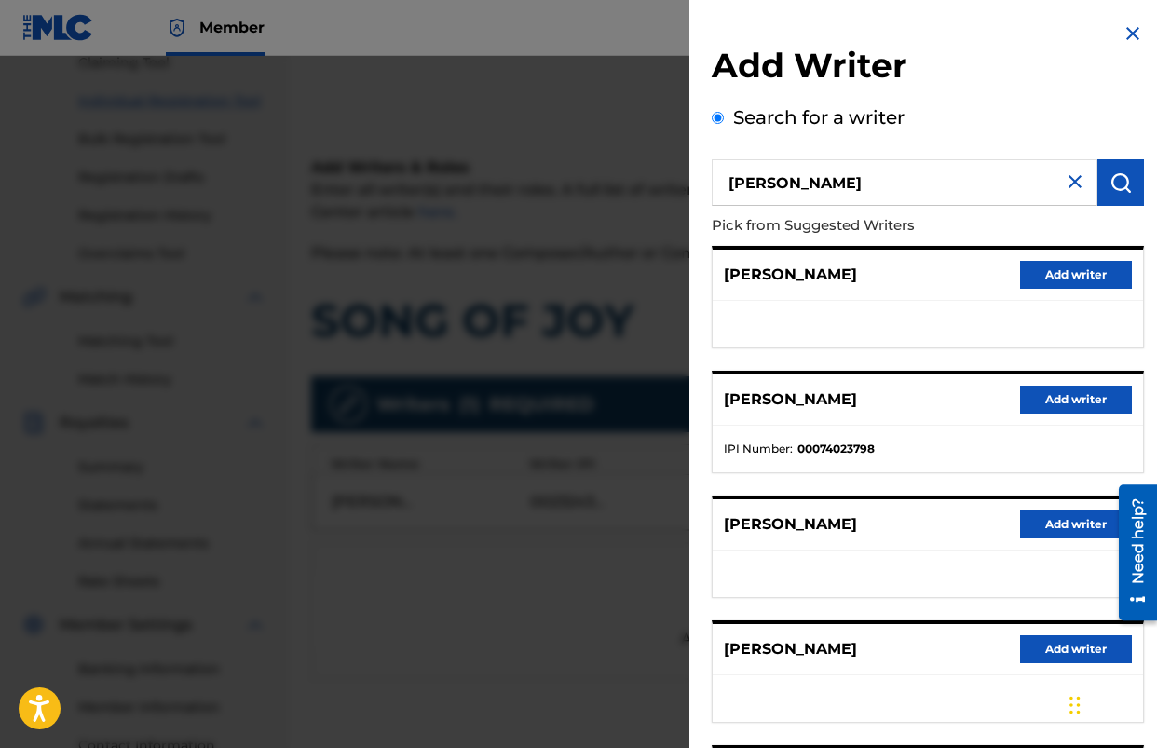
click at [1025, 399] on button "Add writer" at bounding box center [1076, 400] width 112 height 28
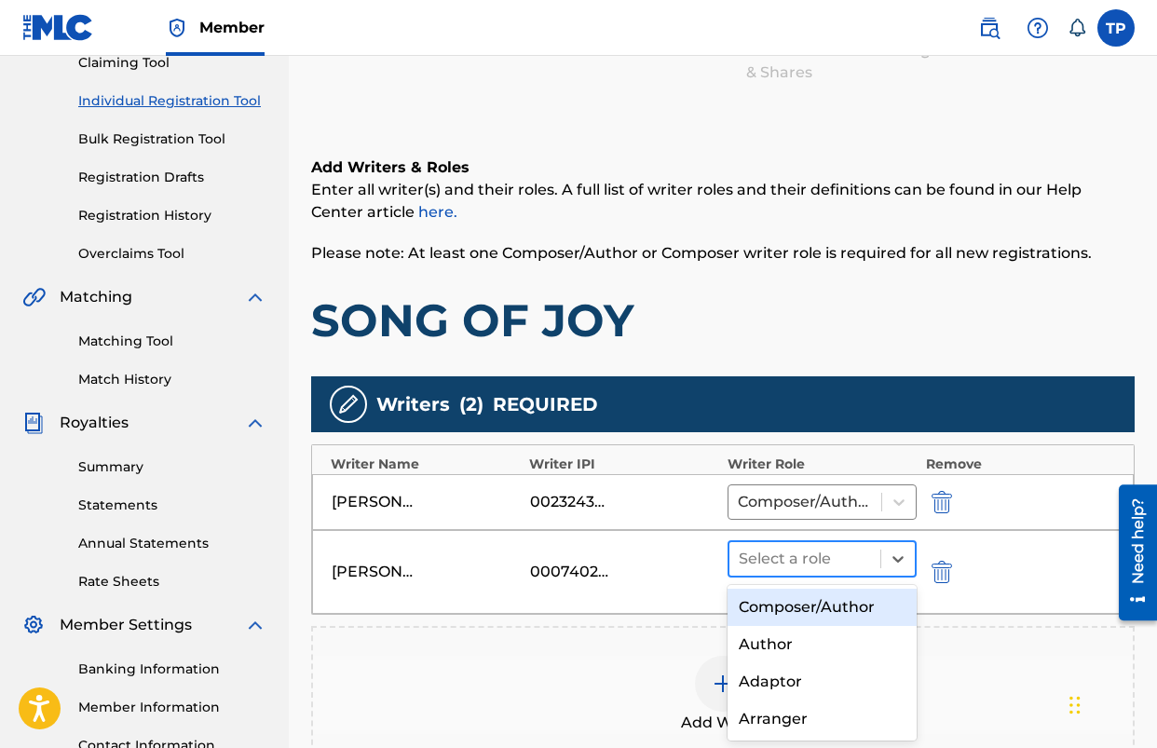
click at [869, 557] on div at bounding box center [805, 559] width 132 height 26
click at [824, 610] on div "Composer/Author" at bounding box center [822, 607] width 189 height 37
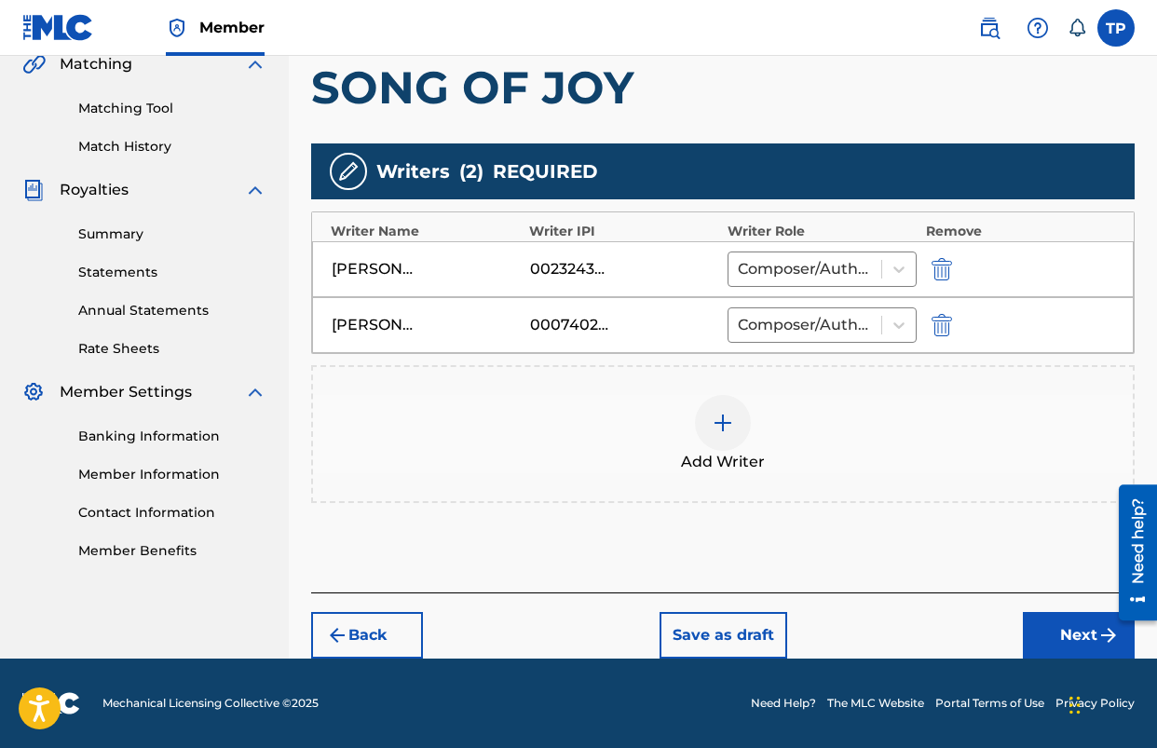
click at [1055, 644] on button "Next" at bounding box center [1079, 635] width 112 height 47
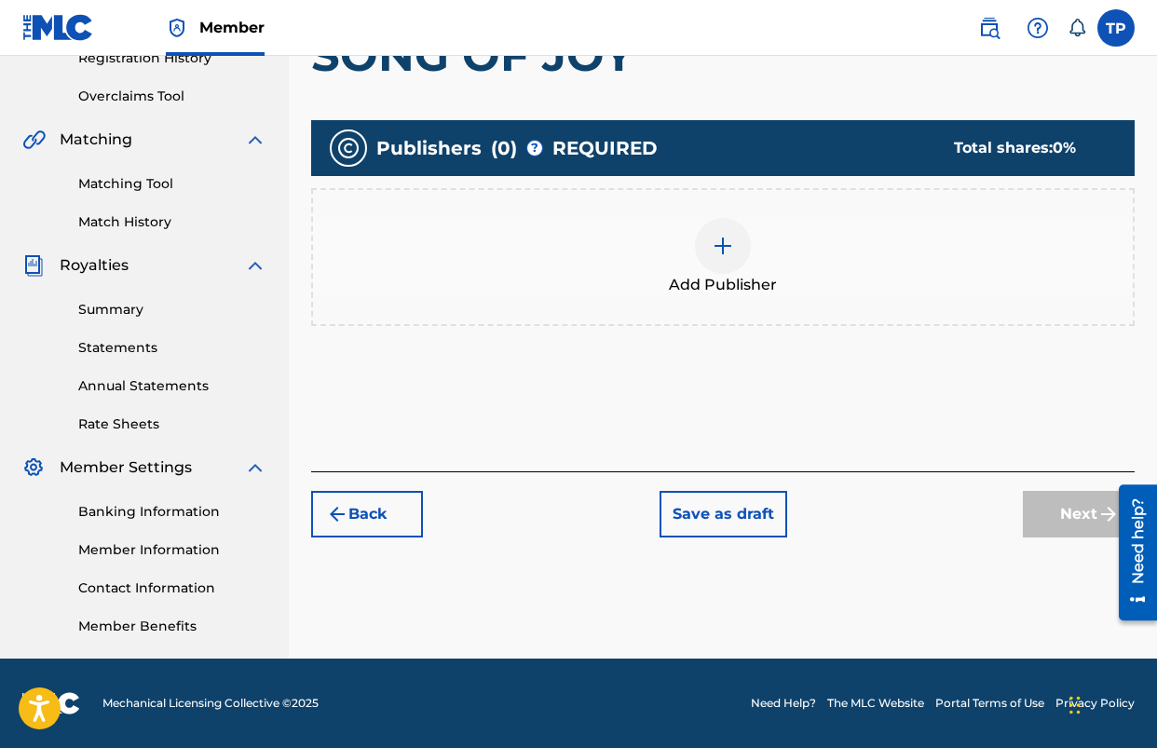
click at [732, 247] on img at bounding box center [723, 246] width 22 height 22
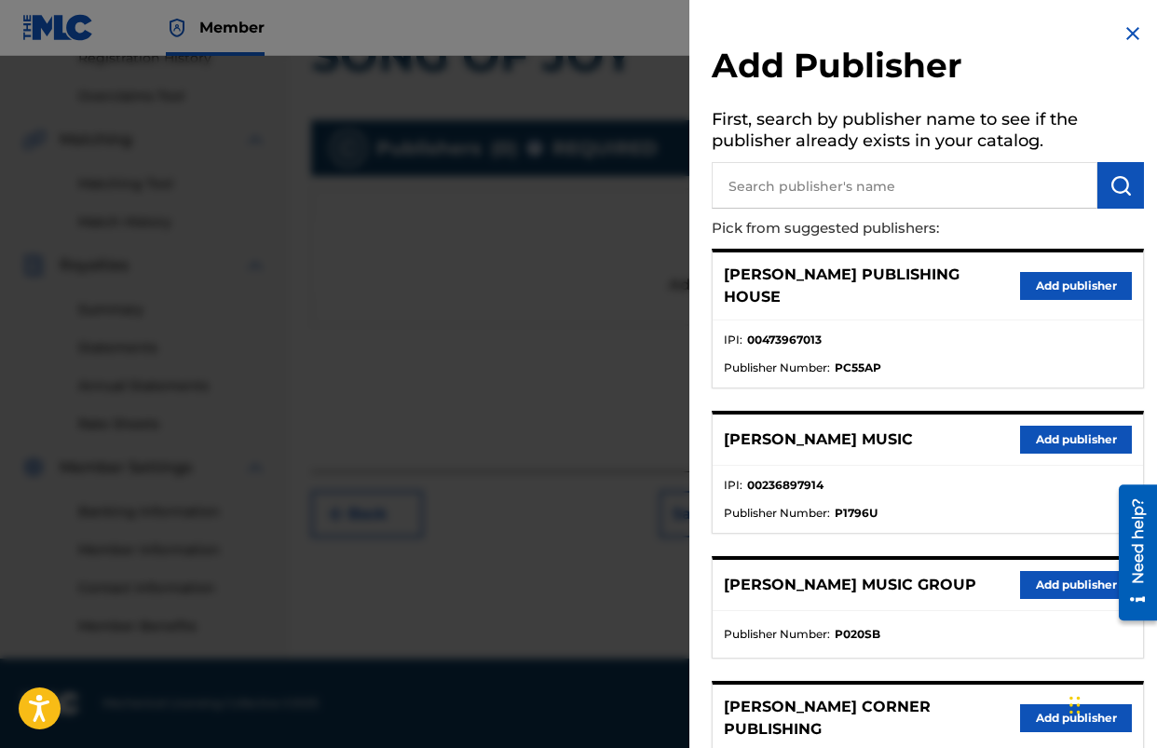
click at [797, 184] on input "text" at bounding box center [905, 185] width 386 height 47
click at [1049, 431] on button "Add publisher" at bounding box center [1076, 440] width 112 height 28
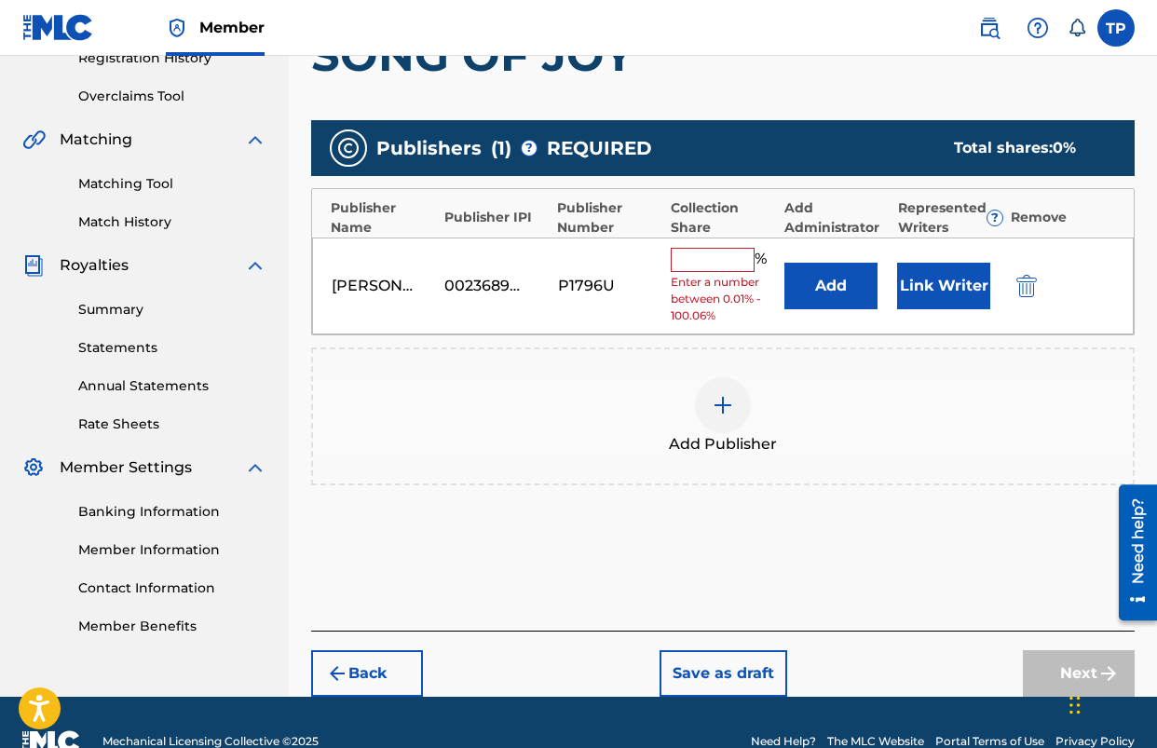
click at [823, 282] on button "Add" at bounding box center [831, 286] width 93 height 47
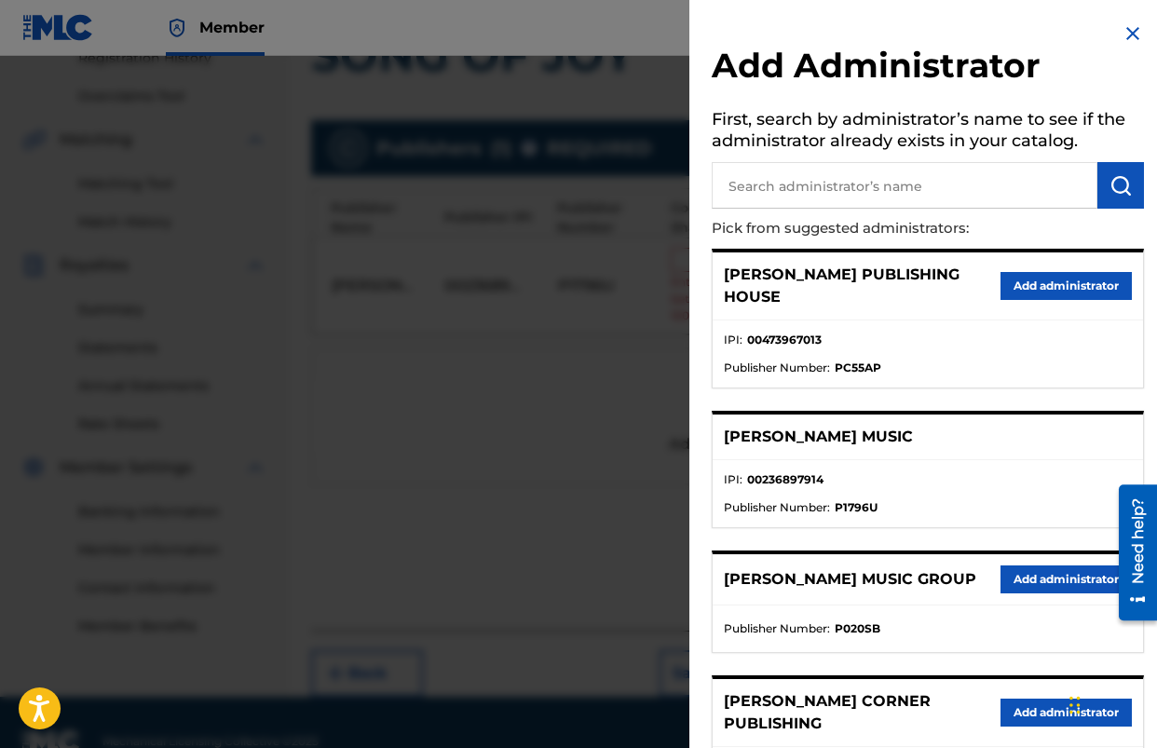
scroll to position [4, 0]
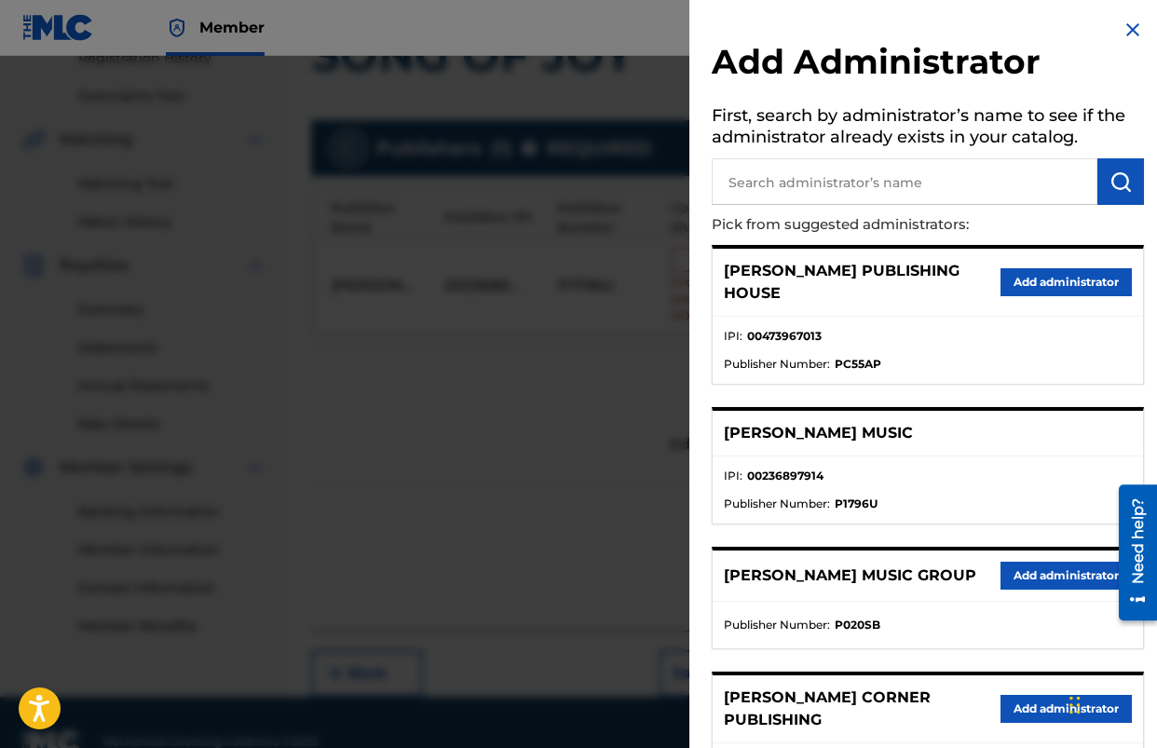
drag, startPoint x: 1034, startPoint y: 551, endPoint x: 1025, endPoint y: 553, distance: 9.5
click at [1034, 562] on button "Add administrator" at bounding box center [1066, 576] width 131 height 28
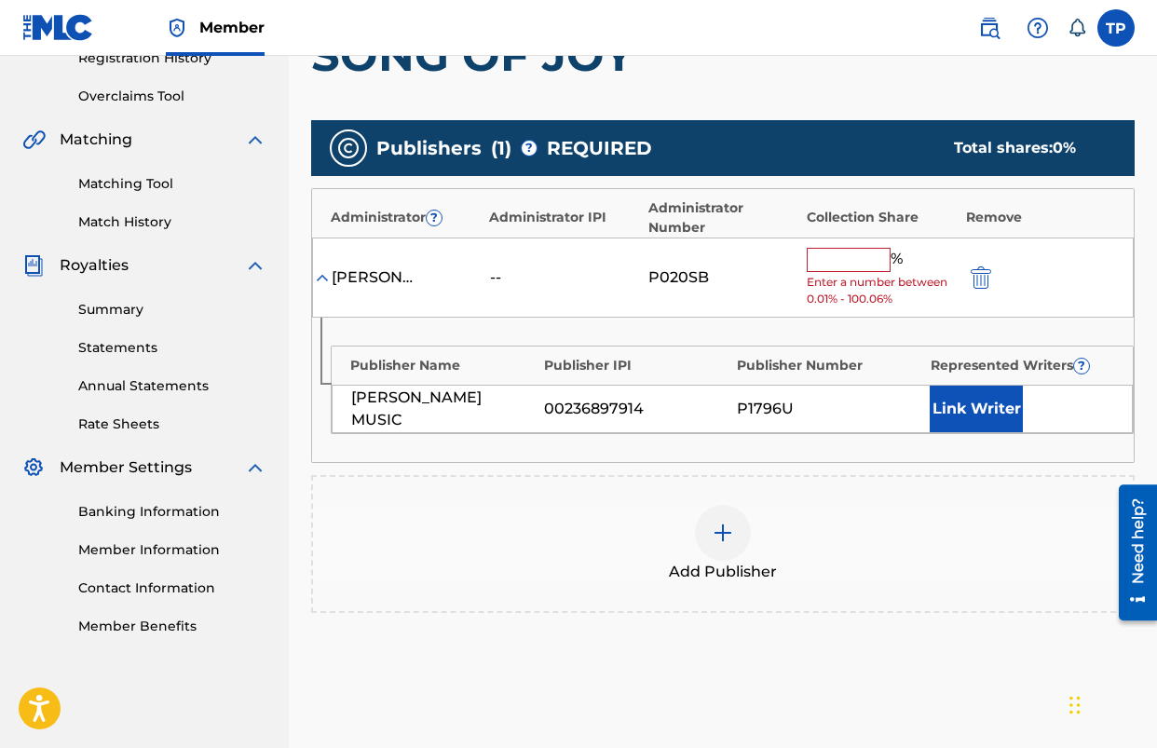
click at [854, 270] on input "text" at bounding box center [849, 260] width 84 height 24
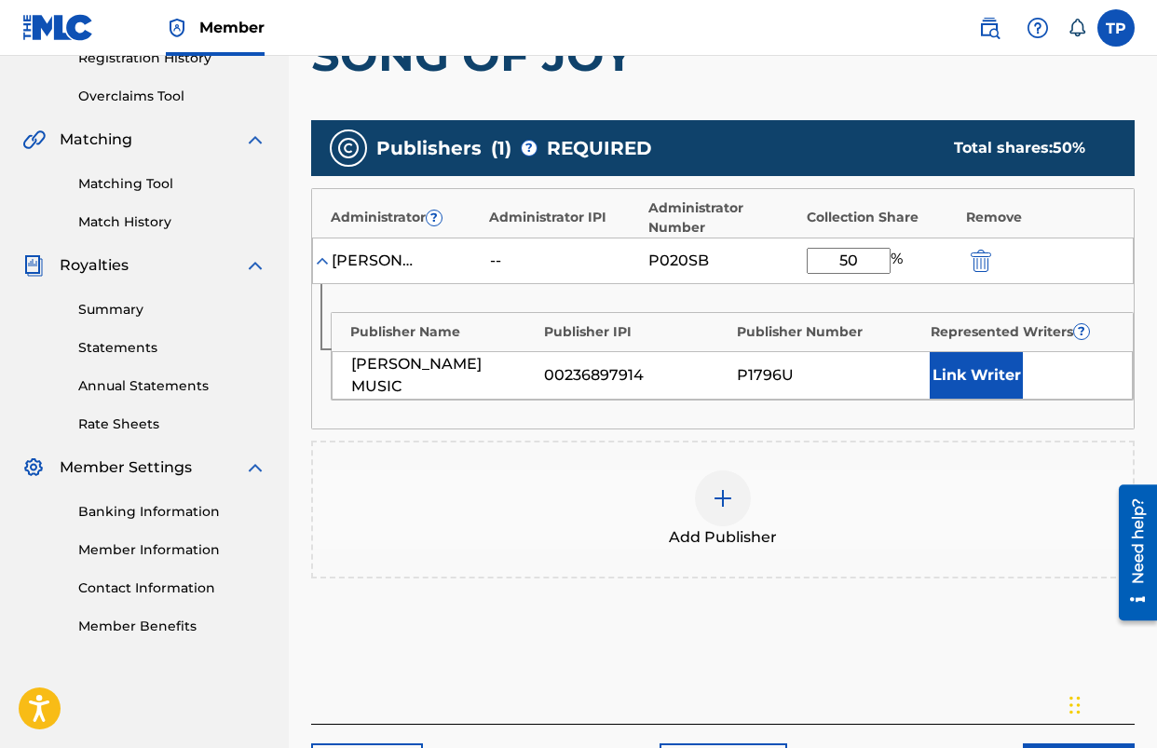
type input "50"
click at [876, 446] on div "Add Publisher" at bounding box center [723, 510] width 824 height 138
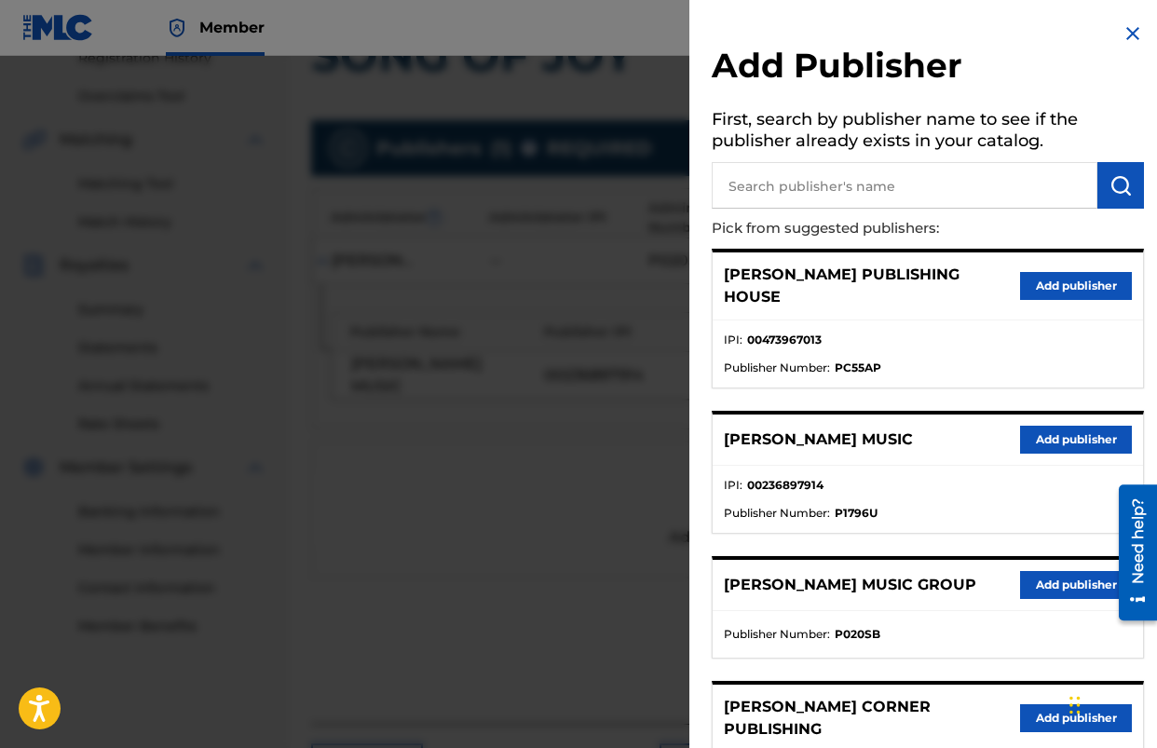
click at [1122, 42] on img at bounding box center [1133, 33] width 22 height 22
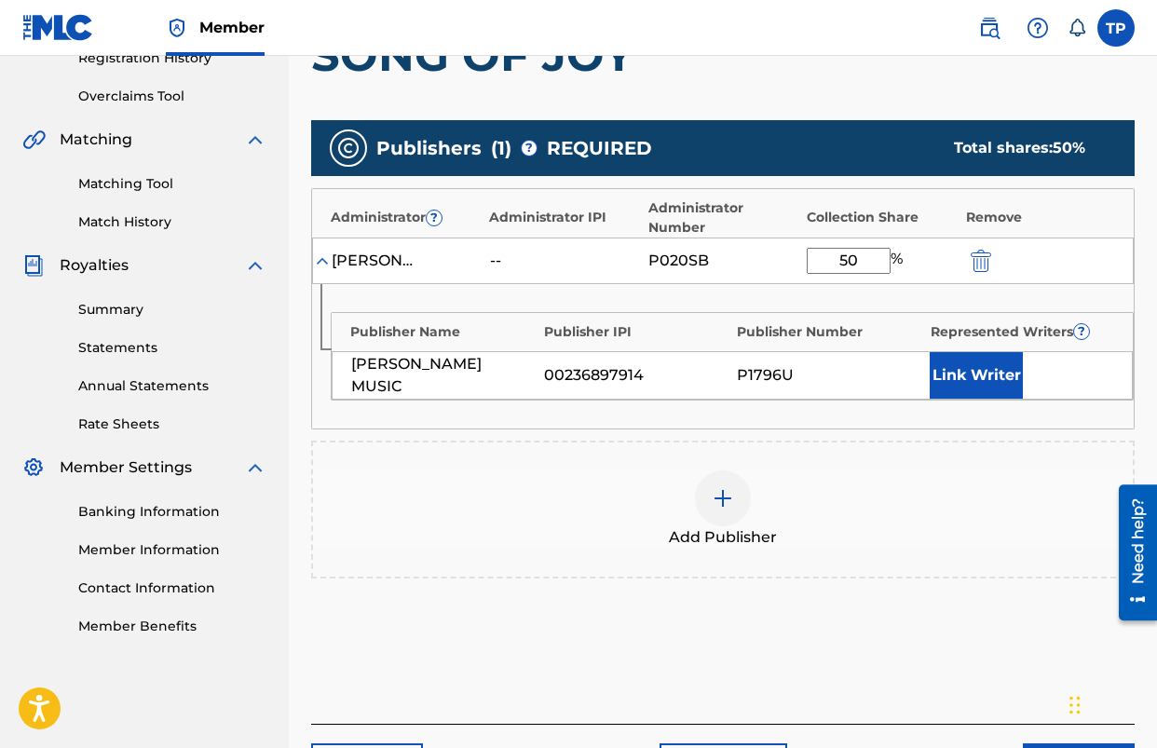
click at [966, 378] on button "Link Writer" at bounding box center [976, 375] width 93 height 47
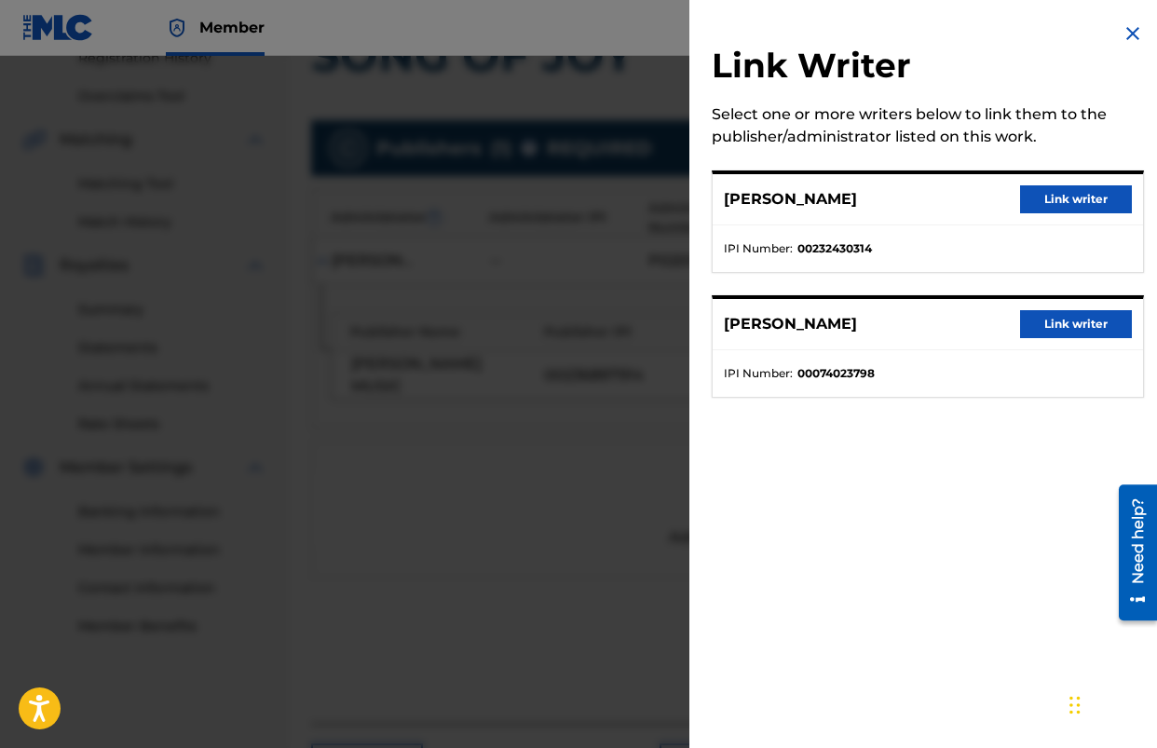
click at [1033, 200] on button "Link writer" at bounding box center [1076, 199] width 112 height 28
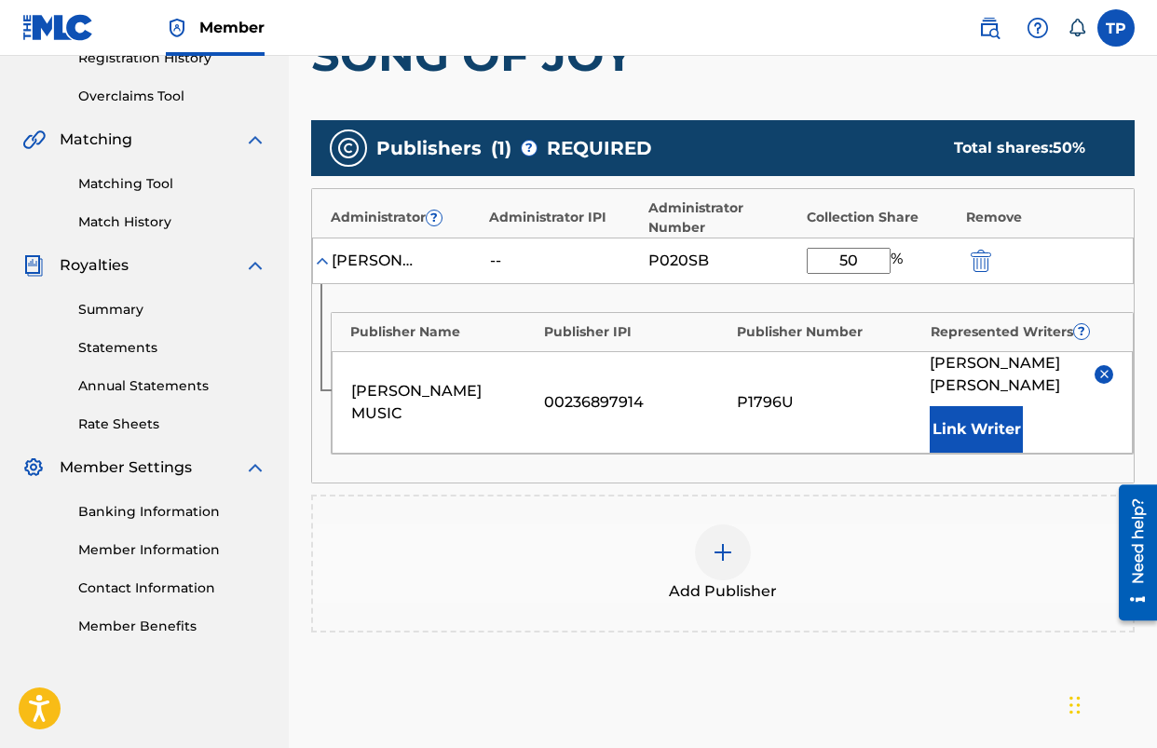
click at [919, 525] on div "Add Publisher" at bounding box center [723, 564] width 820 height 78
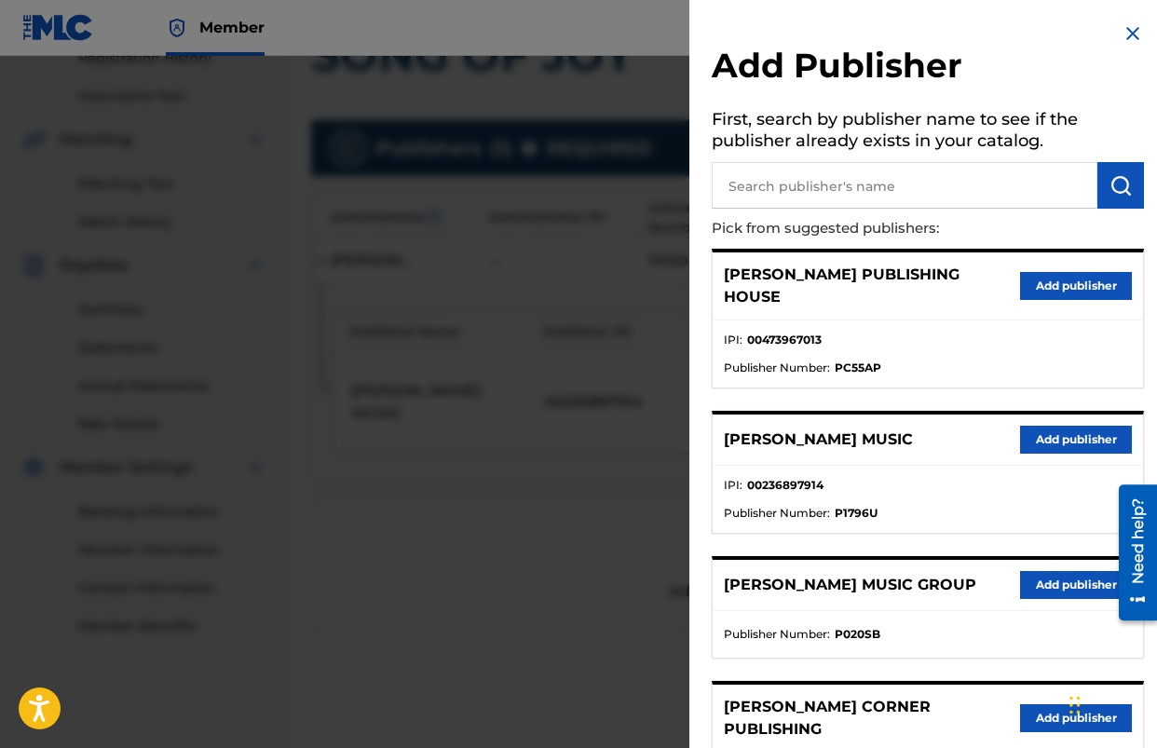
click at [1122, 30] on img at bounding box center [1133, 33] width 22 height 22
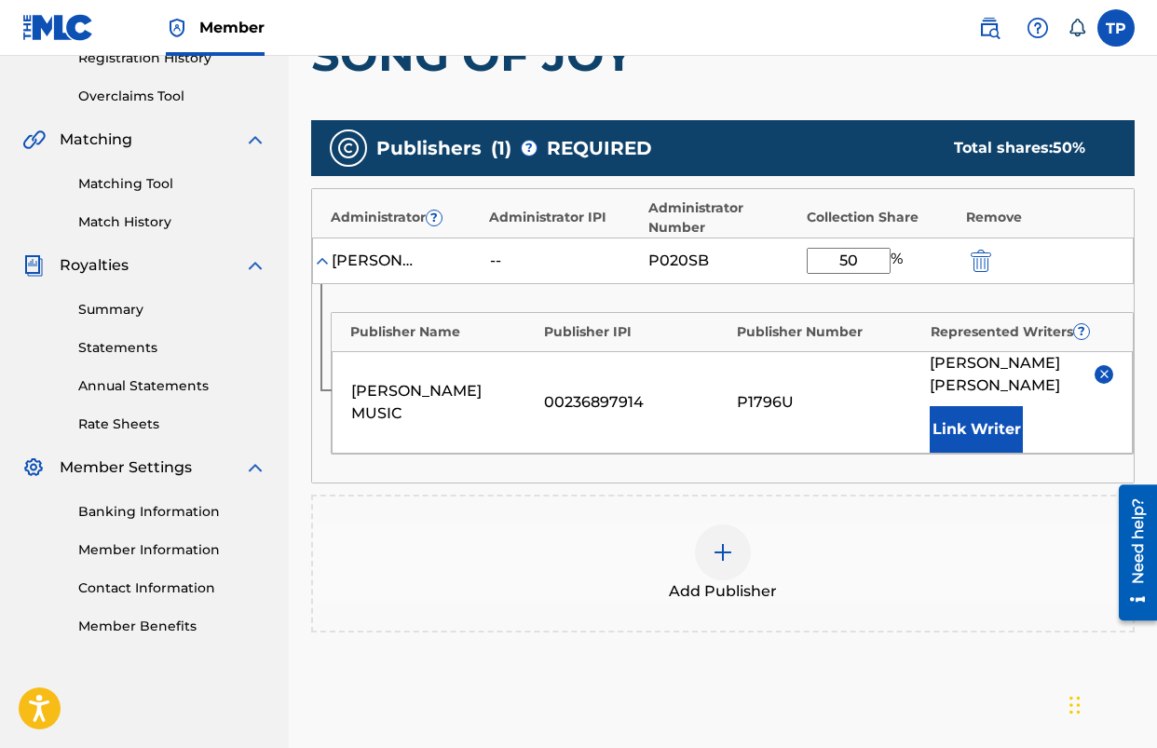
click at [636, 651] on div "Publishers ( 1 ) ? REQUIRED Total shares: 50 % Administrator ? Administrator IP…" at bounding box center [723, 403] width 824 height 585
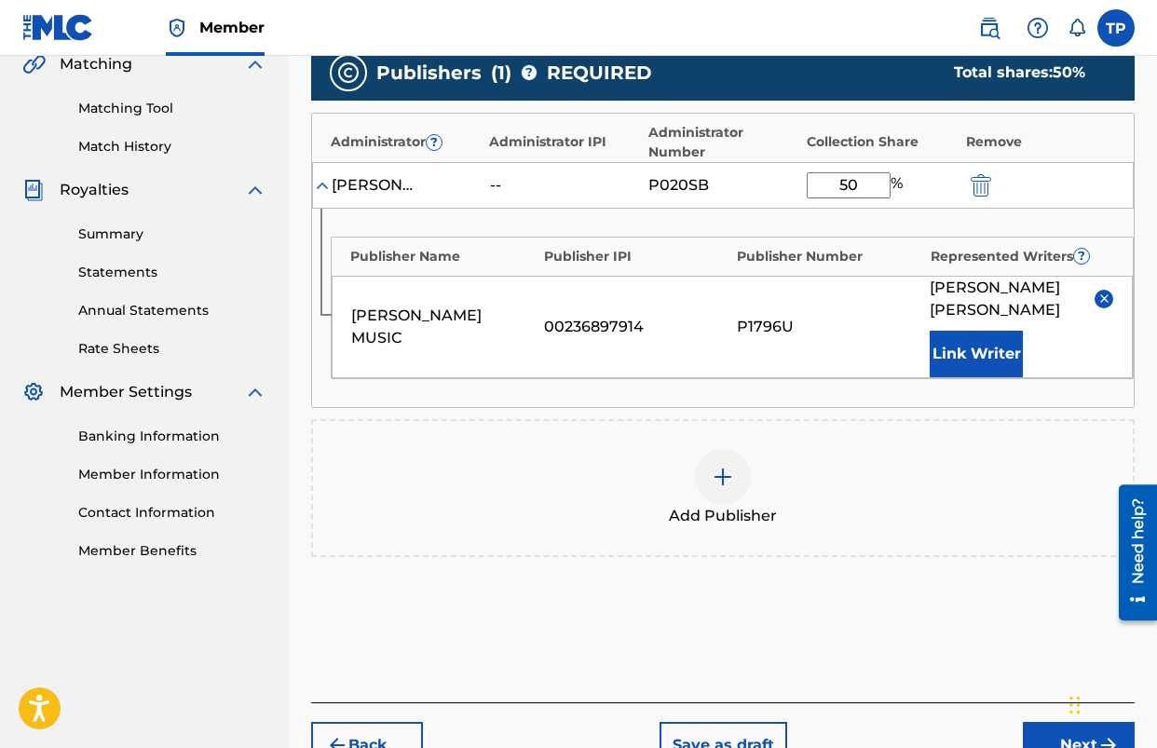
scroll to position [532, 0]
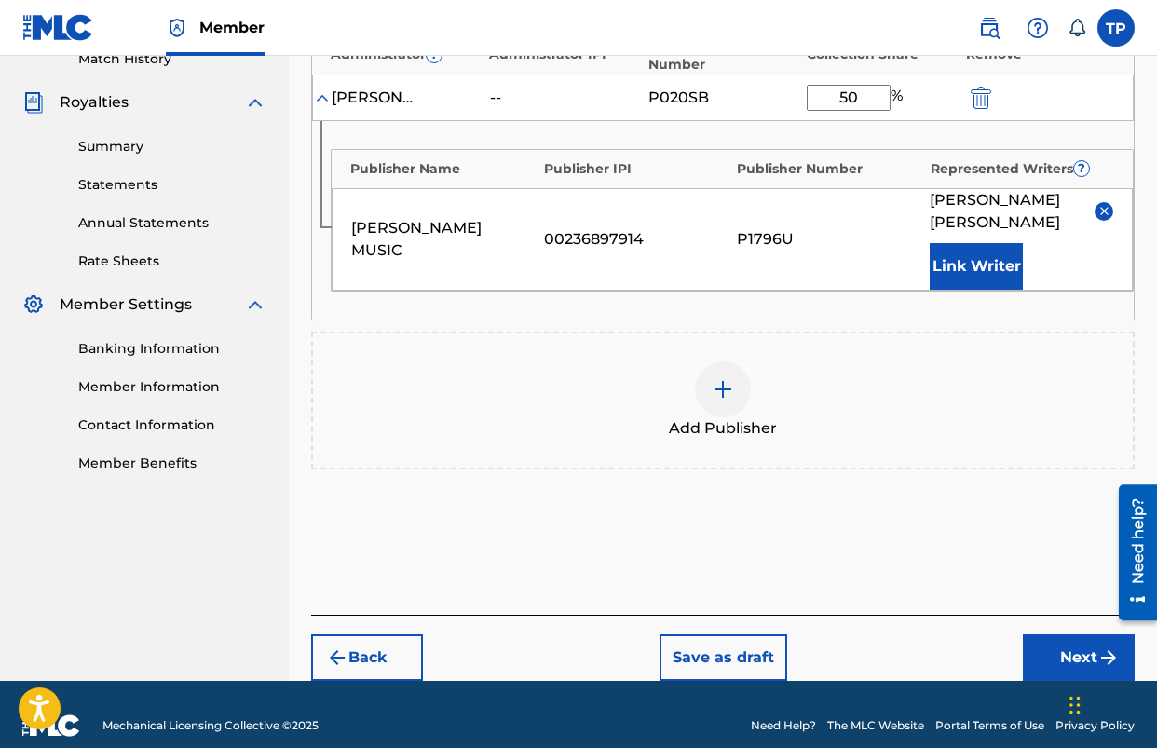
click at [1077, 635] on button "Next" at bounding box center [1079, 658] width 112 height 47
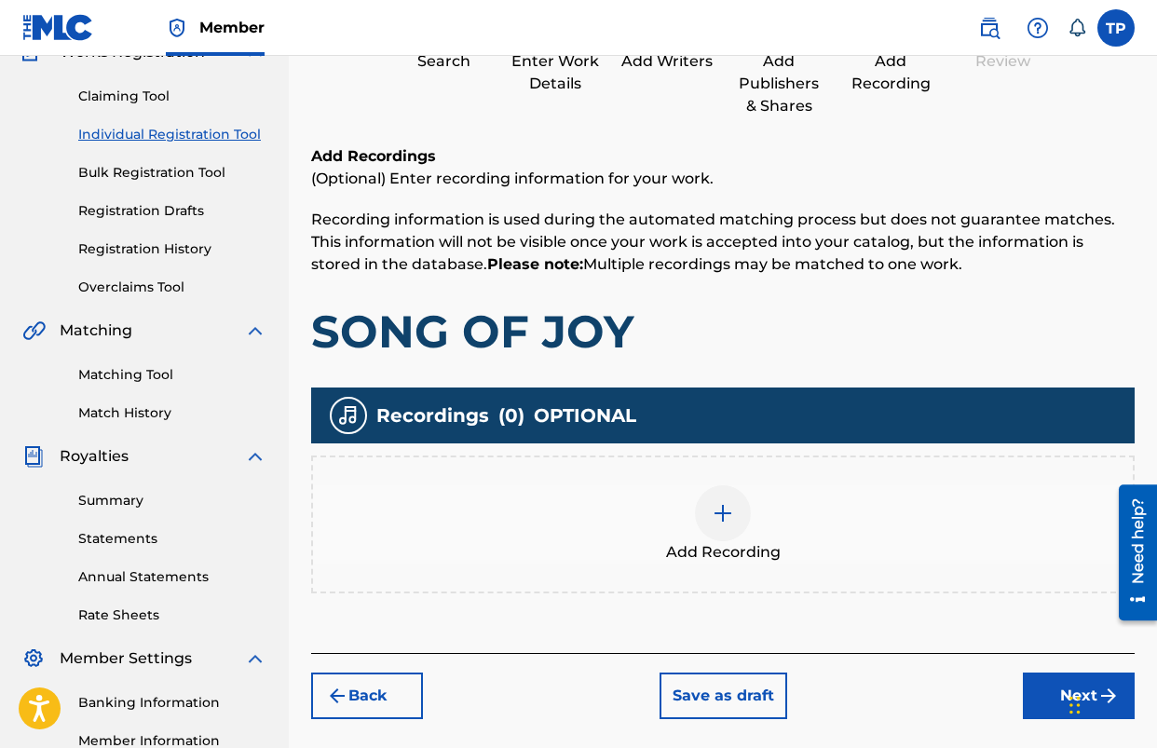
scroll to position [179, 0]
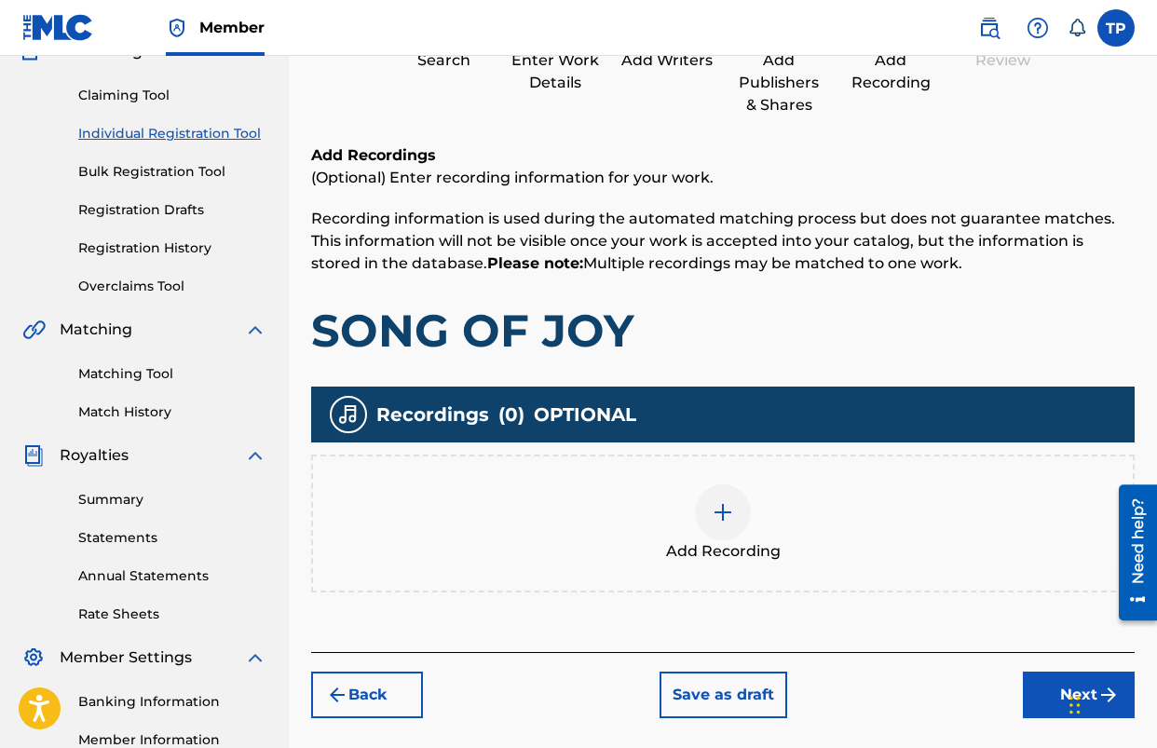
click at [723, 511] on img at bounding box center [723, 512] width 22 height 22
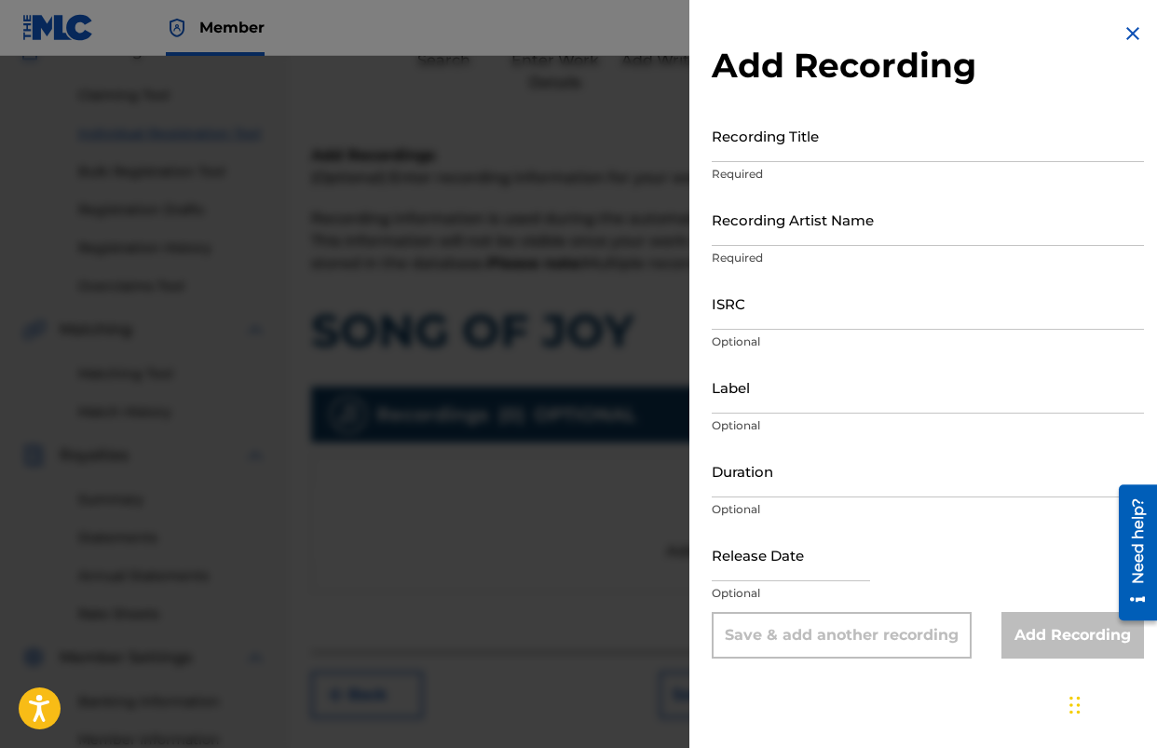
click at [828, 153] on input "Recording Title" at bounding box center [928, 135] width 432 height 53
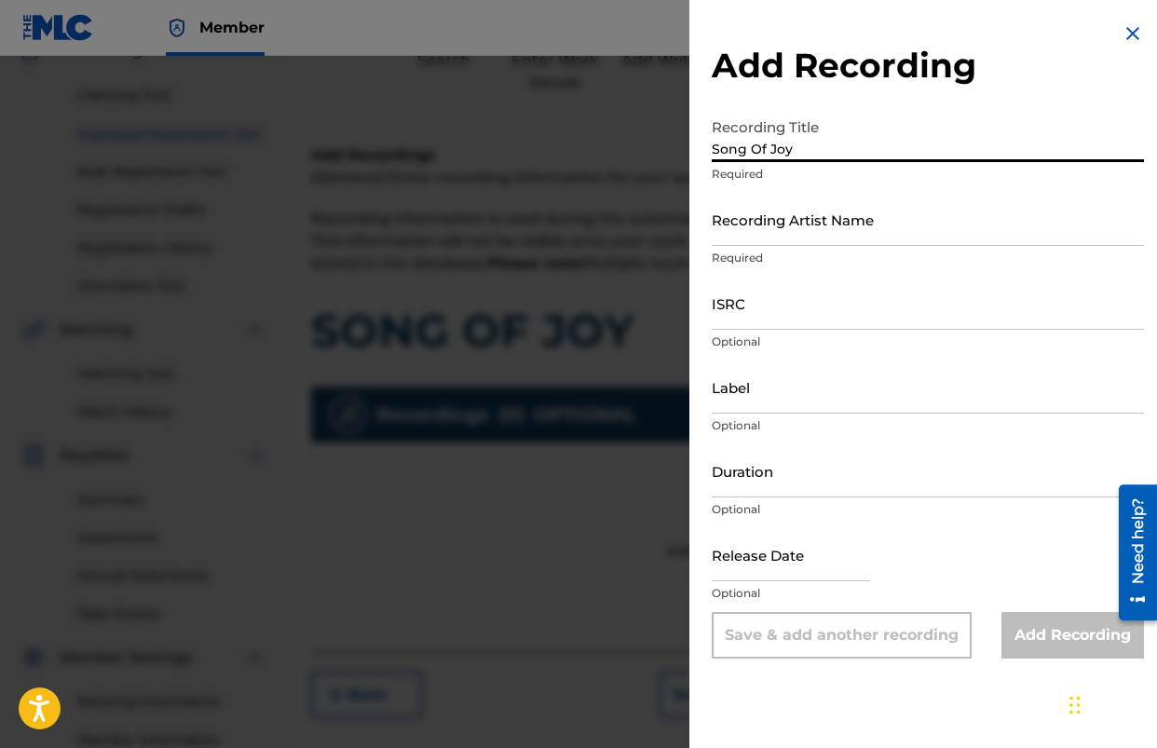
type input "Song Of Joy"
click at [826, 233] on input "Recording Artist Name" at bounding box center [928, 219] width 432 height 53
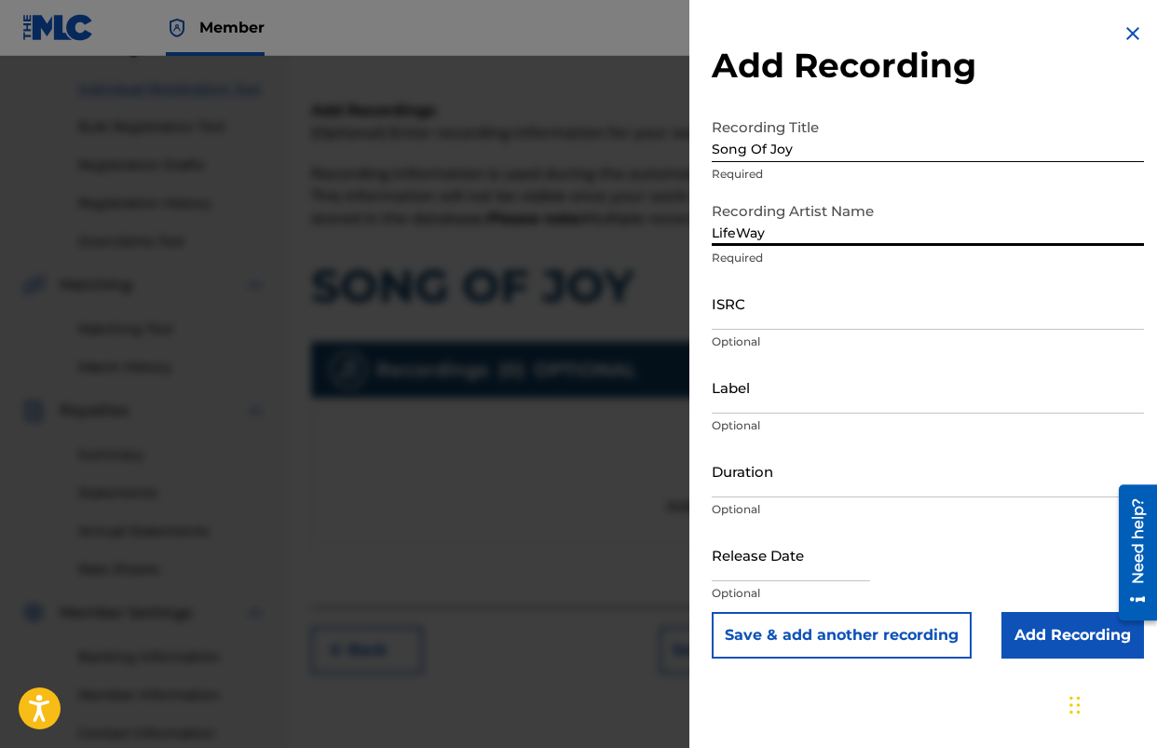
scroll to position [225, 0]
type input "LifeWay"
click at [1020, 636] on input "Add Recording" at bounding box center [1073, 635] width 143 height 47
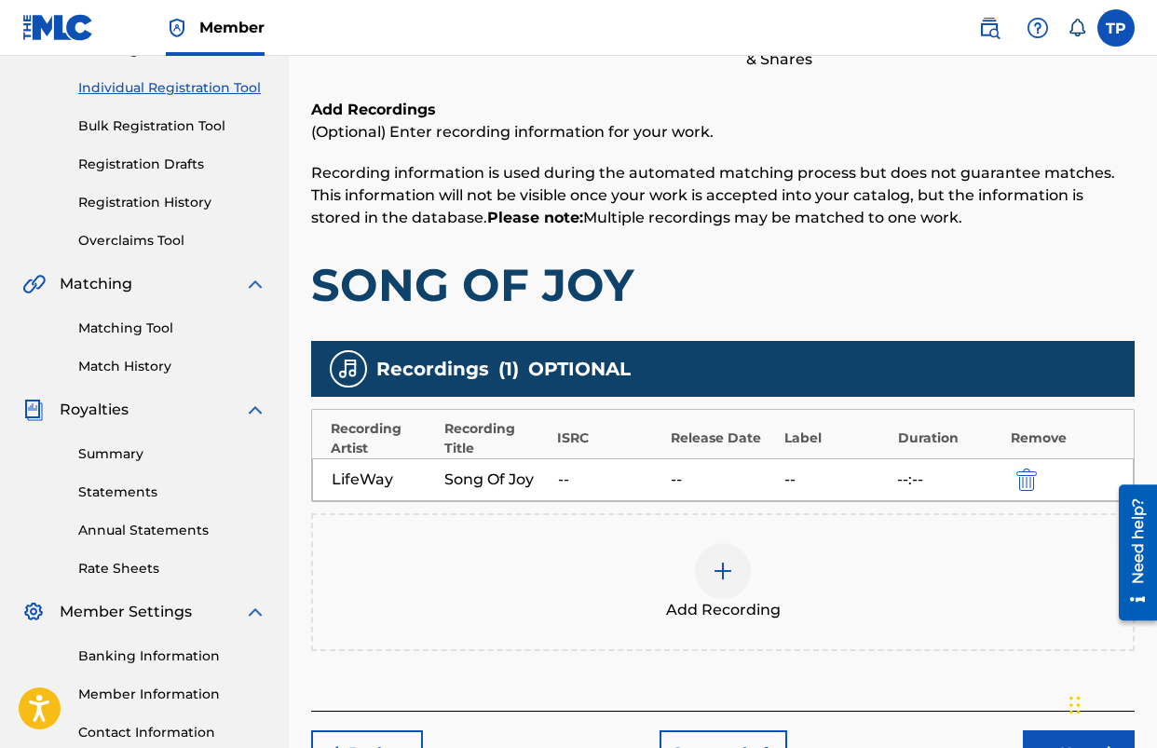
click at [730, 577] on img at bounding box center [723, 571] width 22 height 22
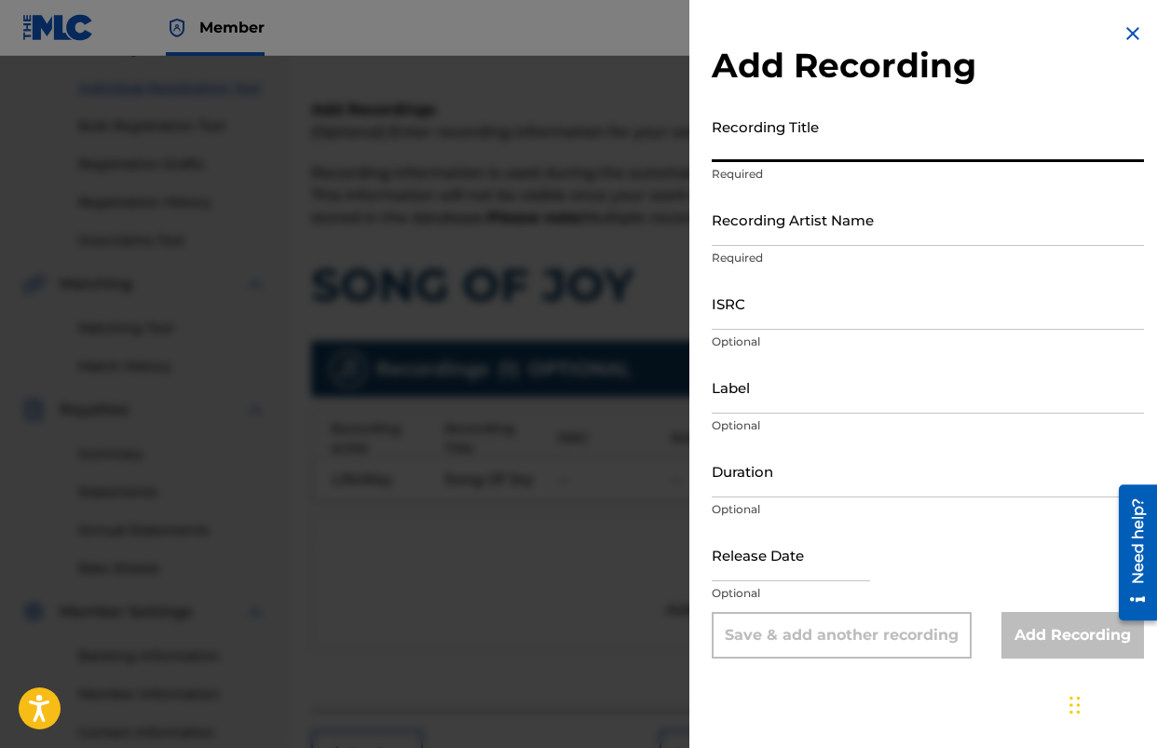
click at [868, 158] on input "Recording Title" at bounding box center [928, 135] width 432 height 53
type input "Song Of Joy"
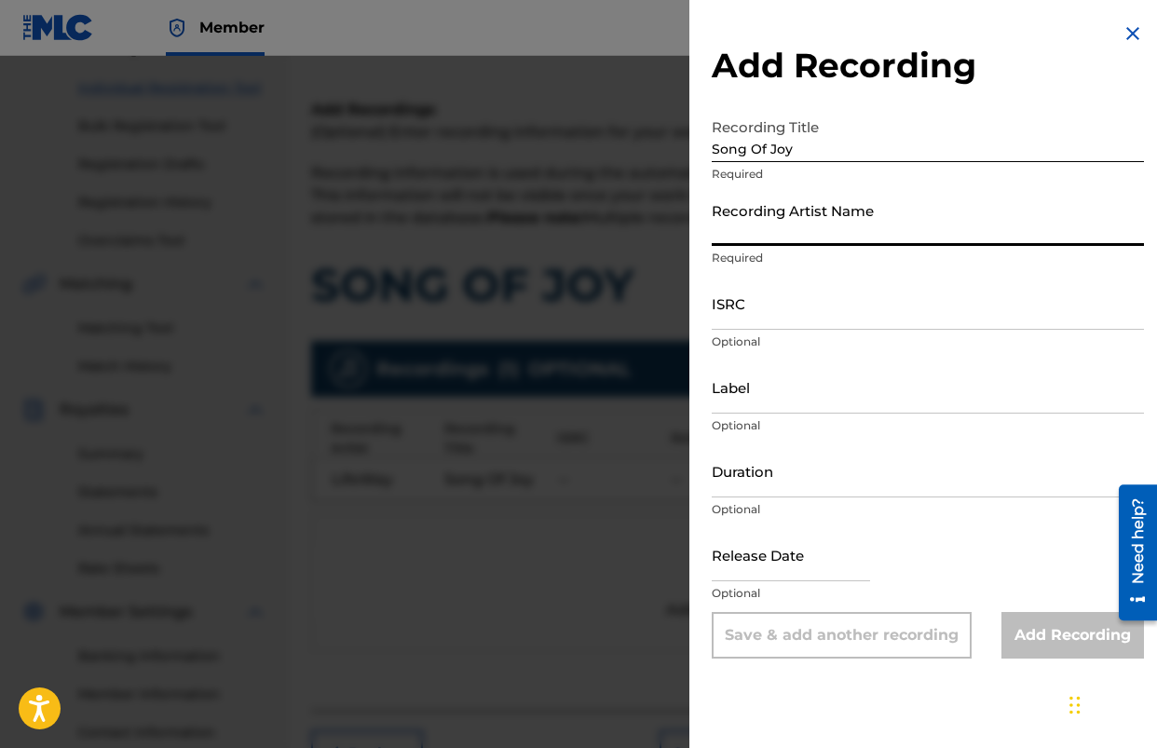
click at [853, 230] on input "Recording Artist Name" at bounding box center [928, 219] width 432 height 53
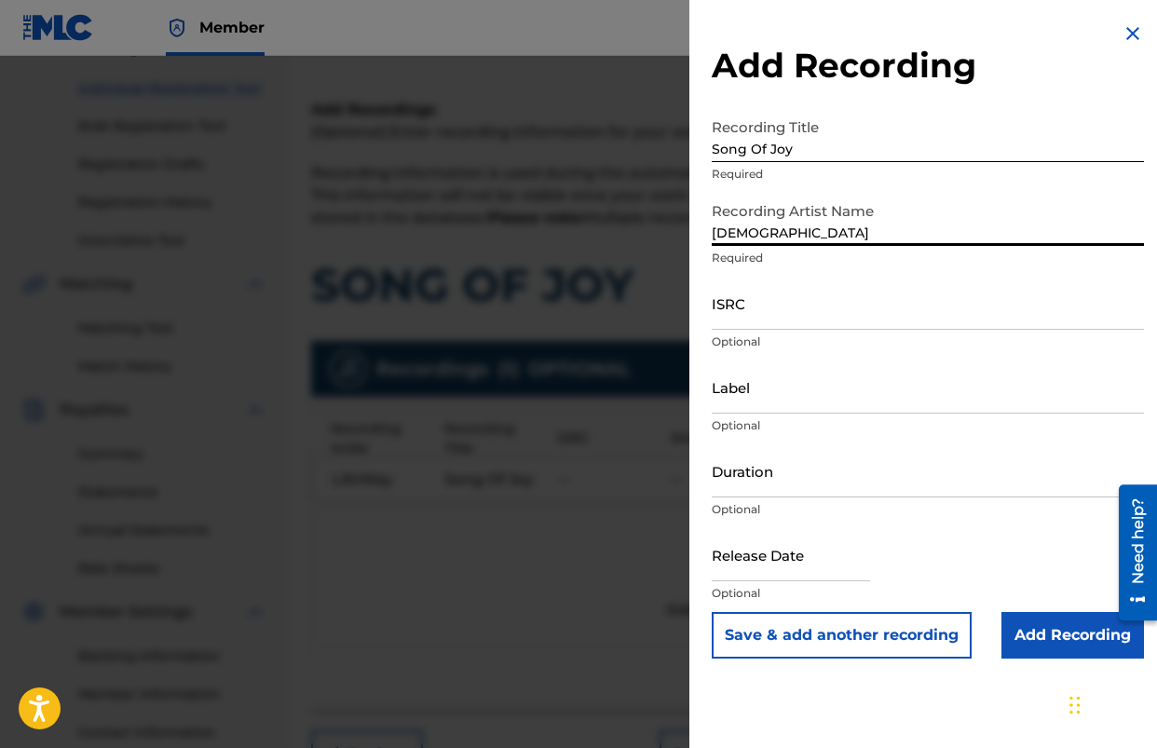
type input "[DEMOGRAPHIC_DATA]"
drag, startPoint x: 1061, startPoint y: 646, endPoint x: 914, endPoint y: 648, distance: 146.3
click at [1061, 646] on input "Add Recording" at bounding box center [1073, 635] width 143 height 47
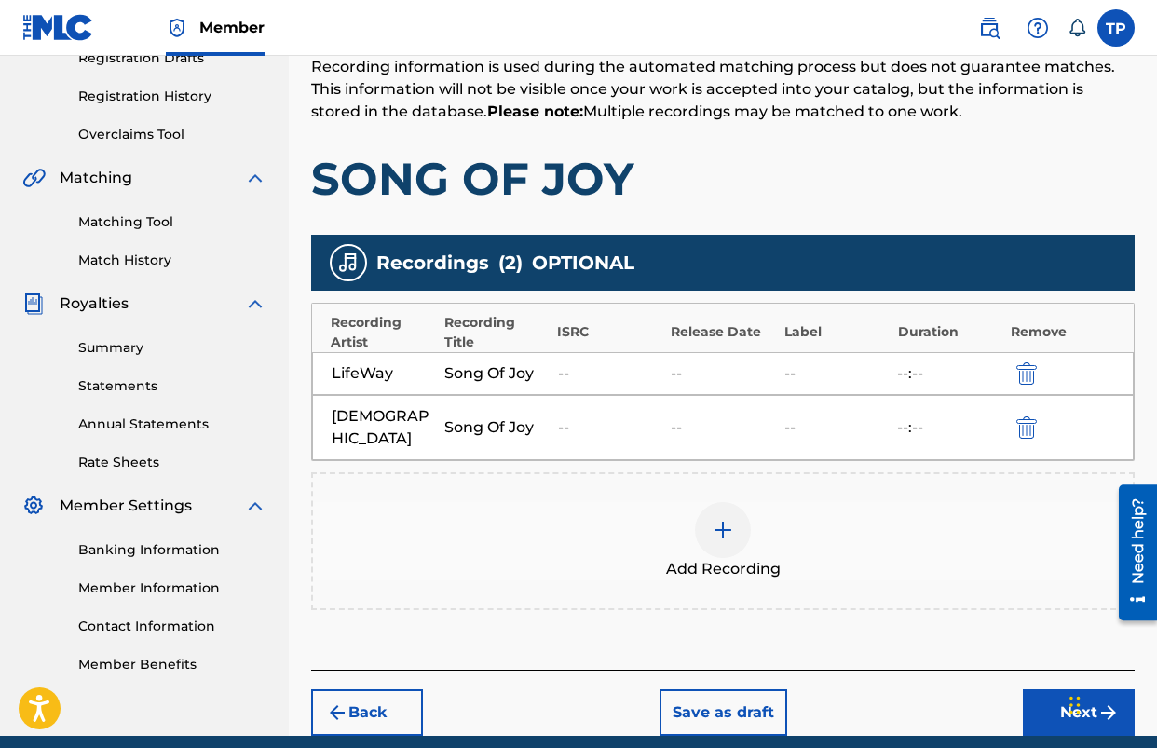
scroll to position [332, 0]
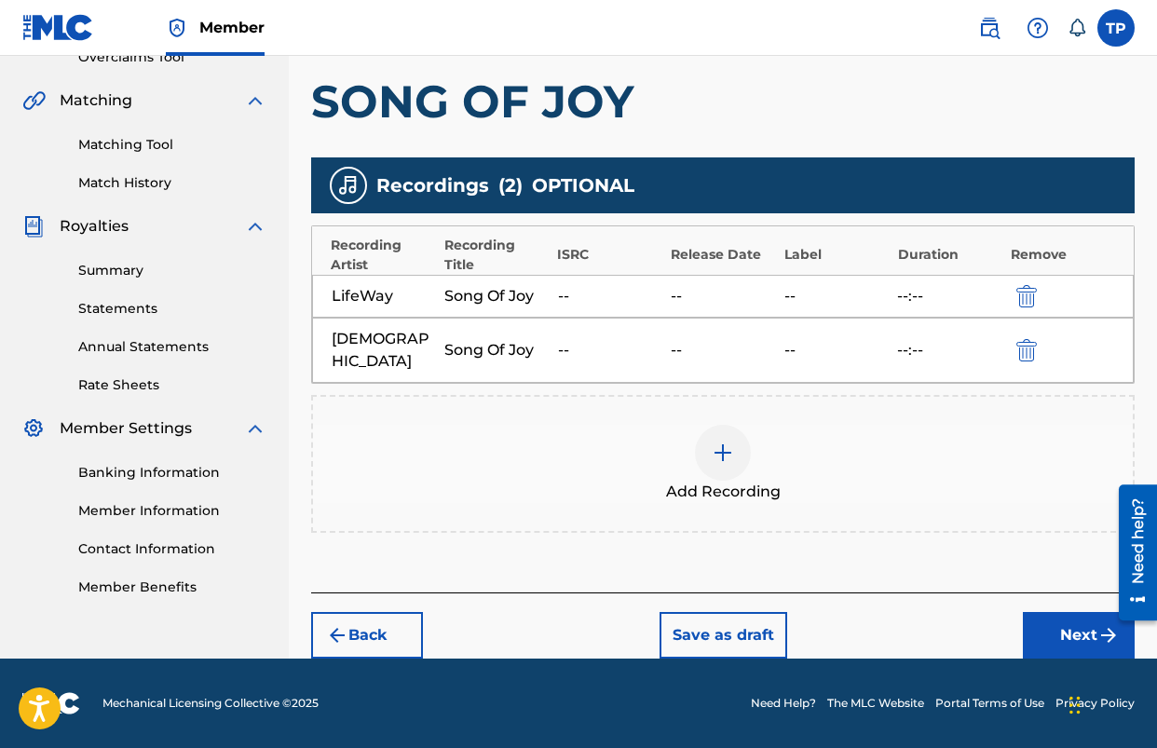
click at [1046, 626] on button "Next" at bounding box center [1079, 635] width 112 height 47
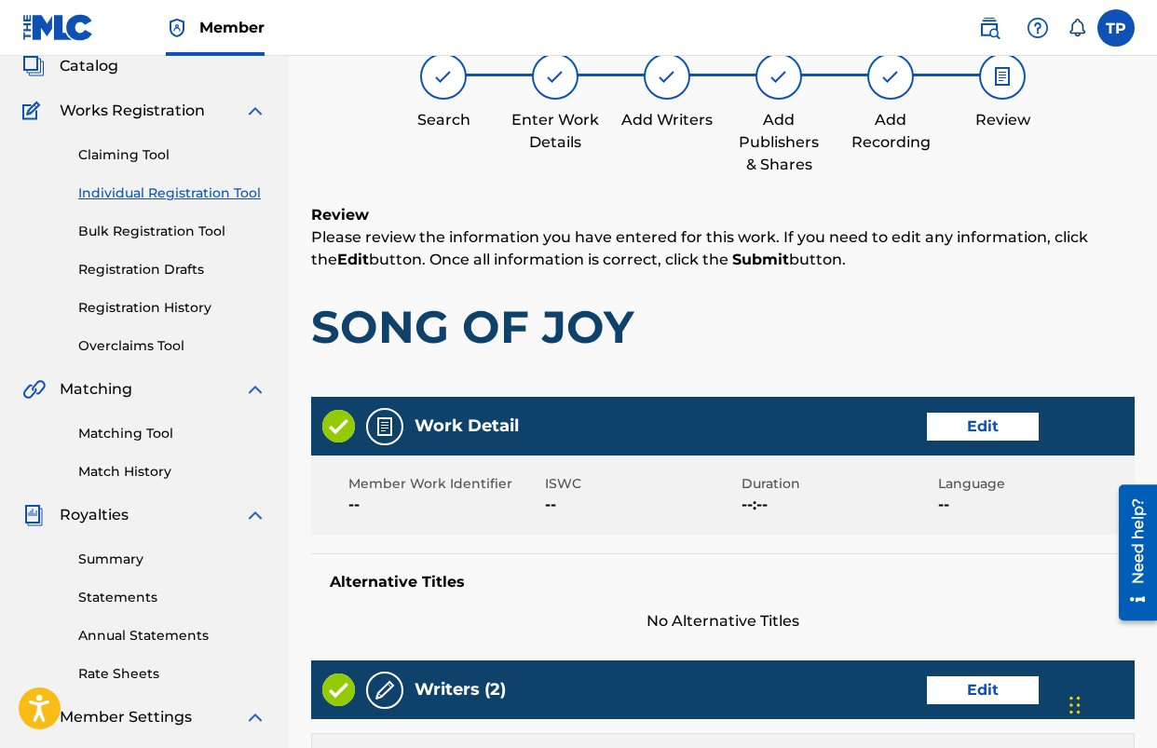
scroll to position [0, 0]
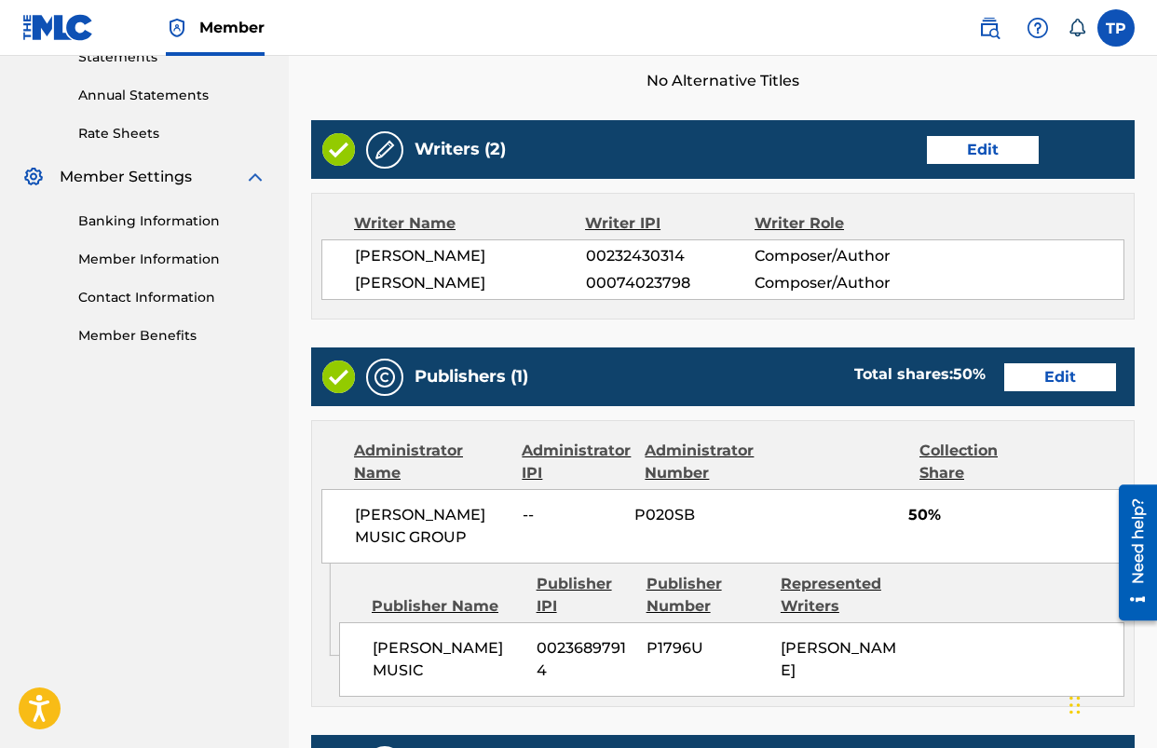
scroll to position [1057, 0]
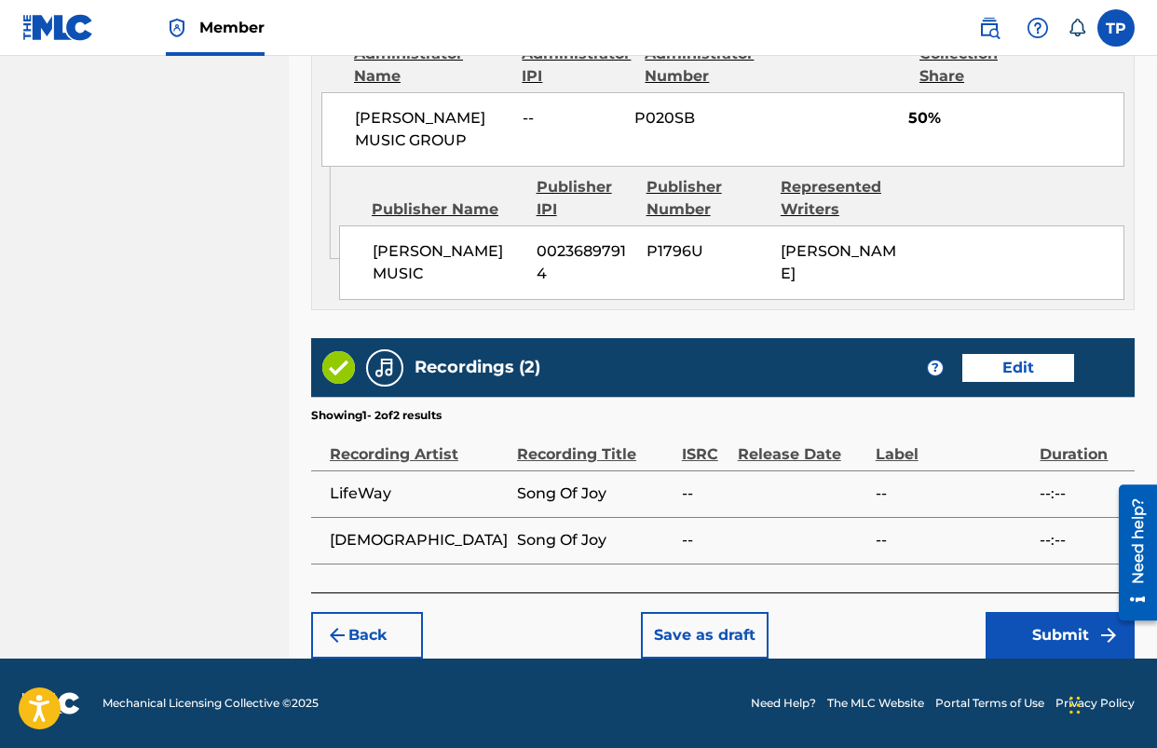
click at [1089, 637] on button "Submit" at bounding box center [1060, 635] width 149 height 47
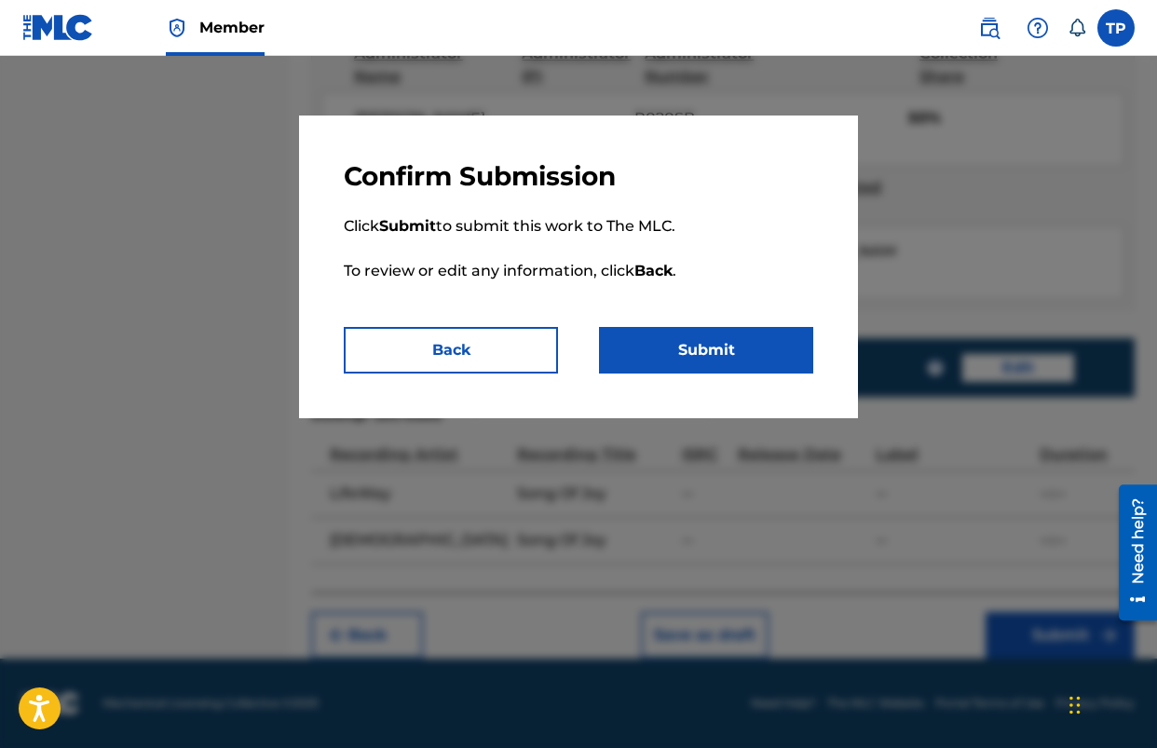
click at [729, 362] on button "Submit" at bounding box center [706, 350] width 214 height 47
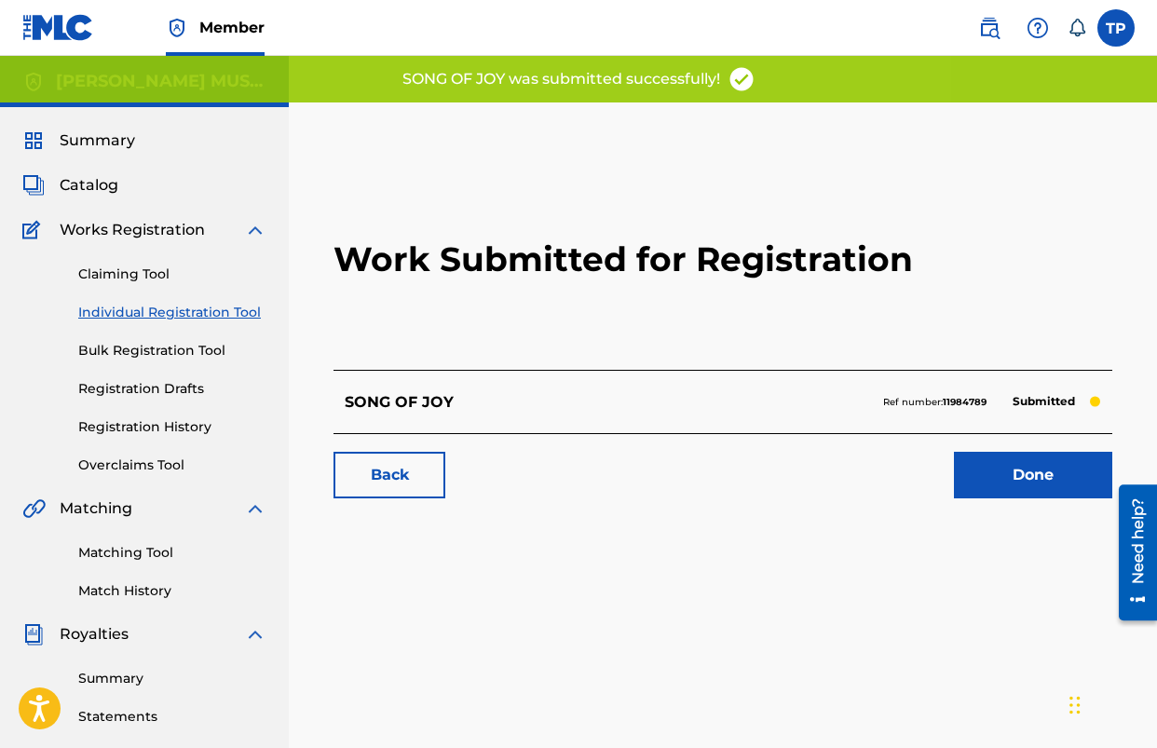
click at [1057, 485] on link "Done" at bounding box center [1033, 475] width 158 height 47
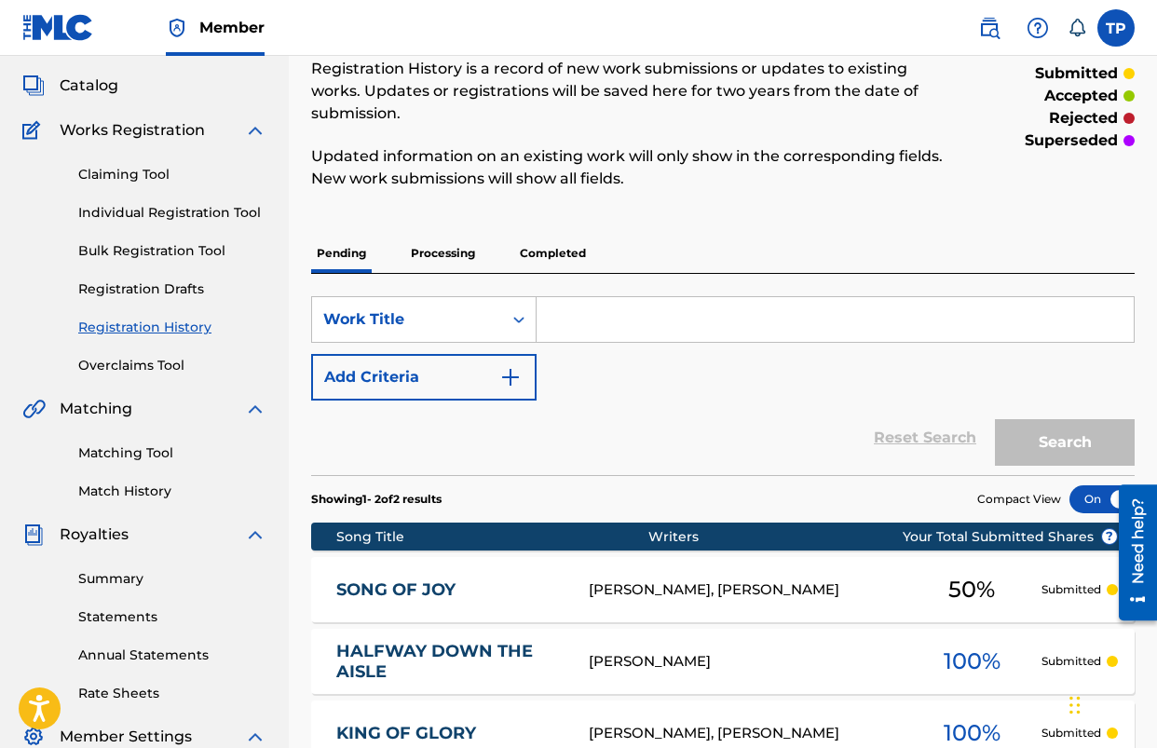
scroll to position [52, 0]
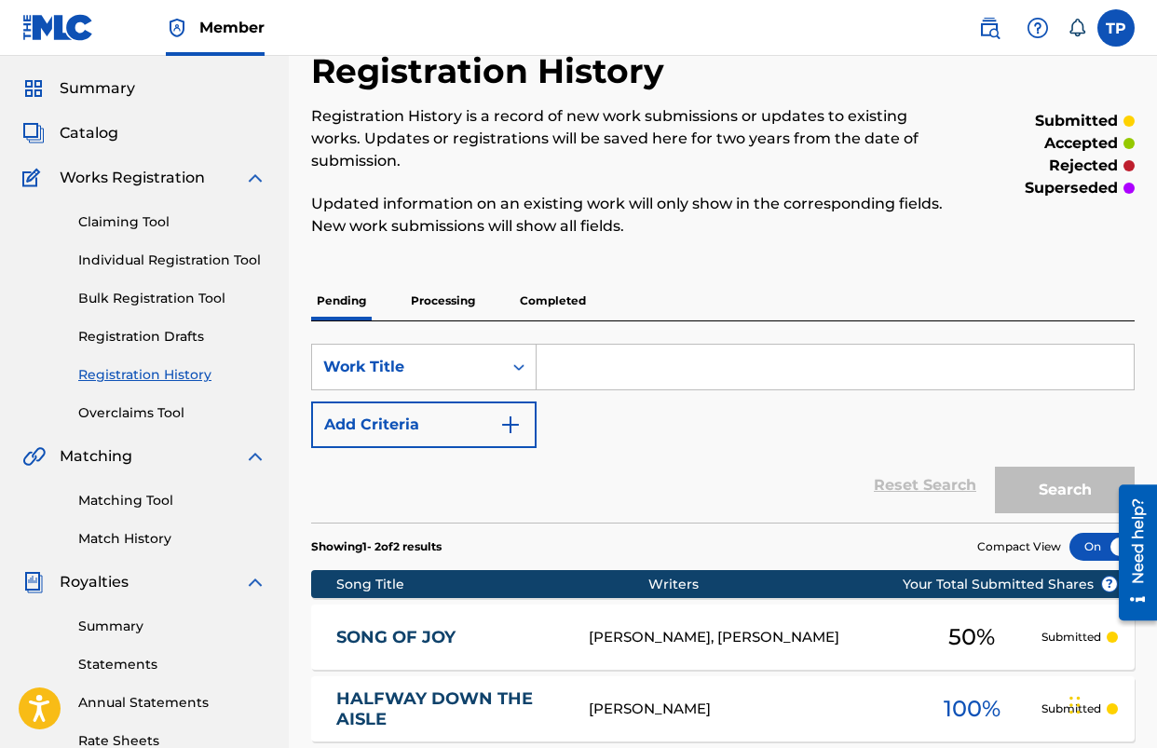
click at [85, 134] on span "Catalog" at bounding box center [89, 133] width 59 height 22
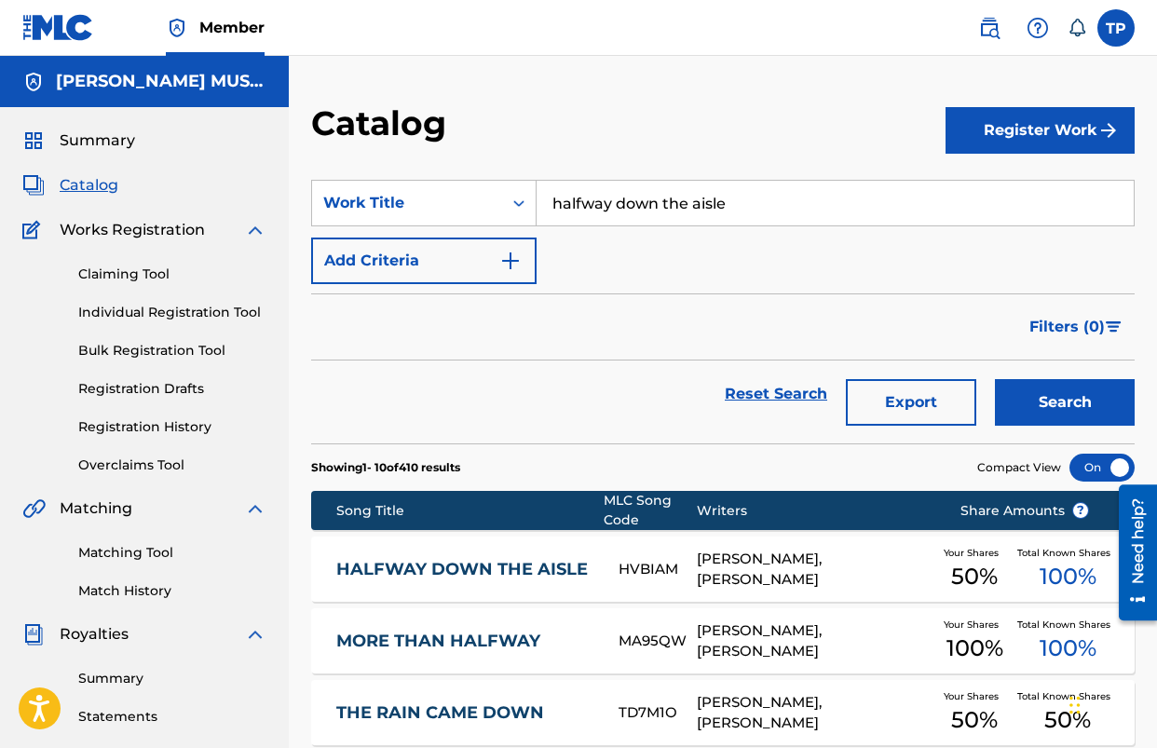
click at [637, 202] on input "halfway down the aisle" at bounding box center [835, 203] width 597 height 45
type input "ALL HAIL THE POWER OF [DEMOGRAPHIC_DATA] NAME"
click at [995, 379] on button "Search" at bounding box center [1065, 402] width 140 height 47
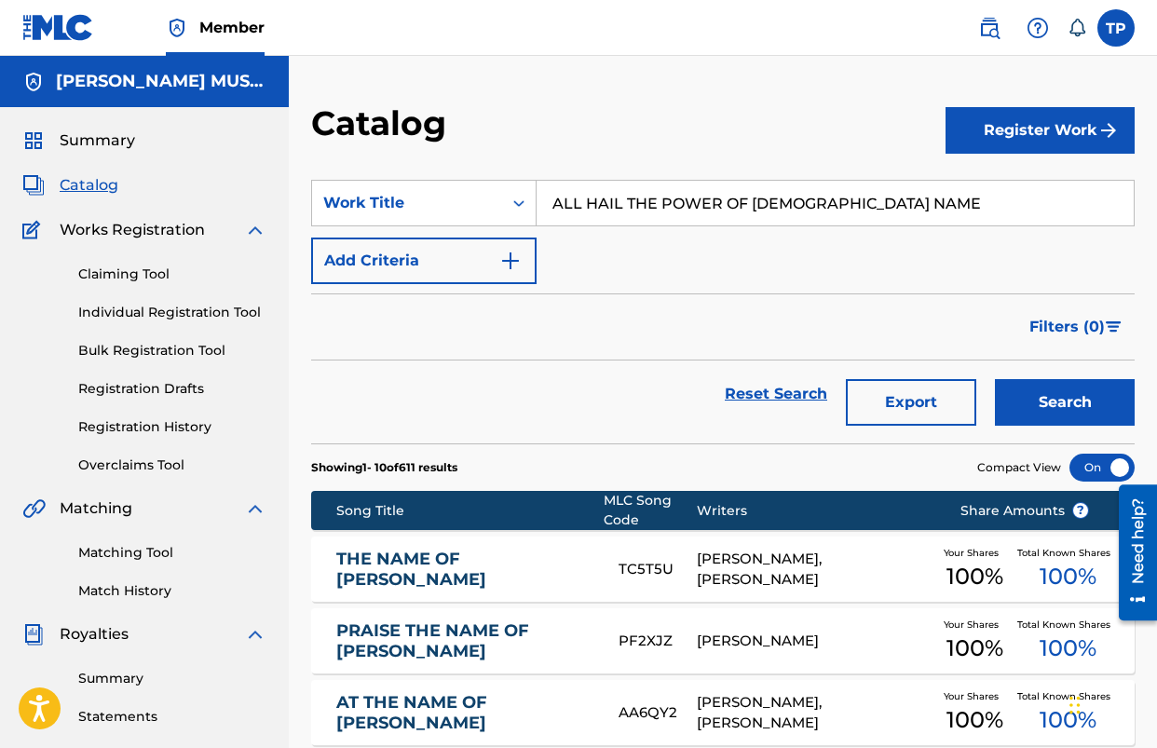
click at [999, 131] on button "Register Work" at bounding box center [1040, 130] width 189 height 47
click at [992, 195] on link "Individual" at bounding box center [1040, 191] width 189 height 45
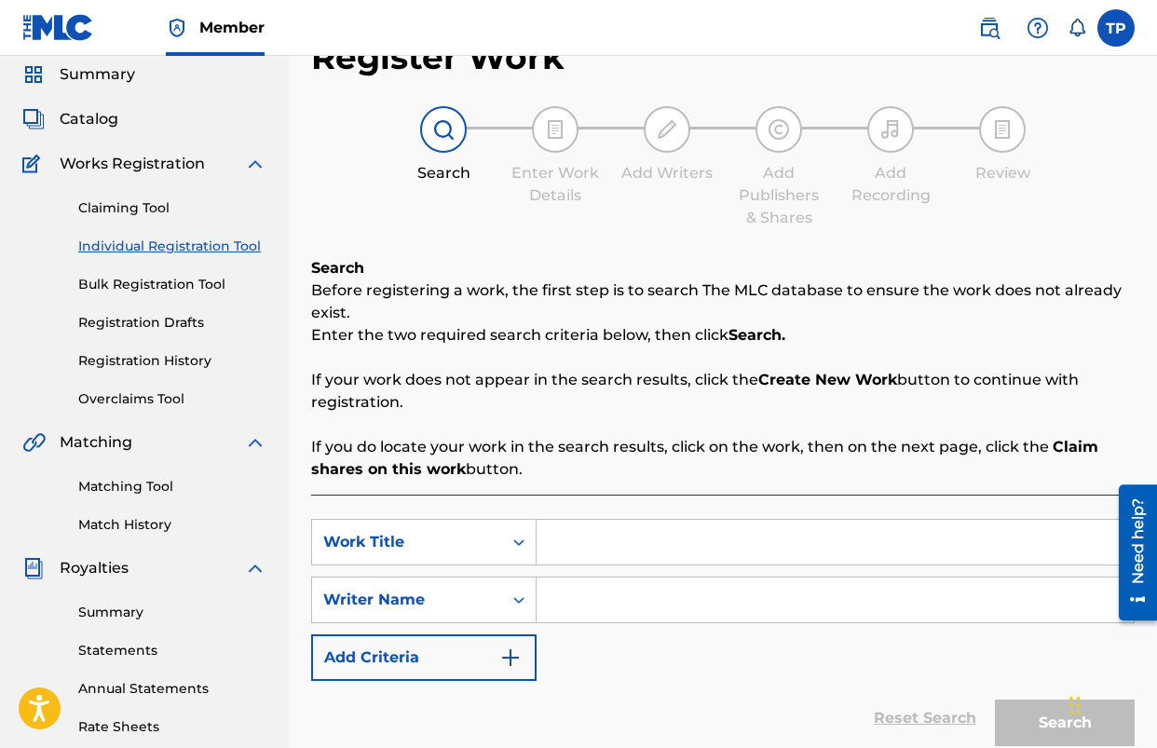
scroll to position [93, 0]
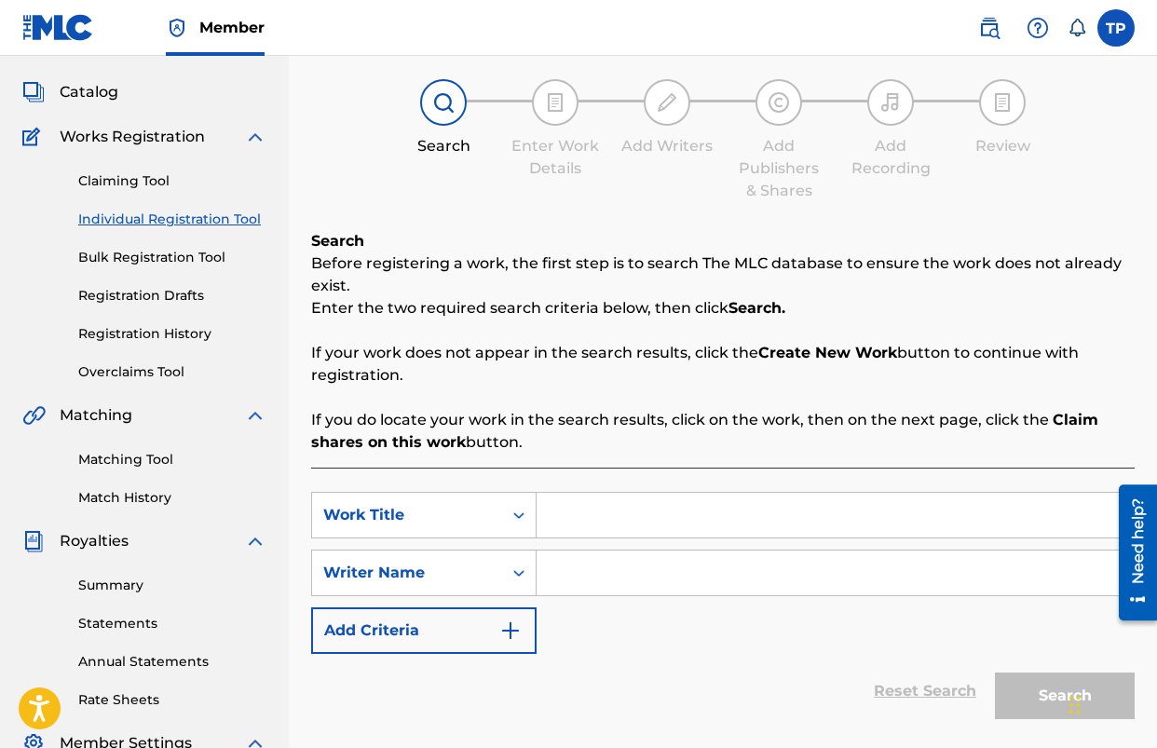
click at [629, 518] on input "Search Form" at bounding box center [835, 515] width 597 height 45
type input "ALL HAIL THE POWER OF [DEMOGRAPHIC_DATA] NAME"
click at [866, 517] on input "ALL HAIL THE POWER OF [DEMOGRAPHIC_DATA] NAME" at bounding box center [835, 515] width 597 height 45
click at [789, 574] on input "Search Form" at bounding box center [835, 573] width 597 height 45
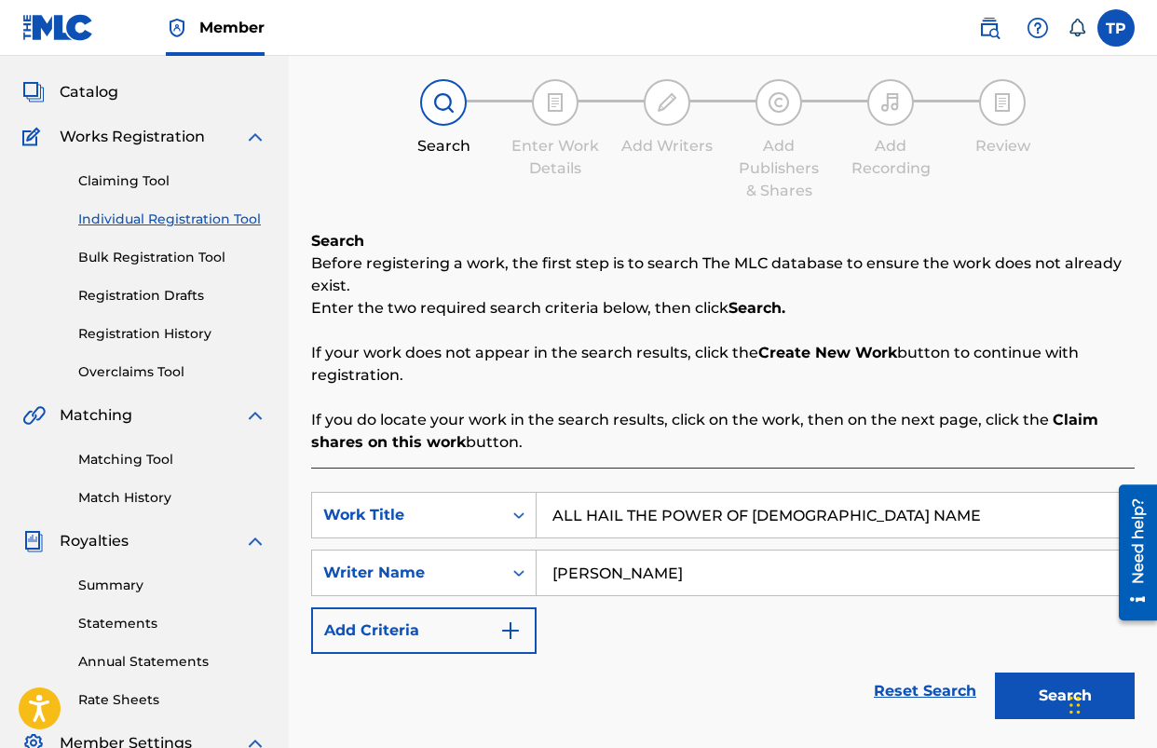
type input "[PERSON_NAME]"
click at [995, 673] on button "Search" at bounding box center [1065, 696] width 140 height 47
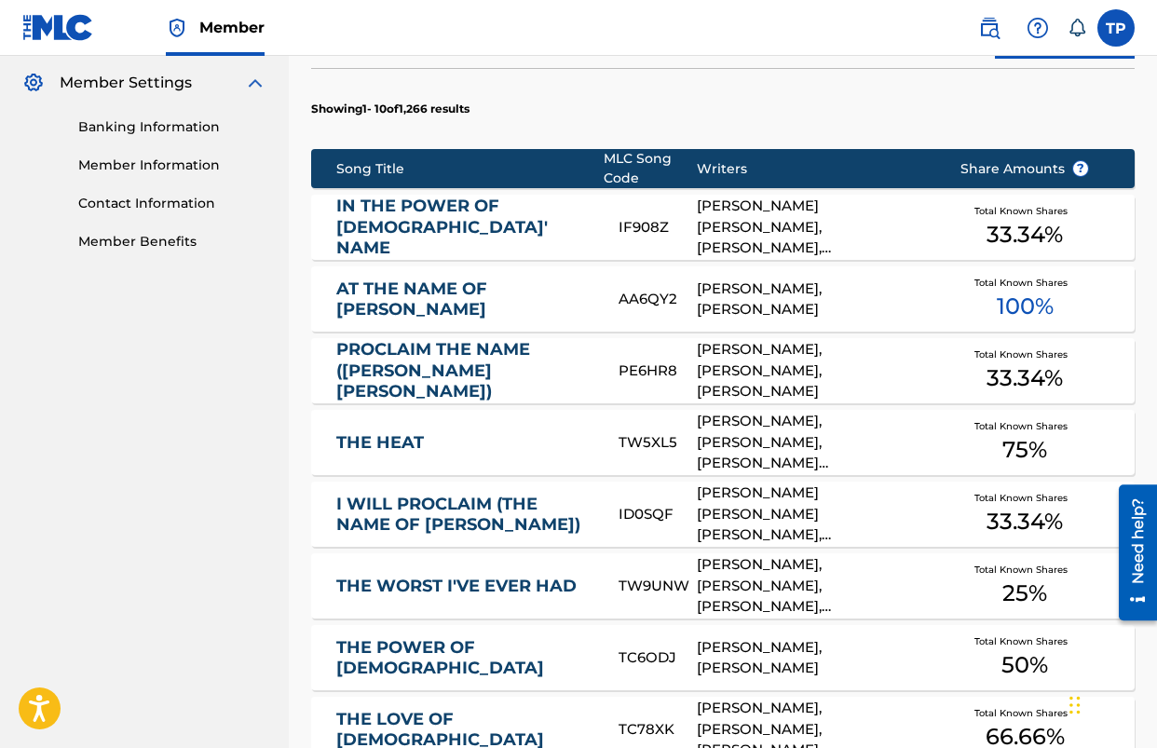
scroll to position [755, 0]
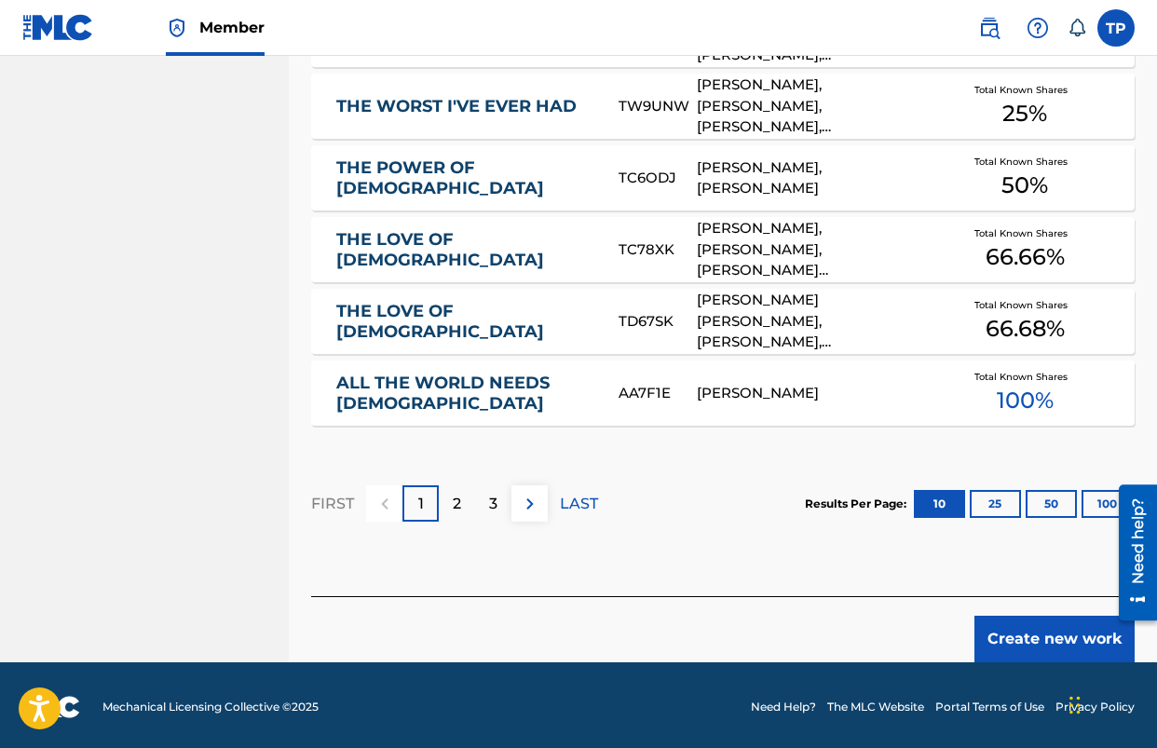
click at [1062, 639] on button "Create new work" at bounding box center [1055, 639] width 160 height 47
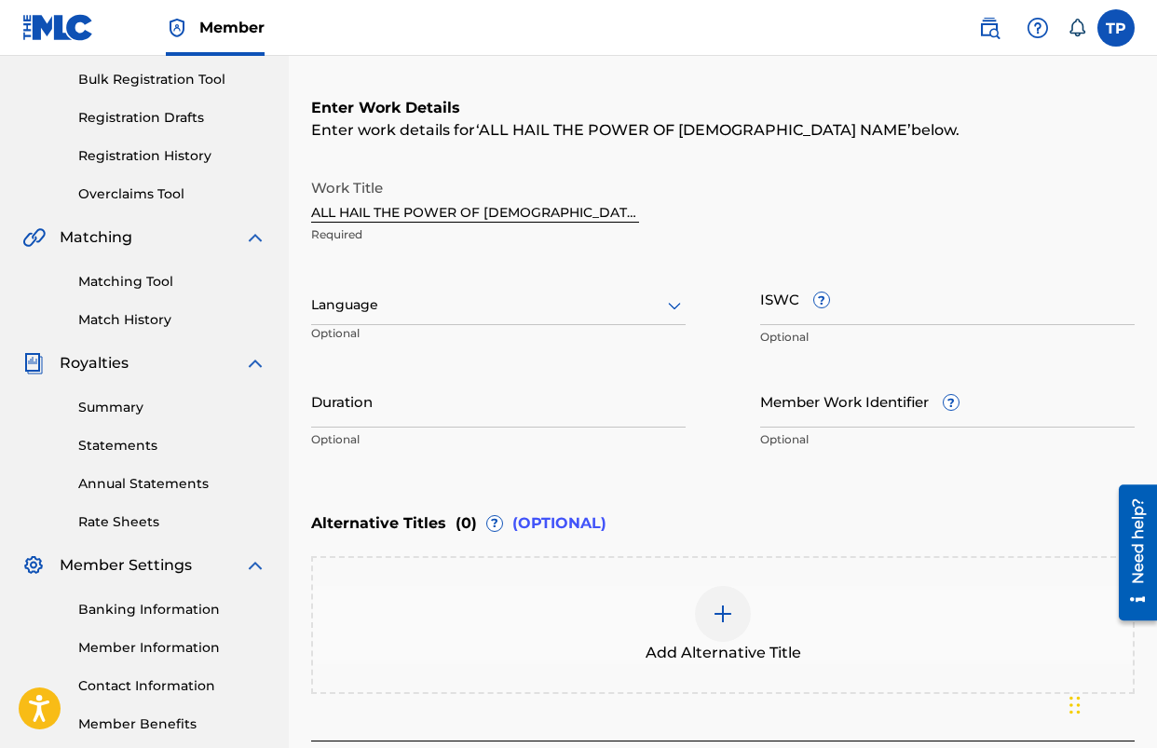
scroll to position [272, 0]
click at [525, 212] on input "ALL HAIL THE POWER OF [DEMOGRAPHIC_DATA] NAME" at bounding box center [475, 195] width 328 height 53
type input "ALL HAIL THE POWER OF [DEMOGRAPHIC_DATA]' NAME"
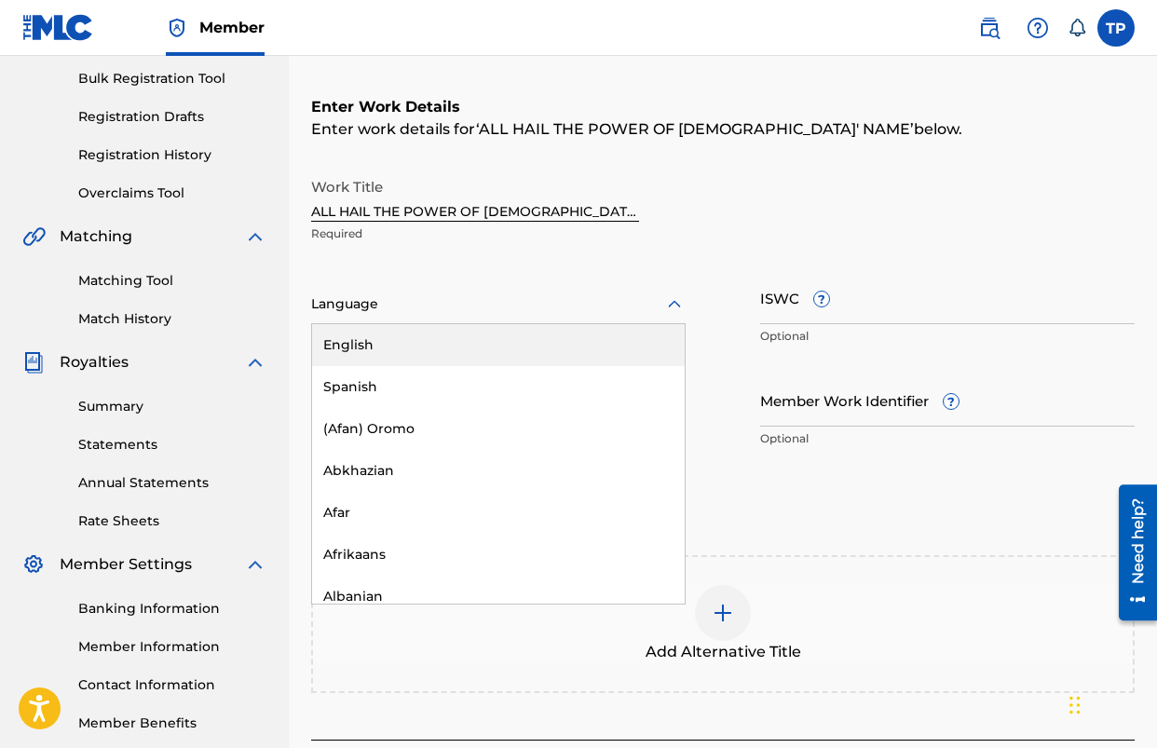
click at [545, 285] on div "Language" at bounding box center [498, 304] width 375 height 39
click at [506, 356] on div "English" at bounding box center [498, 345] width 373 height 42
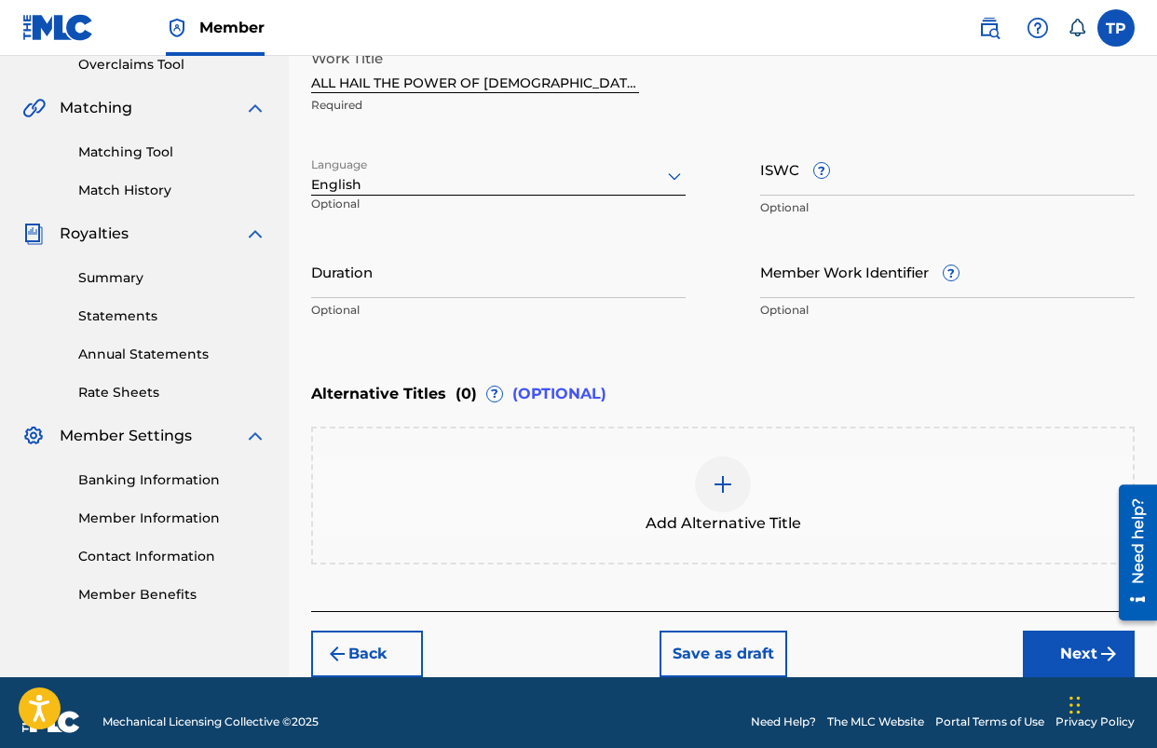
scroll to position [419, 0]
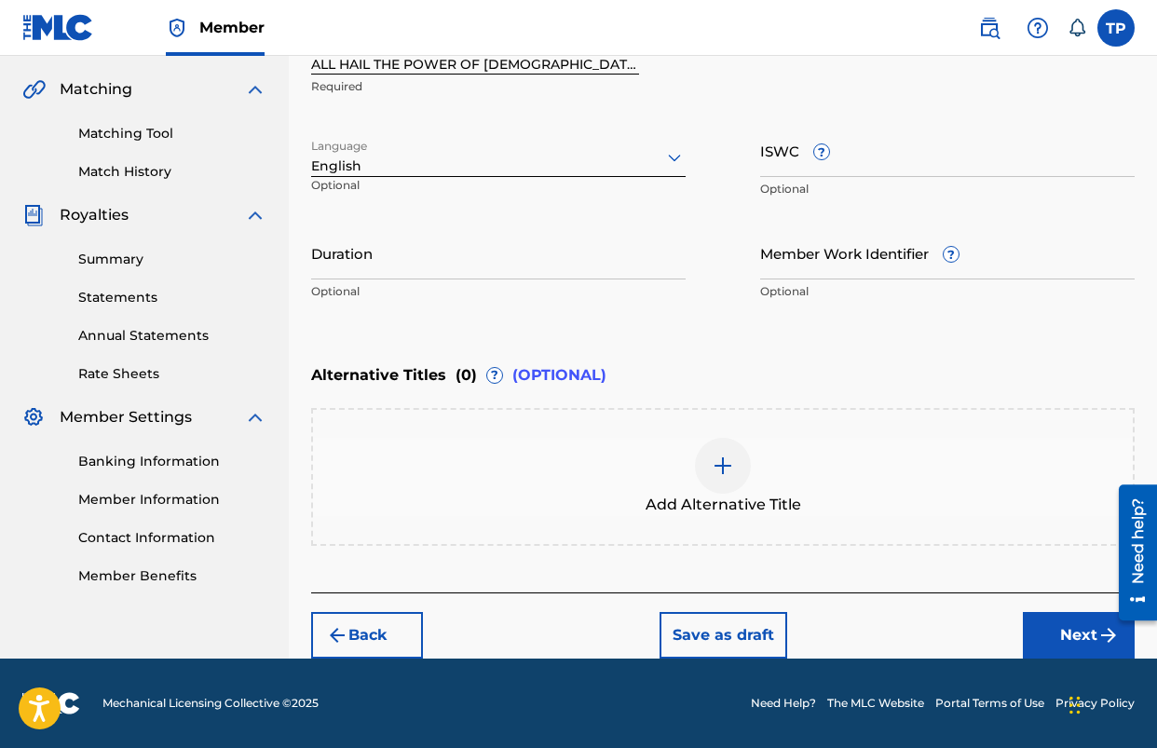
click at [704, 469] on div at bounding box center [723, 466] width 56 height 56
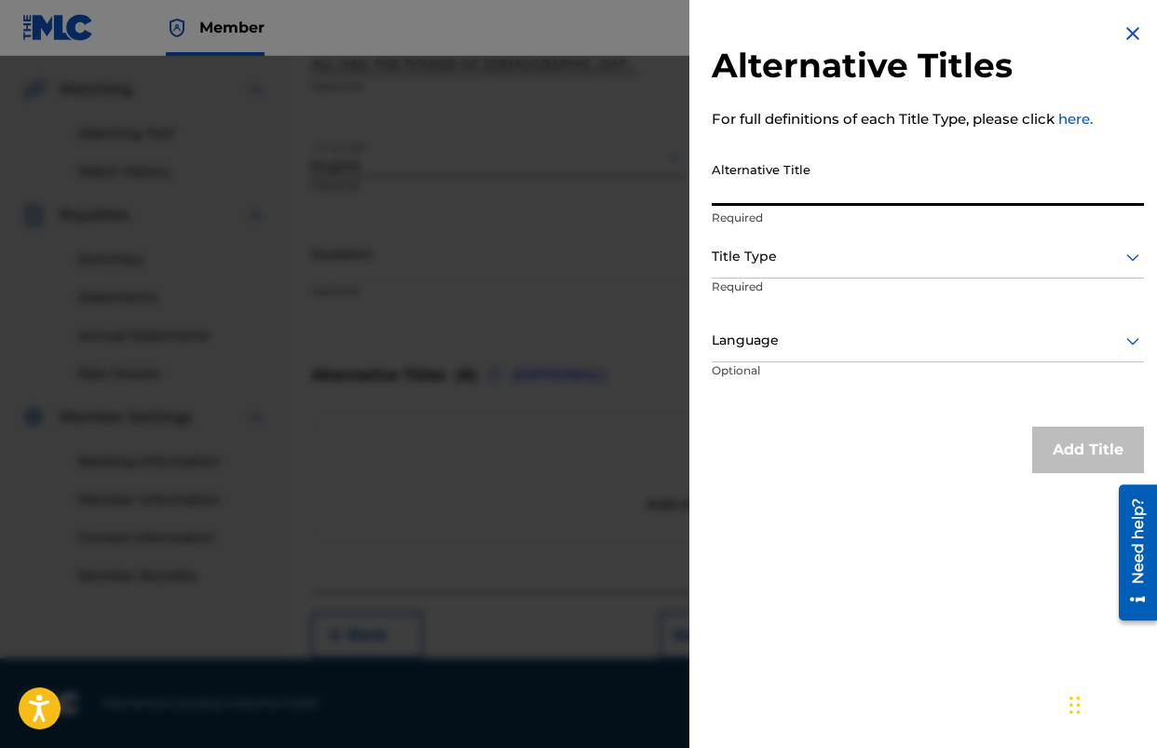
click at [836, 193] on input "Alternative Title" at bounding box center [928, 179] width 432 height 53
type input "ALL HAIL THE POWER OF [PERSON_NAME]' NAME WITH LORD OF ALL"
click at [827, 260] on div at bounding box center [928, 256] width 432 height 23
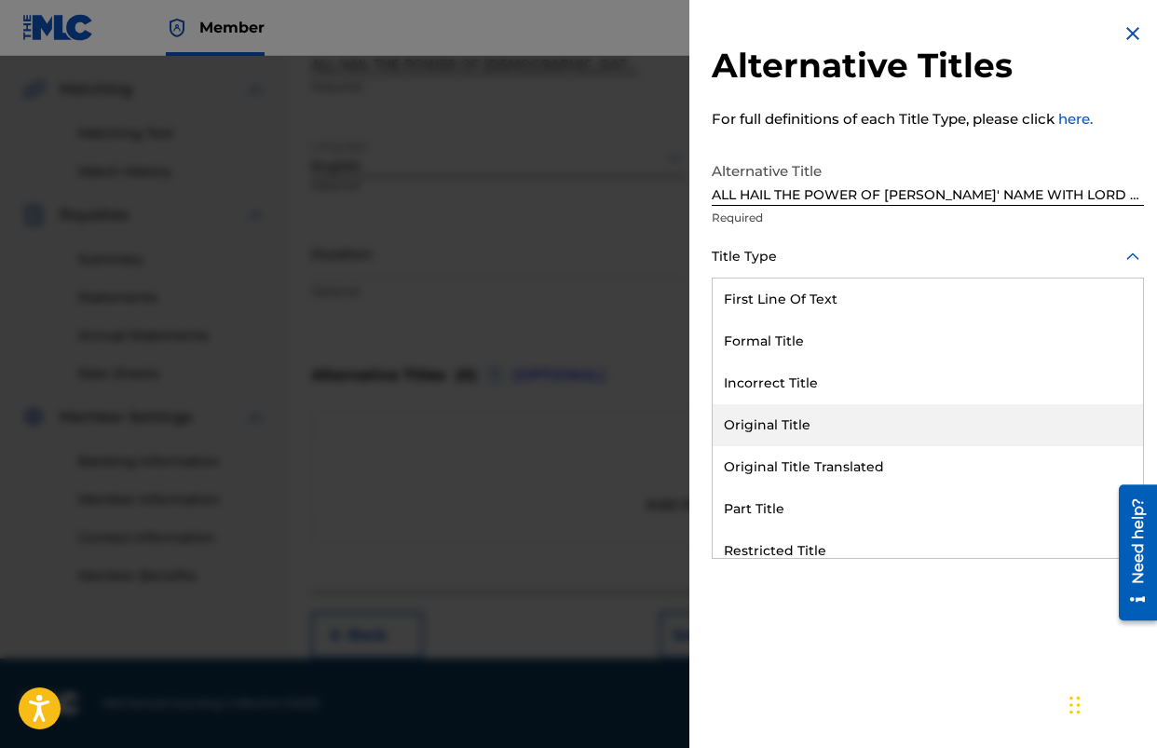
scroll to position [182, 0]
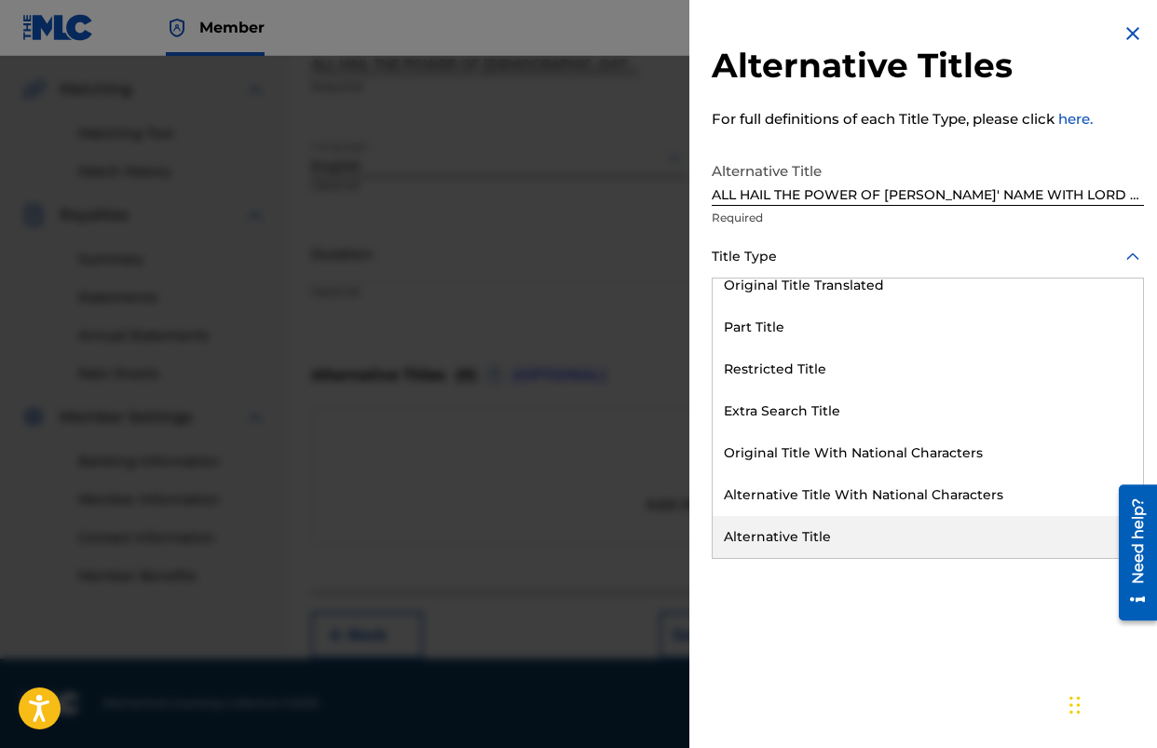
click at [884, 522] on div "Alternative Title" at bounding box center [928, 537] width 431 height 42
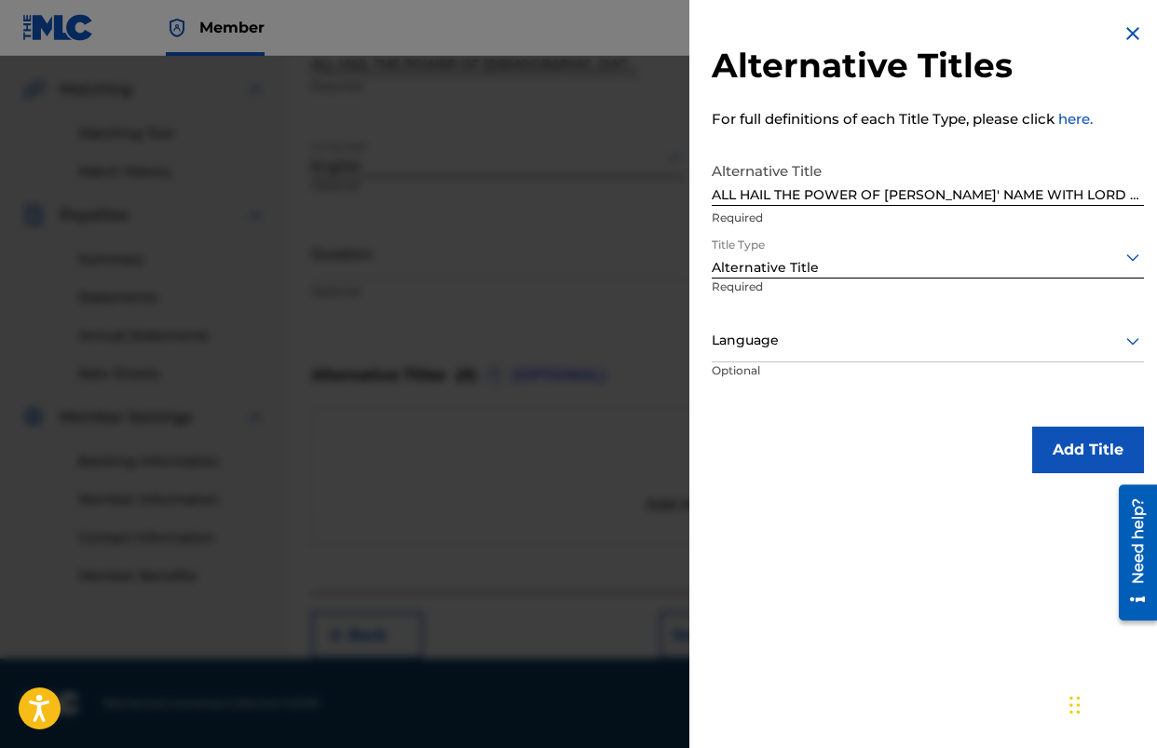
click at [1065, 432] on button "Add Title" at bounding box center [1089, 450] width 112 height 47
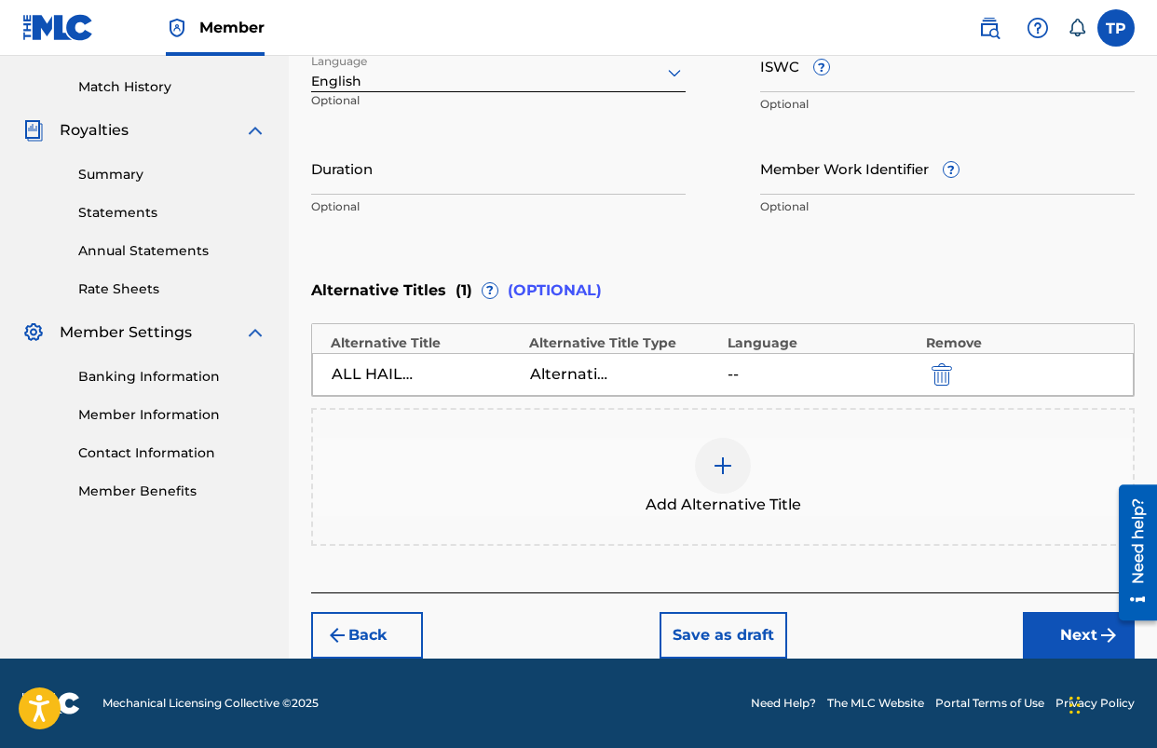
click at [1045, 618] on button "Next" at bounding box center [1079, 635] width 112 height 47
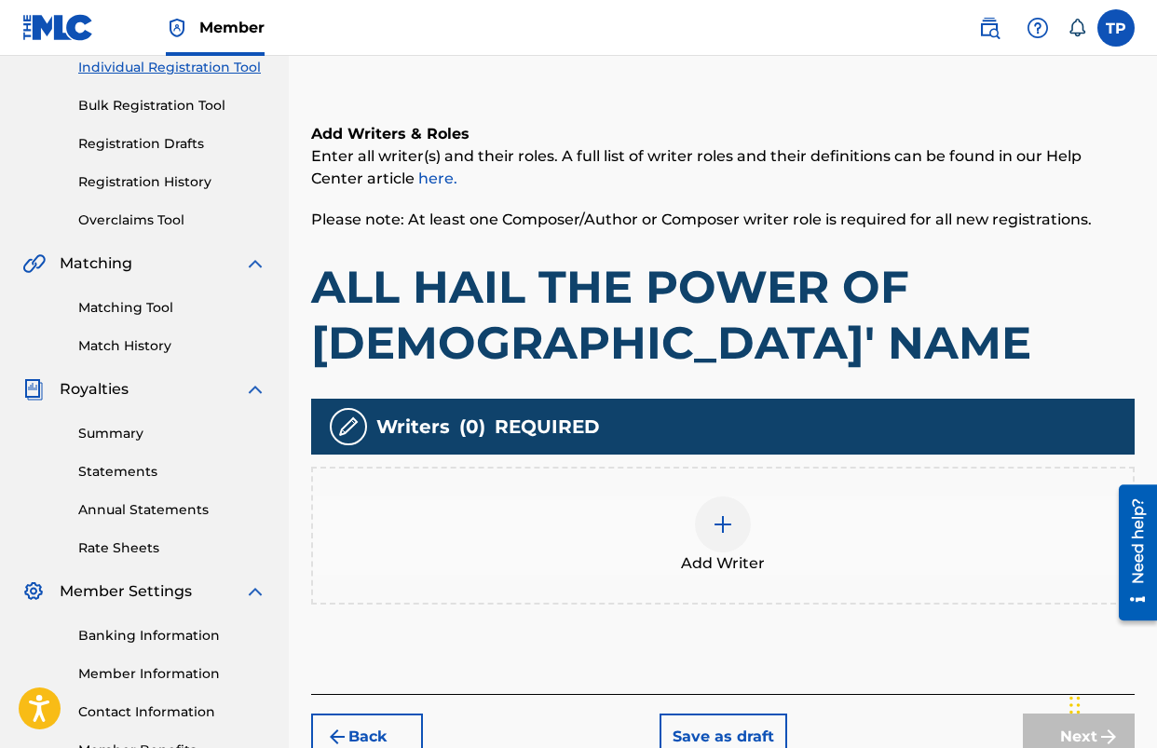
scroll to position [247, 0]
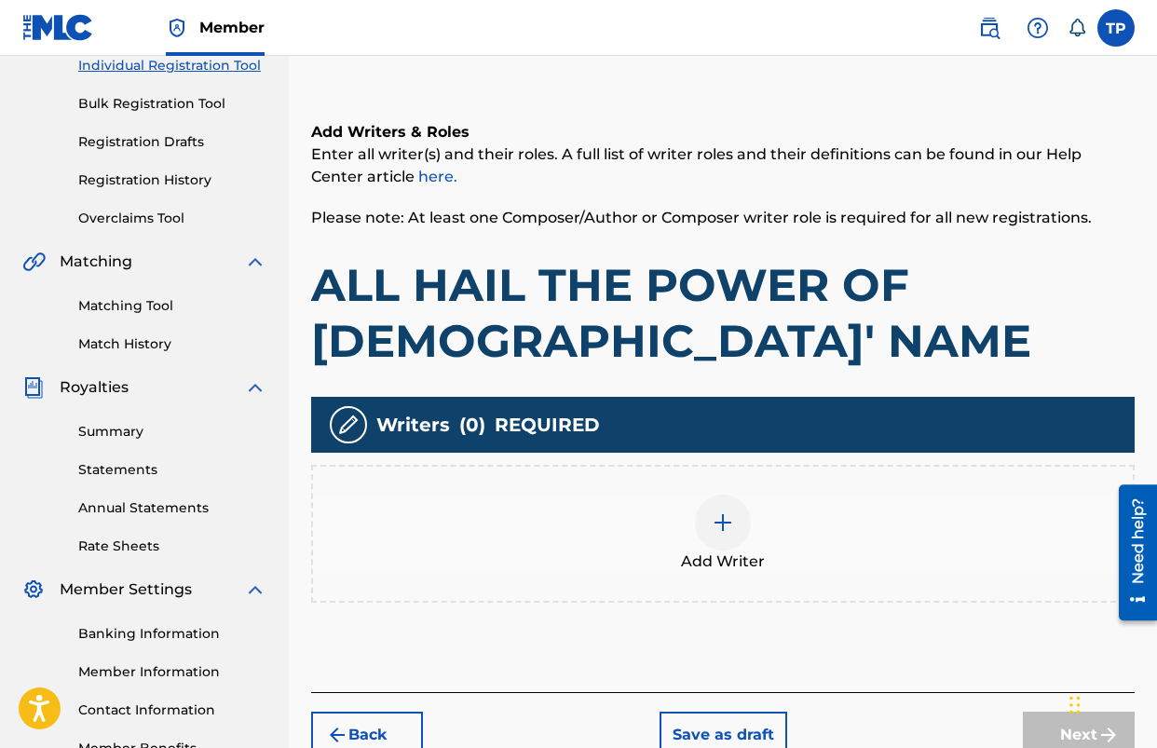
click at [716, 524] on img at bounding box center [723, 523] width 22 height 22
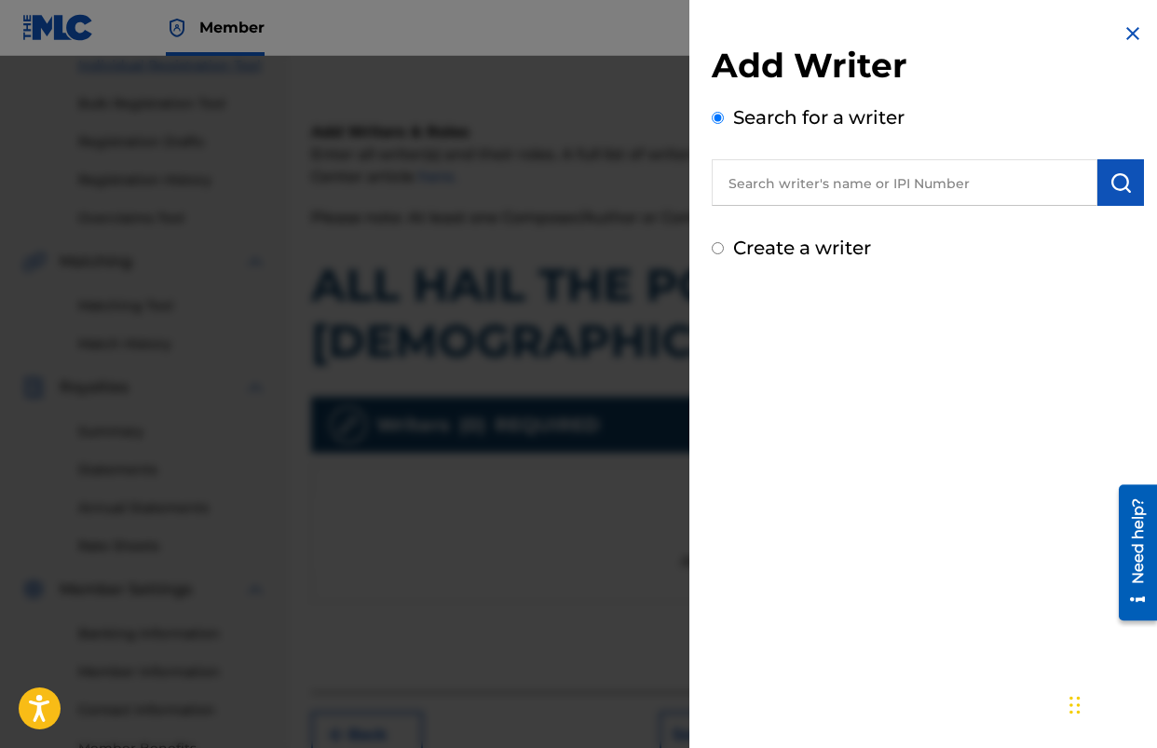
click at [837, 190] on input "text" at bounding box center [905, 182] width 386 height 47
type input "[PERSON_NAME]"
click at [1115, 185] on img "submit" at bounding box center [1121, 182] width 22 height 22
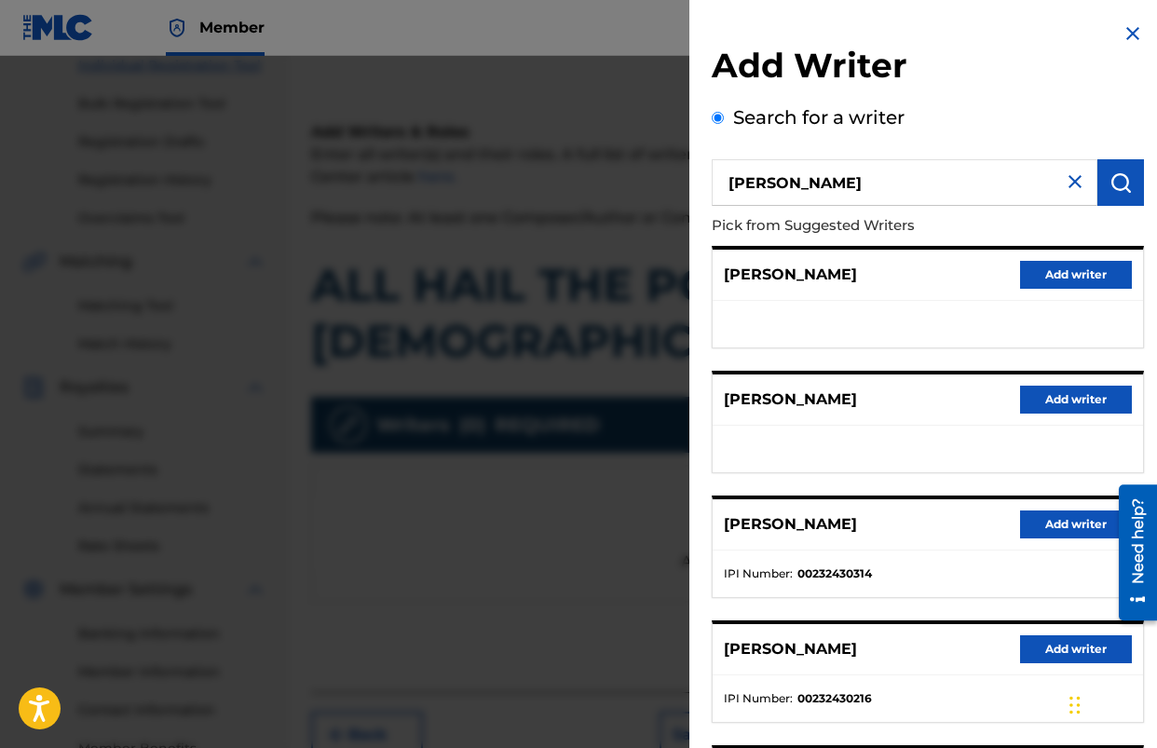
click at [1061, 527] on button "Add writer" at bounding box center [1076, 525] width 112 height 28
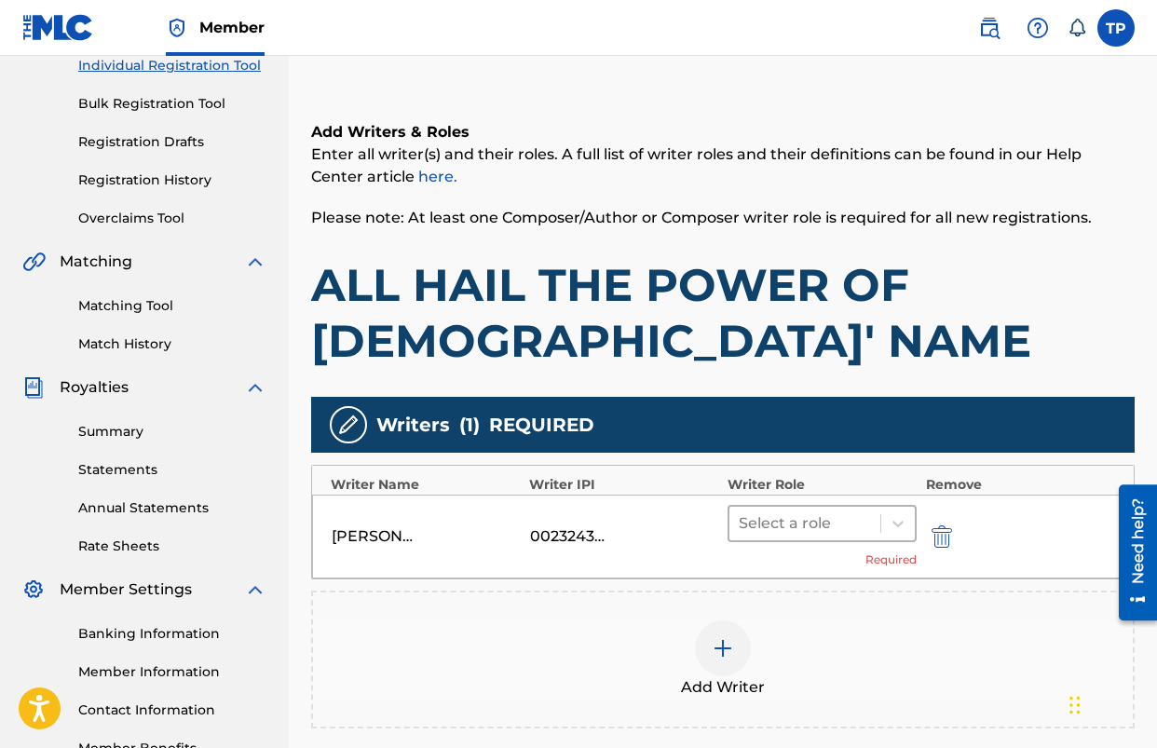
click at [810, 516] on div at bounding box center [805, 524] width 132 height 26
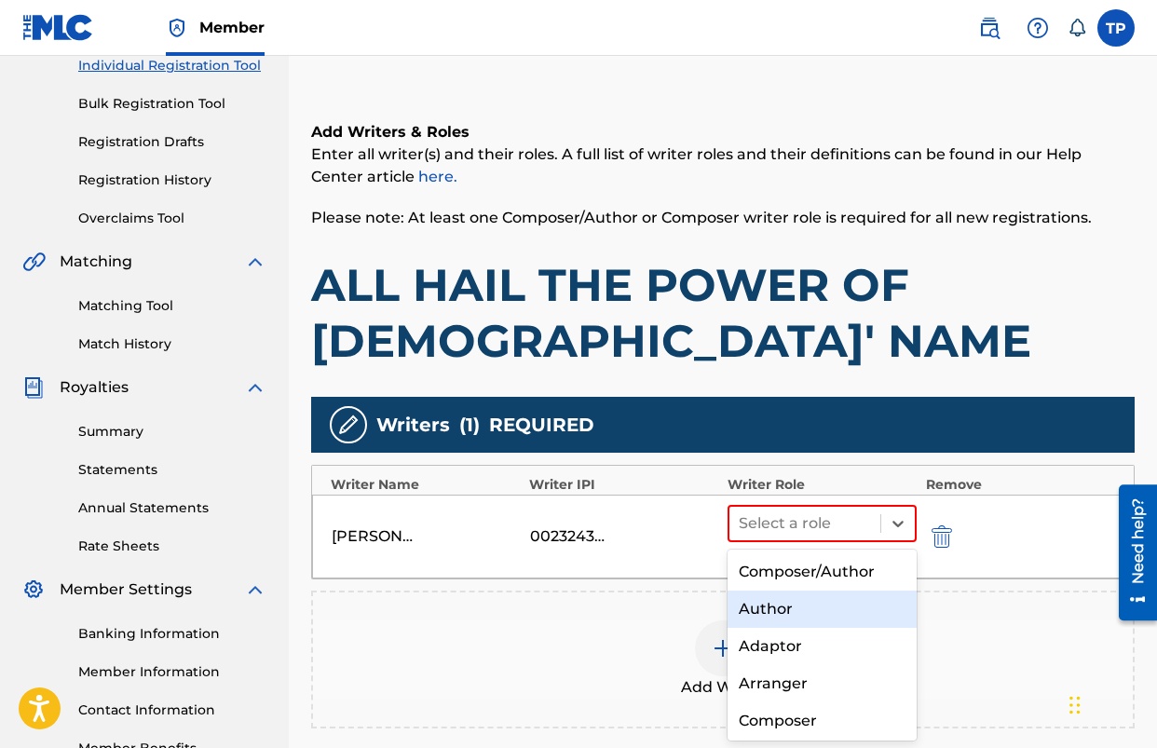
click at [803, 614] on div "Author" at bounding box center [822, 609] width 189 height 37
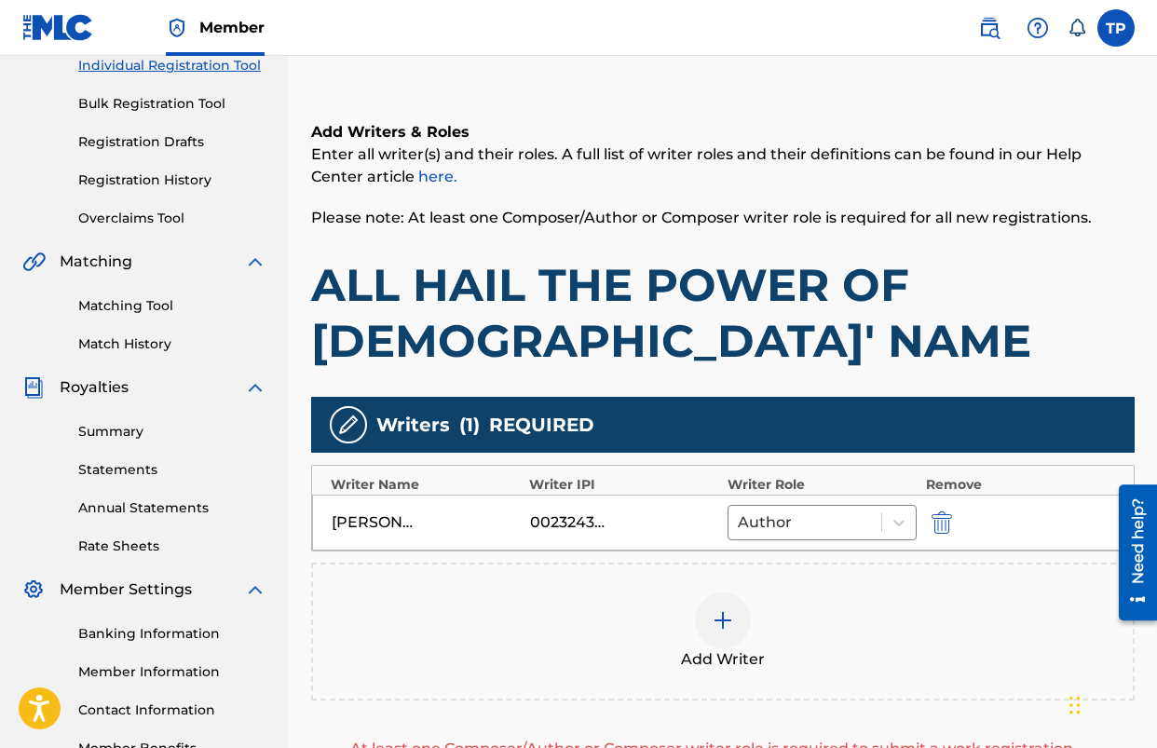
scroll to position [353, 0]
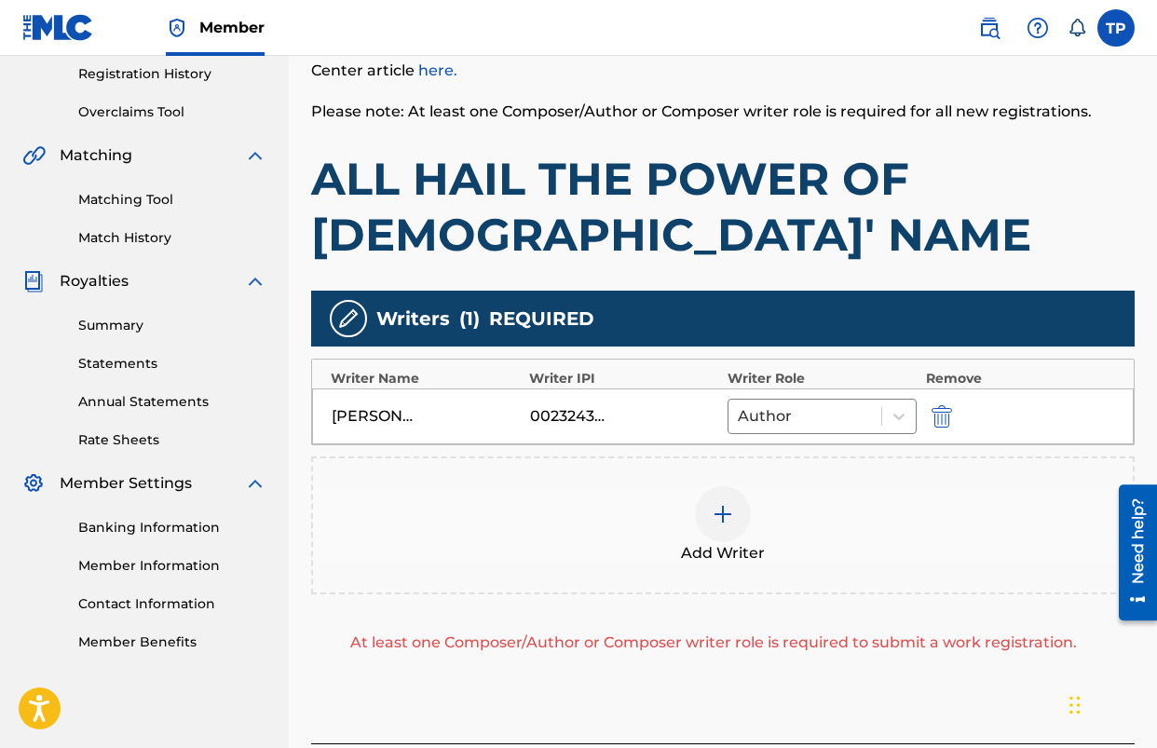
click at [722, 521] on img at bounding box center [723, 514] width 22 height 22
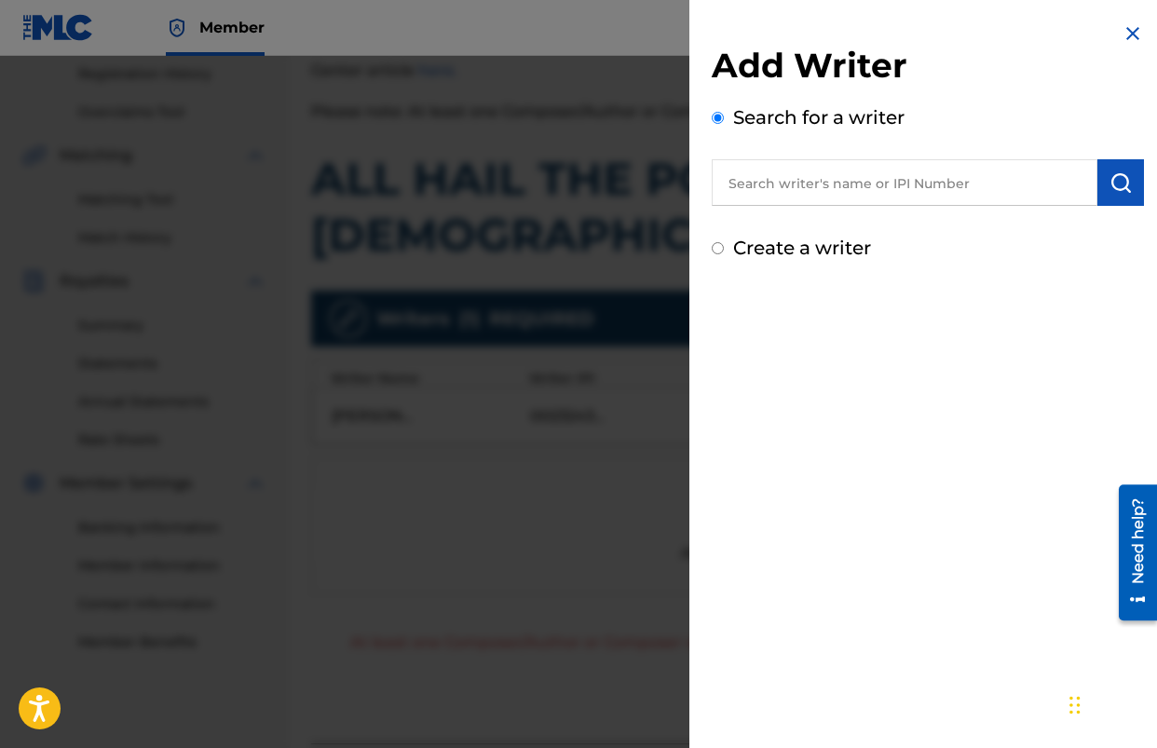
click at [852, 197] on input "text" at bounding box center [905, 182] width 386 height 47
type input "B"
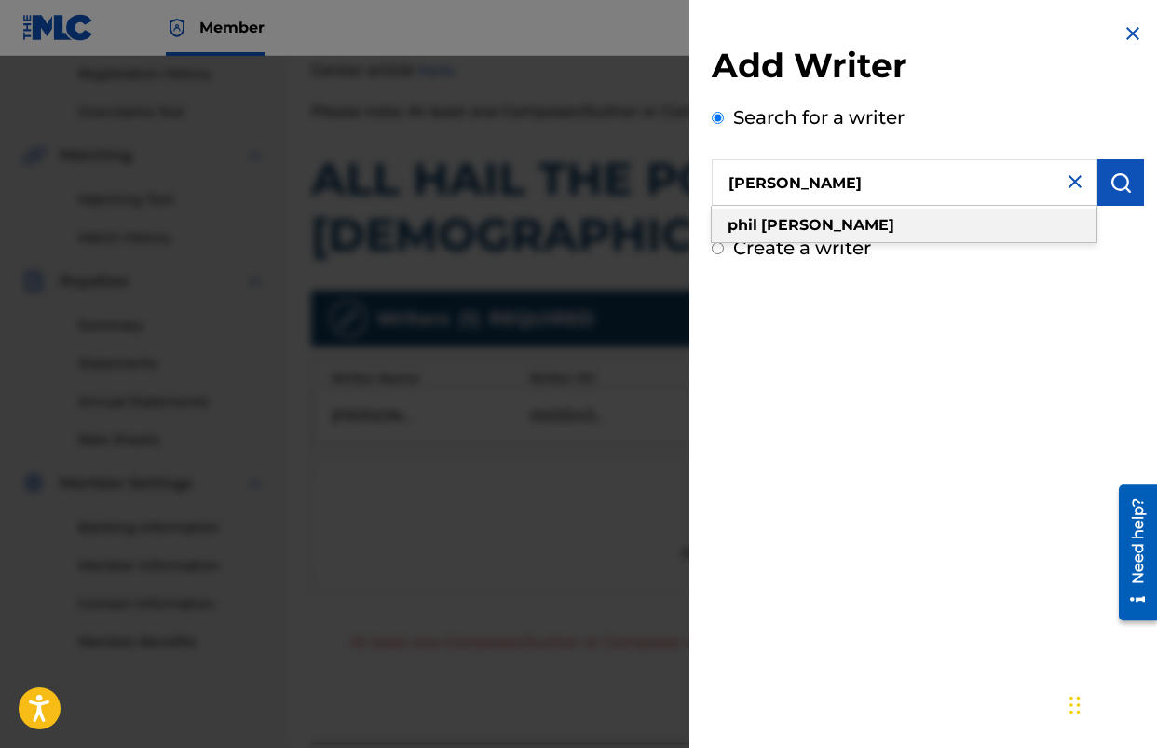
drag, startPoint x: 826, startPoint y: 227, endPoint x: 934, endPoint y: 226, distance: 108.1
click at [826, 227] on div "[PERSON_NAME]" at bounding box center [904, 226] width 385 height 34
type input "[PERSON_NAME]"
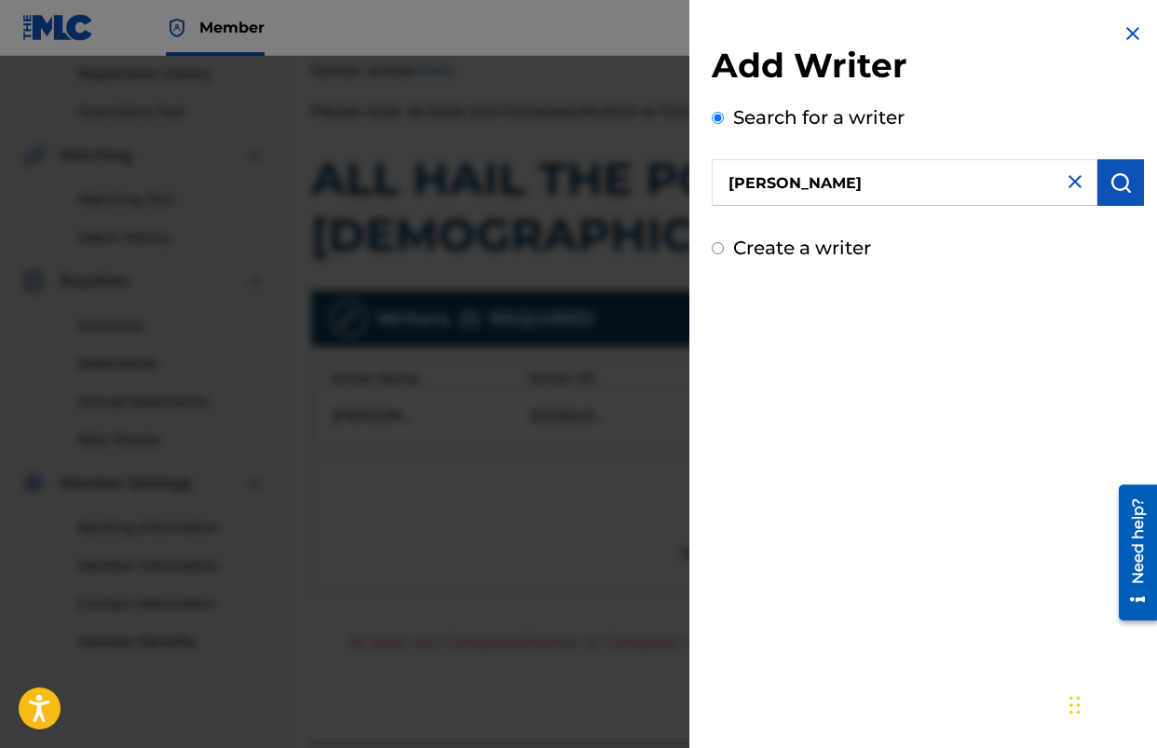
click at [1108, 195] on button "submit" at bounding box center [1121, 182] width 47 height 47
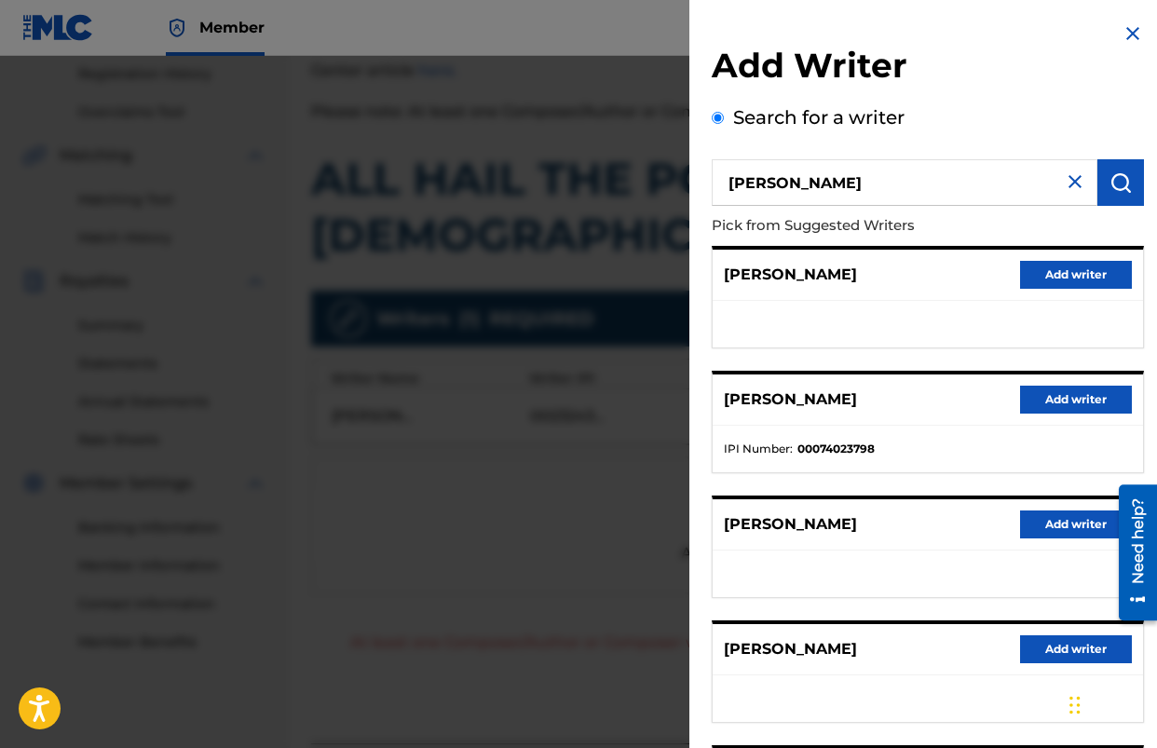
drag, startPoint x: 1052, startPoint y: 404, endPoint x: 1011, endPoint y: 409, distance: 41.4
click at [1052, 404] on button "Add writer" at bounding box center [1076, 400] width 112 height 28
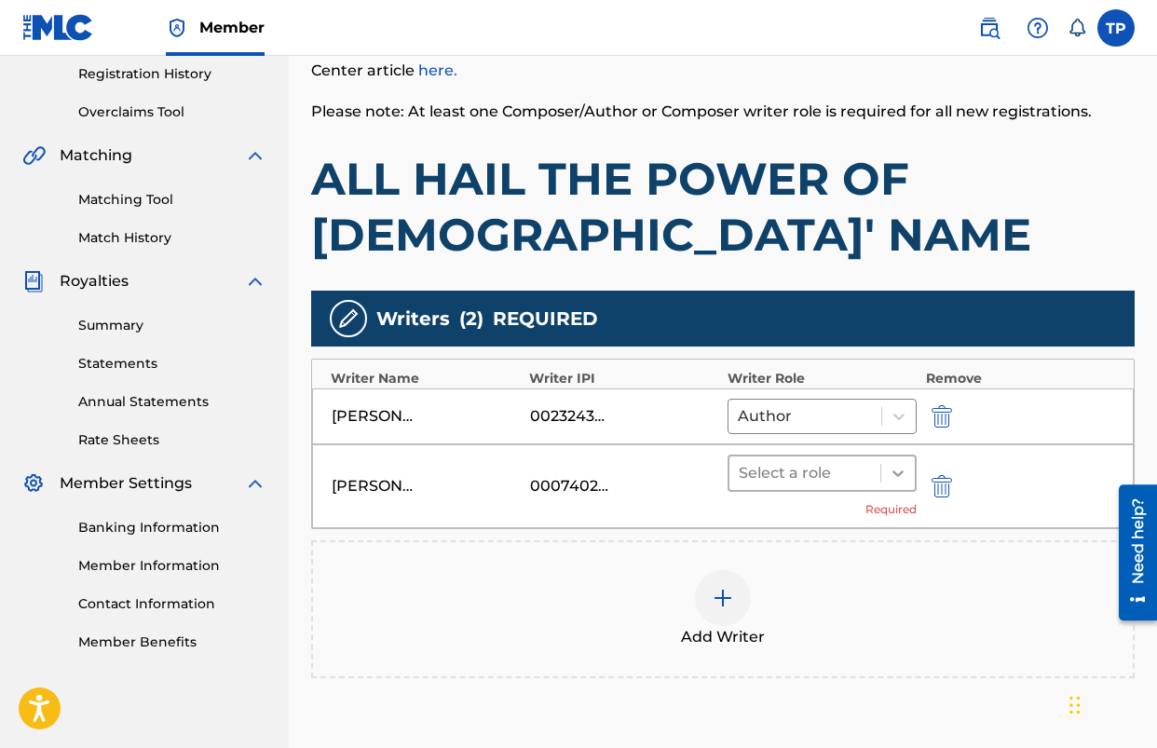
click at [882, 469] on div at bounding box center [899, 474] width 34 height 34
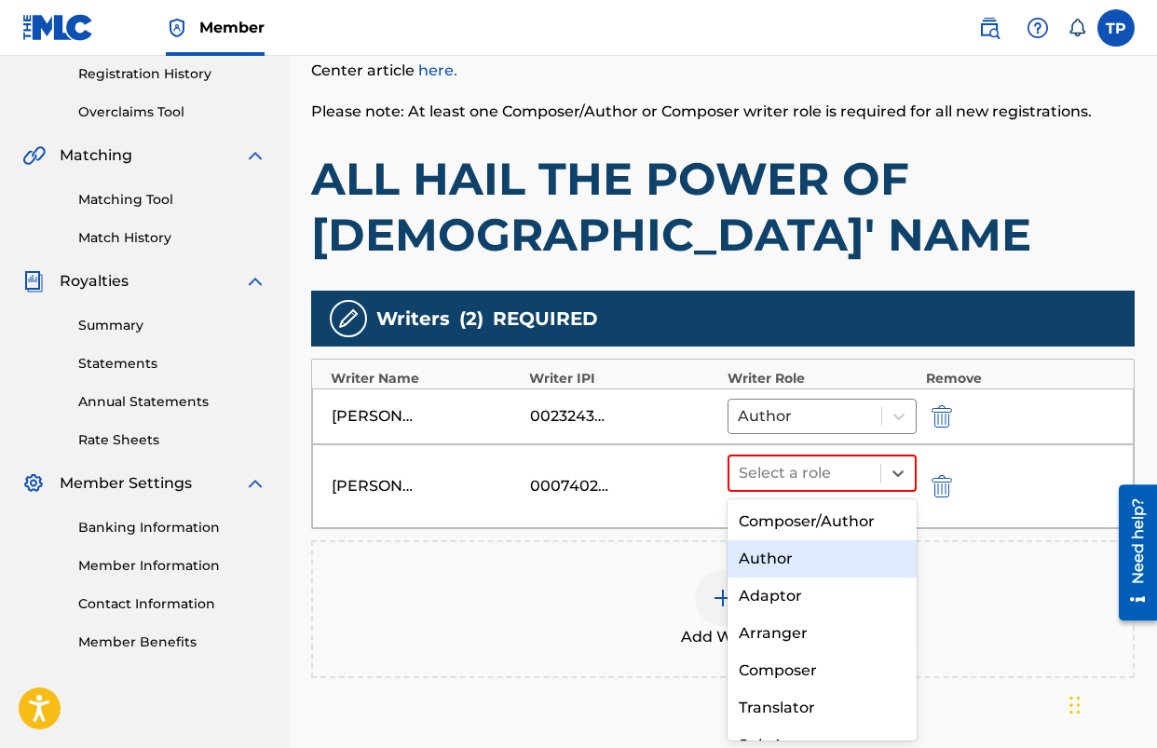
click at [815, 561] on div "Author" at bounding box center [822, 559] width 189 height 37
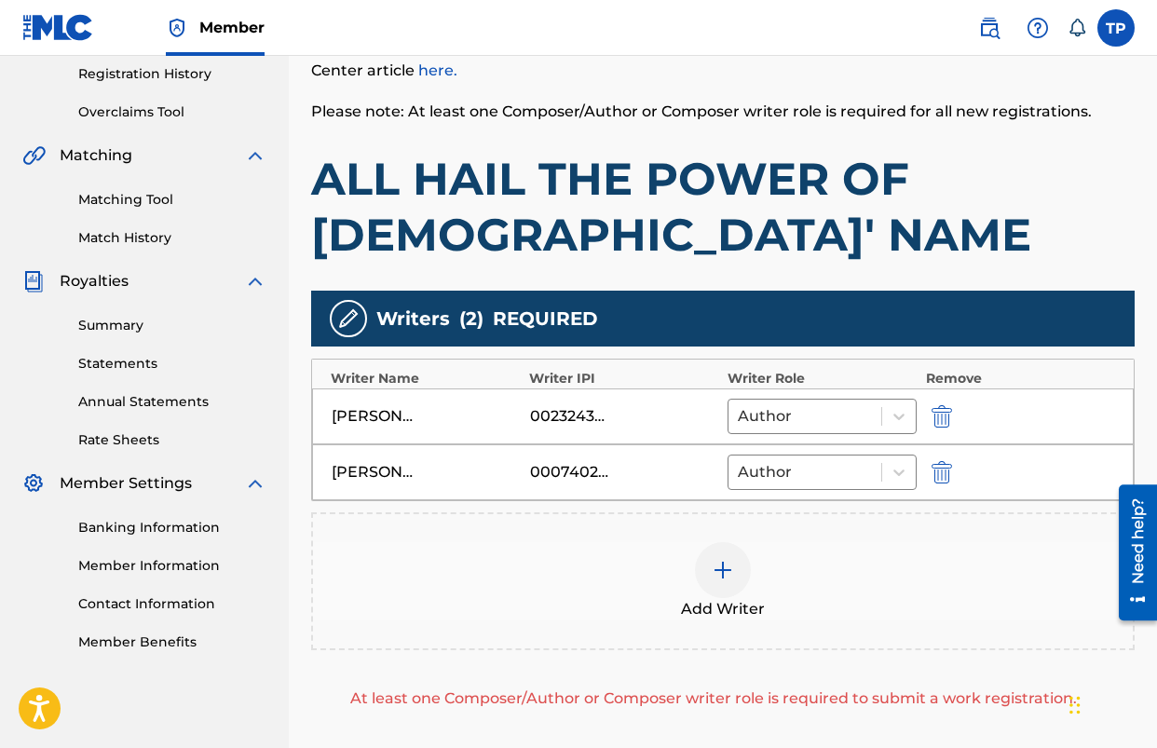
click at [729, 572] on img at bounding box center [723, 570] width 22 height 22
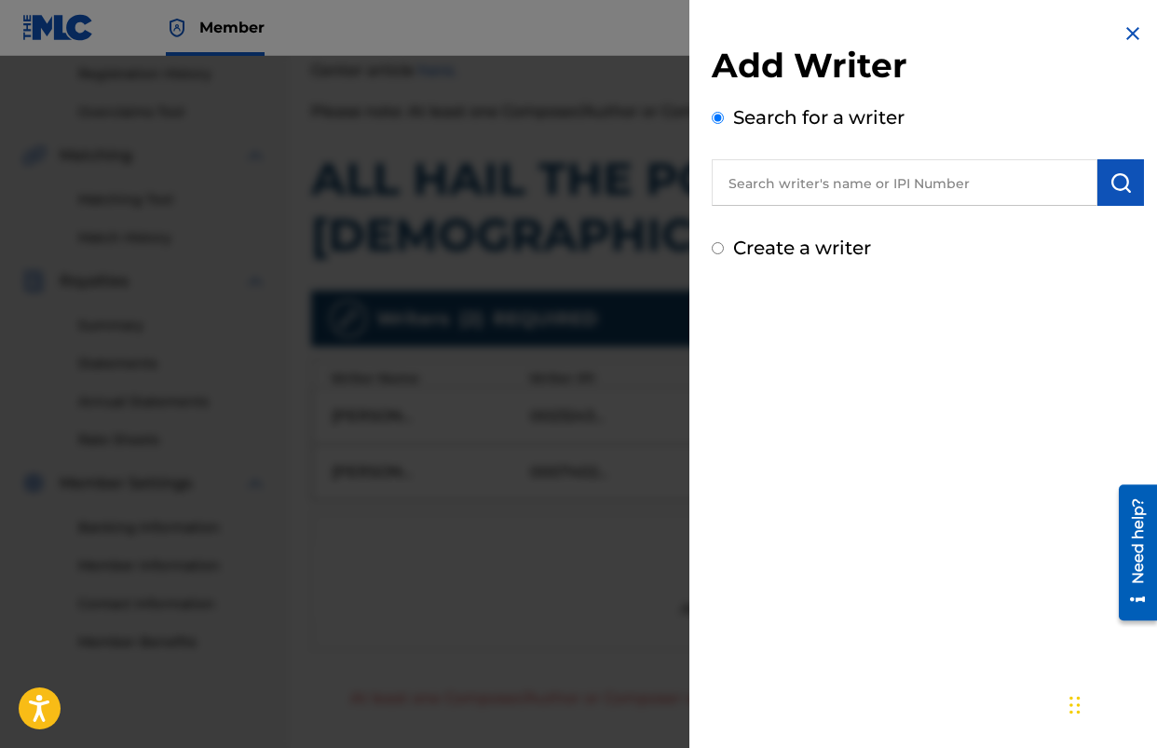
click at [833, 188] on input "text" at bounding box center [905, 182] width 386 height 47
type input "[PERSON_NAME]"
click at [1110, 187] on img "submit" at bounding box center [1121, 182] width 22 height 22
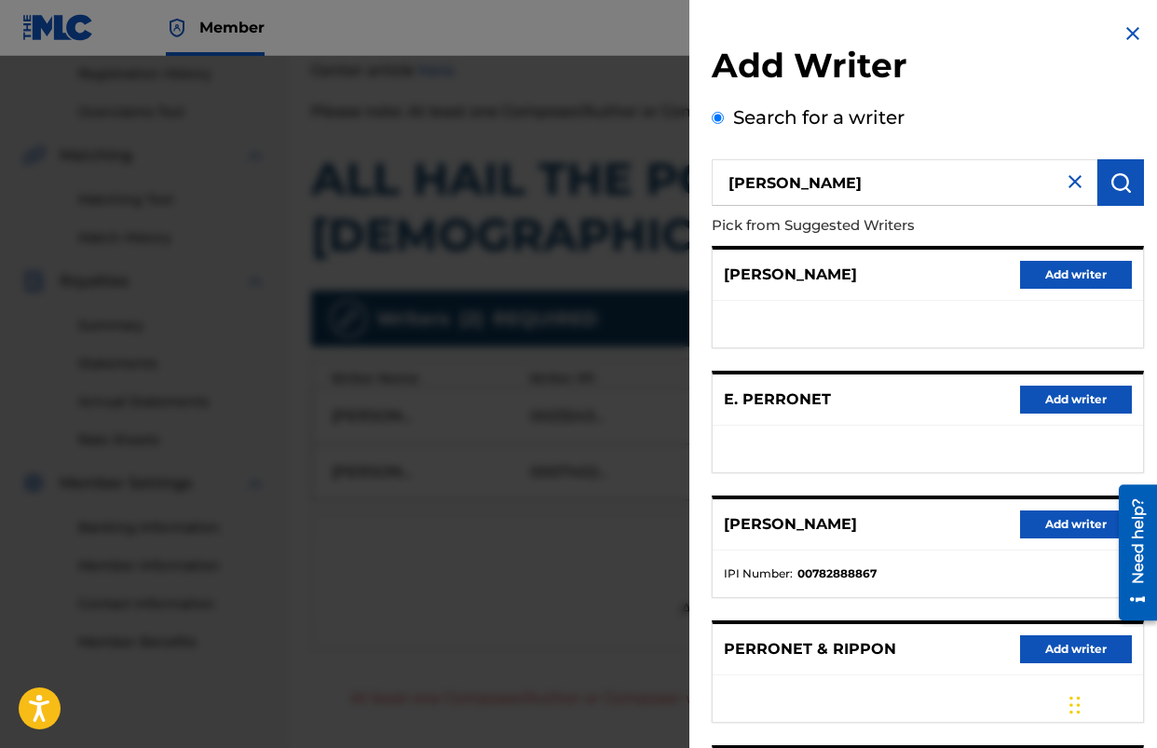
click at [1049, 265] on button "Add writer" at bounding box center [1076, 275] width 112 height 28
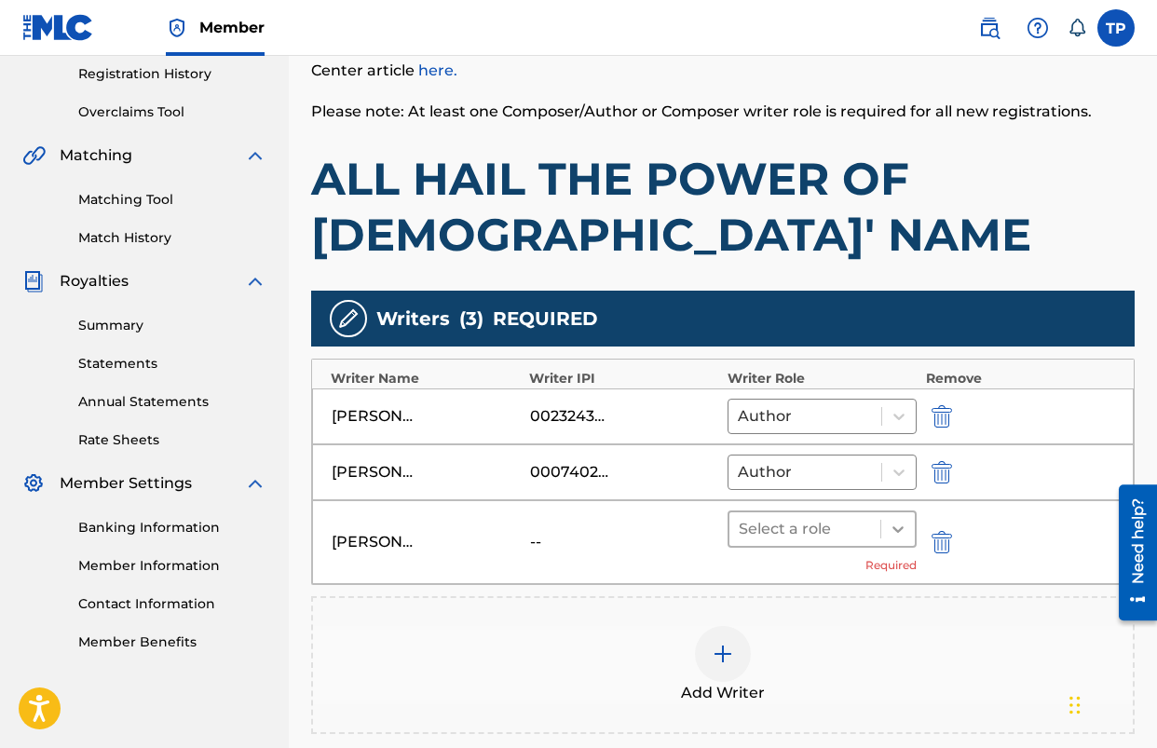
click at [889, 526] on icon at bounding box center [898, 529] width 19 height 19
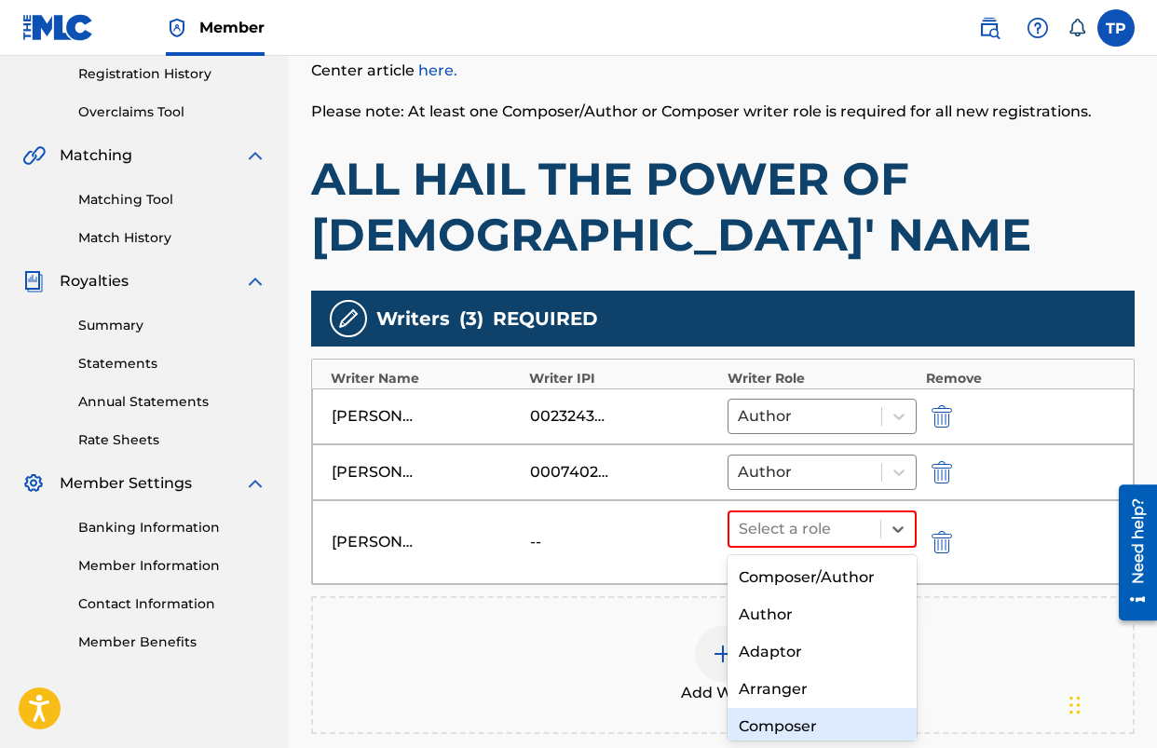
click at [787, 722] on div "Composer" at bounding box center [822, 726] width 189 height 37
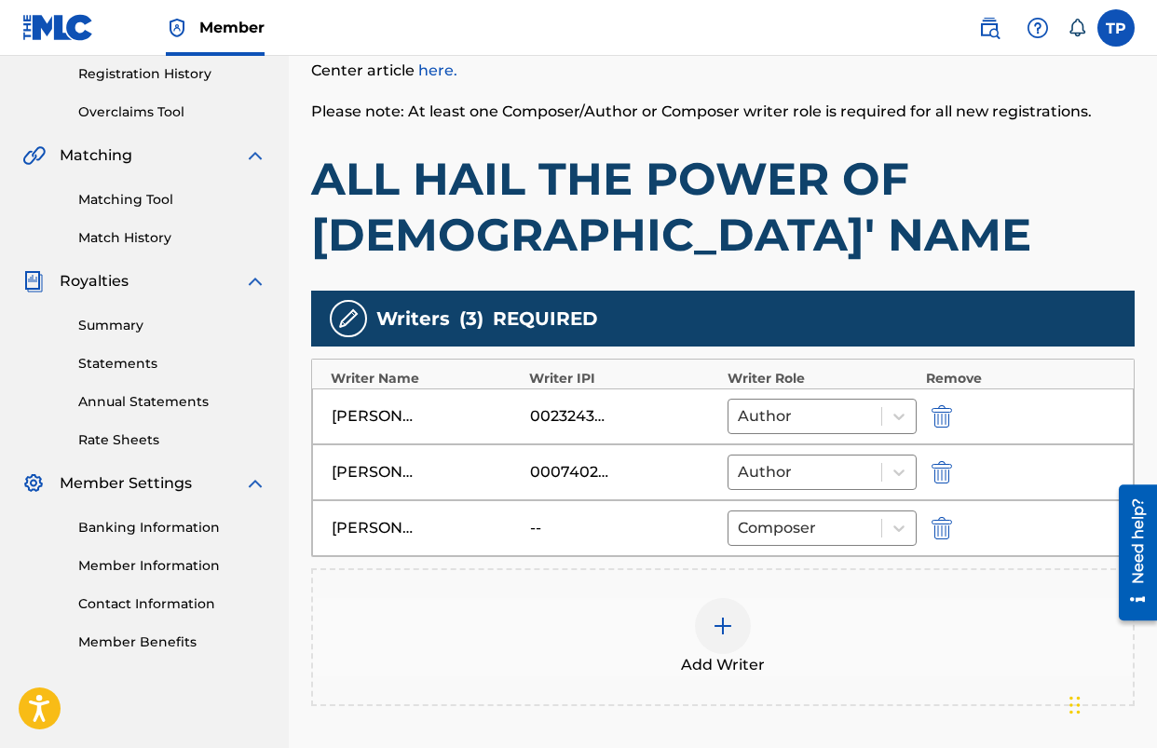
click at [498, 645] on div "Add Writer" at bounding box center [723, 637] width 820 height 78
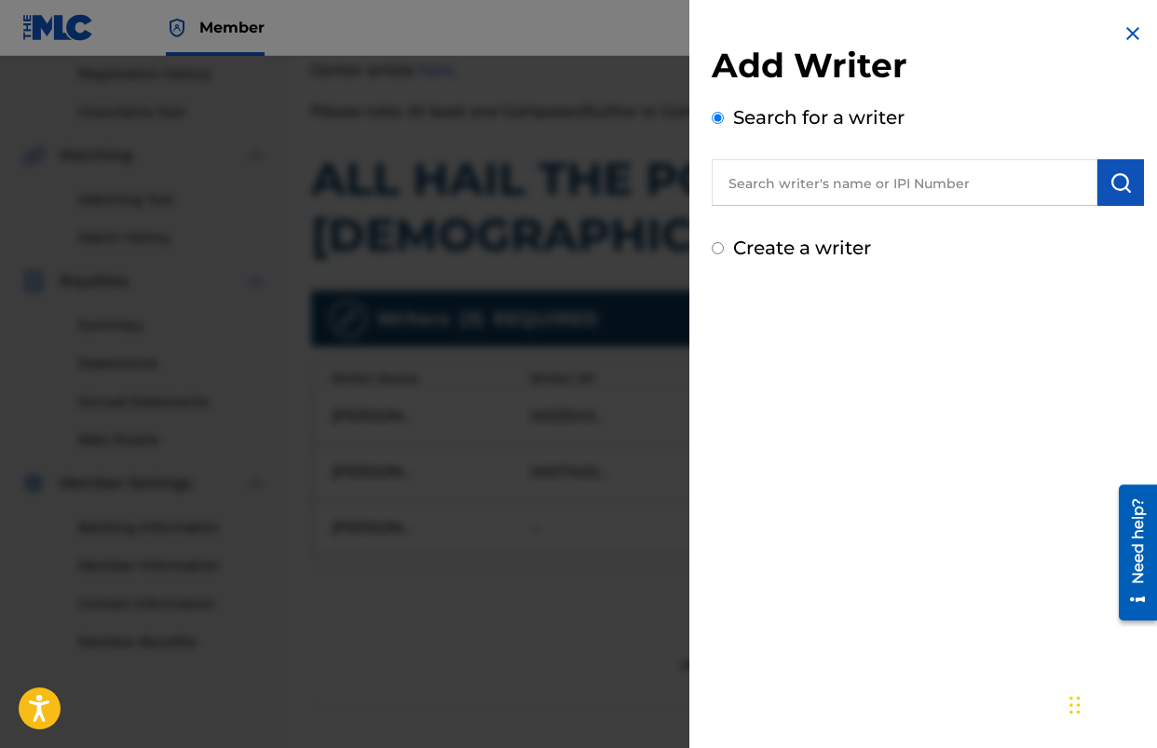
drag, startPoint x: 1122, startPoint y: 28, endPoint x: 1098, endPoint y: 76, distance: 54.2
click at [1122, 28] on img at bounding box center [1133, 33] width 22 height 22
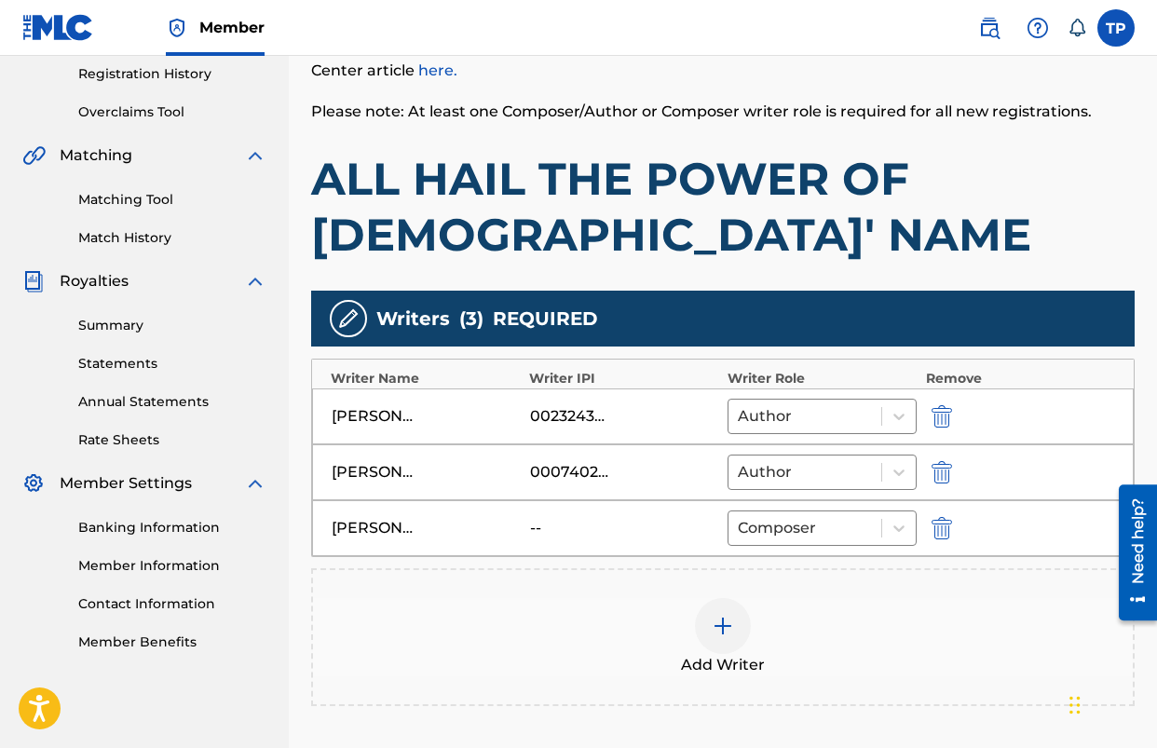
click at [632, 634] on div "Add Writer" at bounding box center [723, 637] width 820 height 78
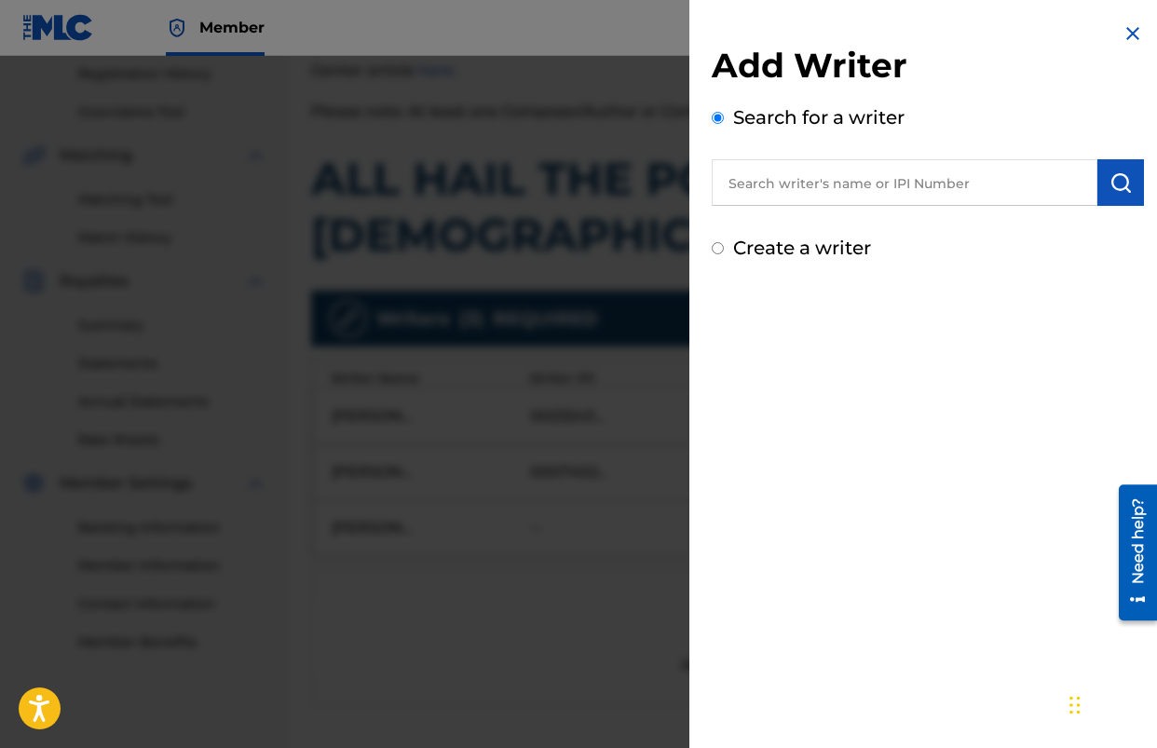
click at [1125, 30] on img at bounding box center [1133, 33] width 22 height 22
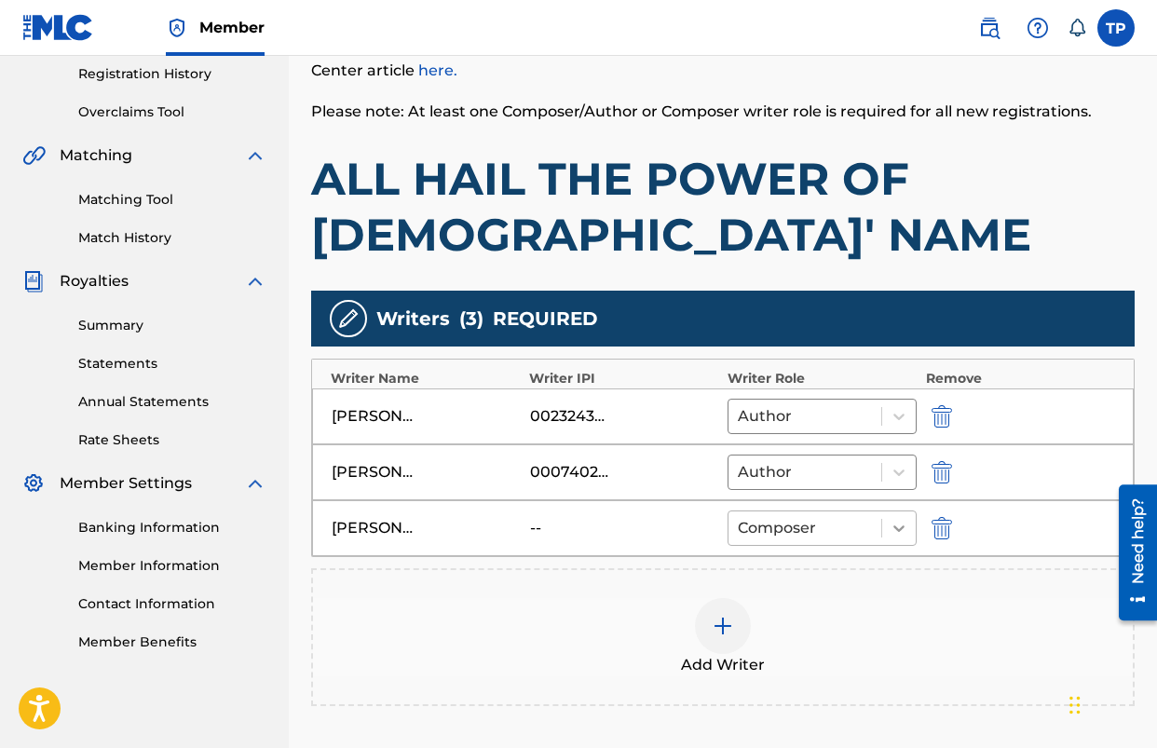
click at [898, 516] on div at bounding box center [900, 529] width 34 height 34
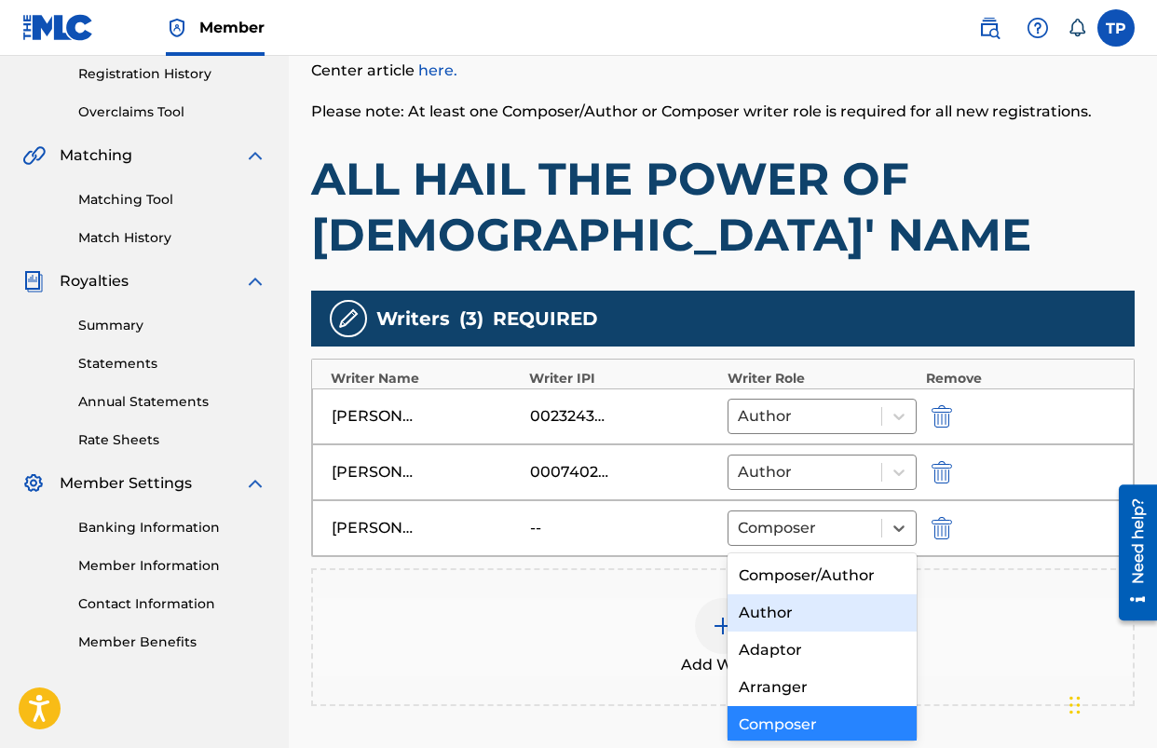
click at [828, 608] on div "Author" at bounding box center [822, 613] width 189 height 37
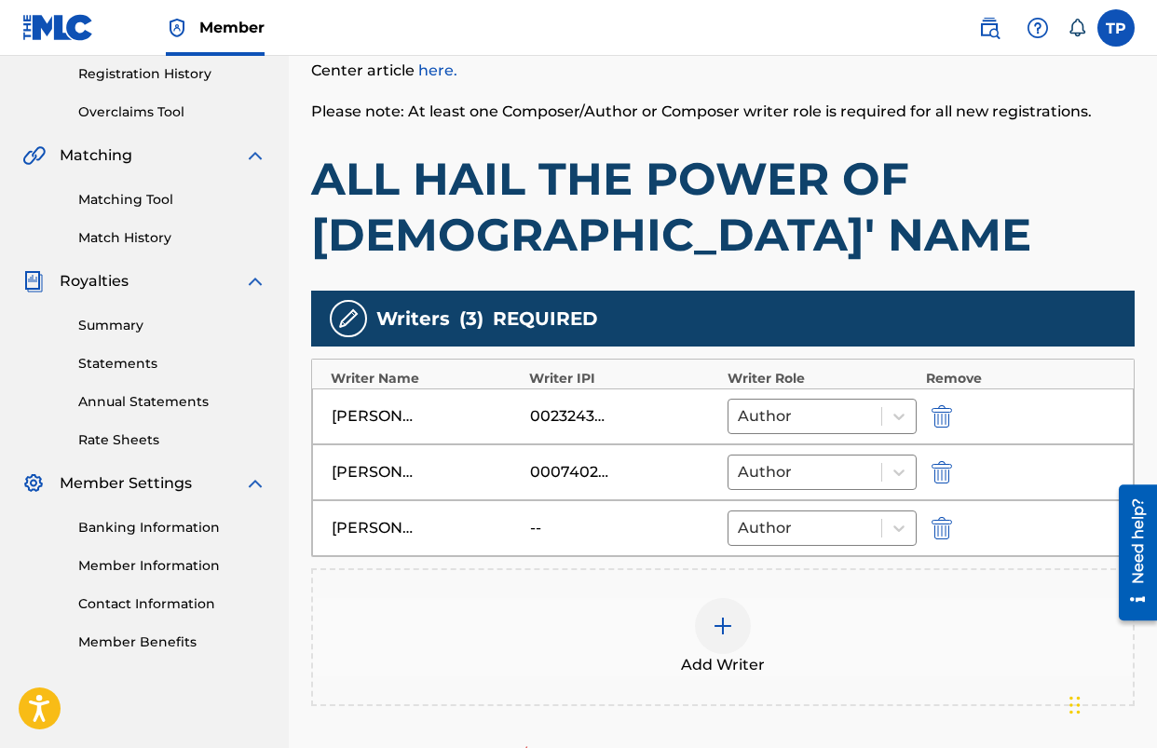
click at [737, 619] on div at bounding box center [723, 626] width 56 height 56
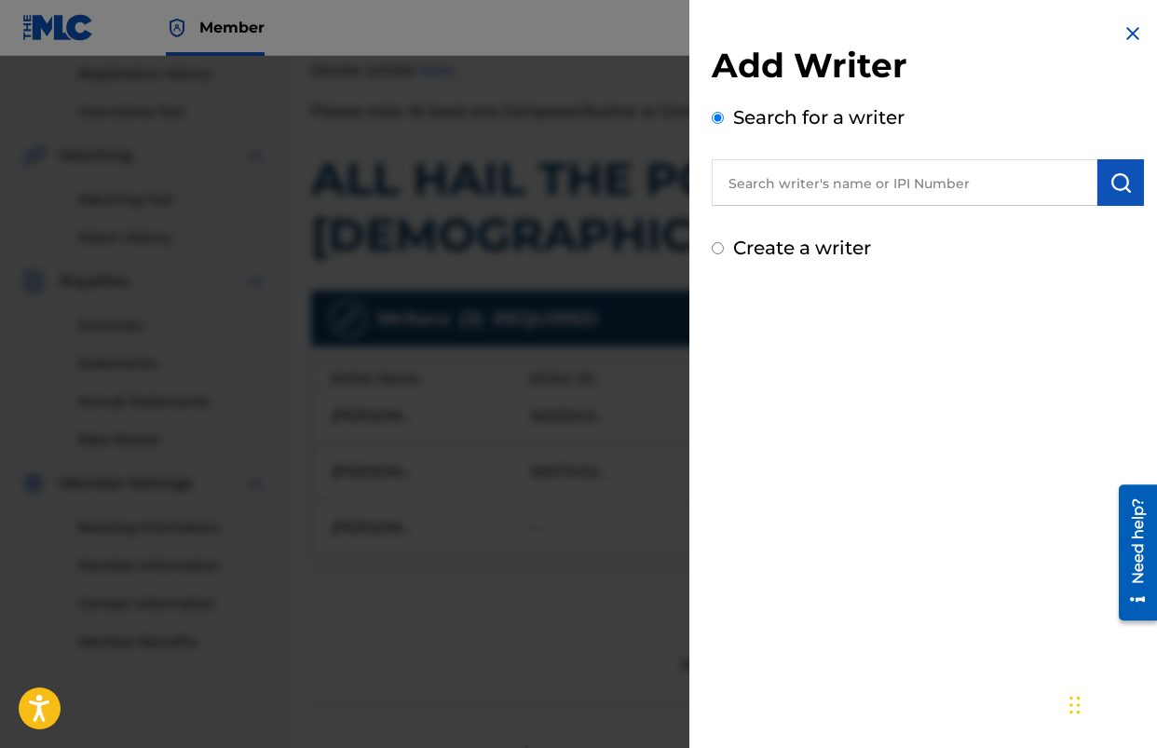
click at [806, 198] on input "text" at bounding box center [905, 182] width 386 height 47
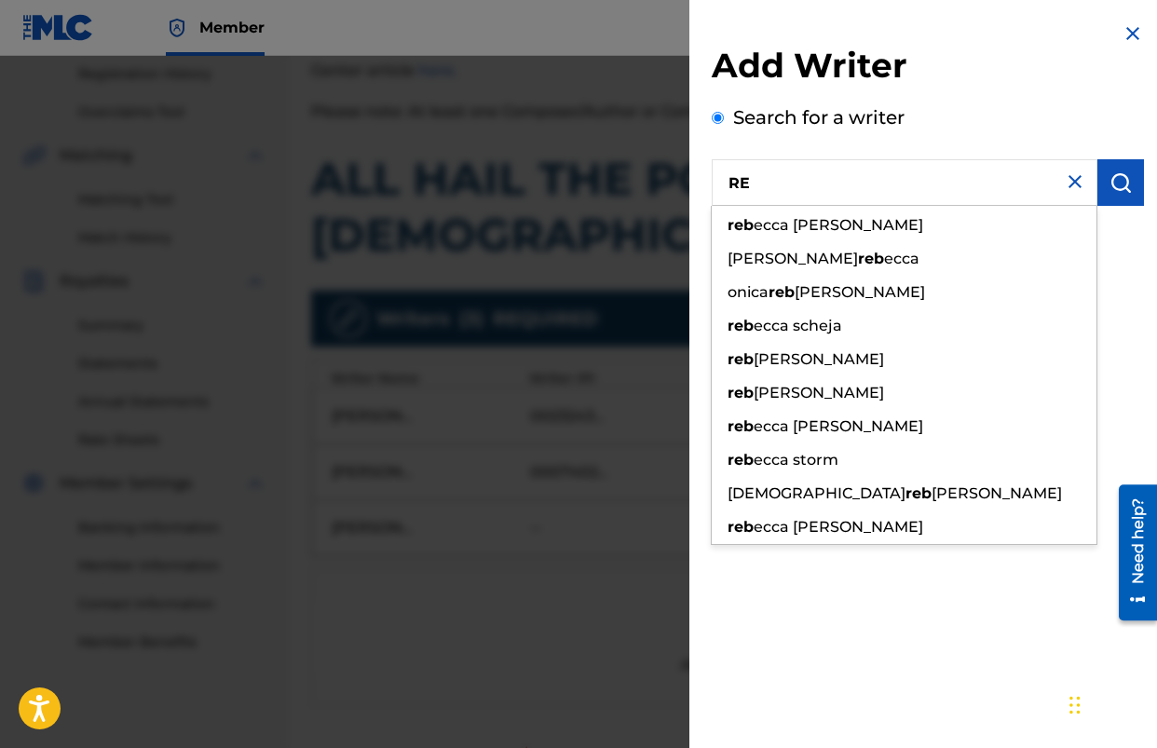
type input "R"
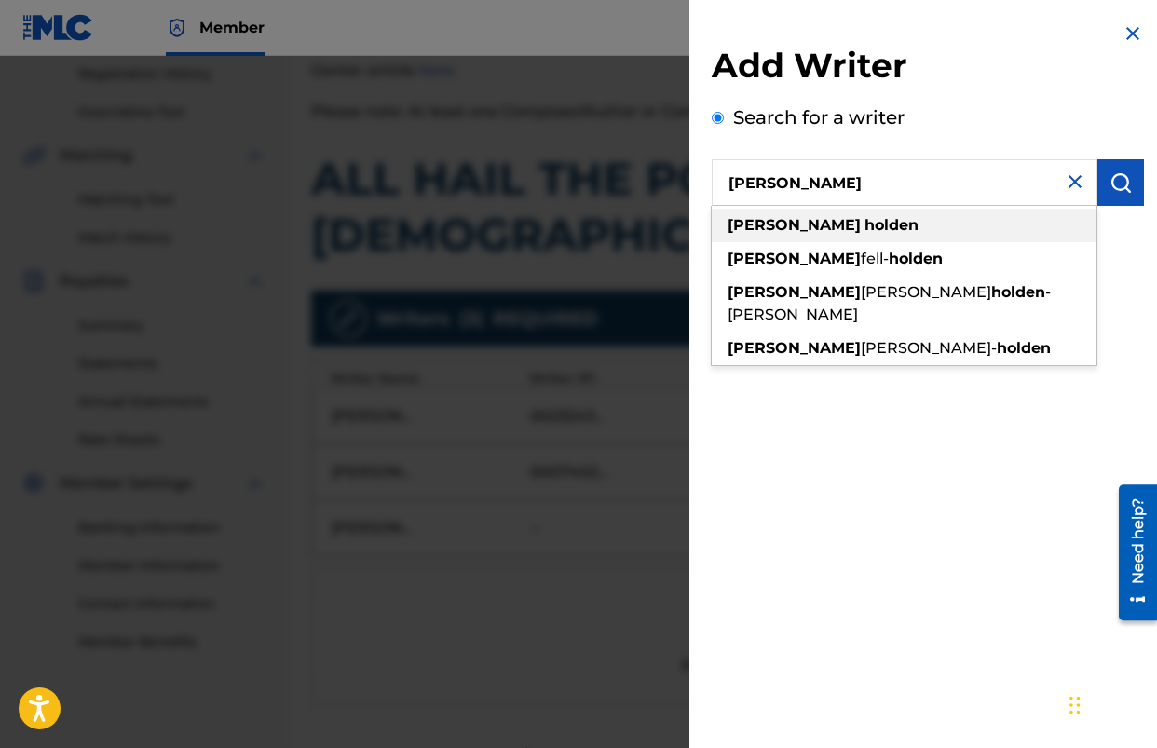
drag, startPoint x: 776, startPoint y: 240, endPoint x: 825, endPoint y: 229, distance: 49.5
click at [776, 240] on div "[PERSON_NAME]" at bounding box center [904, 226] width 385 height 34
type input "[PERSON_NAME]"
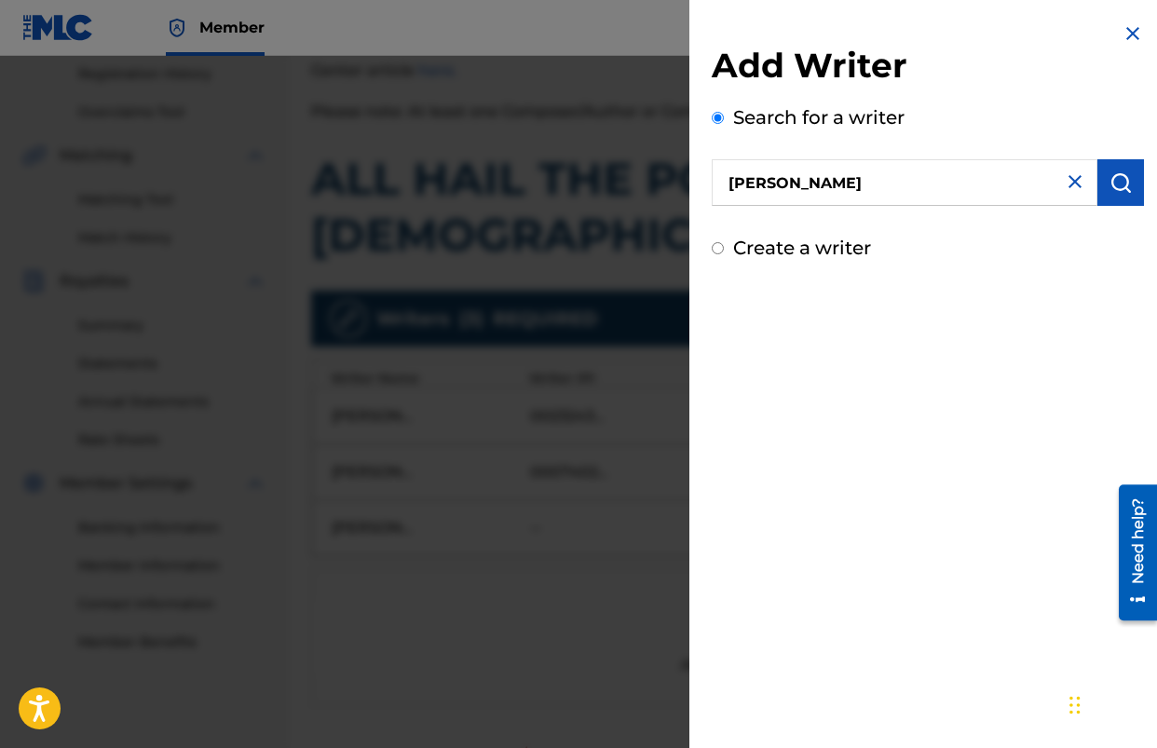
click at [1123, 180] on img "submit" at bounding box center [1121, 182] width 22 height 22
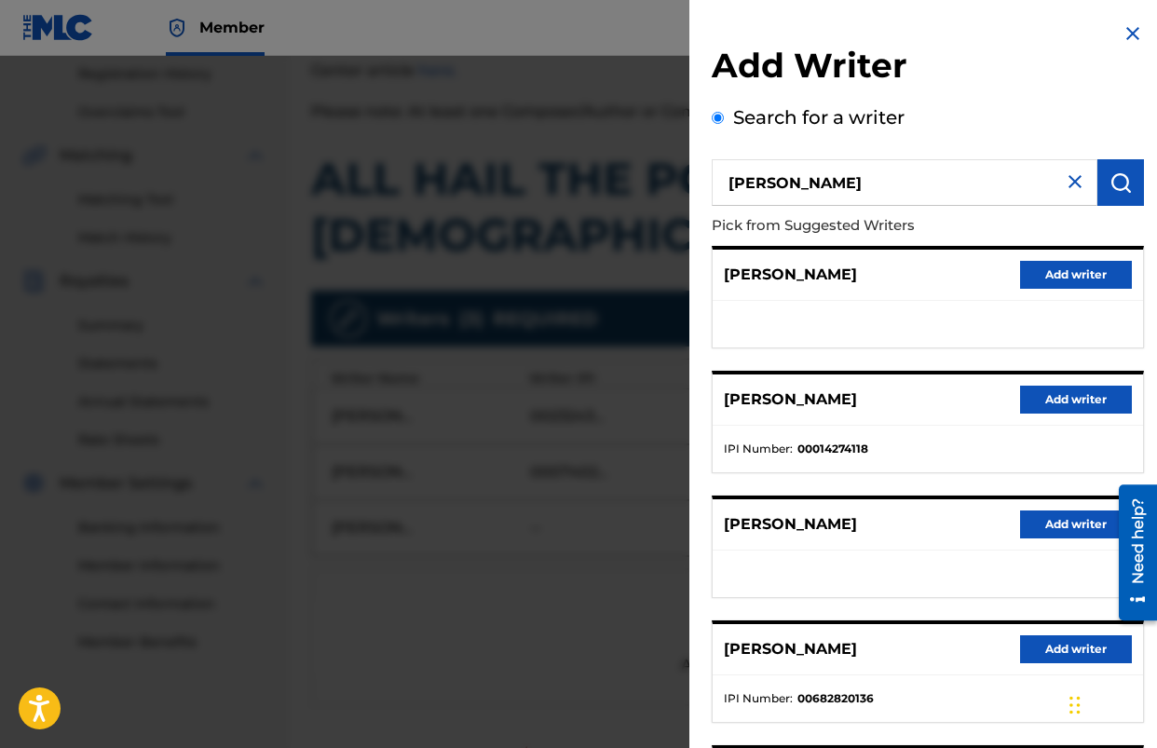
click at [1064, 276] on button "Add writer" at bounding box center [1076, 275] width 112 height 28
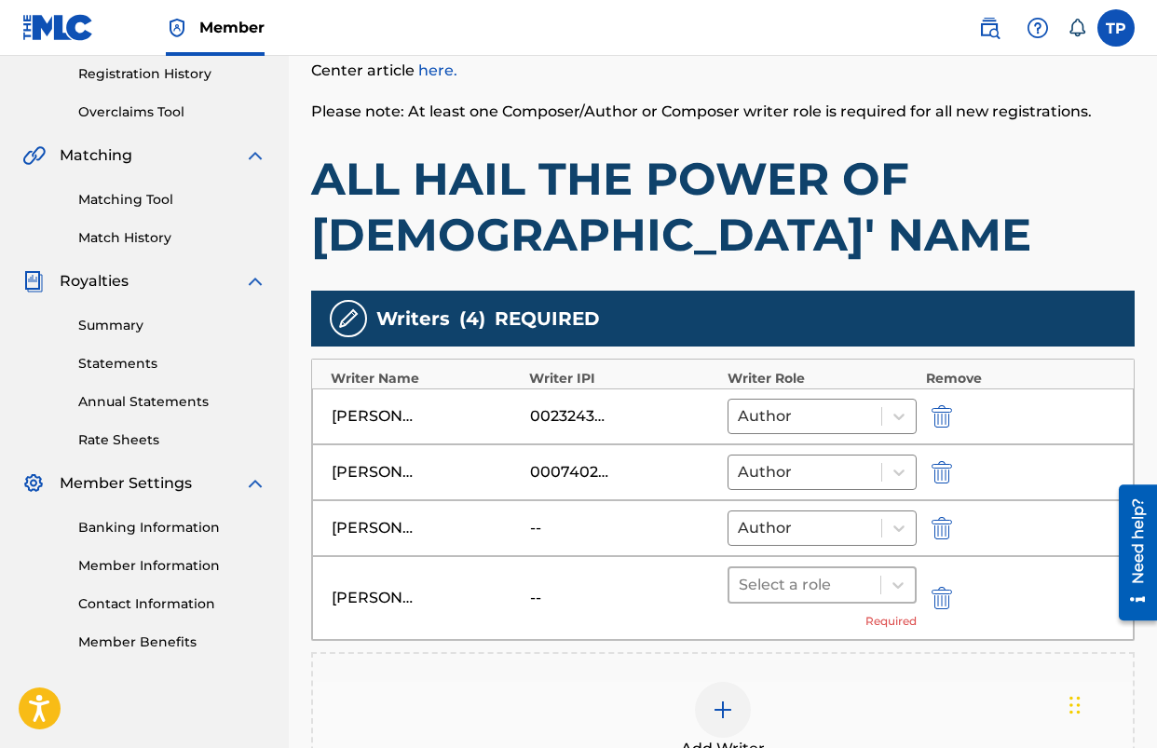
click at [808, 589] on div at bounding box center [805, 585] width 132 height 26
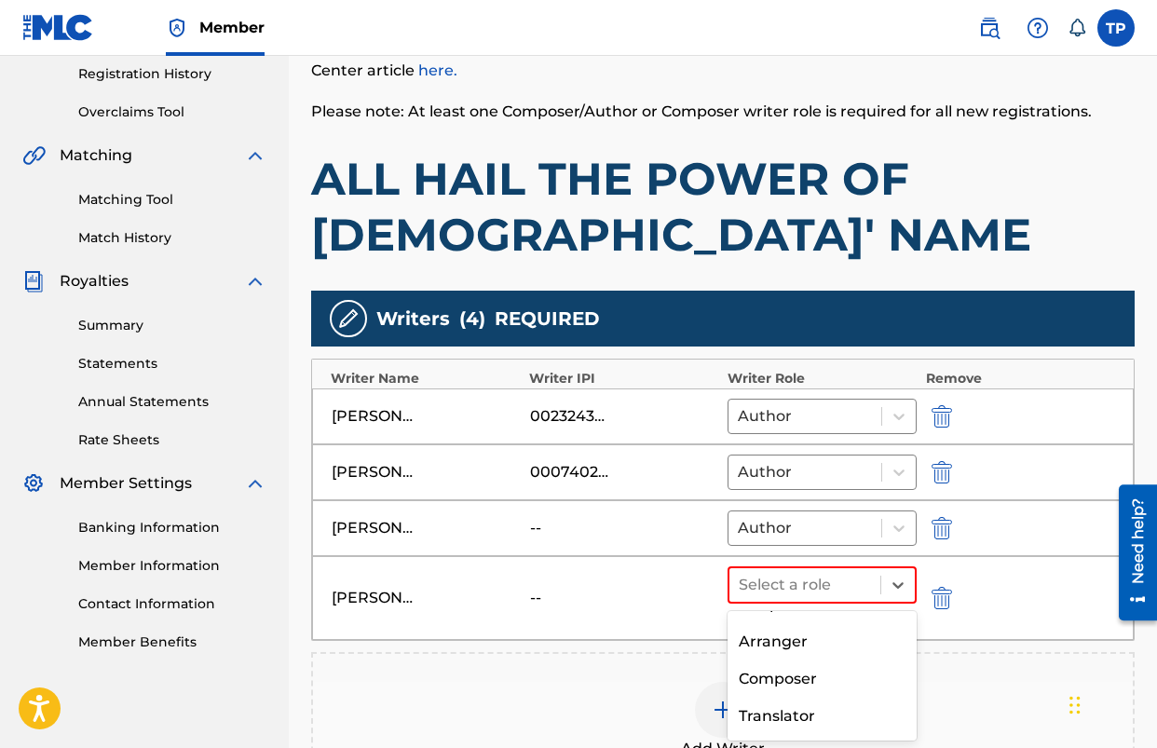
scroll to position [109, 0]
click at [807, 673] on div "Composer" at bounding box center [822, 673] width 189 height 37
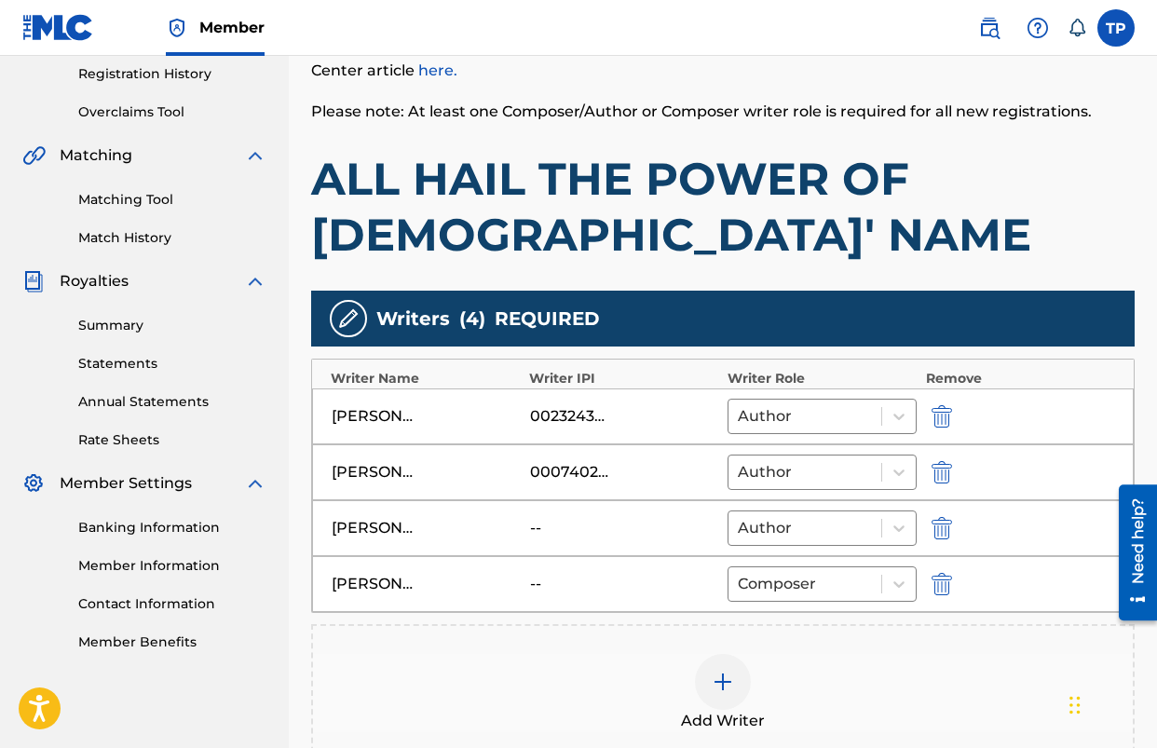
click at [958, 661] on div "Add Writer" at bounding box center [723, 693] width 820 height 78
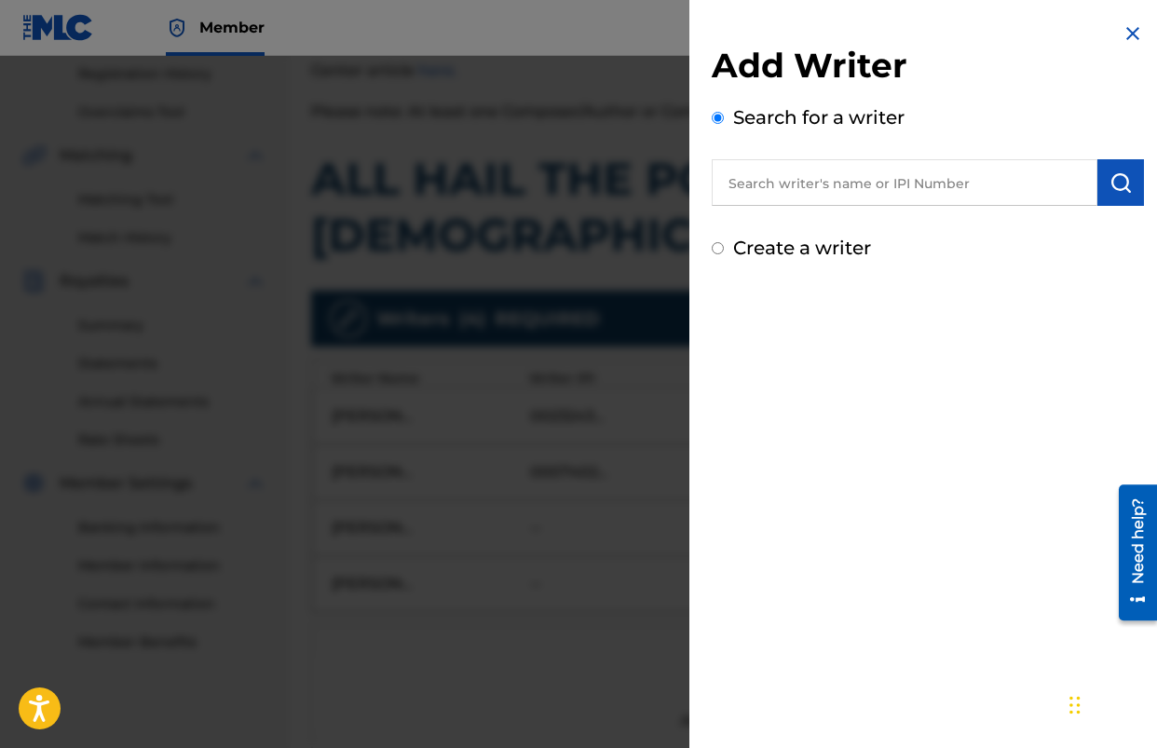
click at [1122, 27] on img at bounding box center [1133, 33] width 22 height 22
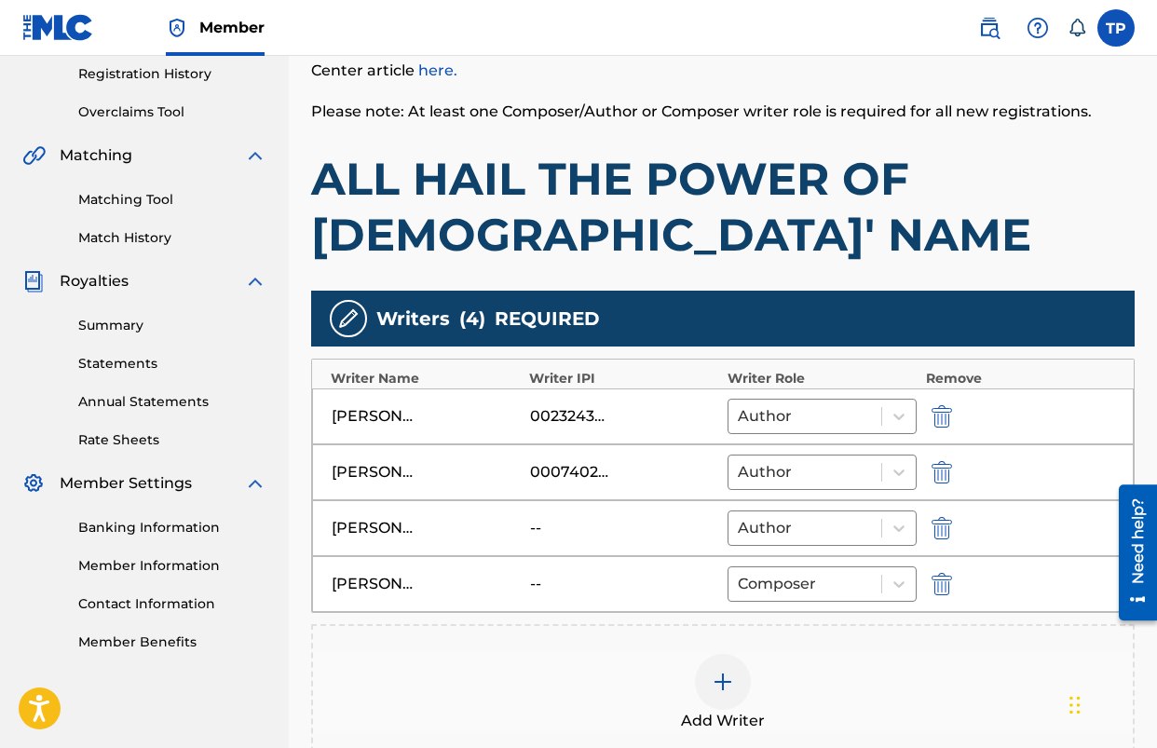
click at [856, 164] on h1 "ALL HAIL THE POWER OF [DEMOGRAPHIC_DATA]' NAME" at bounding box center [723, 207] width 824 height 112
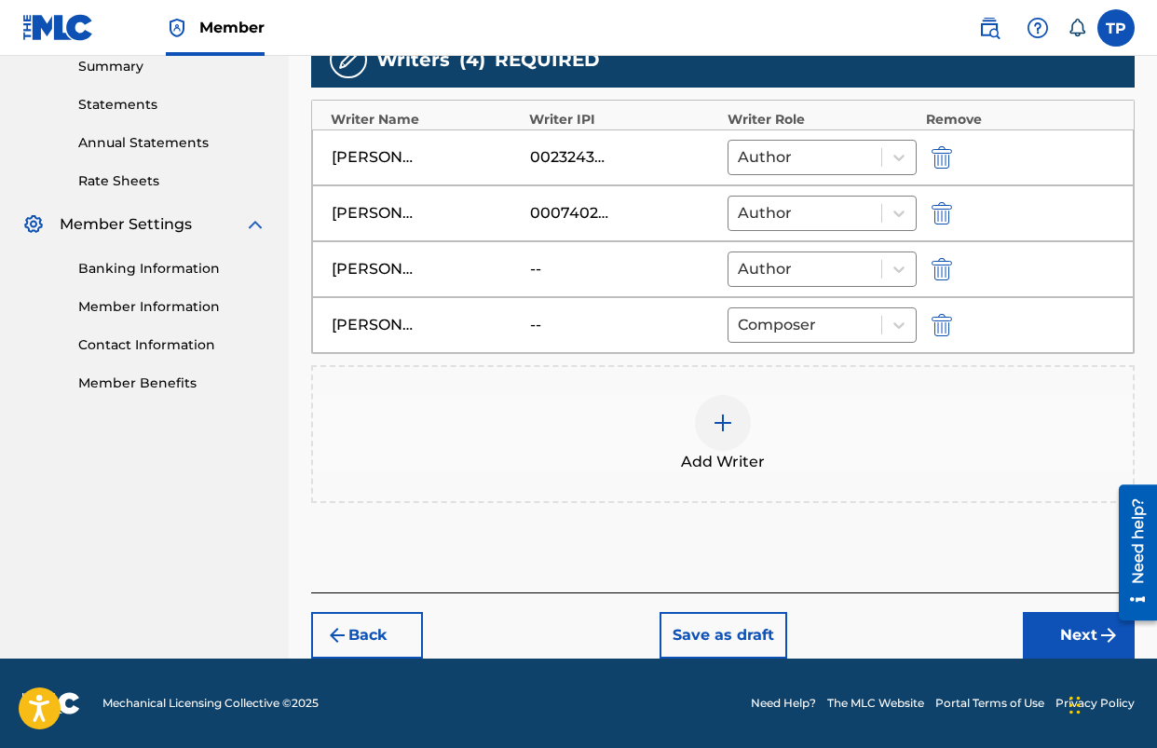
click at [1055, 625] on button "Next" at bounding box center [1079, 635] width 112 height 47
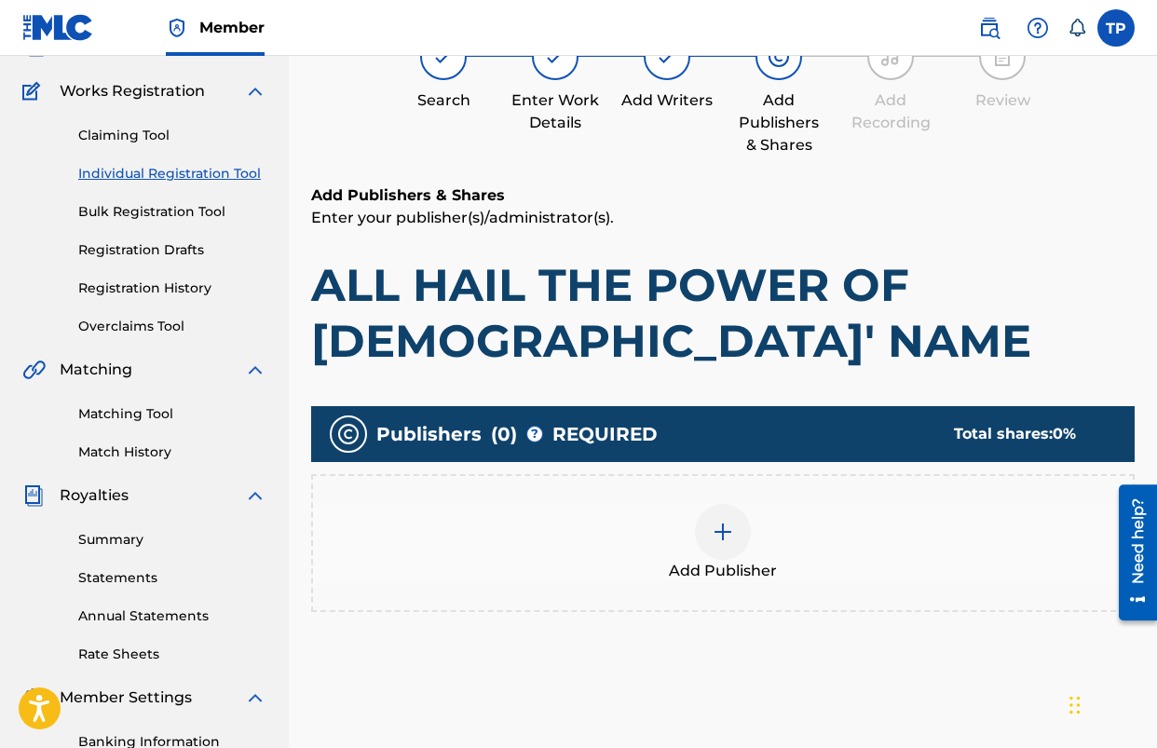
scroll to position [177, 0]
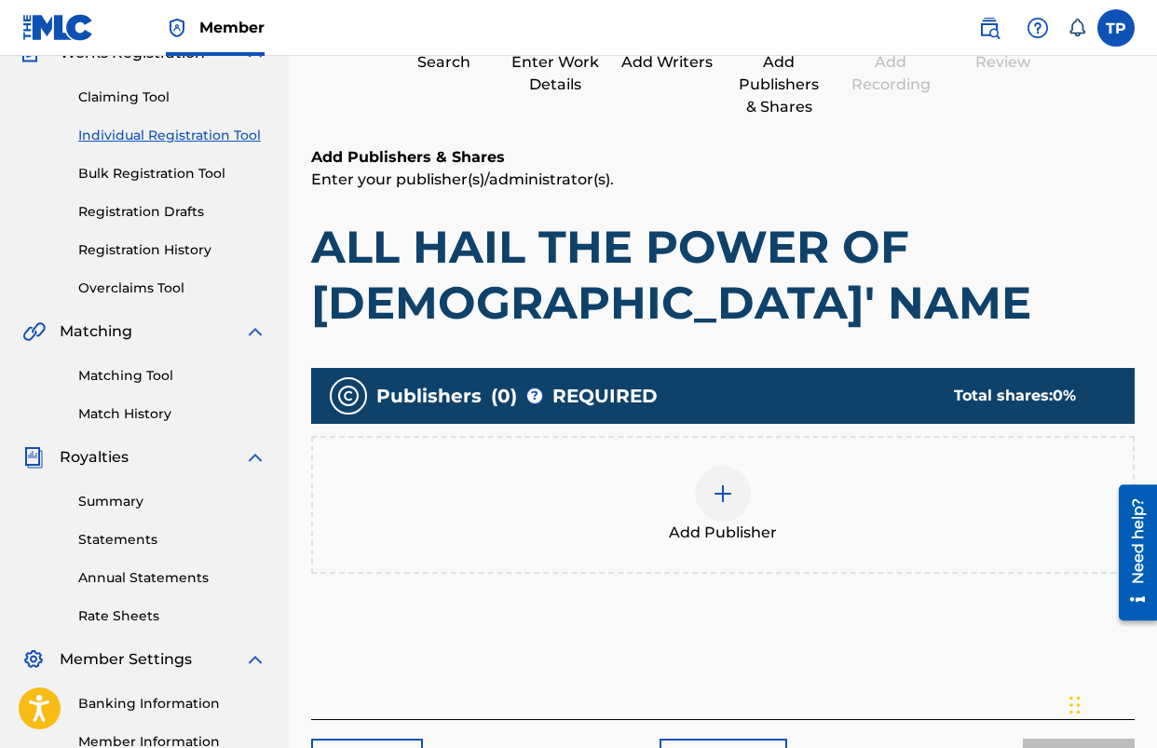
click at [701, 496] on div at bounding box center [723, 494] width 56 height 56
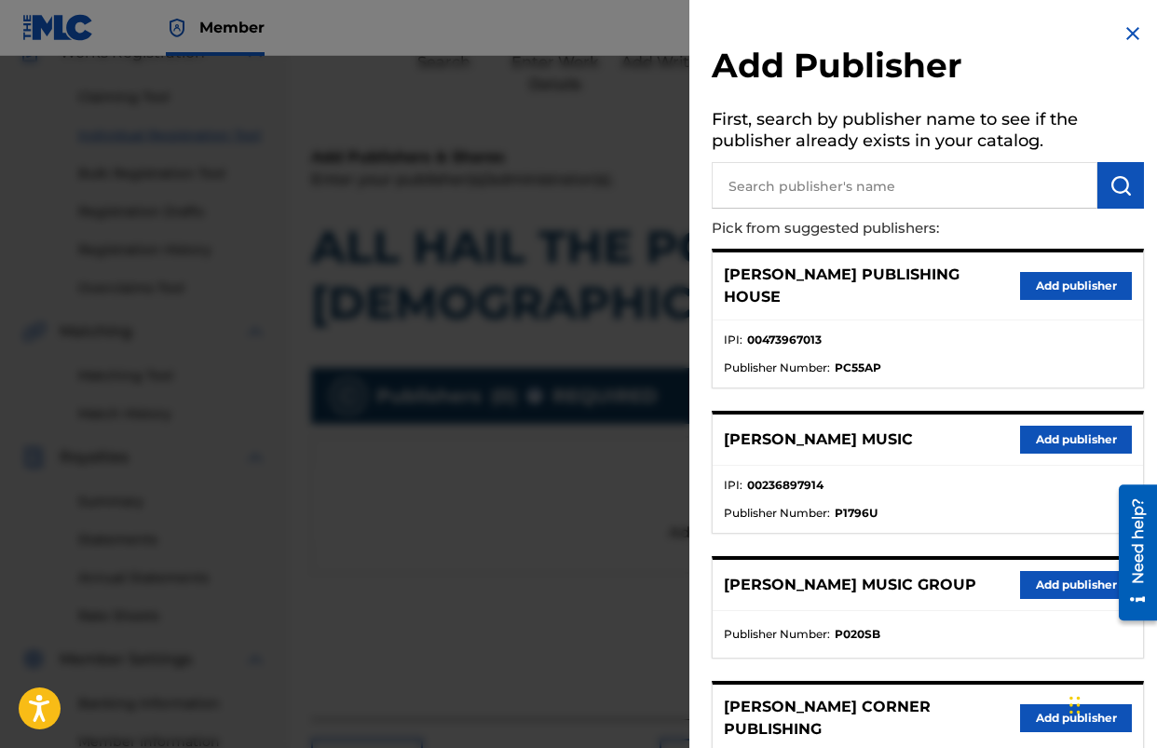
click at [829, 188] on input "text" at bounding box center [905, 185] width 386 height 47
click at [1024, 426] on button "Add publisher" at bounding box center [1076, 440] width 112 height 28
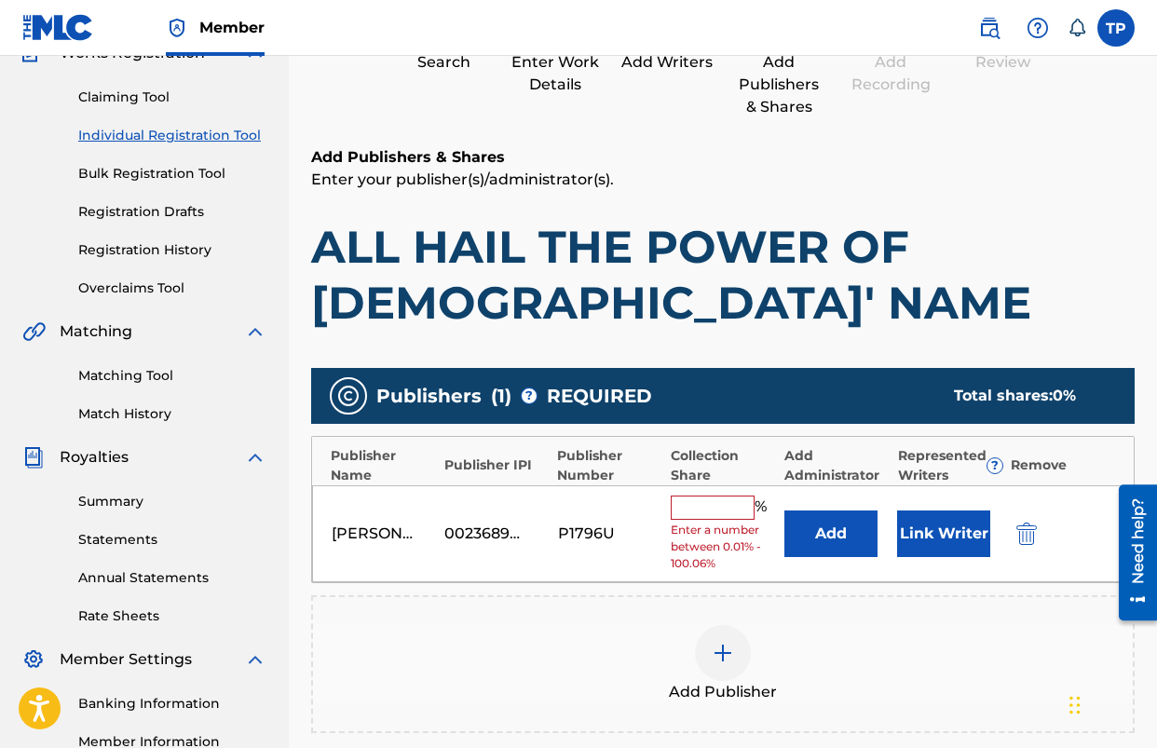
click at [851, 525] on button "Add" at bounding box center [831, 534] width 93 height 47
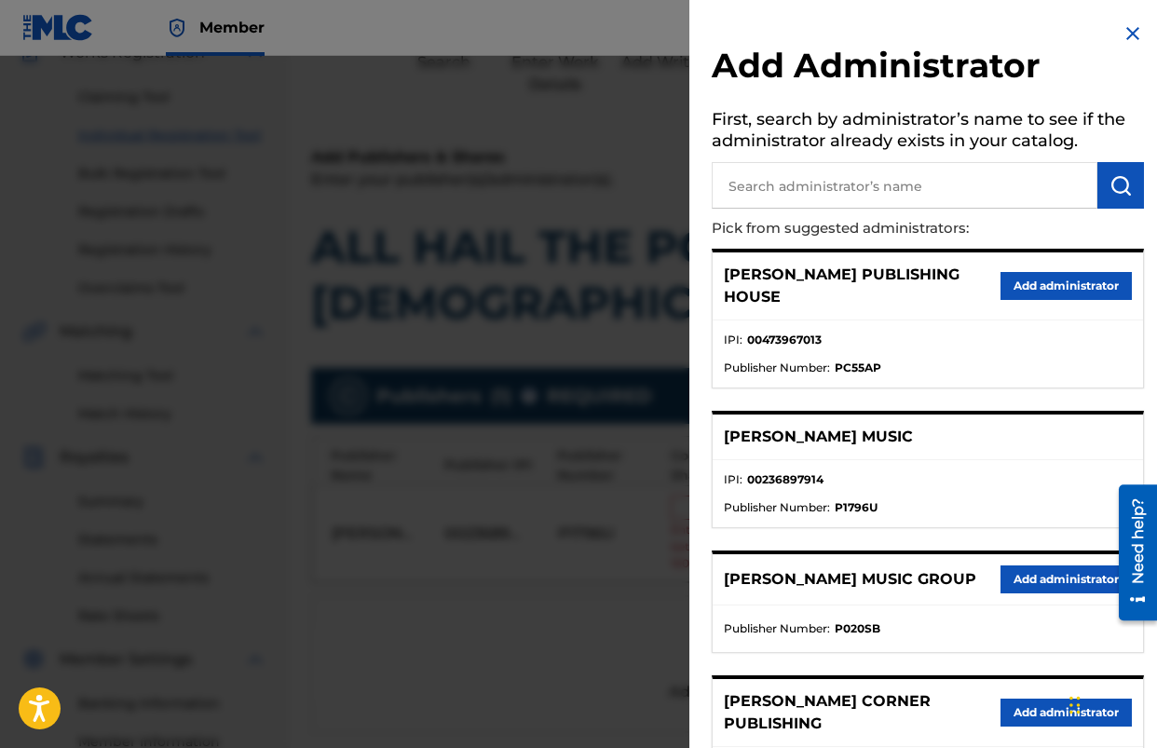
scroll to position [78, 0]
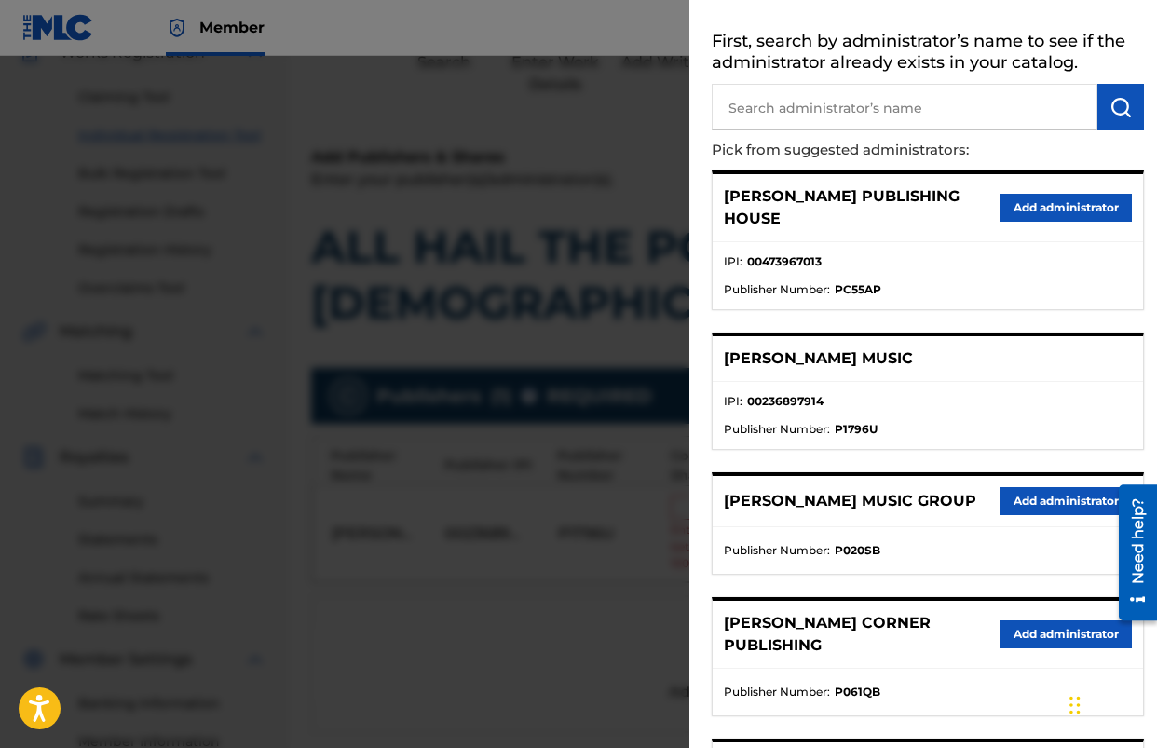
click at [1053, 488] on button "Add administrator" at bounding box center [1066, 501] width 131 height 28
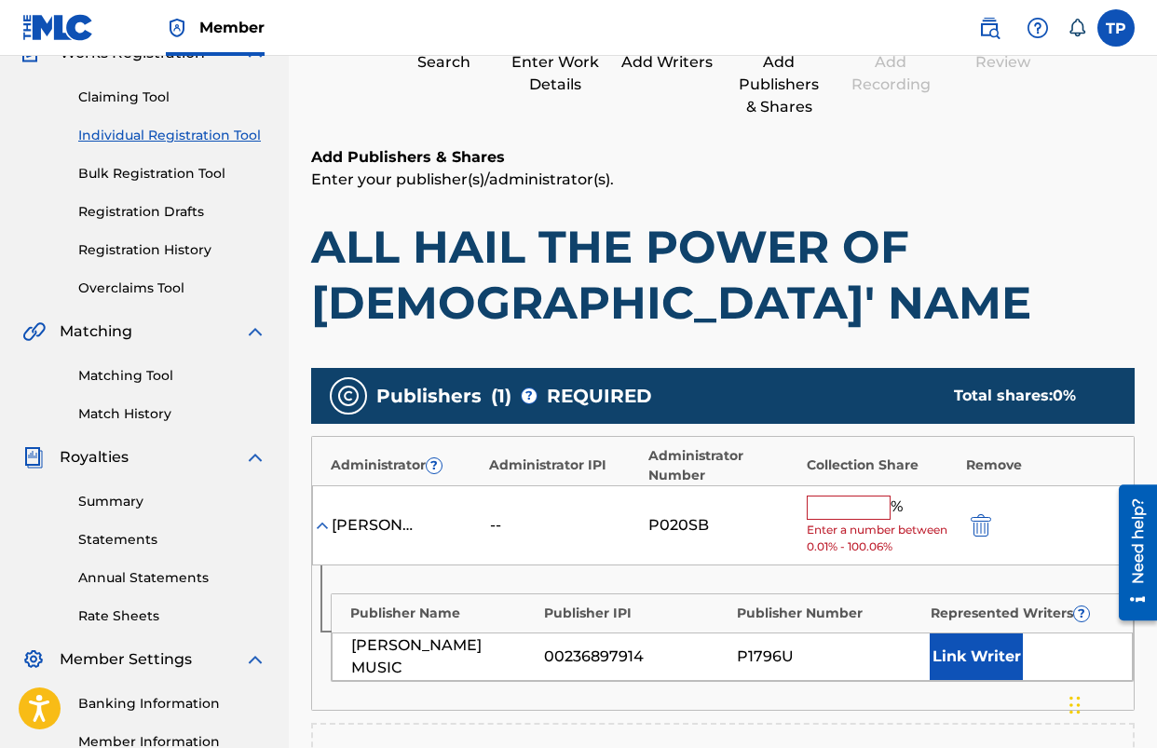
click at [857, 511] on input "text" at bounding box center [849, 508] width 84 height 24
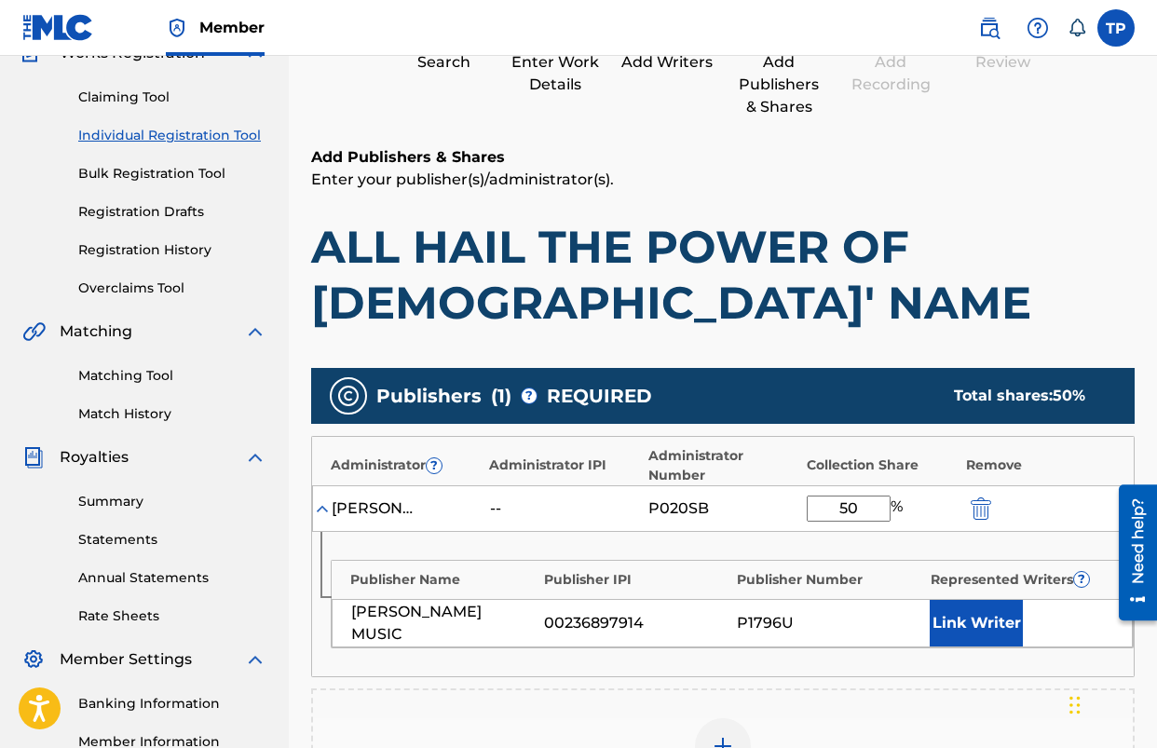
type input "50"
click at [932, 301] on h1 "ALL HAIL THE POWER OF [DEMOGRAPHIC_DATA]' NAME" at bounding box center [723, 275] width 824 height 112
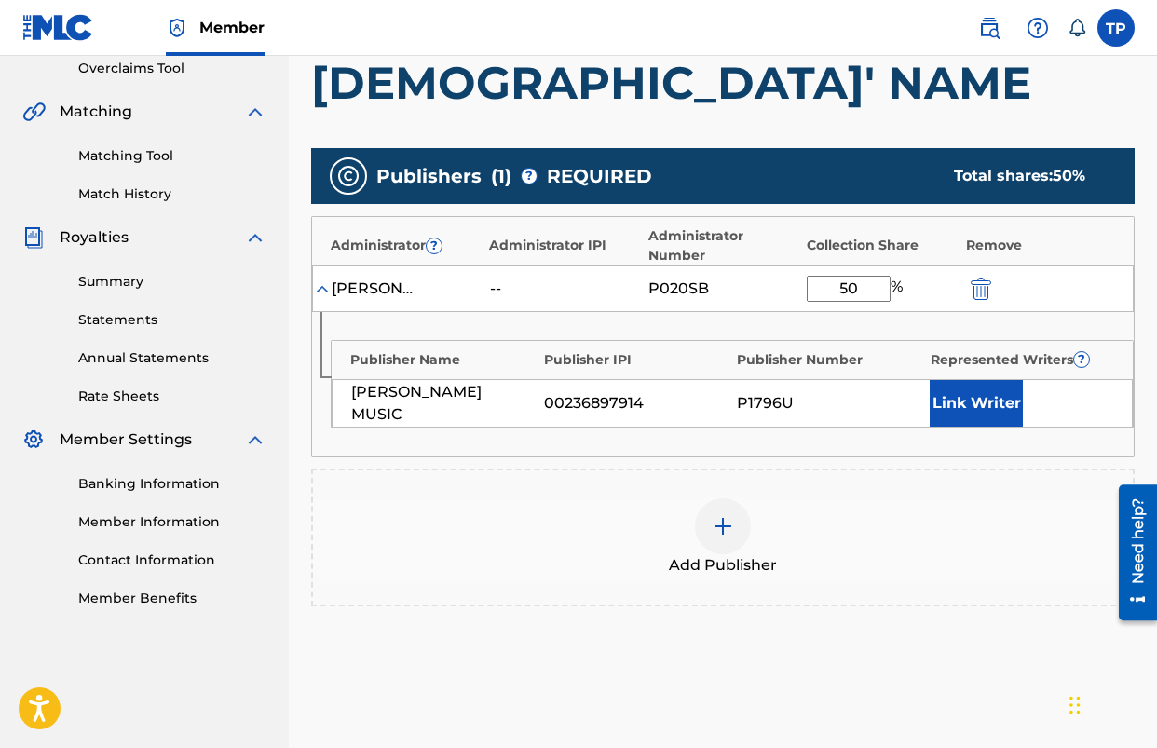
scroll to position [400, 0]
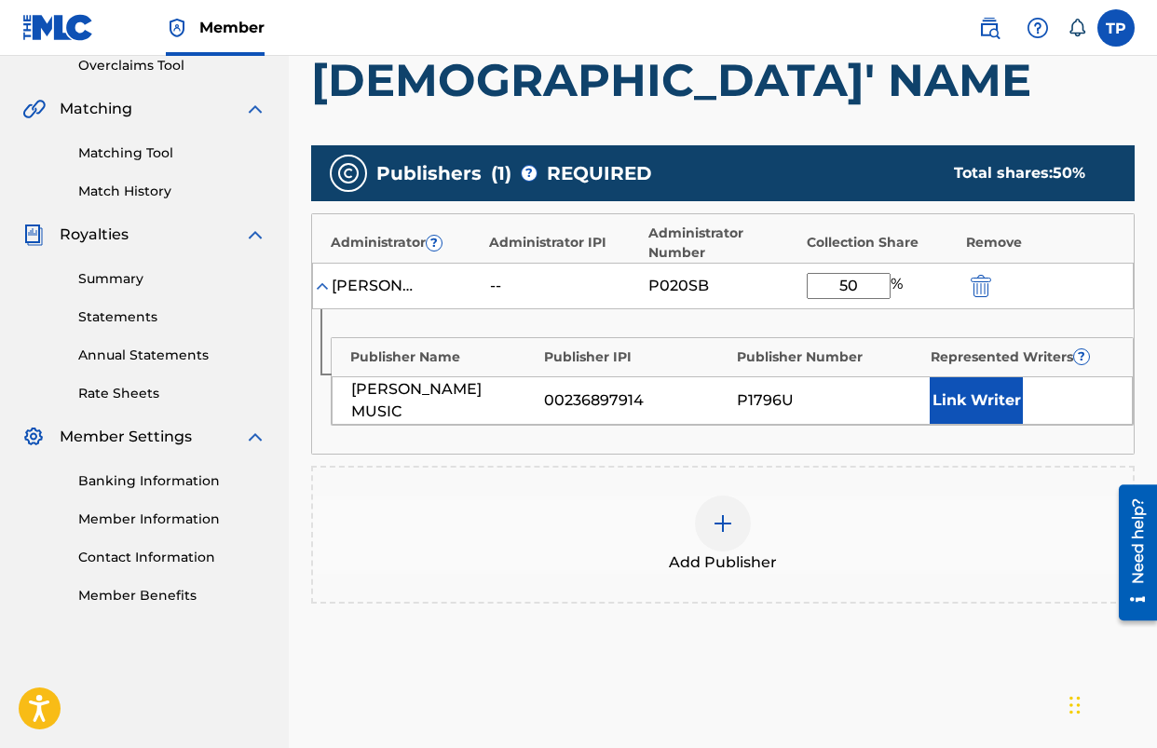
click at [946, 399] on button "Link Writer" at bounding box center [976, 400] width 93 height 47
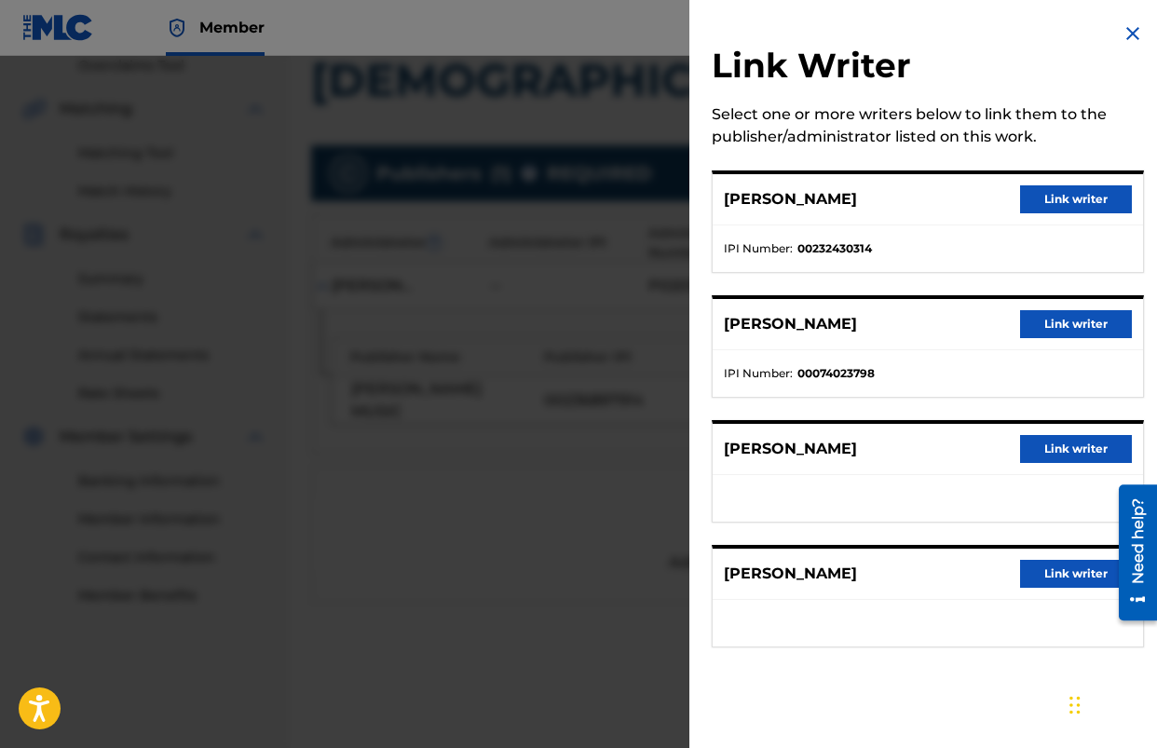
click at [1050, 203] on button "Link writer" at bounding box center [1076, 199] width 112 height 28
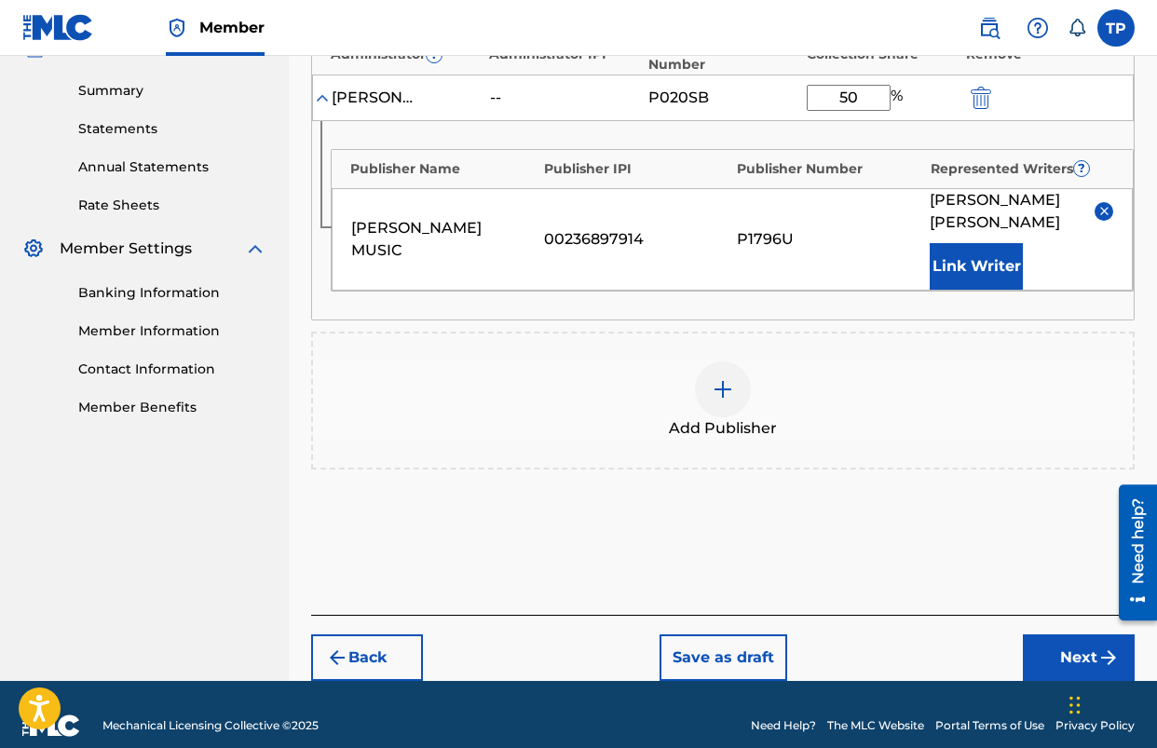
click at [1083, 636] on button "Next" at bounding box center [1079, 658] width 112 height 47
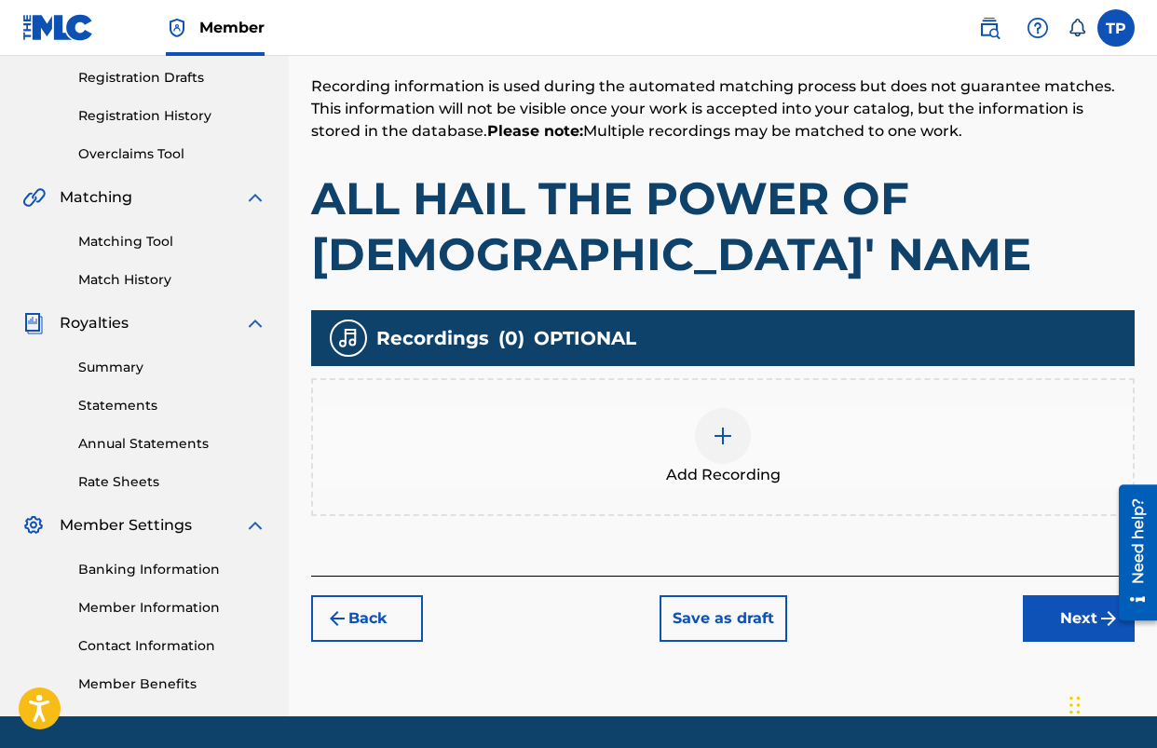
scroll to position [313, 0]
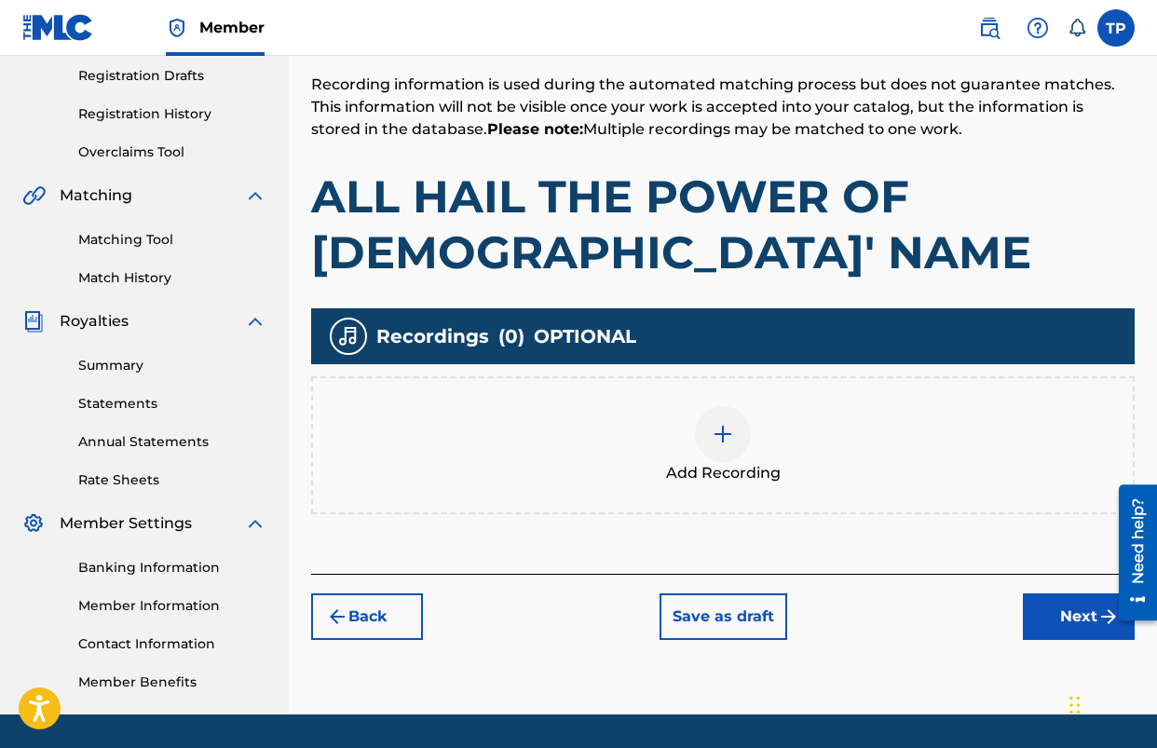
click at [725, 431] on img at bounding box center [723, 434] width 22 height 22
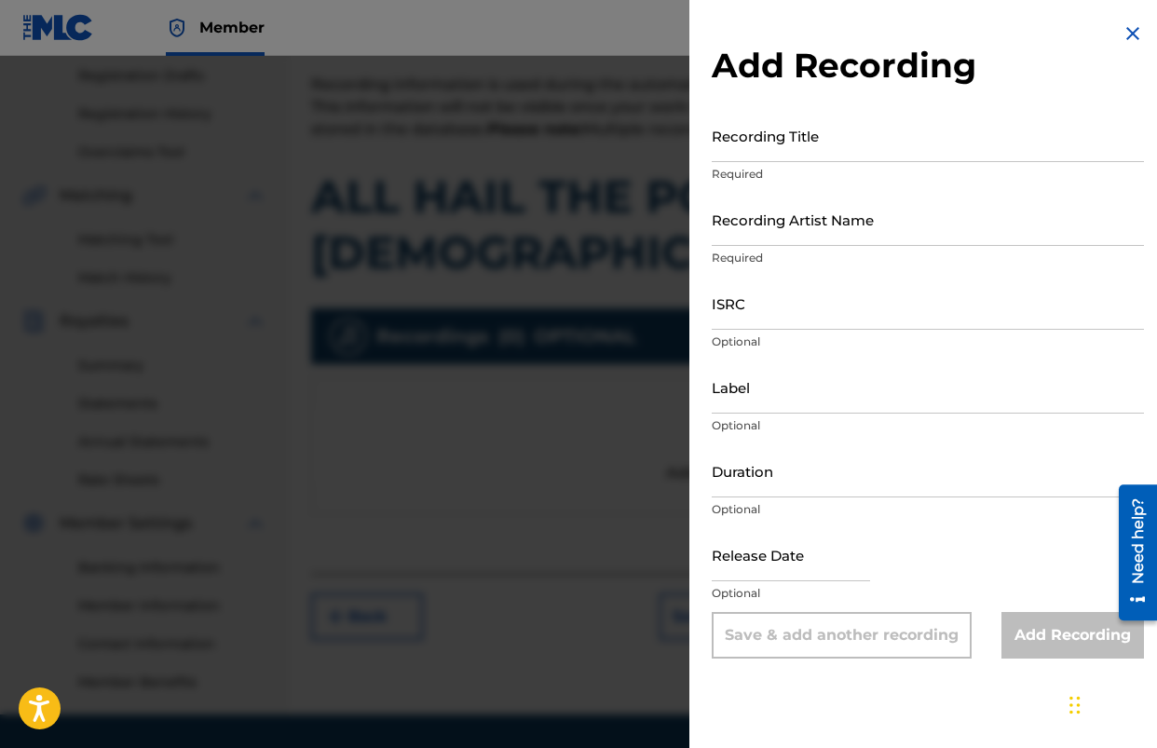
click at [796, 157] on input "Recording Title" at bounding box center [928, 135] width 432 height 53
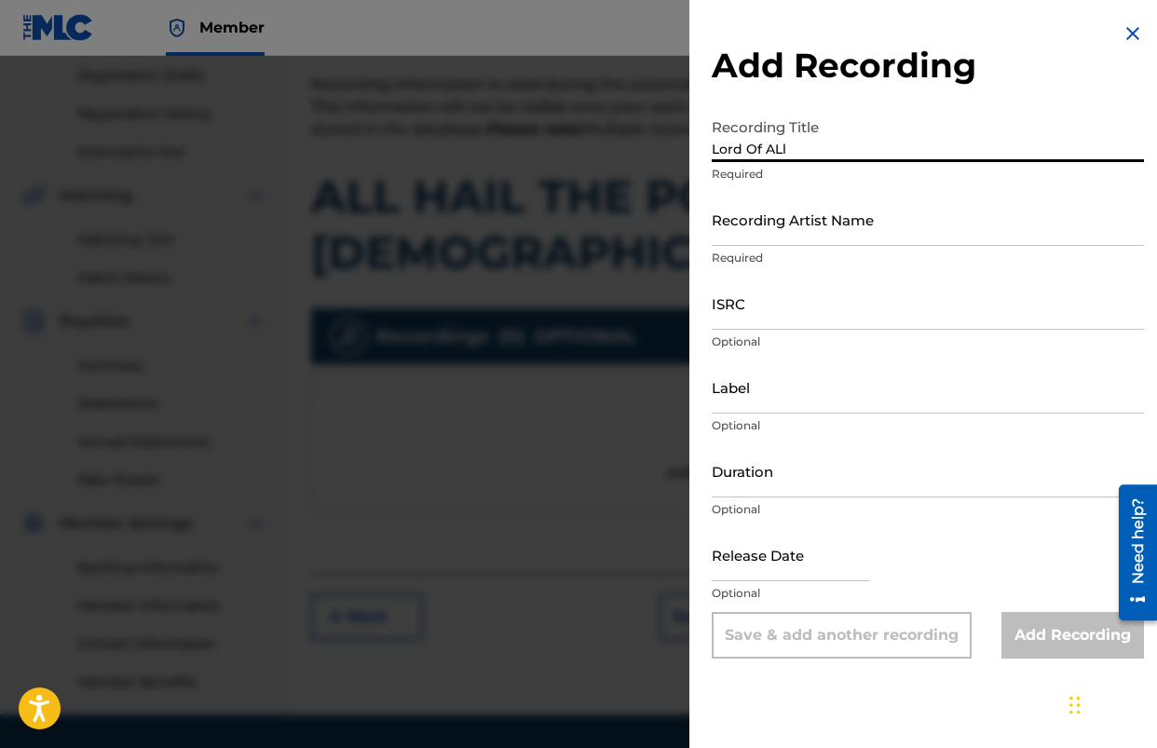
type input "Lord Of ALl"
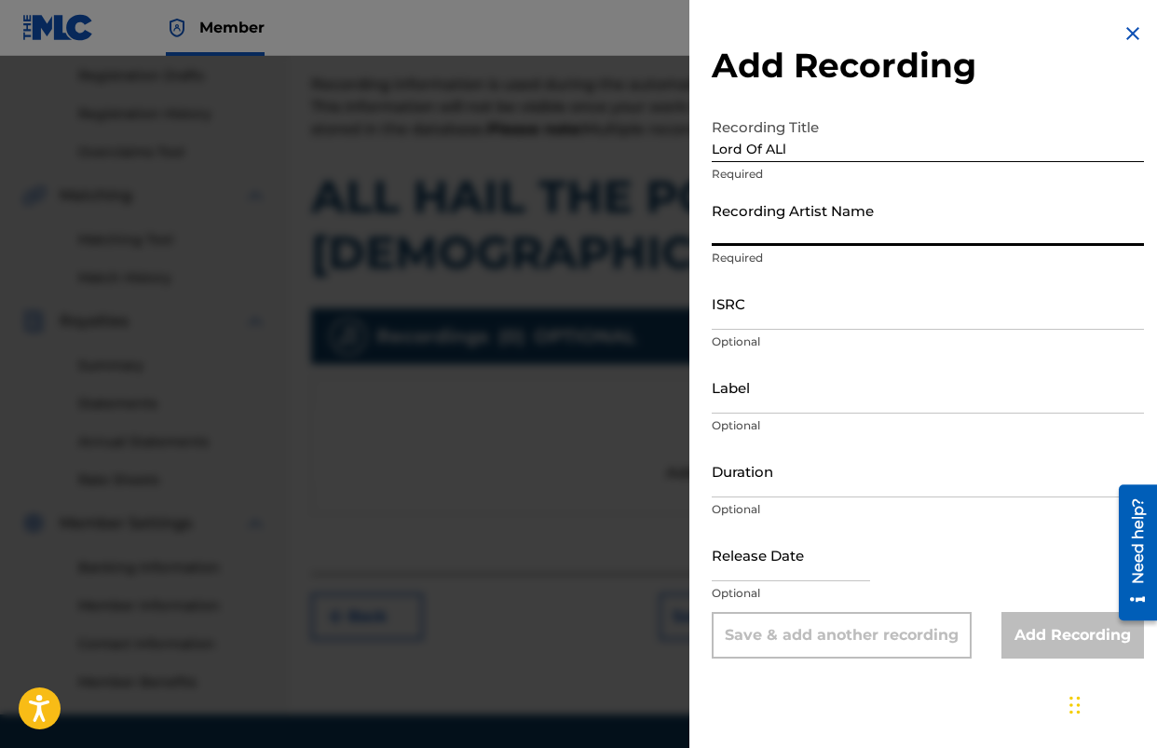
click at [807, 241] on input "Recording Artist Name" at bounding box center [928, 219] width 432 height 53
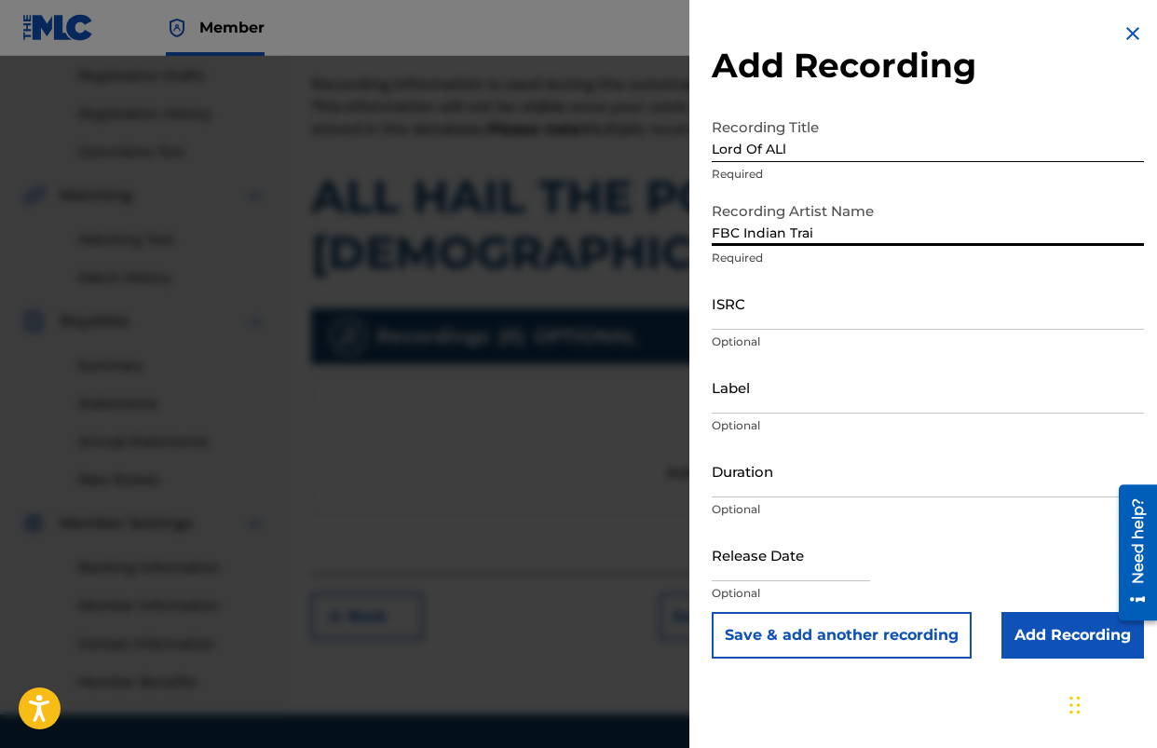
type input "FBC Indian Trail"
click at [1054, 649] on input "Add Recording" at bounding box center [1073, 635] width 143 height 47
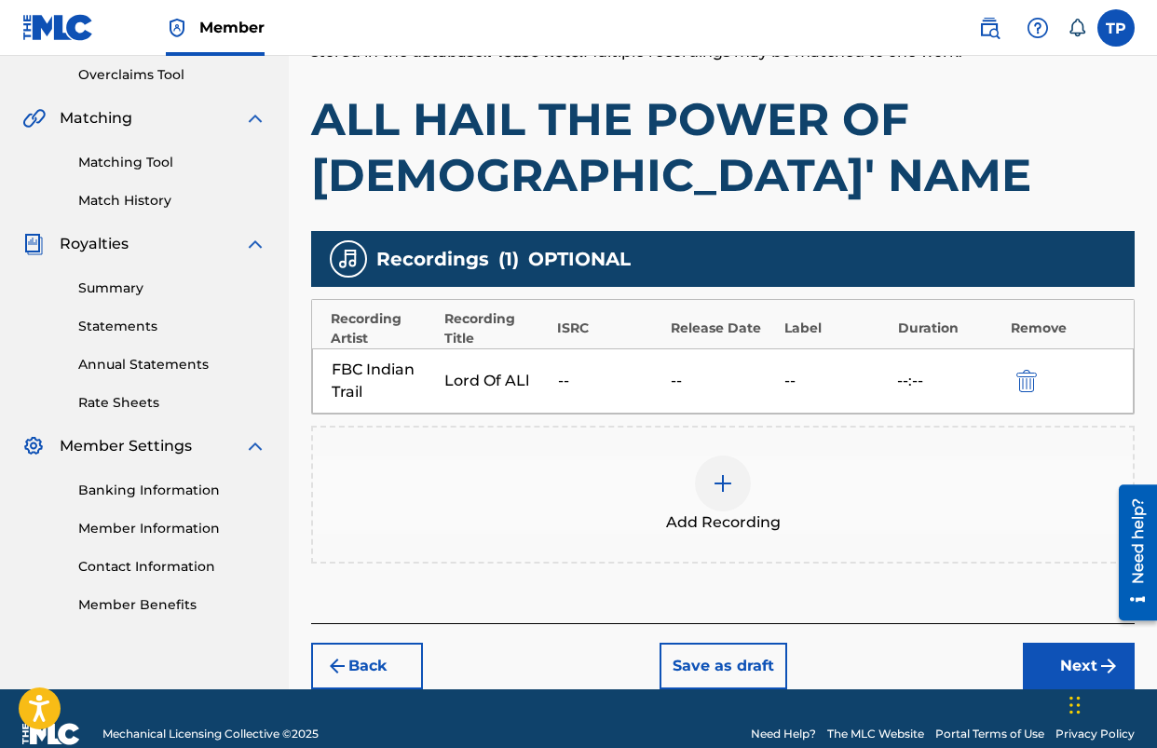
scroll to position [397, 0]
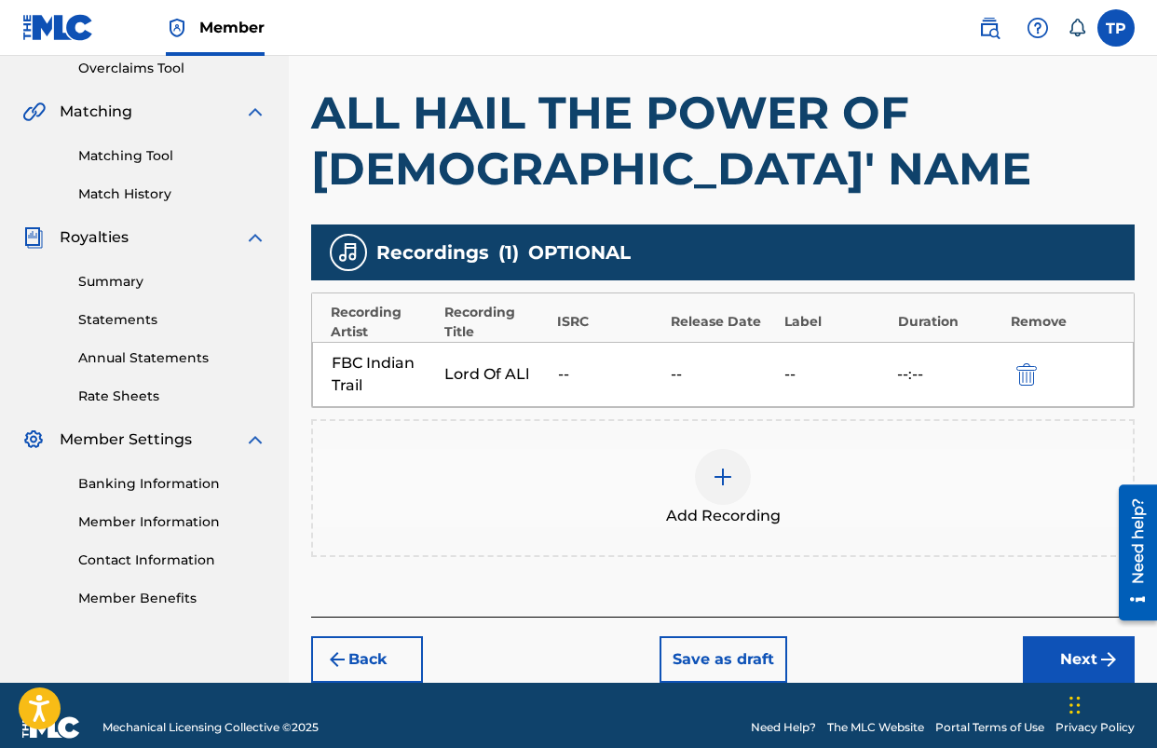
click at [734, 494] on div at bounding box center [723, 477] width 56 height 56
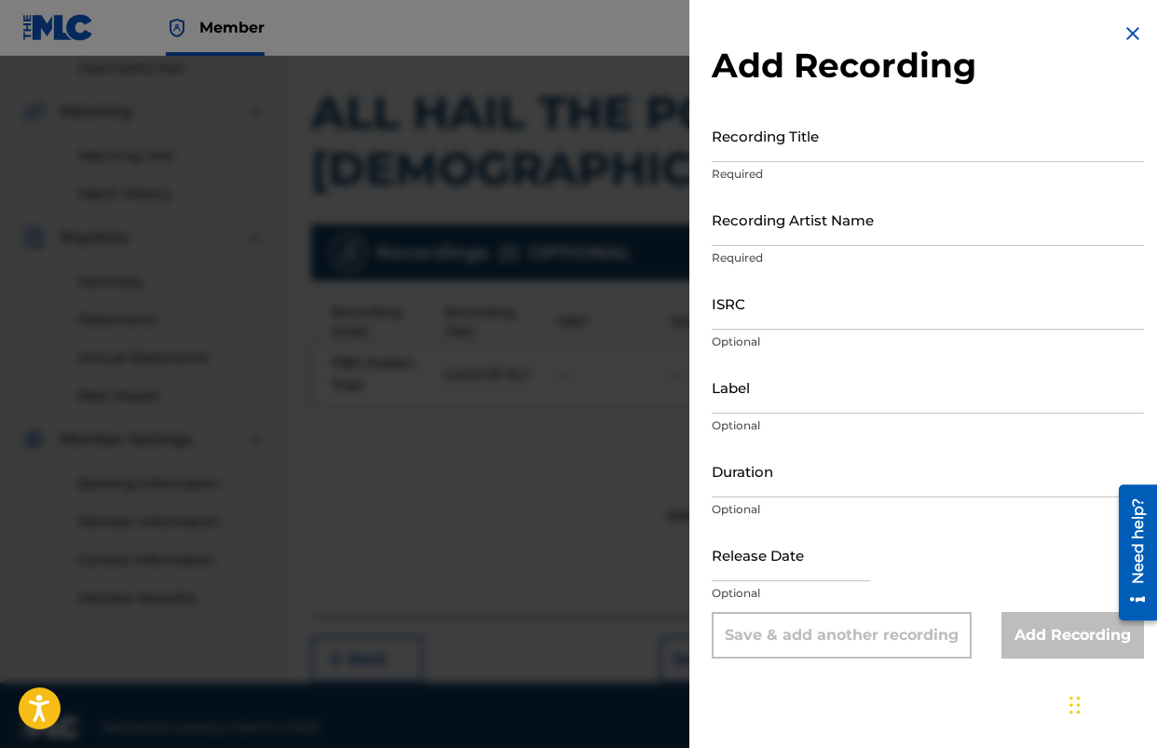
click at [864, 136] on input "Recording Title" at bounding box center [928, 135] width 432 height 53
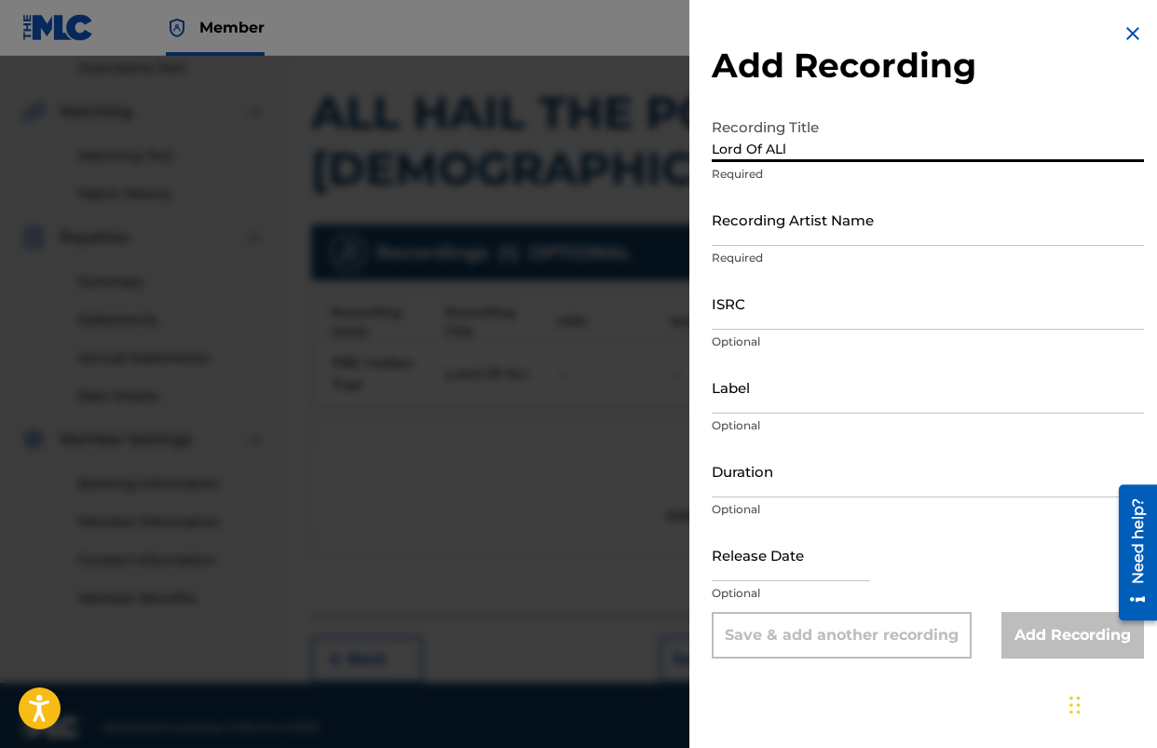
type input "O"
type input "Lord Of All"
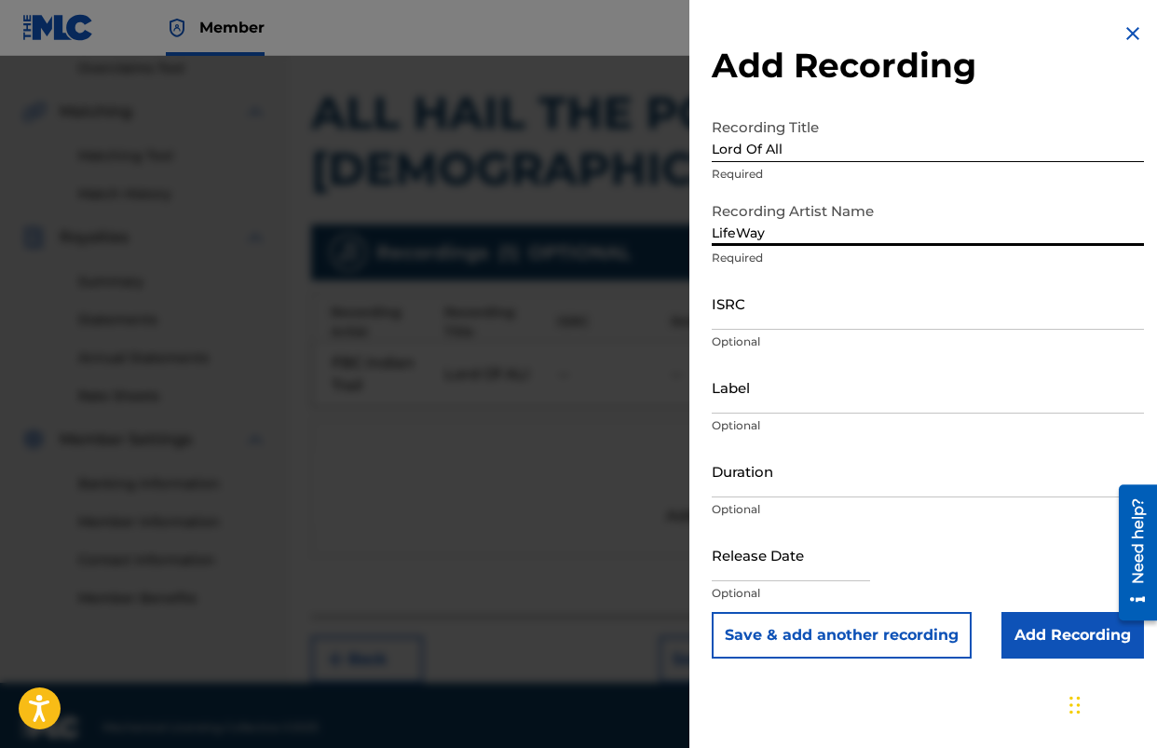
type input "LifeWay"
click at [1061, 635] on input "Add Recording" at bounding box center [1073, 635] width 143 height 47
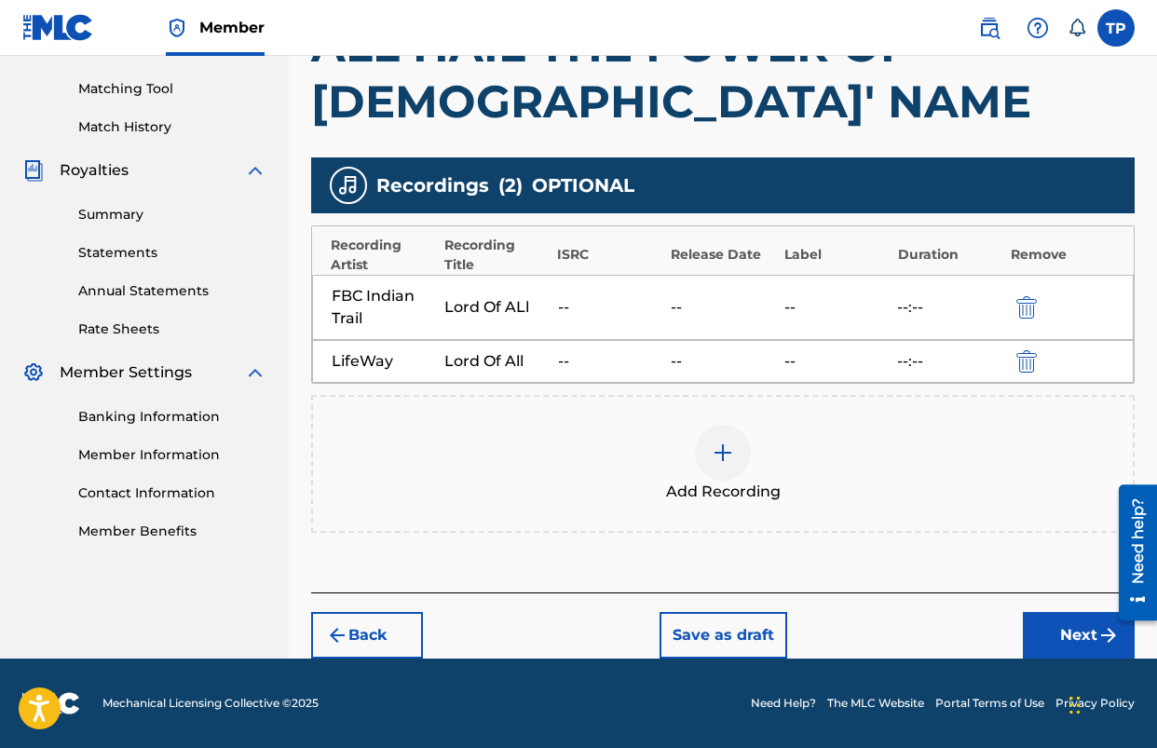
click at [1035, 620] on button "Next" at bounding box center [1079, 635] width 112 height 47
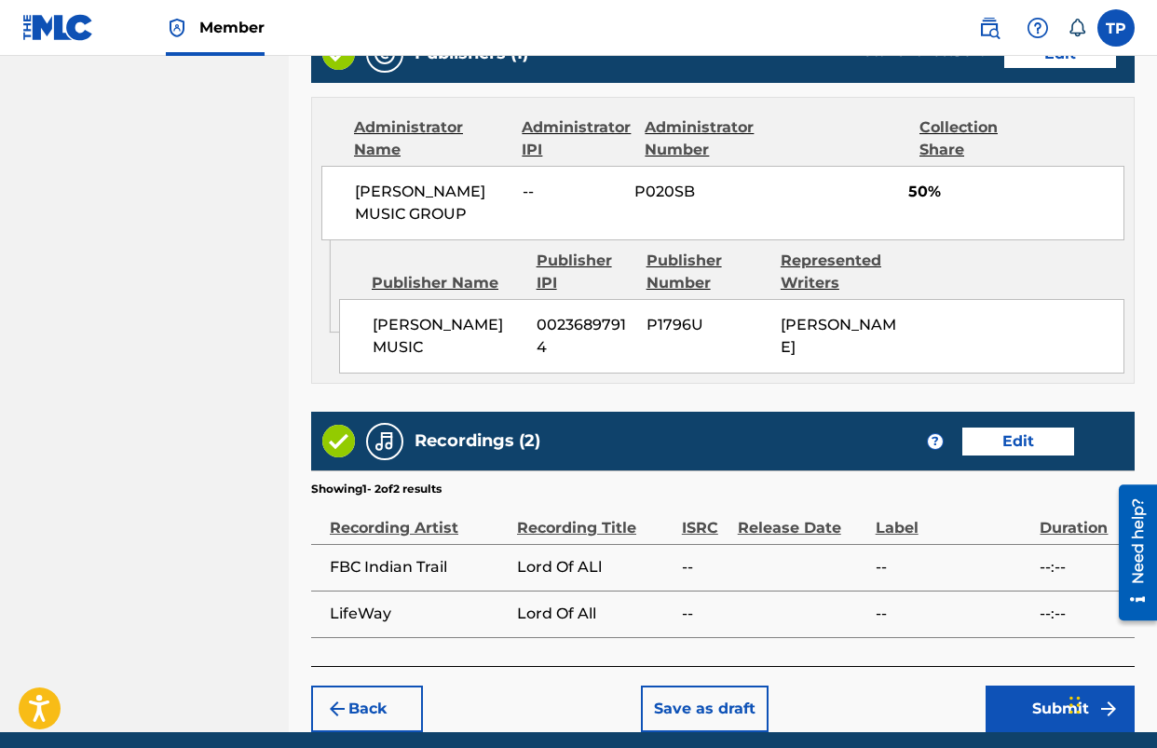
scroll to position [1360, 0]
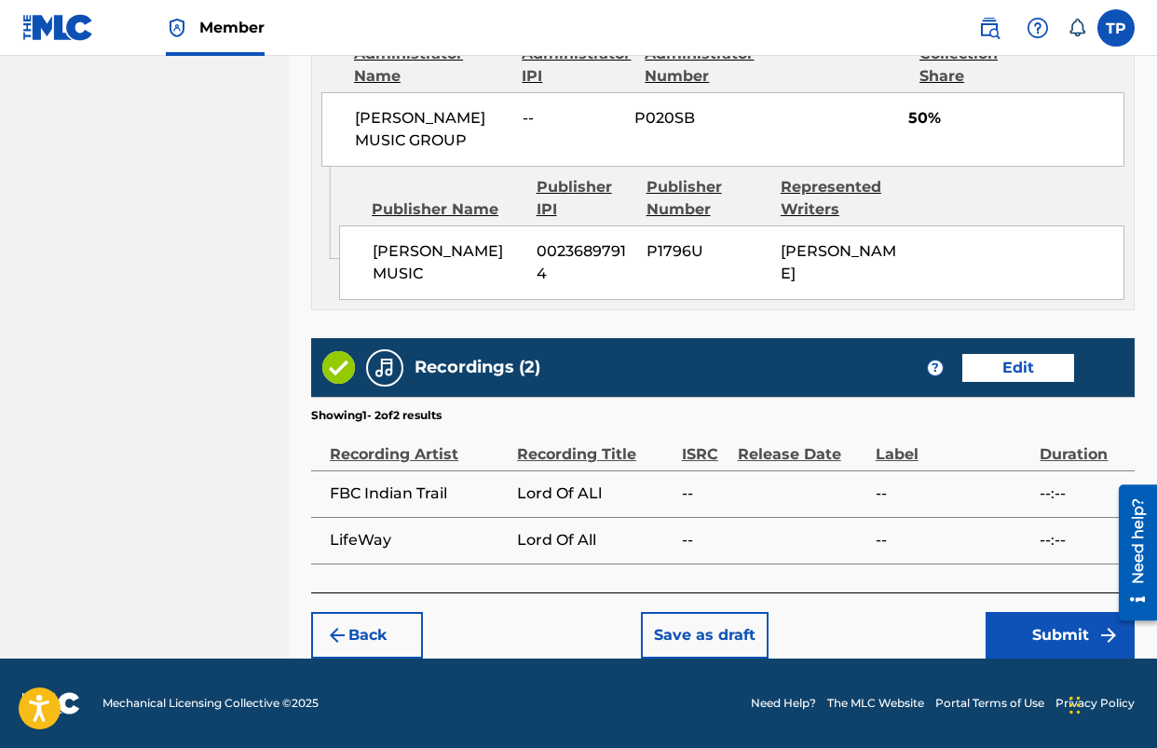
click at [1034, 627] on button "Submit" at bounding box center [1060, 635] width 149 height 47
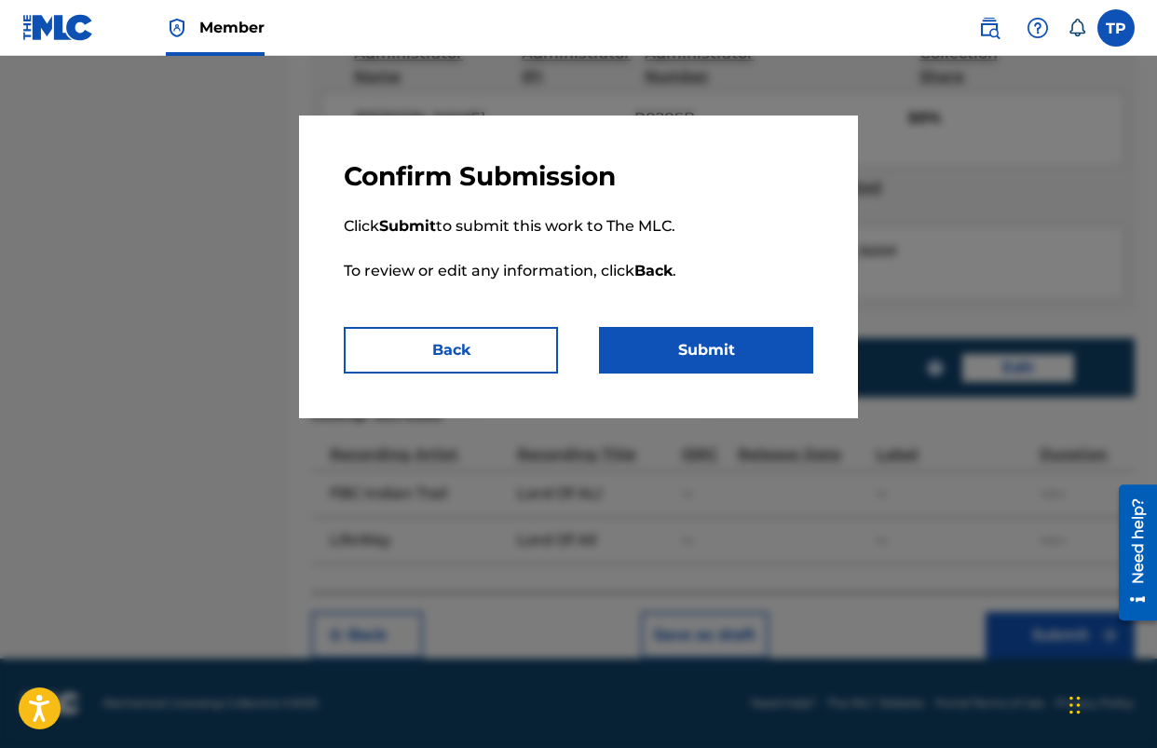
click at [758, 364] on button "Submit" at bounding box center [706, 350] width 214 height 47
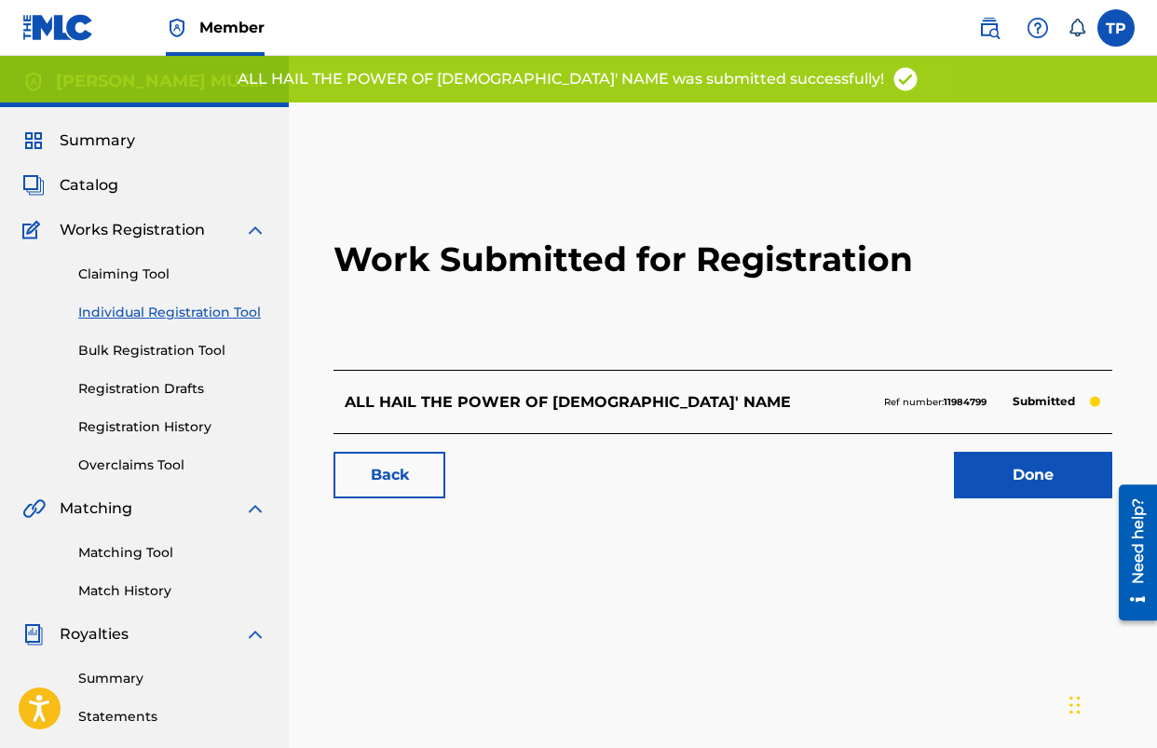
click at [973, 470] on link "Done" at bounding box center [1033, 475] width 158 height 47
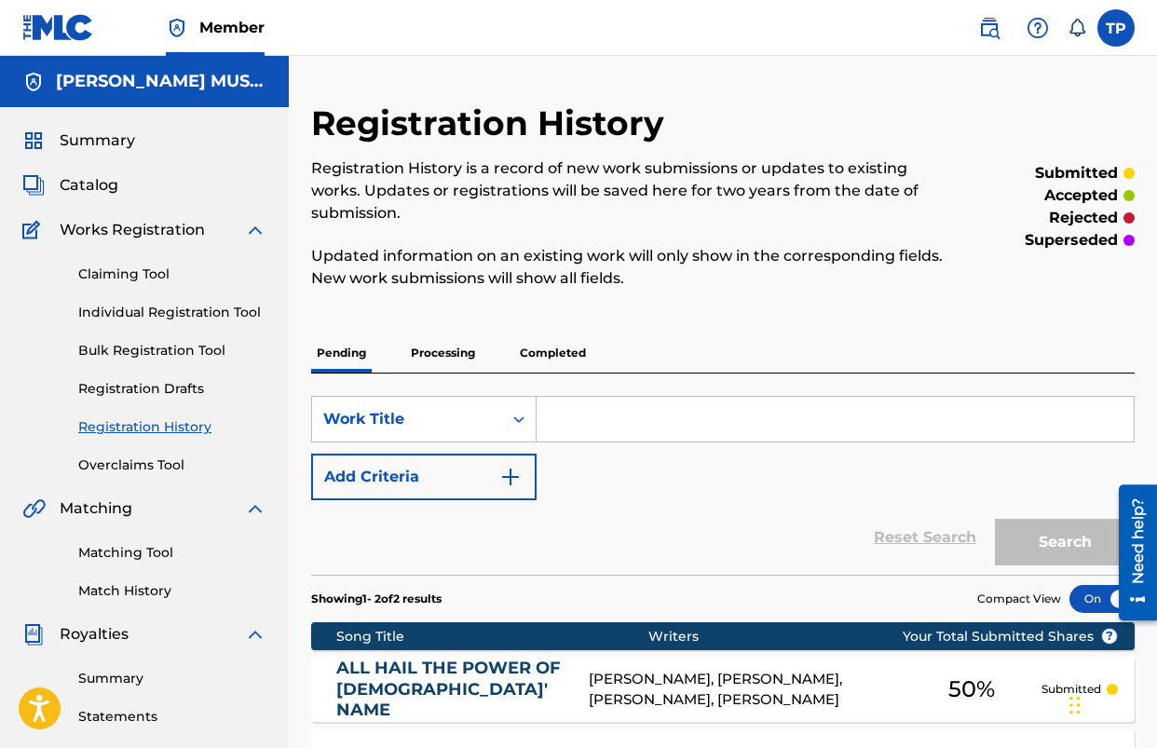
click at [101, 190] on span "Catalog" at bounding box center [89, 185] width 59 height 22
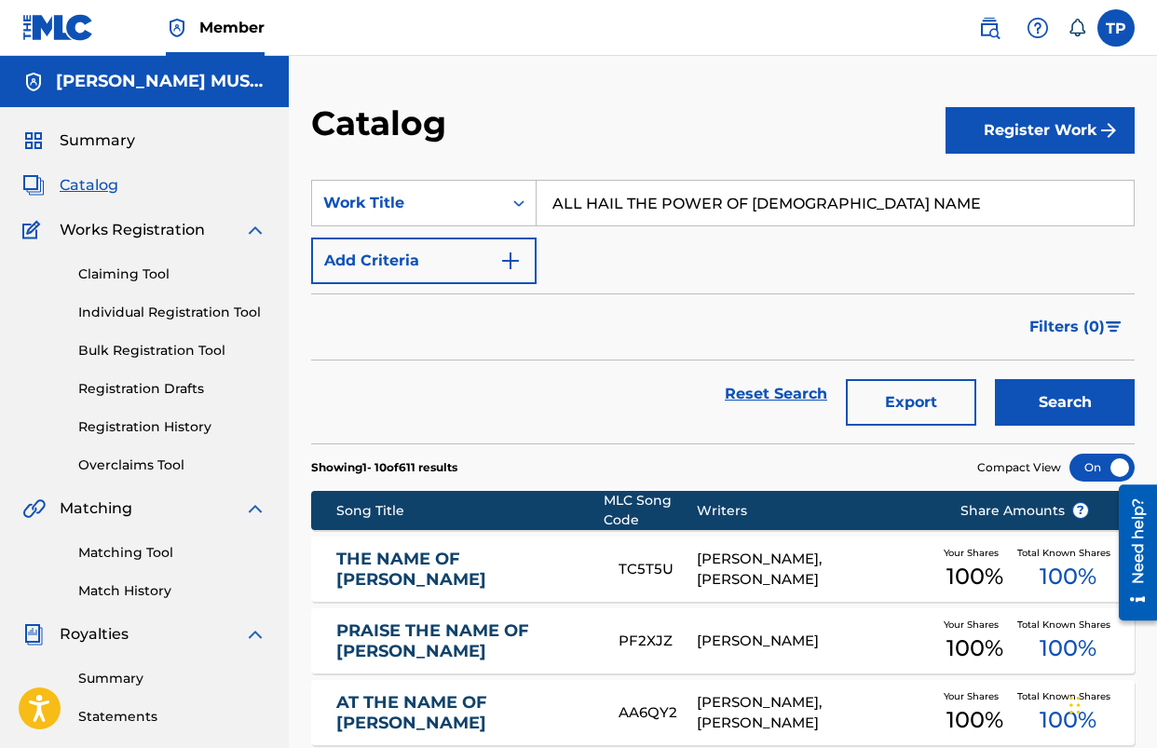
click at [1074, 139] on button "Register Work" at bounding box center [1040, 130] width 189 height 47
click at [968, 185] on link "Individual" at bounding box center [1040, 191] width 189 height 45
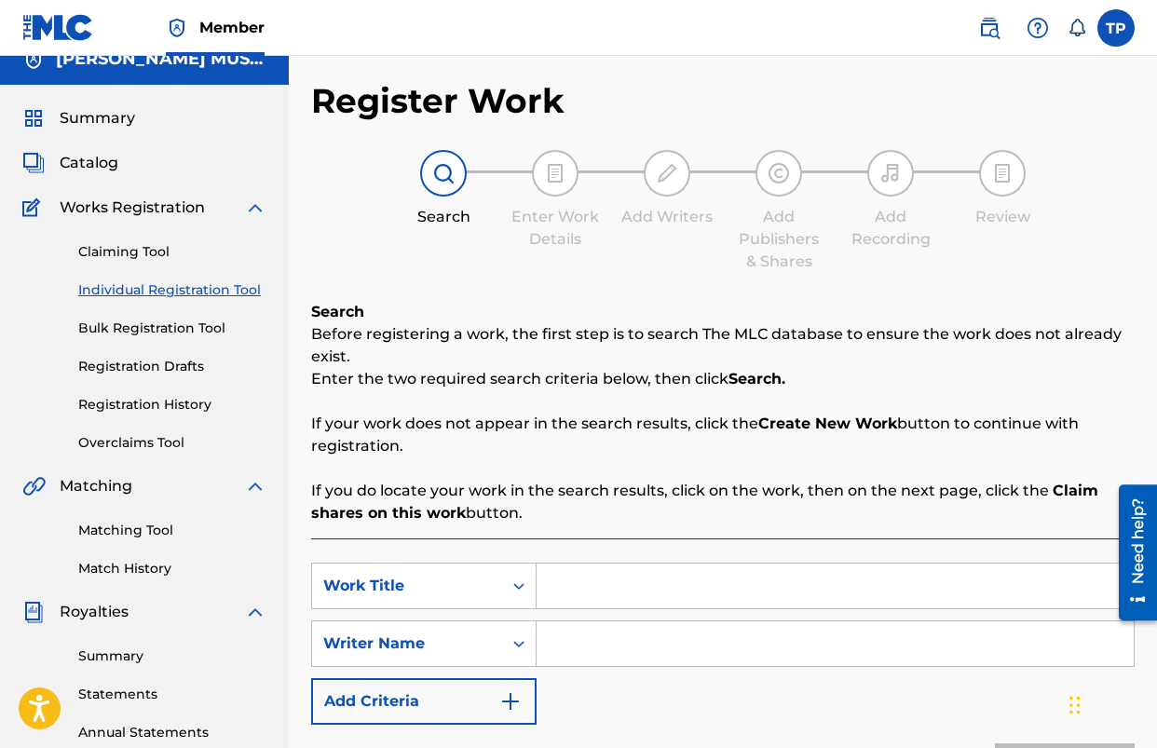
scroll to position [144, 0]
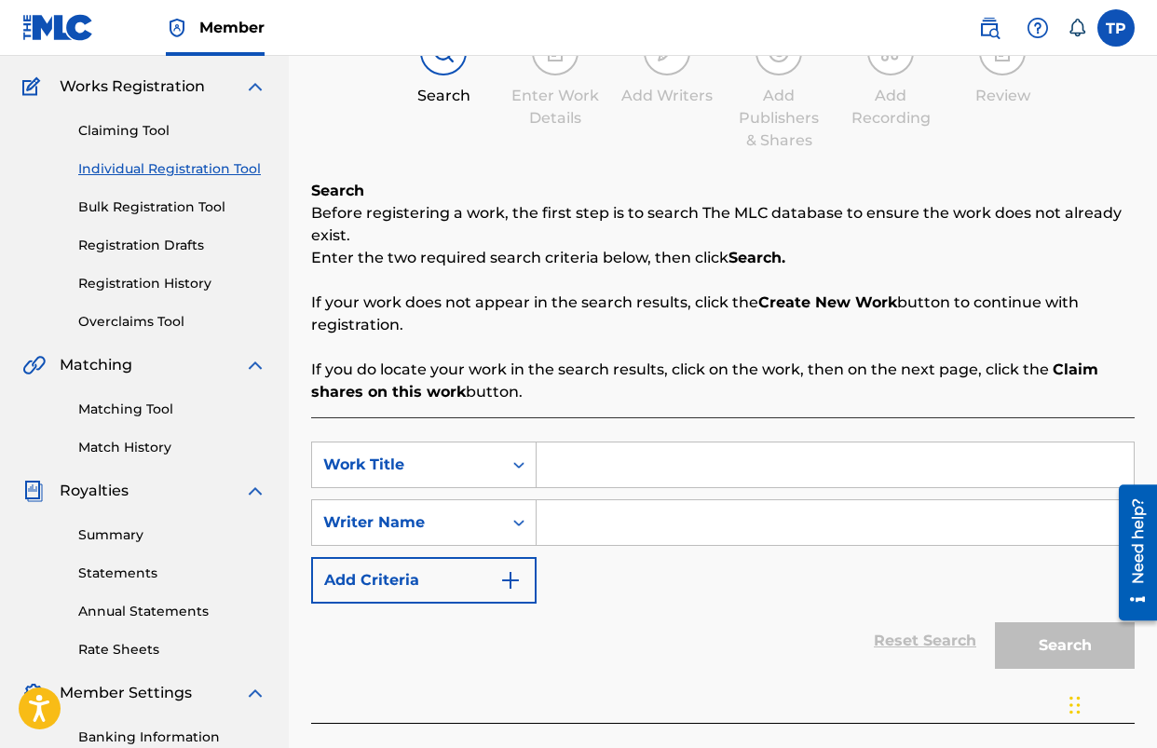
click at [632, 467] on input "Search Form" at bounding box center [835, 465] width 597 height 45
click at [658, 452] on input "Search Form" at bounding box center [835, 465] width 597 height 45
type input "just as i am i come"
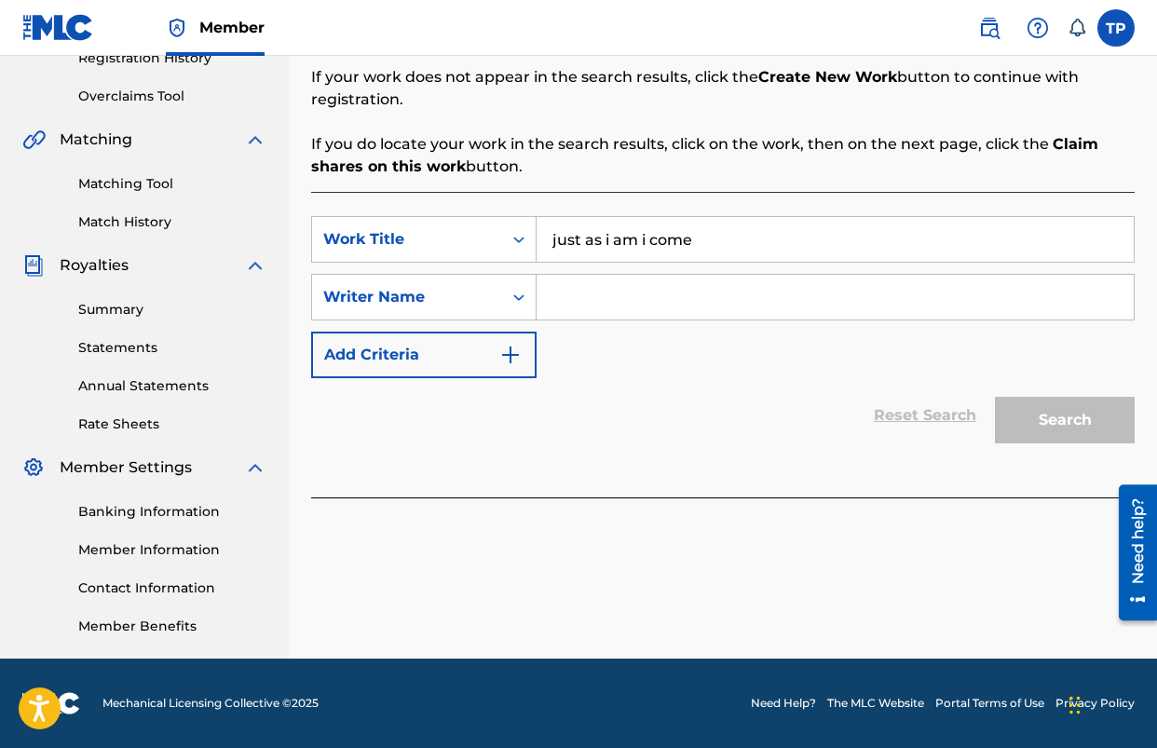
click at [634, 307] on input "Search Form" at bounding box center [835, 297] width 597 height 45
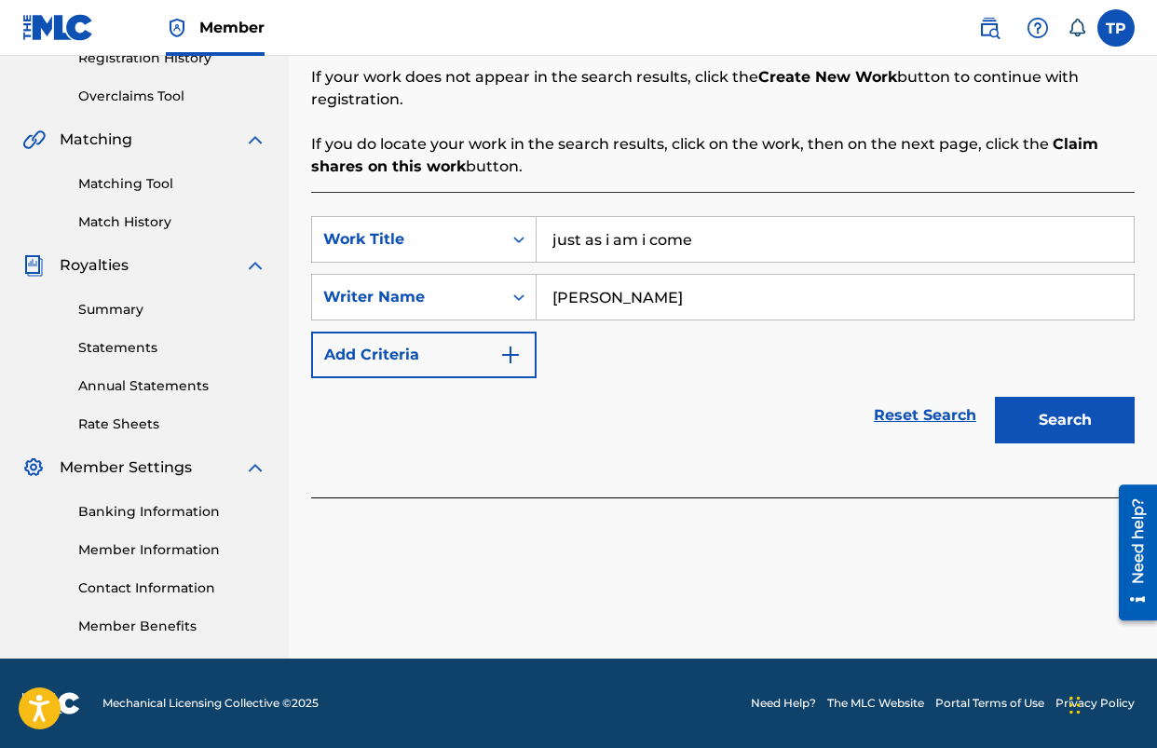
type input "[PERSON_NAME]"
click at [995, 397] on button "Search" at bounding box center [1065, 420] width 140 height 47
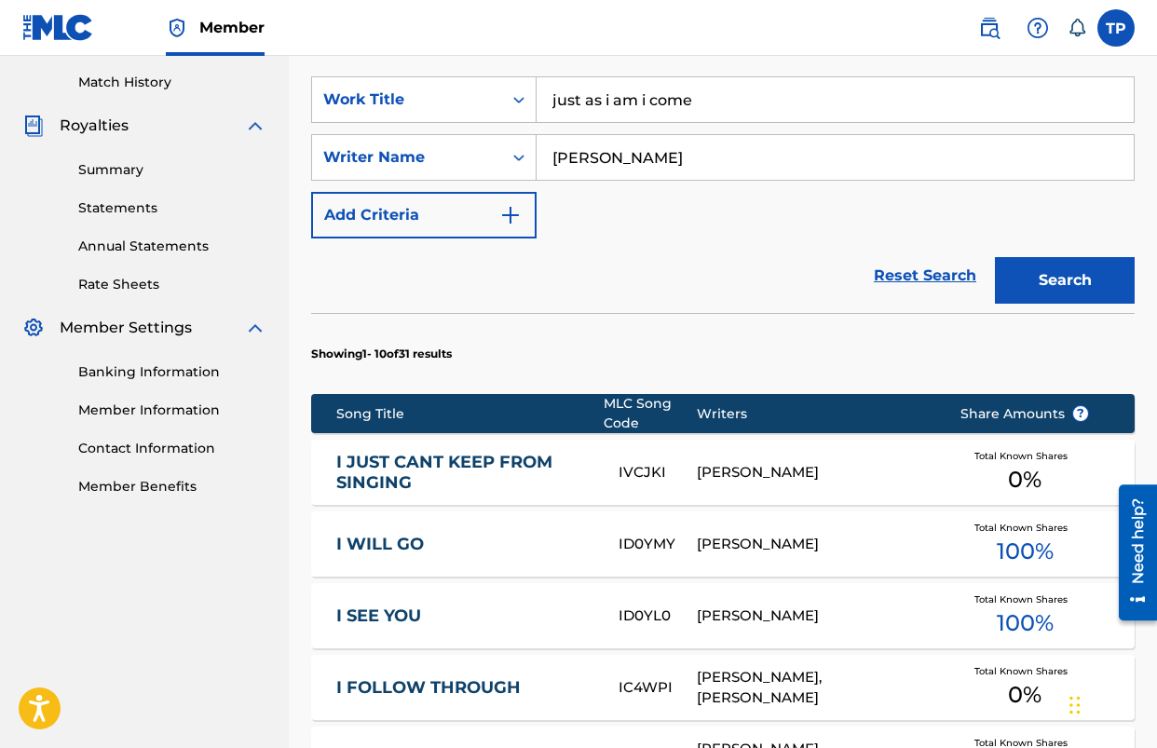
scroll to position [525, 0]
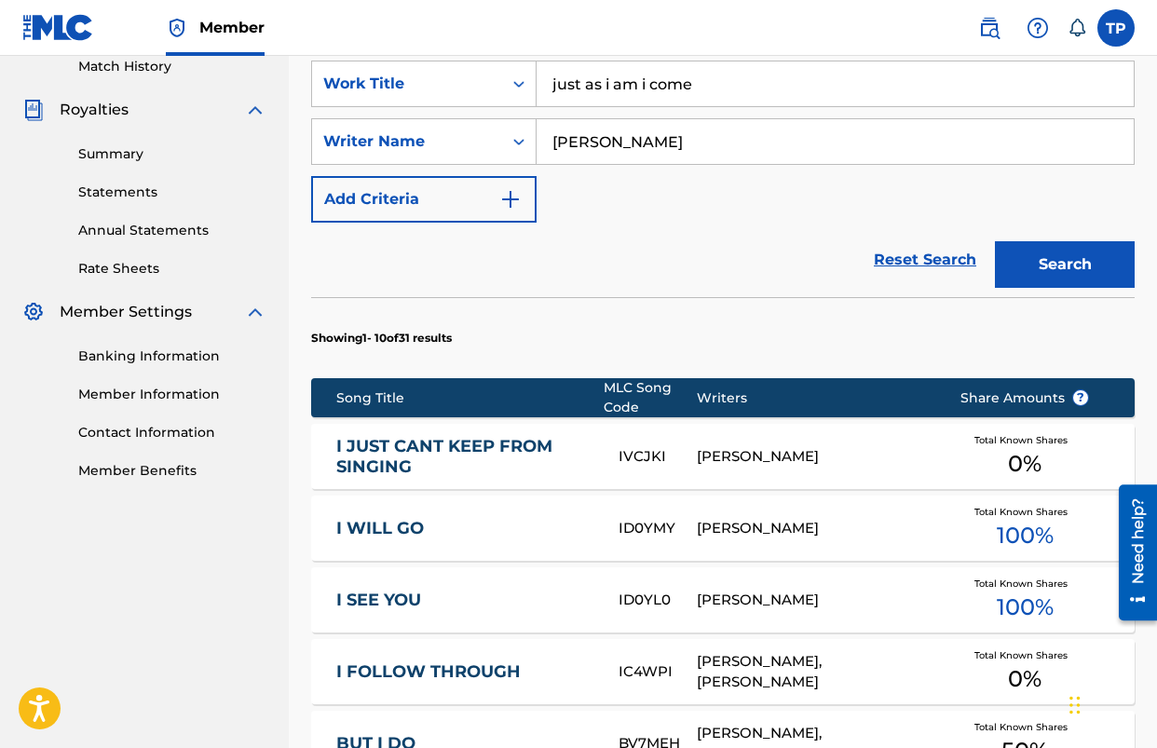
drag, startPoint x: 700, startPoint y: 91, endPoint x: 634, endPoint y: 87, distance: 66.3
click at [634, 87] on input "just as i am i come" at bounding box center [835, 84] width 597 height 45
type input "just as i am"
click at [995, 241] on button "Search" at bounding box center [1065, 264] width 140 height 47
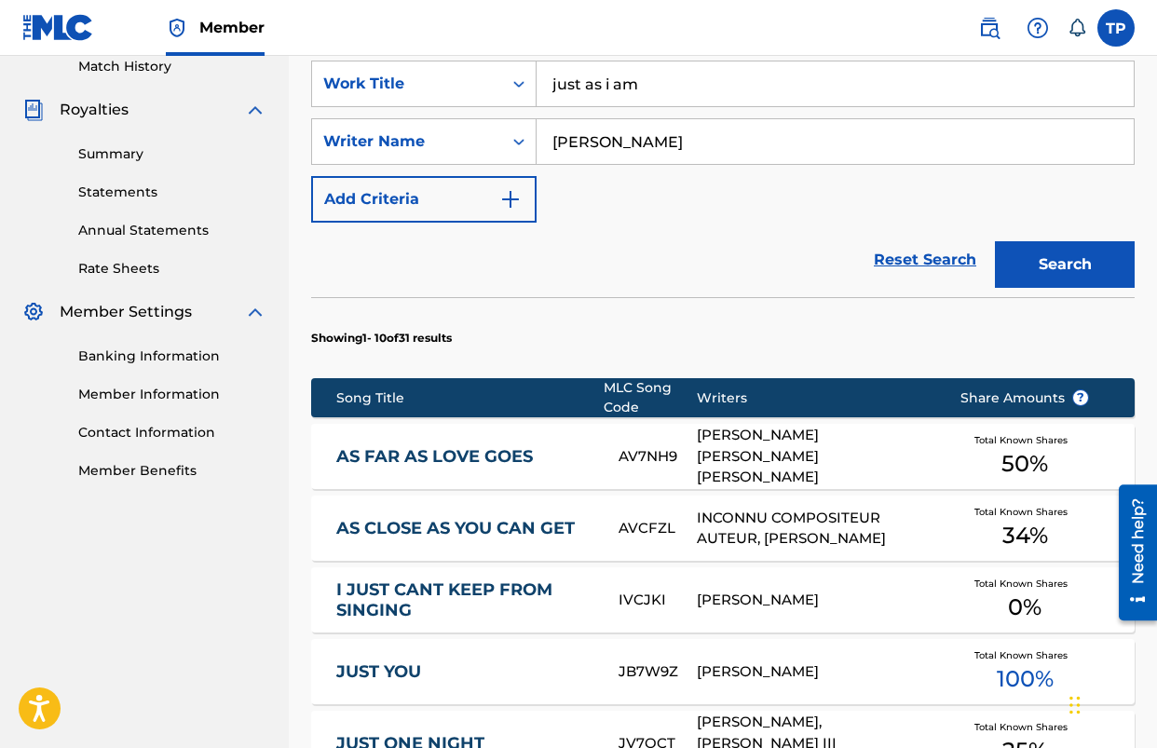
click at [684, 150] on input "[PERSON_NAME]" at bounding box center [835, 141] width 597 height 45
click at [685, 150] on input "[PERSON_NAME]" at bounding box center [835, 141] width 597 height 45
type input "[PERSON_NAME]"
click at [995, 241] on button "Search" at bounding box center [1065, 264] width 140 height 47
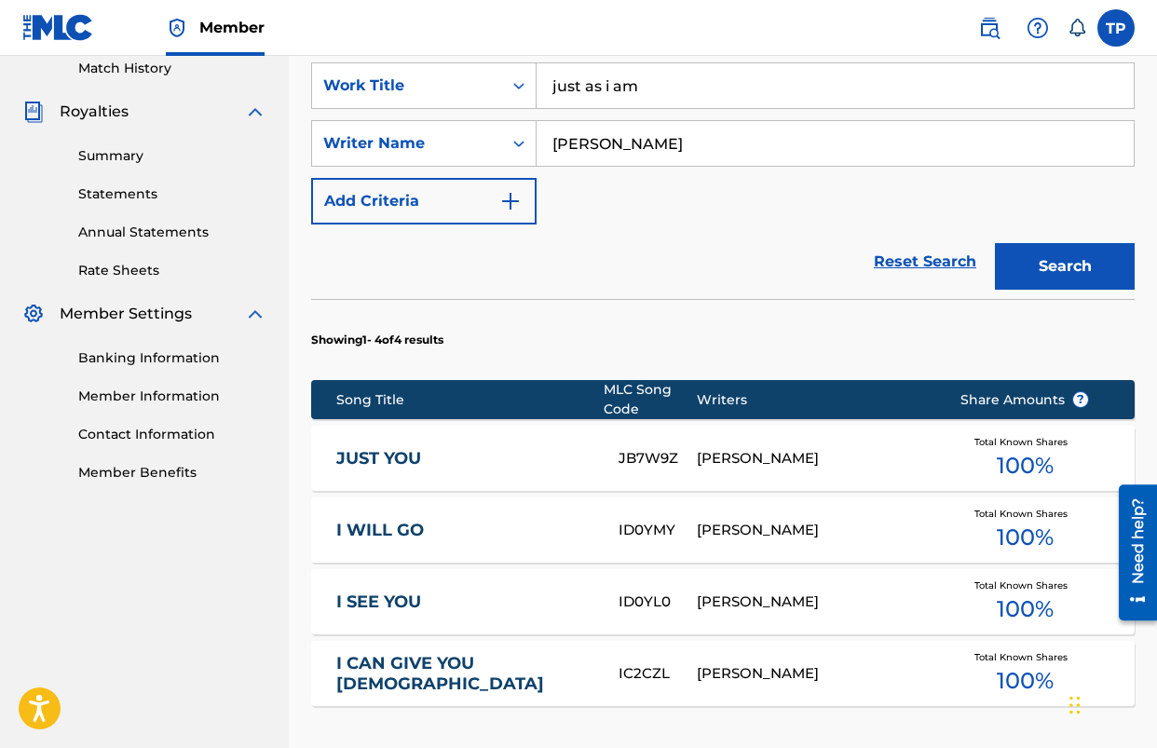
scroll to position [799, 0]
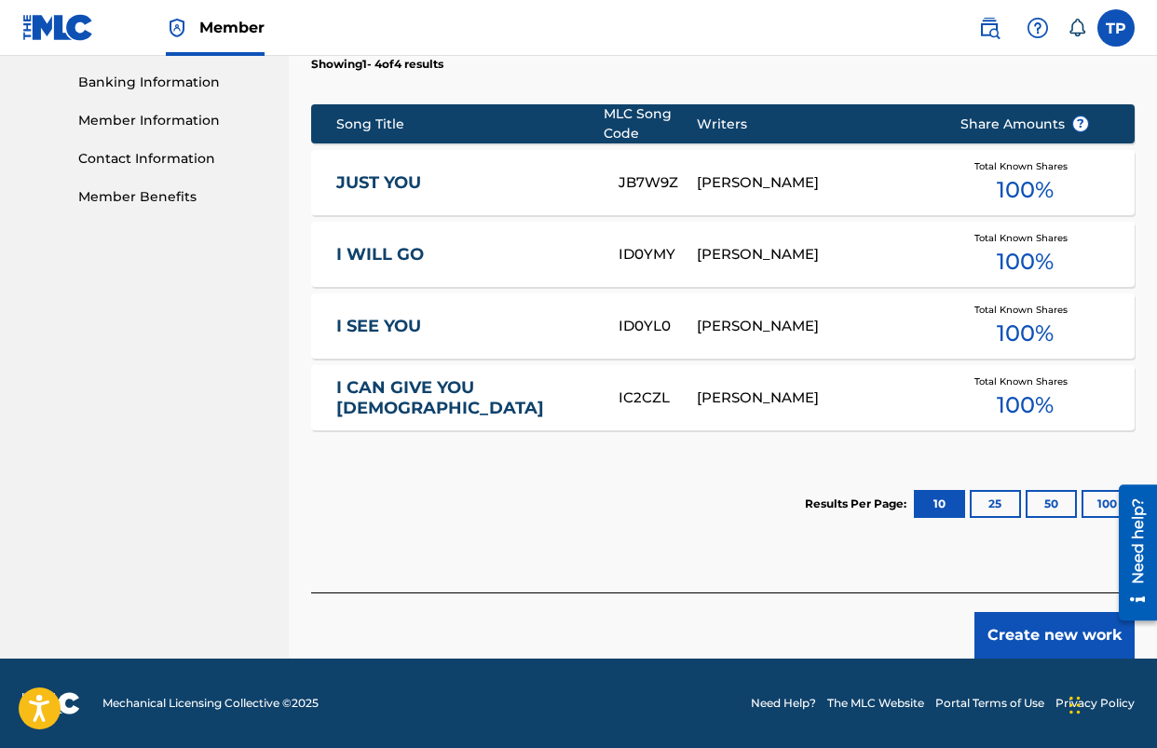
click at [1015, 620] on button "Create new work" at bounding box center [1055, 635] width 160 height 47
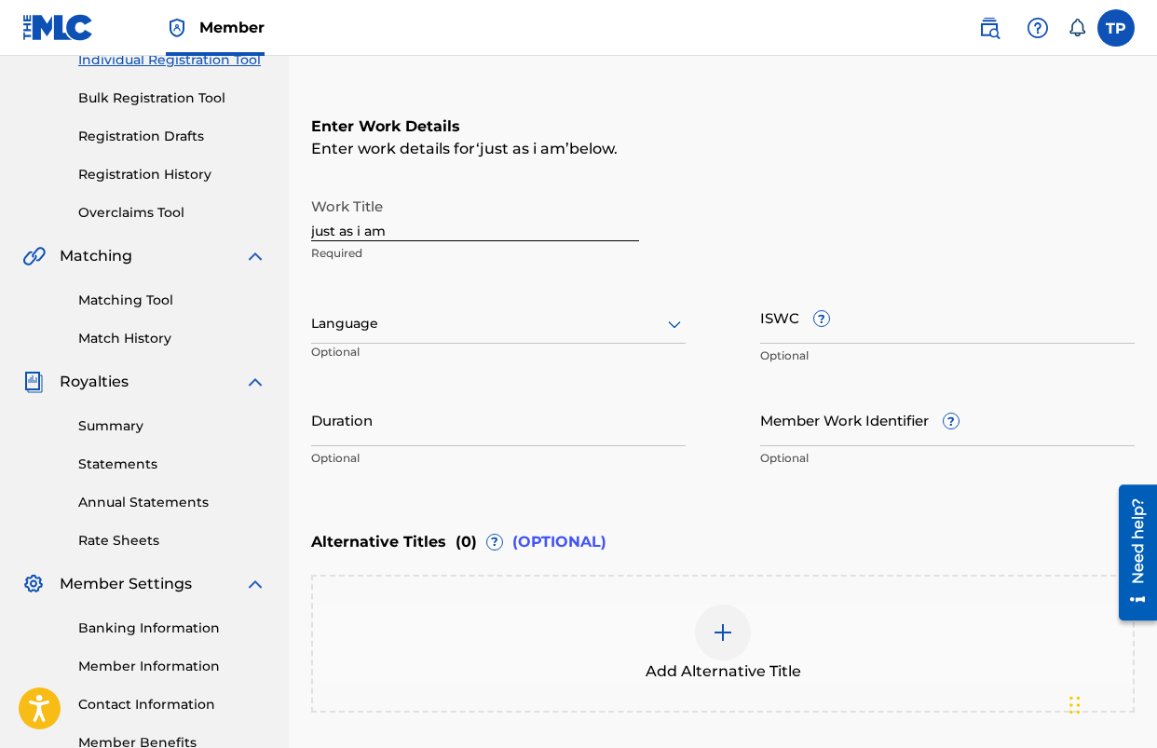
scroll to position [252, 0]
click at [456, 230] on input "just as i am" at bounding box center [475, 215] width 328 height 53
type input "JUST AS I AM (I COME)"
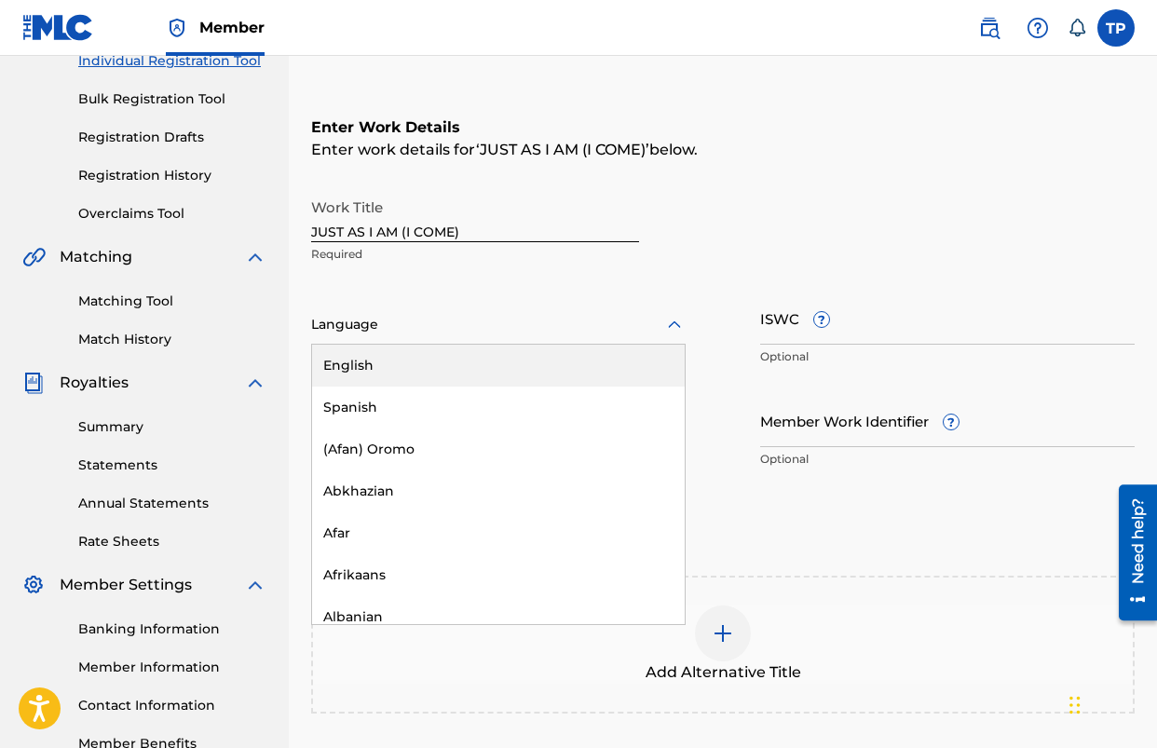
drag, startPoint x: 452, startPoint y: 322, endPoint x: 449, endPoint y: 333, distance: 11.5
click at [452, 322] on div at bounding box center [498, 324] width 375 height 23
click at [433, 361] on div "English" at bounding box center [498, 366] width 373 height 42
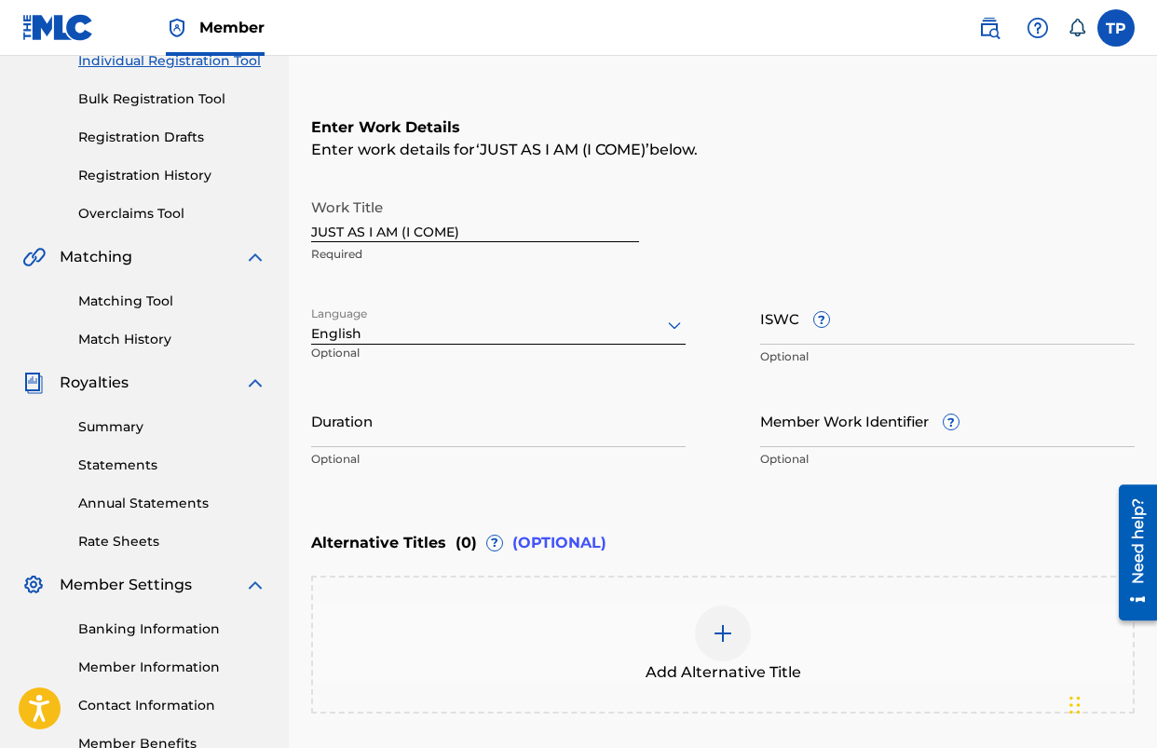
scroll to position [419, 0]
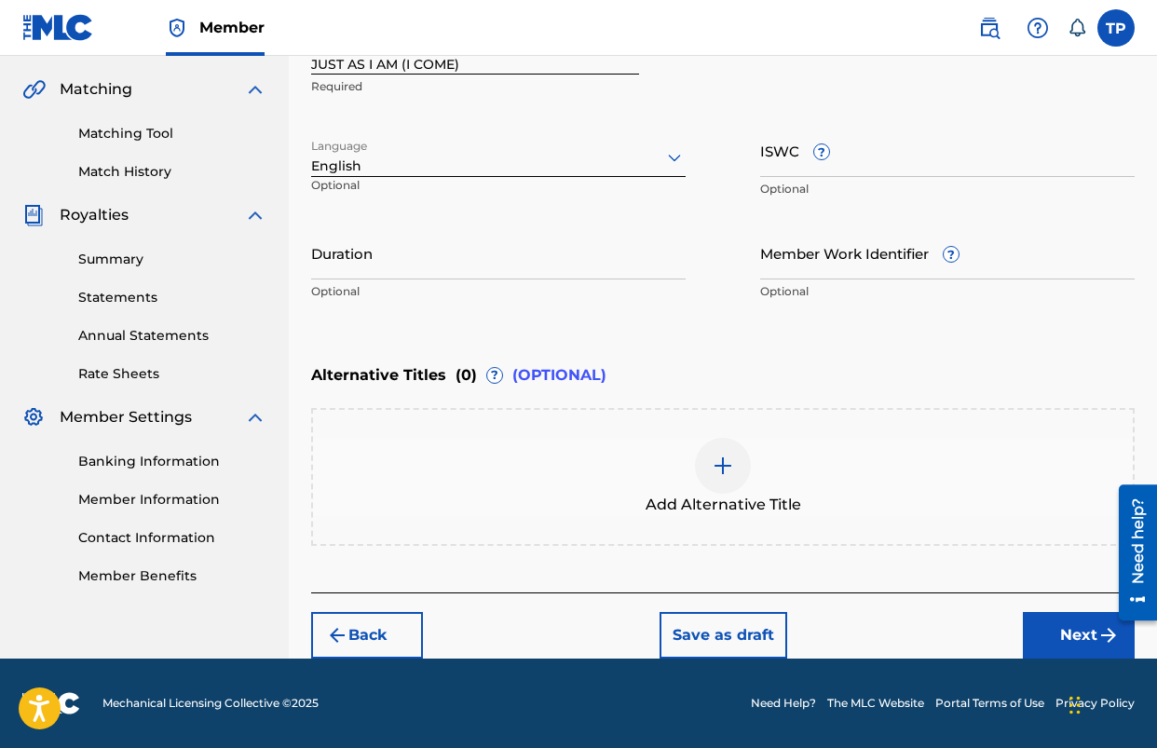
click at [746, 474] on div at bounding box center [723, 466] width 56 height 56
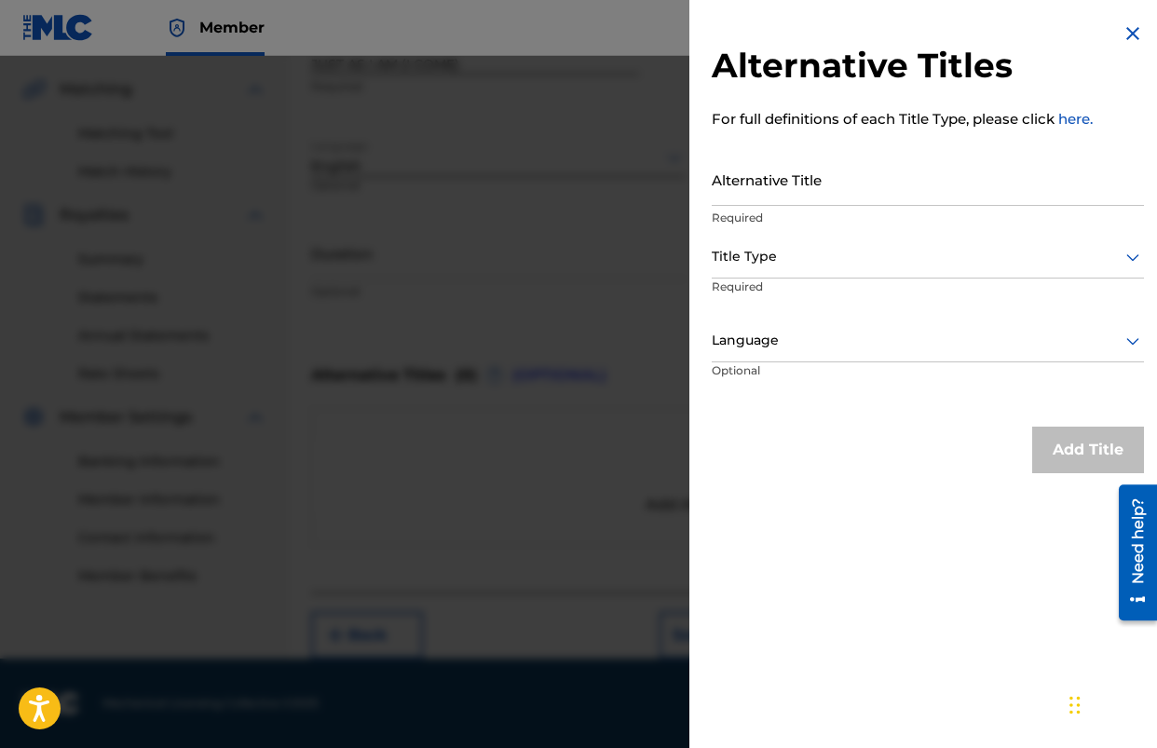
click at [771, 185] on input "Alternative Title" at bounding box center [928, 179] width 432 height 53
type input "JUST AS I AM"
click at [769, 254] on div at bounding box center [928, 256] width 432 height 23
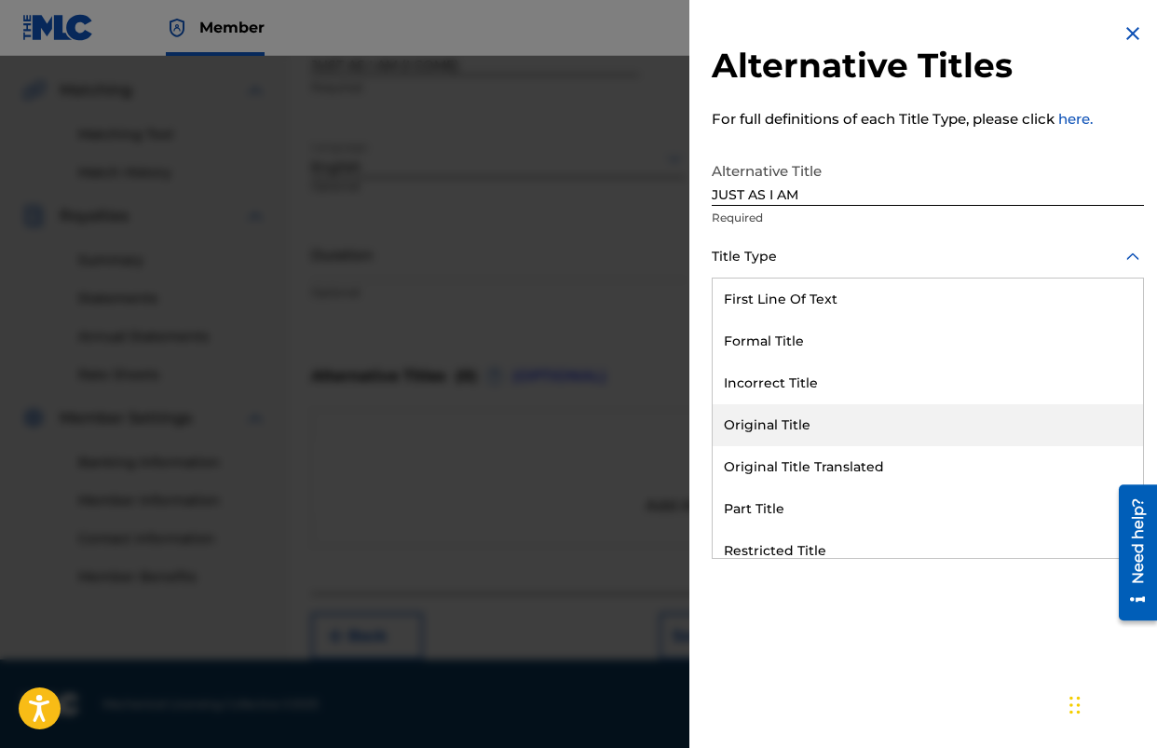
scroll to position [182, 0]
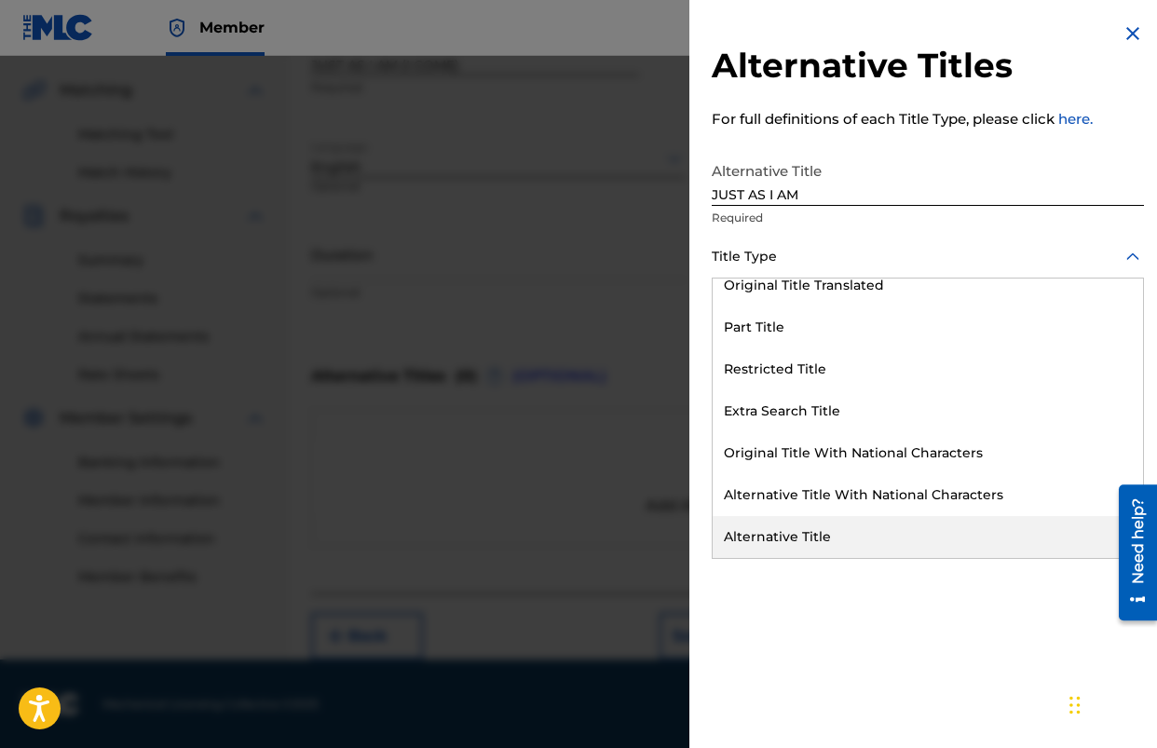
click at [858, 527] on div "Alternative Title" at bounding box center [928, 537] width 431 height 42
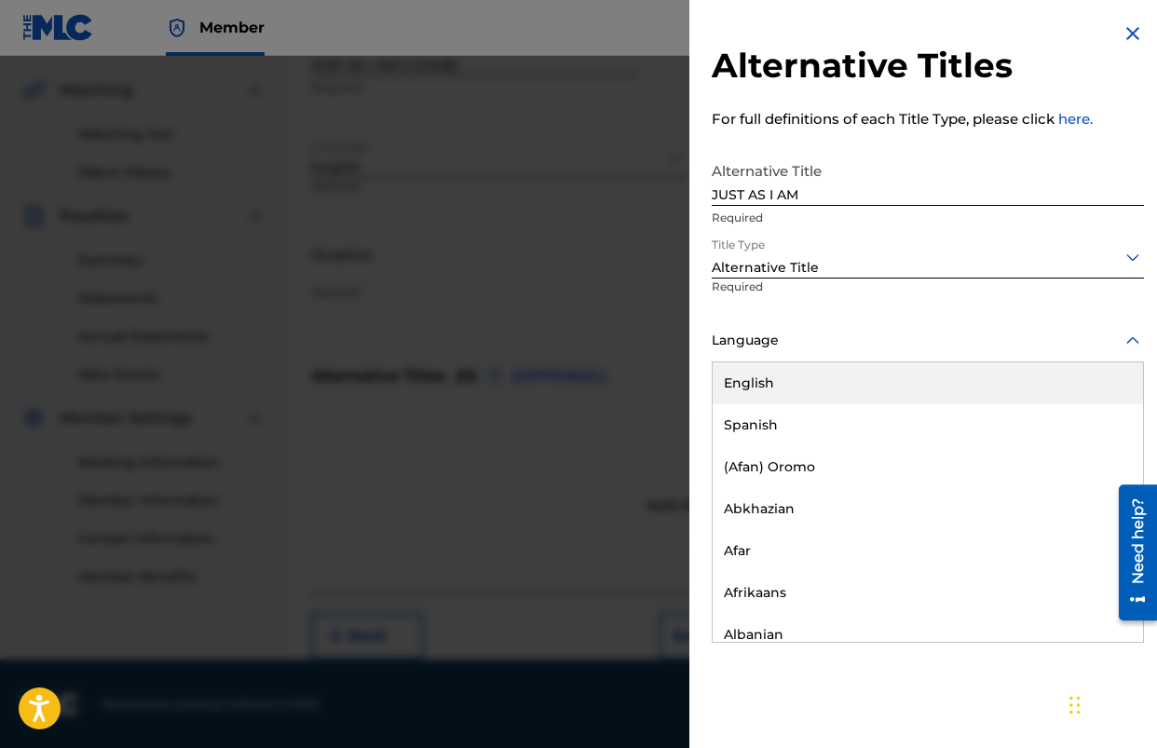
click at [992, 359] on div "Language" at bounding box center [928, 342] width 432 height 42
click at [894, 379] on div "English" at bounding box center [928, 384] width 431 height 42
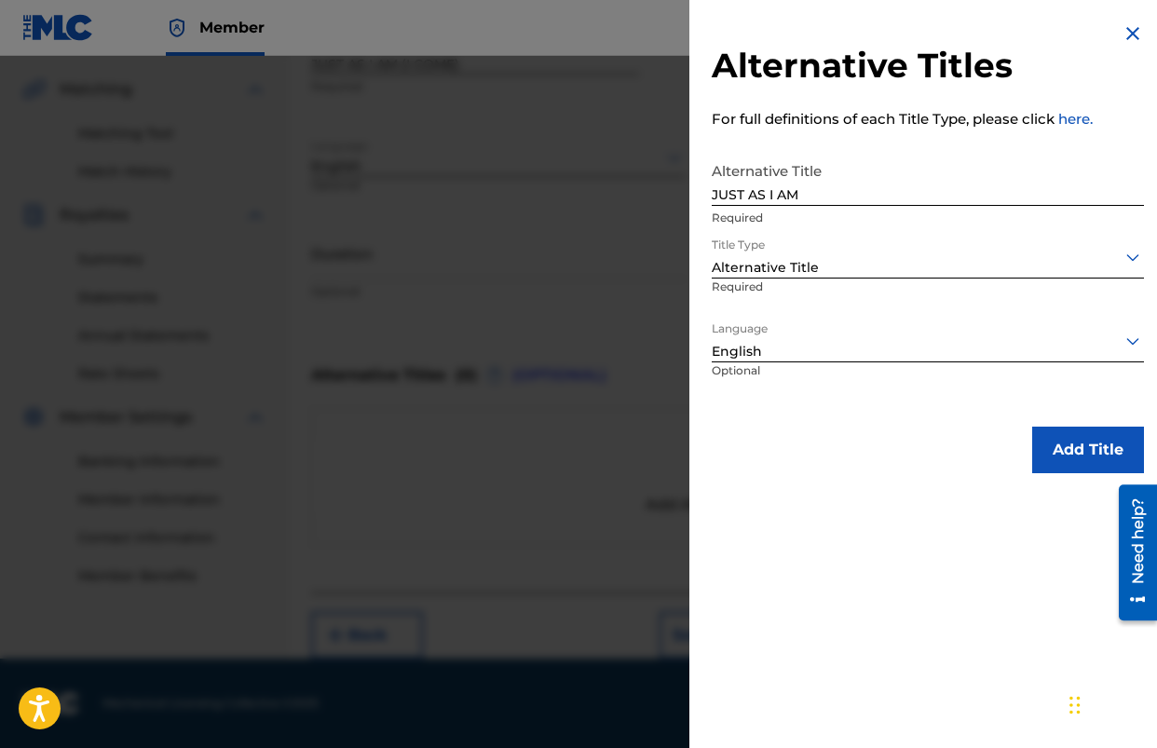
click at [1063, 446] on button "Add Title" at bounding box center [1089, 450] width 112 height 47
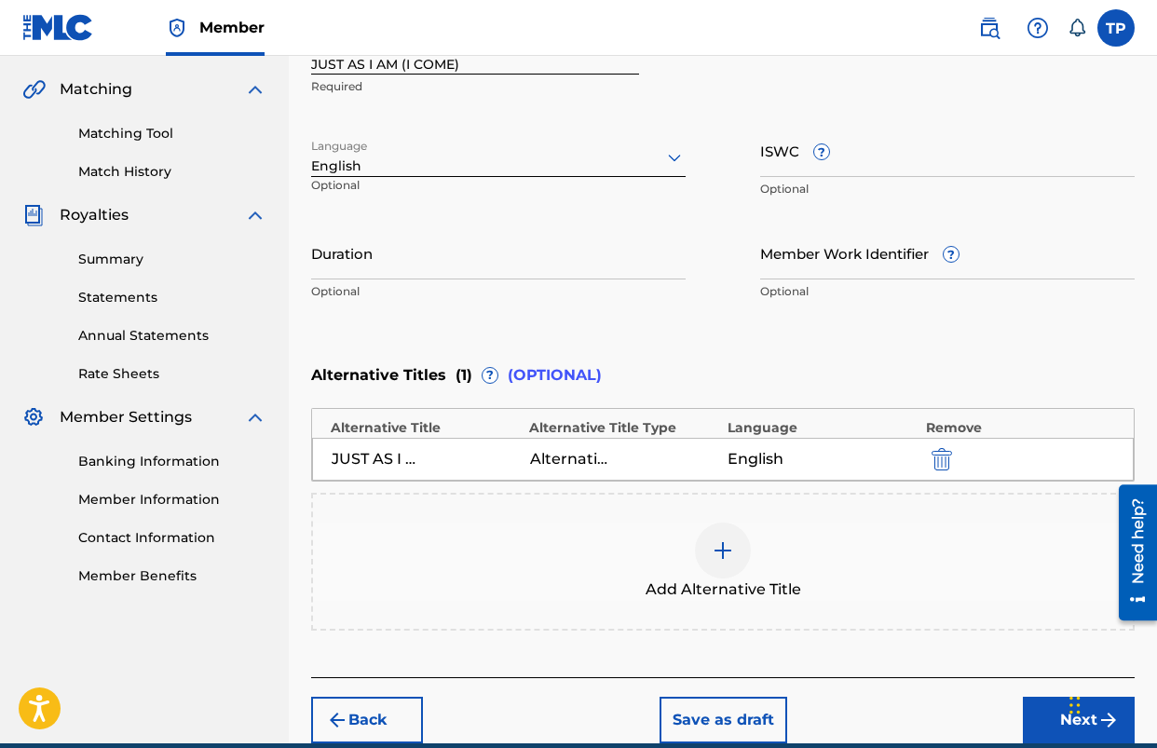
click at [735, 535] on div at bounding box center [723, 551] width 56 height 56
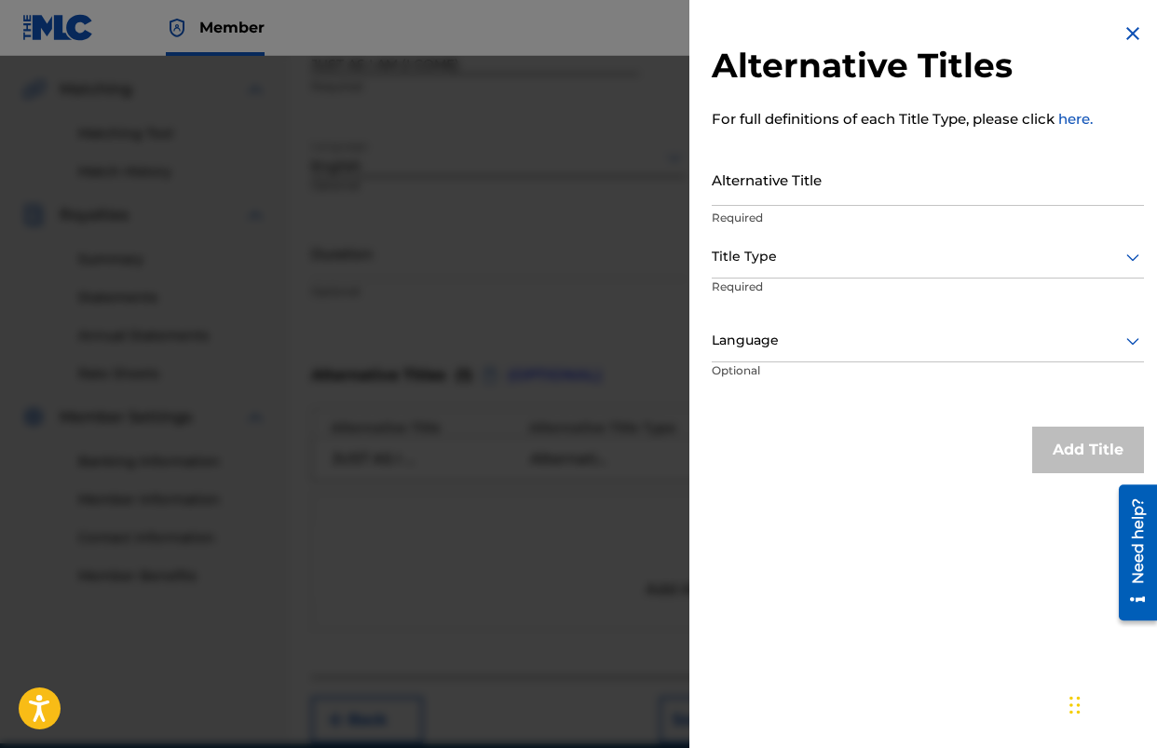
click at [891, 189] on input "Alternative Title" at bounding box center [928, 179] width 432 height 53
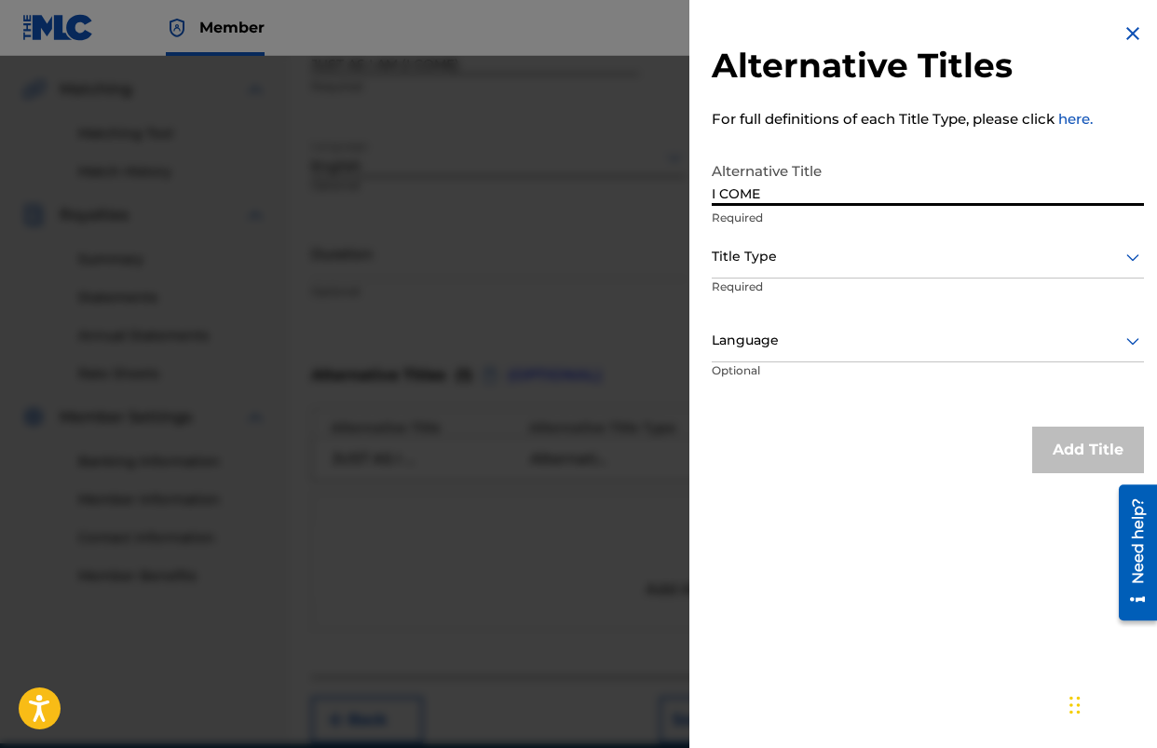
type input "I COME"
click at [873, 269] on div "Title Type" at bounding box center [928, 258] width 432 height 42
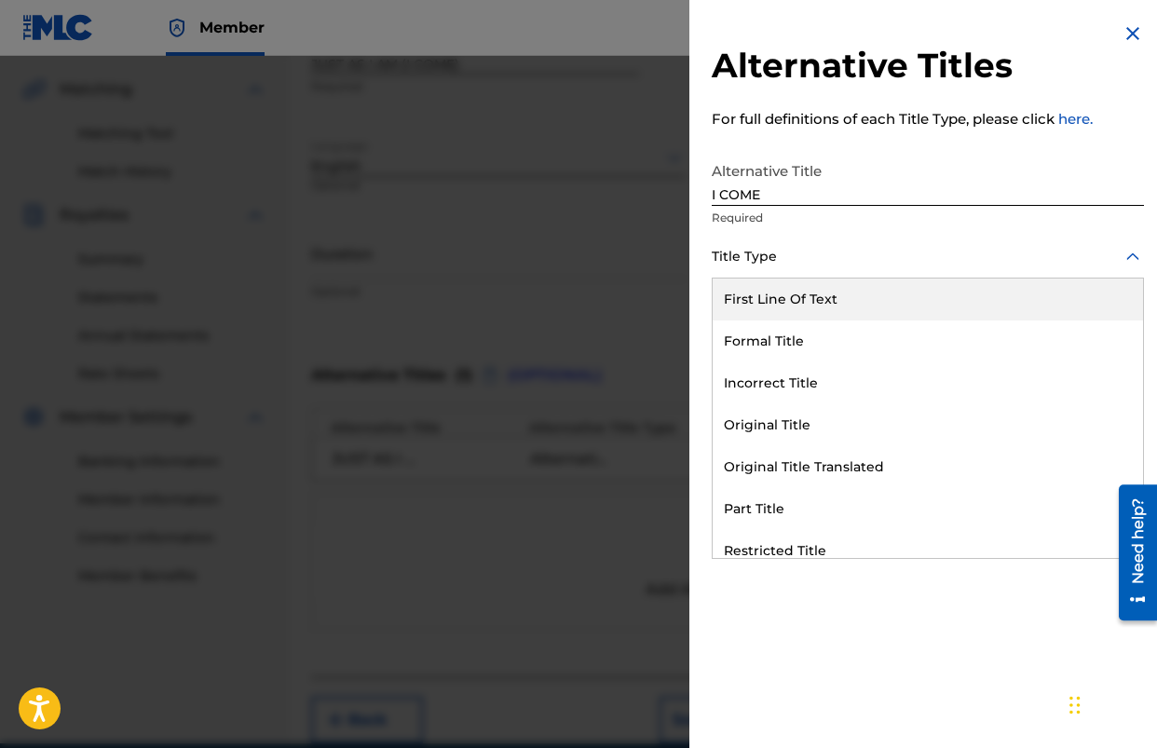
scroll to position [182, 0]
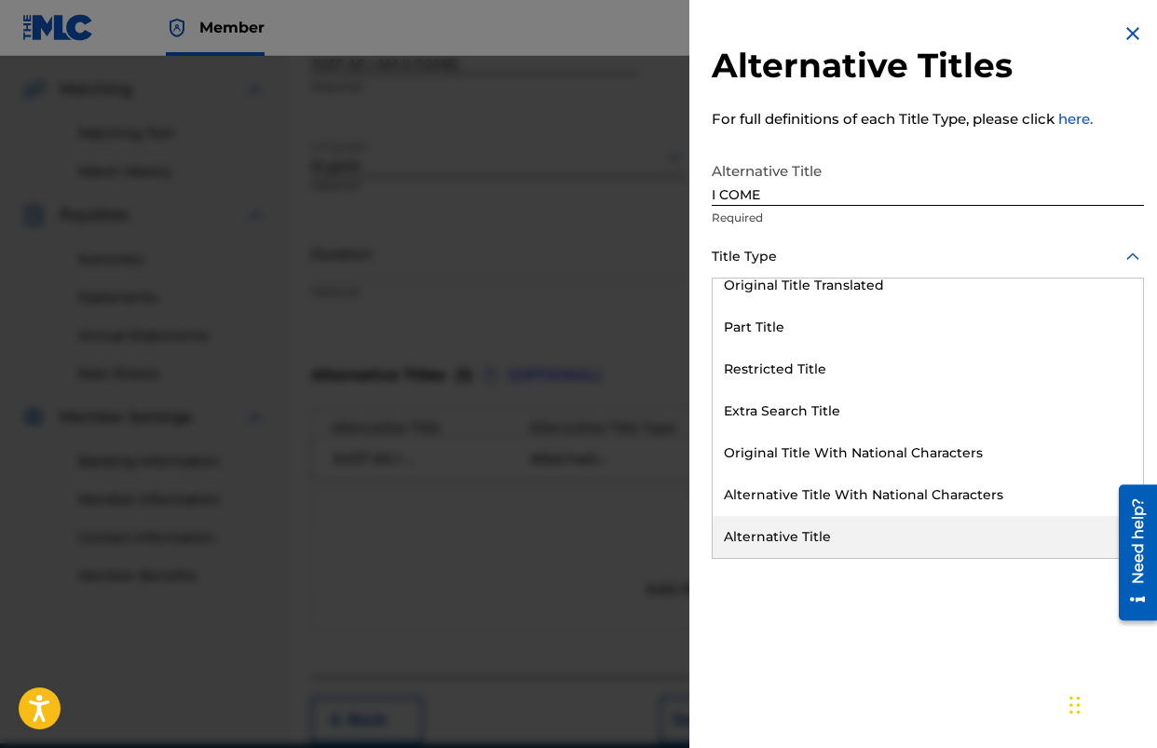
click at [861, 517] on div "Alternative Title" at bounding box center [928, 537] width 431 height 42
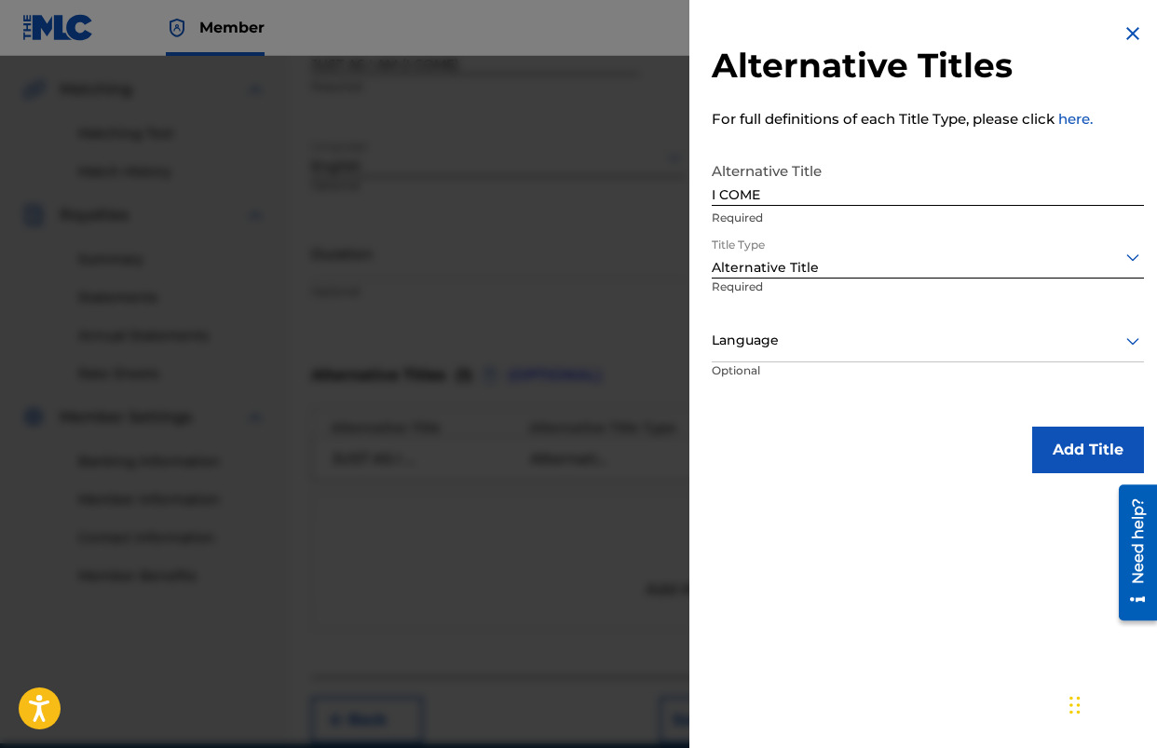
click at [856, 349] on div at bounding box center [928, 340] width 432 height 23
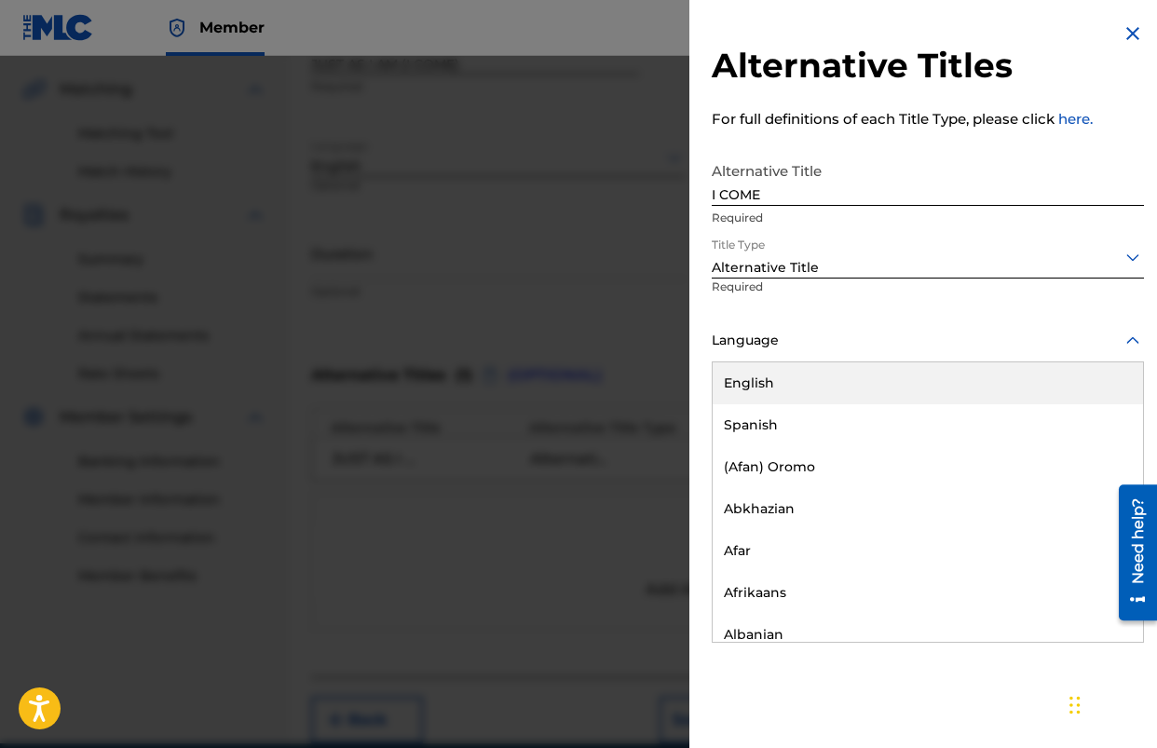
click at [839, 386] on div "English" at bounding box center [928, 384] width 431 height 42
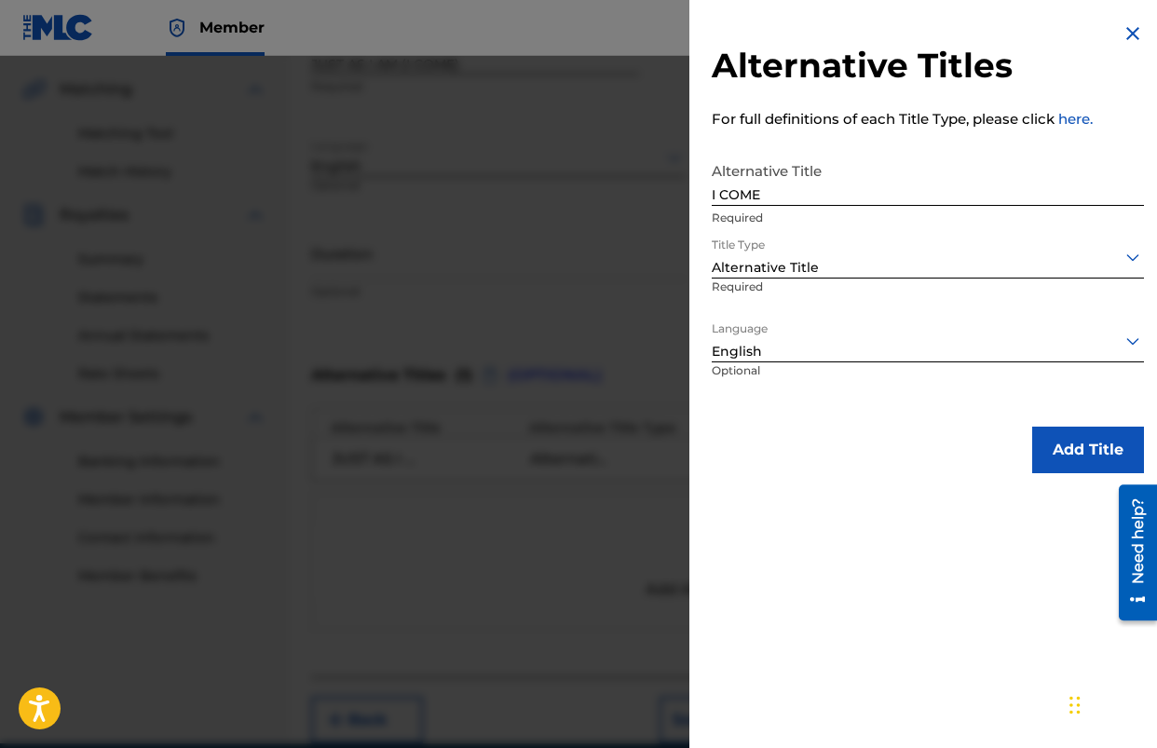
click at [1078, 465] on button "Add Title" at bounding box center [1089, 450] width 112 height 47
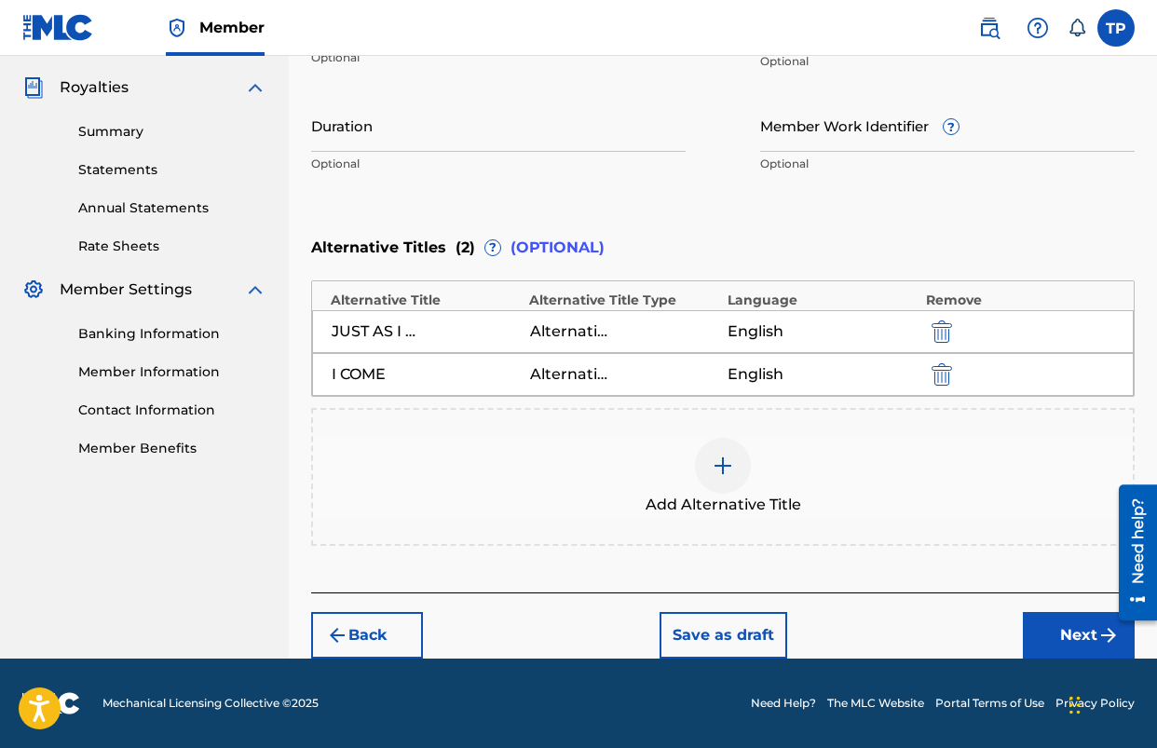
click at [1073, 642] on button "Next" at bounding box center [1079, 635] width 112 height 47
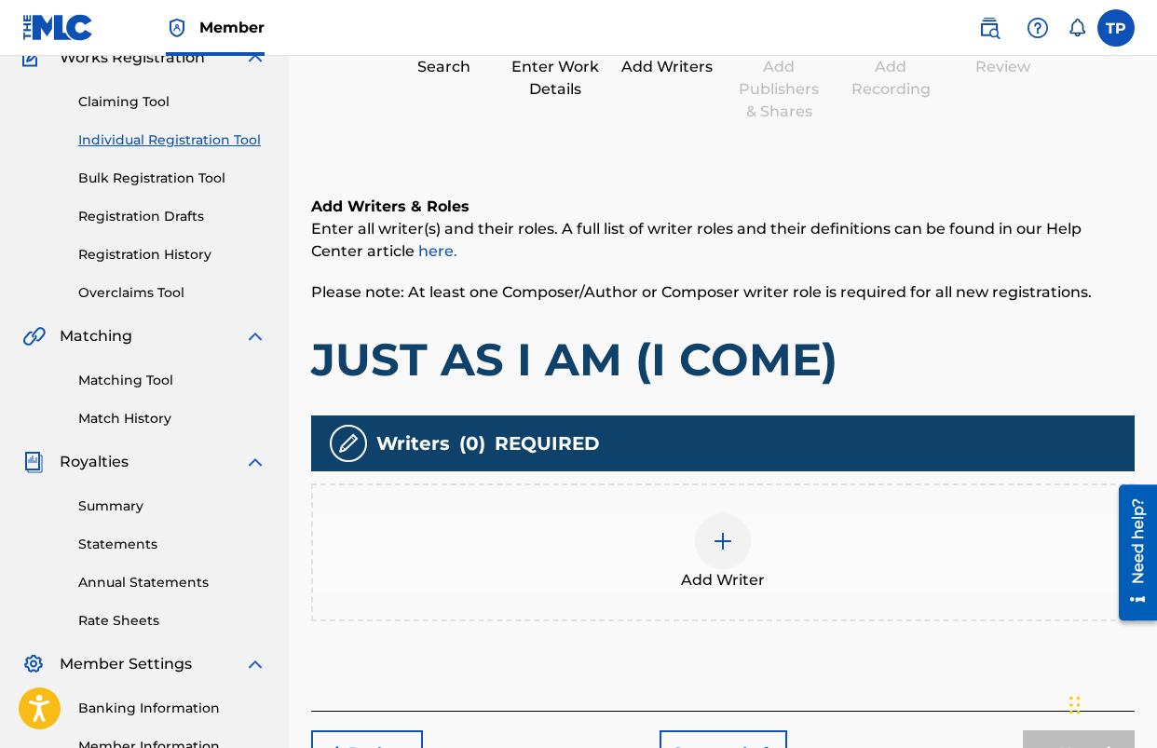
scroll to position [173, 0]
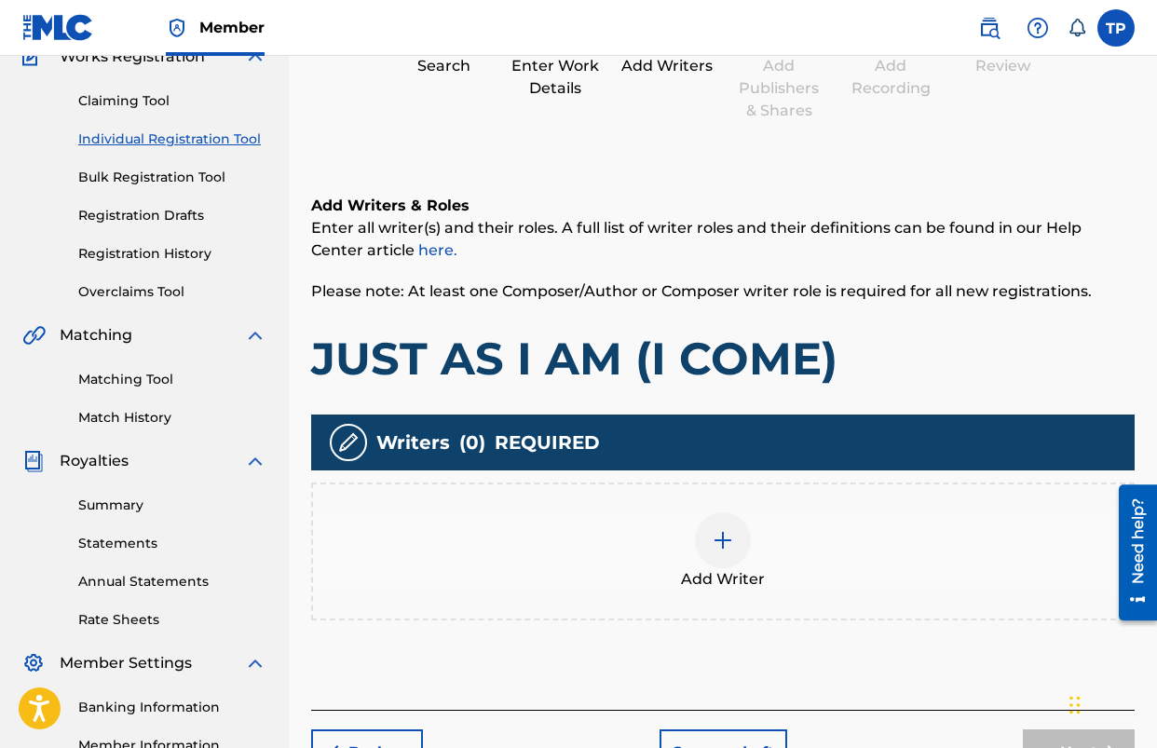
click at [682, 572] on span "Add Writer" at bounding box center [723, 579] width 84 height 22
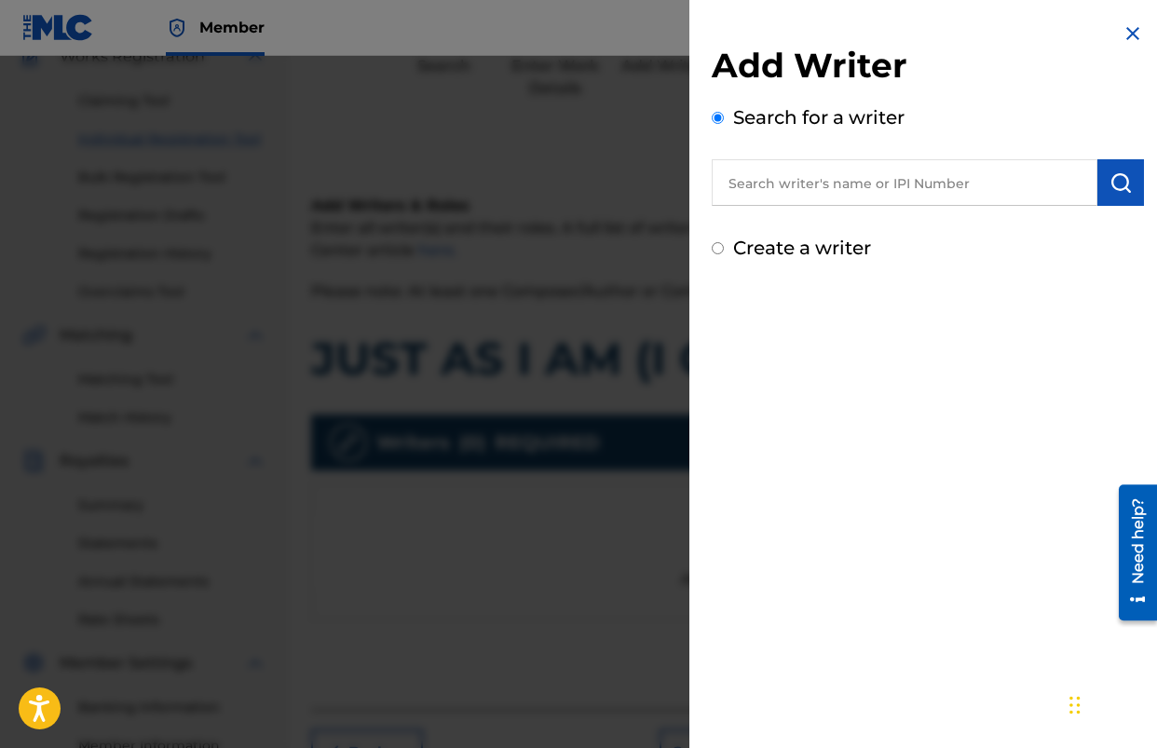
click at [861, 187] on input "text" at bounding box center [905, 182] width 386 height 47
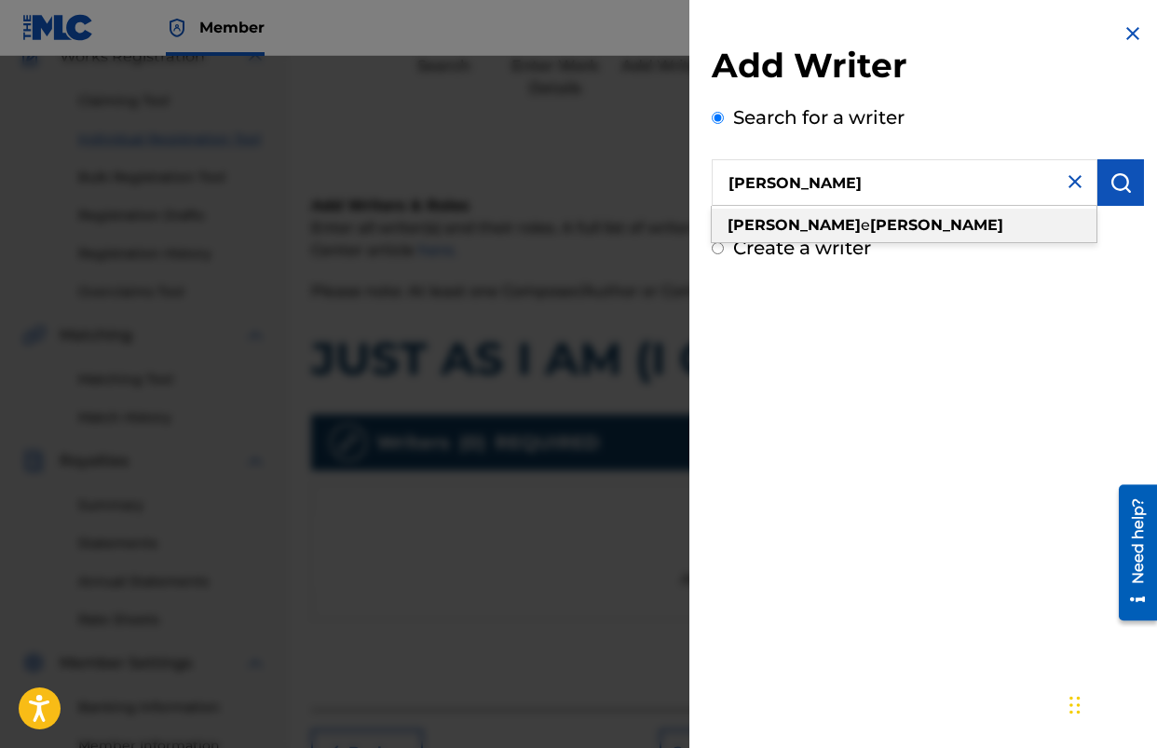
click at [870, 219] on strong "[PERSON_NAME]" at bounding box center [936, 225] width 133 height 18
type input "[PERSON_NAME]"
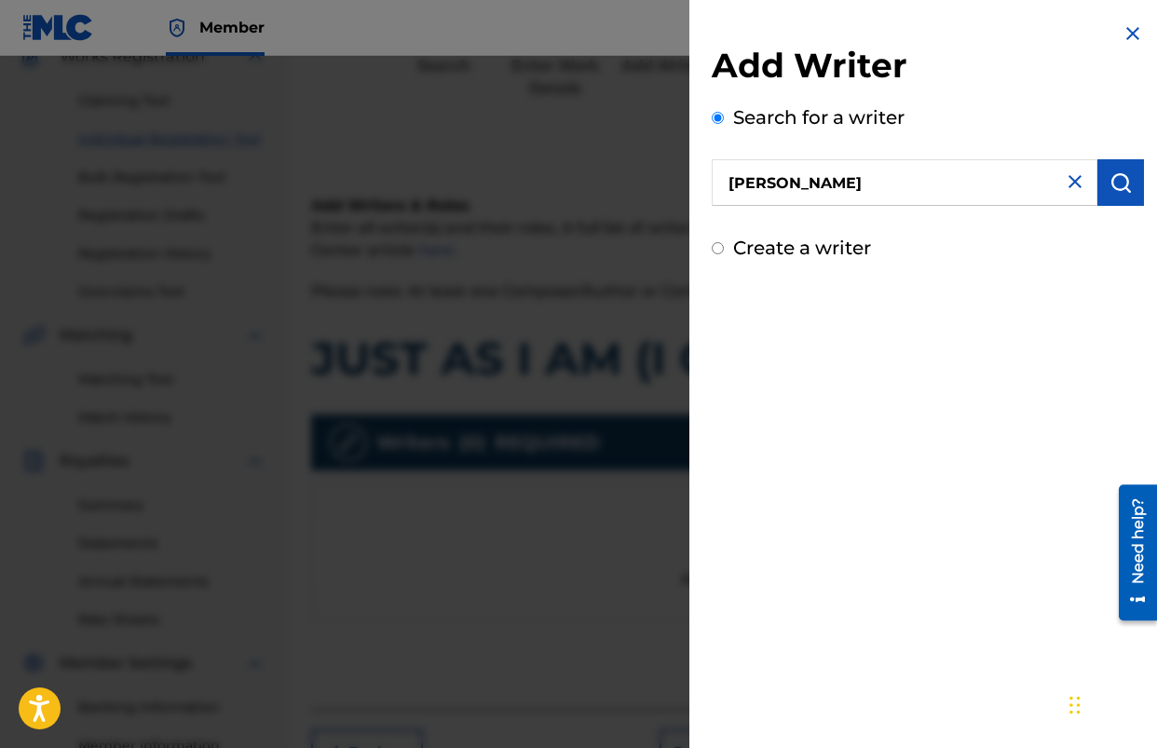
drag, startPoint x: 1118, startPoint y: 185, endPoint x: 1057, endPoint y: 286, distance: 118.8
click at [1118, 185] on img "submit" at bounding box center [1121, 182] width 22 height 22
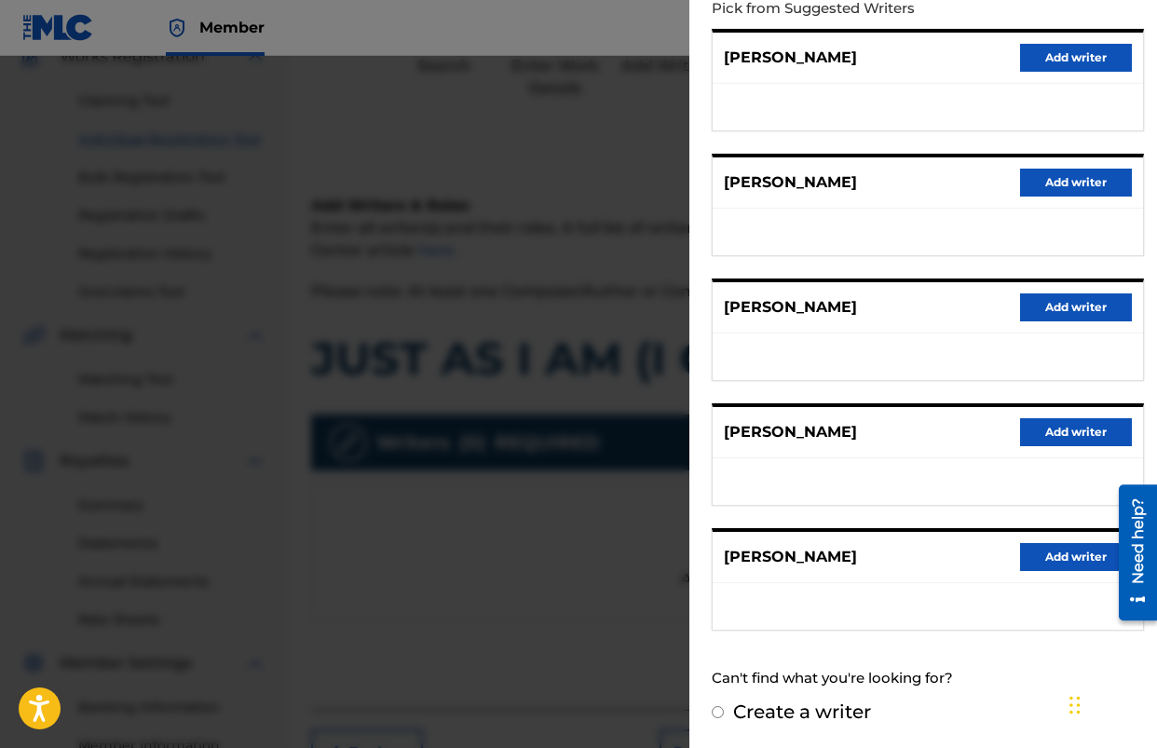
scroll to position [216, 0]
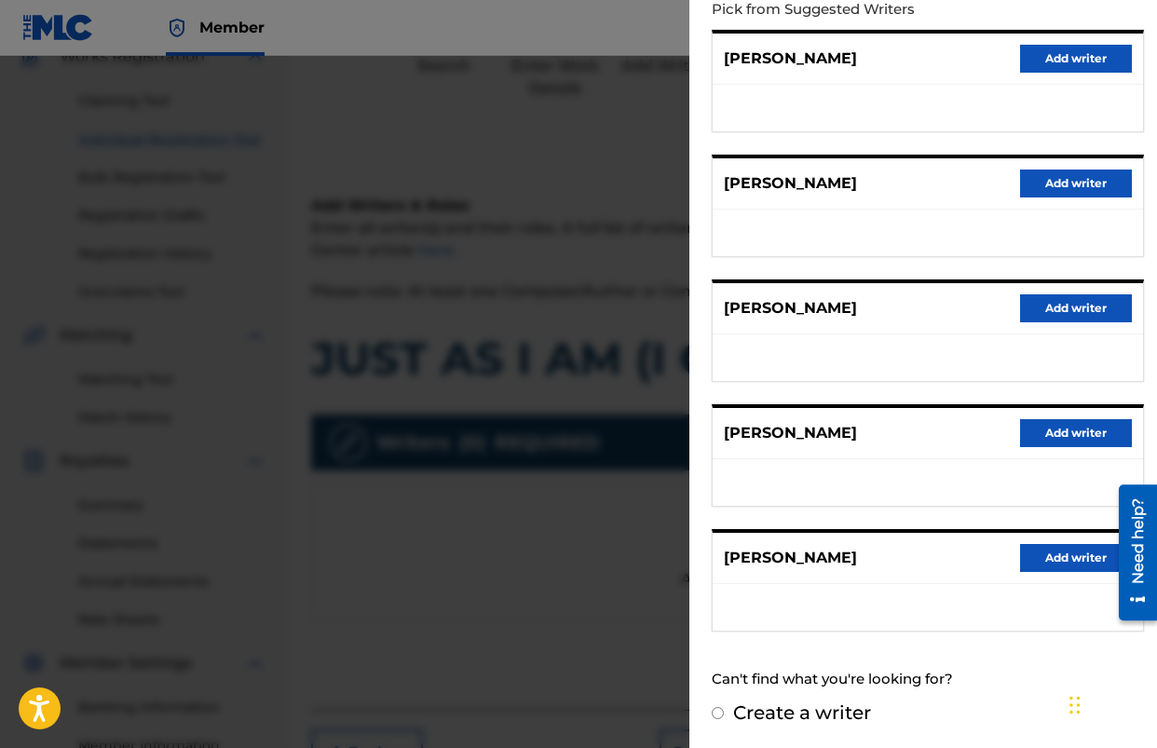
click at [1065, 322] on div "[PERSON_NAME] Add writer" at bounding box center [928, 308] width 431 height 51
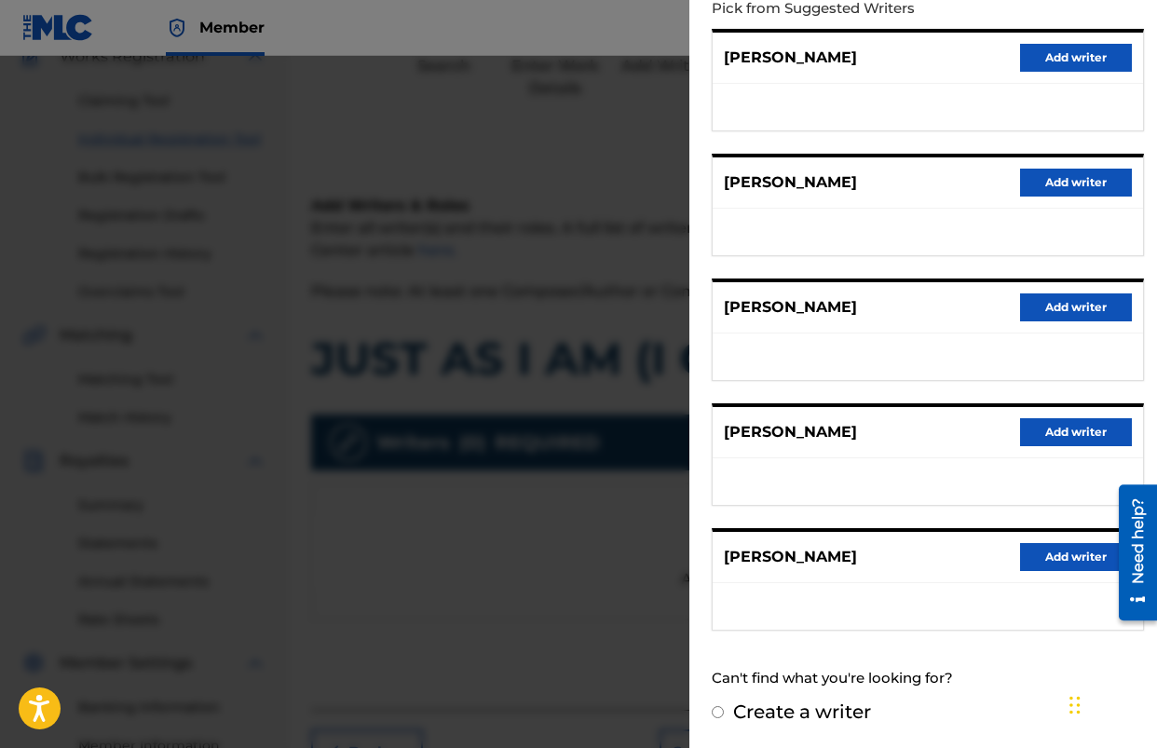
click at [1060, 312] on button "Add writer" at bounding box center [1076, 308] width 112 height 28
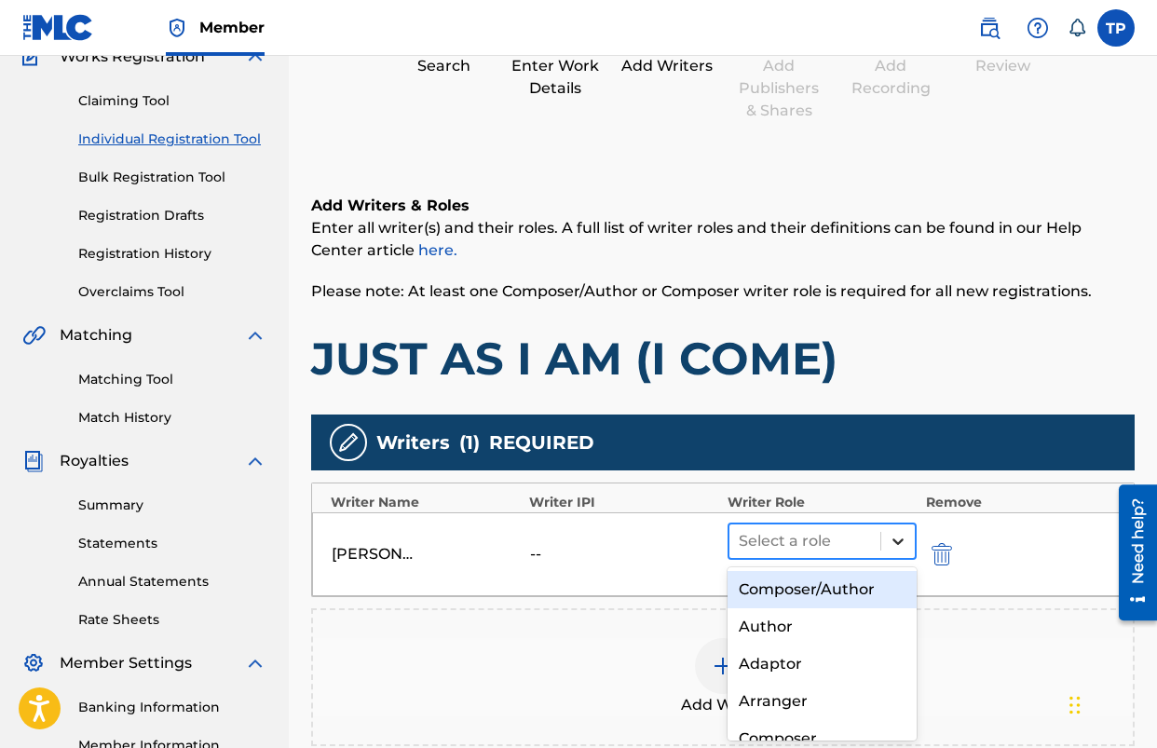
click at [899, 534] on icon at bounding box center [898, 541] width 19 height 19
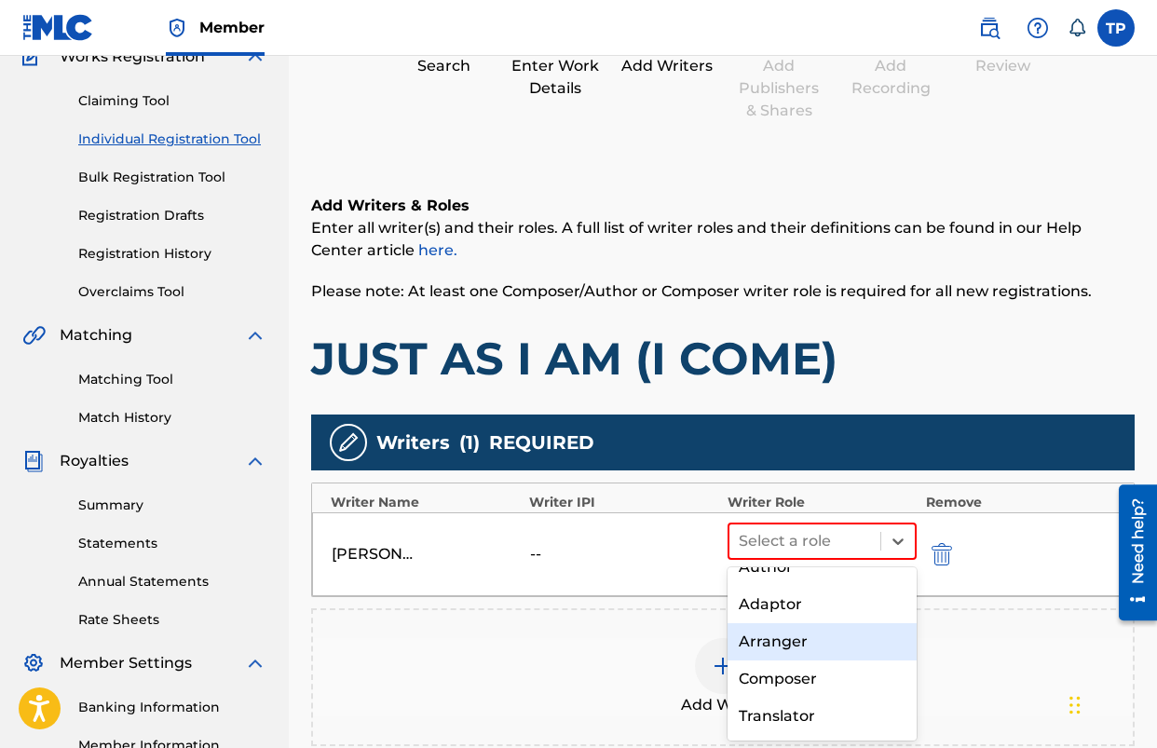
scroll to position [61, 0]
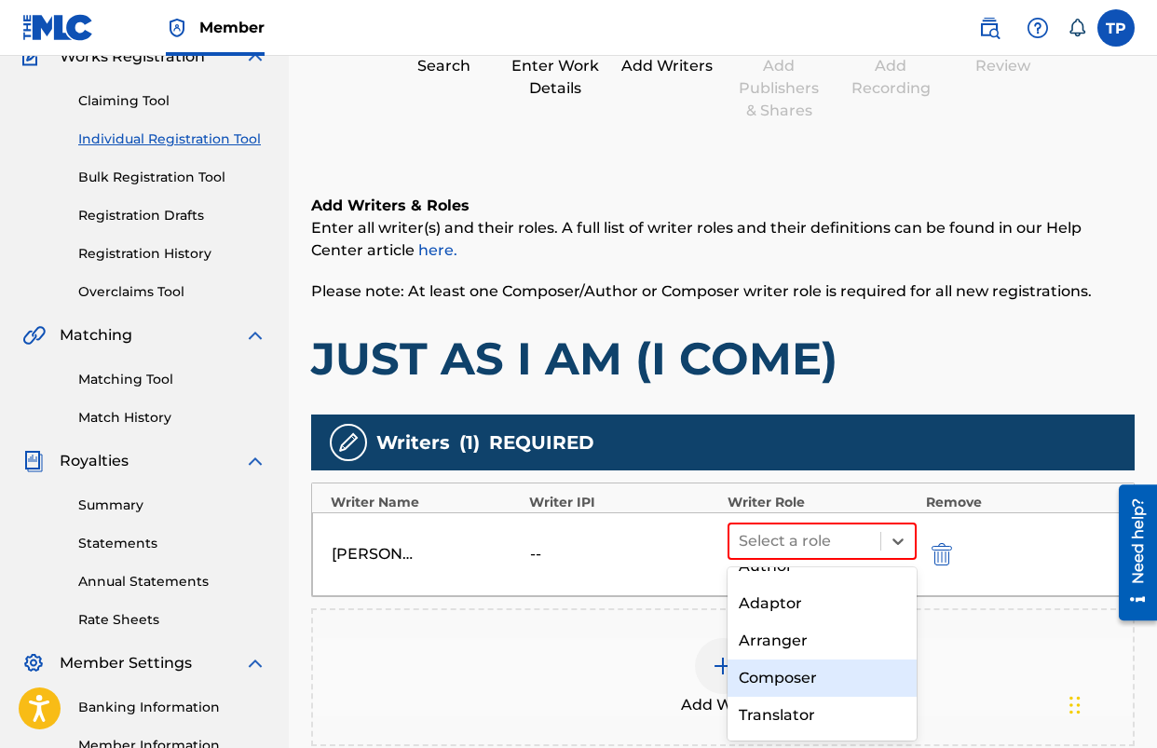
click at [795, 672] on div "Composer" at bounding box center [822, 678] width 189 height 37
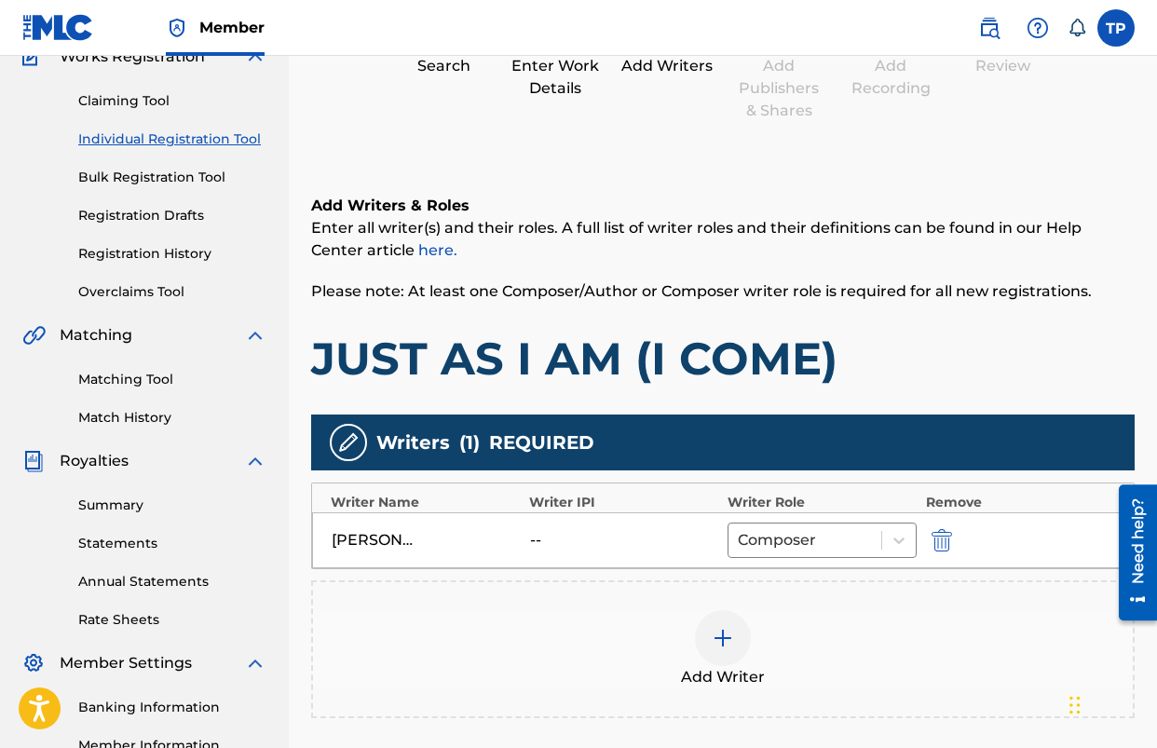
click at [707, 632] on div at bounding box center [723, 638] width 56 height 56
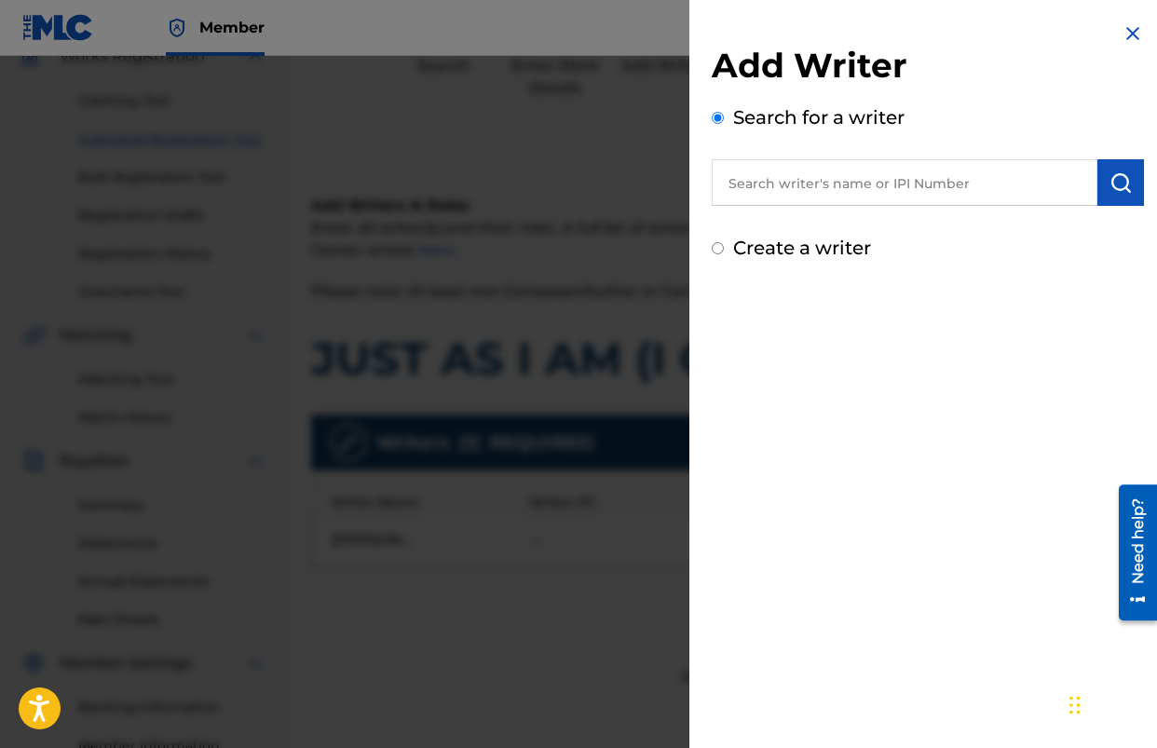
click at [854, 186] on input "text" at bounding box center [905, 182] width 386 height 47
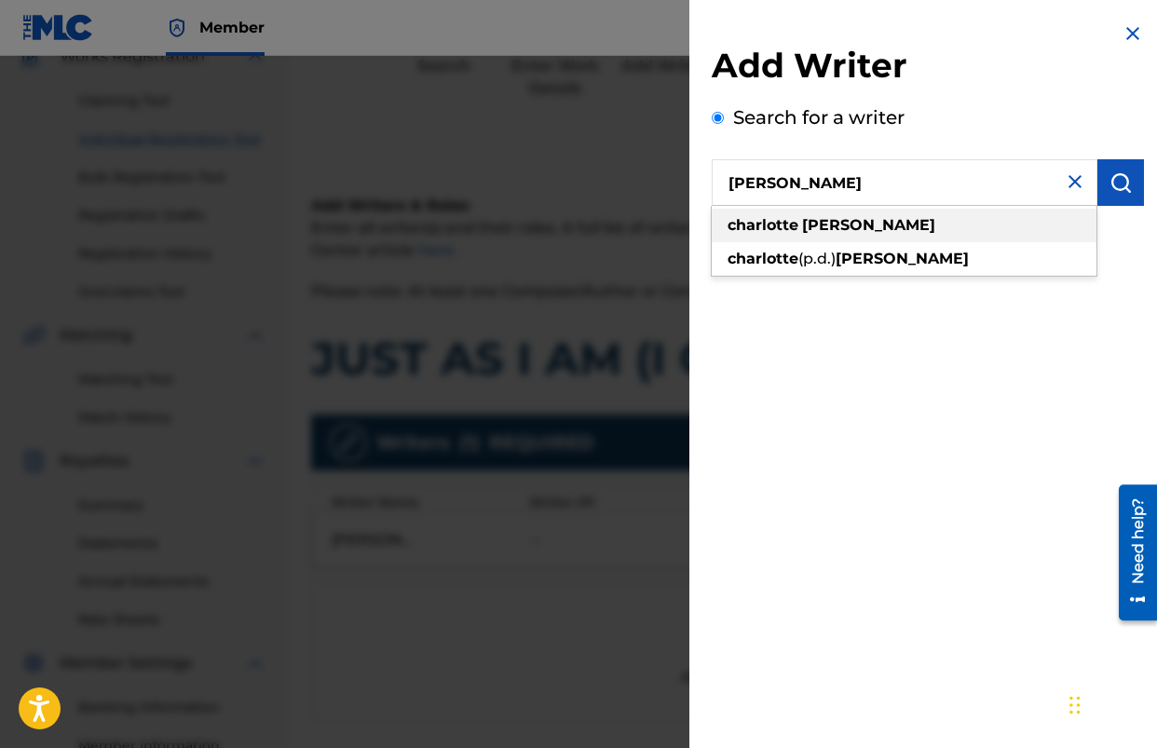
click at [830, 231] on strong "[PERSON_NAME]" at bounding box center [868, 225] width 133 height 18
type input "[PERSON_NAME]"
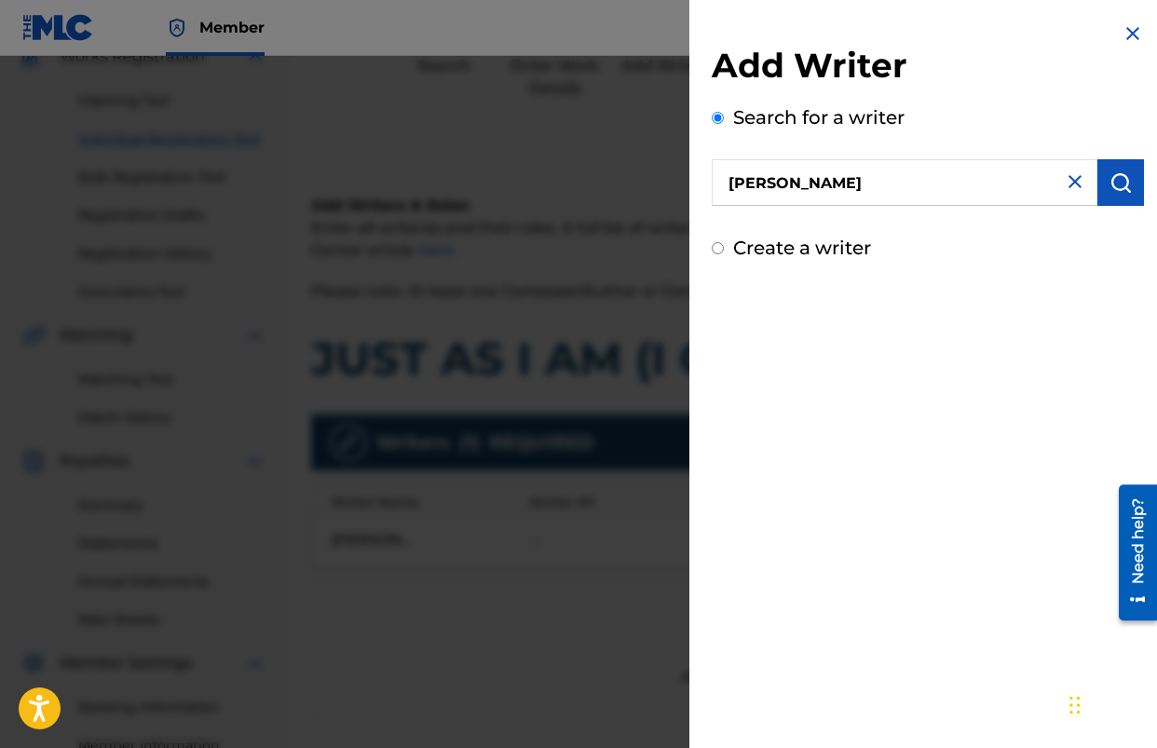
drag, startPoint x: 1099, startPoint y: 180, endPoint x: 1088, endPoint y: 213, distance: 35.4
click at [1099, 180] on button "submit" at bounding box center [1121, 182] width 47 height 47
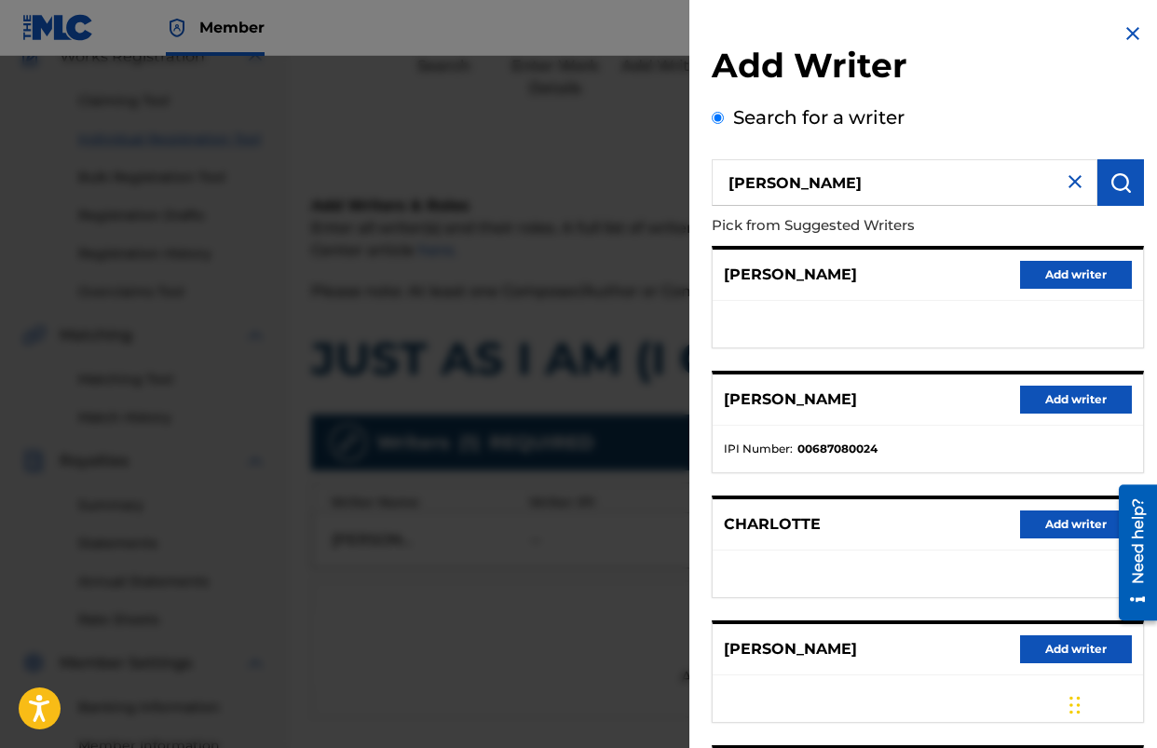
click at [1053, 273] on button "Add writer" at bounding box center [1076, 275] width 112 height 28
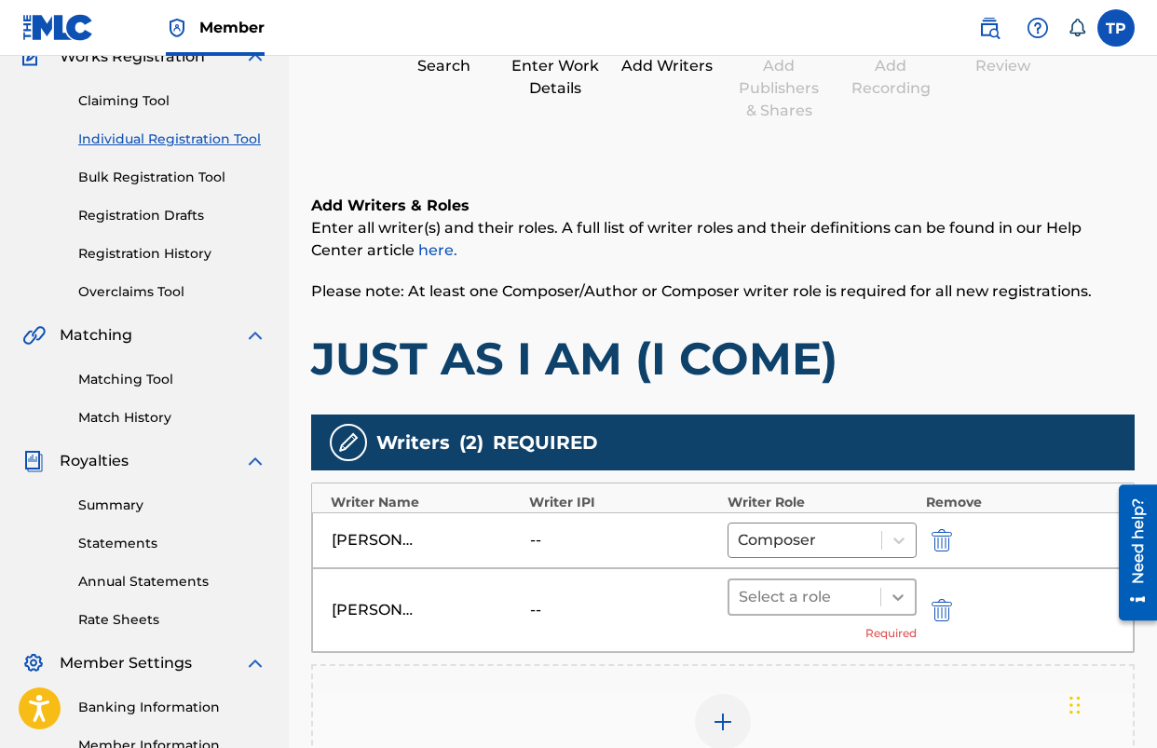
click at [901, 601] on icon at bounding box center [898, 597] width 19 height 19
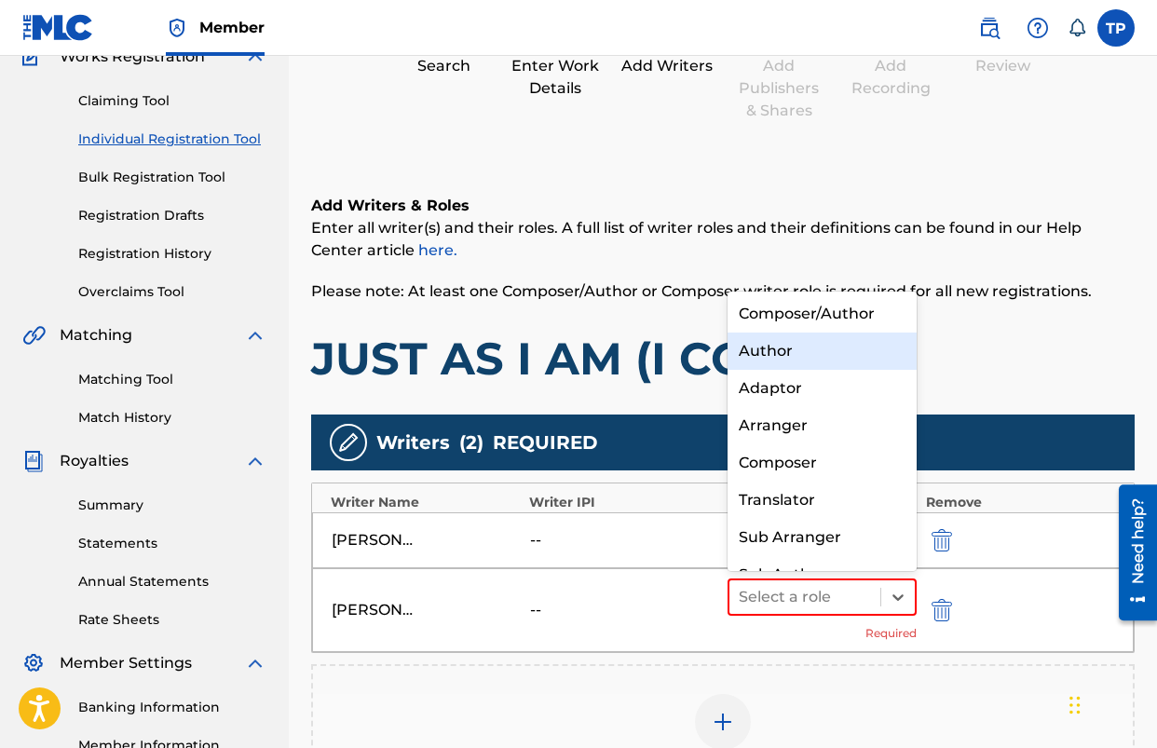
click at [811, 363] on div "Author" at bounding box center [822, 351] width 189 height 37
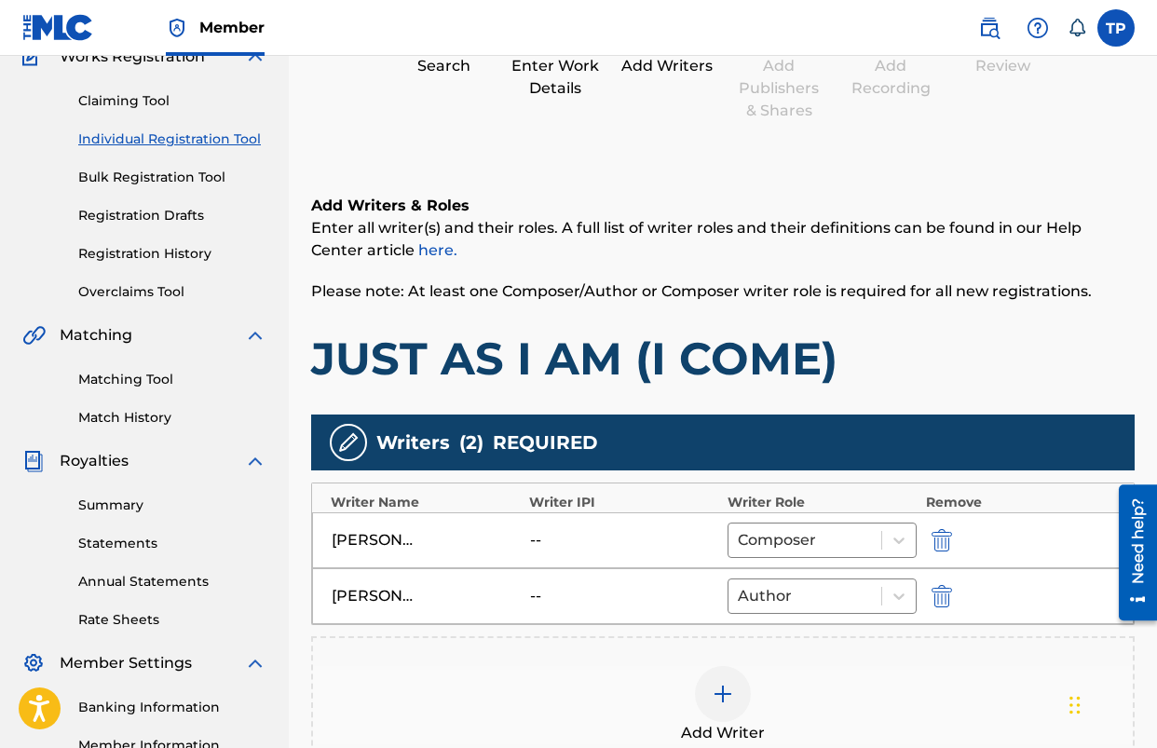
click at [876, 313] on div "Add Writers & Roles Enter all writer(s) and their roles. A full list of writer …" at bounding box center [723, 291] width 824 height 192
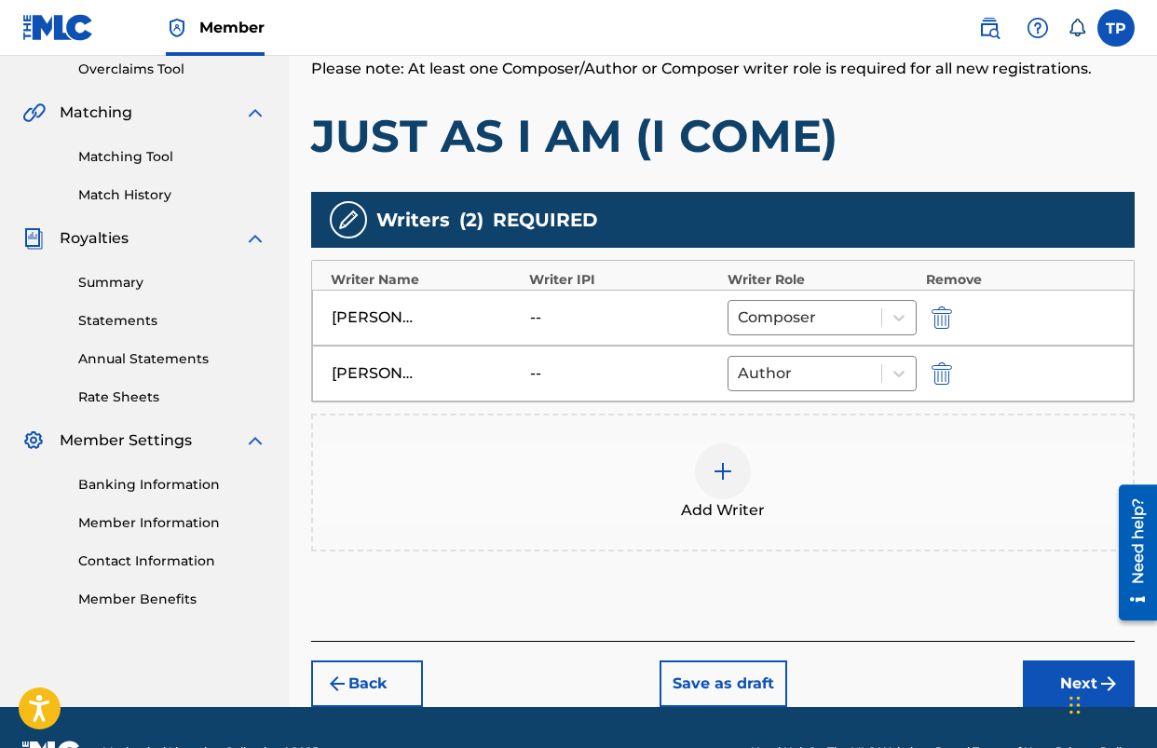
click at [1039, 674] on button "Next" at bounding box center [1079, 684] width 112 height 47
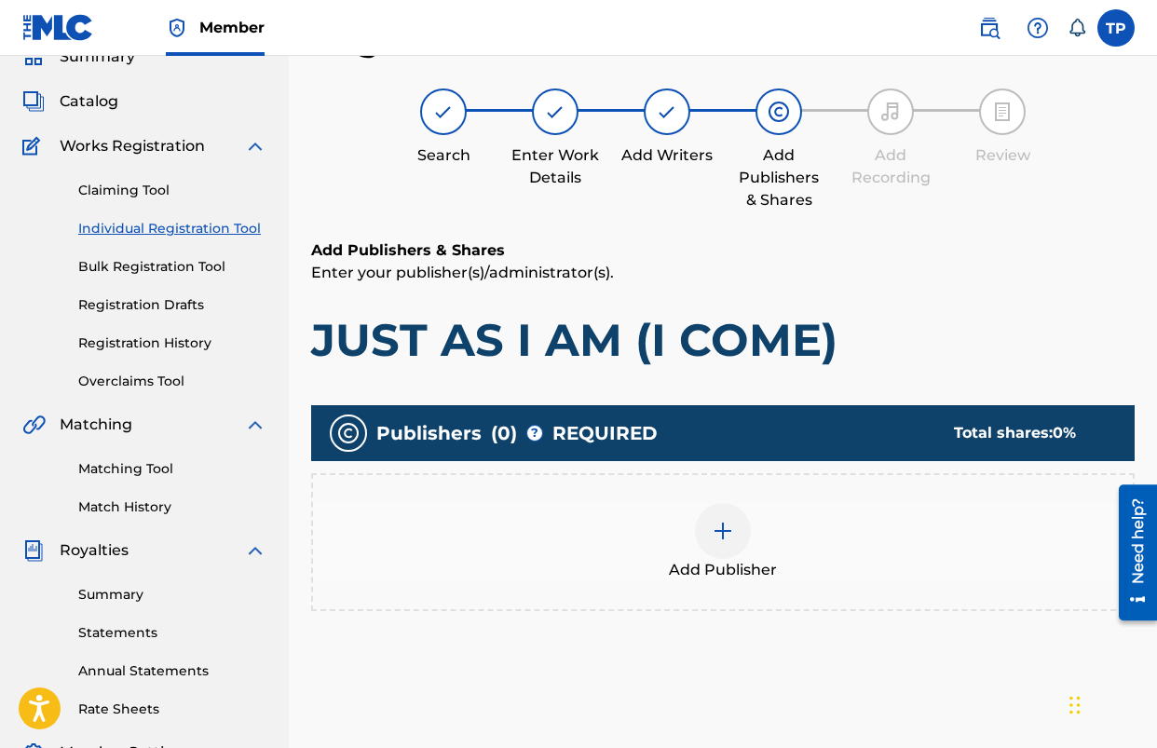
scroll to position [168, 0]
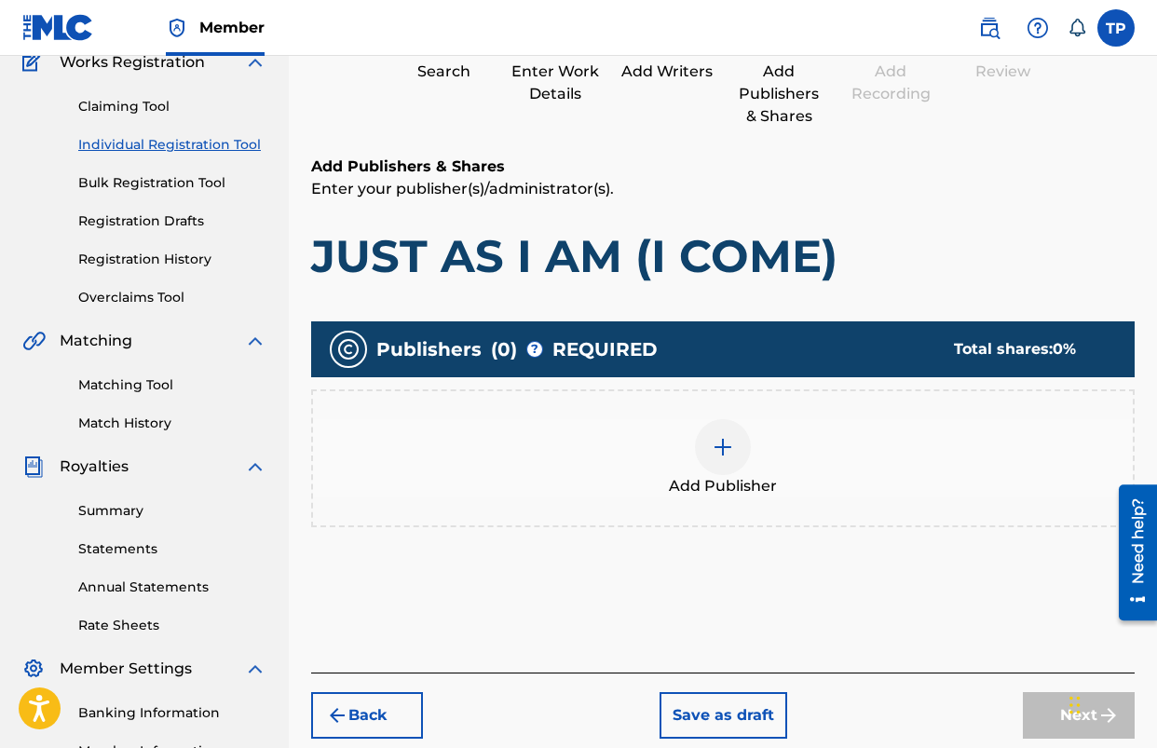
click at [673, 439] on div "Add Publisher" at bounding box center [723, 458] width 820 height 78
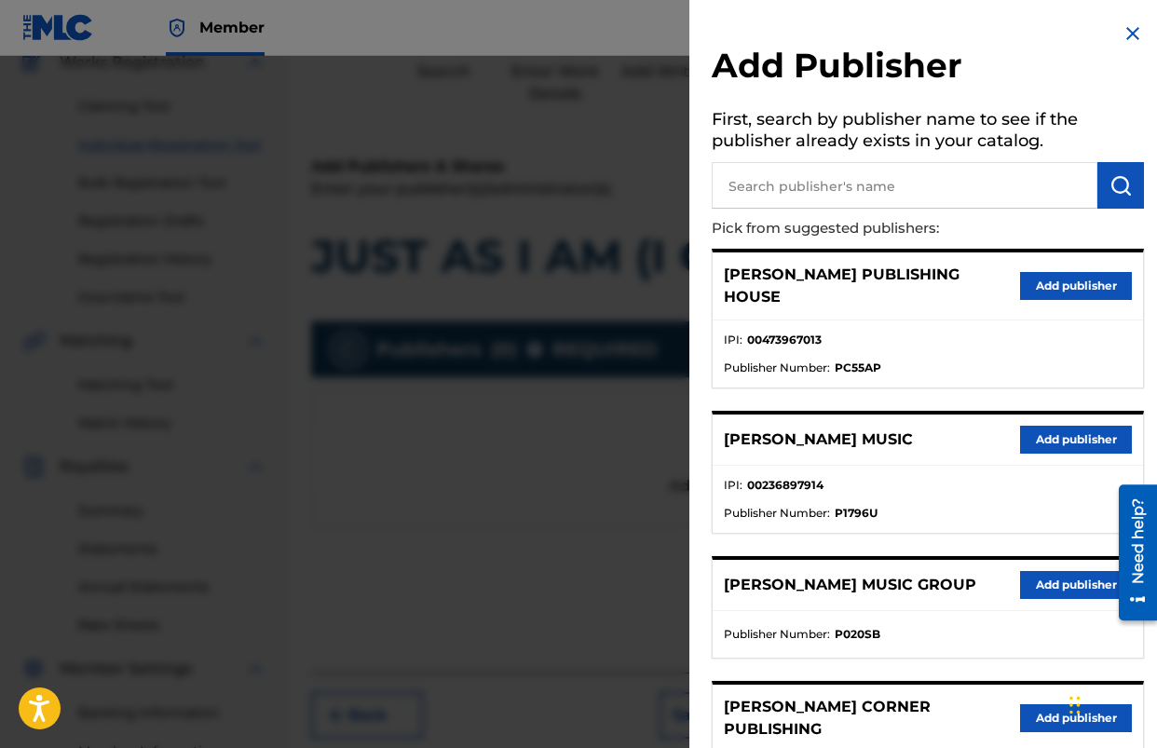
click at [1046, 426] on button "Add publisher" at bounding box center [1076, 440] width 112 height 28
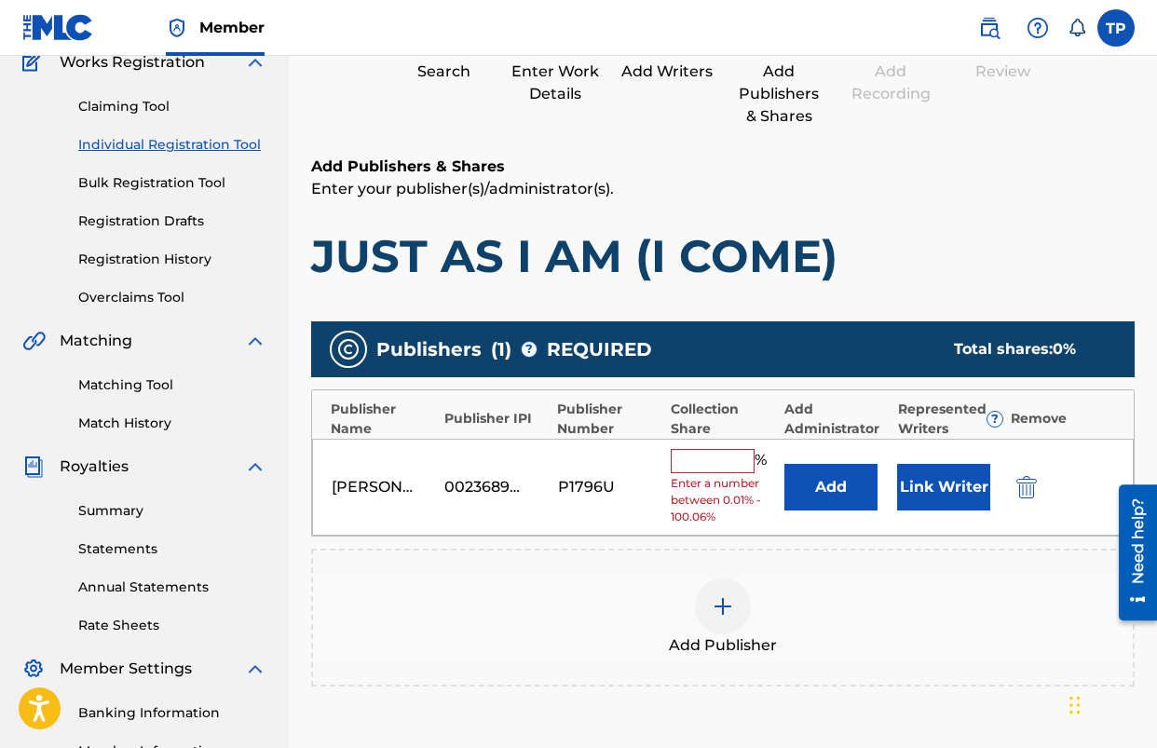
click at [842, 482] on button "Add" at bounding box center [831, 487] width 93 height 47
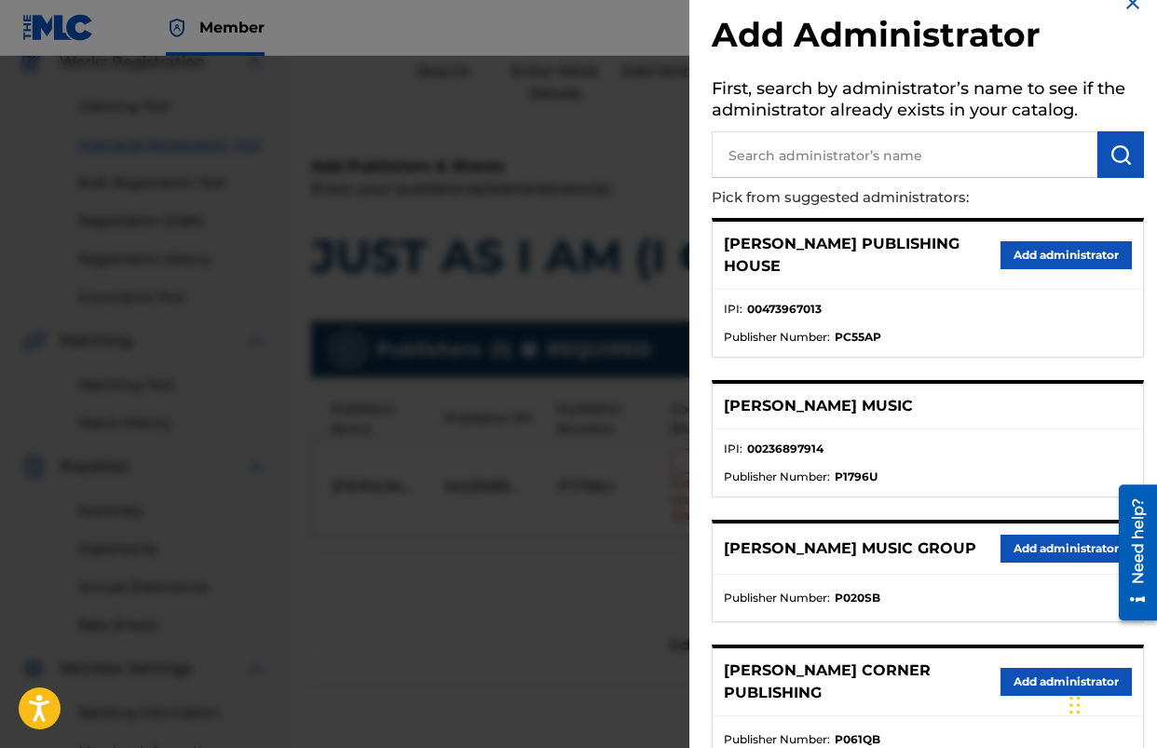
scroll to position [42, 0]
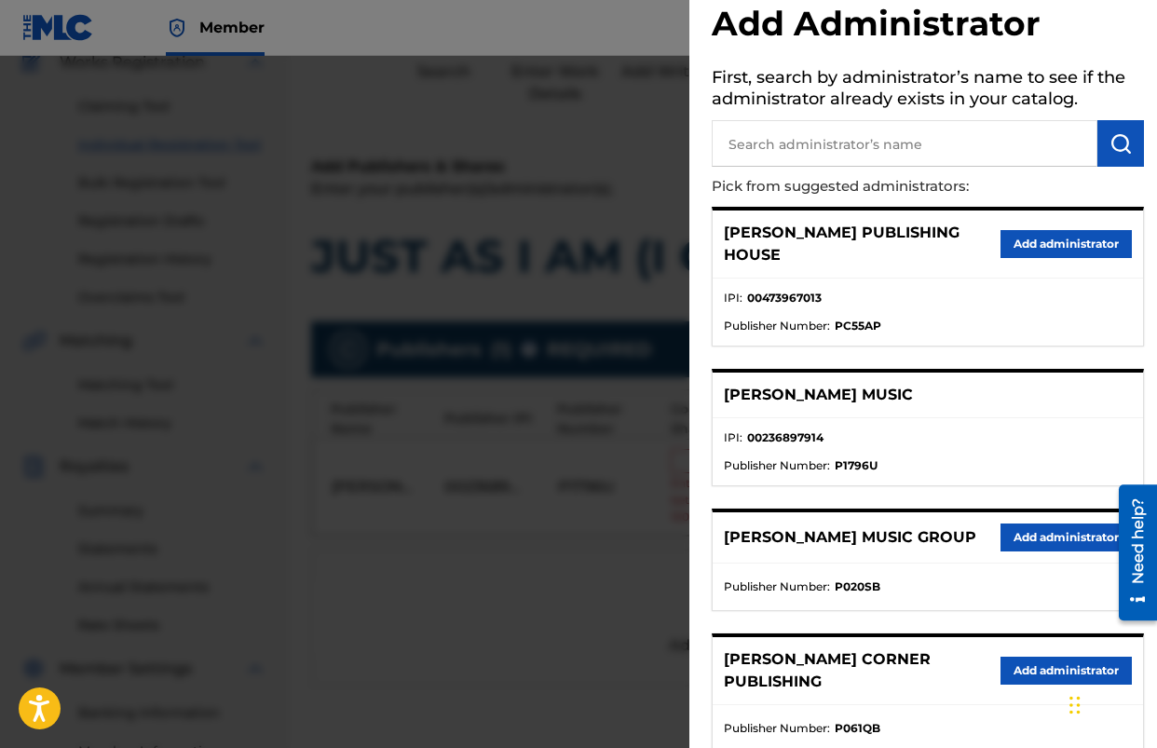
click at [1001, 524] on button "Add administrator" at bounding box center [1066, 538] width 131 height 28
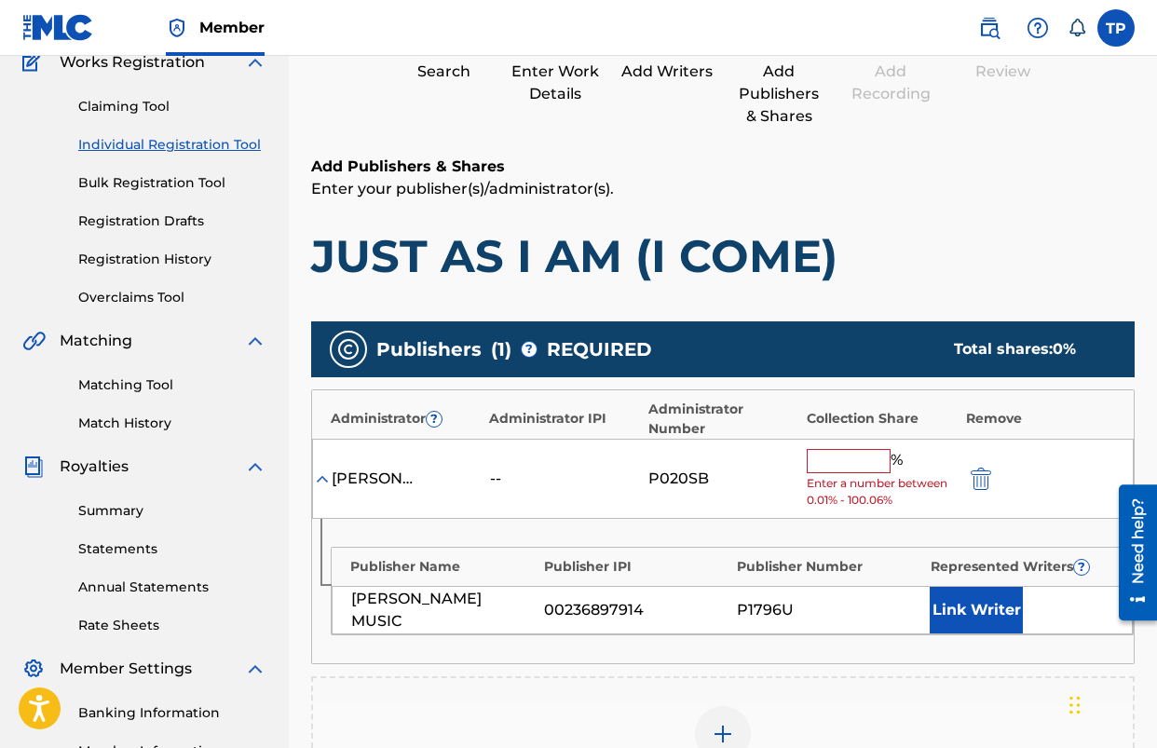
click at [854, 457] on input "text" at bounding box center [849, 461] width 84 height 24
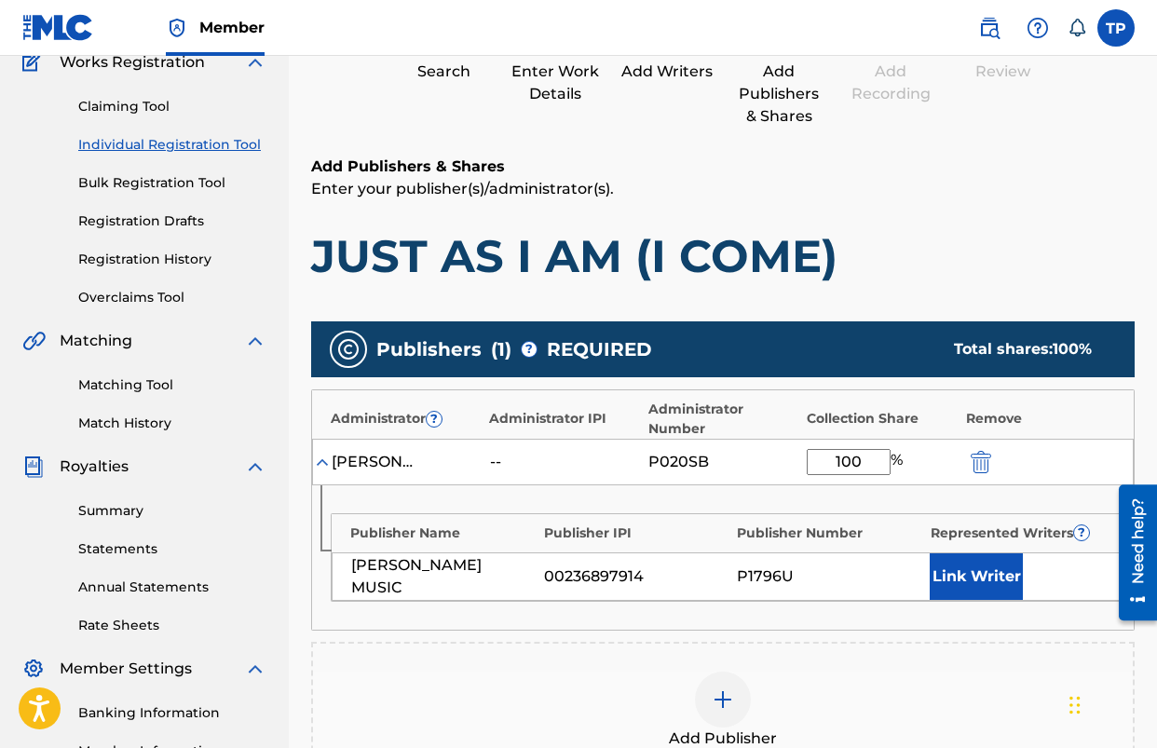
type input "100"
click at [904, 271] on h1 "JUST AS I AM (I COME)" at bounding box center [723, 256] width 824 height 56
click at [991, 577] on button "Link Writer" at bounding box center [976, 577] width 93 height 47
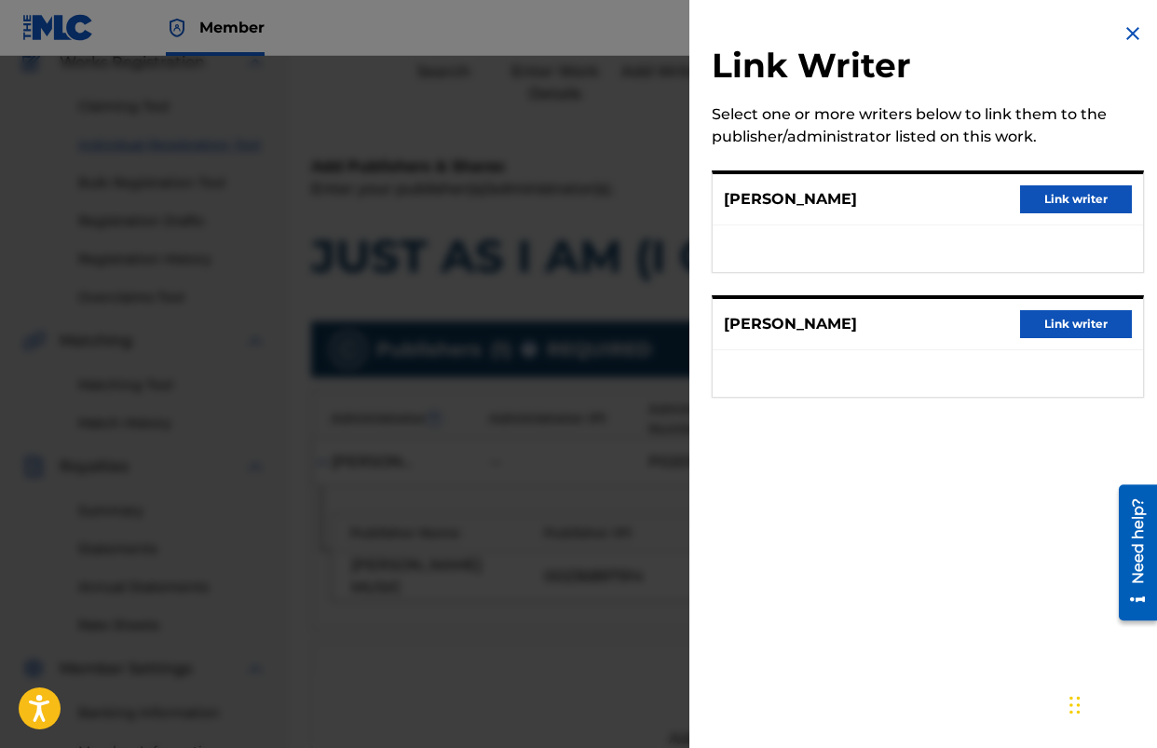
click at [1071, 204] on button "Link writer" at bounding box center [1076, 199] width 112 height 28
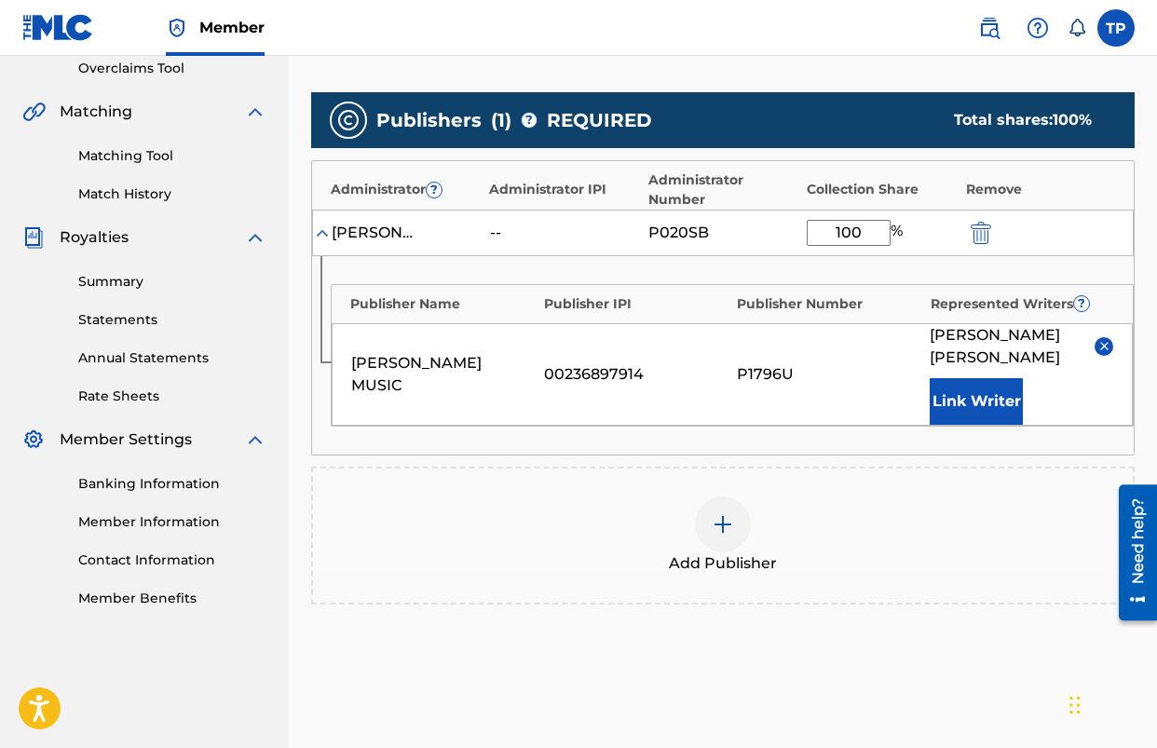
scroll to position [409, 0]
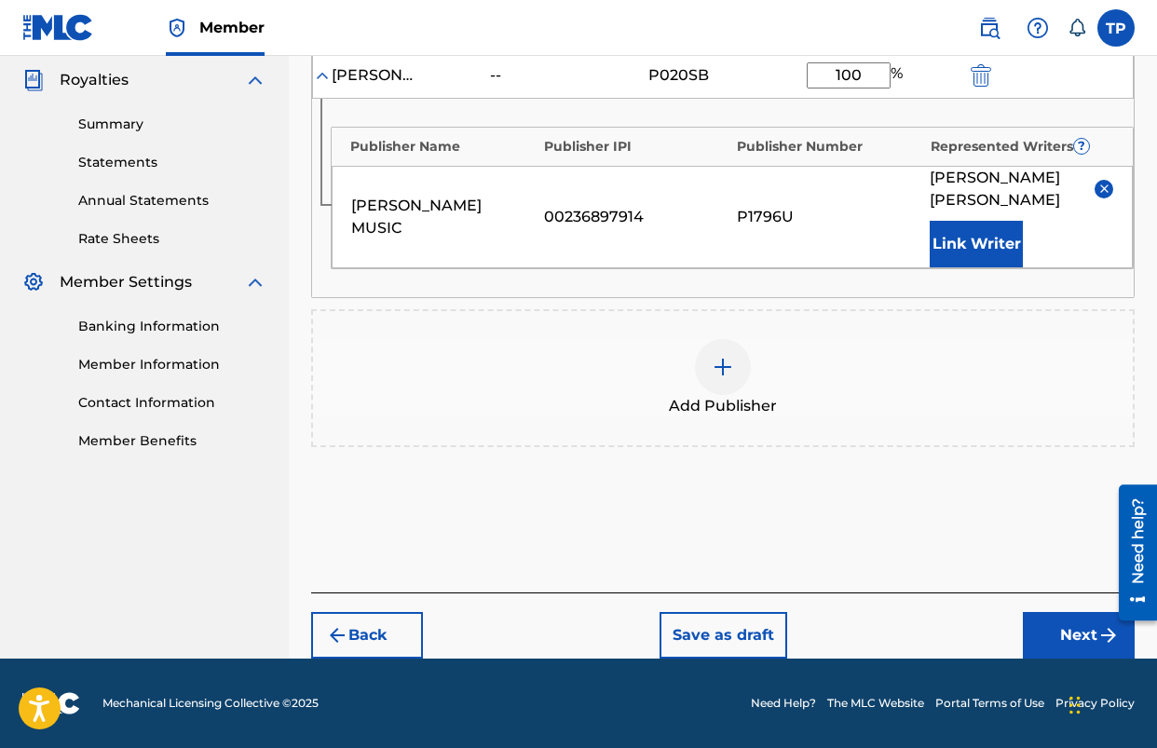
click at [1067, 622] on button "Next" at bounding box center [1079, 635] width 112 height 47
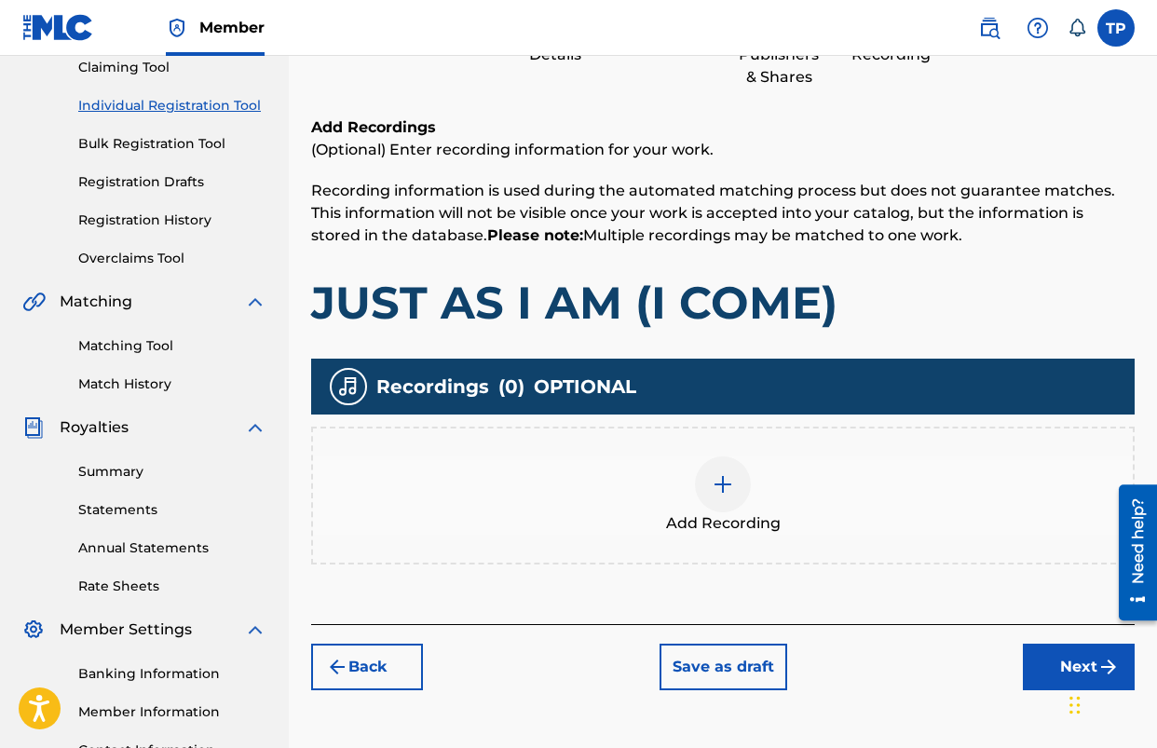
scroll to position [210, 0]
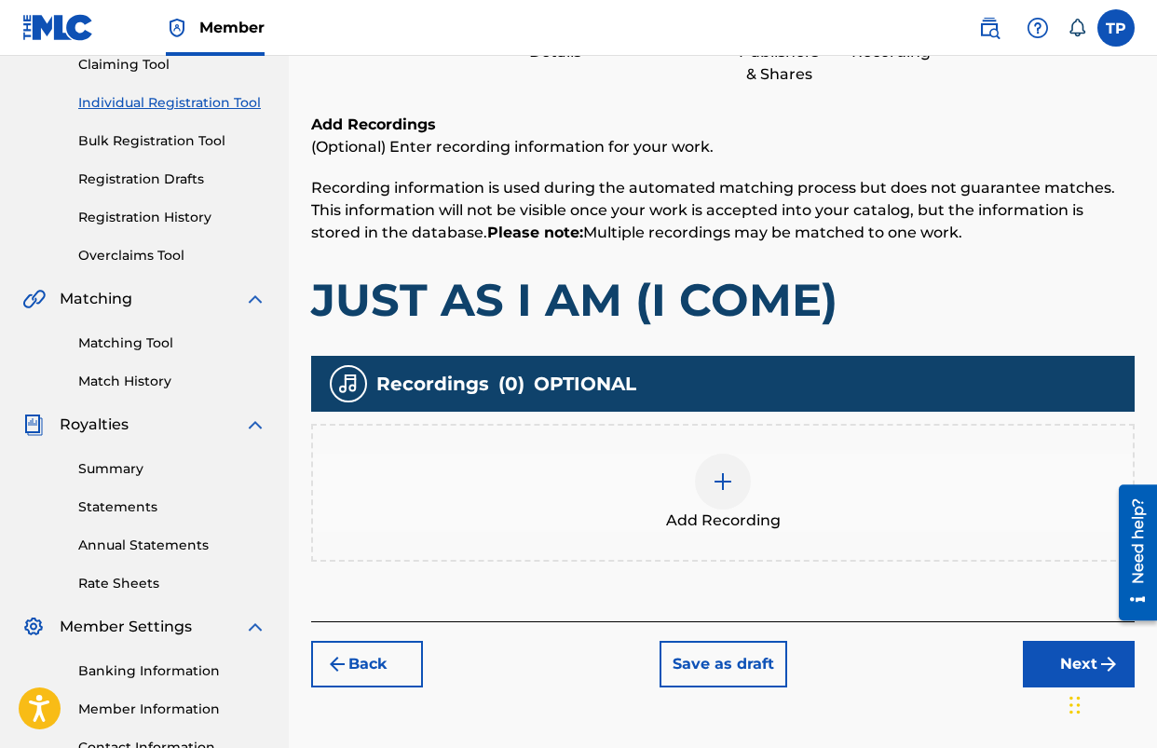
click at [704, 477] on div at bounding box center [723, 482] width 56 height 56
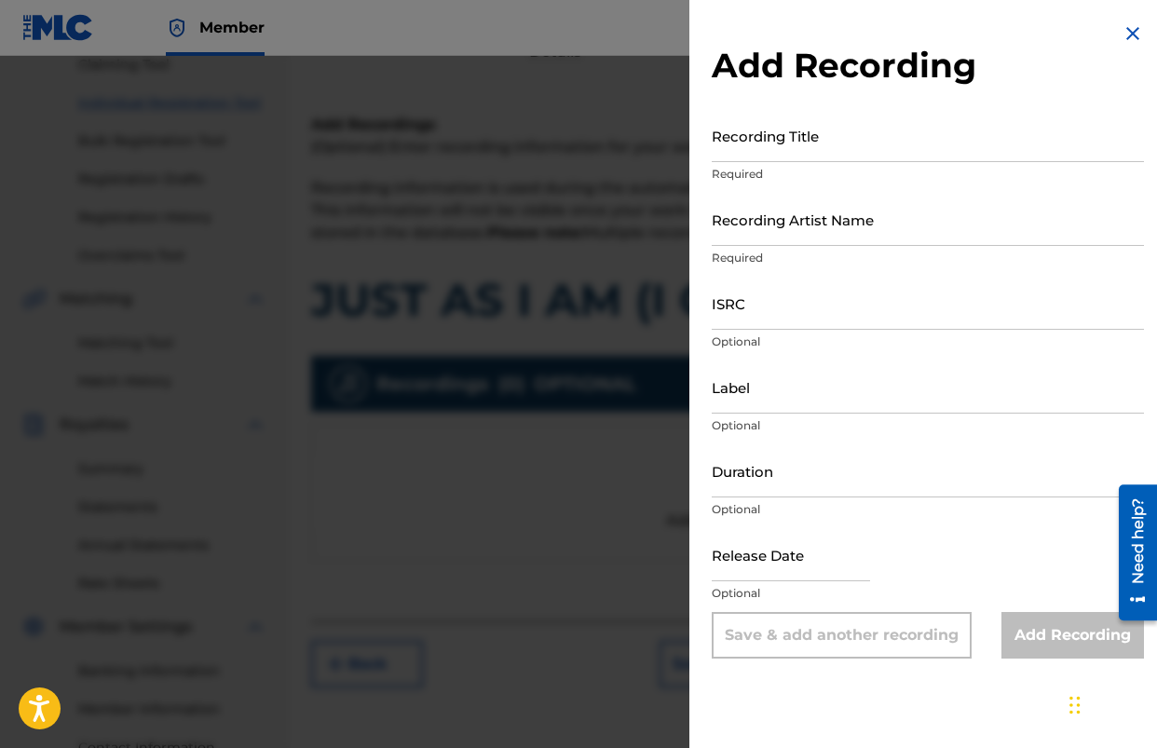
click at [819, 158] on input "Recording Title" at bounding box center [928, 135] width 432 height 53
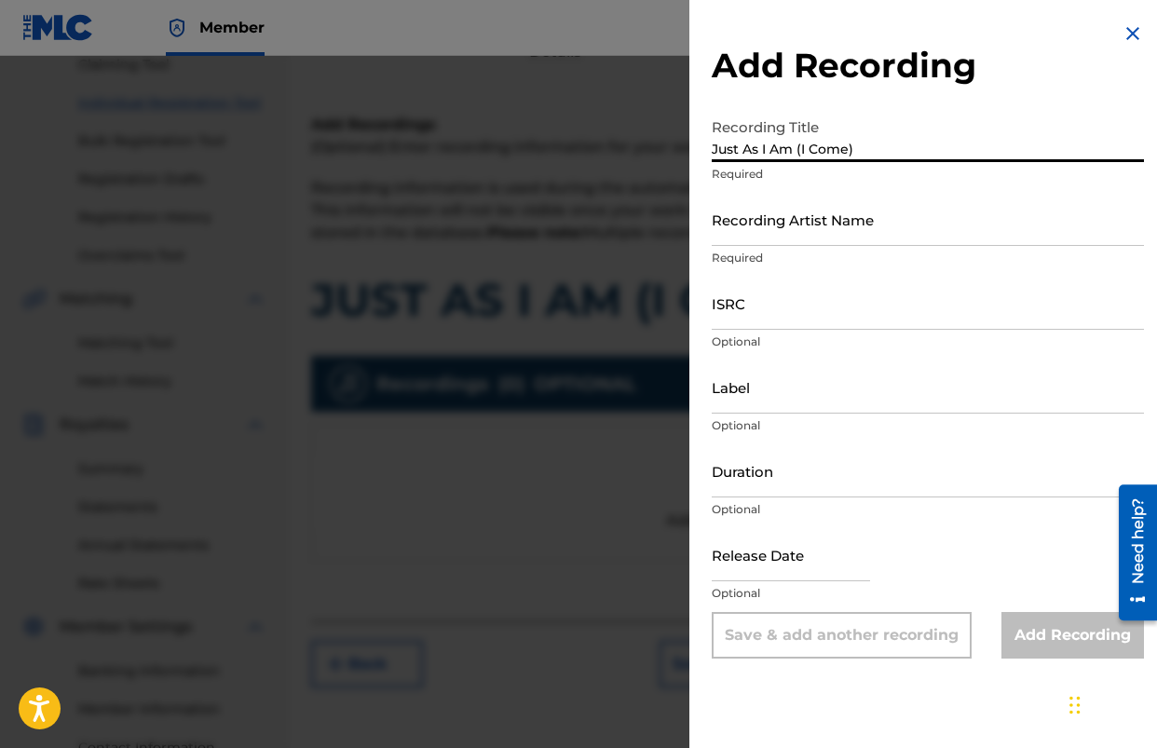
type input "Just As I Am (I Come)"
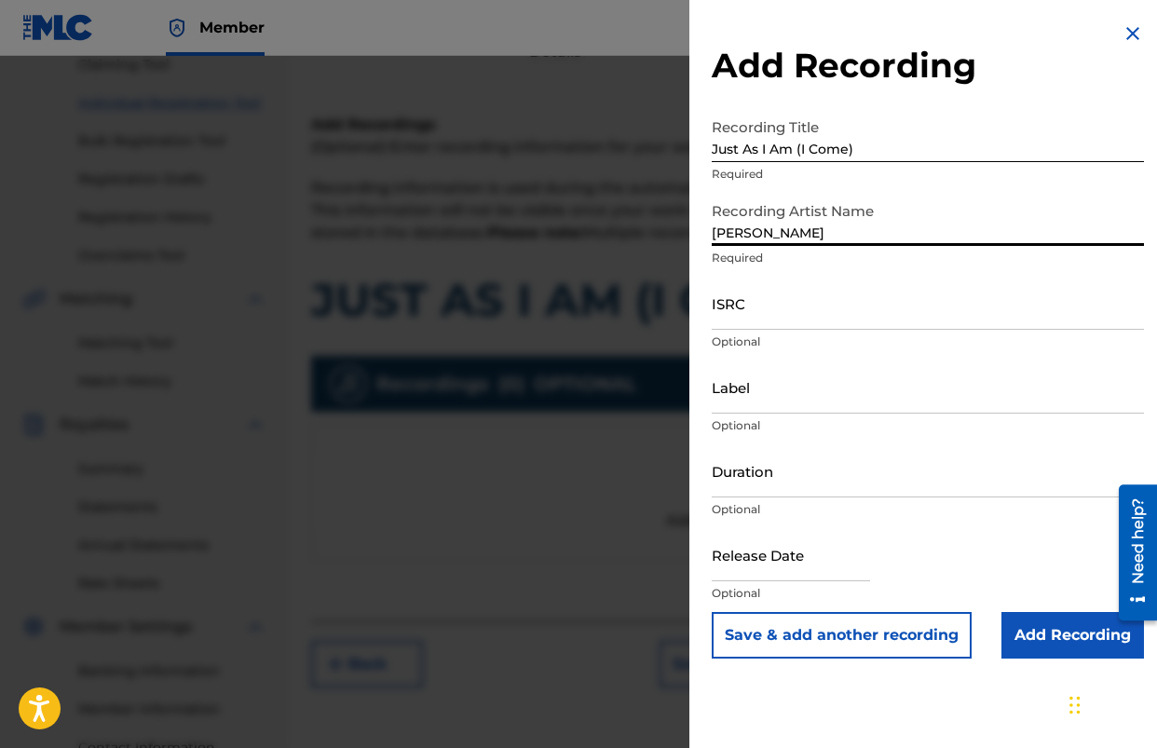
type input "[PERSON_NAME]"
click at [785, 190] on div "Recording Title Just As I Am (I Come) Required" at bounding box center [928, 151] width 432 height 84
click at [1018, 640] on input "Add Recording" at bounding box center [1073, 635] width 143 height 47
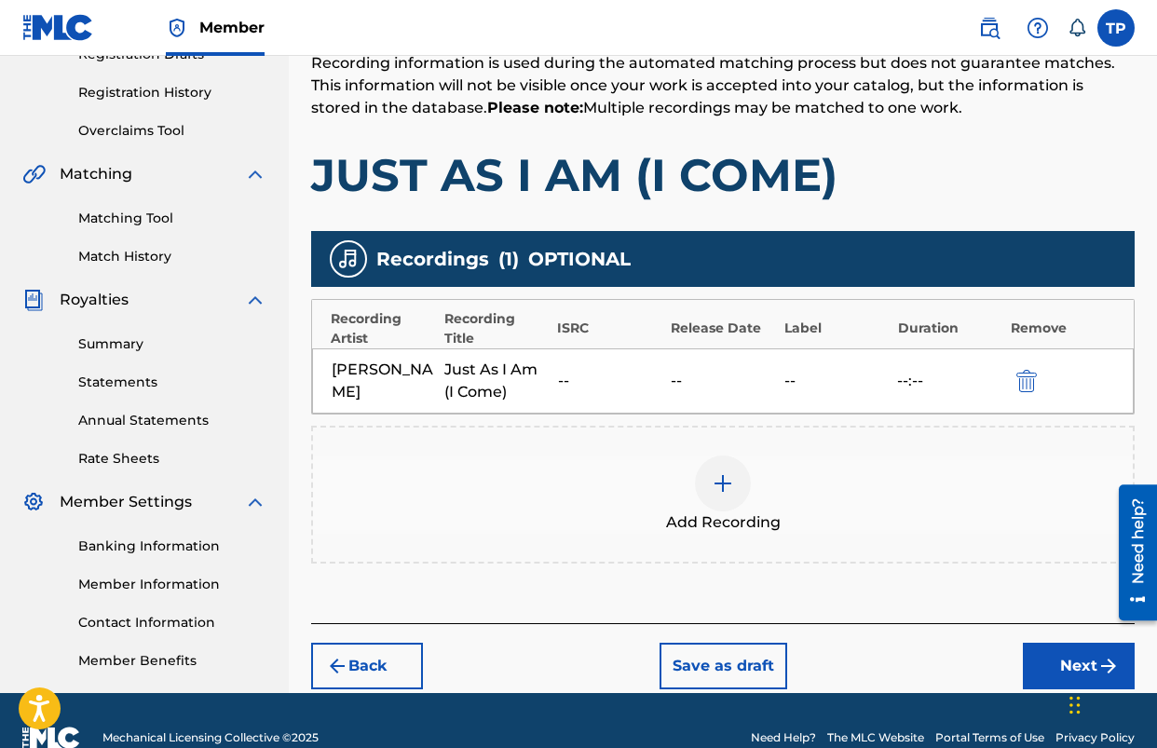
click at [1049, 644] on button "Next" at bounding box center [1079, 666] width 112 height 47
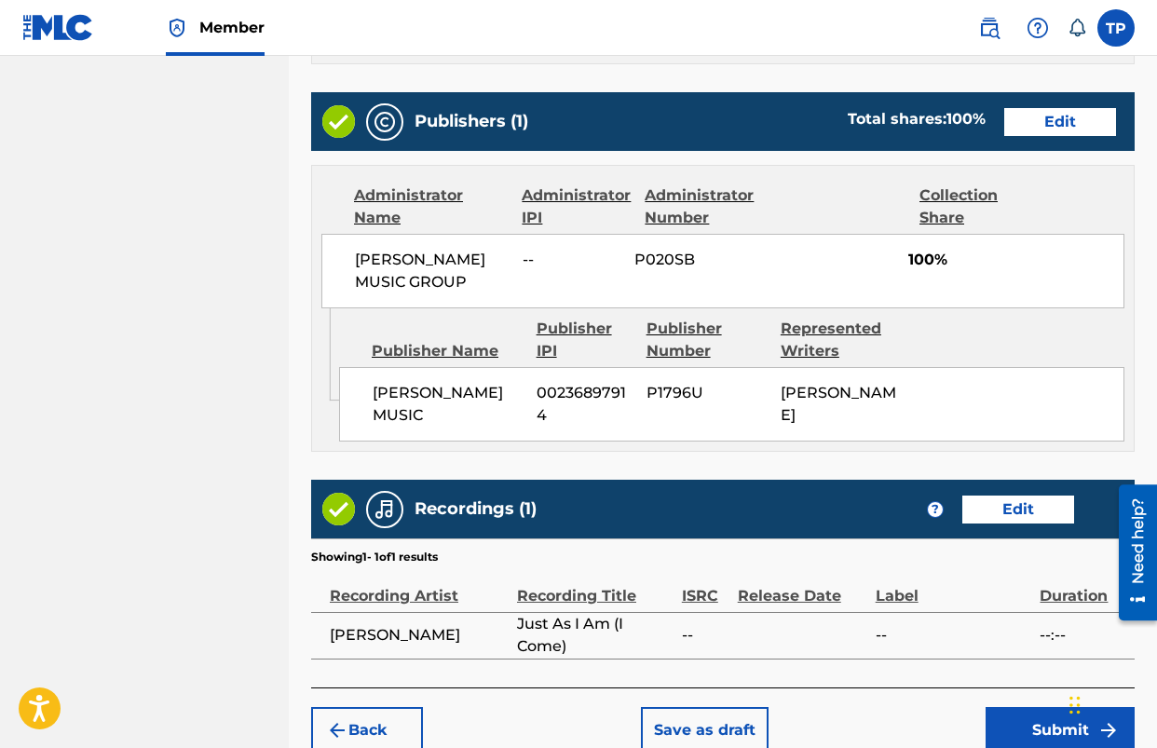
scroll to position [1156, 0]
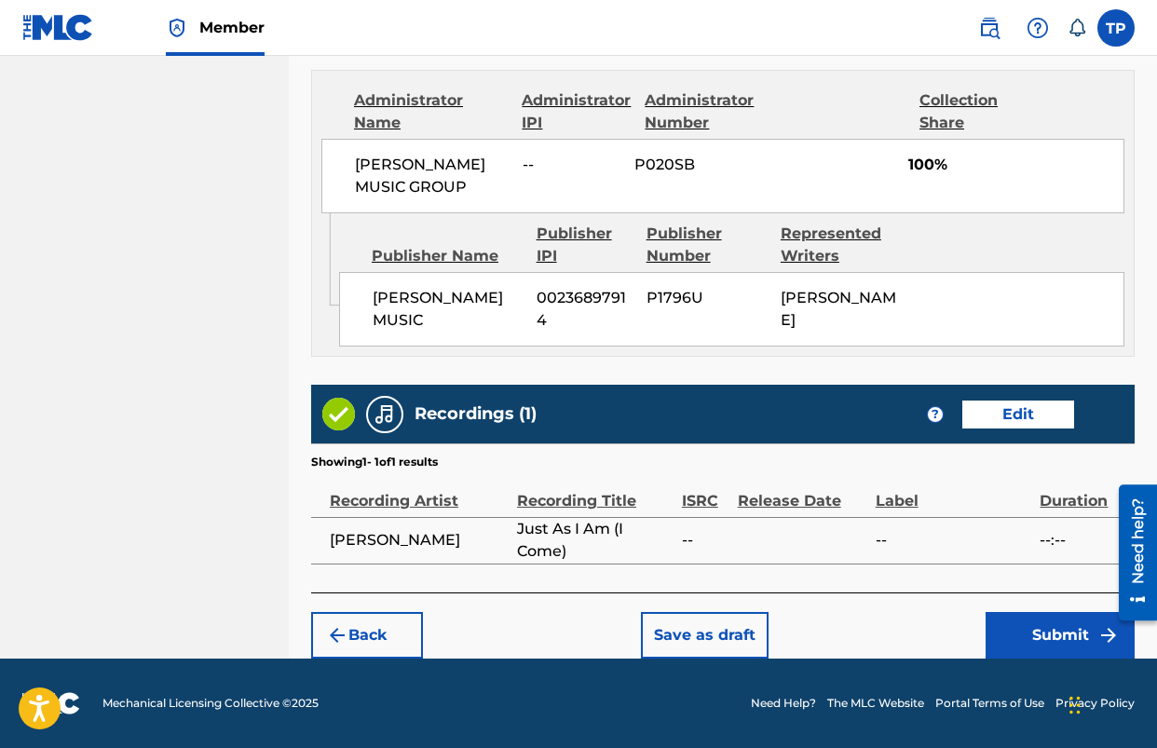
click at [1048, 645] on button "Submit" at bounding box center [1060, 635] width 149 height 47
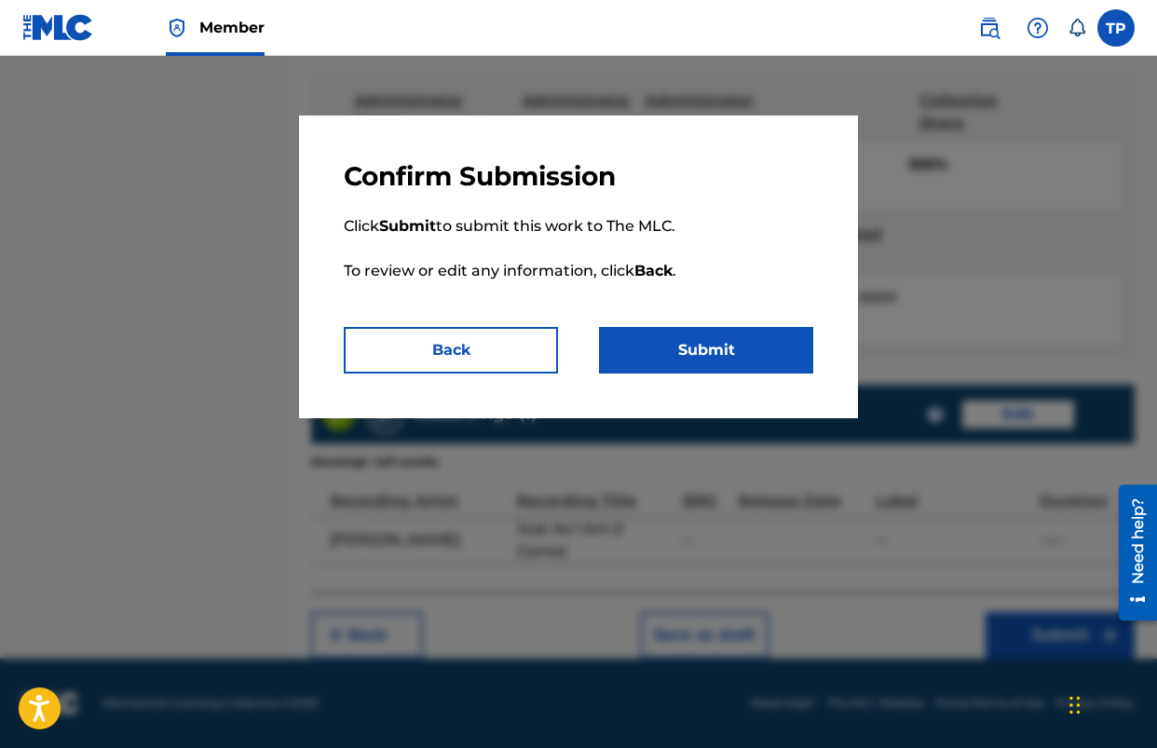
click at [694, 334] on button "Submit" at bounding box center [706, 350] width 214 height 47
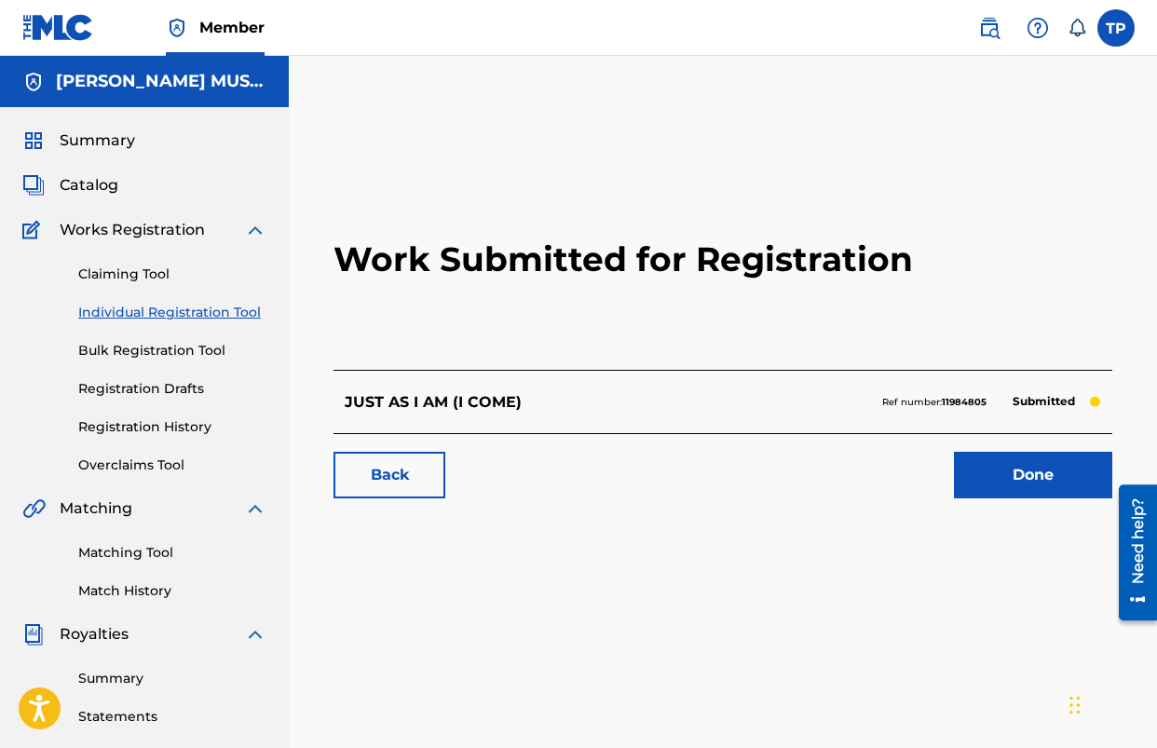
click at [1106, 490] on div at bounding box center [1131, 553] width 52 height 150
click at [1045, 485] on link "Done" at bounding box center [1033, 475] width 158 height 47
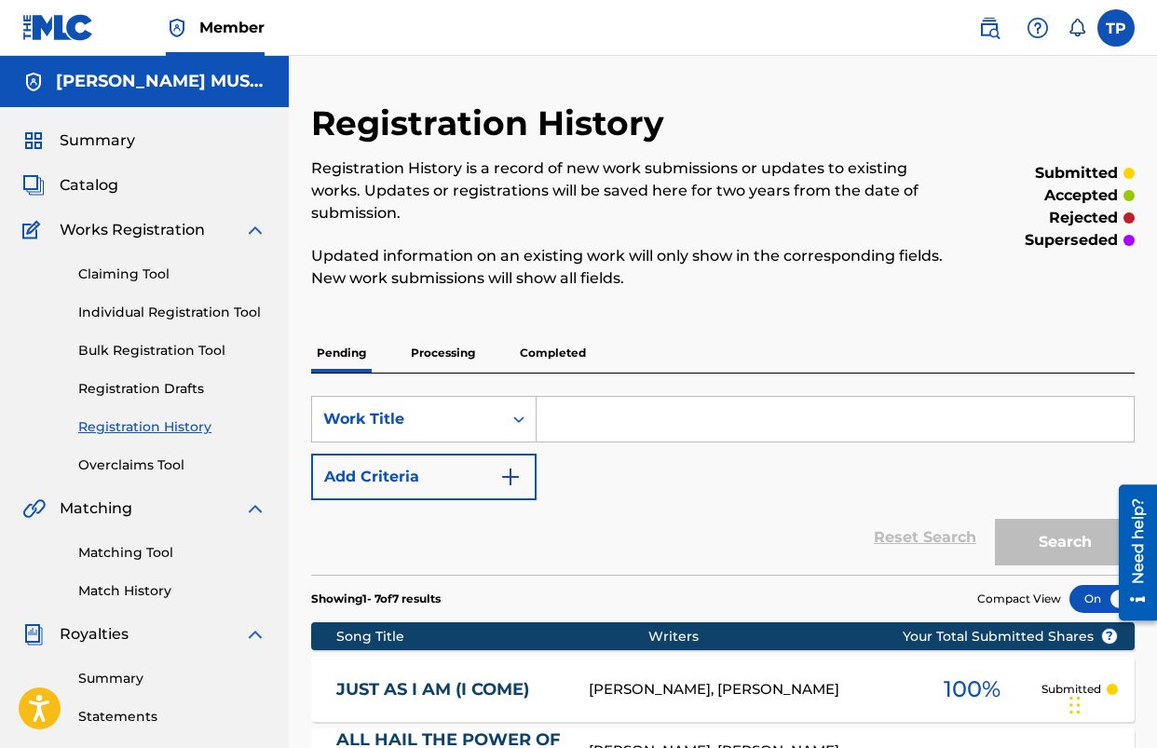
click at [569, 163] on p "Registration History is a record of new work submissions or updates to existing…" at bounding box center [628, 190] width 635 height 67
click at [569, 162] on p "Registration History is a record of new work submissions or updates to existing…" at bounding box center [628, 190] width 635 height 67
